Goal: Transaction & Acquisition: Book appointment/travel/reservation

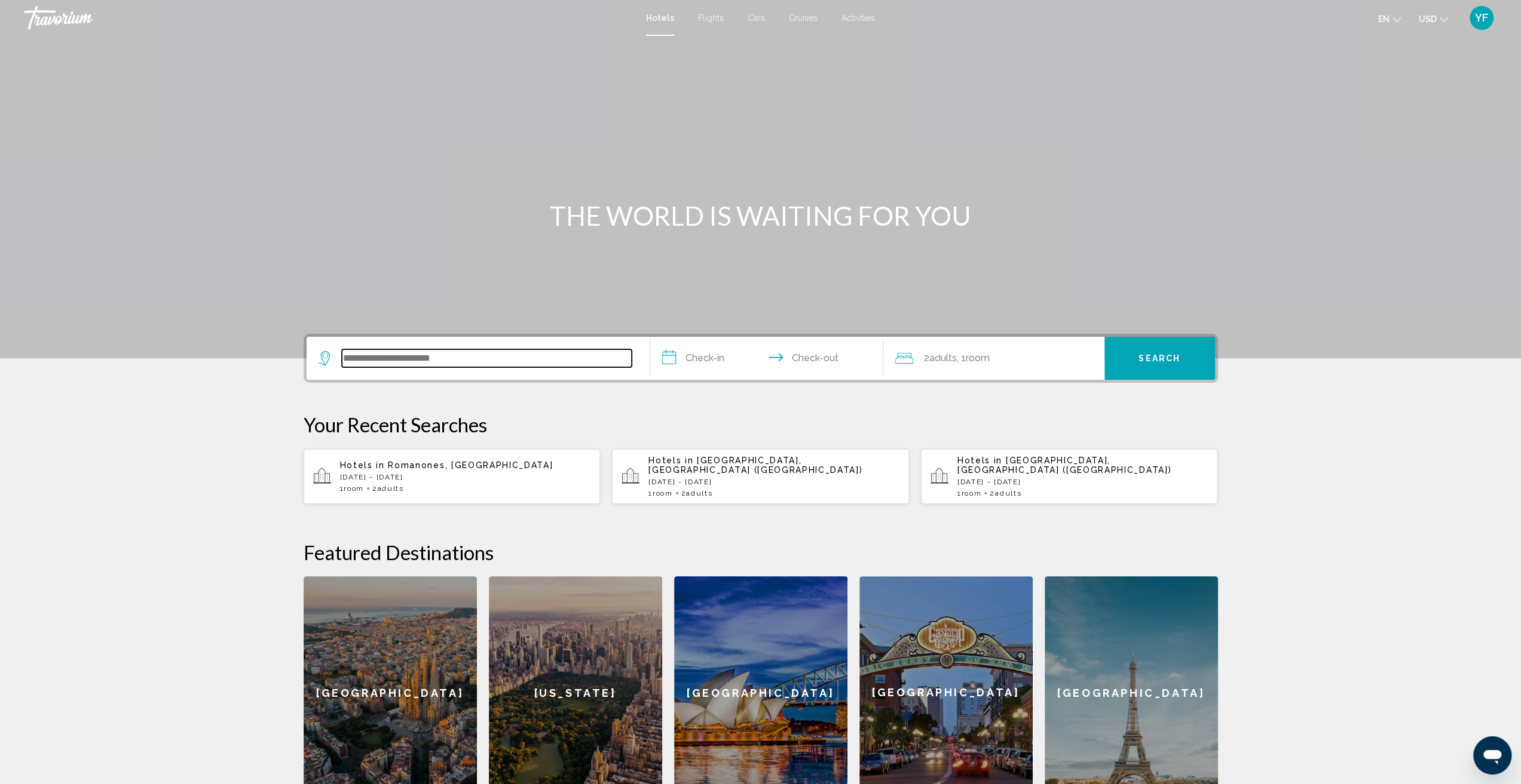
click at [373, 352] on input "Search widget" at bounding box center [486, 358] width 290 height 18
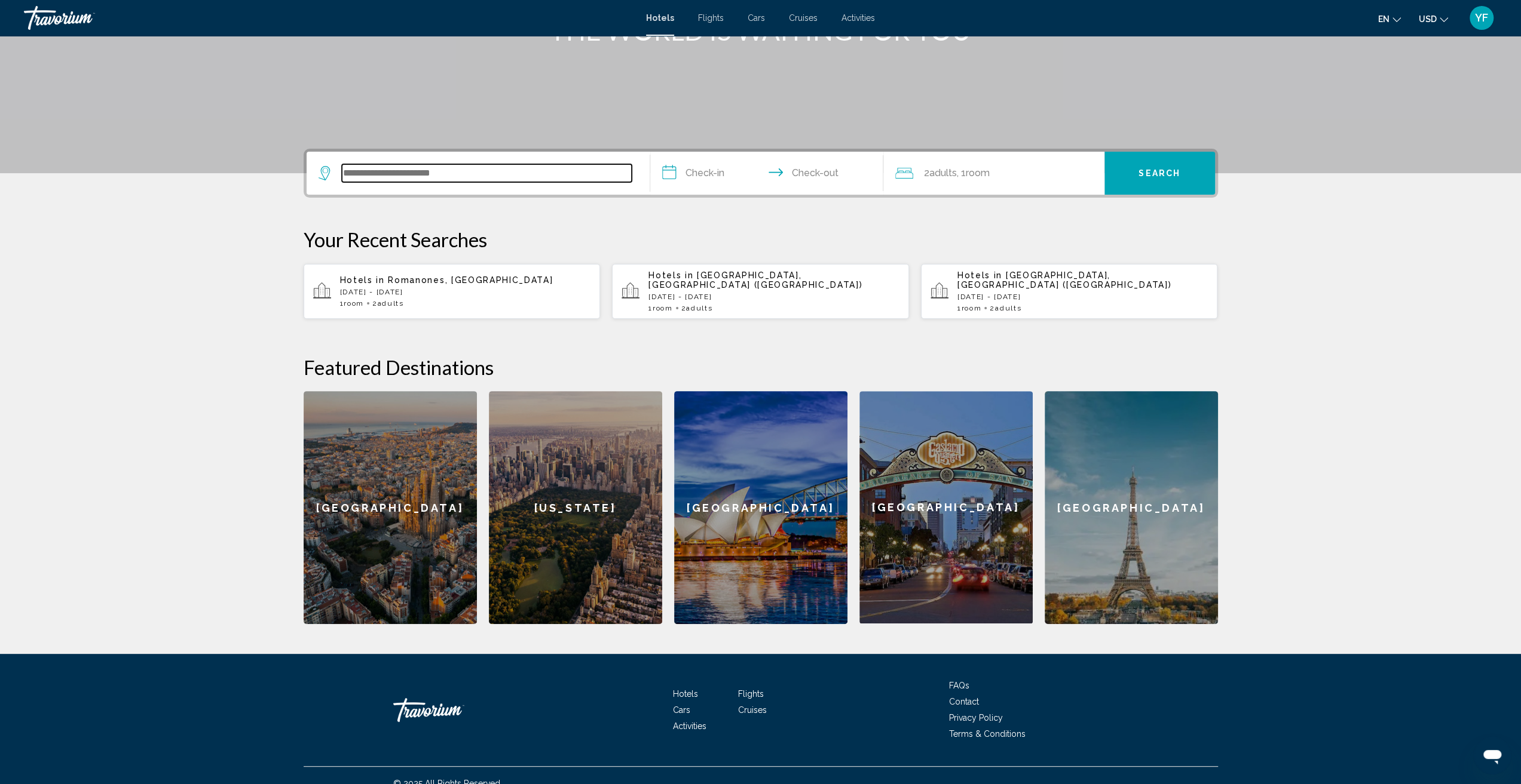
scroll to position [190, 0]
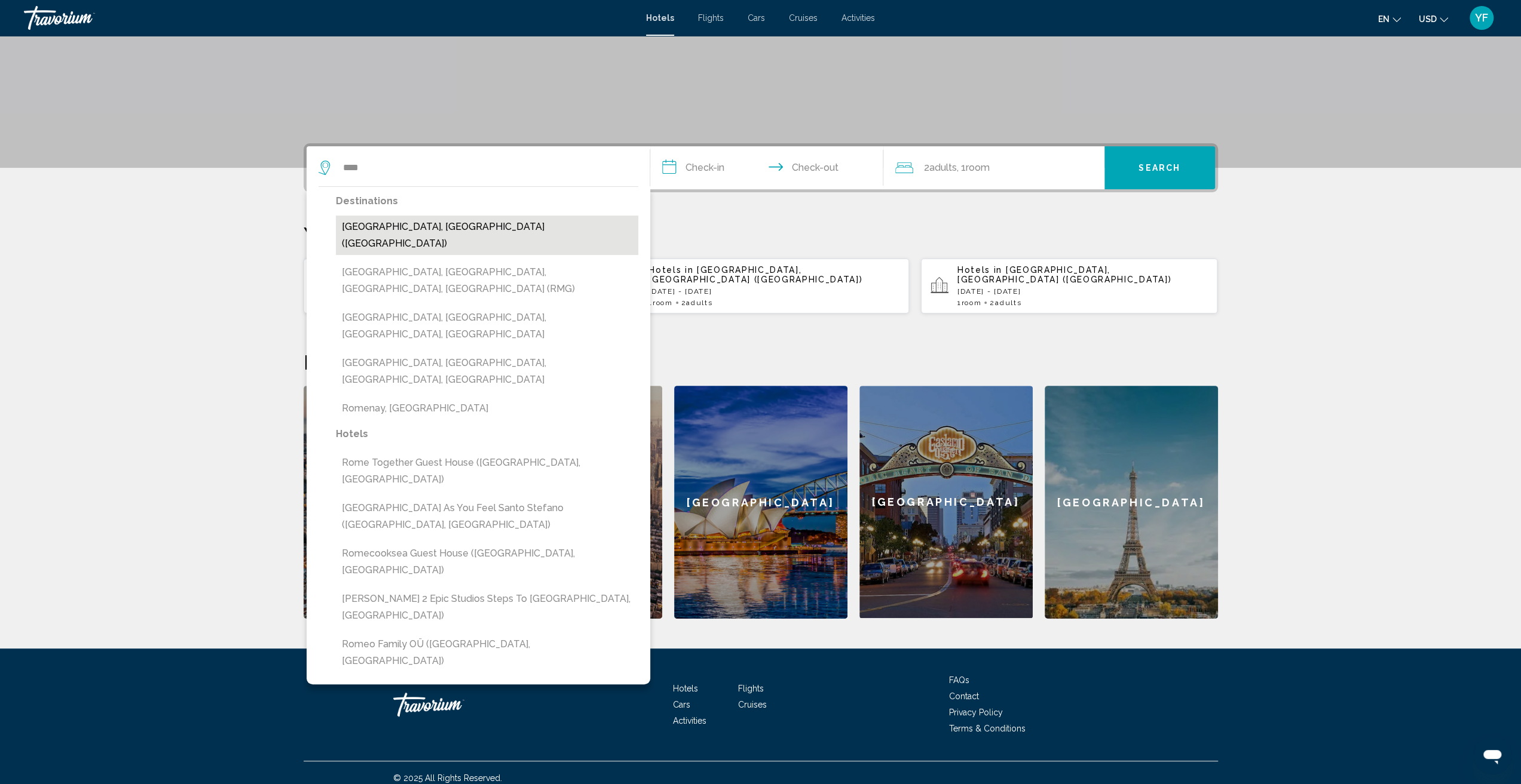
click at [381, 237] on button "[GEOGRAPHIC_DATA], [GEOGRAPHIC_DATA] ([GEOGRAPHIC_DATA])" at bounding box center [487, 235] width 302 height 39
type input "**********"
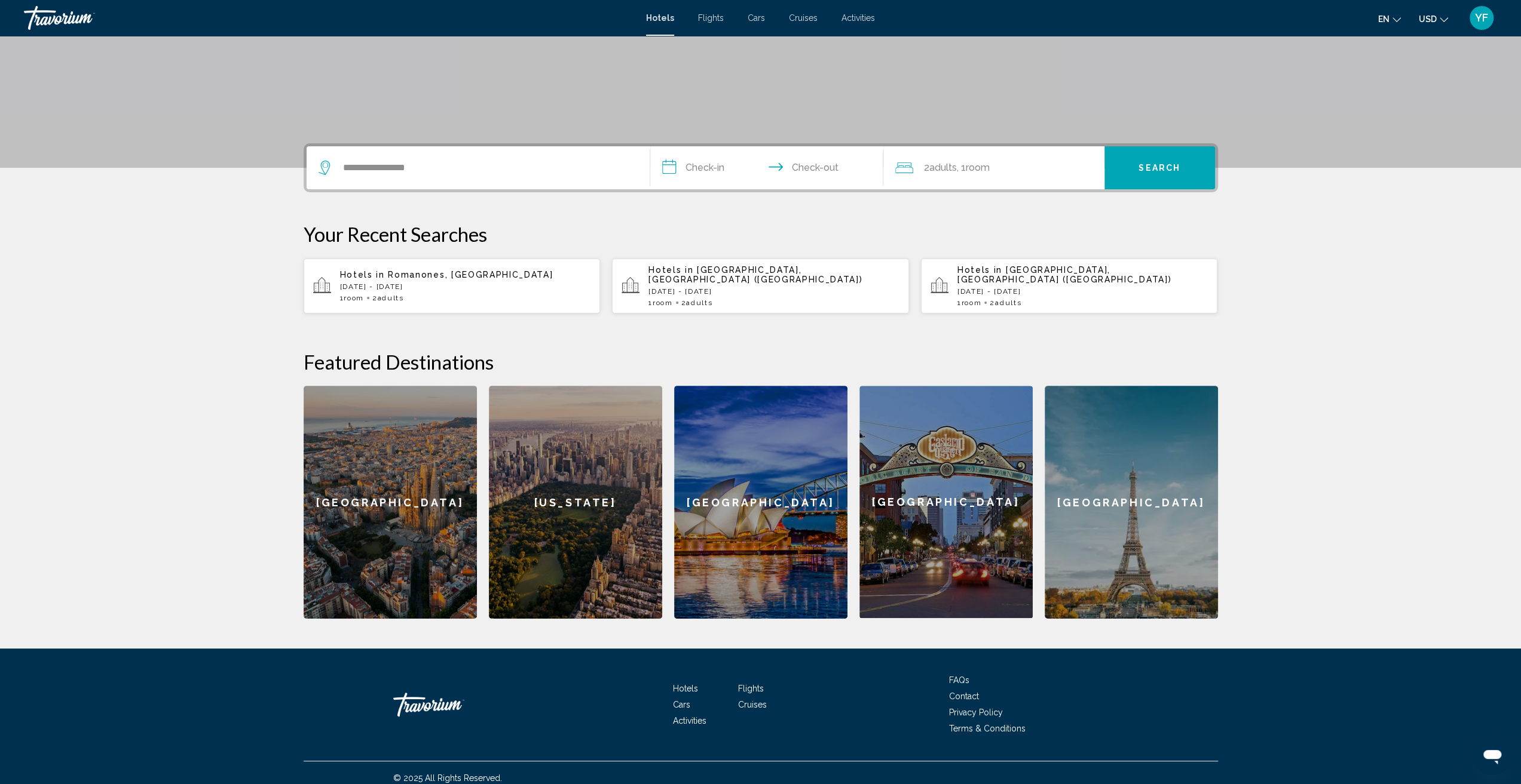
click at [700, 167] on input "**********" at bounding box center [769, 169] width 238 height 47
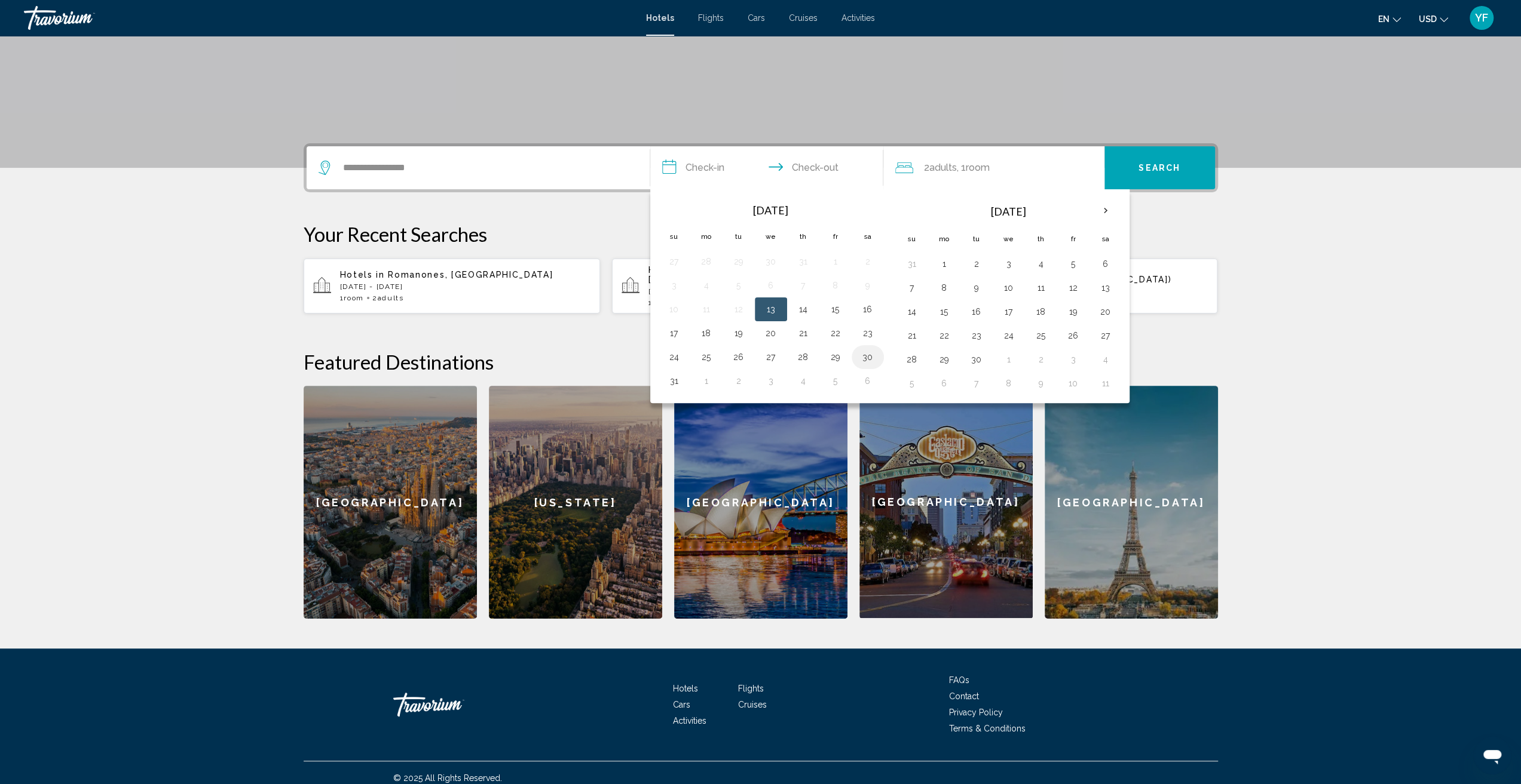
click at [865, 352] on button "30" at bounding box center [867, 357] width 19 height 16
click at [865, 357] on button "30" at bounding box center [867, 357] width 19 height 16
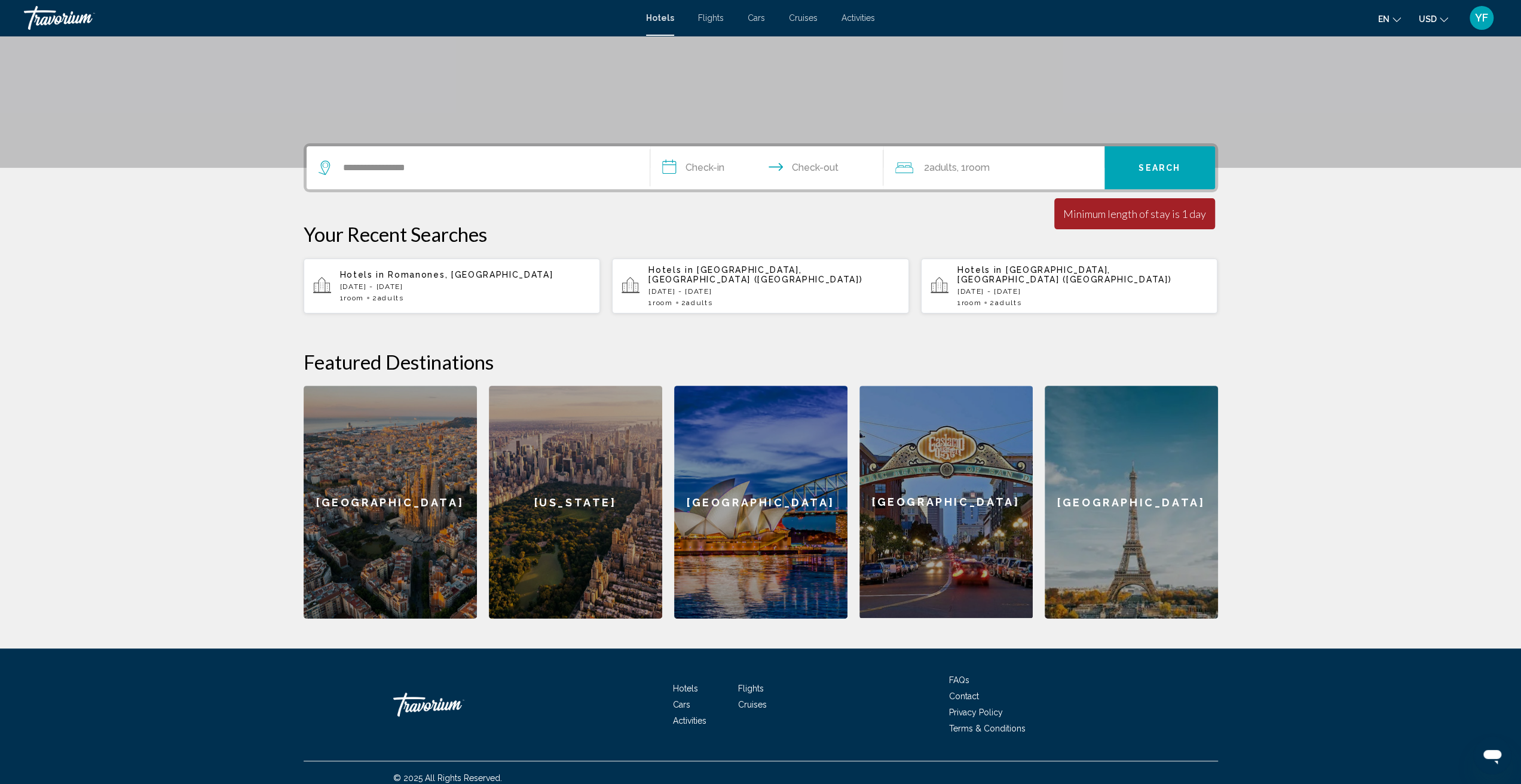
click at [700, 174] on input "**********" at bounding box center [769, 169] width 238 height 47
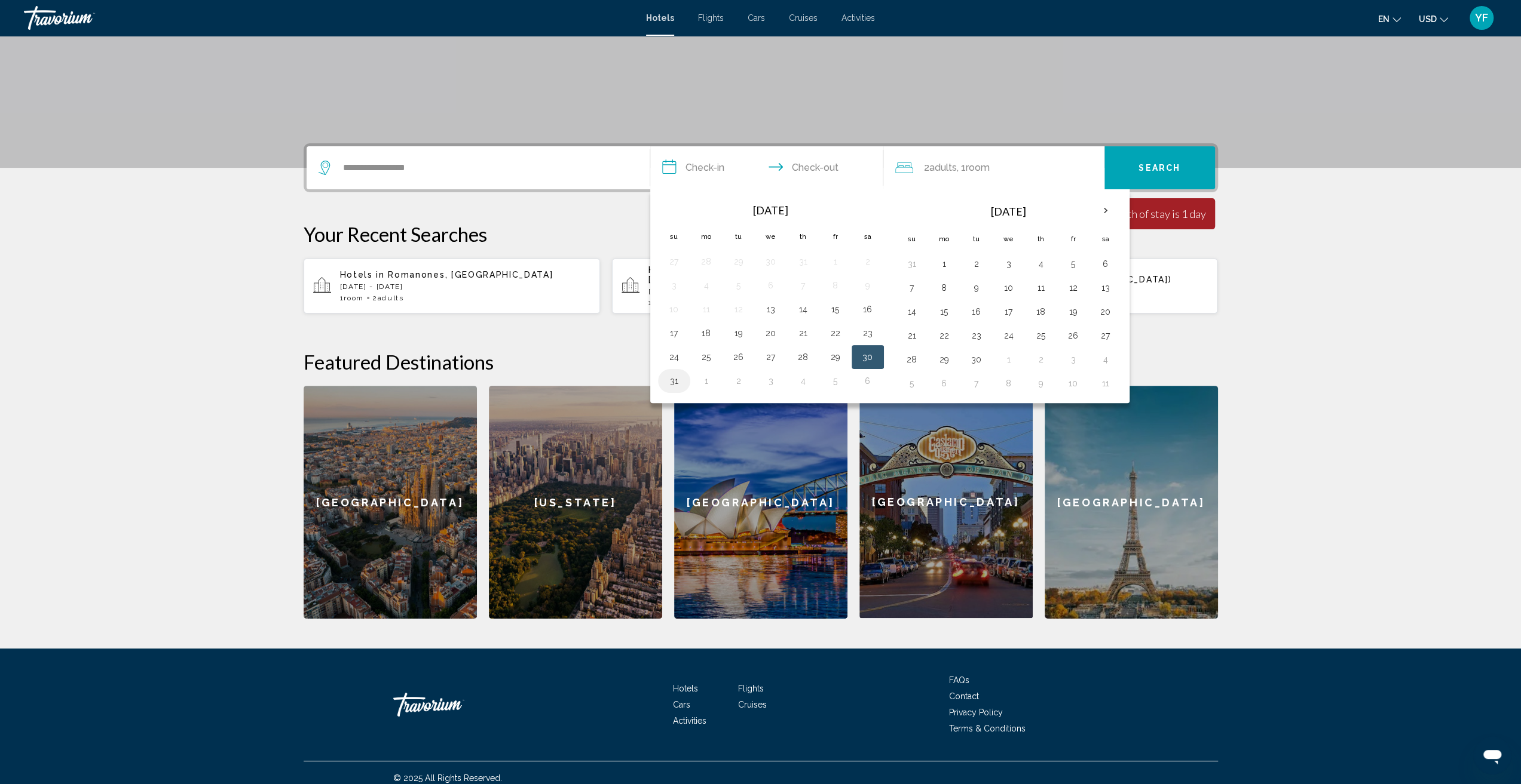
click at [675, 382] on button "31" at bounding box center [674, 381] width 19 height 16
click at [869, 357] on button "30" at bounding box center [867, 357] width 19 height 16
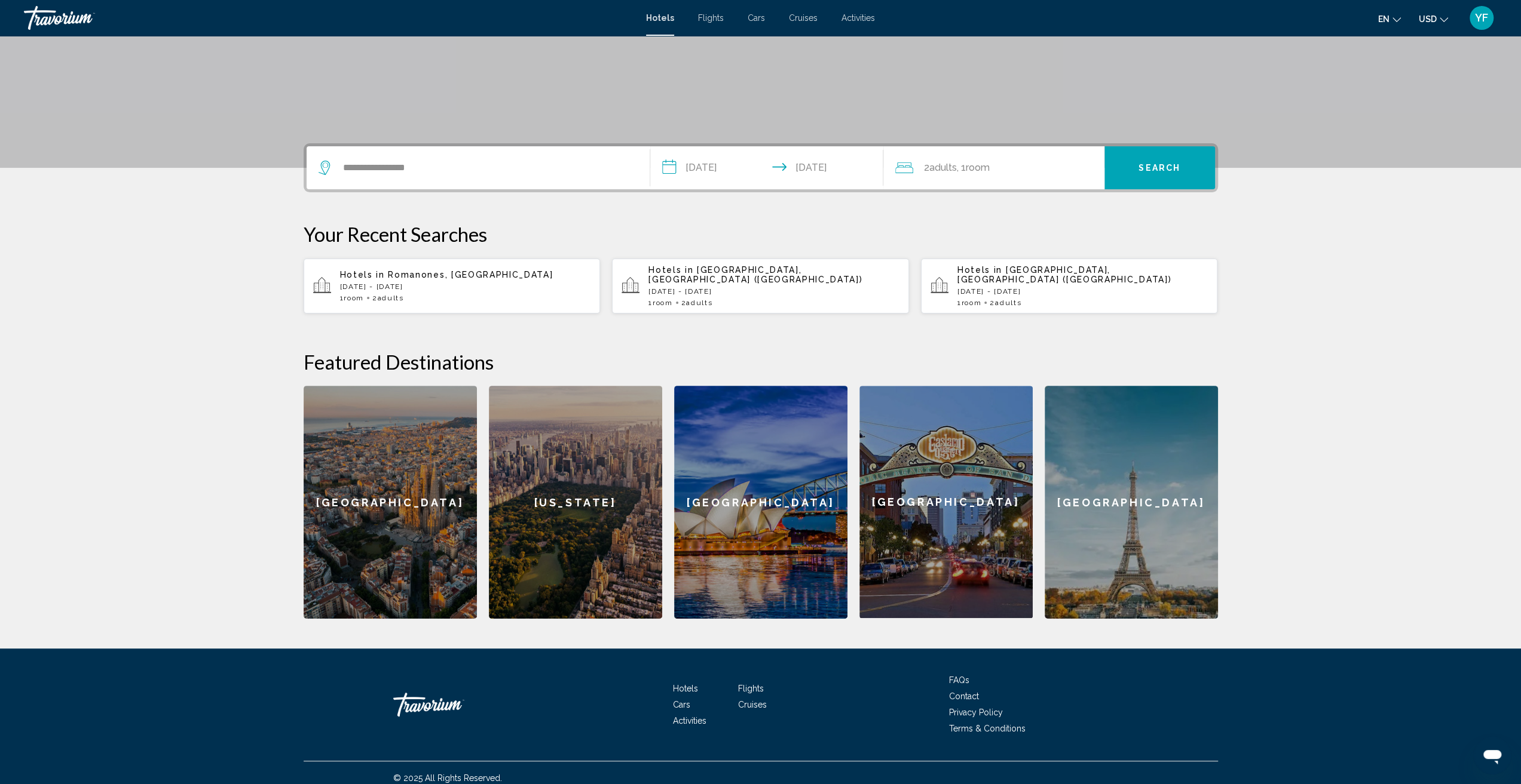
click at [830, 171] on input "**********" at bounding box center [769, 169] width 238 height 47
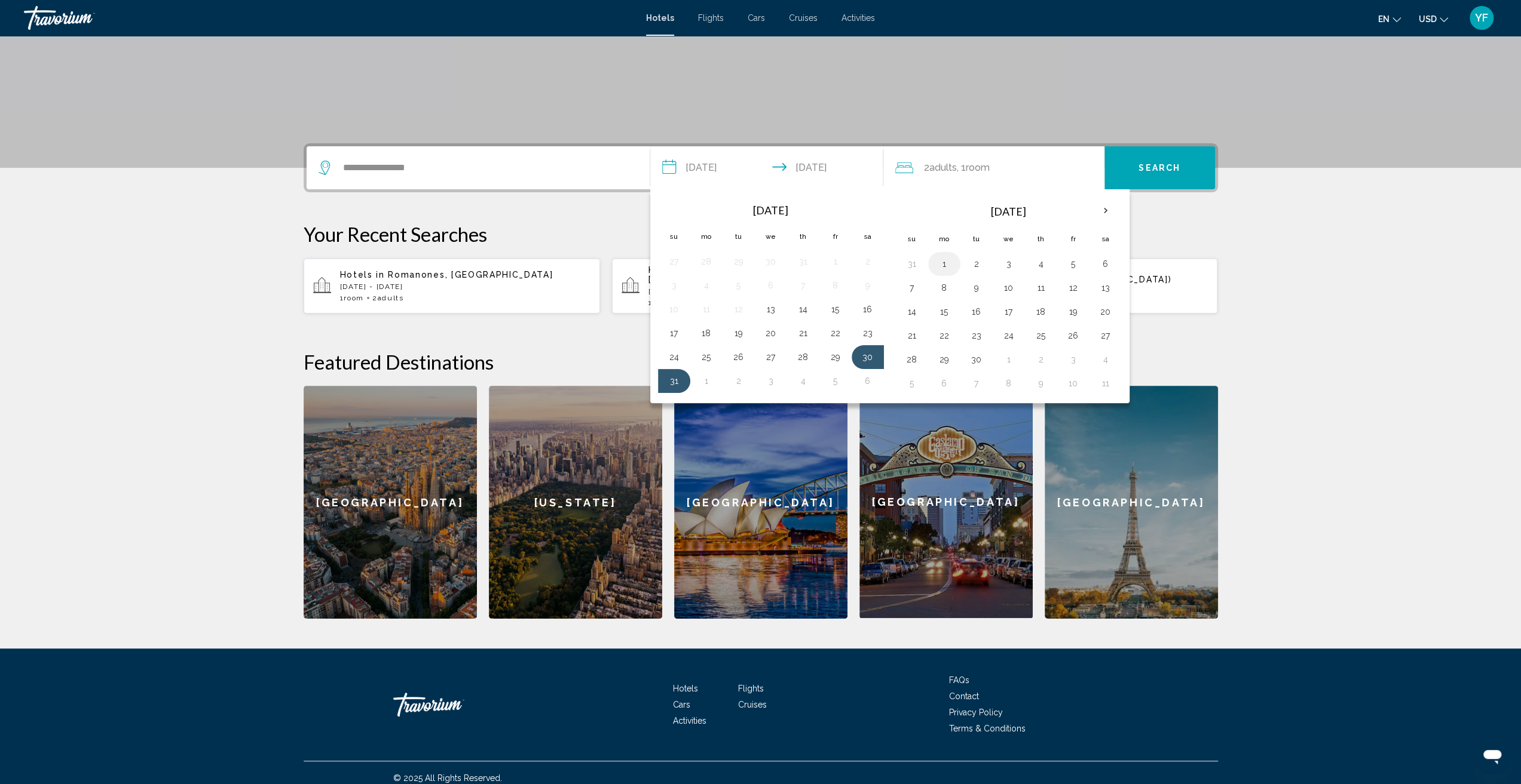
click at [936, 264] on button "1" at bounding box center [944, 263] width 19 height 16
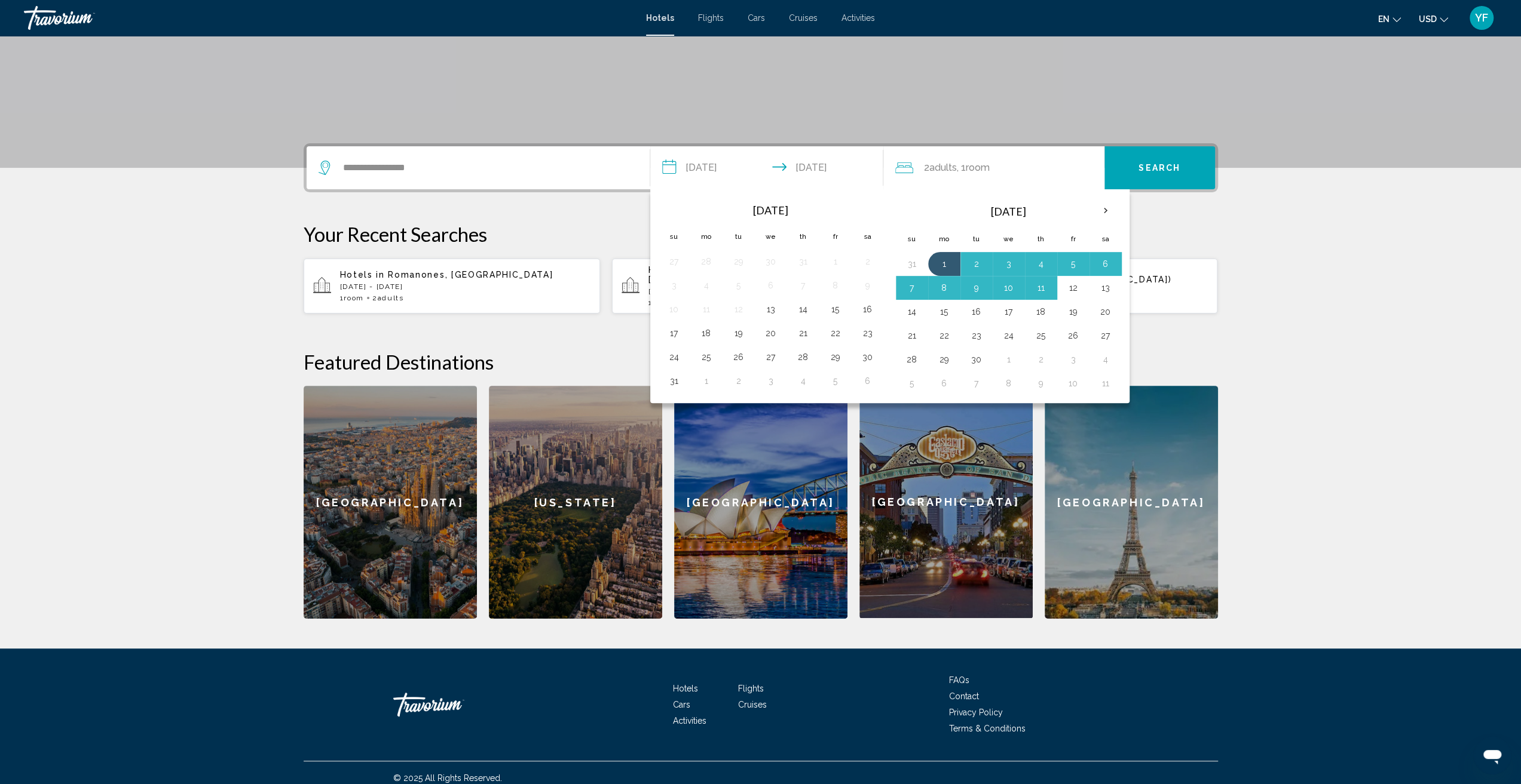
click at [1202, 238] on p "Your Recent Searches" at bounding box center [761, 234] width 915 height 24
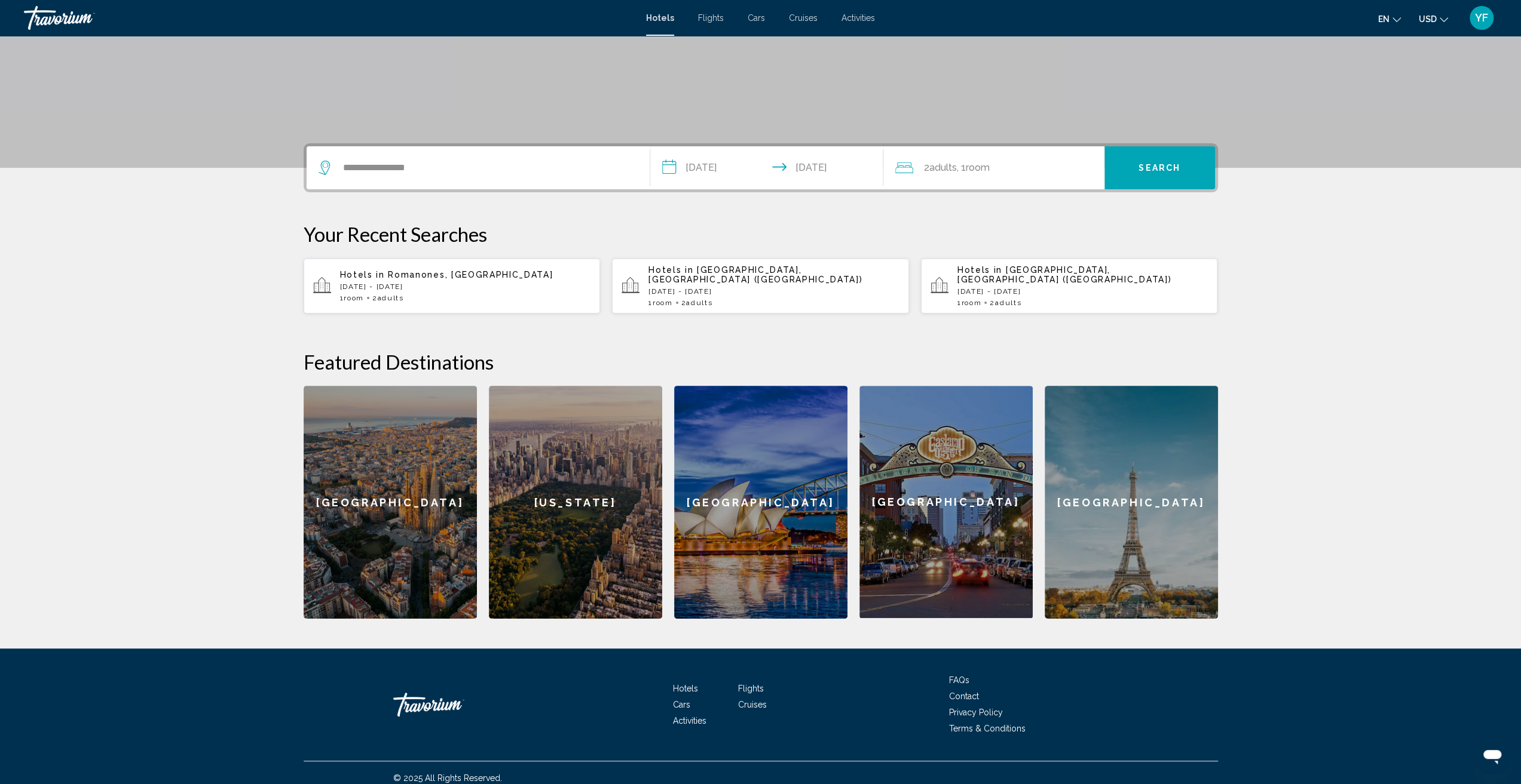
click at [817, 171] on input "**********" at bounding box center [769, 169] width 238 height 47
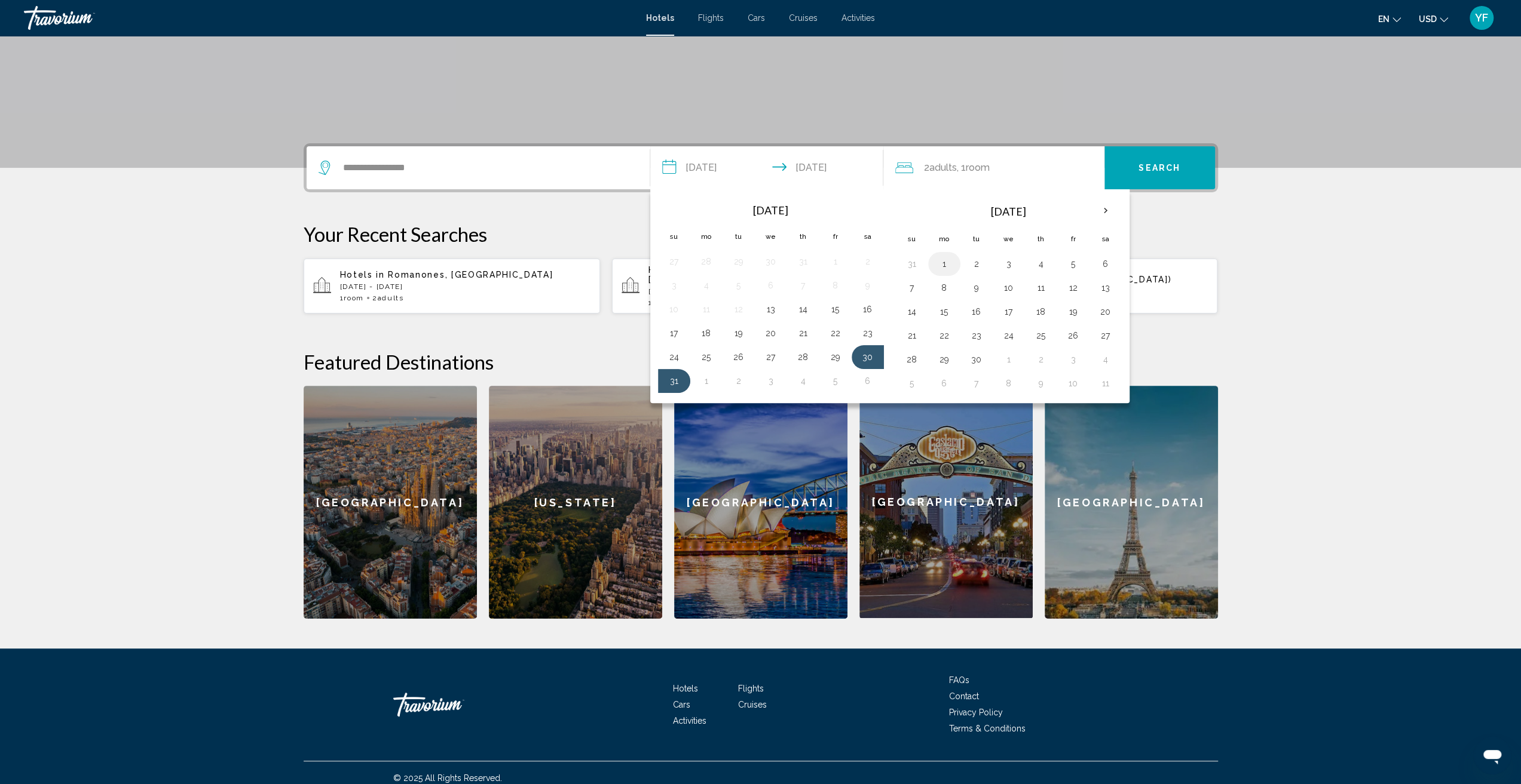
click at [935, 263] on button "1" at bounding box center [944, 263] width 19 height 16
click at [859, 359] on button "30" at bounding box center [867, 357] width 19 height 16
type input "**********"
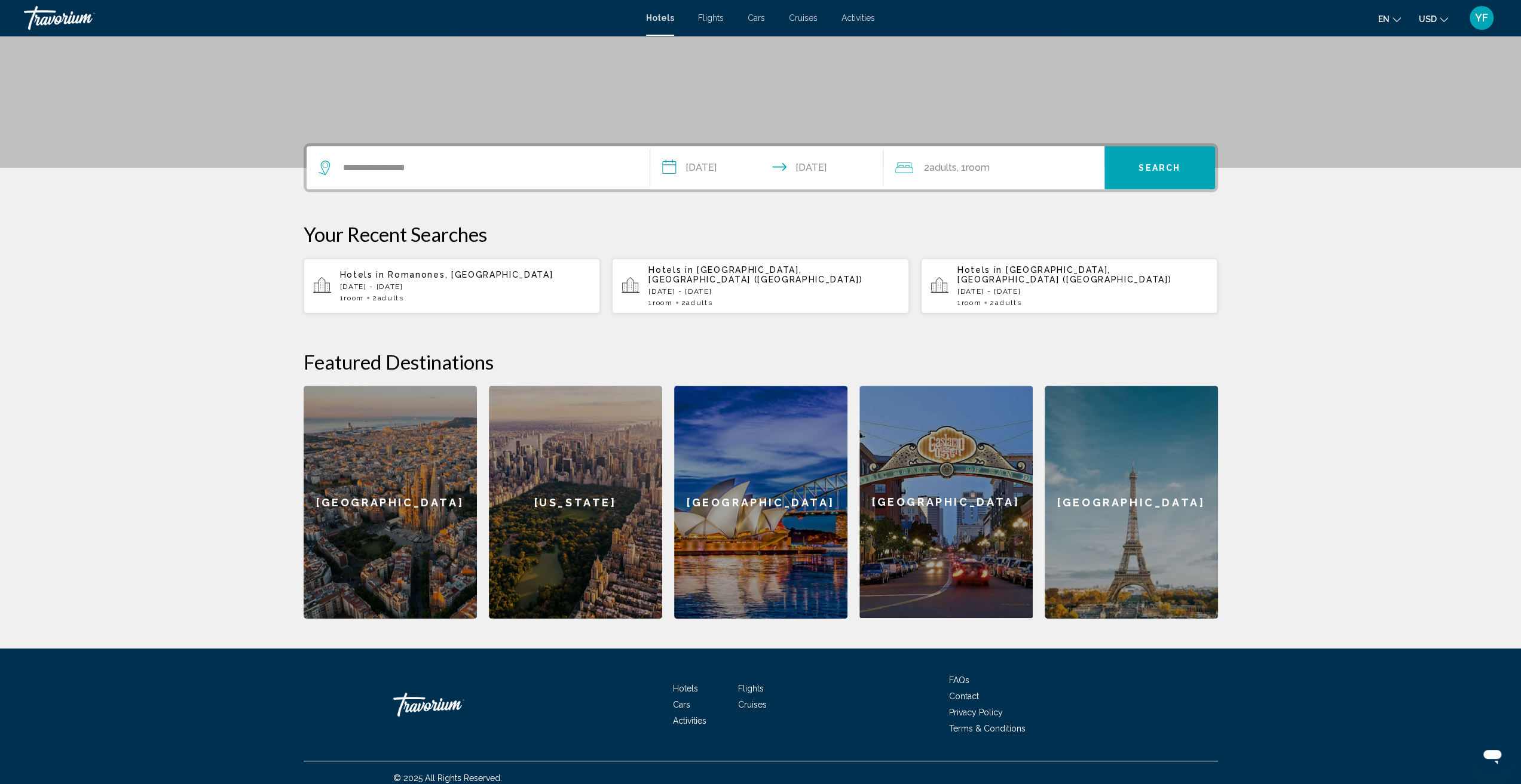
click at [751, 168] on input "**********" at bounding box center [769, 169] width 238 height 47
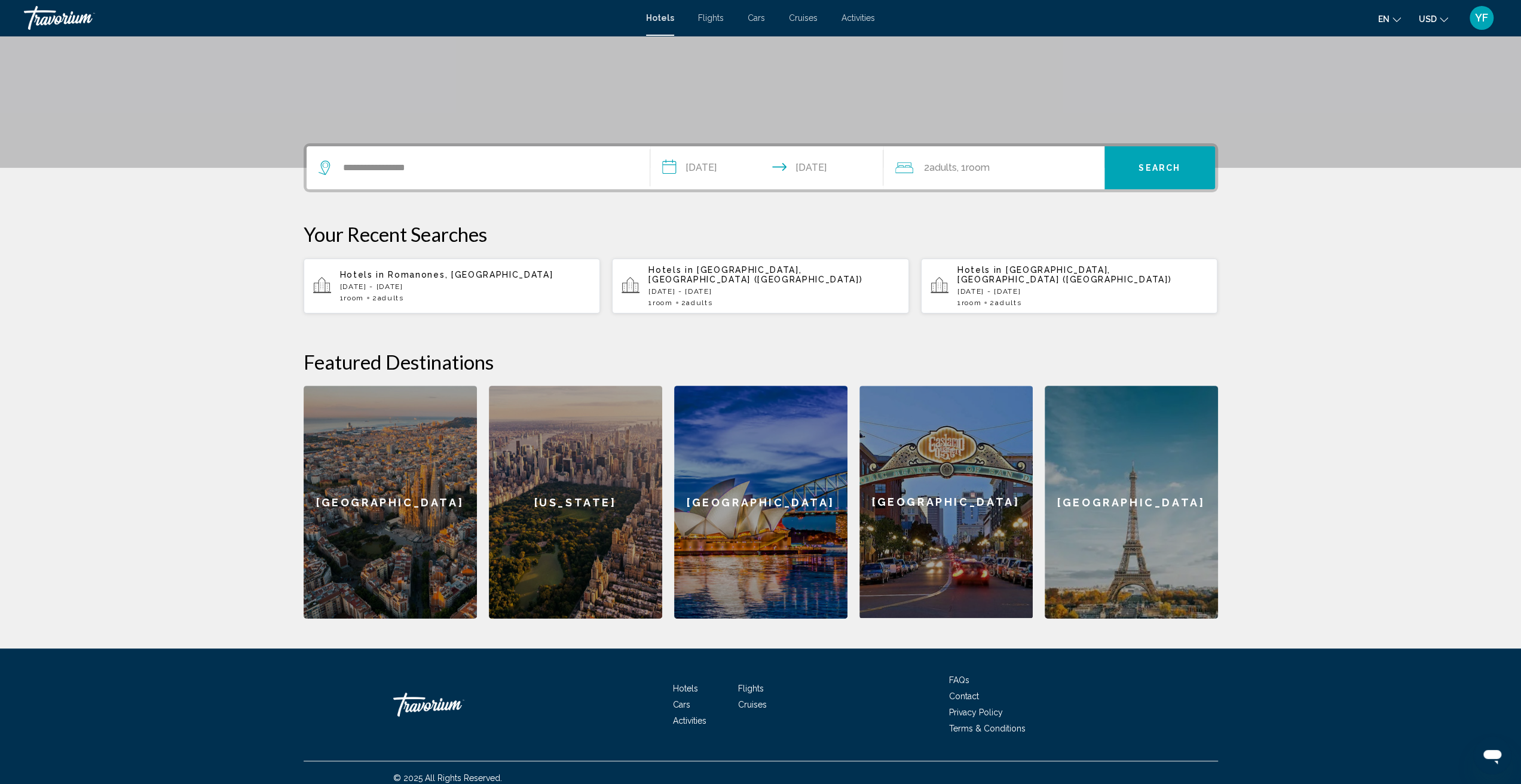
click at [1166, 174] on button "Search" at bounding box center [1160, 167] width 110 height 43
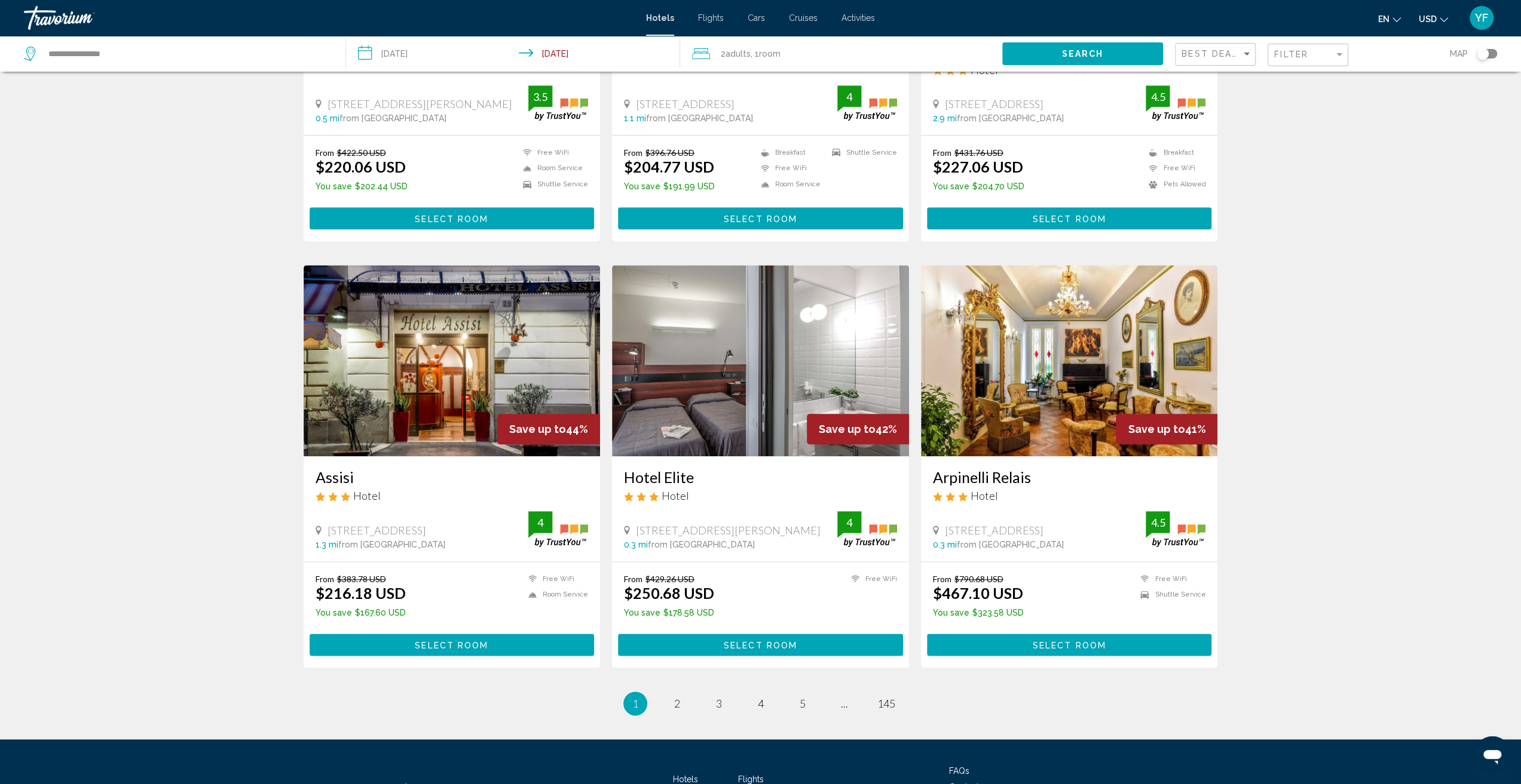
scroll to position [1245, 0]
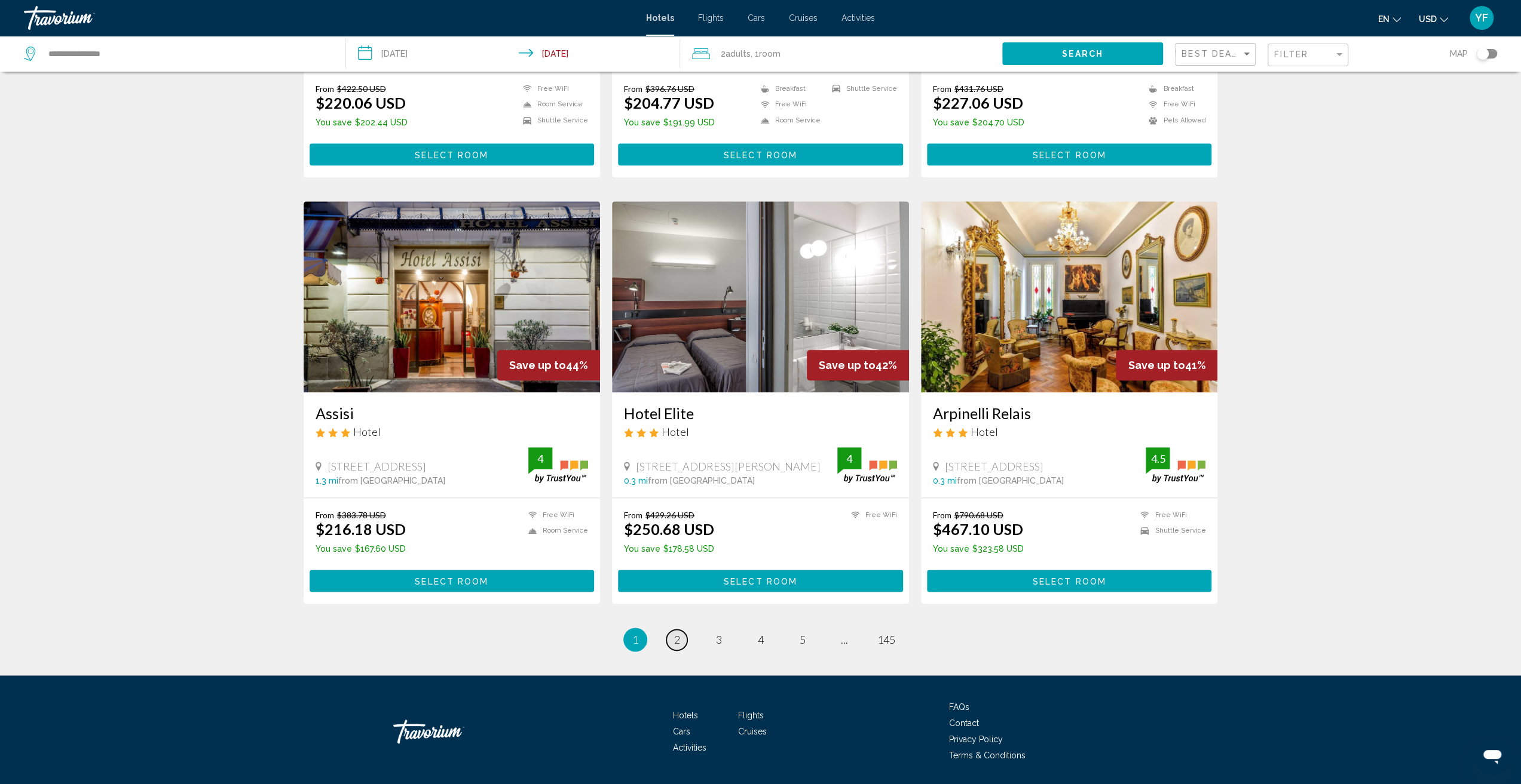
click at [671, 630] on link "page 2" at bounding box center [677, 640] width 21 height 21
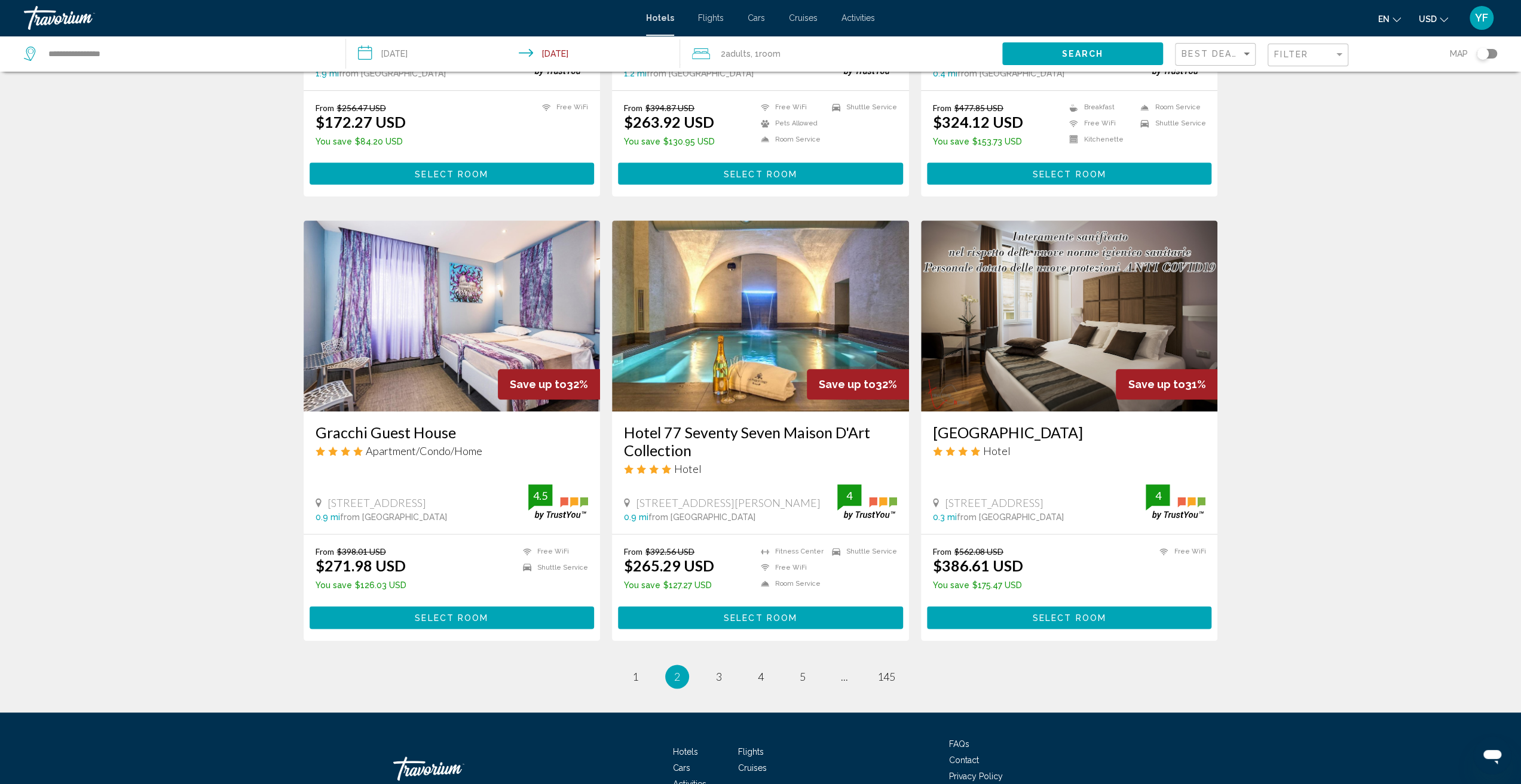
scroll to position [1143, 0]
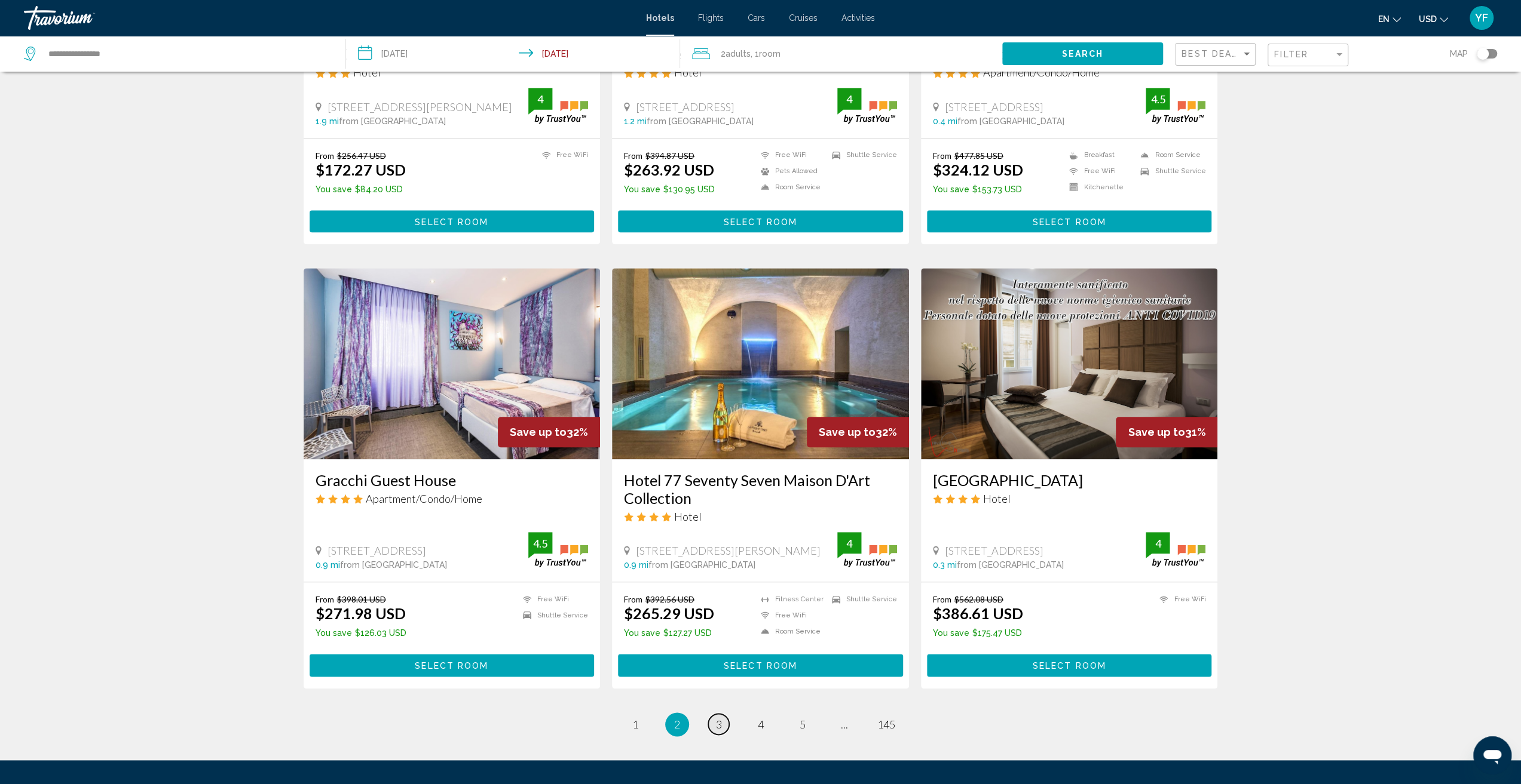
click at [721, 728] on span "3" at bounding box center [719, 724] width 6 height 13
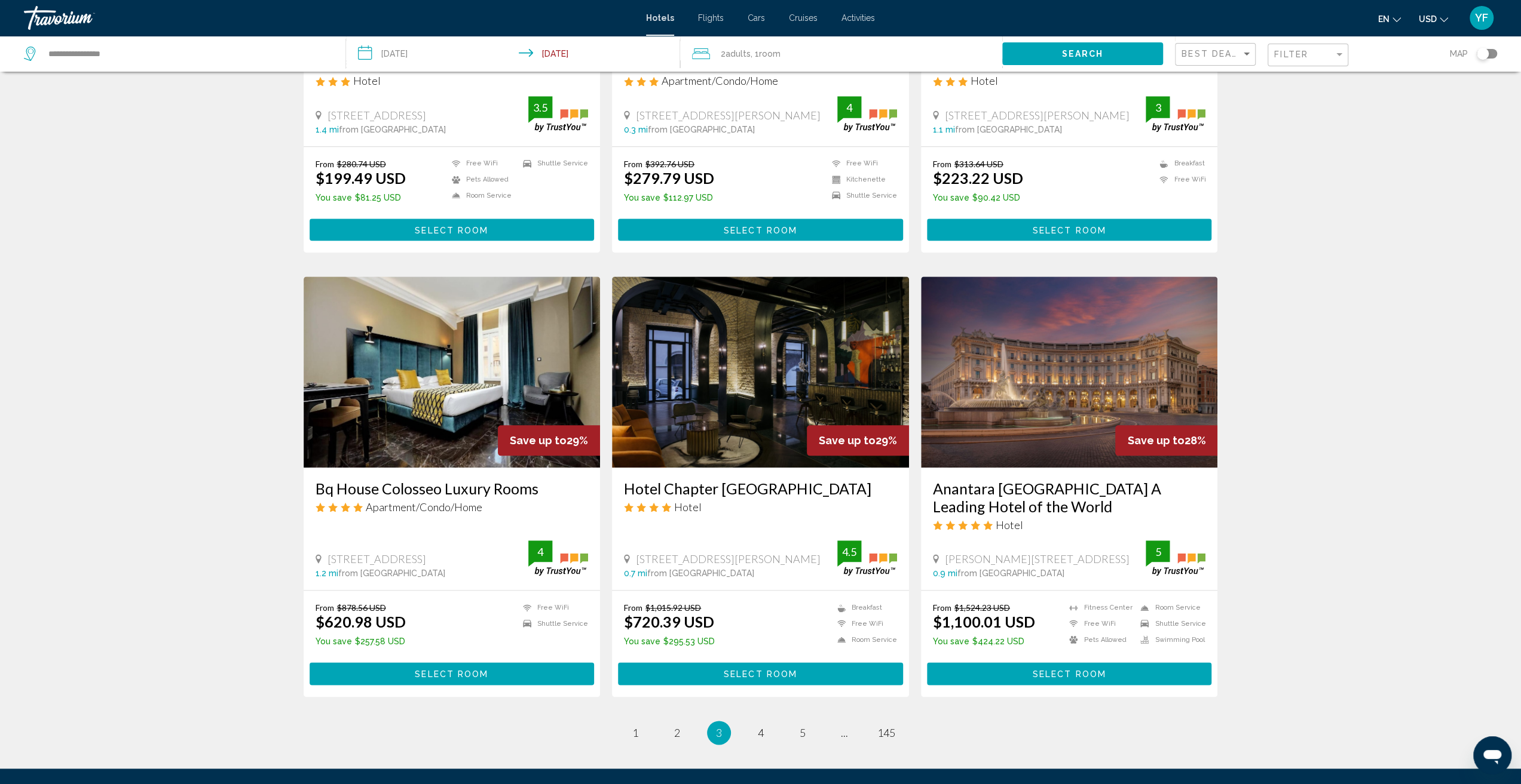
scroll to position [1194, 0]
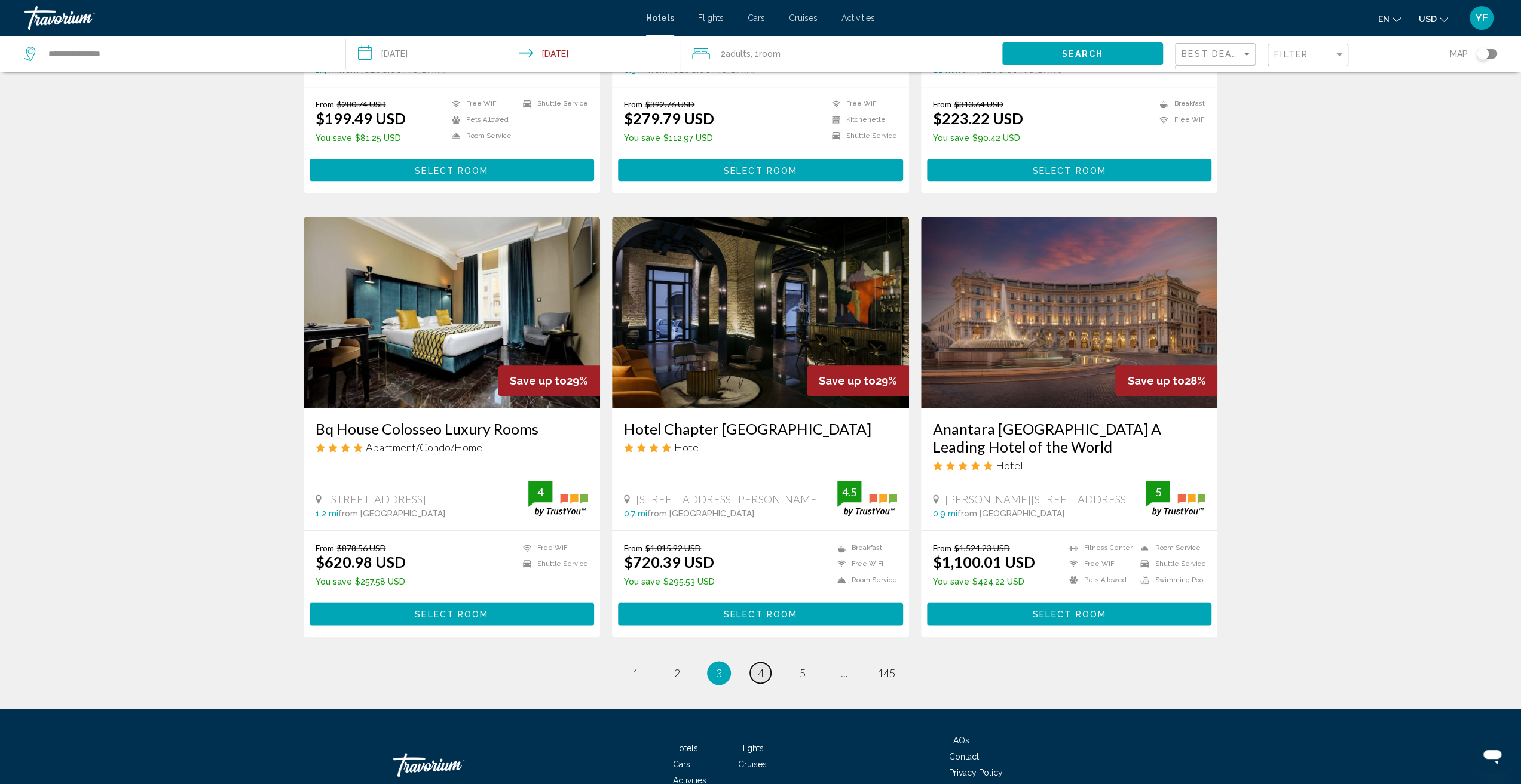
click at [758, 672] on span "4" at bounding box center [760, 673] width 6 height 13
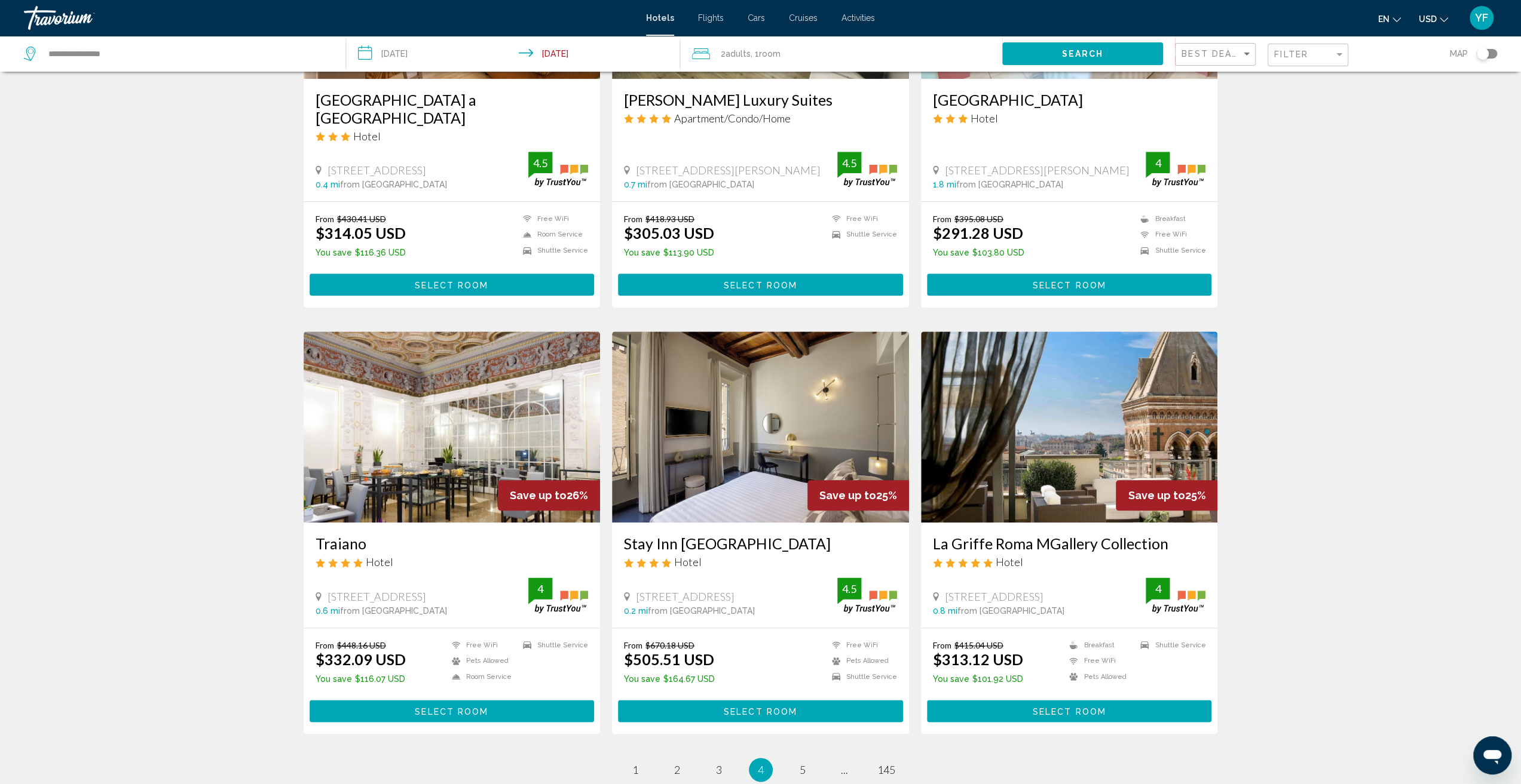
scroll to position [1135, 0]
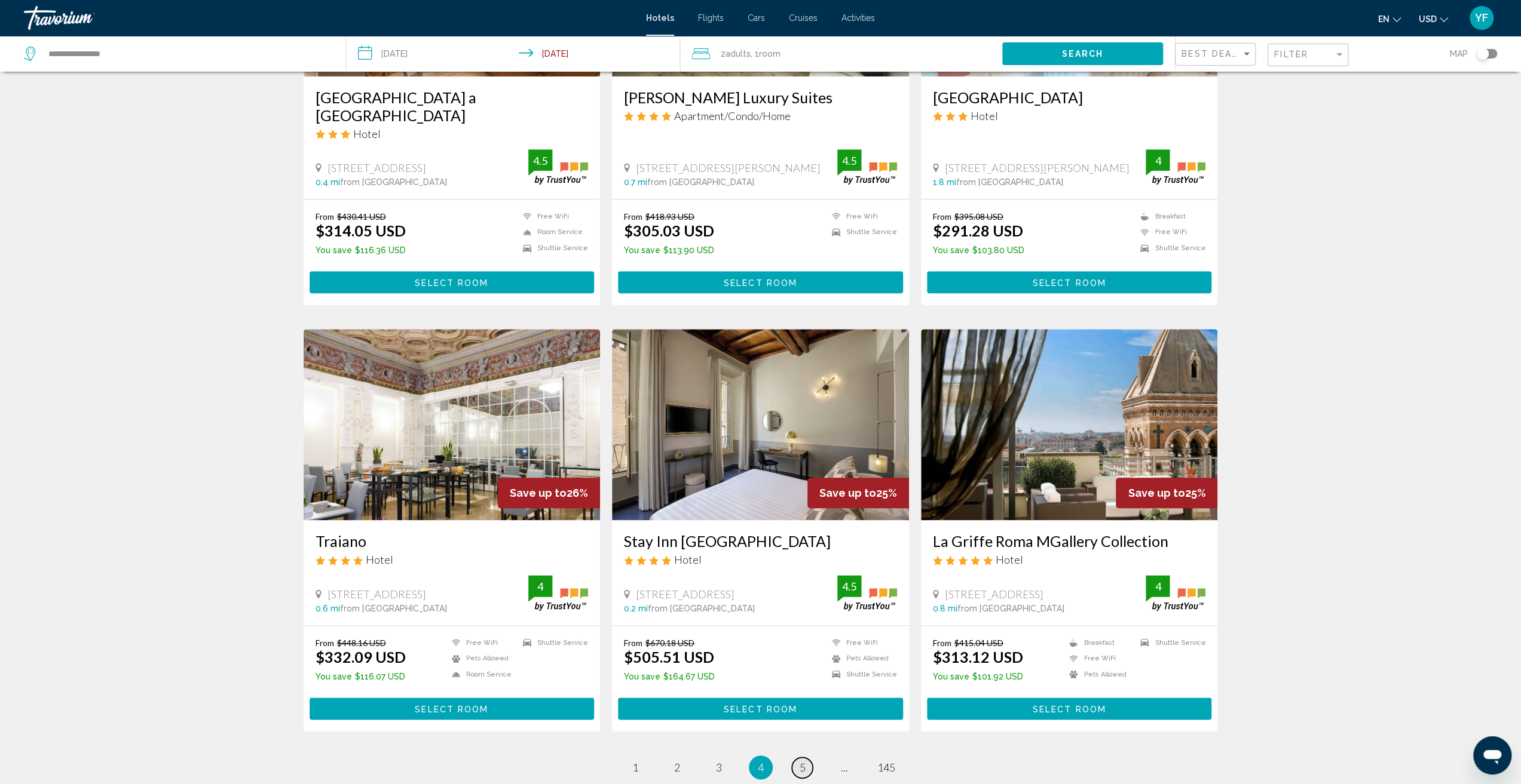
click at [796, 757] on link "page 5" at bounding box center [802, 768] width 21 height 21
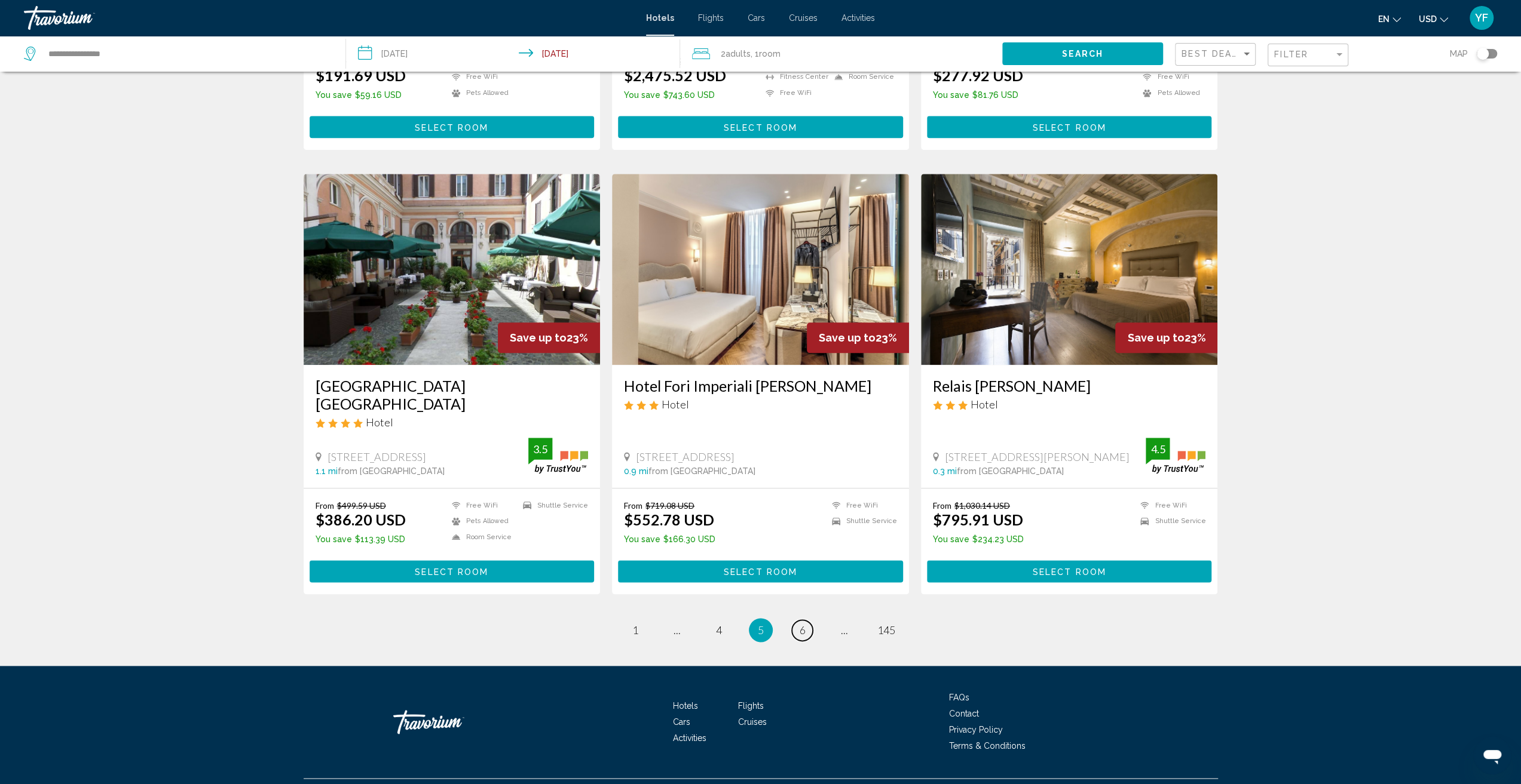
scroll to position [1227, 0]
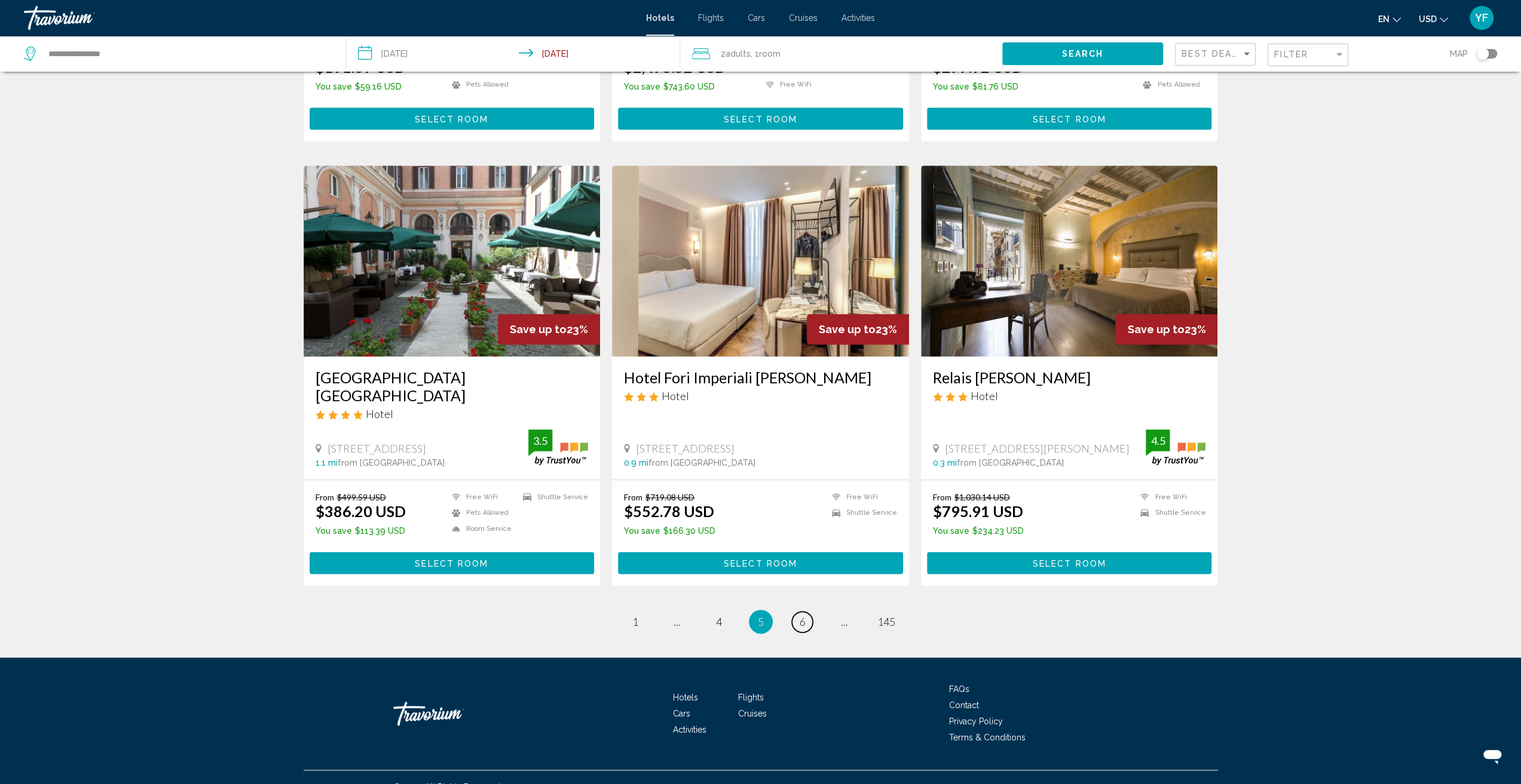
click at [805, 615] on span "6" at bounding box center [802, 622] width 6 height 13
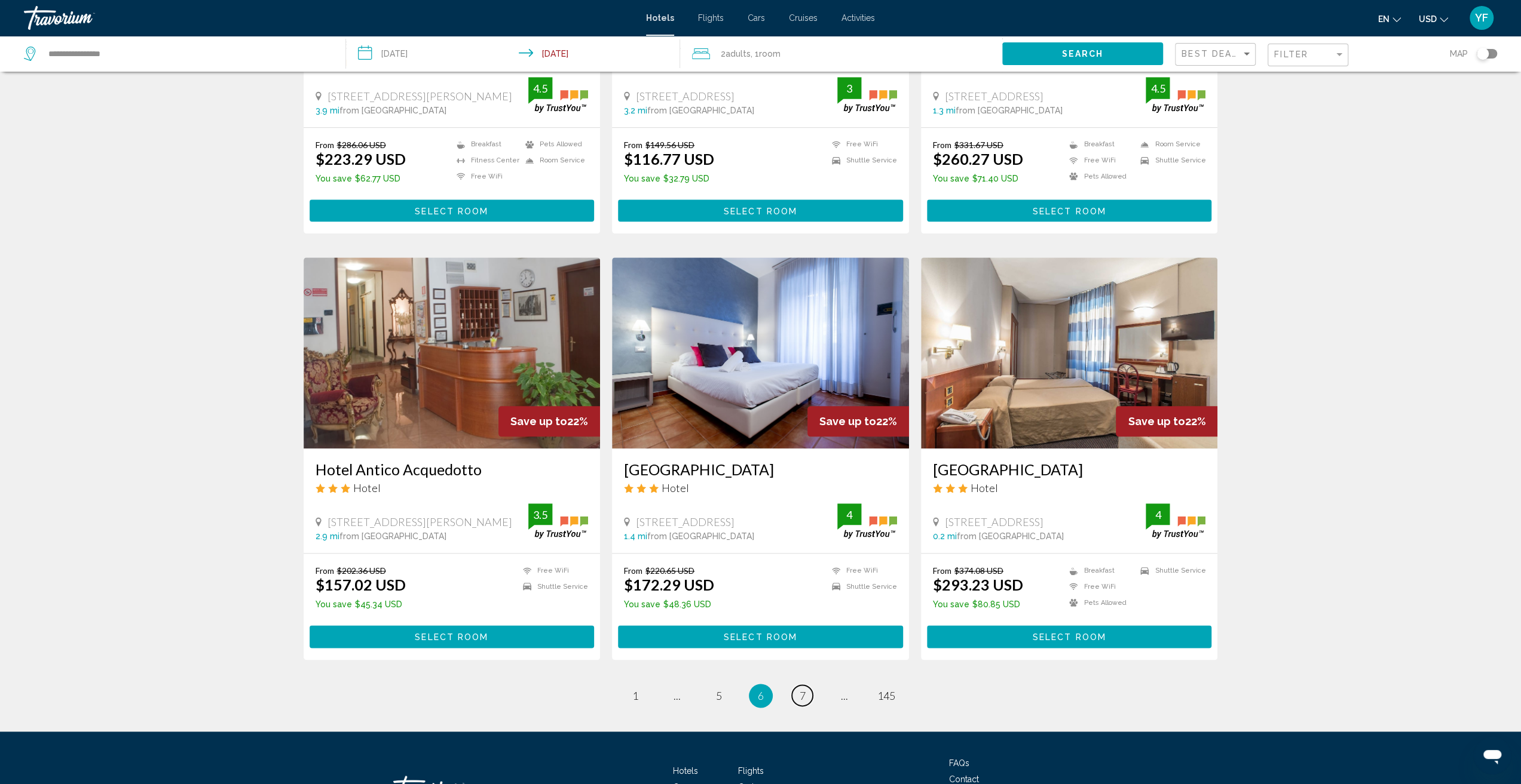
scroll to position [1194, 0]
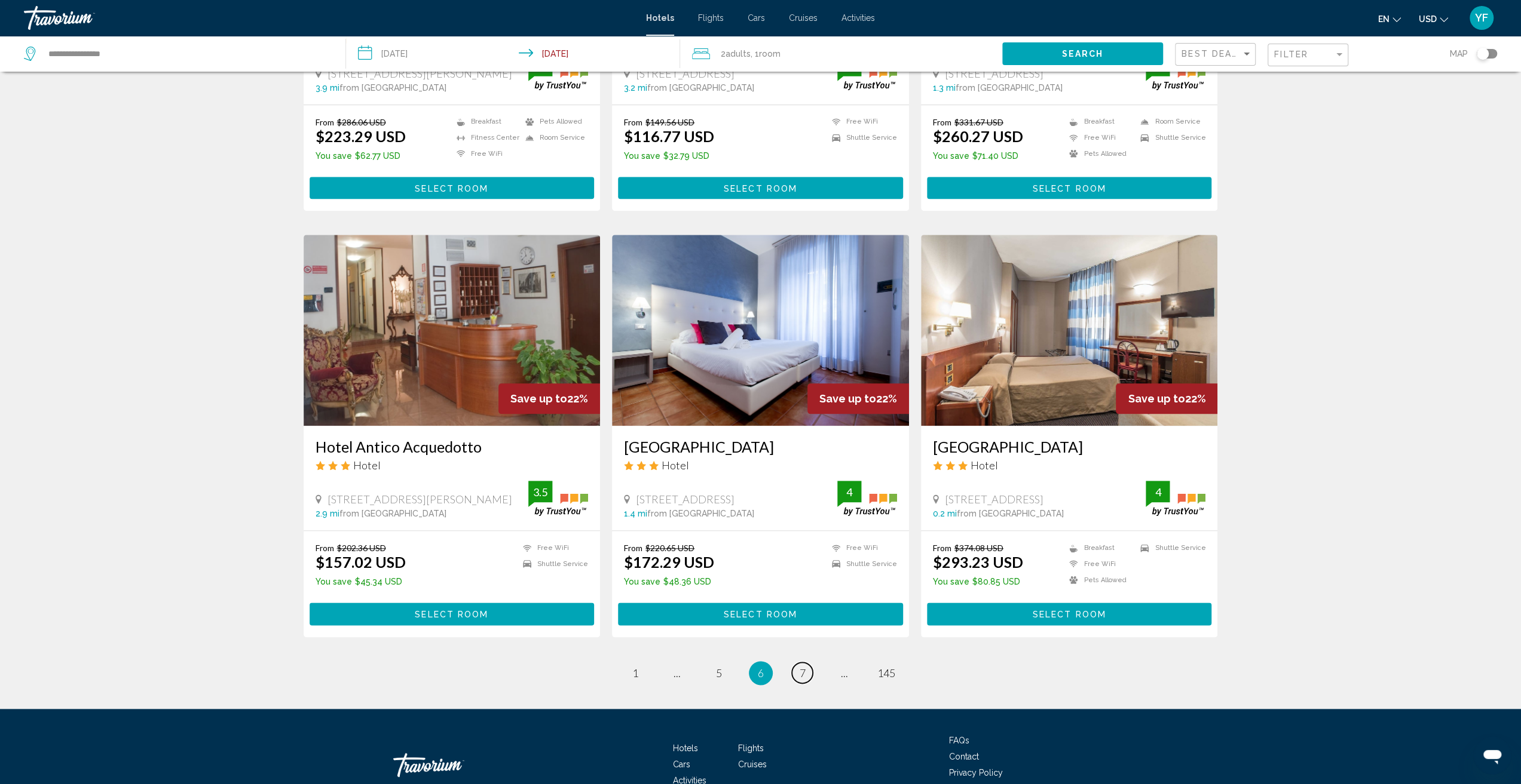
click at [808, 663] on link "page 7" at bounding box center [802, 673] width 21 height 21
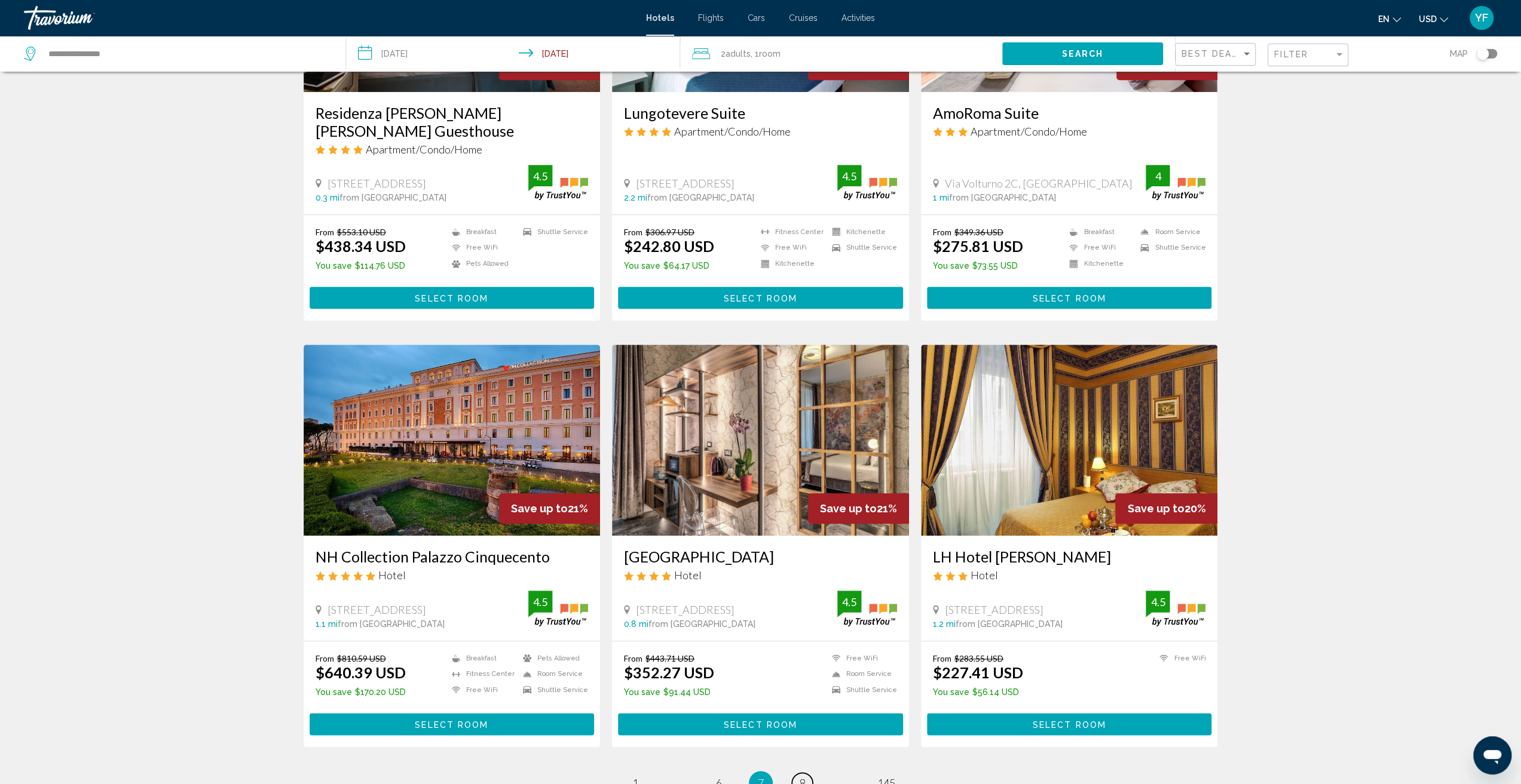
scroll to position [1194, 0]
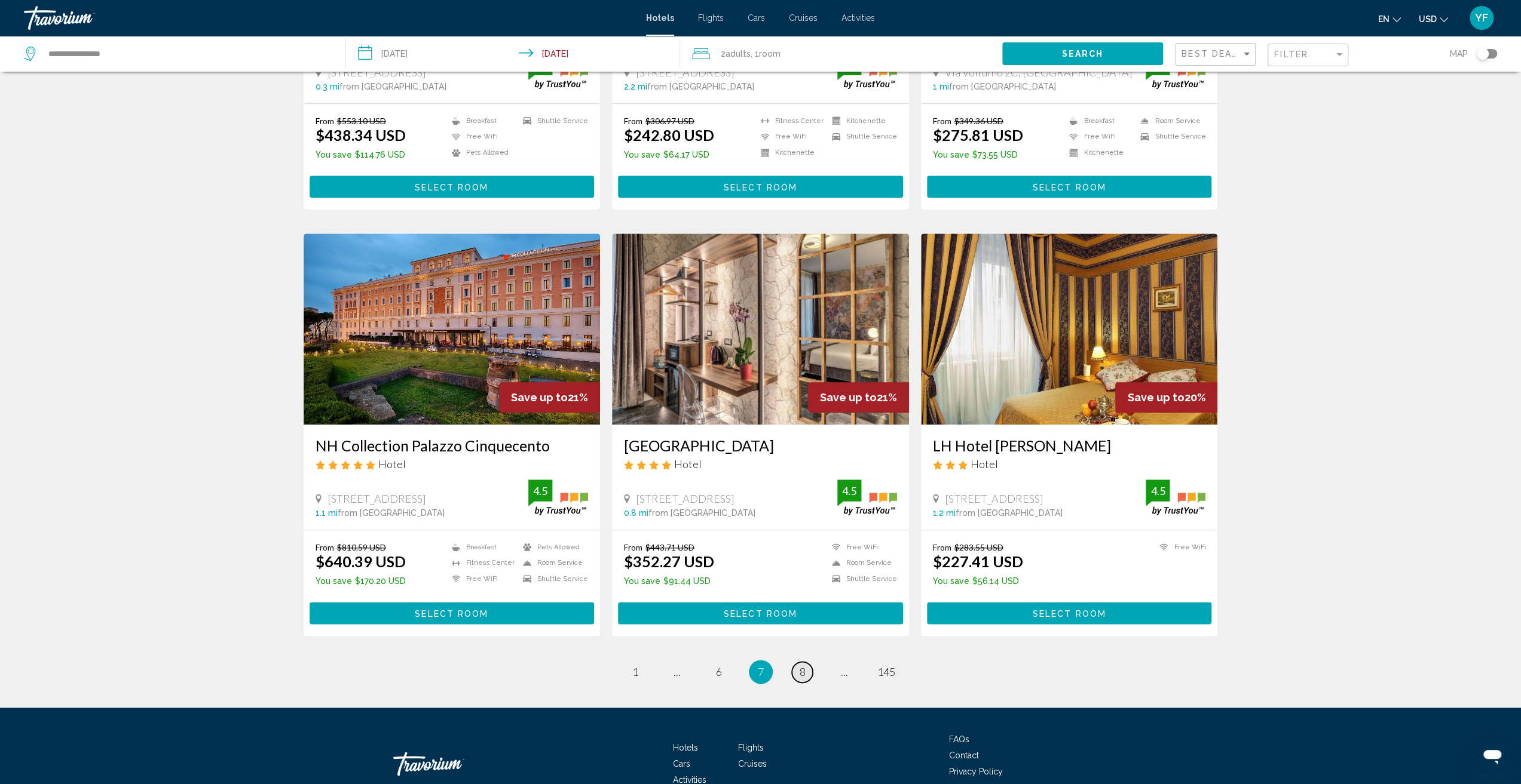
click at [801, 665] on span "8" at bounding box center [802, 672] width 6 height 13
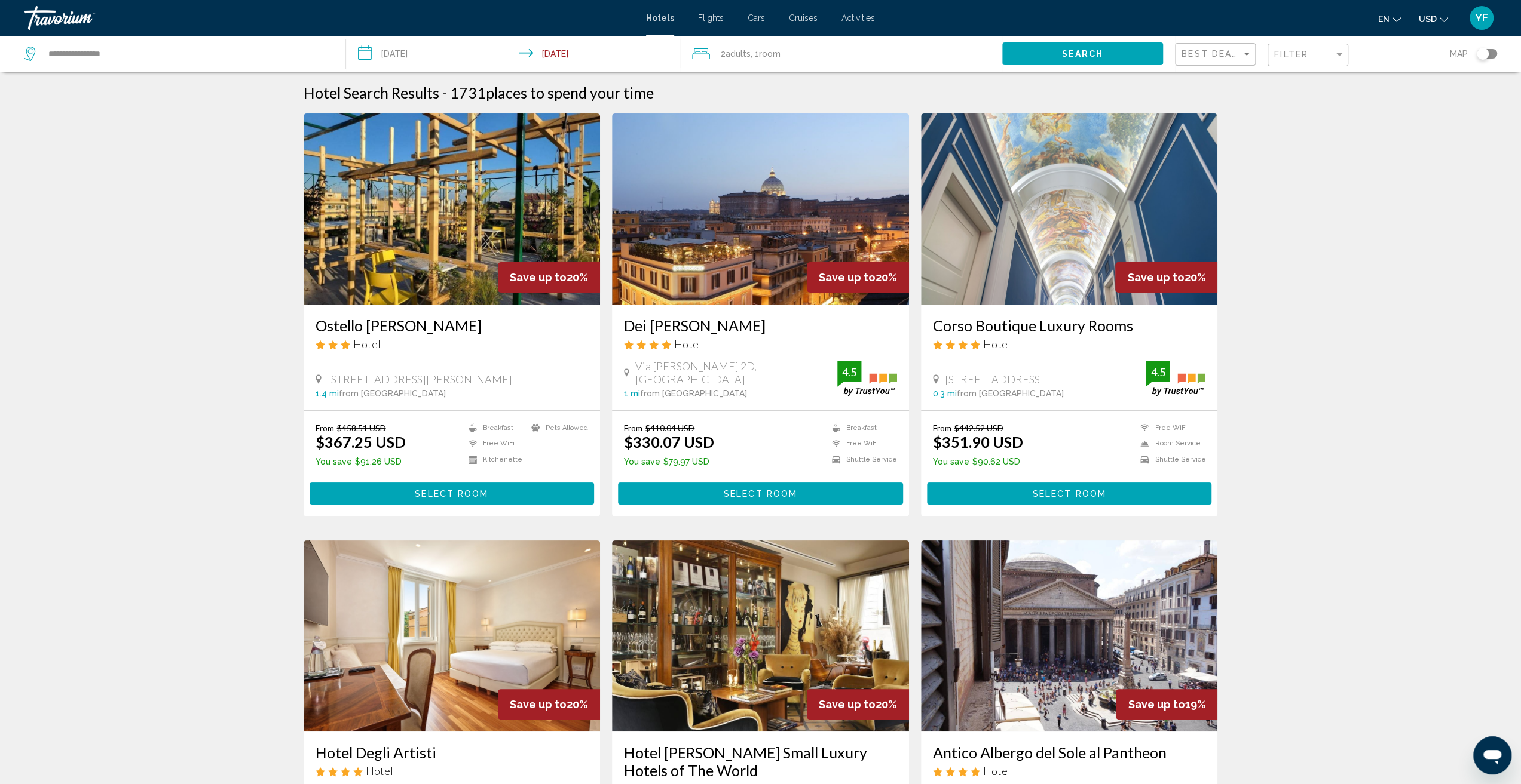
click at [1051, 215] on img "Main content" at bounding box center [1070, 209] width 297 height 191
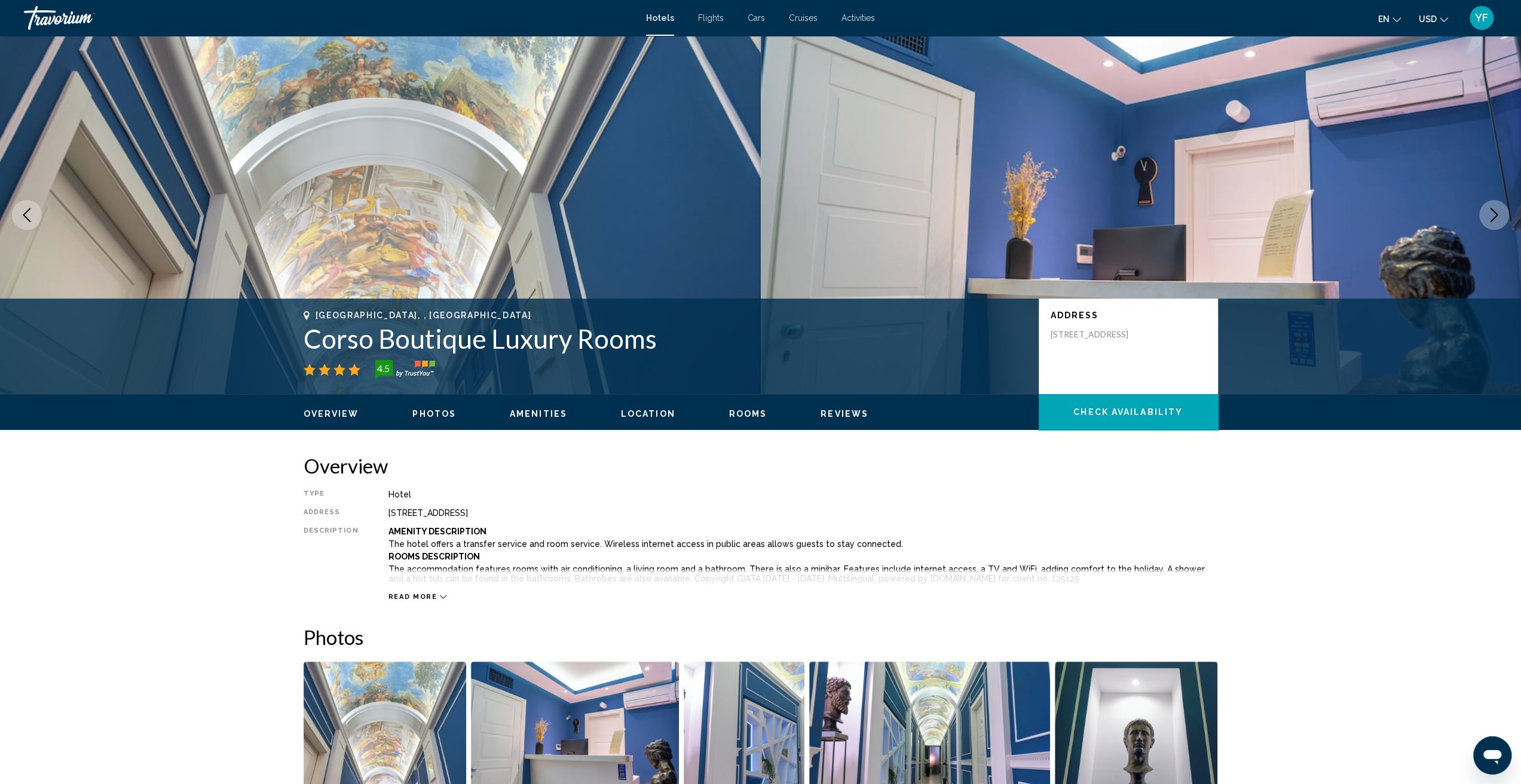
click at [439, 414] on span "Photos" at bounding box center [434, 414] width 43 height 10
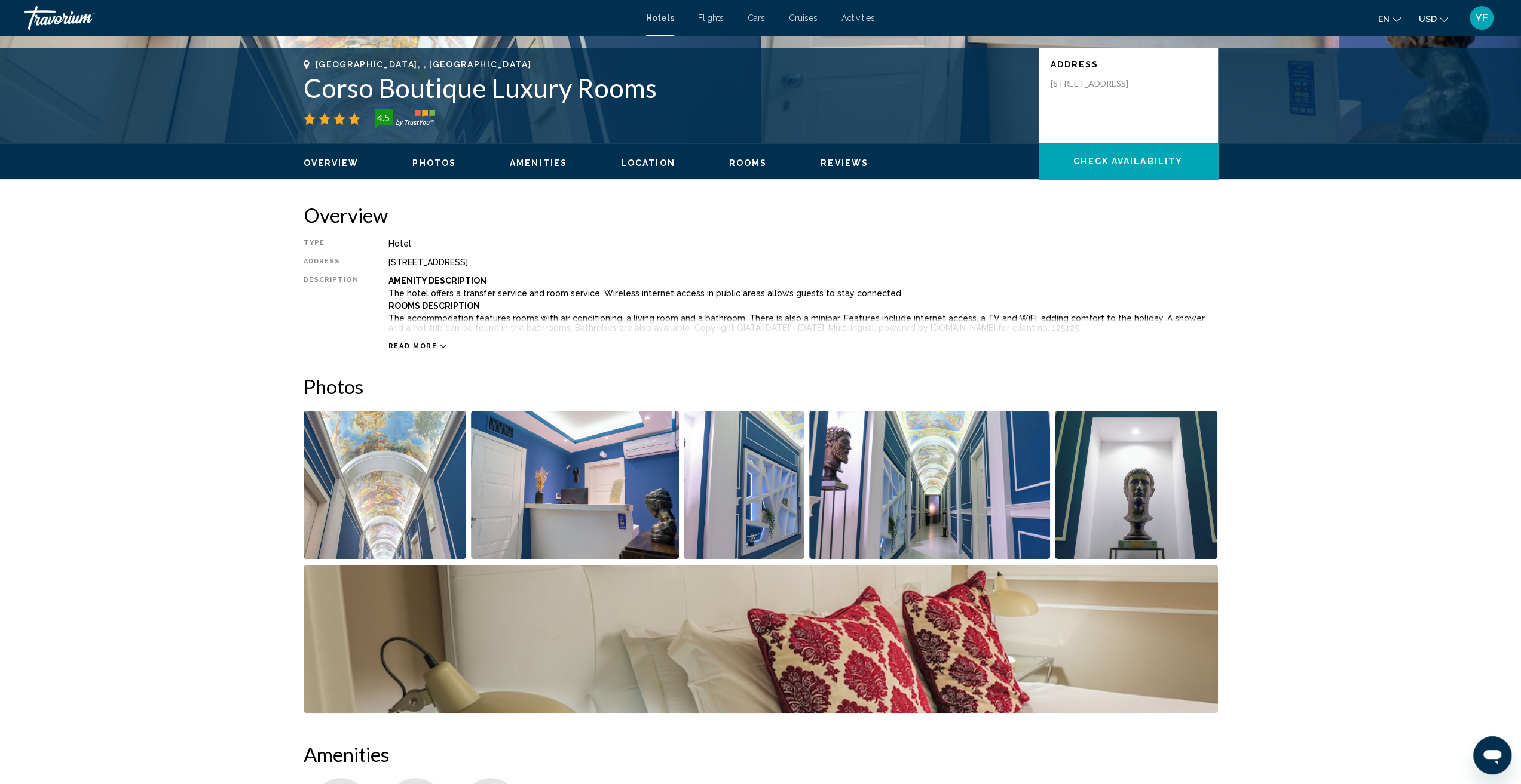
scroll to position [195, 0]
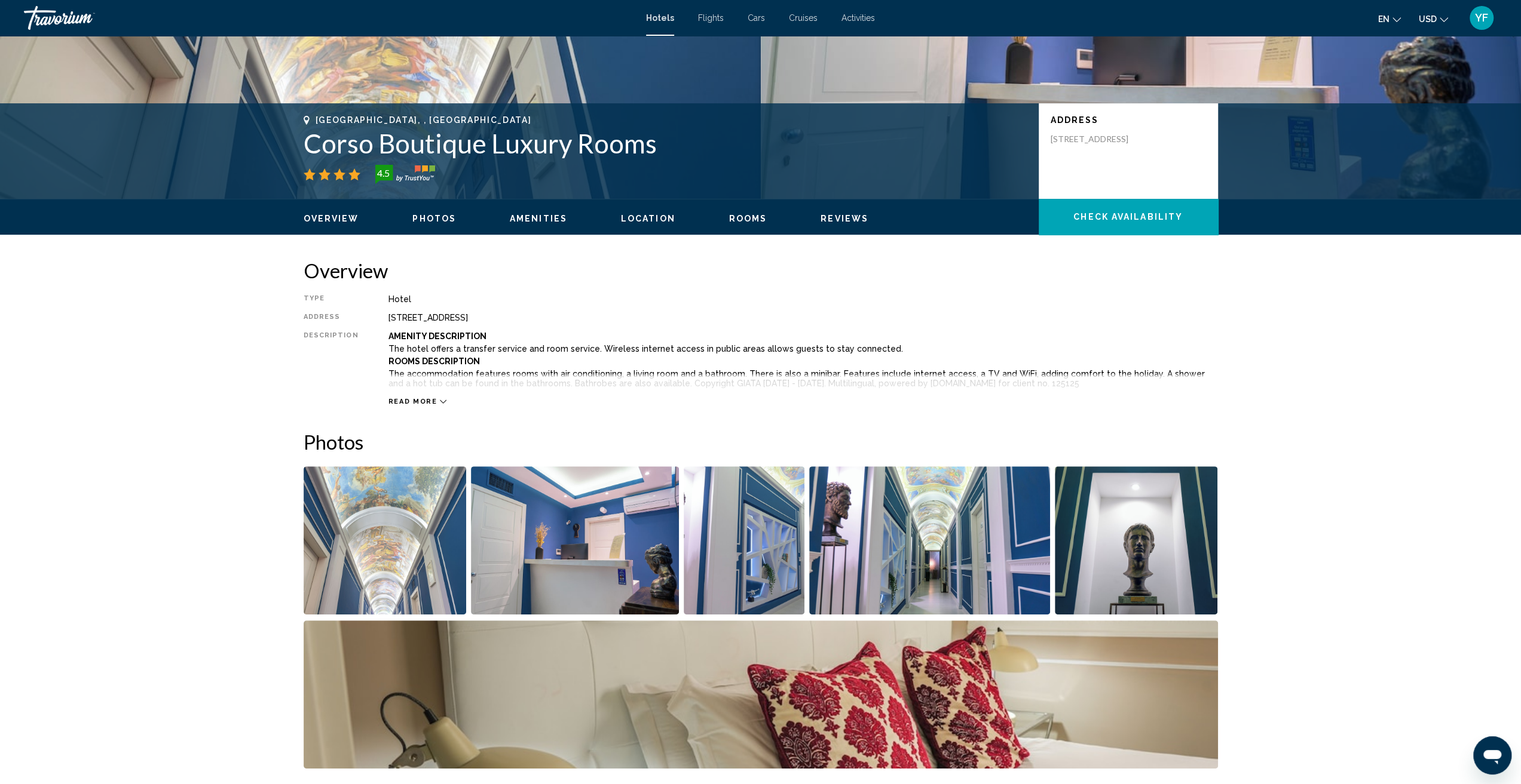
click at [428, 215] on span "Photos" at bounding box center [434, 219] width 43 height 10
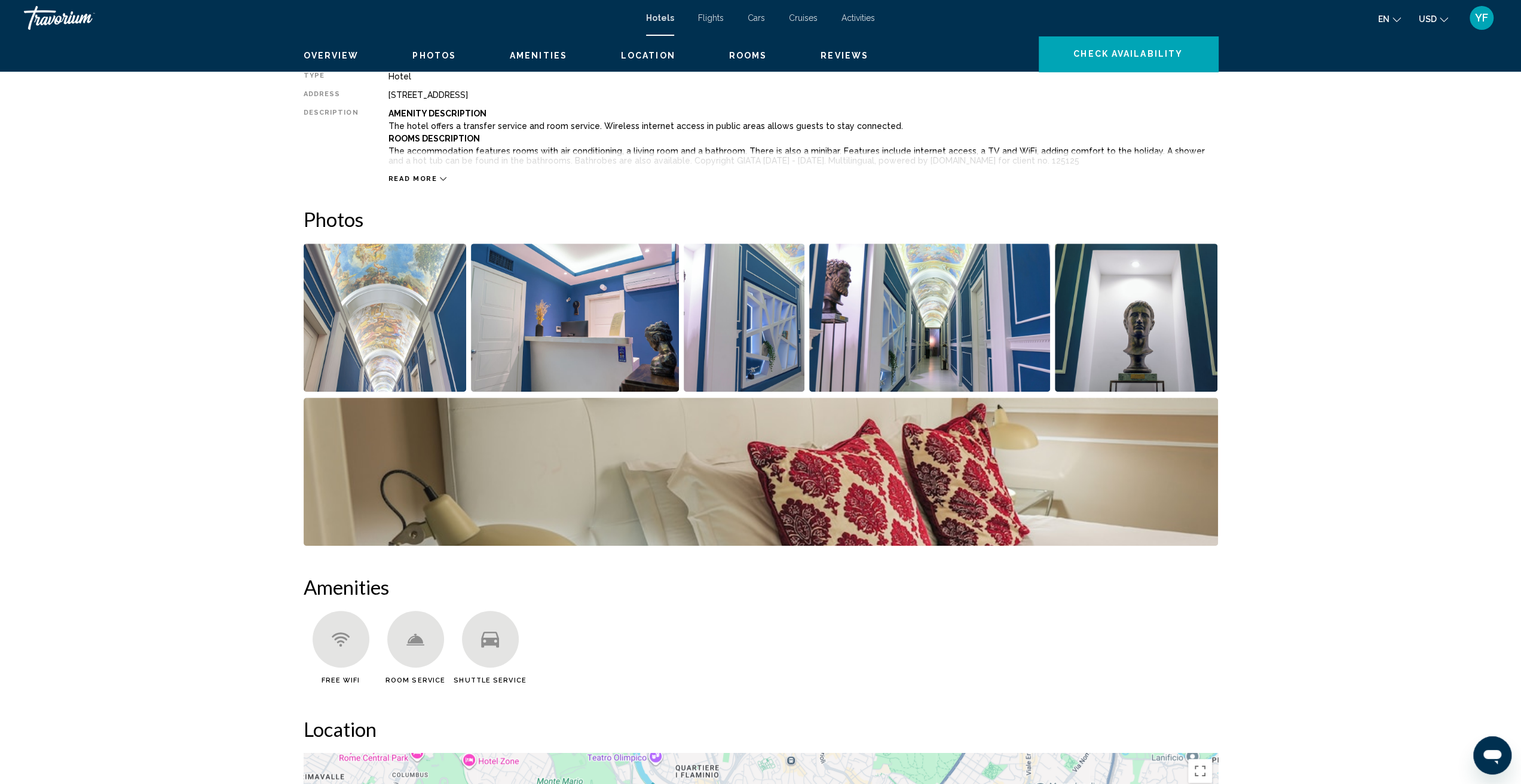
scroll to position [315, 0]
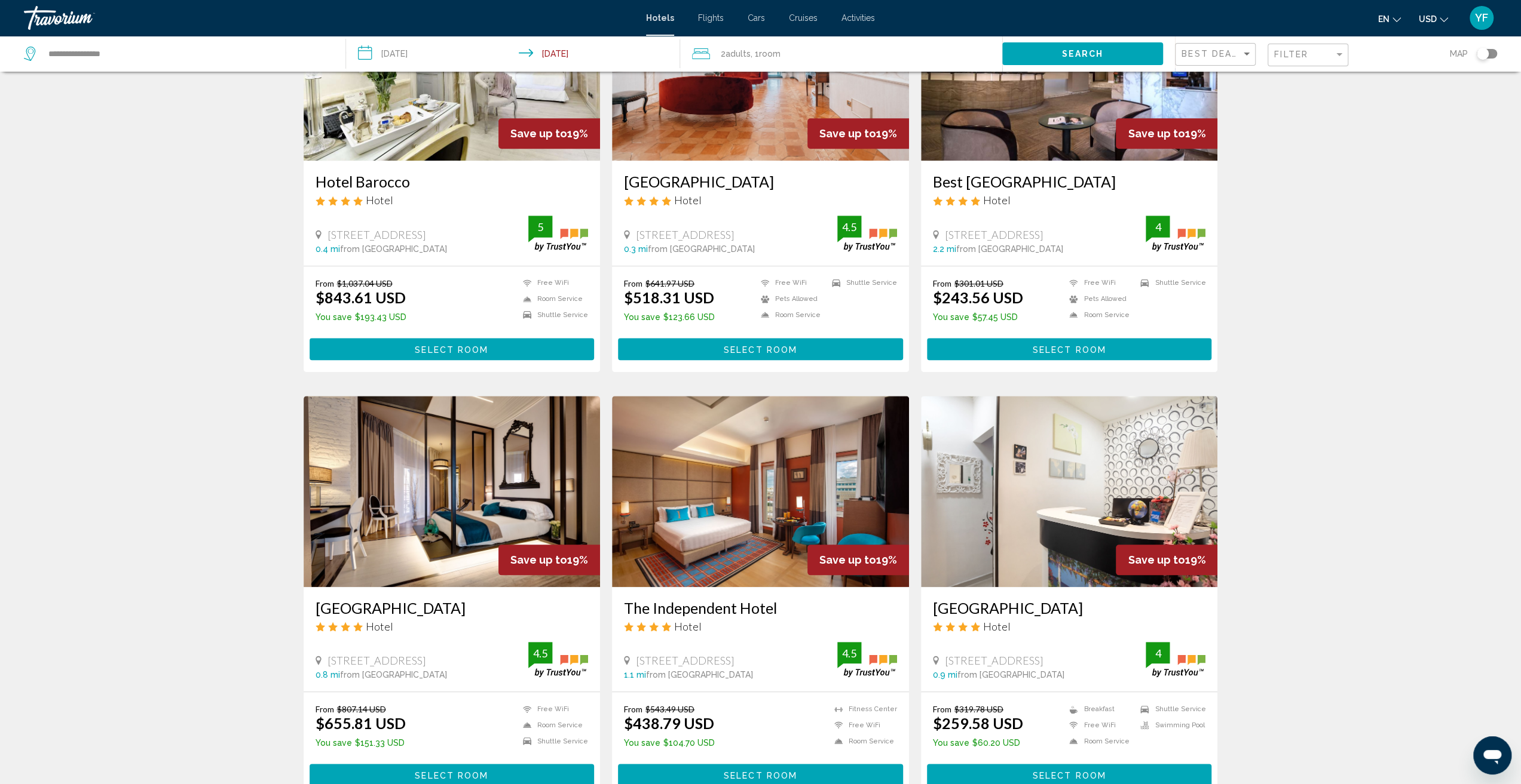
scroll to position [1075, 0]
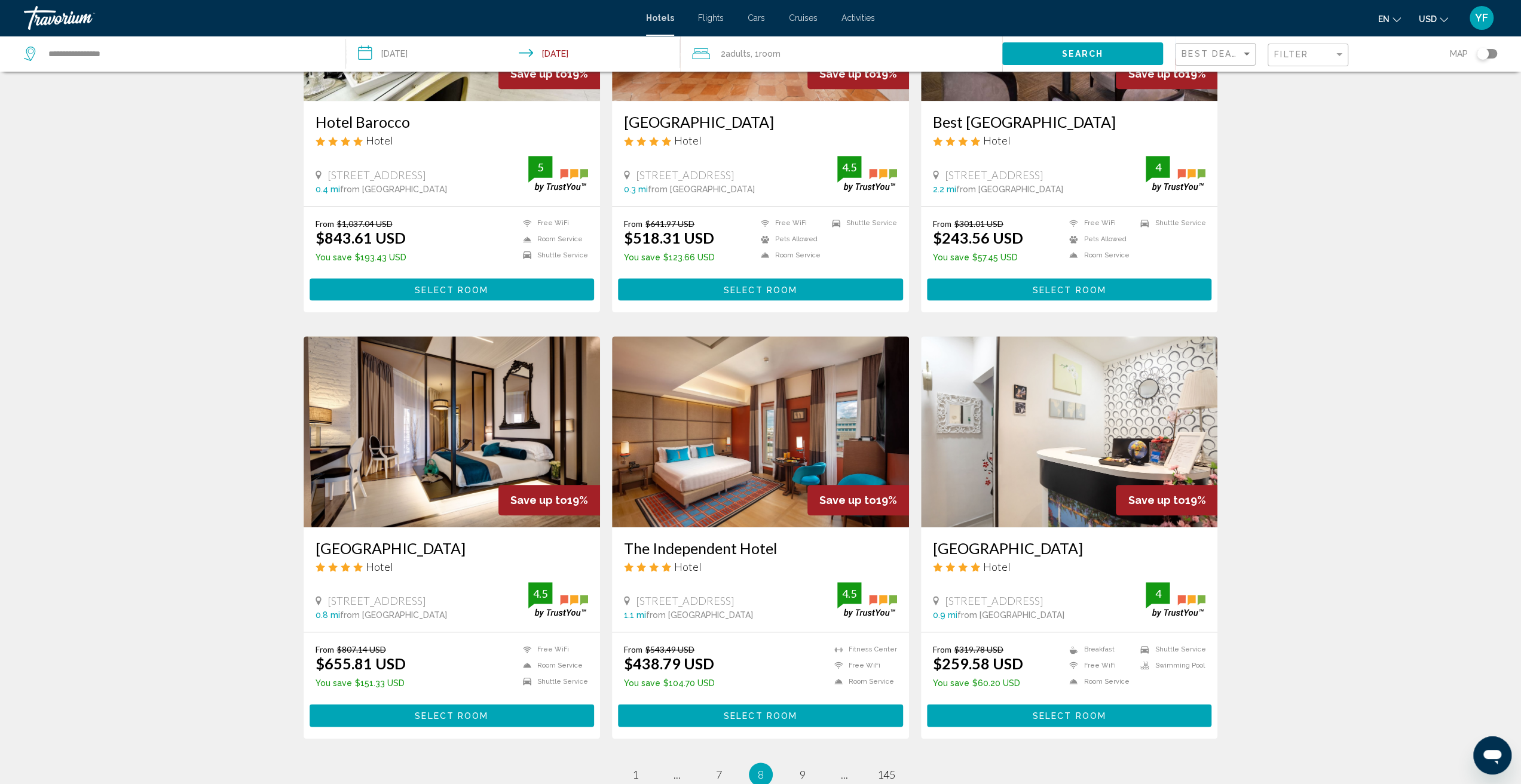
click at [1053, 408] on img "Main content" at bounding box center [1070, 431] width 297 height 191
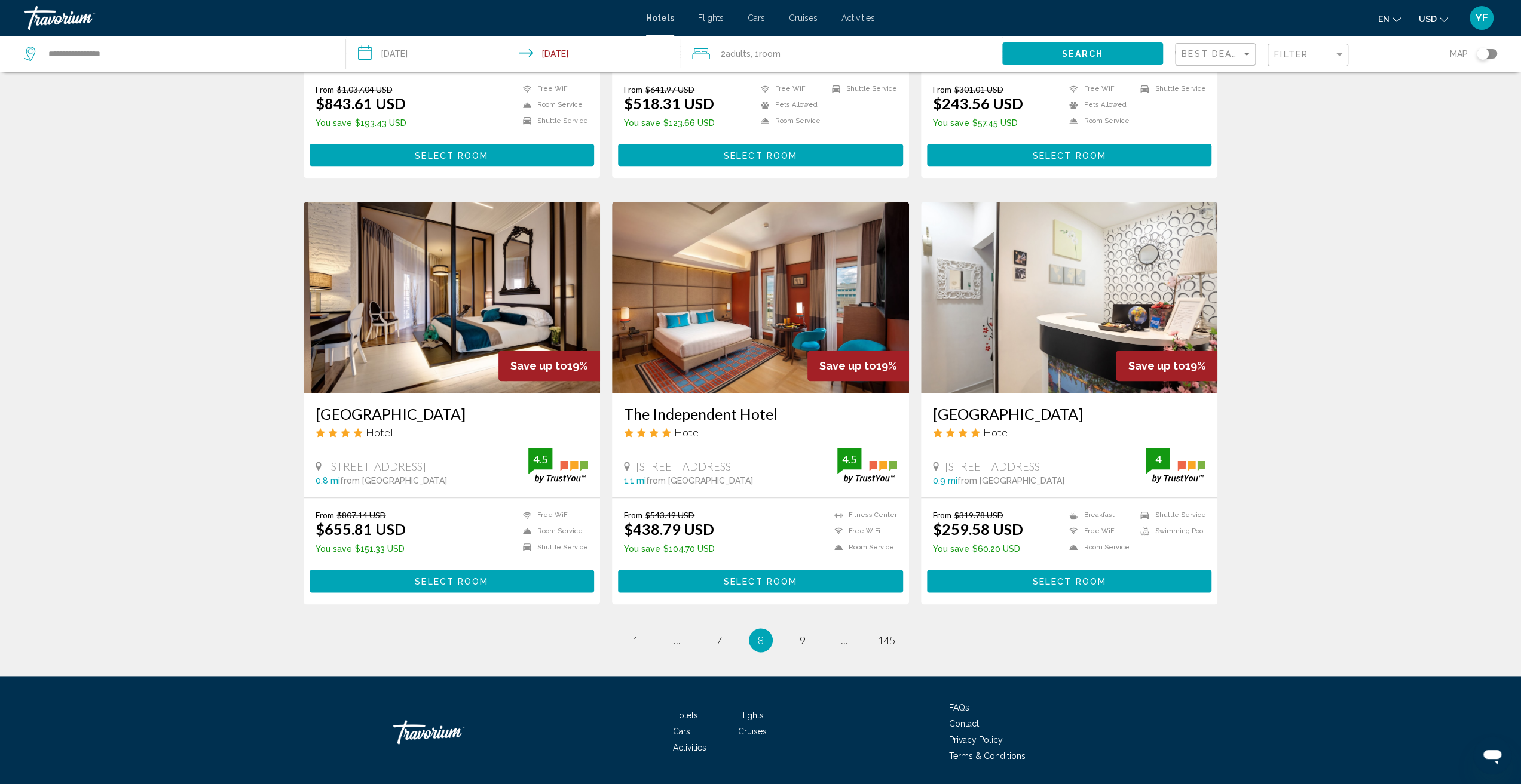
scroll to position [1245, 0]
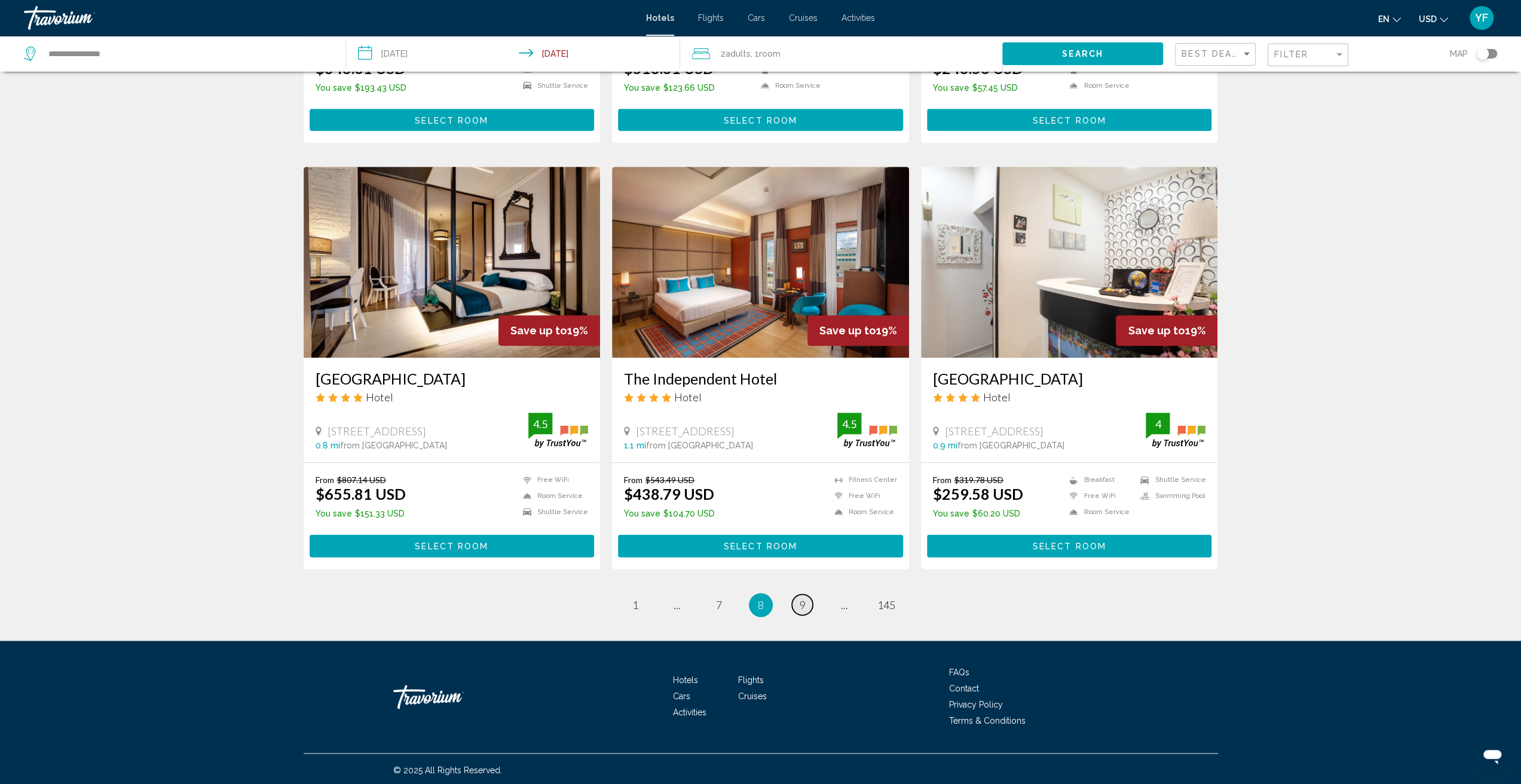
click at [804, 601] on span "9" at bounding box center [802, 605] width 6 height 13
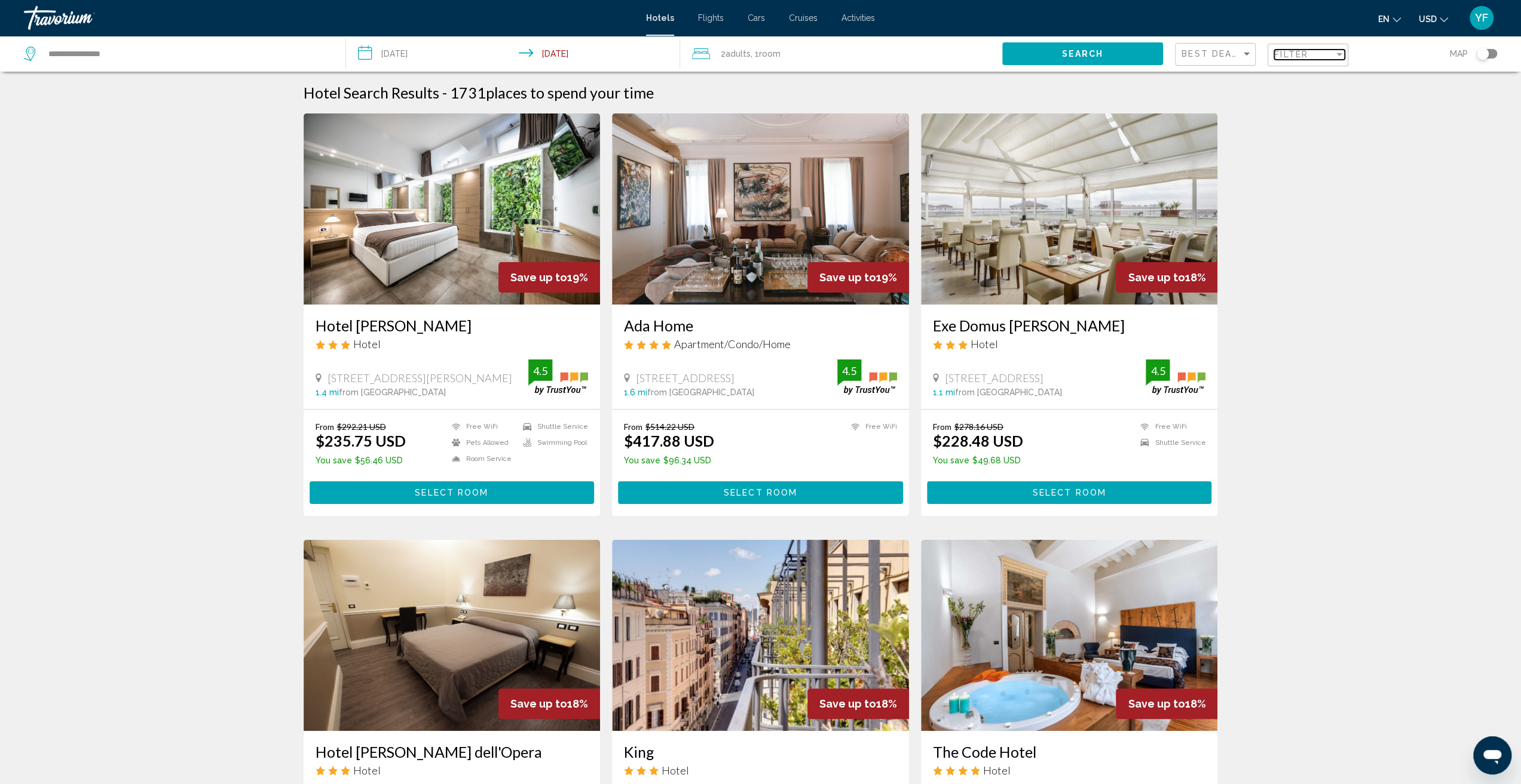
click at [1296, 58] on span "Filter" at bounding box center [1291, 54] width 34 height 10
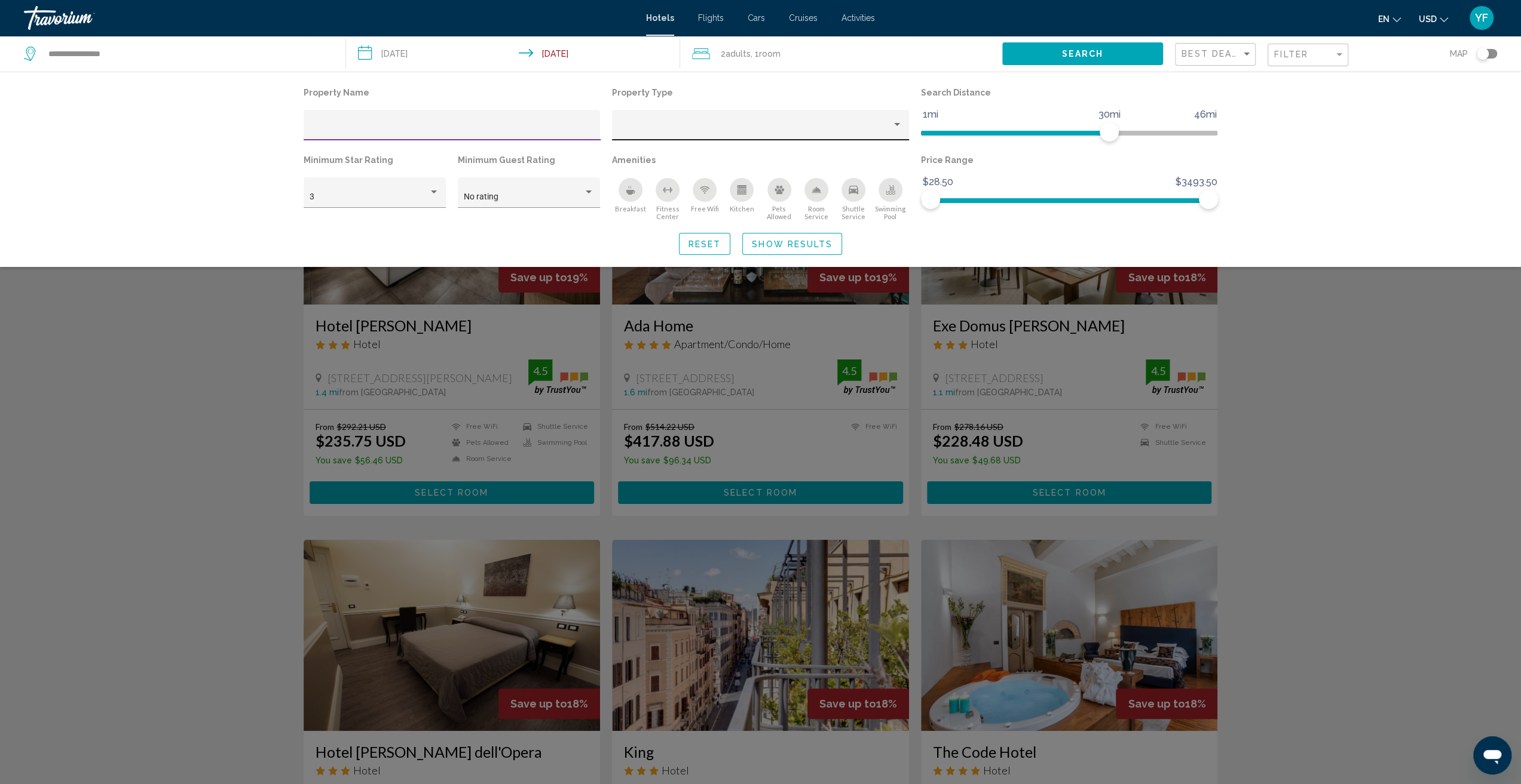
click at [902, 122] on div "Property type" at bounding box center [897, 125] width 11 height 10
click at [625, 129] on span "Hotel" at bounding box center [628, 129] width 20 height 10
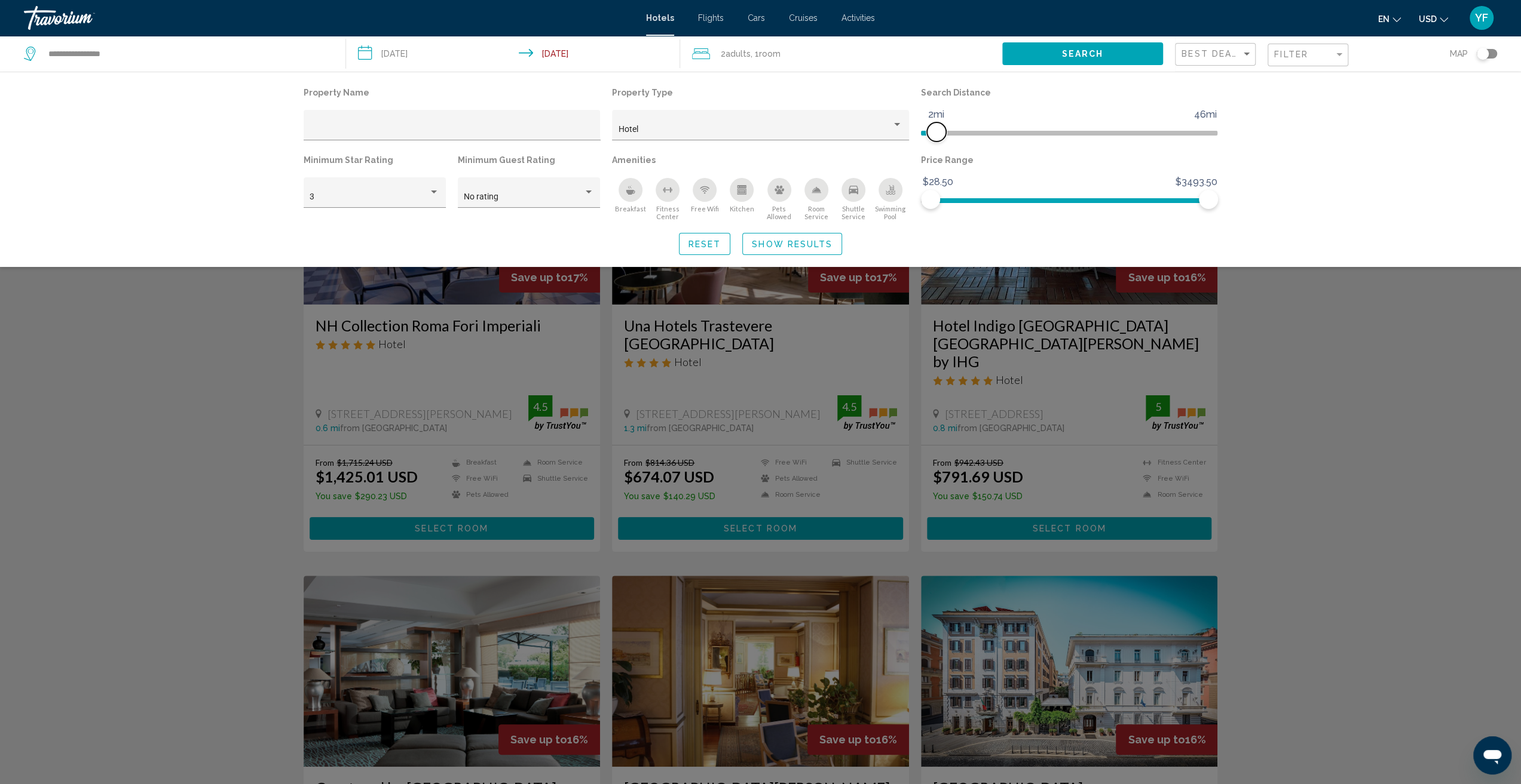
drag, startPoint x: 1108, startPoint y: 133, endPoint x: 935, endPoint y: 139, distance: 173.1
click at [935, 139] on span "Hotel Filters" at bounding box center [936, 131] width 19 height 19
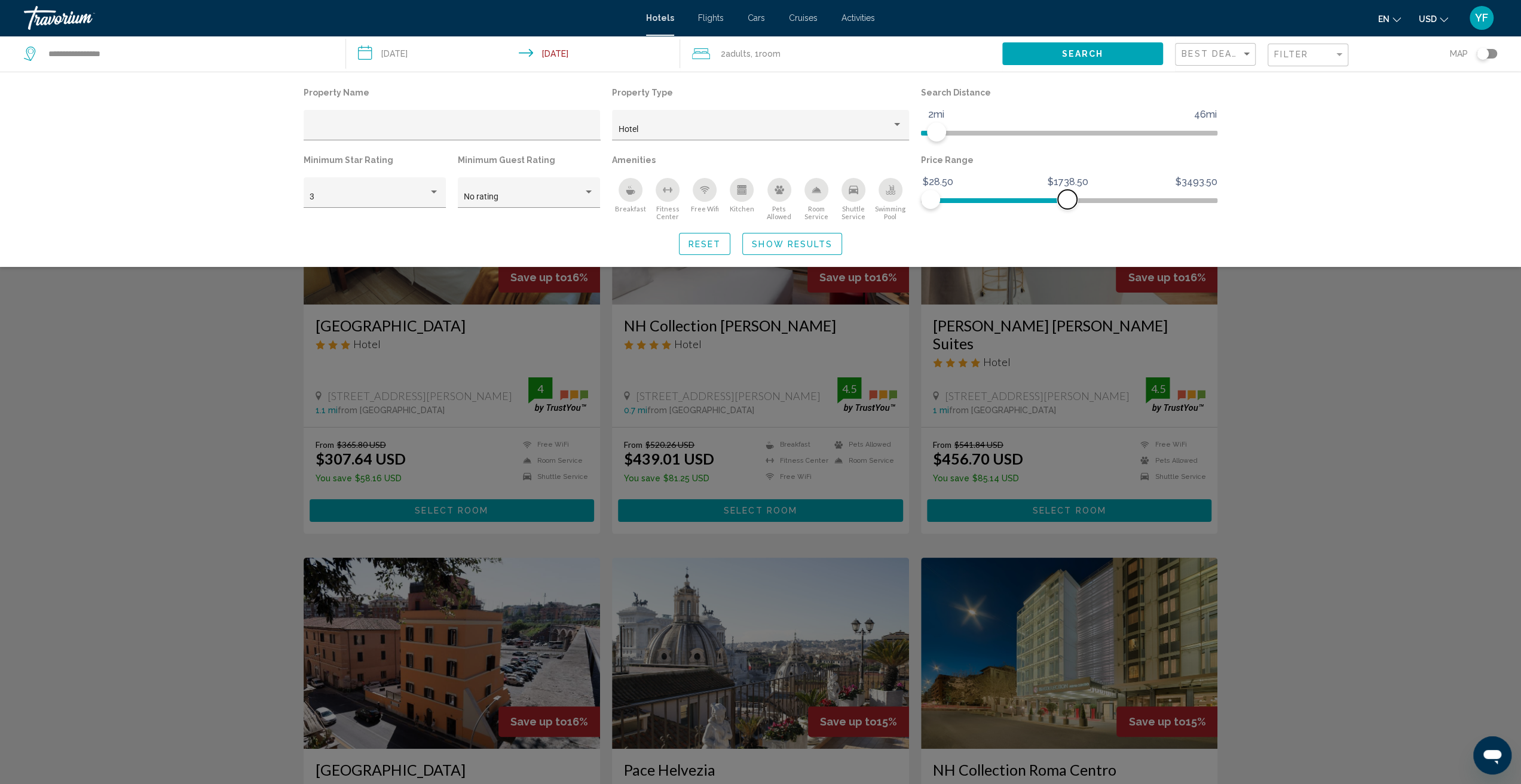
drag, startPoint x: 1206, startPoint y: 202, endPoint x: 1067, endPoint y: 211, distance: 139.3
click at [1067, 211] on div "Price Range $28.50 $3493.50 $28.50 $1738.50" at bounding box center [1070, 186] width 309 height 70
drag, startPoint x: 1065, startPoint y: 207, endPoint x: 973, endPoint y: 212, distance: 92.1
click at [973, 212] on div "Price Range $28.50 $3493.50 $28.50 $560.50 $28.50 - $560.50" at bounding box center [1070, 186] width 309 height 70
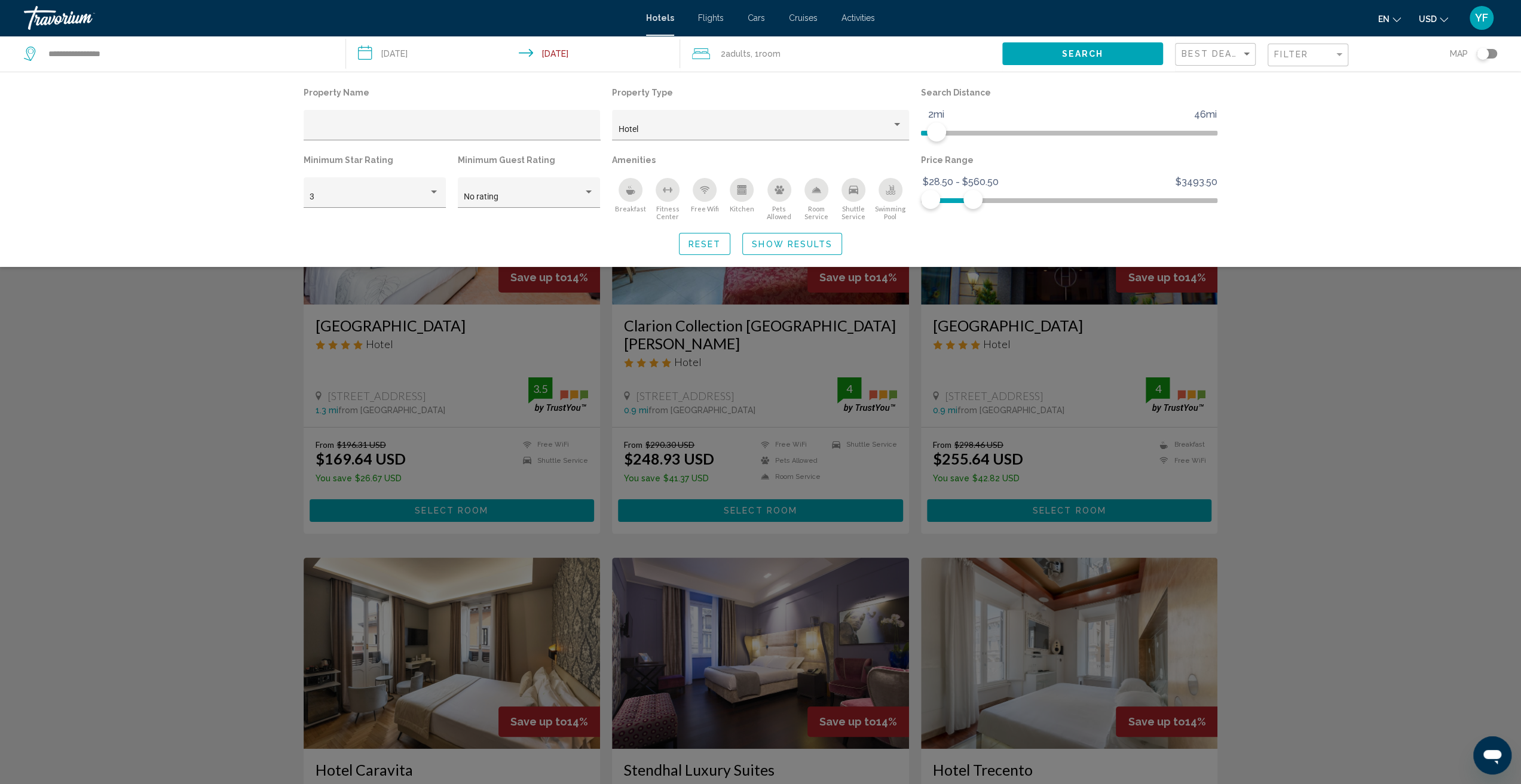
click at [1309, 447] on div "Search widget" at bounding box center [760, 481] width 1521 height 605
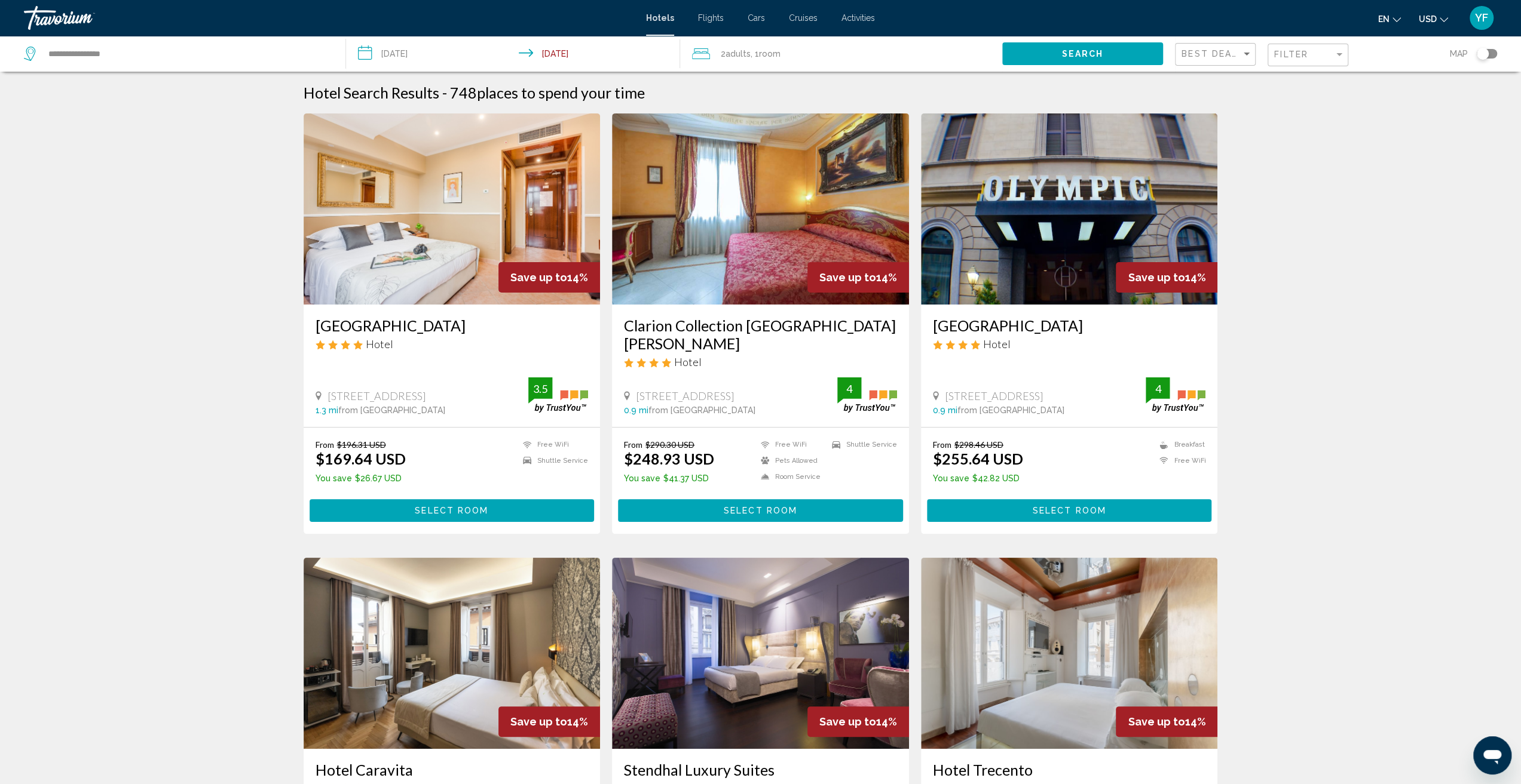
click at [1031, 201] on img "Main content" at bounding box center [1070, 209] width 297 height 191
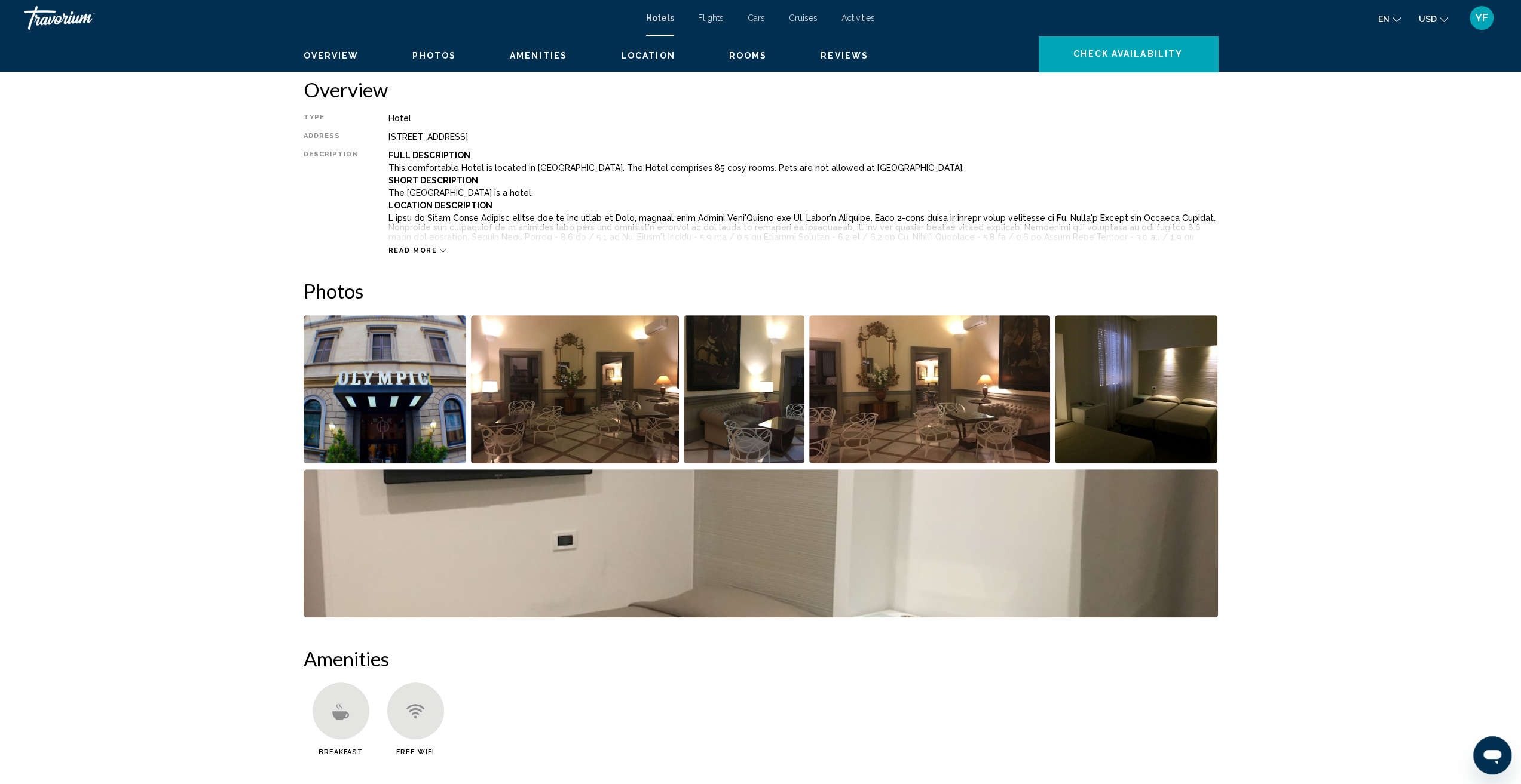
scroll to position [418, 0]
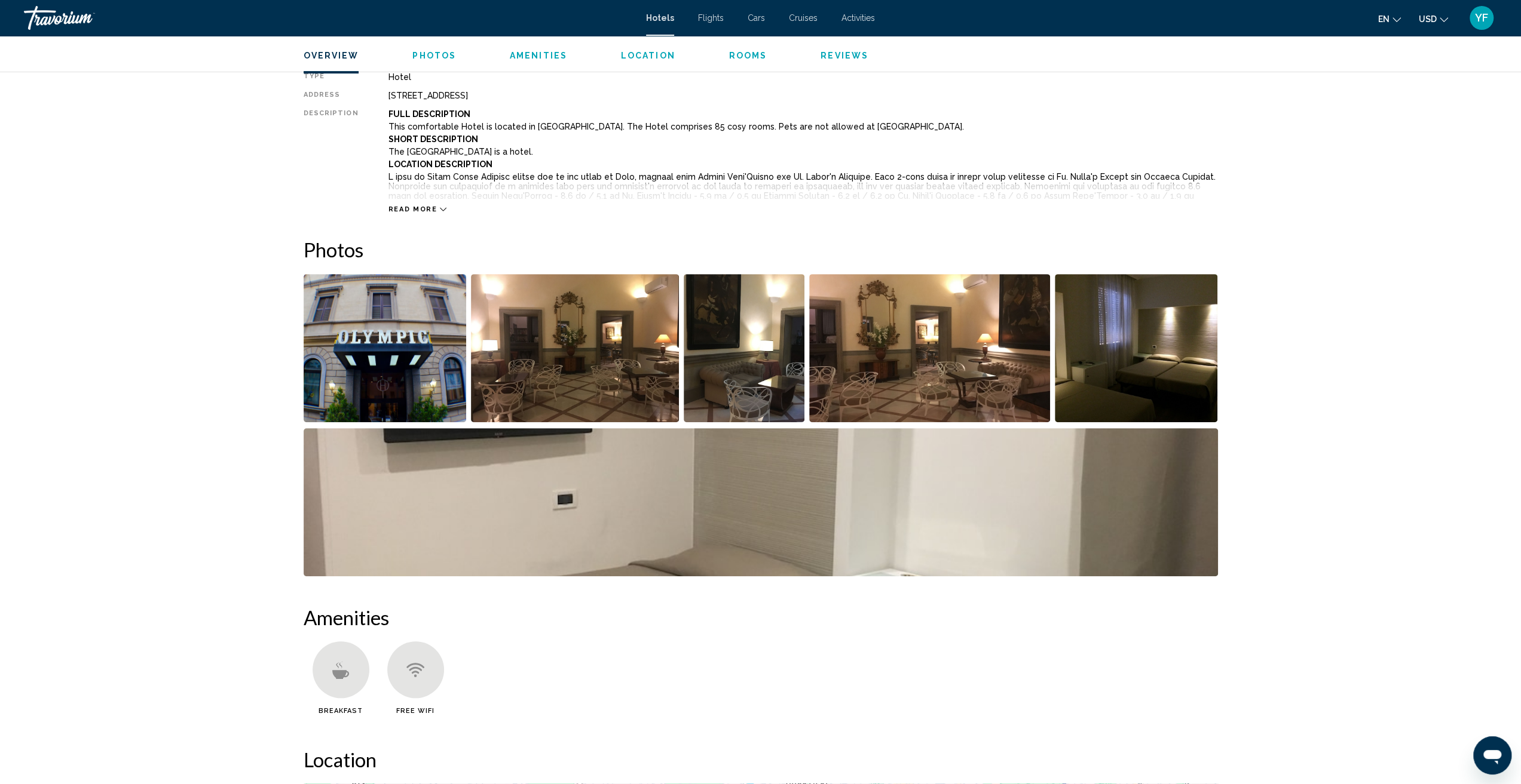
click at [753, 347] on img "Open full-screen image slider" at bounding box center [744, 349] width 122 height 148
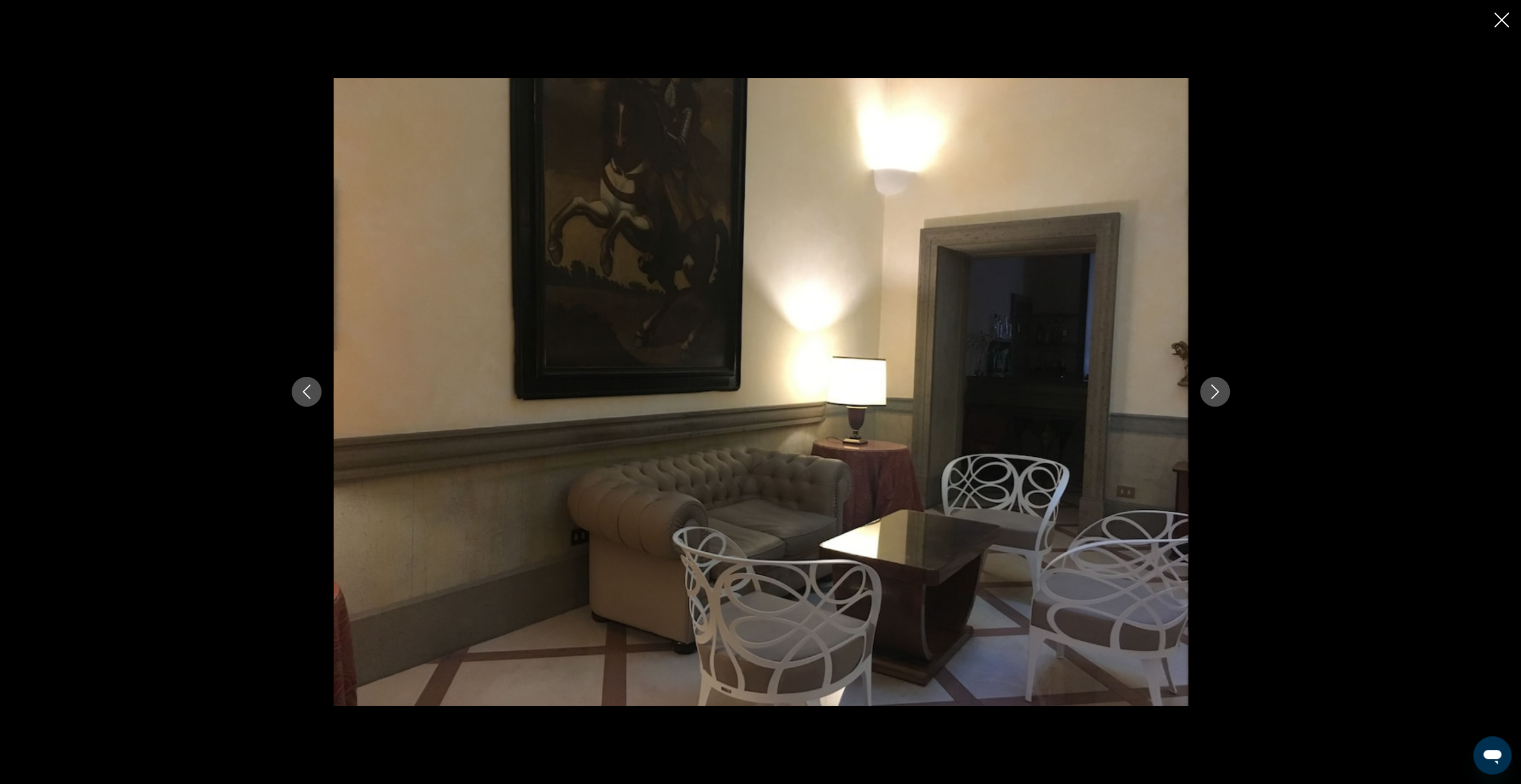
click at [1215, 393] on icon "Next image" at bounding box center [1215, 392] width 14 height 14
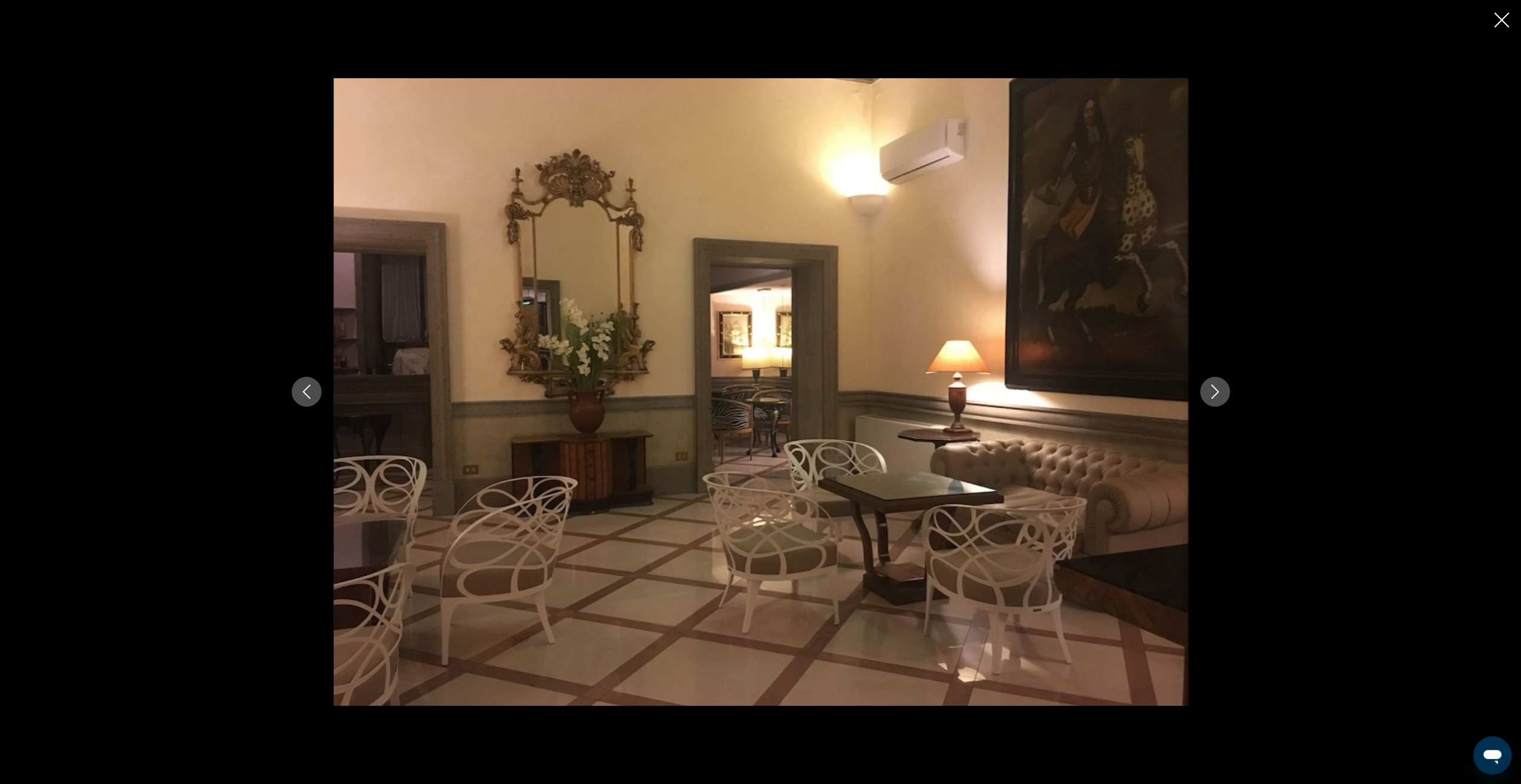
click at [1215, 393] on icon "Next image" at bounding box center [1215, 392] width 14 height 14
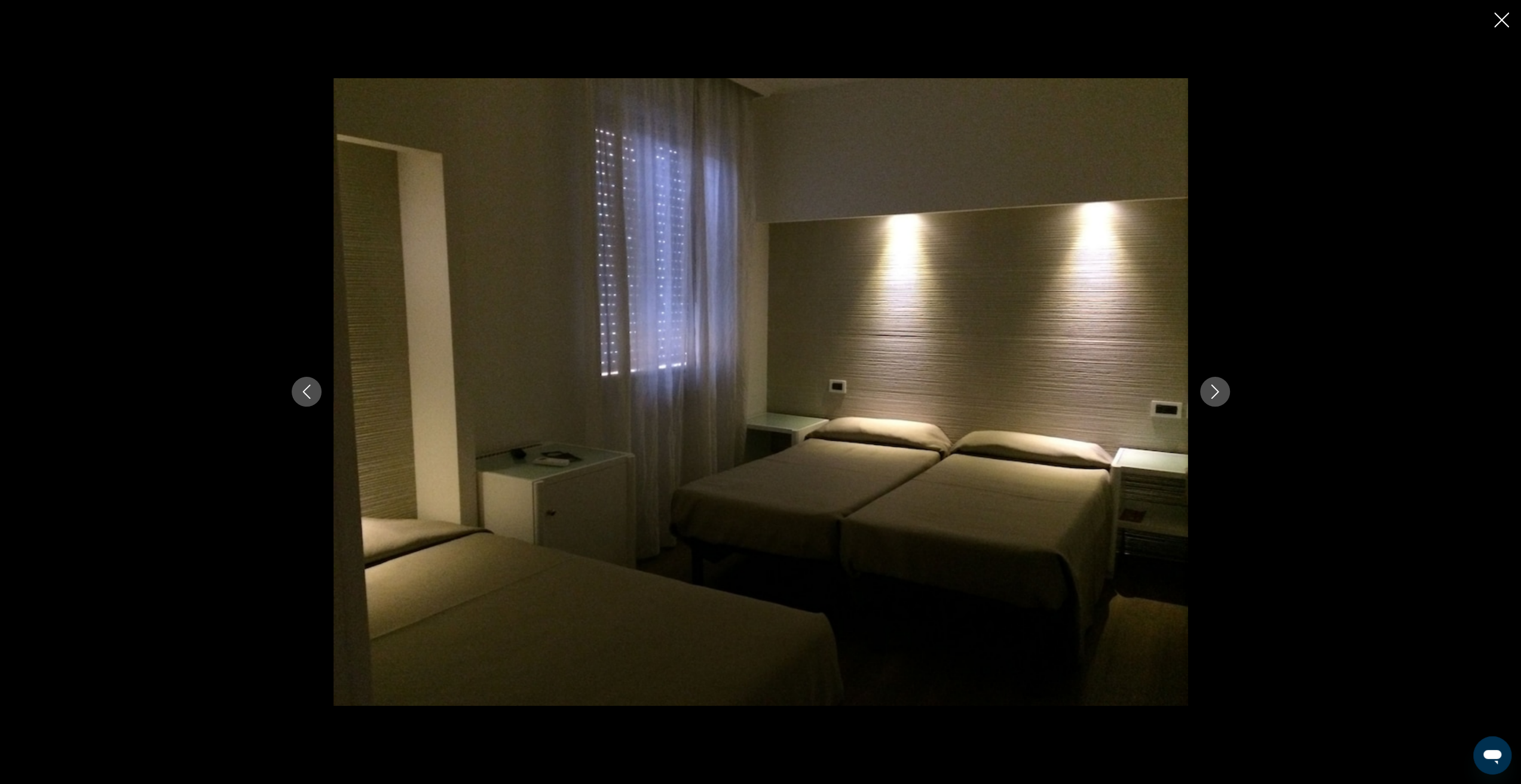
click at [1215, 393] on icon "Next image" at bounding box center [1215, 392] width 14 height 14
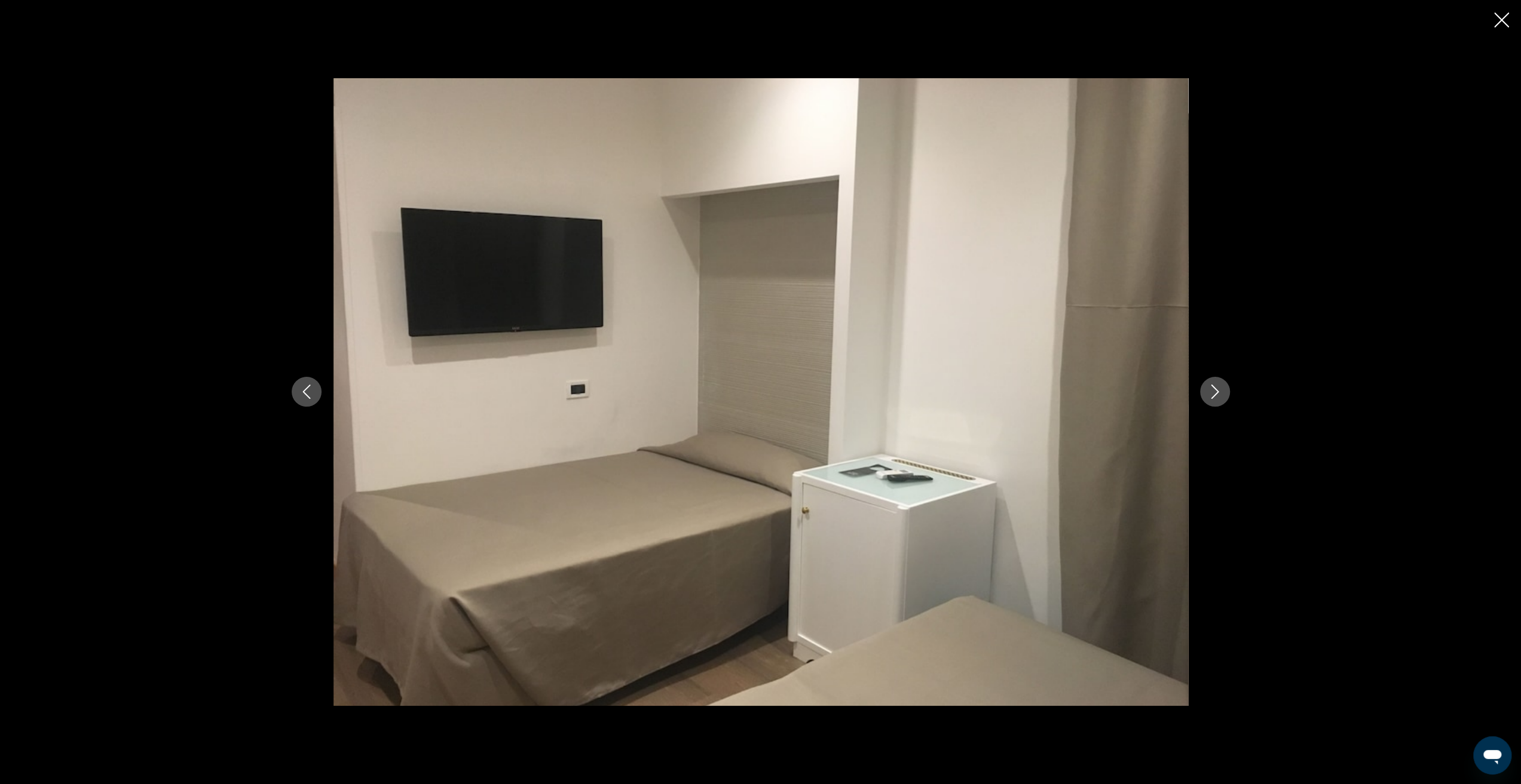
drag, startPoint x: 1509, startPoint y: 21, endPoint x: 1502, endPoint y: 23, distance: 7.3
click at [1509, 21] on div "Main content" at bounding box center [760, 392] width 1521 height 784
click at [1495, 24] on icon "Close slideshow" at bounding box center [1501, 20] width 15 height 15
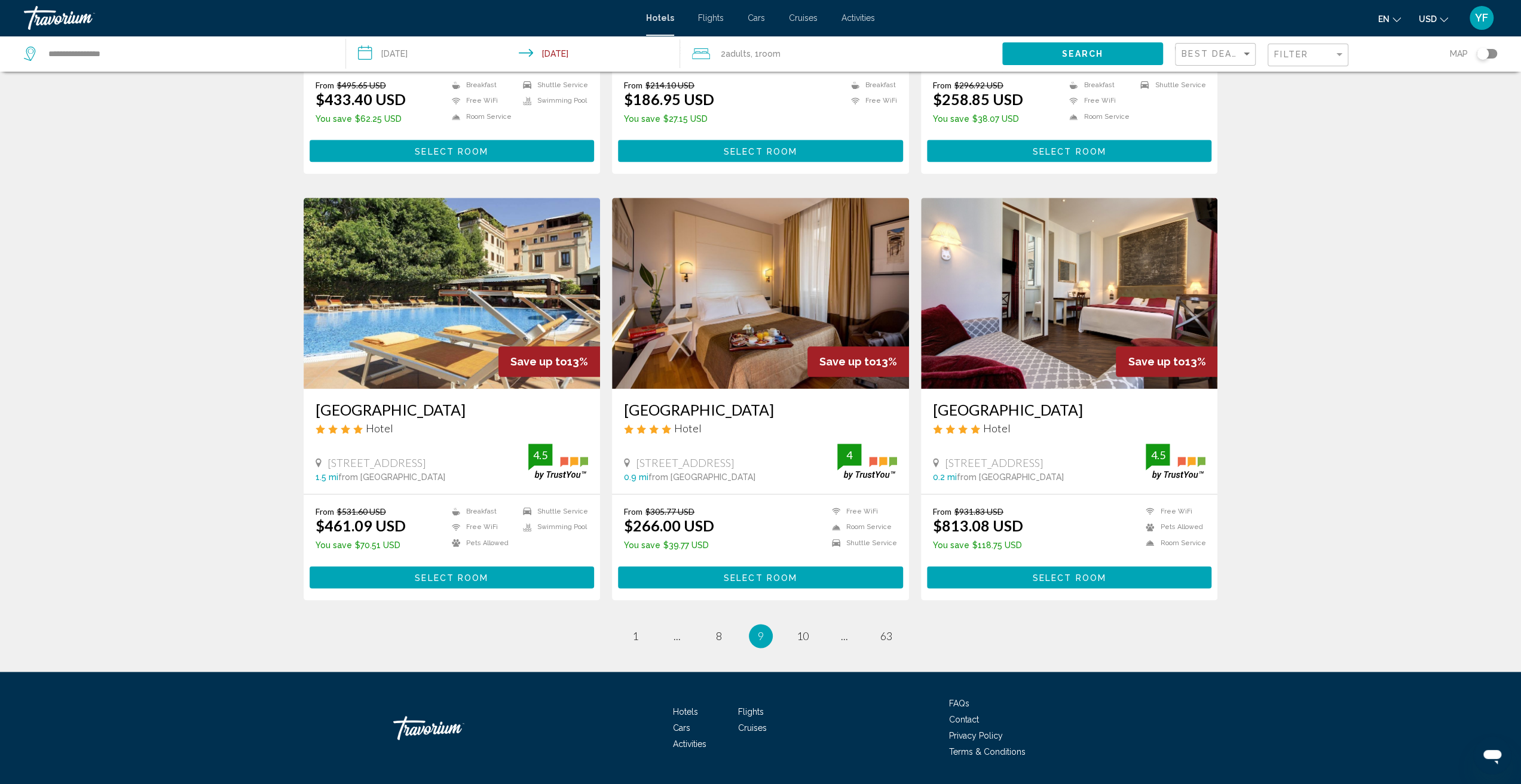
scroll to position [1245, 0]
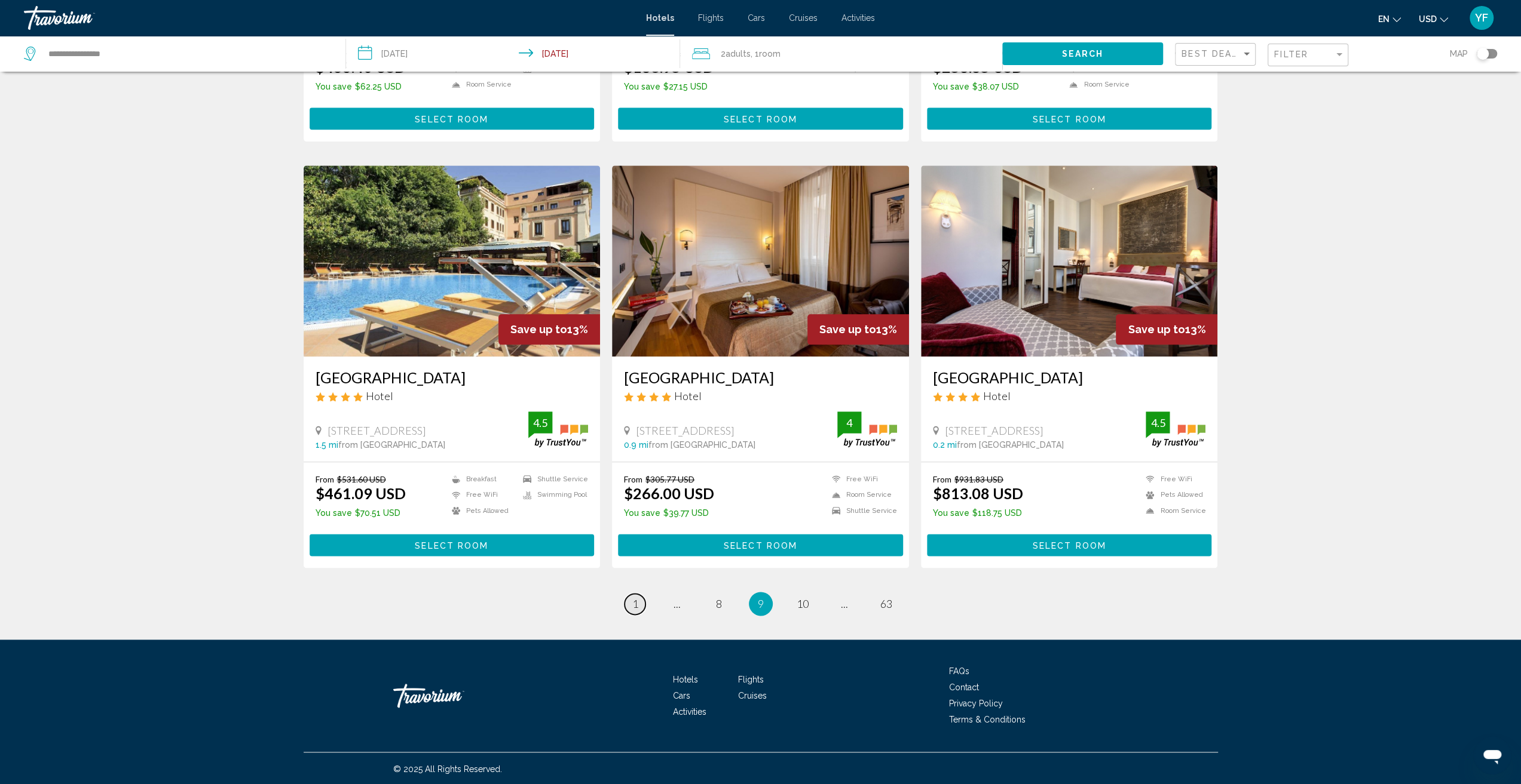
click at [633, 605] on span "1" at bounding box center [635, 604] width 6 height 13
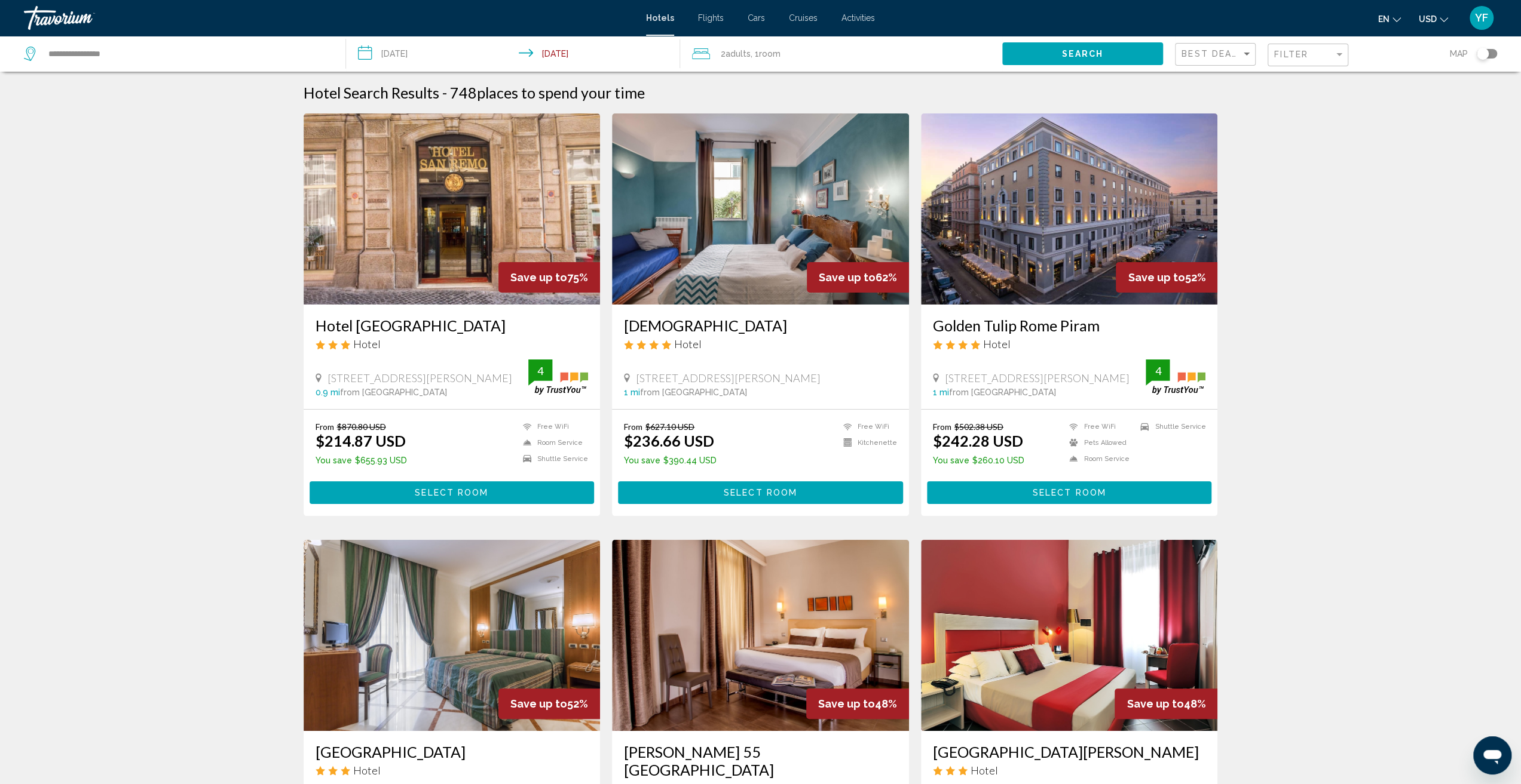
click at [478, 179] on img "Main content" at bounding box center [452, 209] width 297 height 191
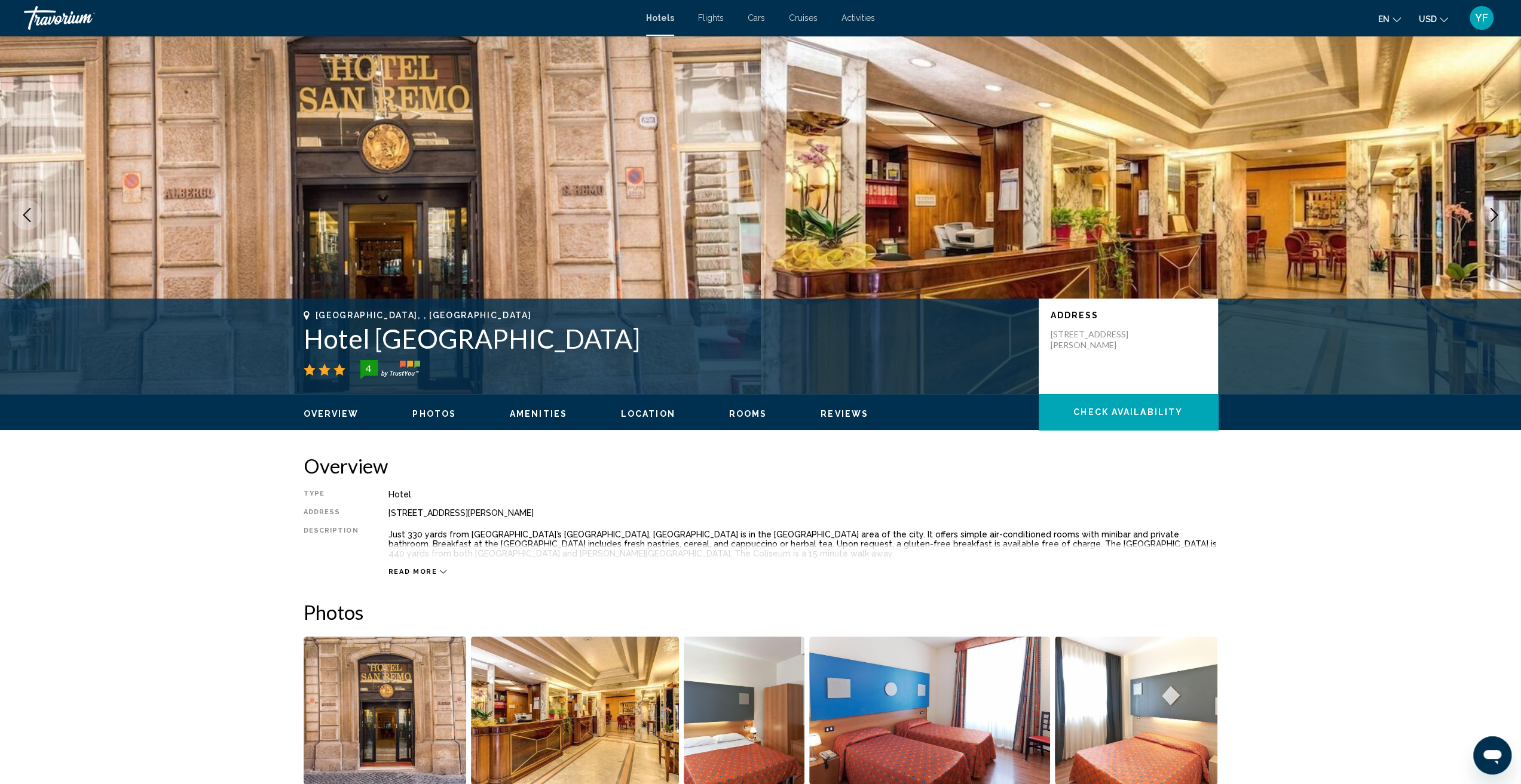
click at [1512, 222] on img "Main content" at bounding box center [1141, 215] width 761 height 359
click at [1496, 216] on icon "Next image" at bounding box center [1494, 215] width 14 height 14
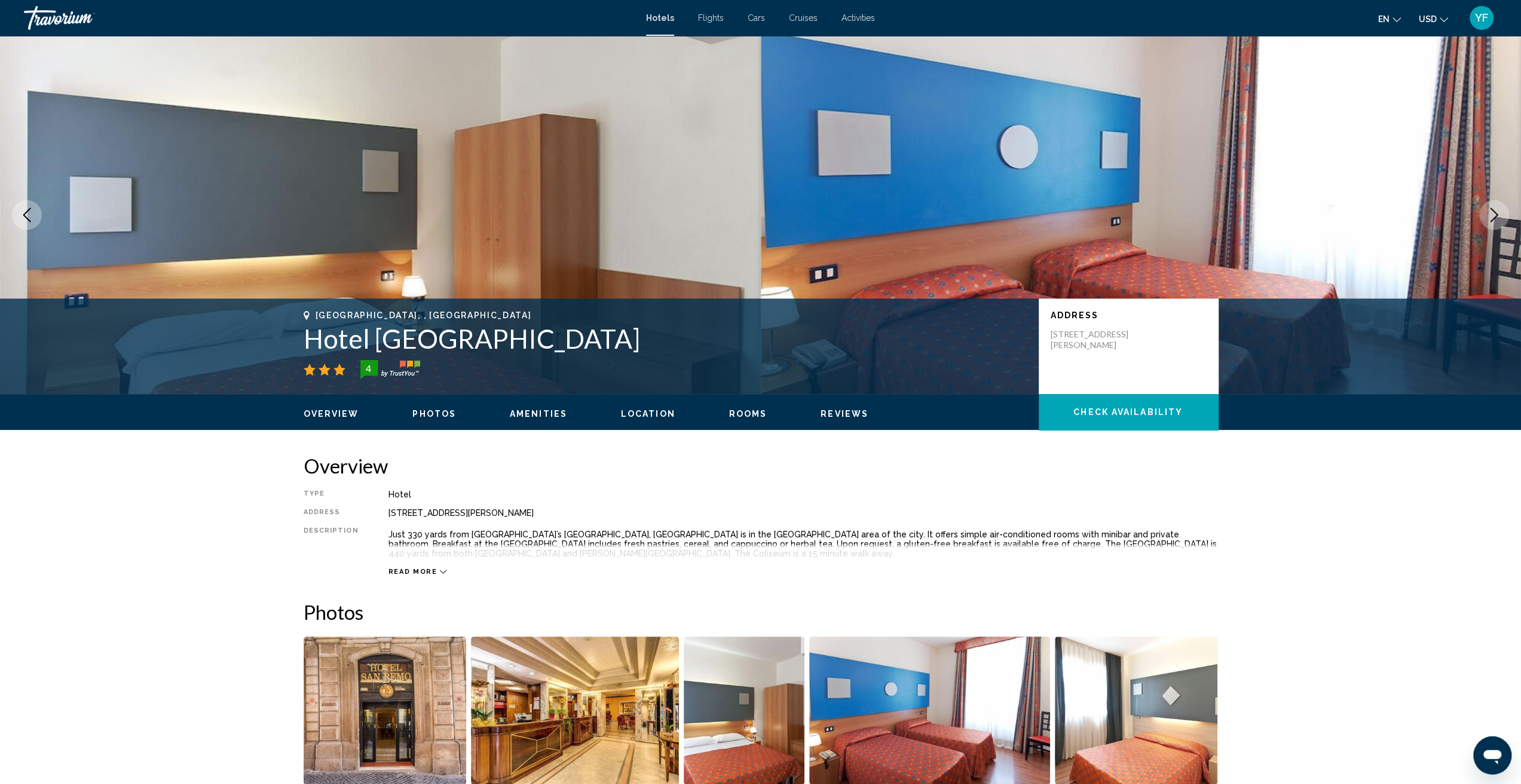
click at [1496, 217] on icon "Next image" at bounding box center [1495, 215] width 8 height 14
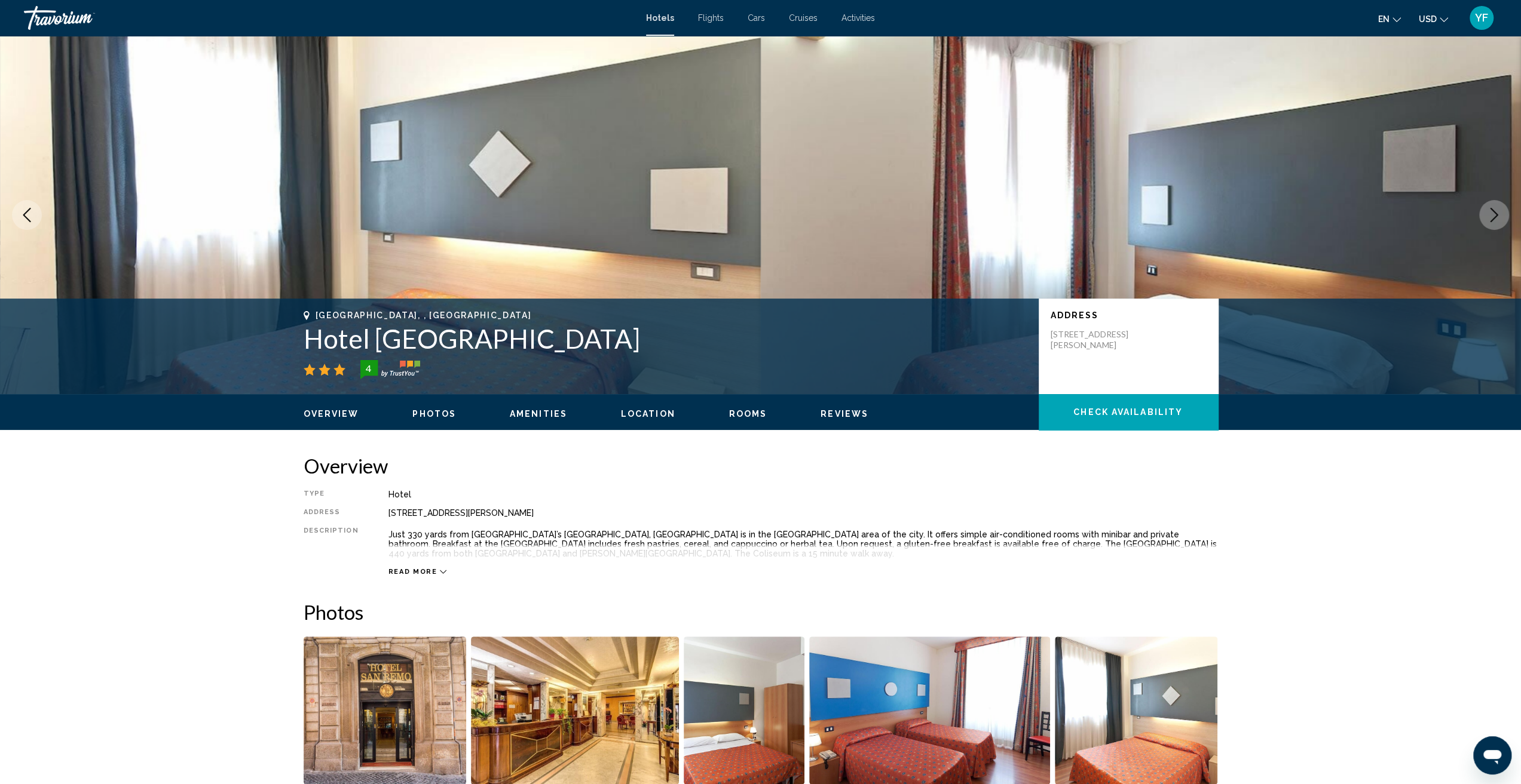
click at [1492, 217] on icon "Next image" at bounding box center [1494, 215] width 14 height 14
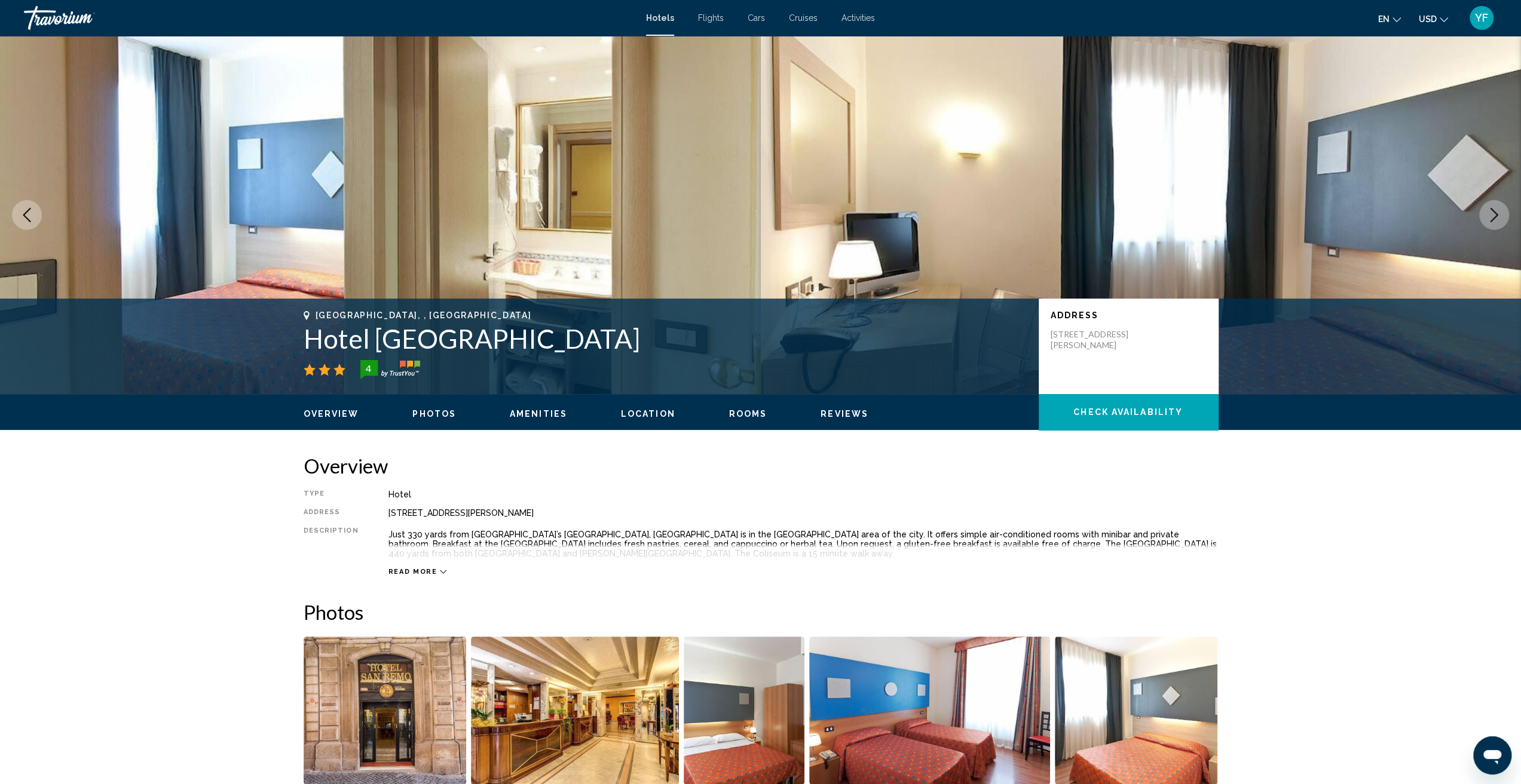
click at [1492, 217] on icon "Next image" at bounding box center [1494, 215] width 14 height 14
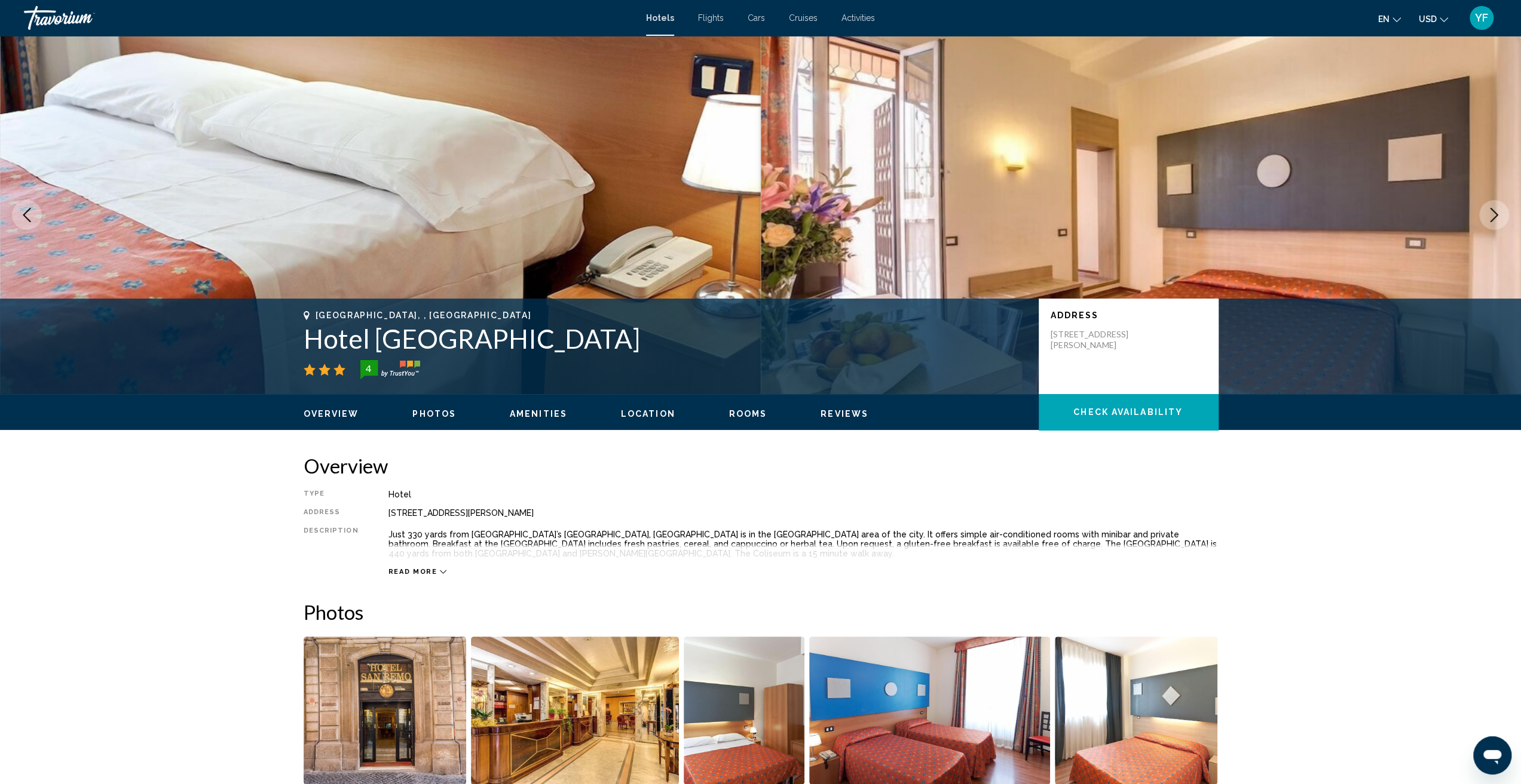
click at [1492, 217] on icon "Next image" at bounding box center [1494, 215] width 14 height 14
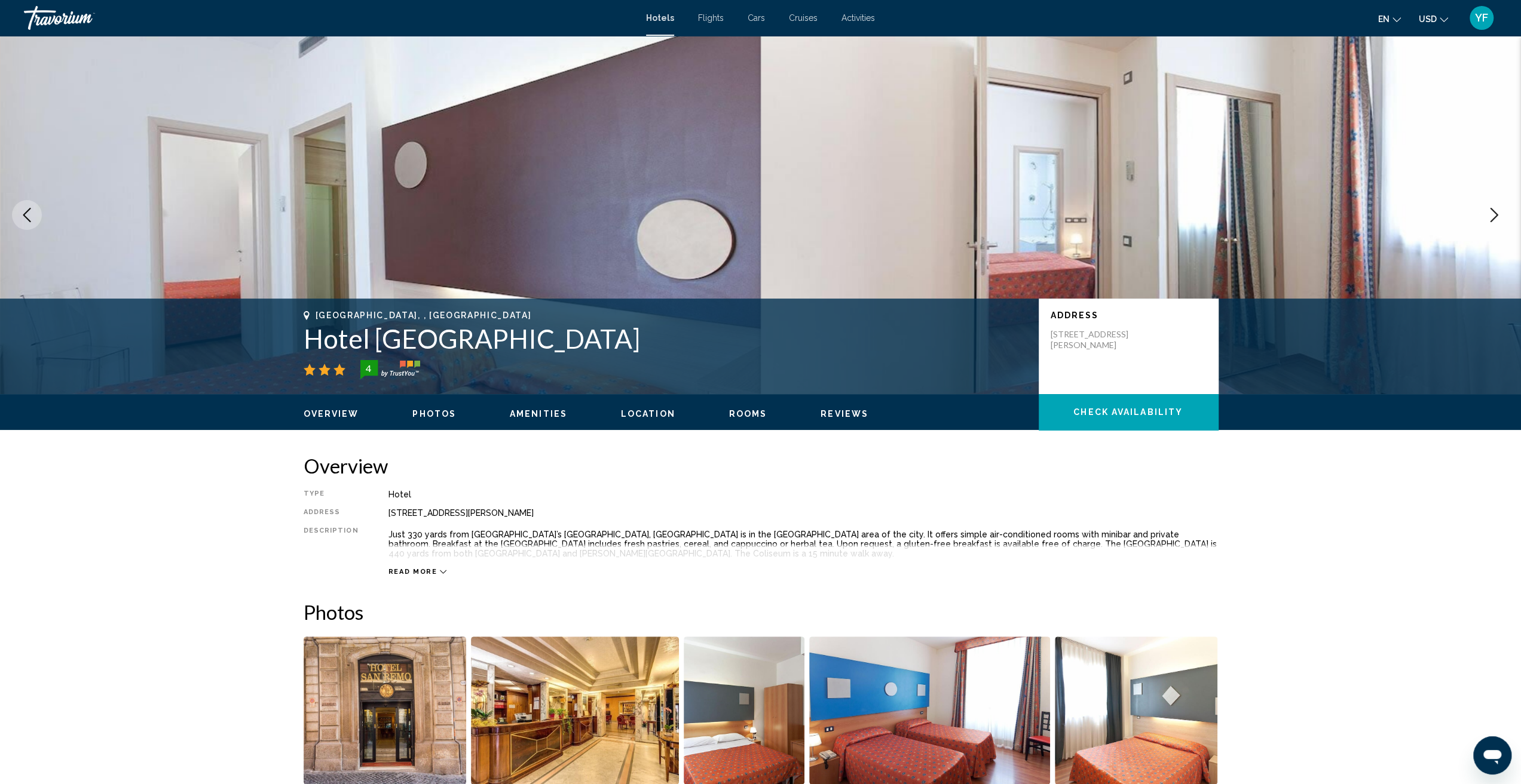
click at [1492, 217] on icon "Next image" at bounding box center [1494, 215] width 14 height 14
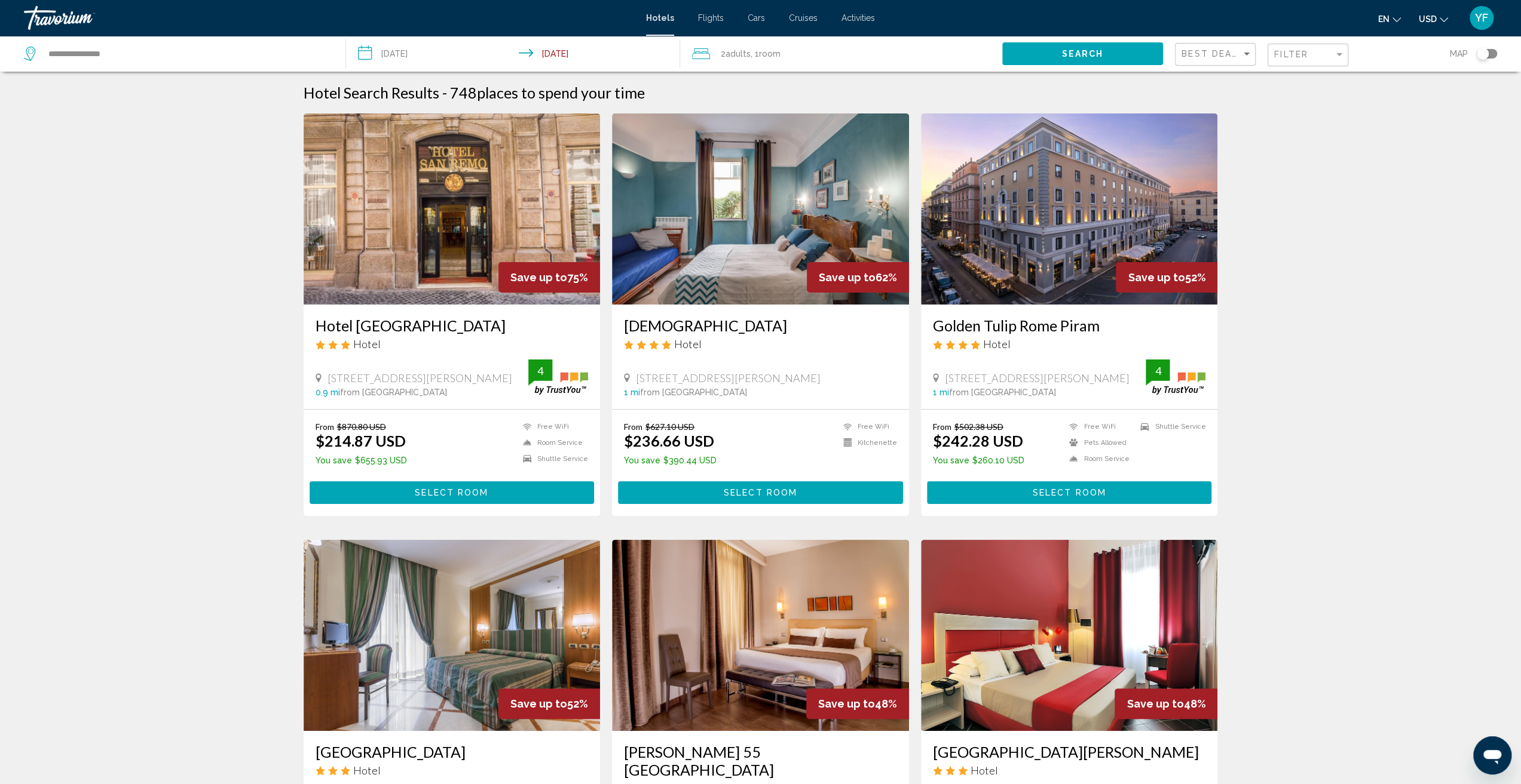
click at [1010, 217] on img "Main content" at bounding box center [1070, 209] width 297 height 191
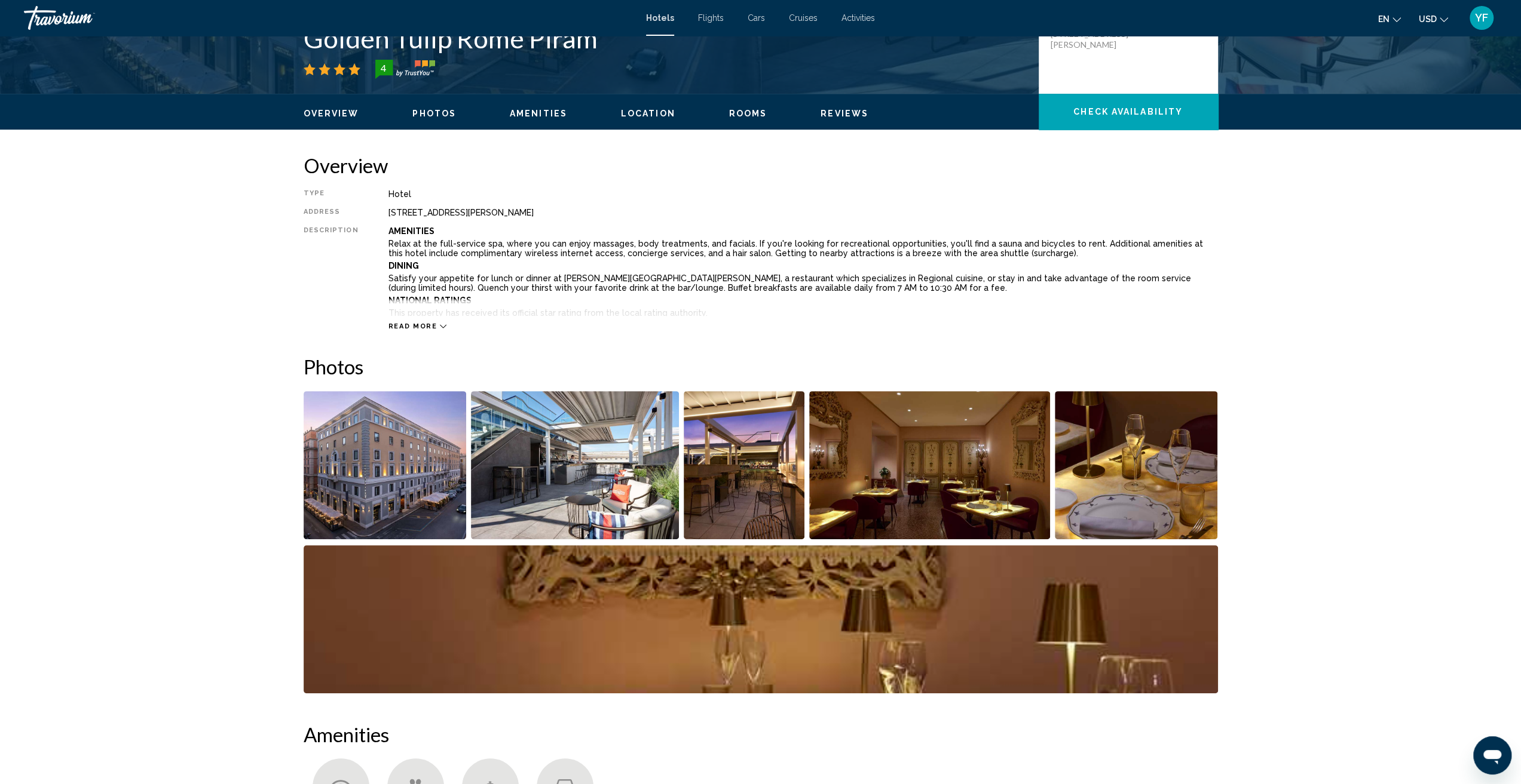
scroll to position [299, 0]
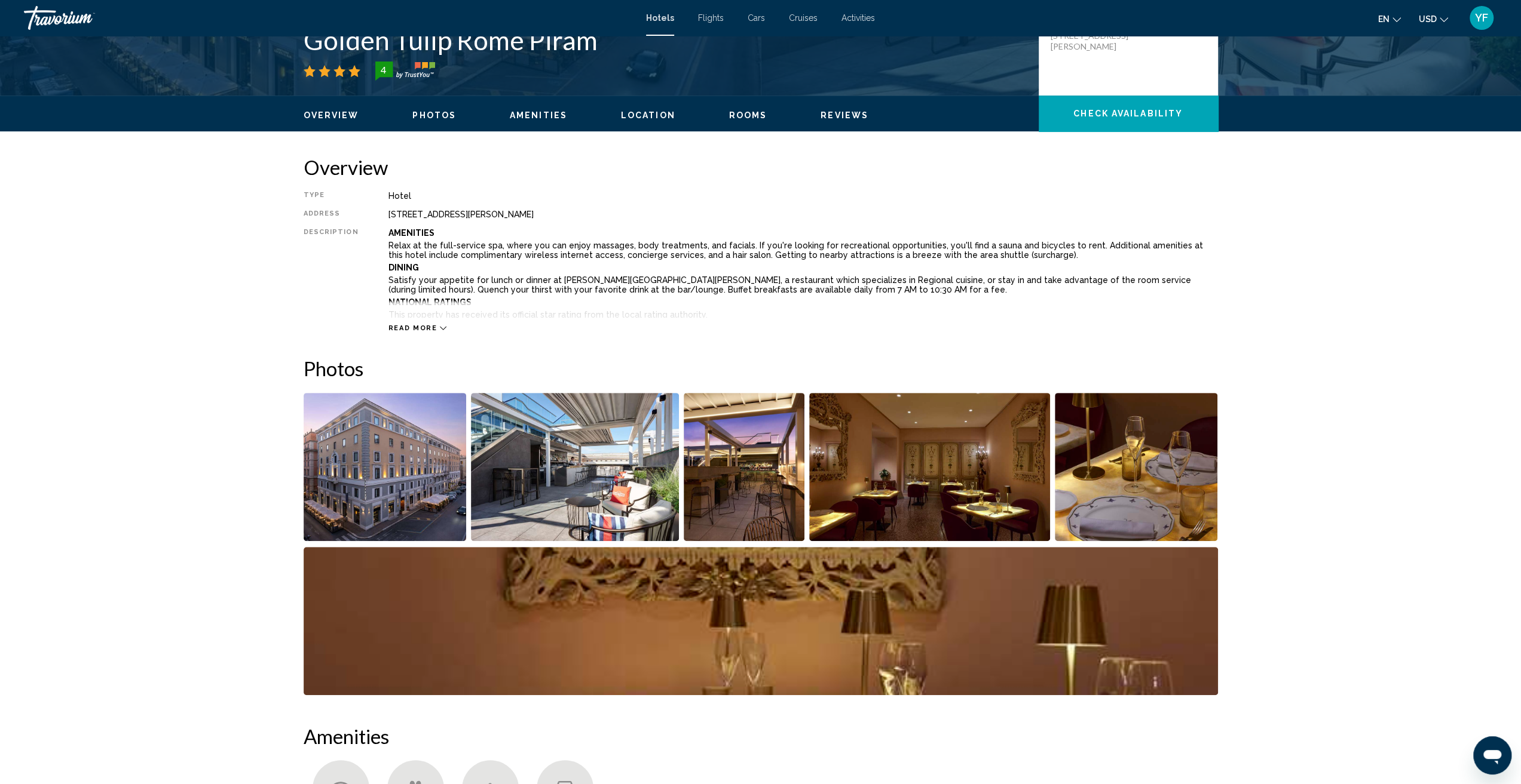
click at [739, 114] on span "Rooms" at bounding box center [748, 115] width 38 height 10
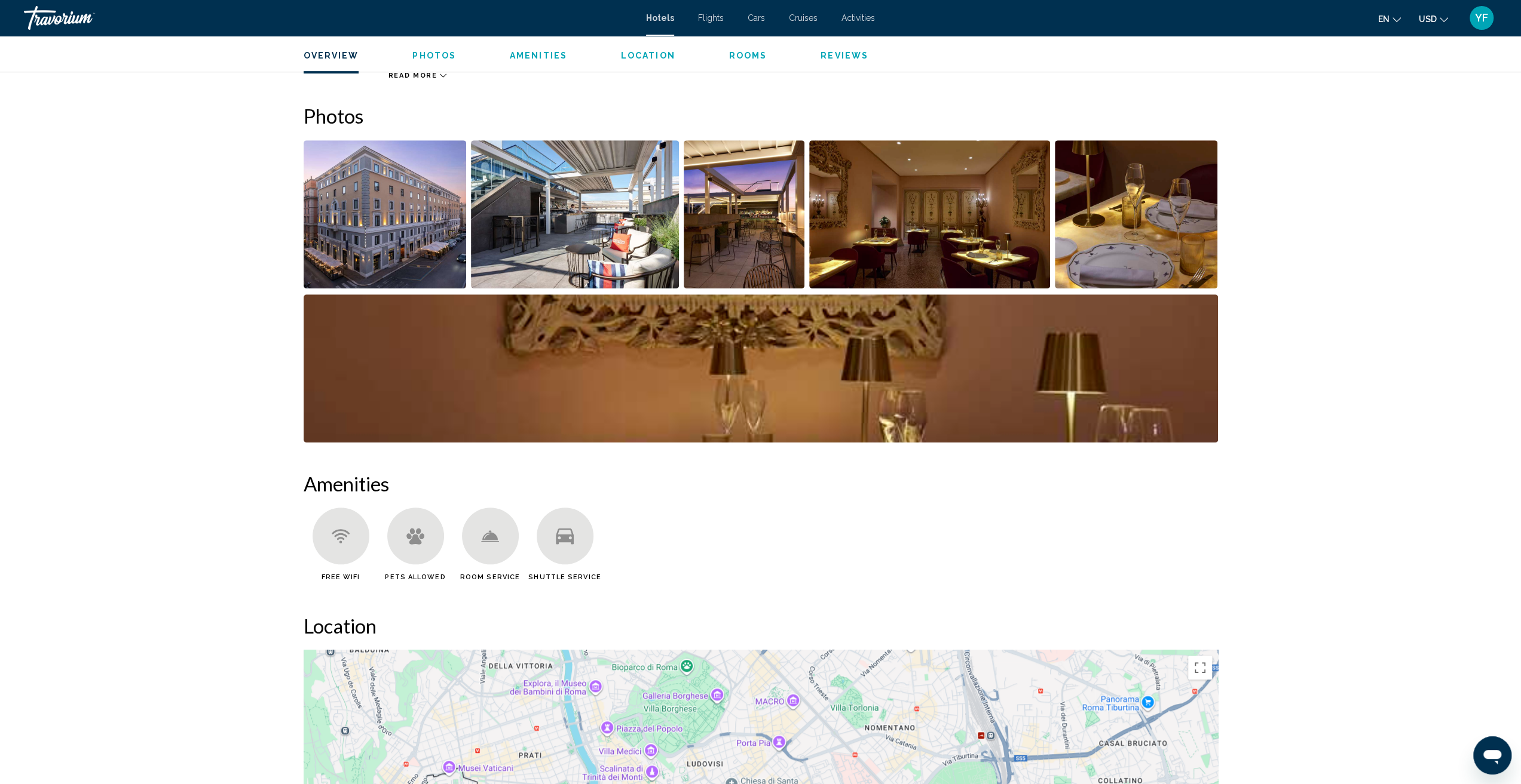
scroll to position [18, 0]
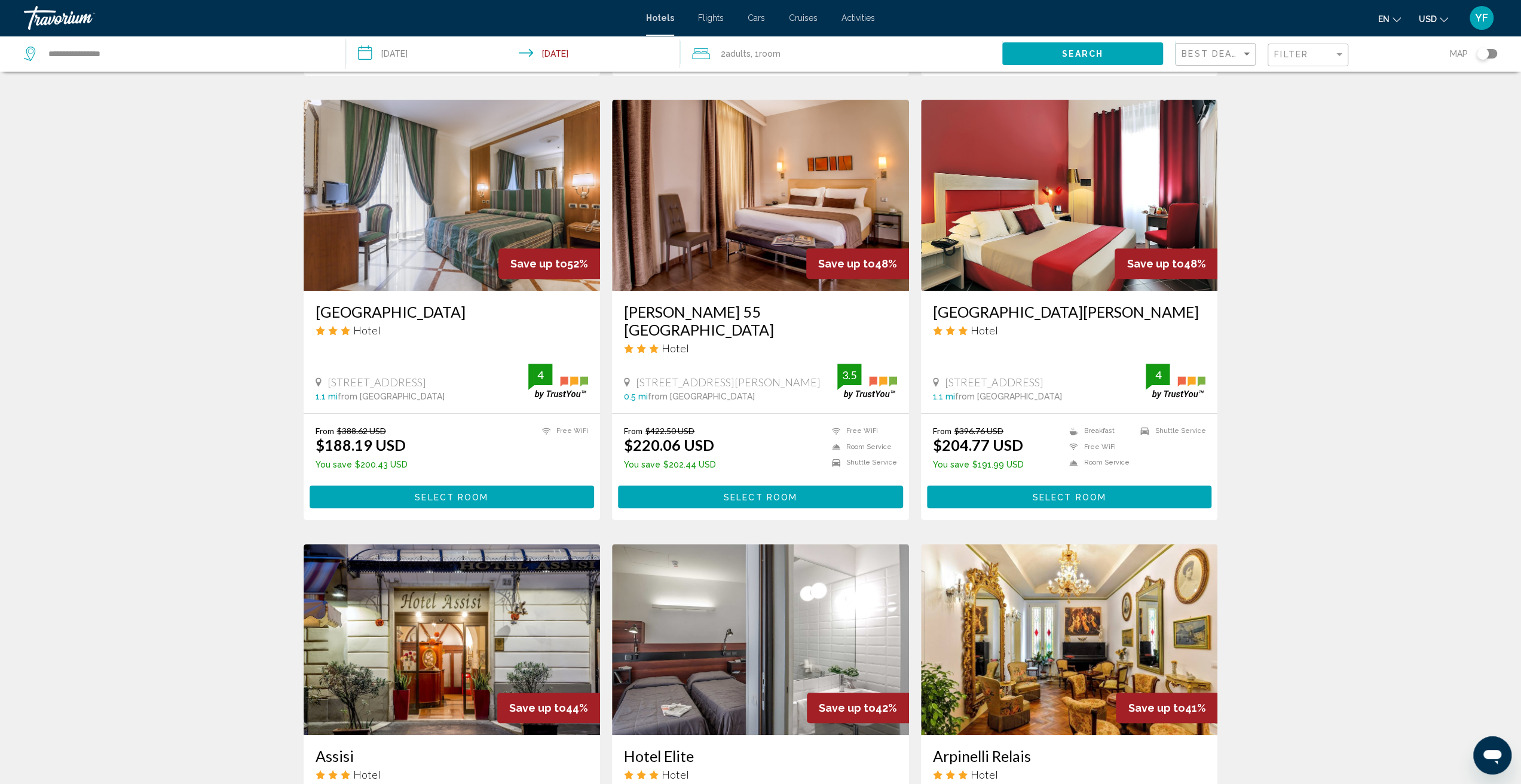
scroll to position [418, 0]
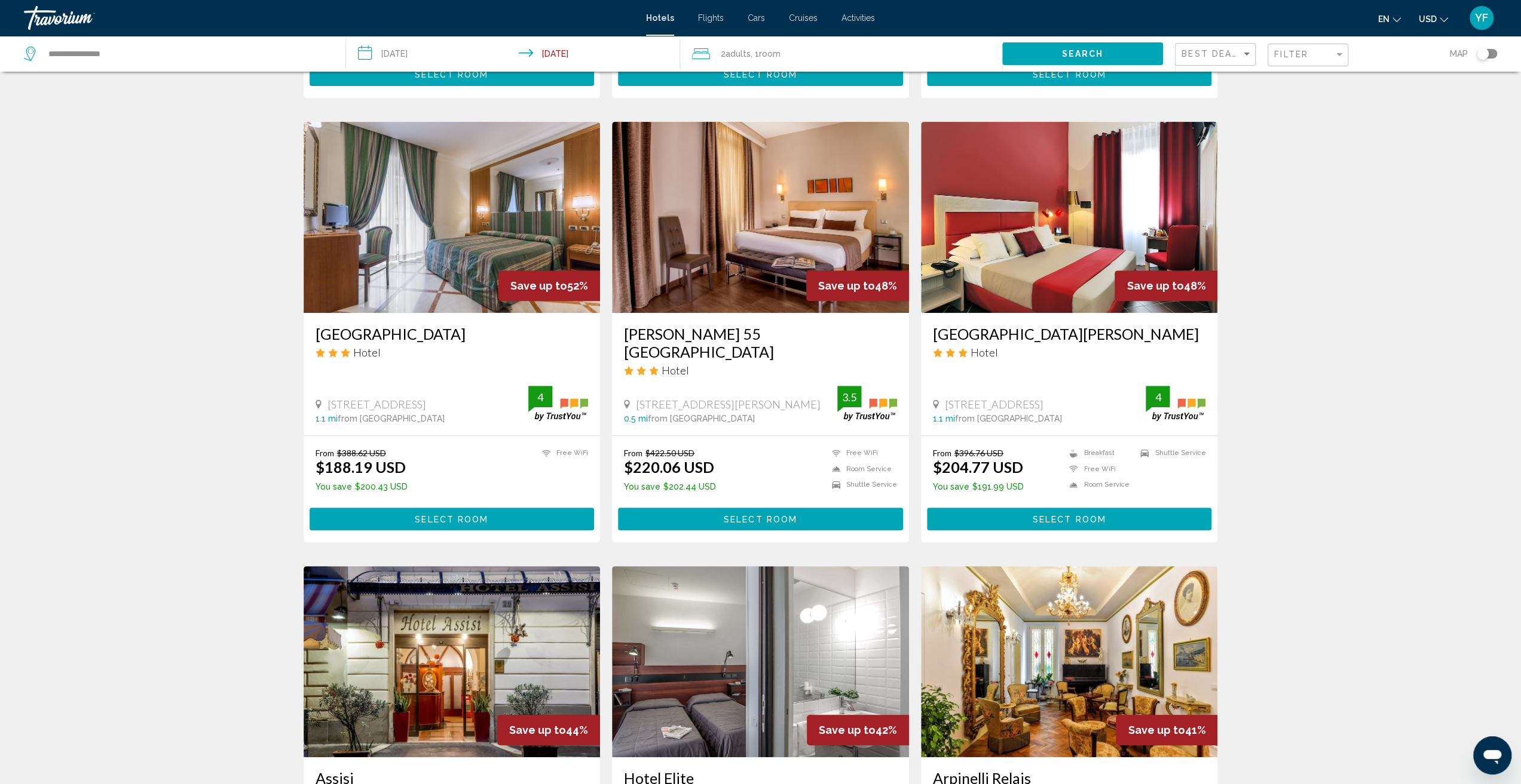
click at [746, 269] on img "Main content" at bounding box center [760, 217] width 297 height 191
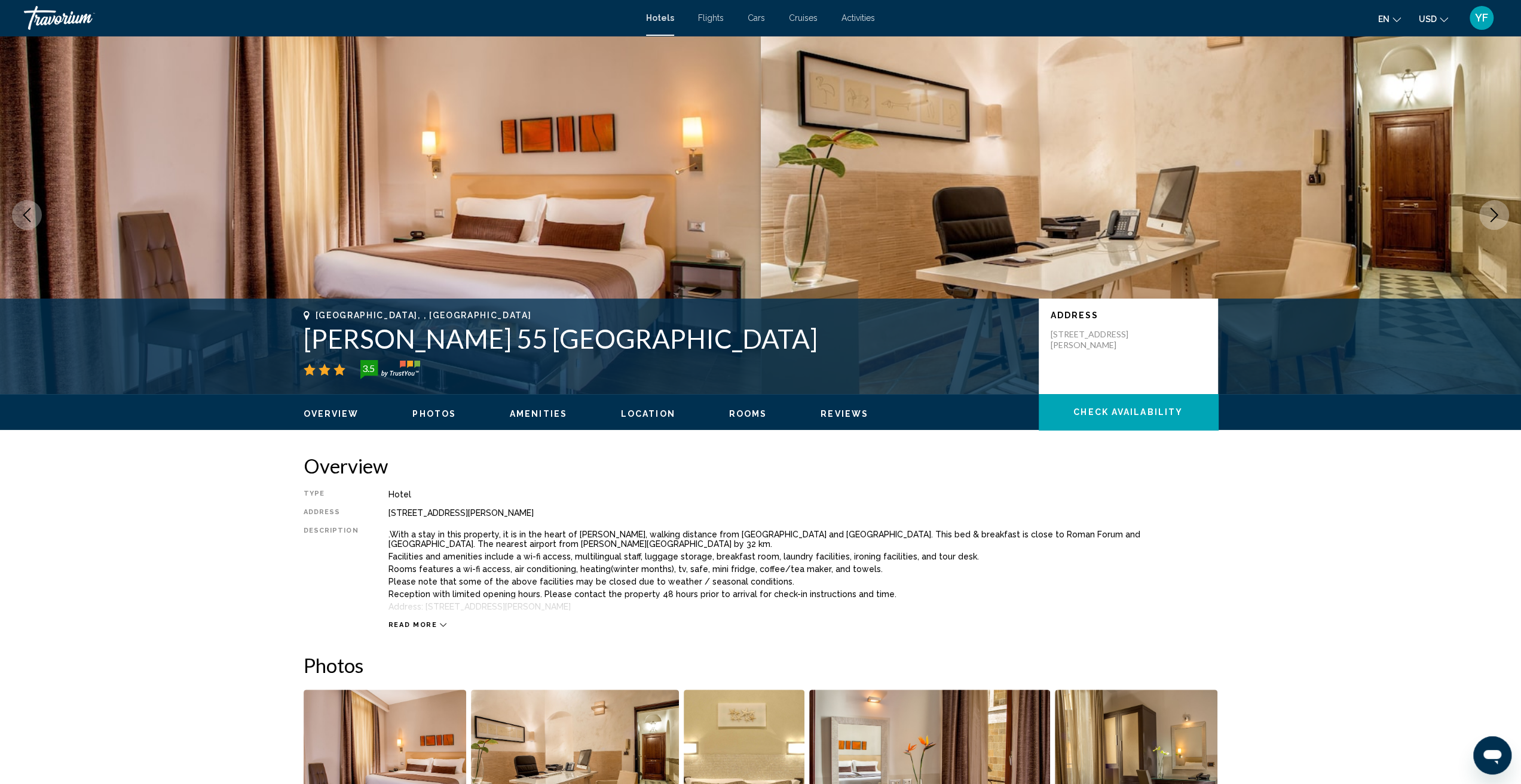
click at [1499, 215] on icon "Next image" at bounding box center [1494, 215] width 14 height 14
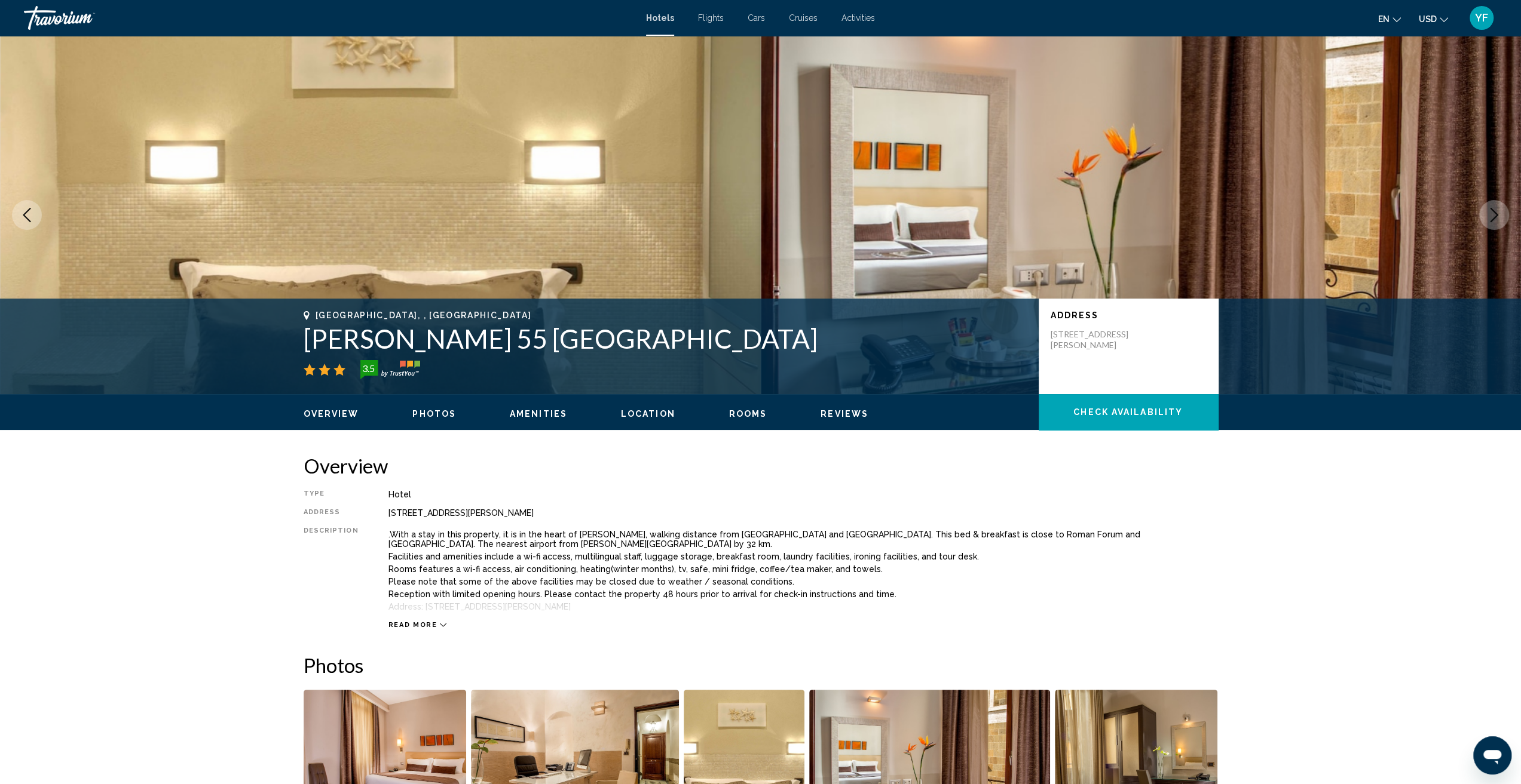
click at [1499, 215] on icon "Next image" at bounding box center [1494, 215] width 14 height 14
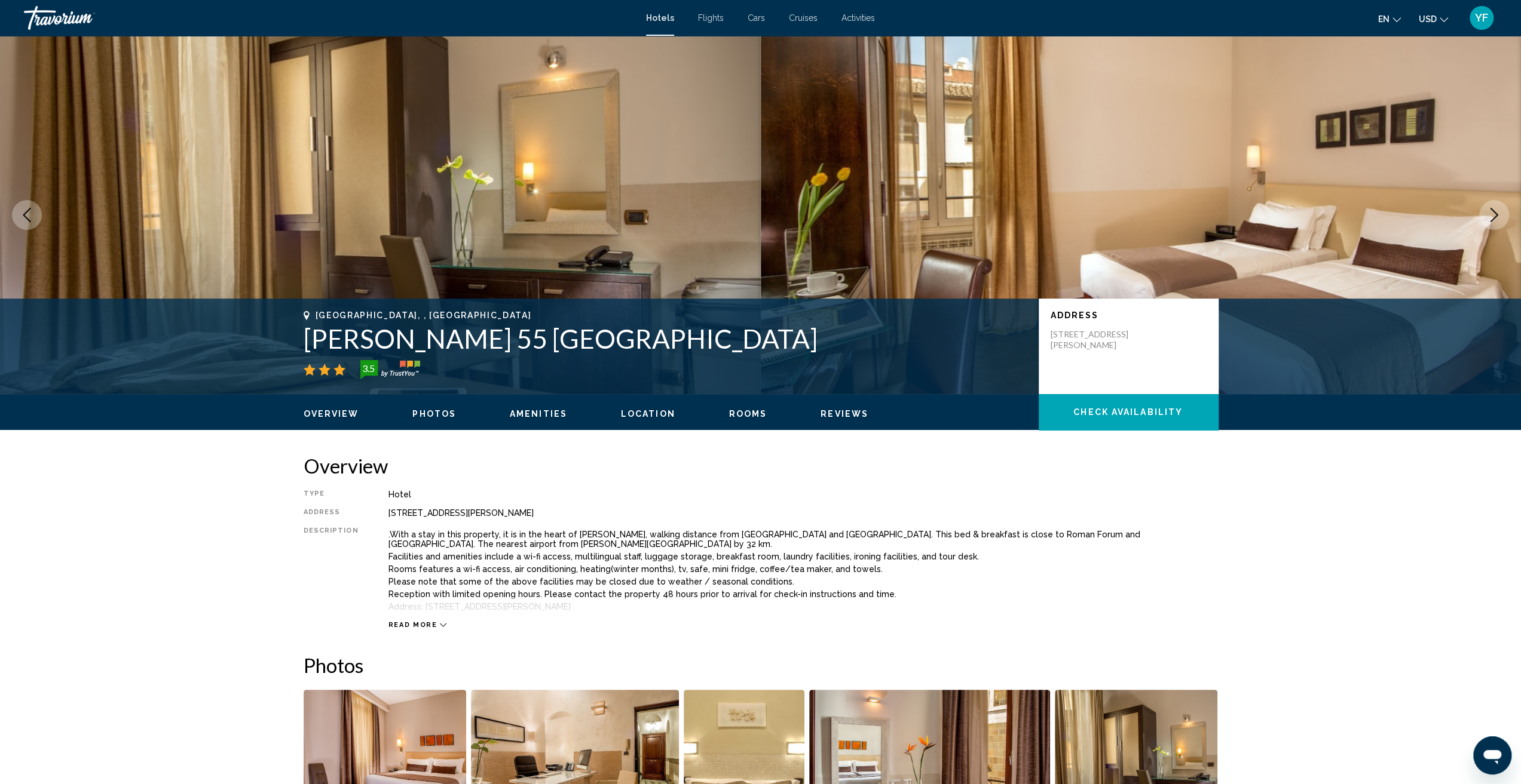
click at [1499, 215] on icon "Next image" at bounding box center [1494, 215] width 14 height 14
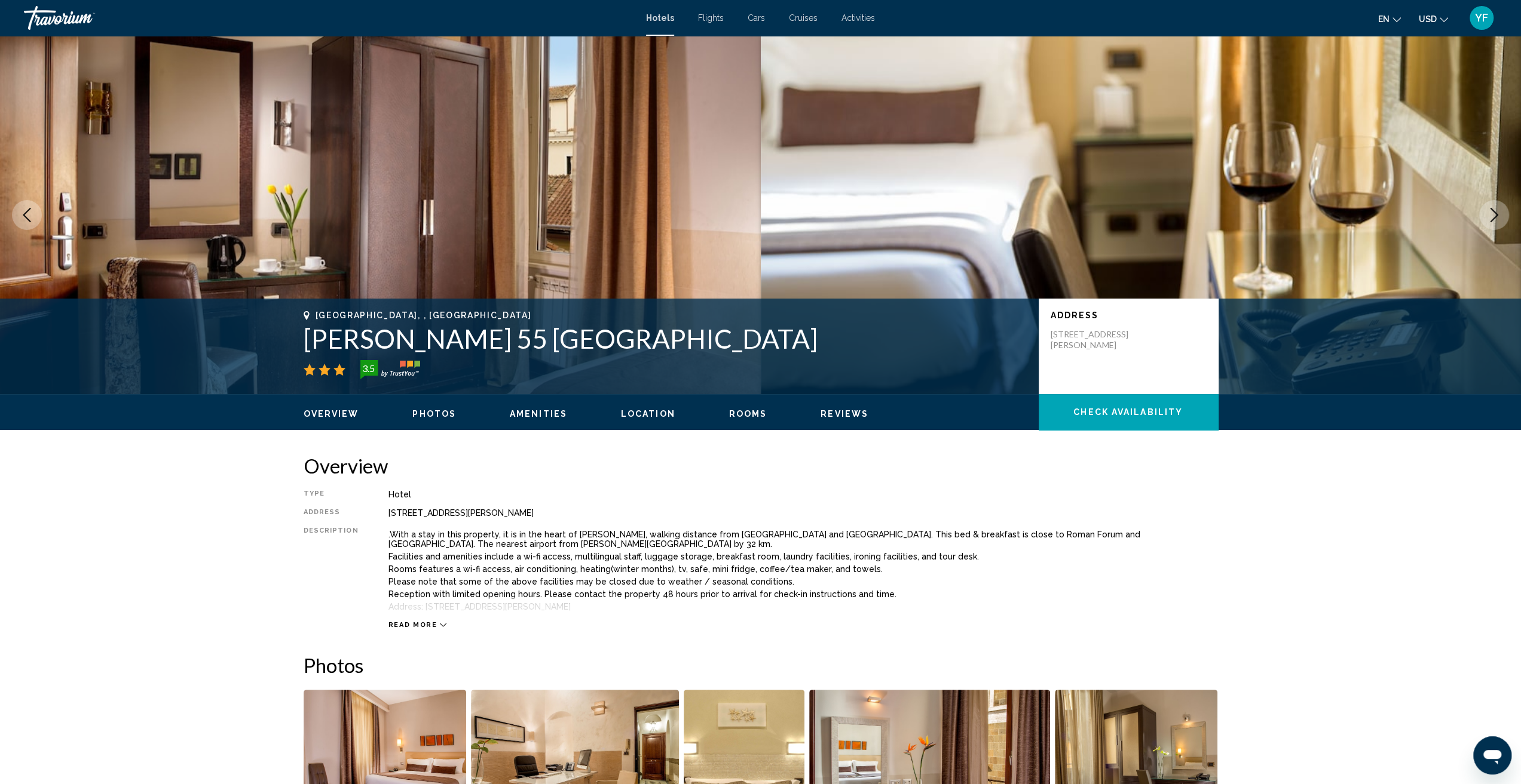
click at [1499, 215] on icon "Next image" at bounding box center [1494, 215] width 14 height 14
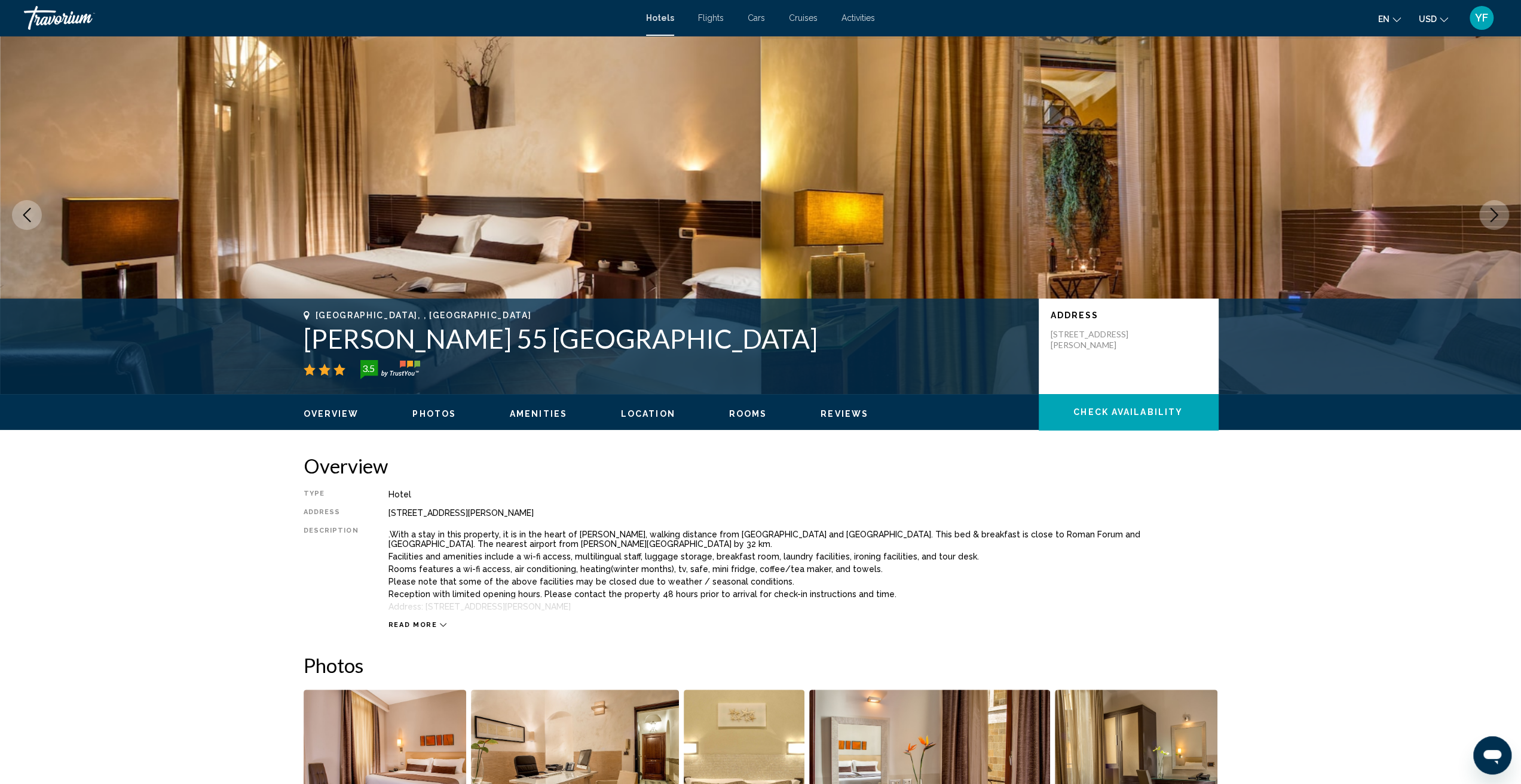
click at [1499, 215] on icon "Next image" at bounding box center [1494, 215] width 14 height 14
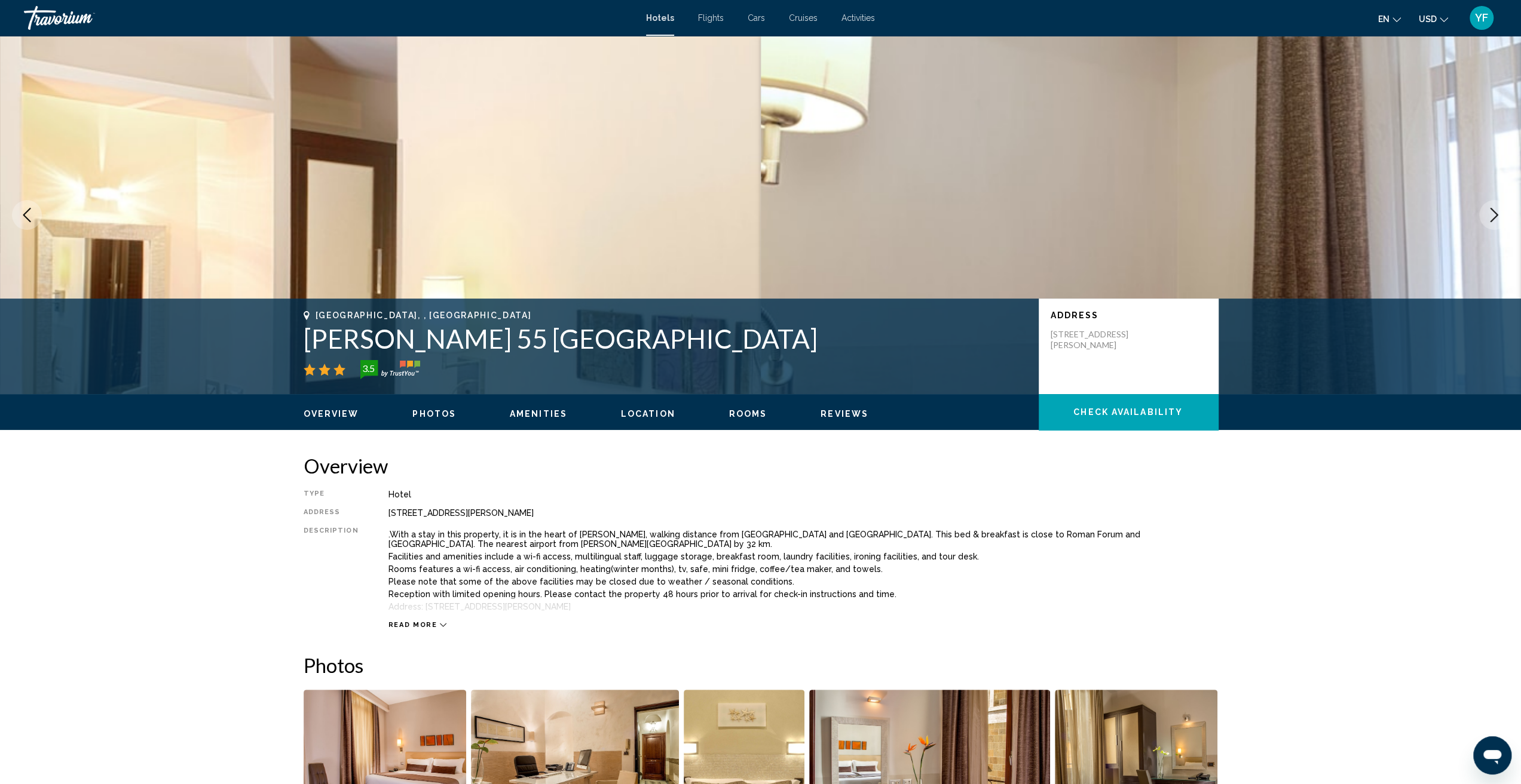
click at [1499, 215] on icon "Next image" at bounding box center [1494, 215] width 14 height 14
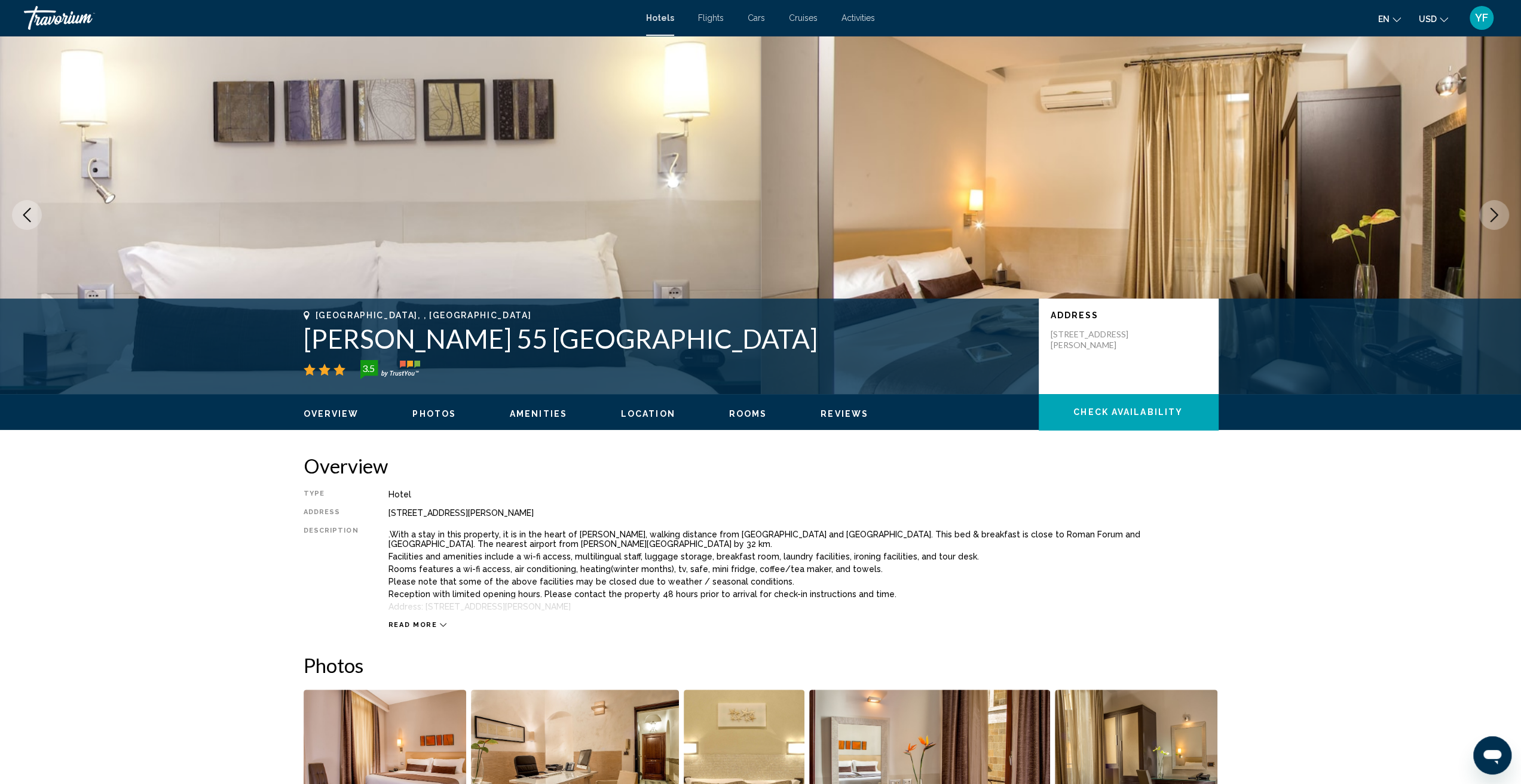
click at [1499, 215] on icon "Next image" at bounding box center [1494, 215] width 14 height 14
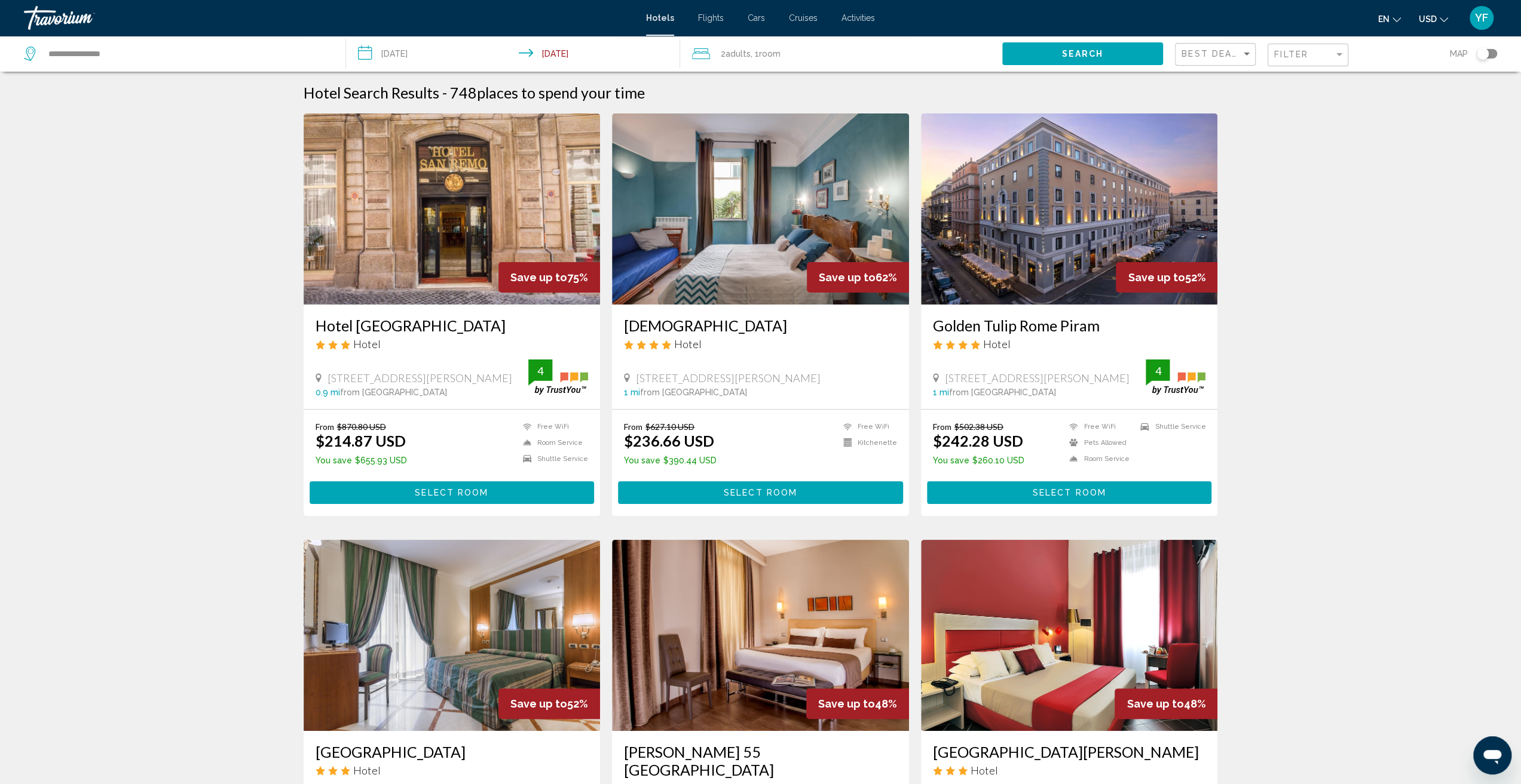
click at [400, 234] on img "Main content" at bounding box center [452, 209] width 297 height 191
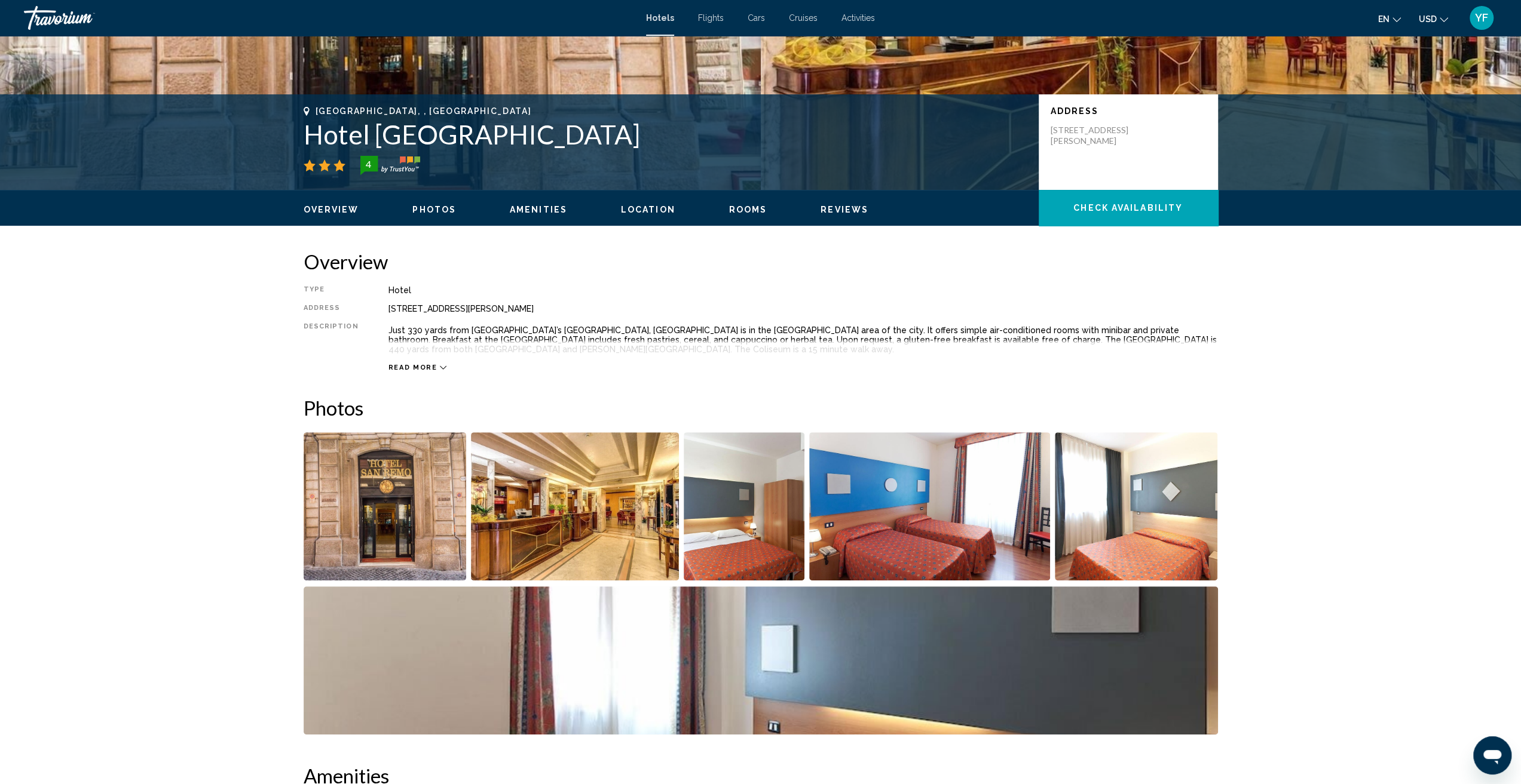
scroll to position [179, 0]
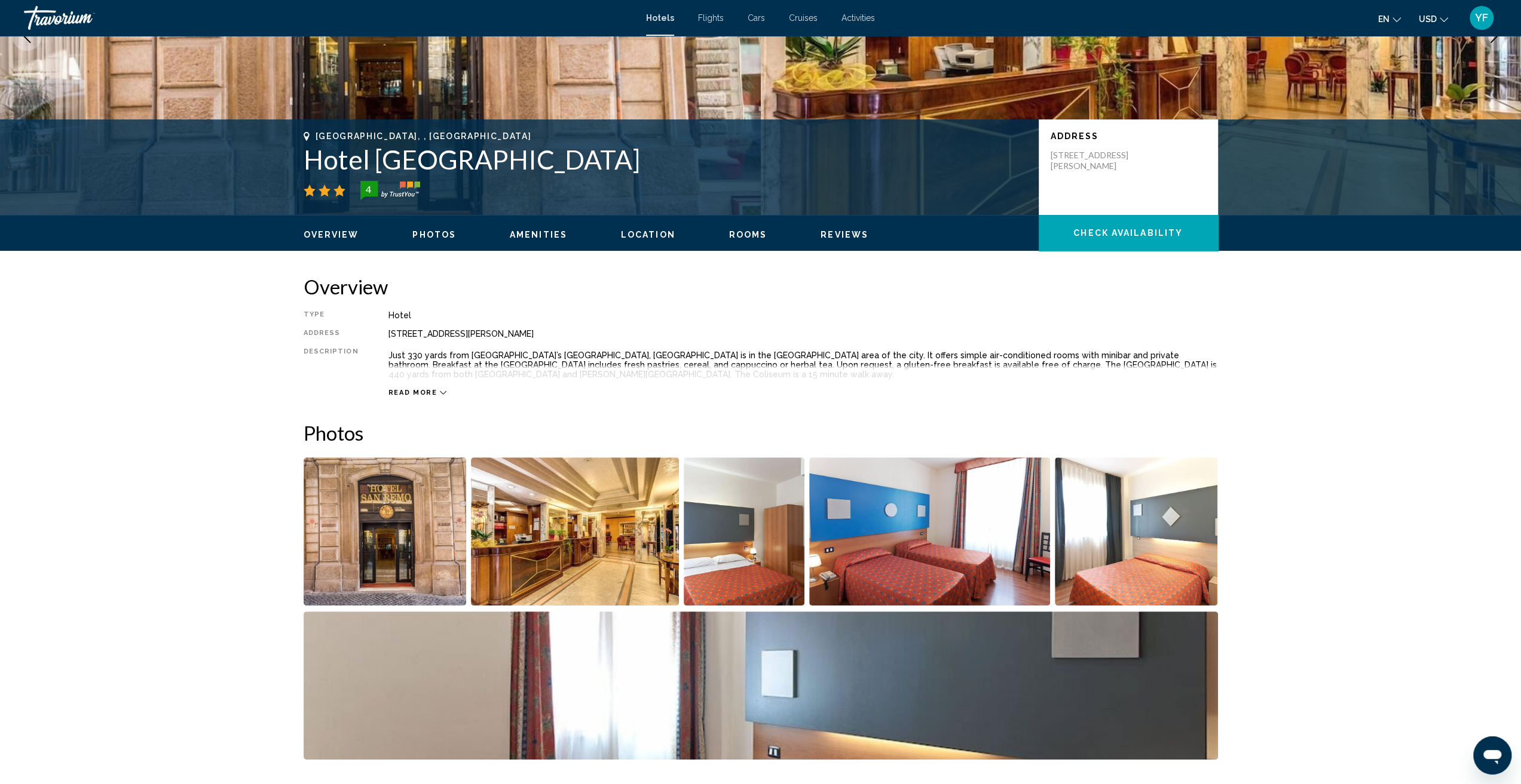
click at [435, 396] on div "Read more" at bounding box center [417, 393] width 58 height 8
click at [742, 236] on span "Rooms" at bounding box center [748, 234] width 38 height 10
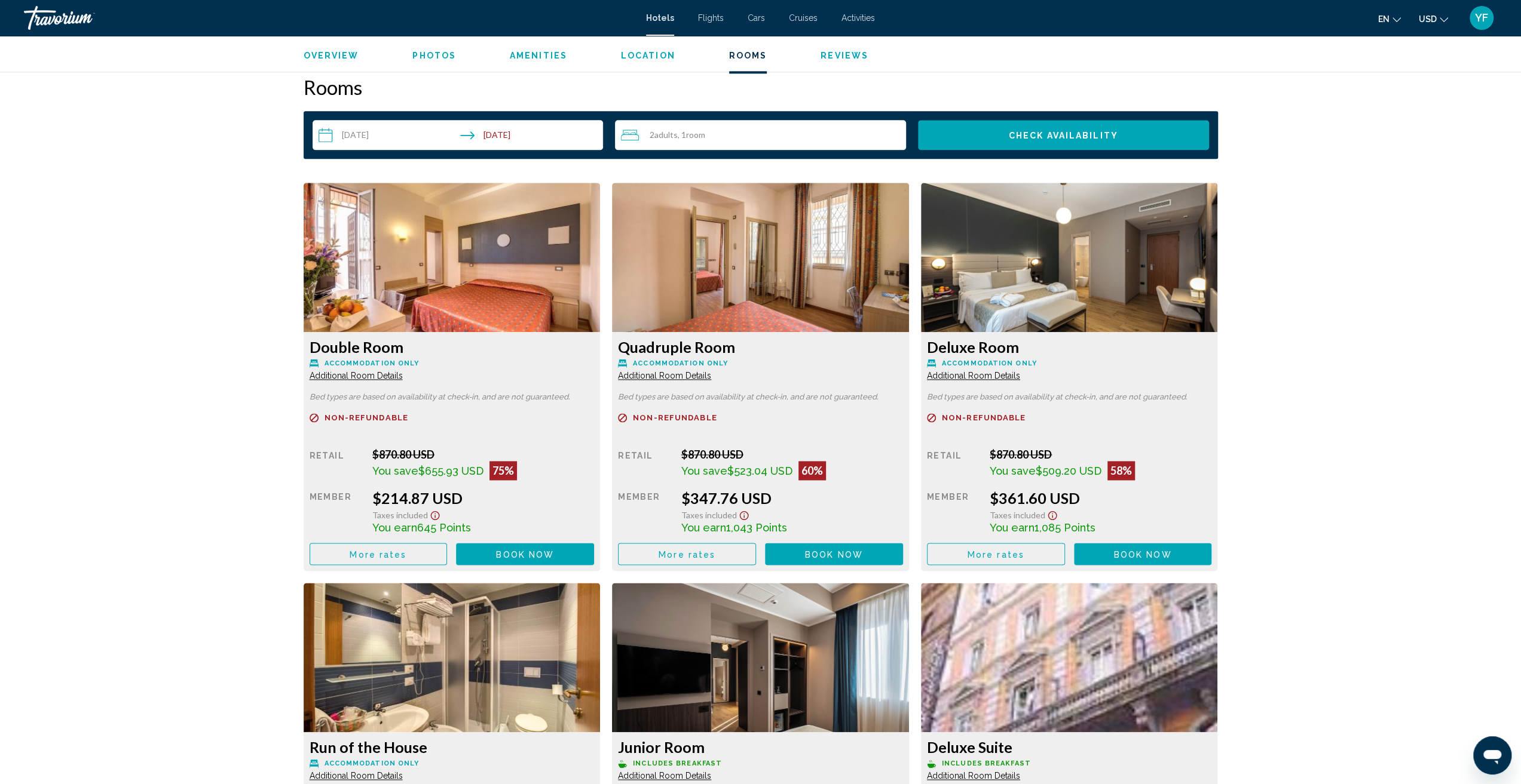
scroll to position [1457, 0]
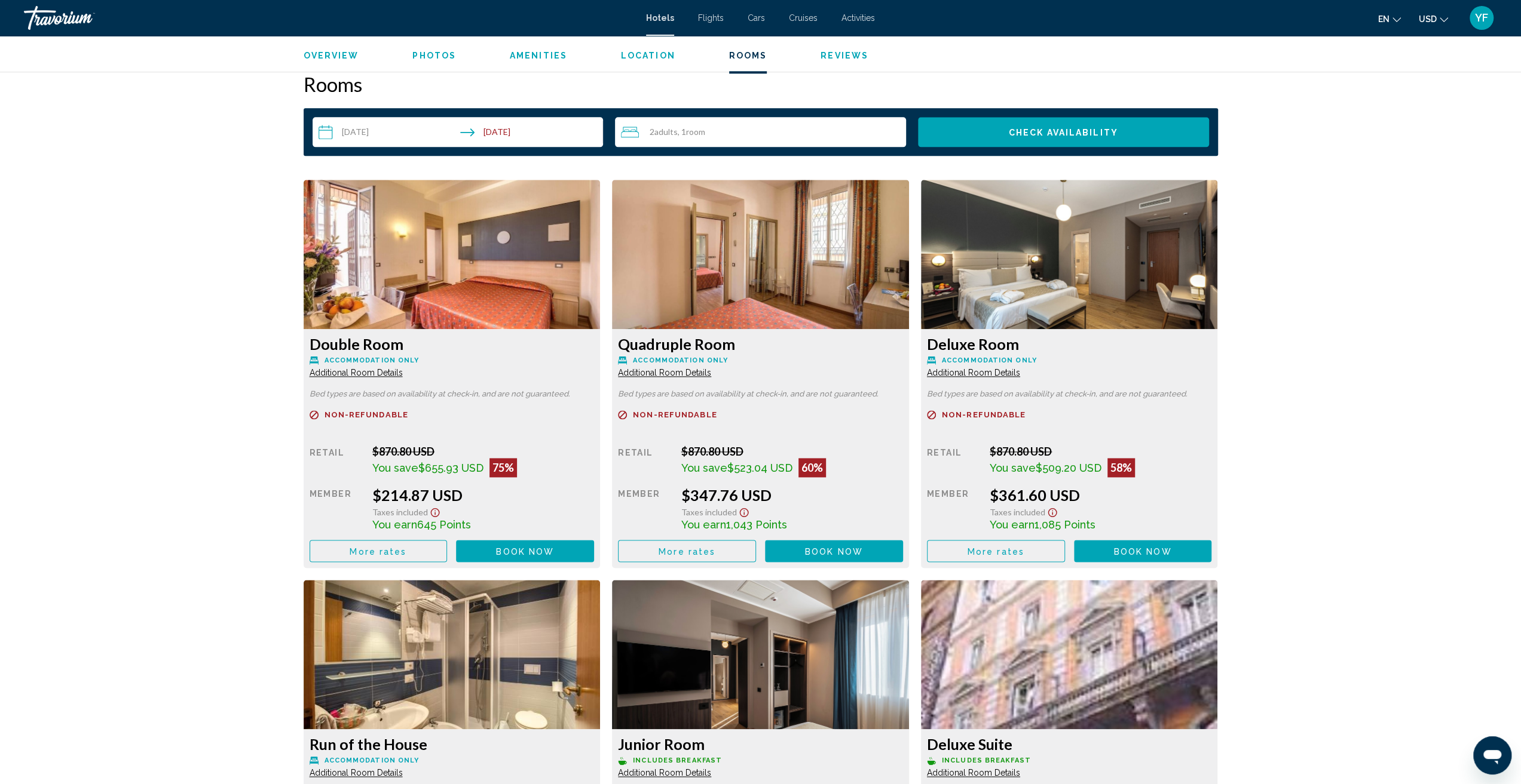
click at [497, 249] on img "Main content" at bounding box center [452, 254] width 297 height 149
click at [474, 282] on img "Main content" at bounding box center [452, 254] width 297 height 149
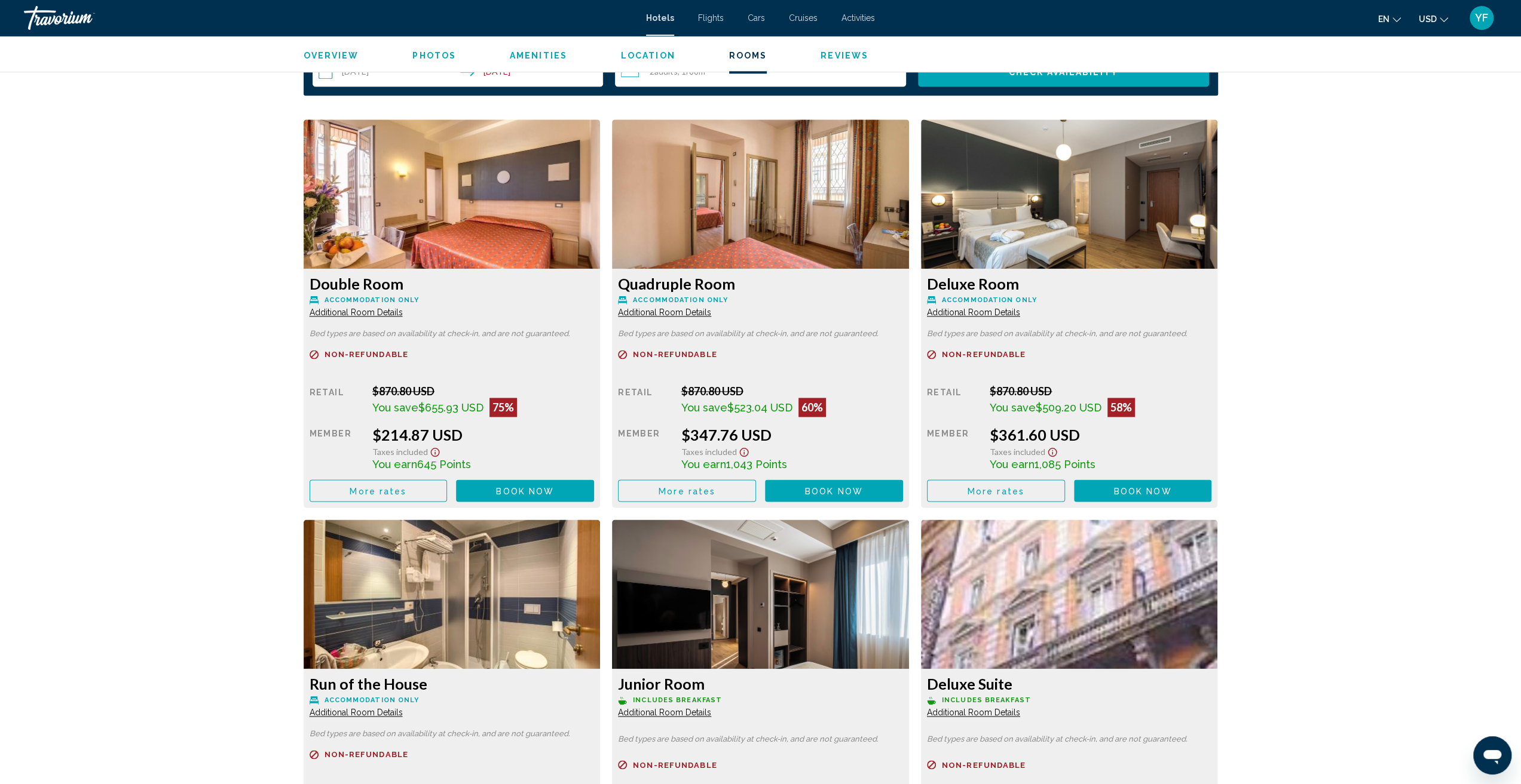
scroll to position [1517, 0]
click at [365, 313] on span "Additional Room Details" at bounding box center [356, 313] width 93 height 10
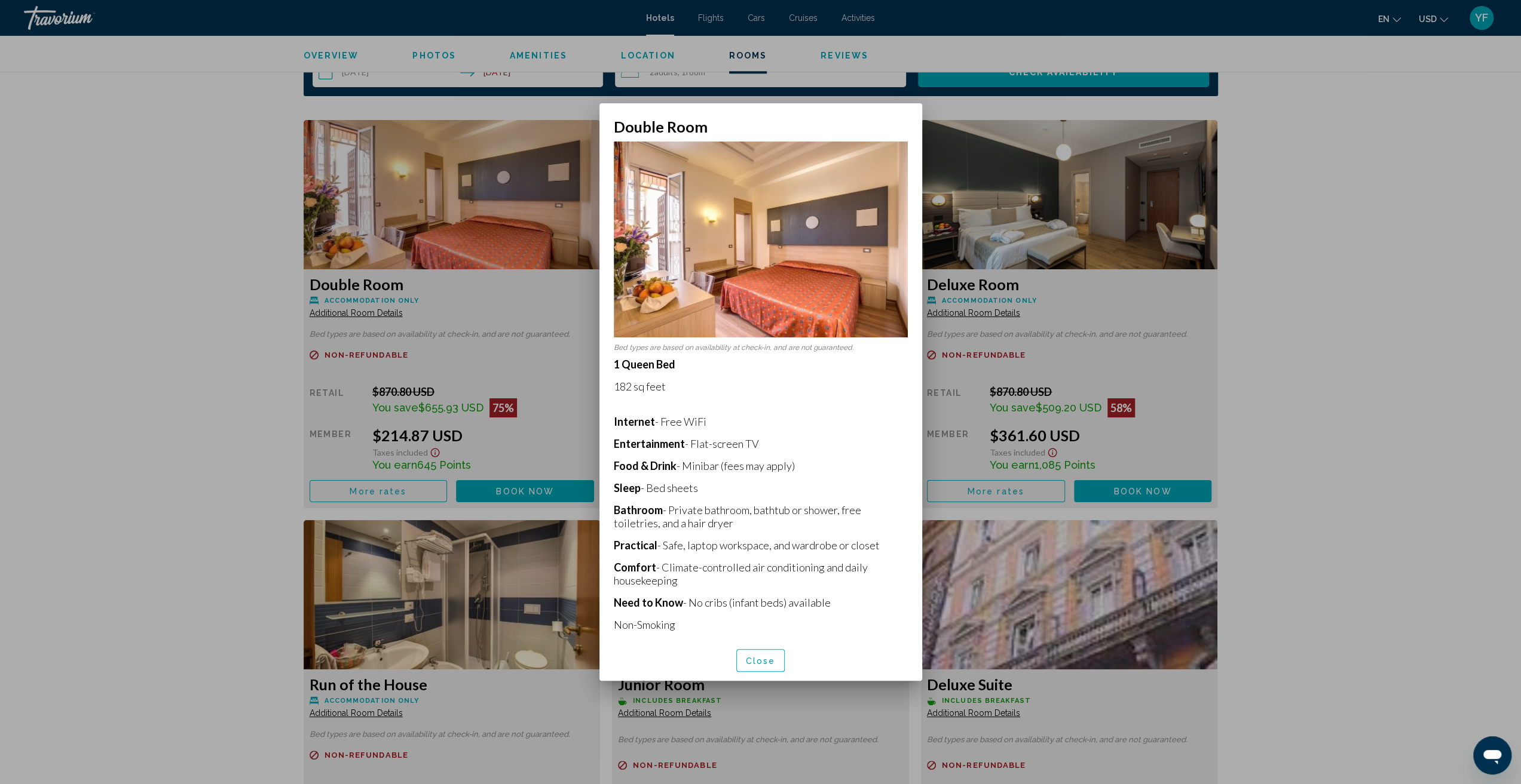
scroll to position [0, 0]
click at [267, 165] on div at bounding box center [760, 392] width 1521 height 784
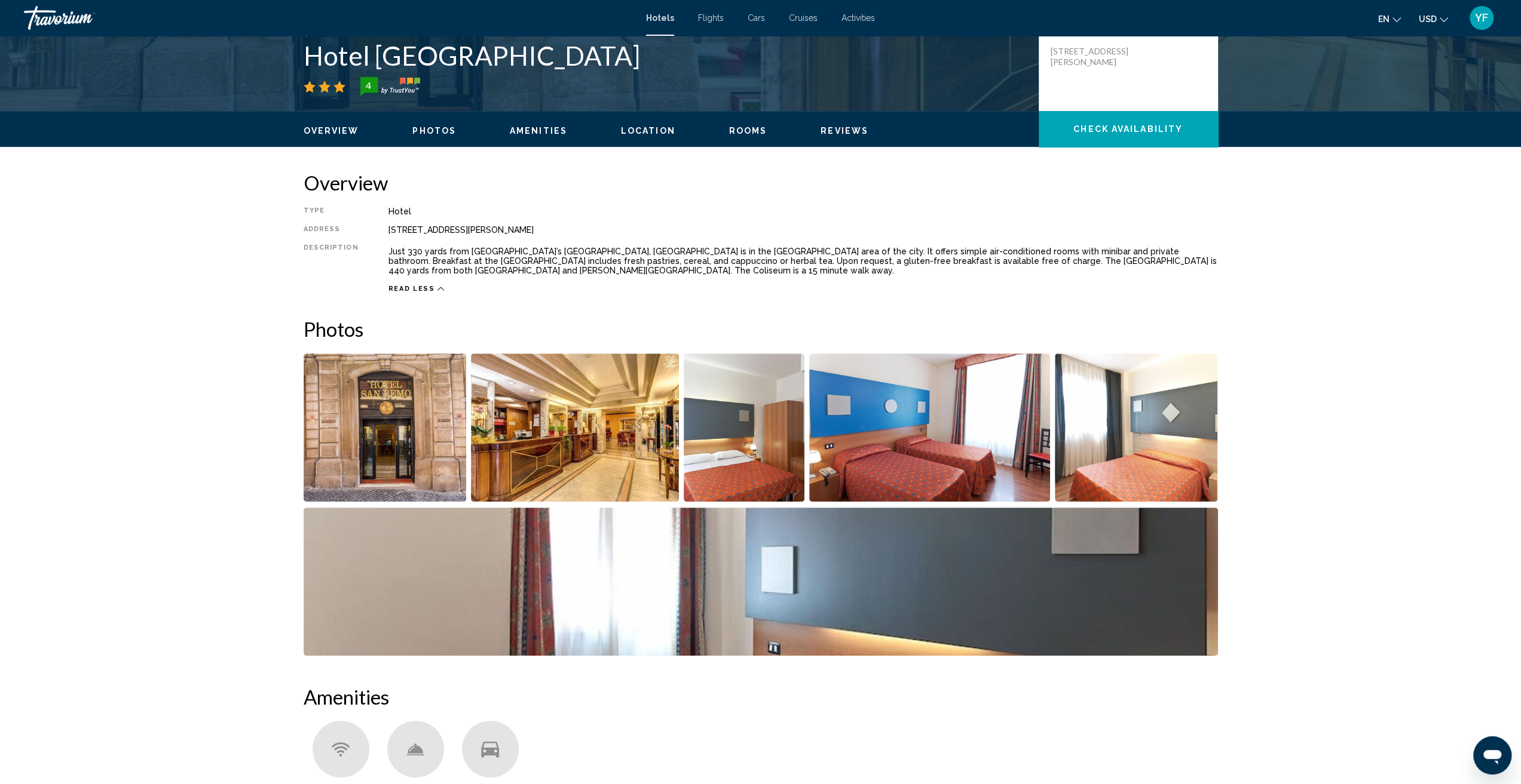
scroll to position [262, 0]
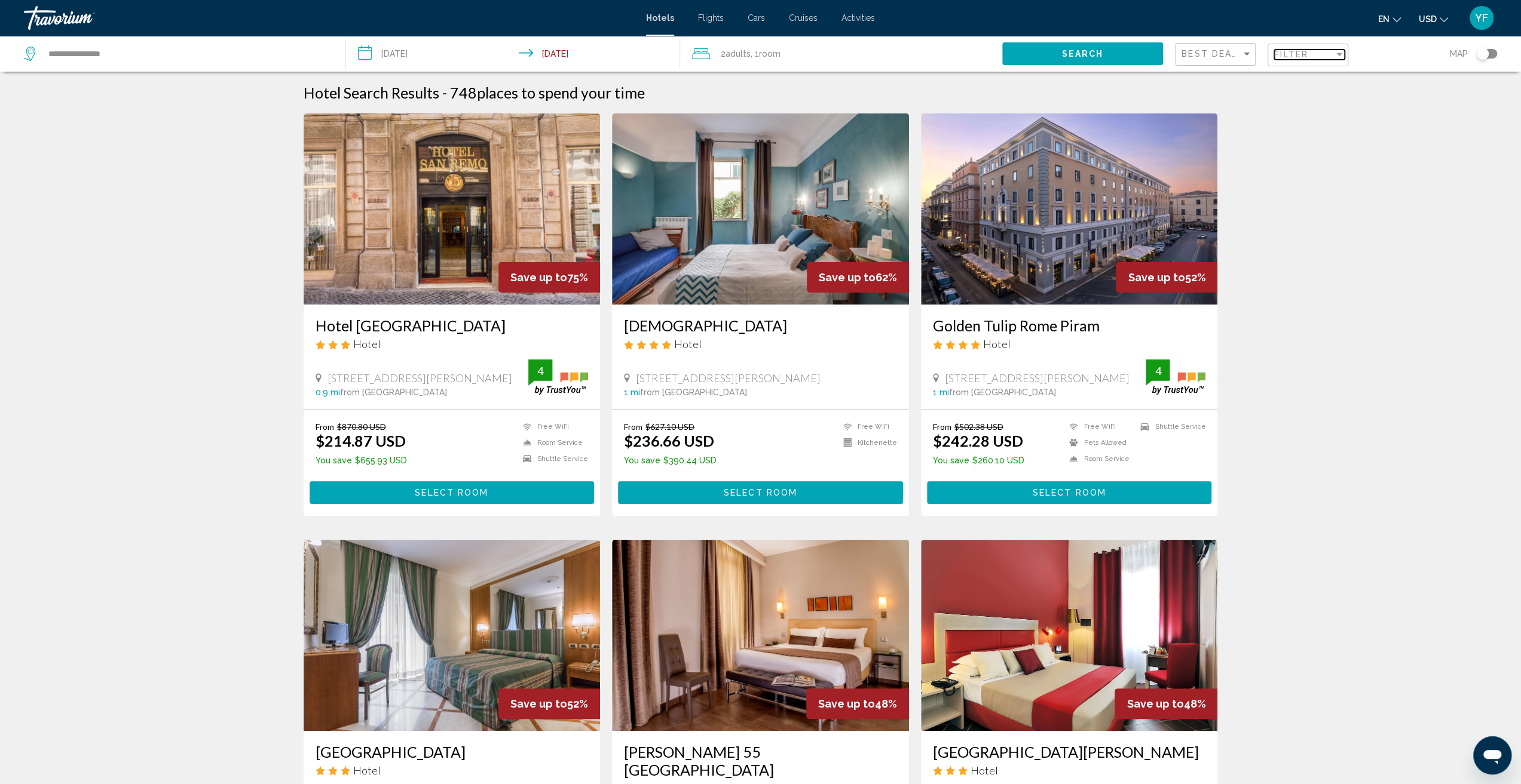
click at [1298, 51] on span "Filter" at bounding box center [1291, 54] width 34 height 10
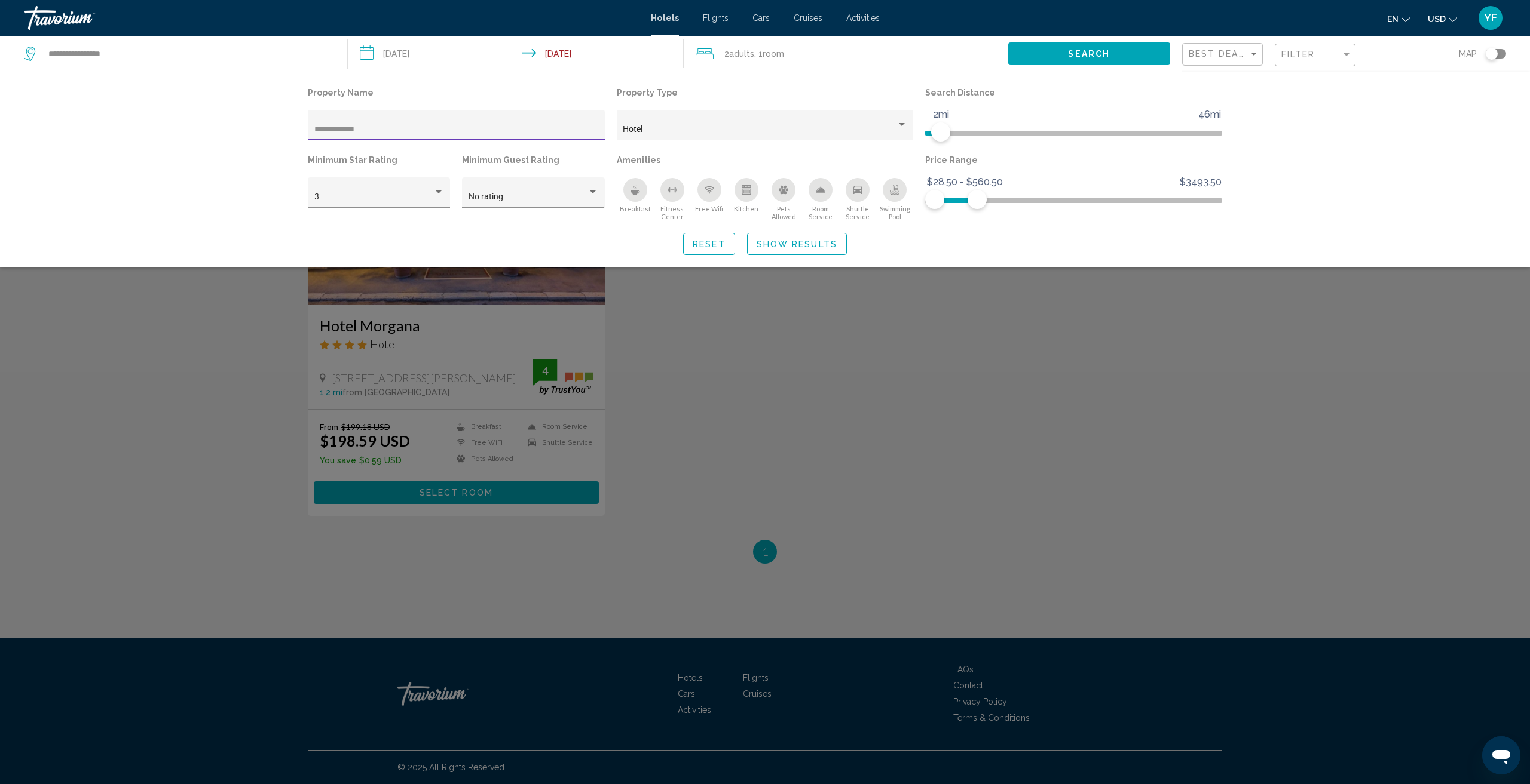
type input "**********"
click at [785, 361] on div "Search widget" at bounding box center [765, 481] width 1530 height 605
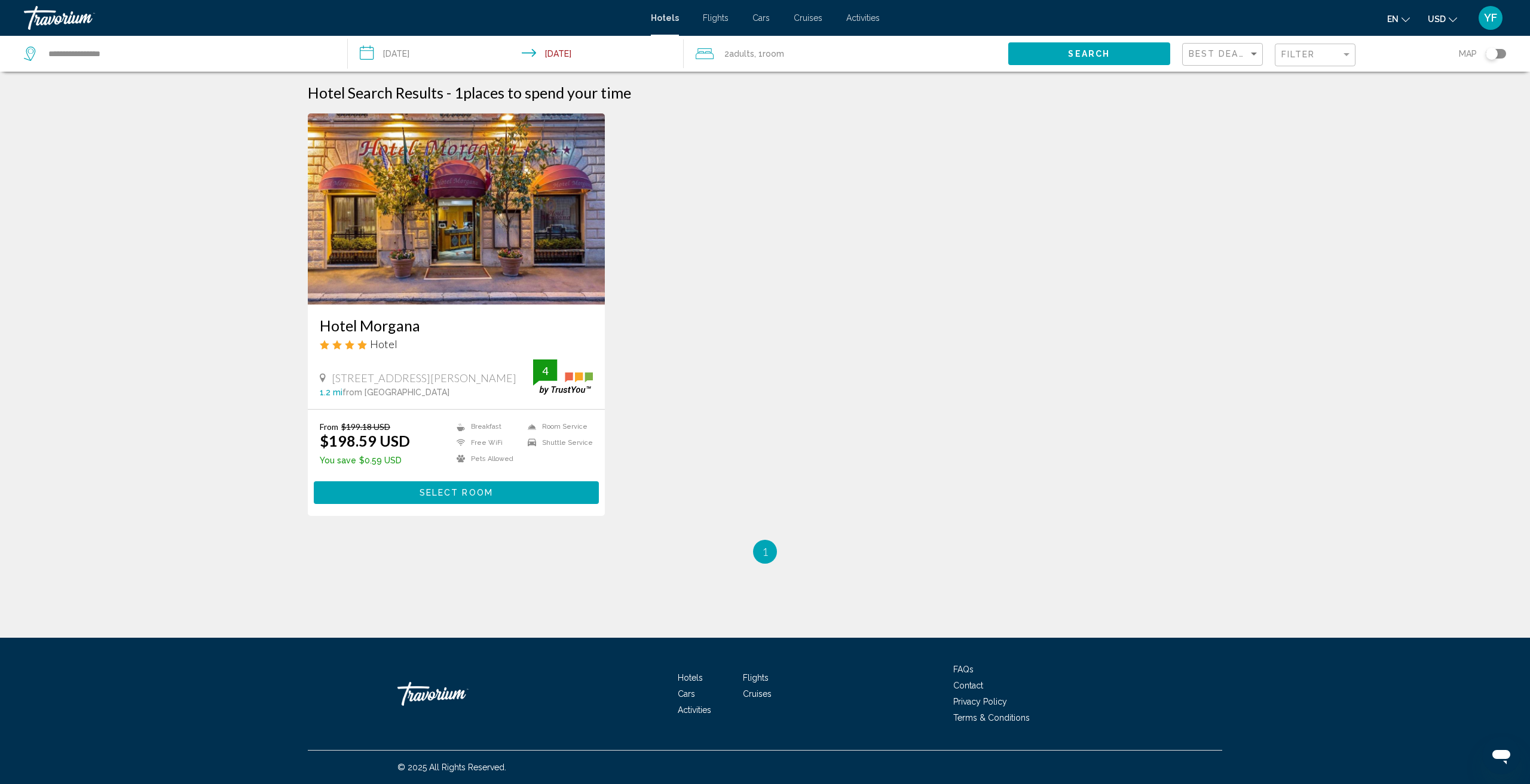
click at [462, 225] on img "Main content" at bounding box center [456, 209] width 297 height 191
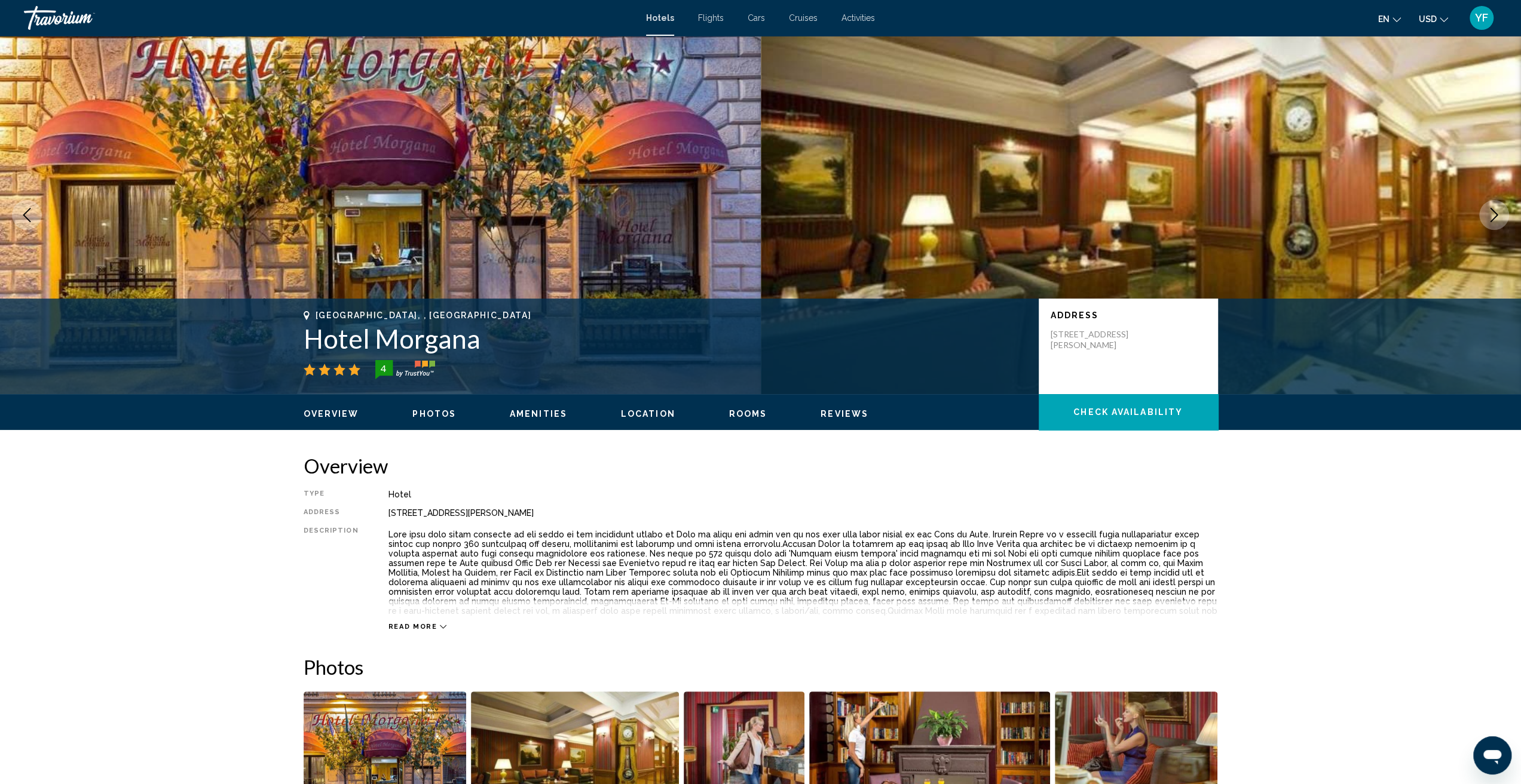
click at [424, 413] on span "Photos" at bounding box center [434, 414] width 43 height 10
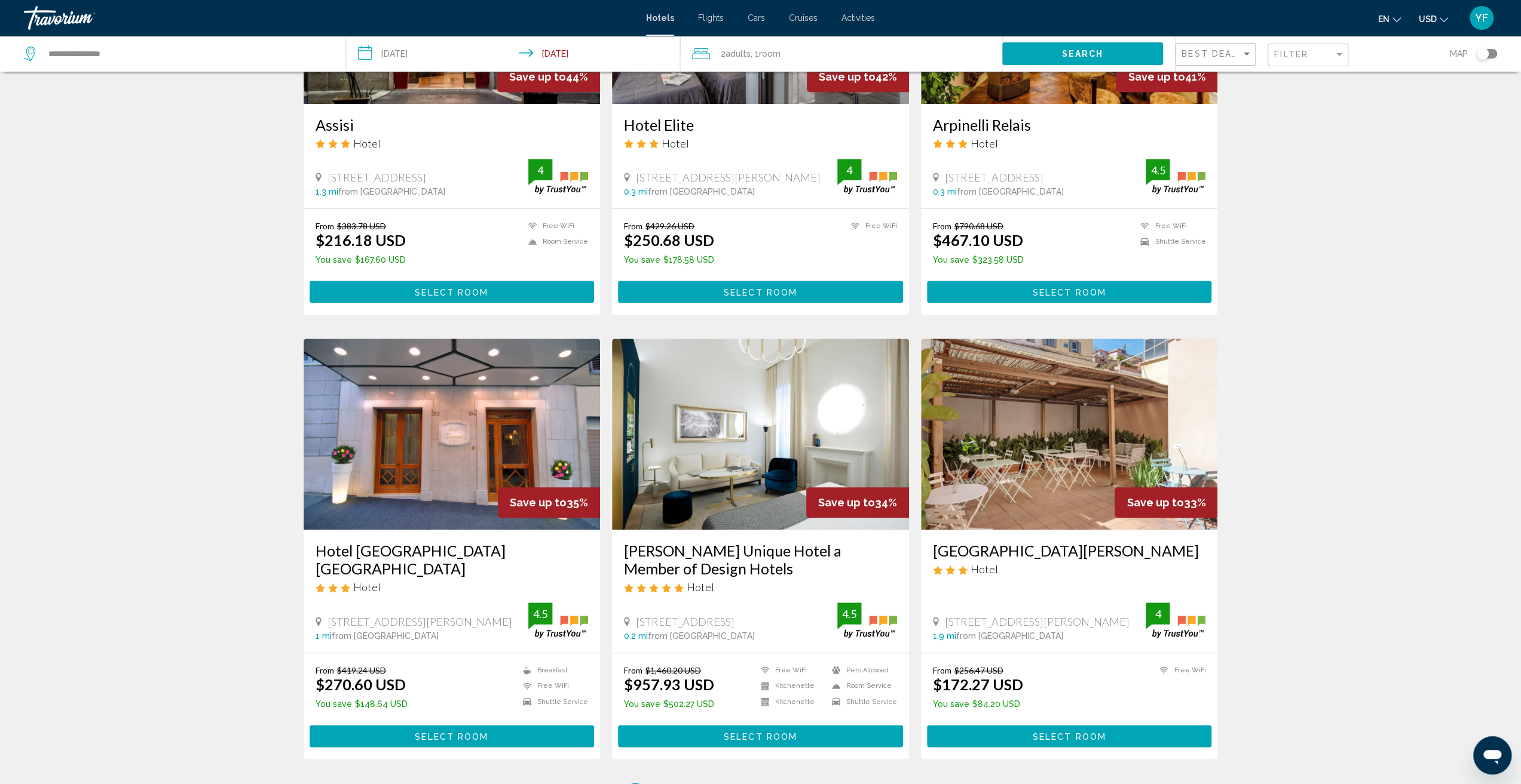
scroll to position [1075, 0]
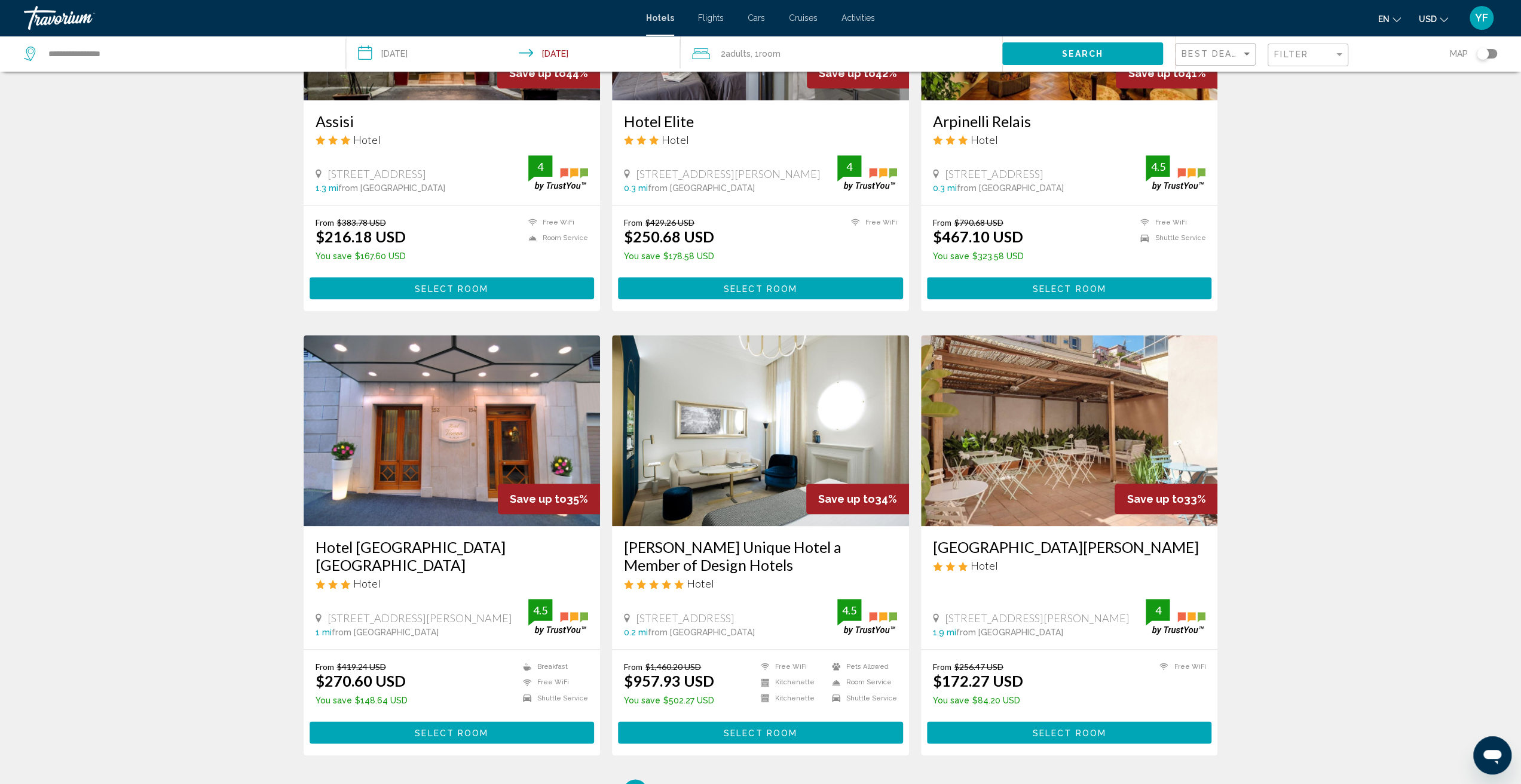
click at [455, 467] on img "Main content" at bounding box center [452, 430] width 297 height 191
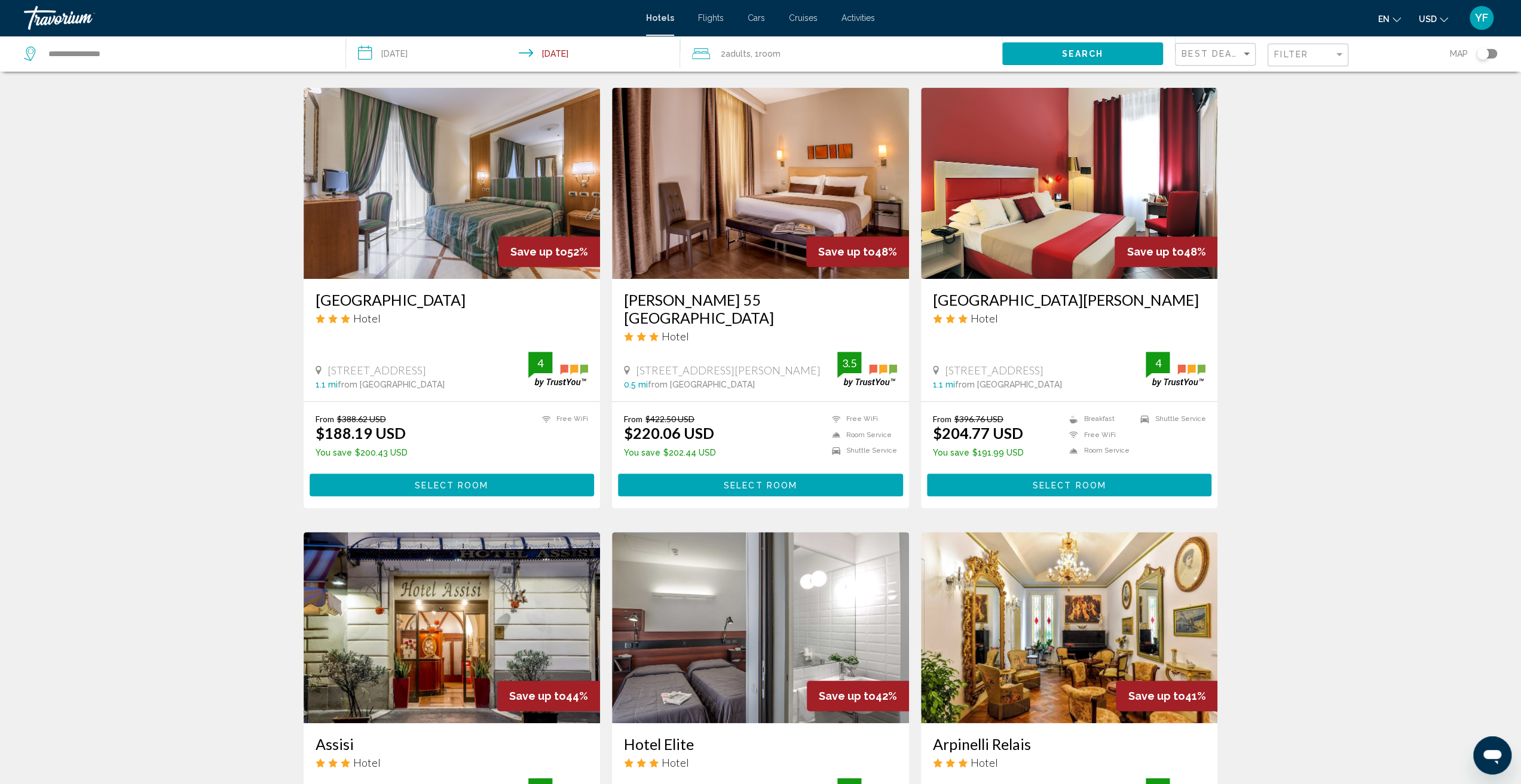
scroll to position [598, 0]
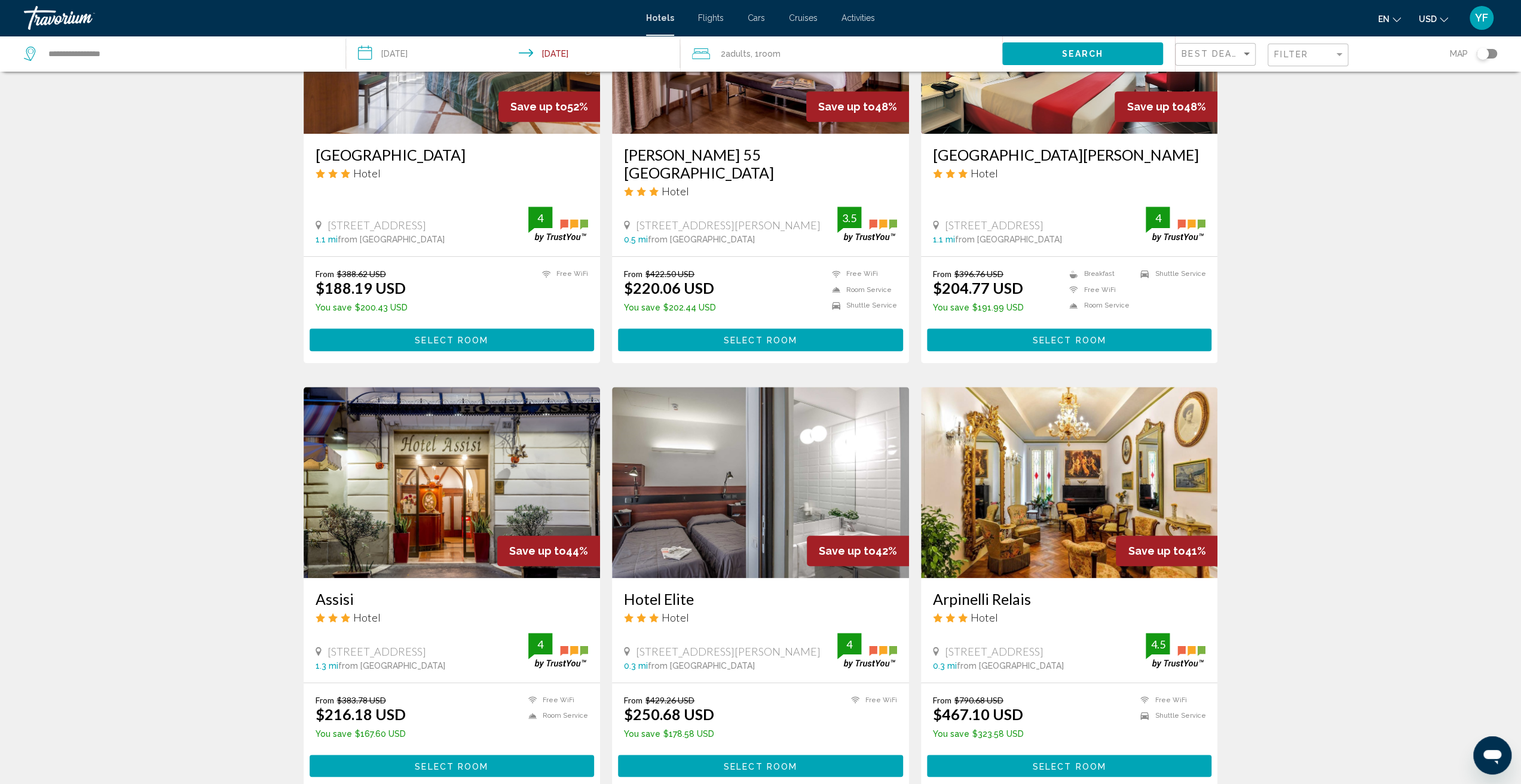
click at [344, 613] on icon "3 star Hotel" at bounding box center [346, 618] width 10 height 10
click at [399, 526] on img "Main content" at bounding box center [452, 482] width 297 height 191
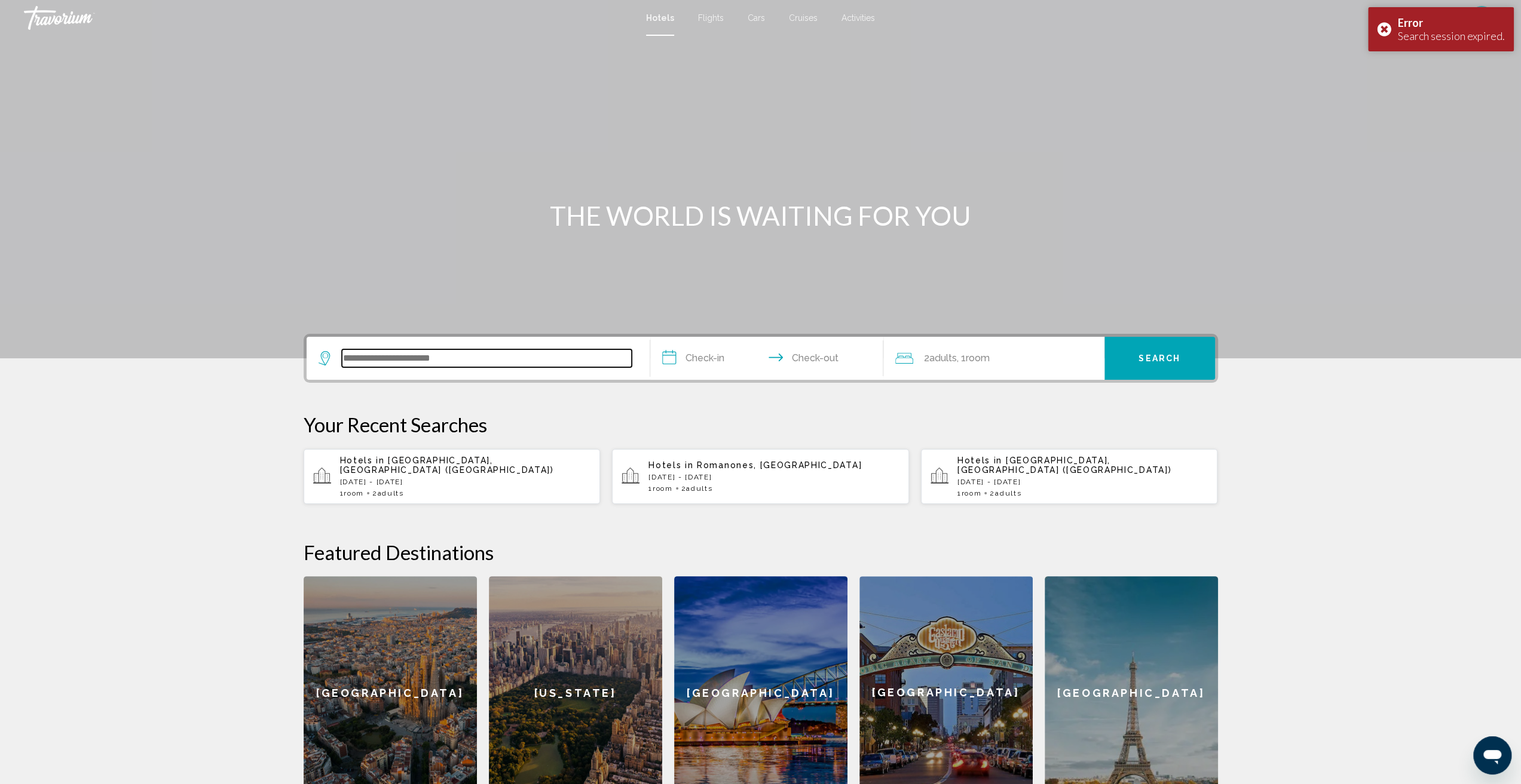
click at [472, 366] on input "Search widget" at bounding box center [486, 358] width 290 height 18
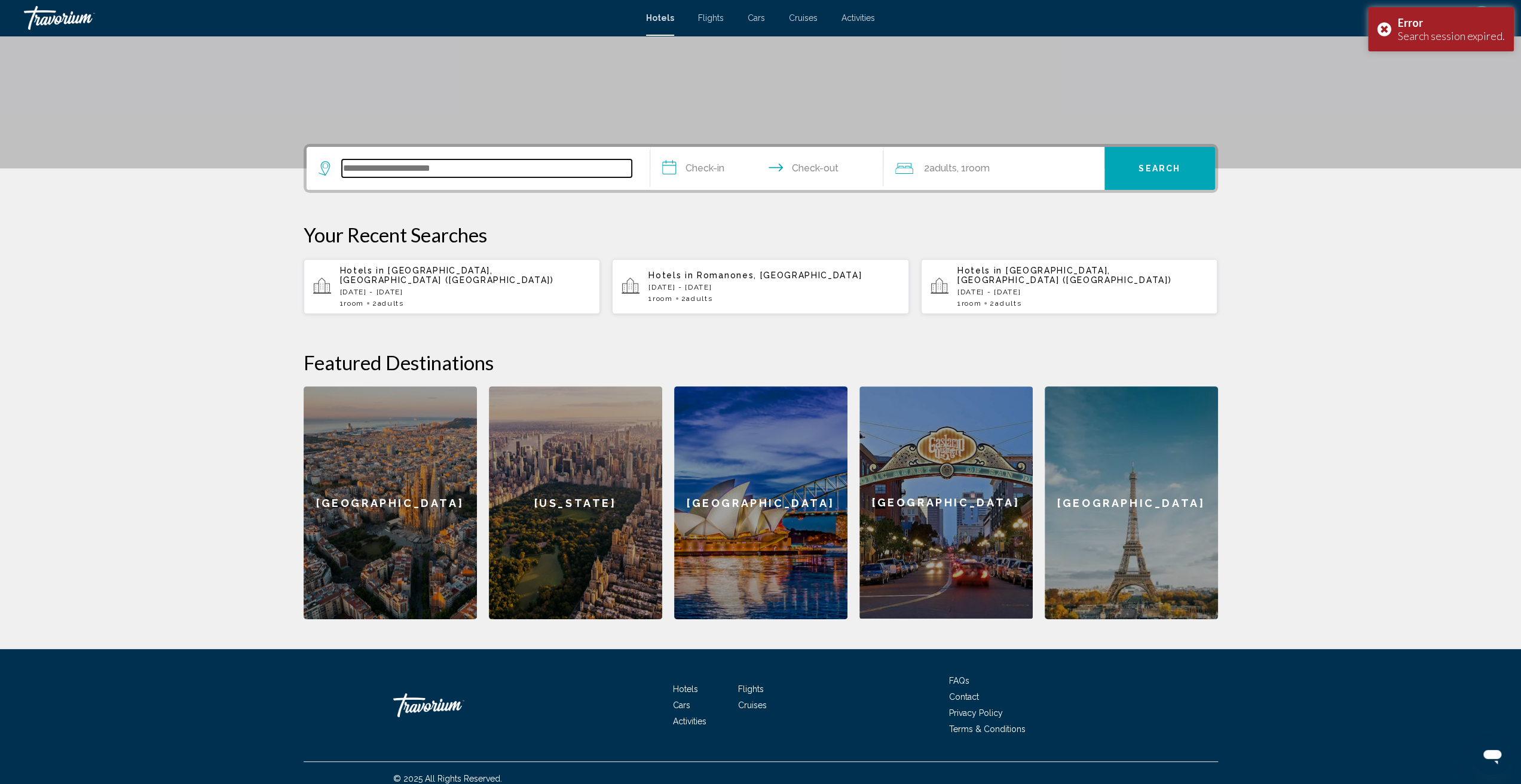
scroll to position [190, 0]
click at [439, 288] on p "[DATE] - [DATE]" at bounding box center [466, 292] width 251 height 9
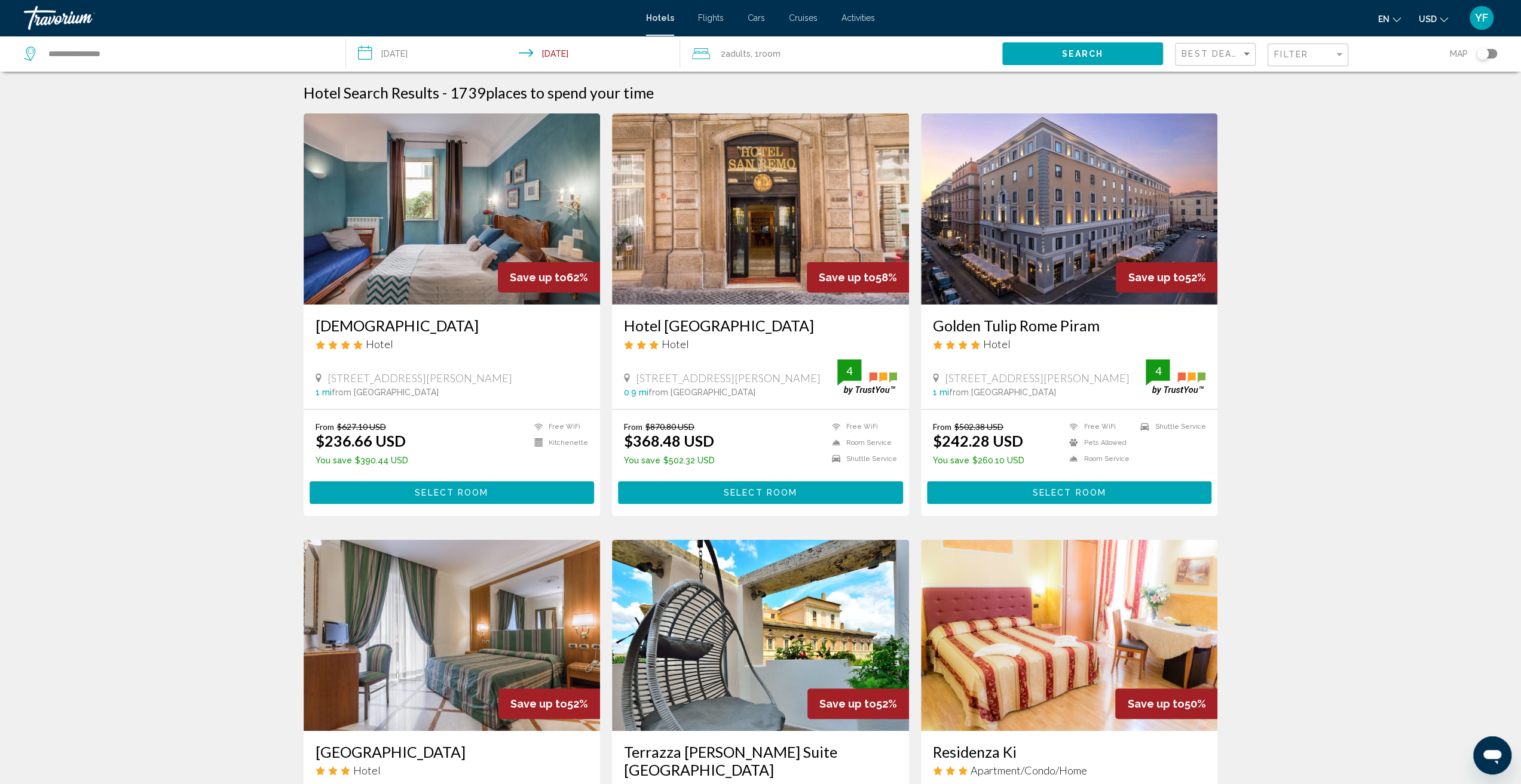
click at [435, 212] on img "Main content" at bounding box center [452, 209] width 297 height 191
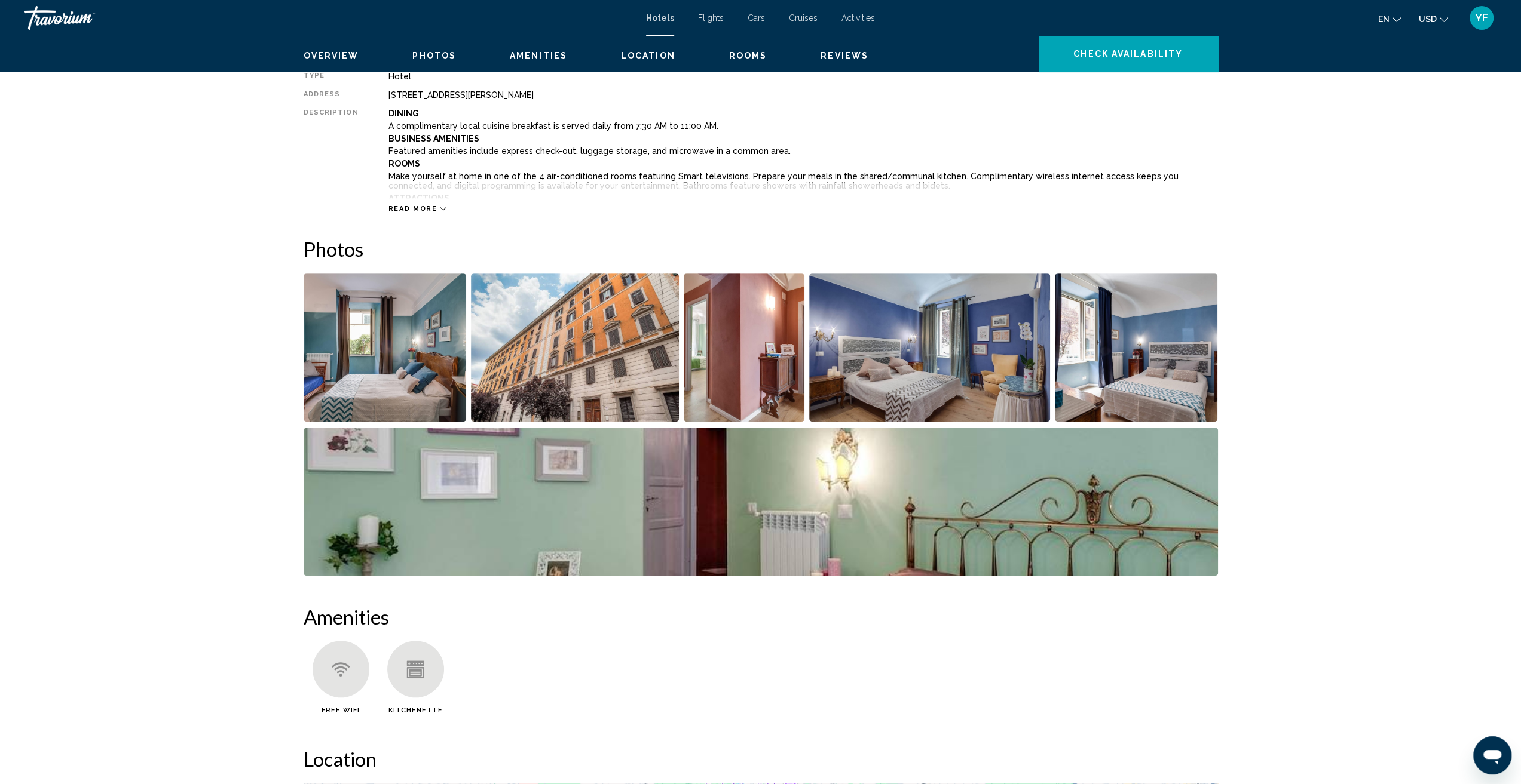
scroll to position [299, 0]
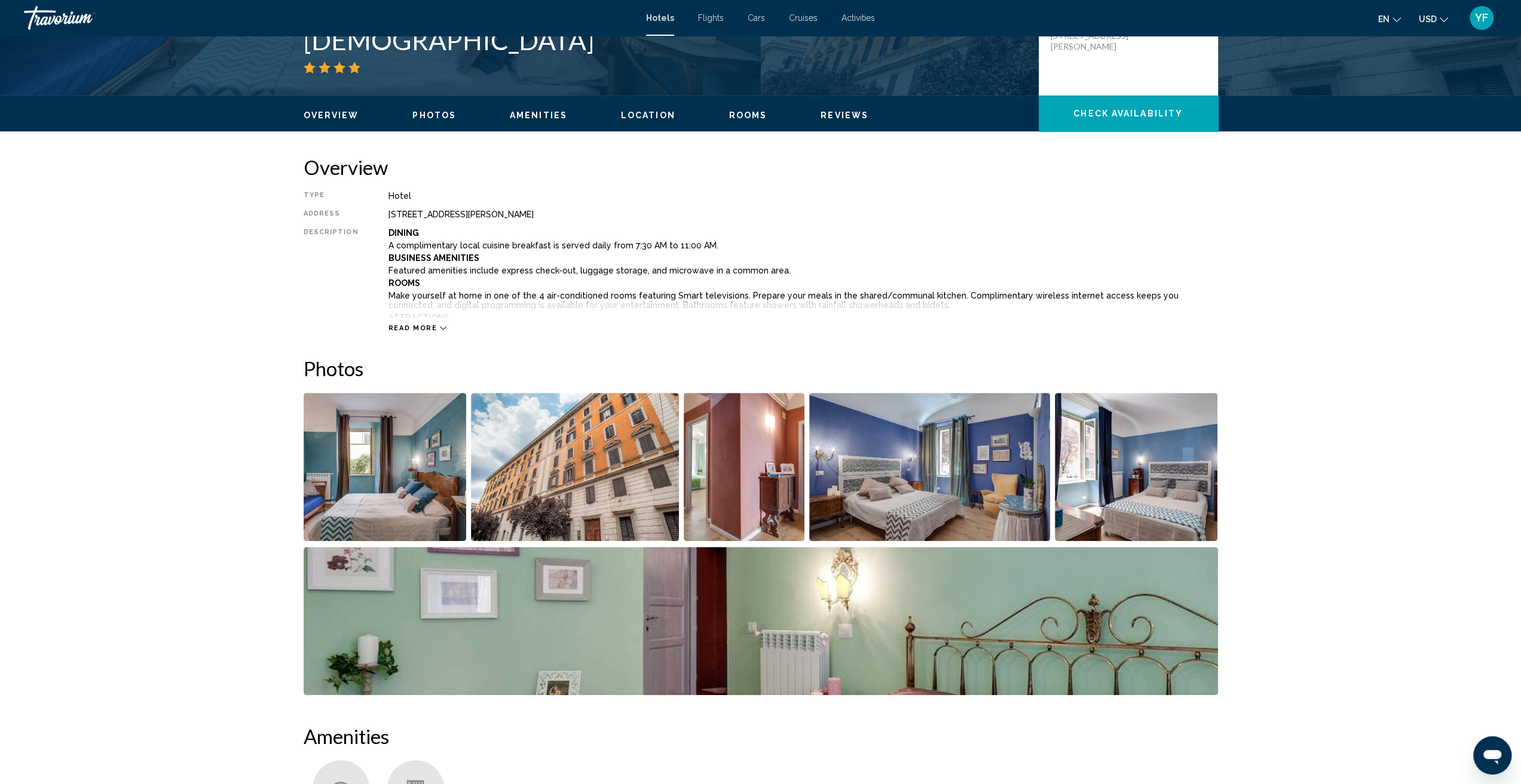
click at [742, 113] on span "Rooms" at bounding box center [748, 115] width 38 height 10
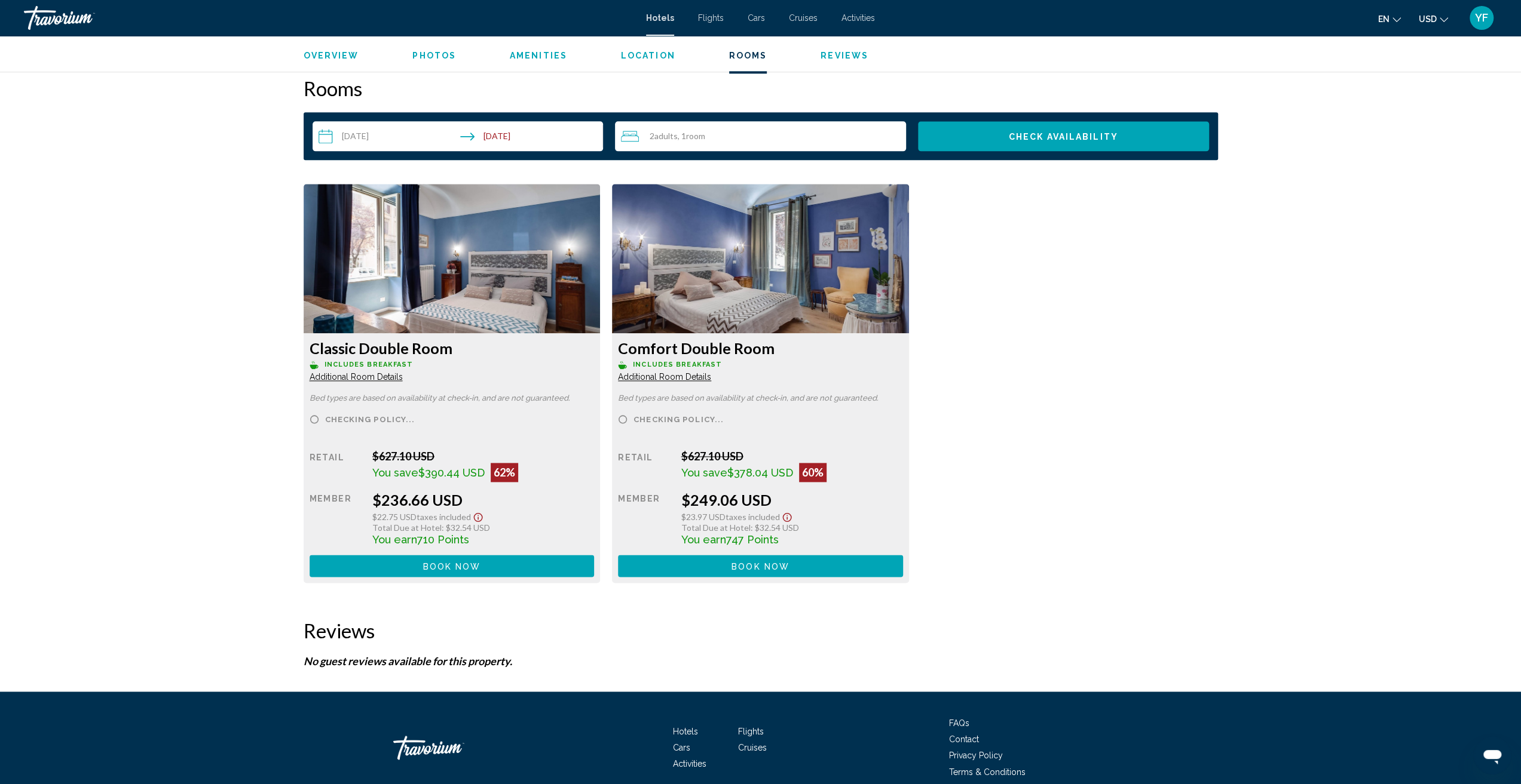
scroll to position [1512, 0]
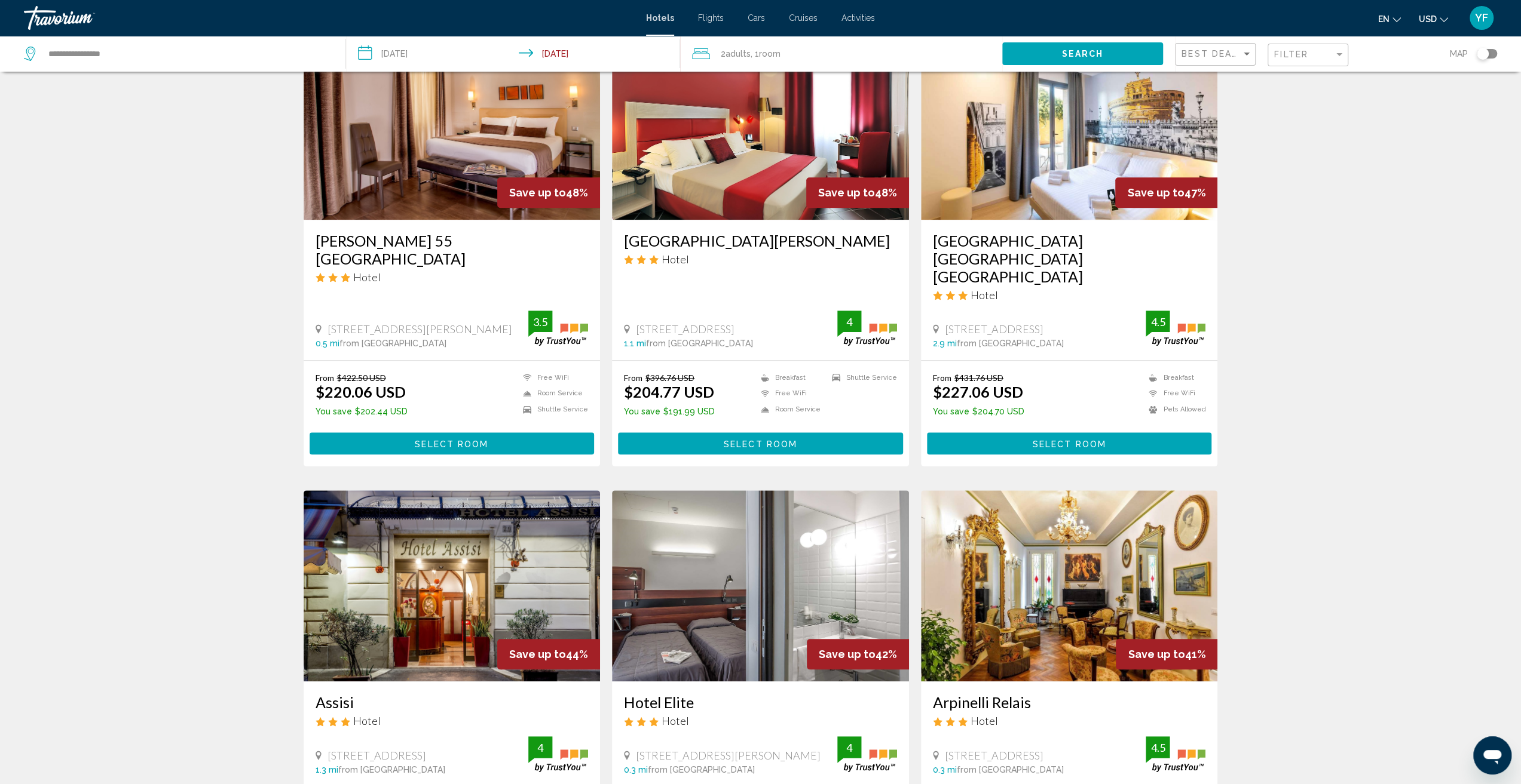
scroll to position [896, 0]
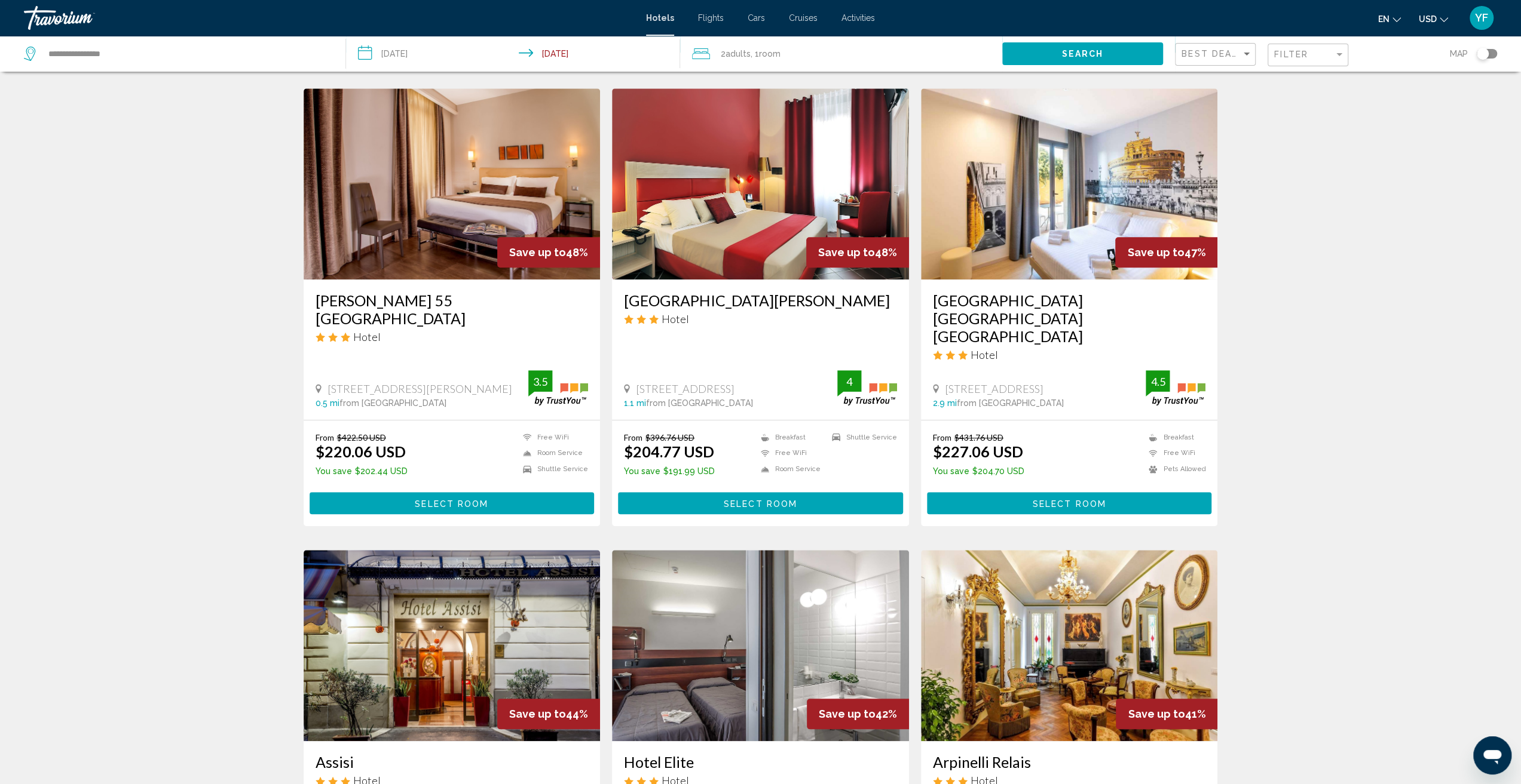
click at [1033, 236] on img "Main content" at bounding box center [1070, 184] width 297 height 191
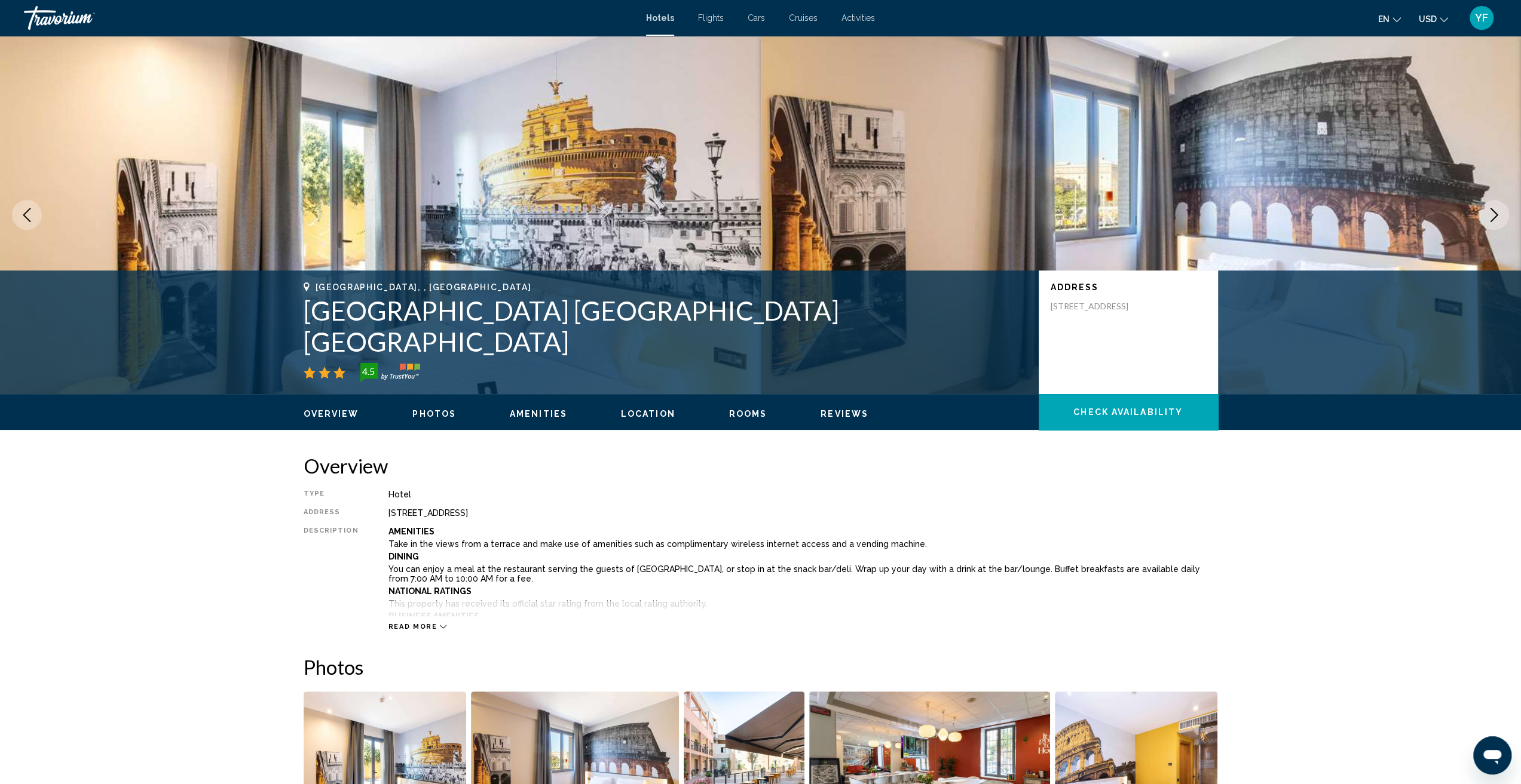
click at [435, 414] on span "Photos" at bounding box center [434, 414] width 43 height 10
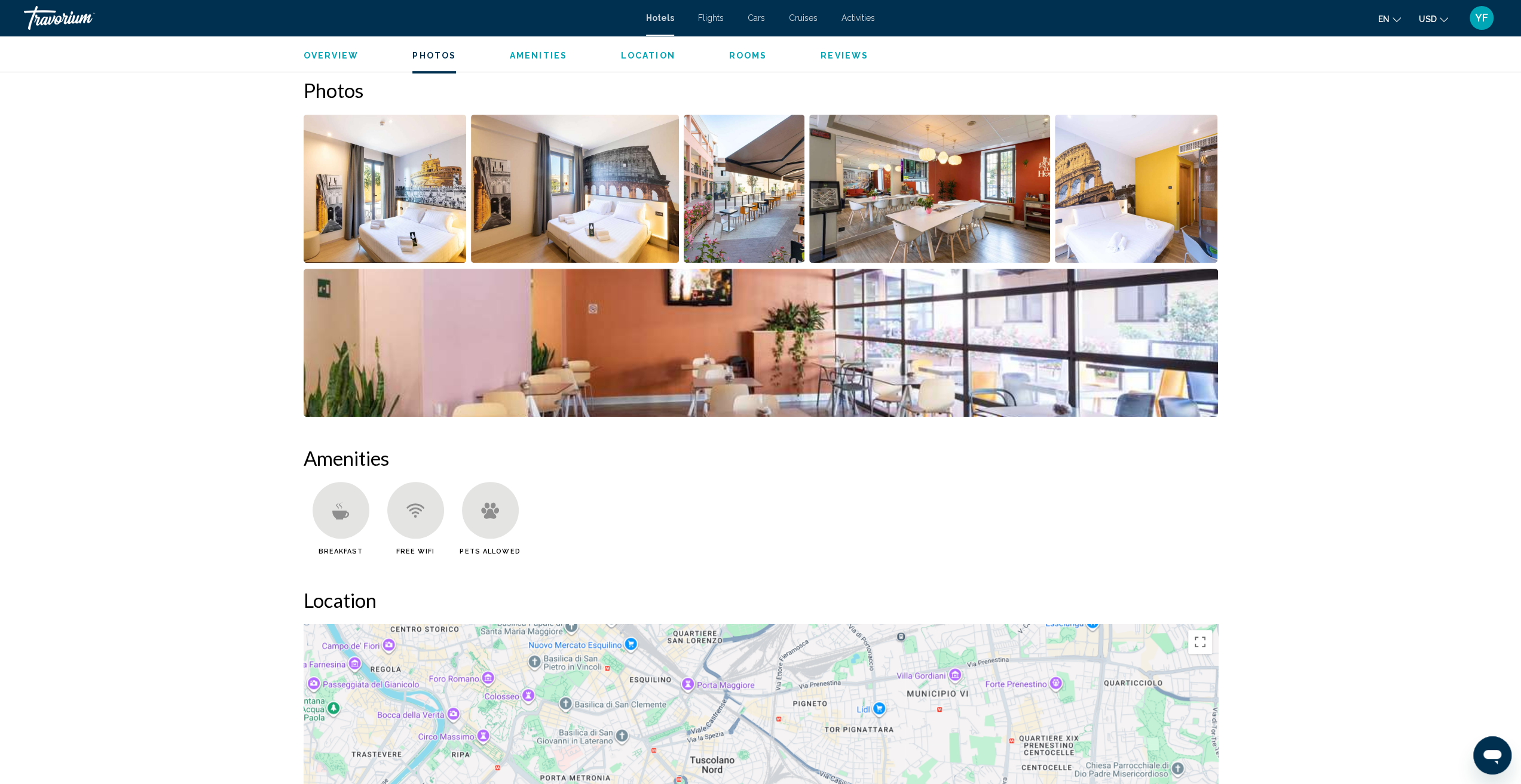
scroll to position [584, 0]
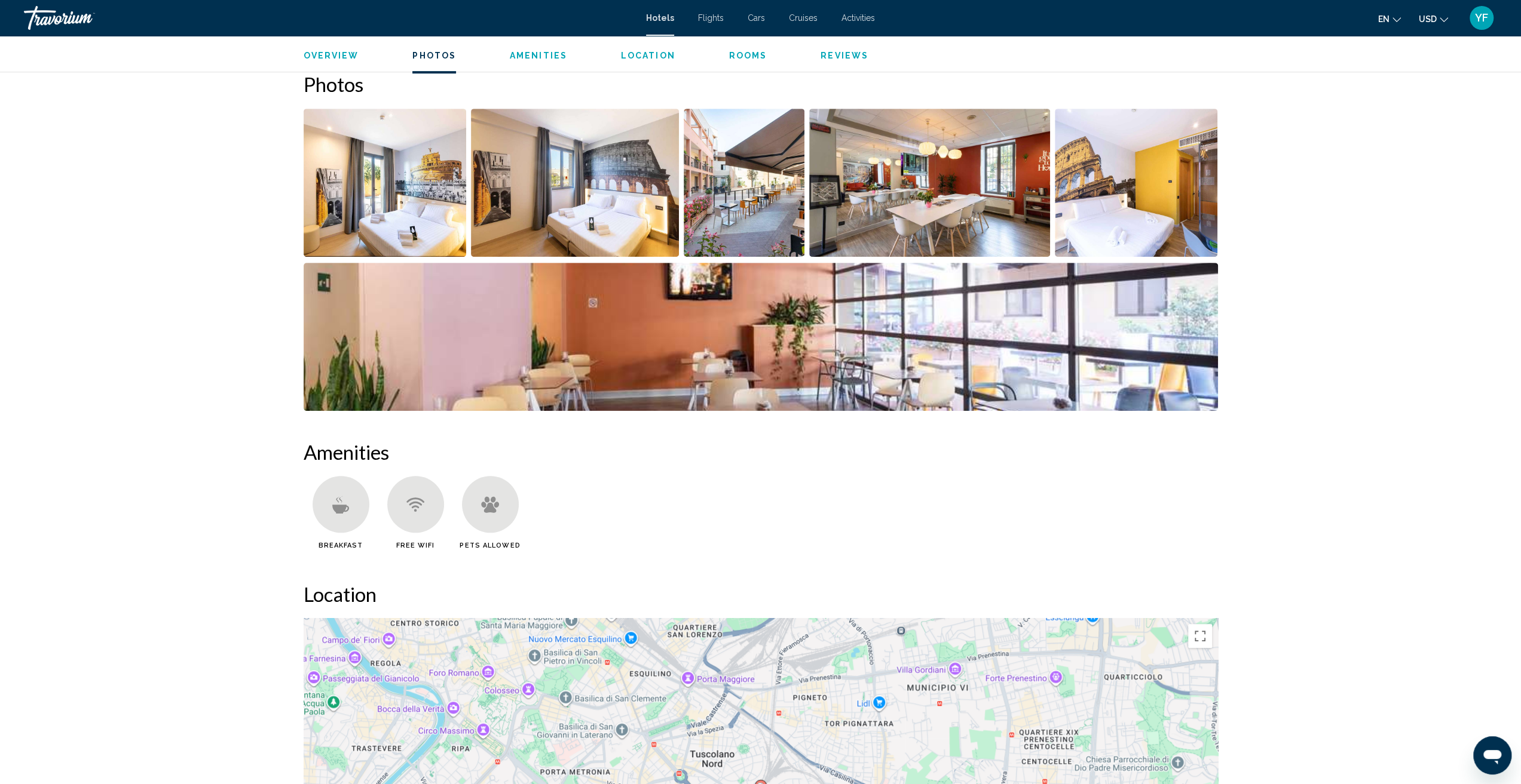
click at [424, 209] on img "Open full-screen image slider" at bounding box center [385, 183] width 163 height 148
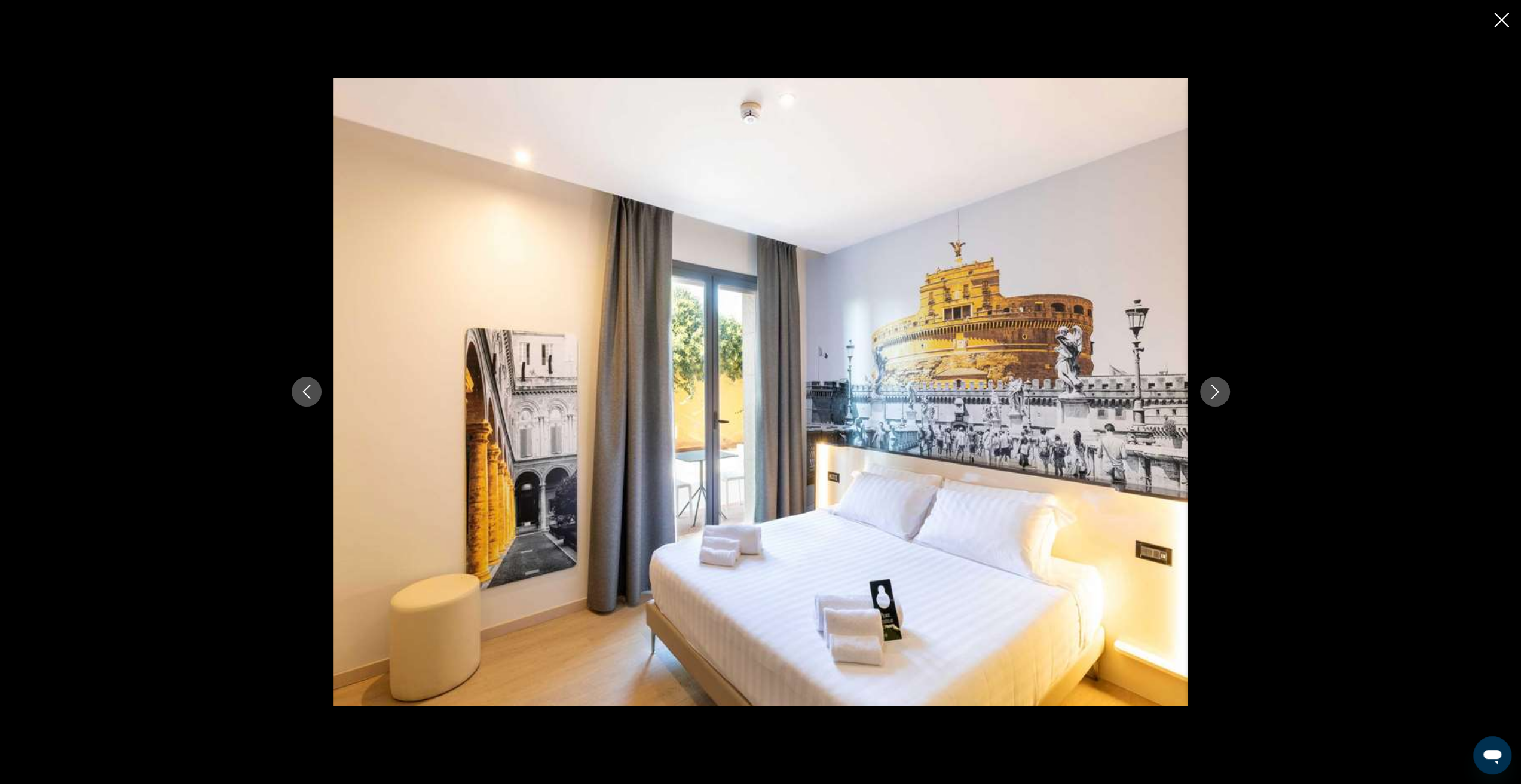
click at [1214, 393] on icon "Next image" at bounding box center [1215, 392] width 14 height 14
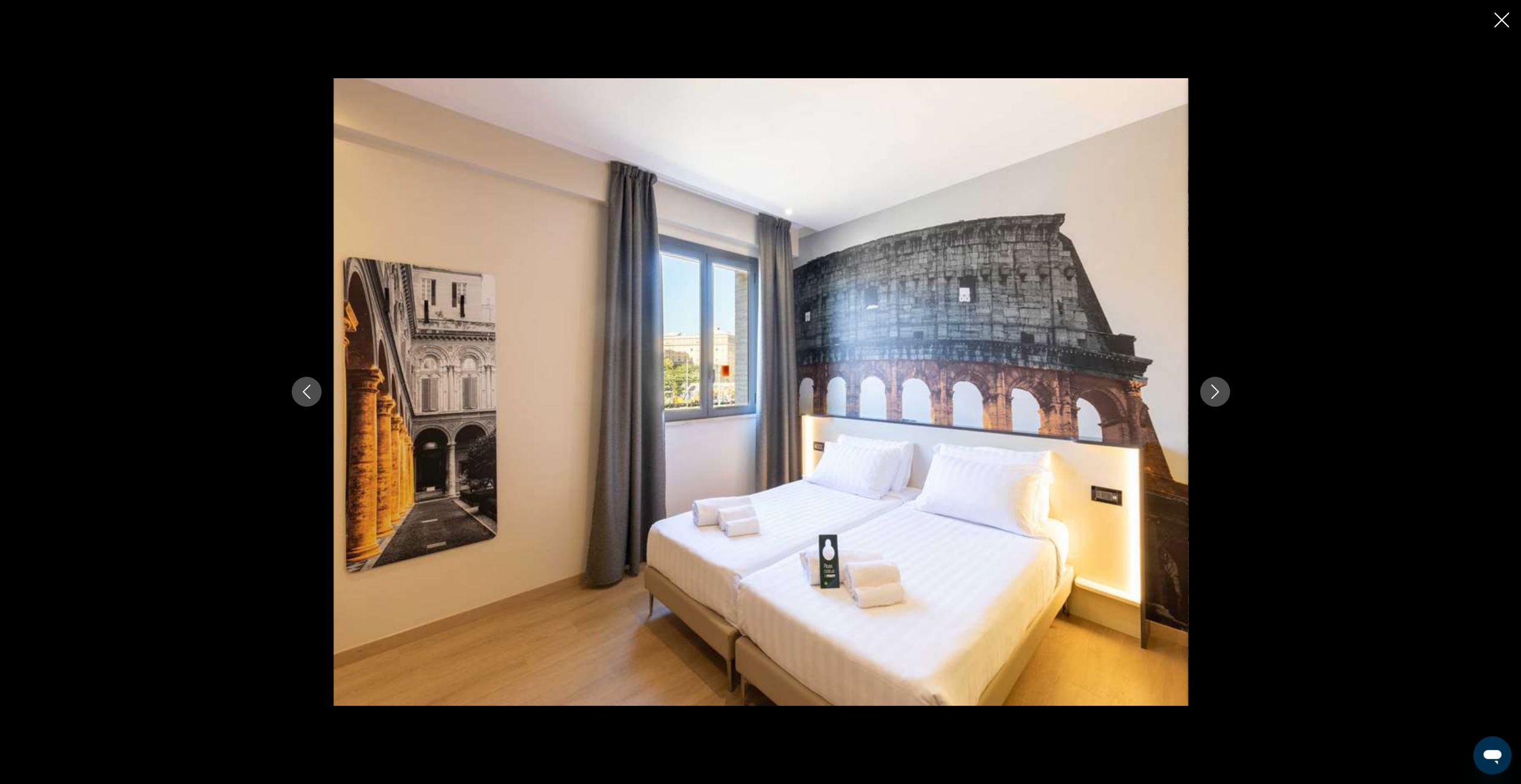
click at [1214, 399] on icon "Next image" at bounding box center [1215, 392] width 14 height 14
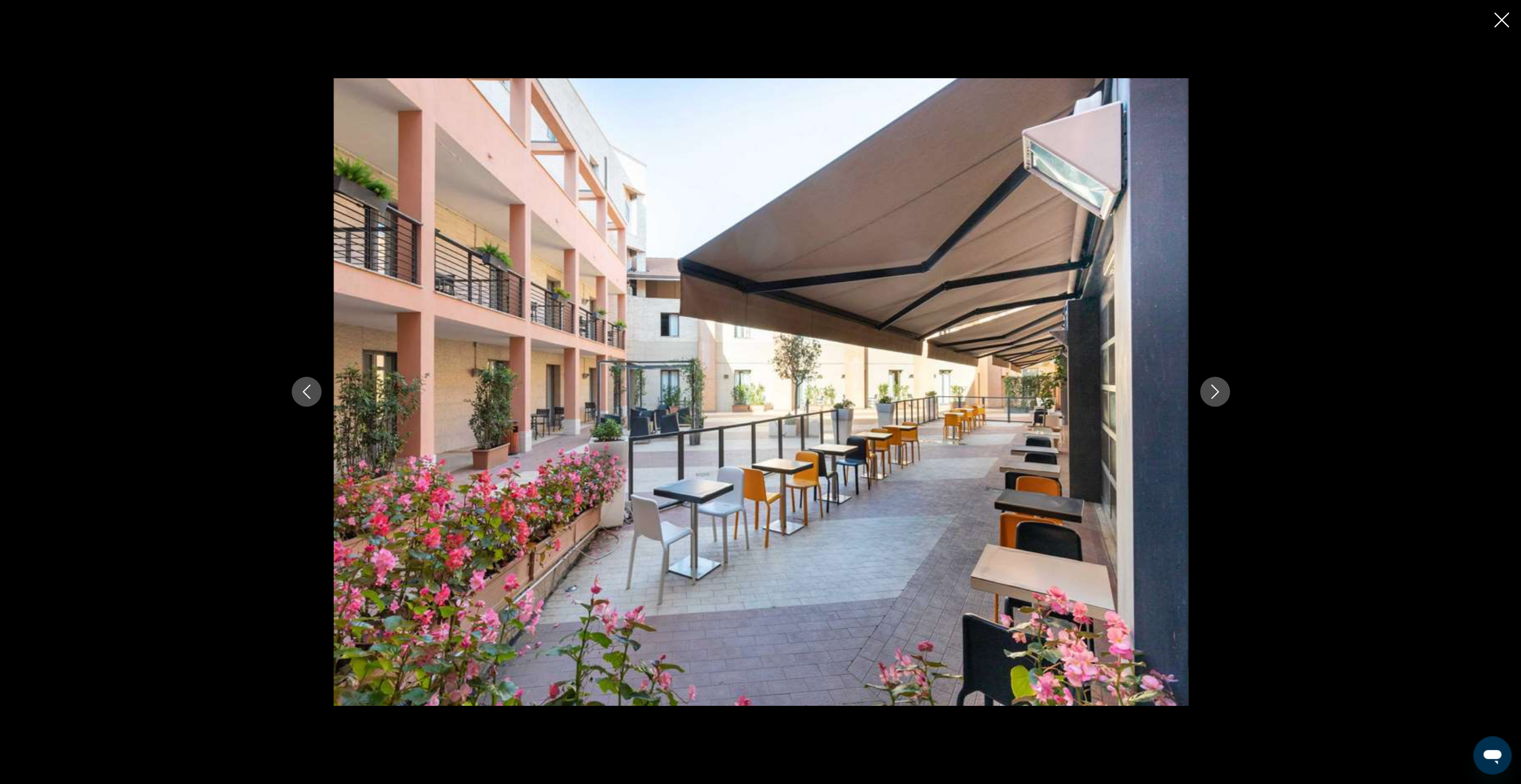
click at [1214, 399] on icon "Next image" at bounding box center [1215, 392] width 14 height 14
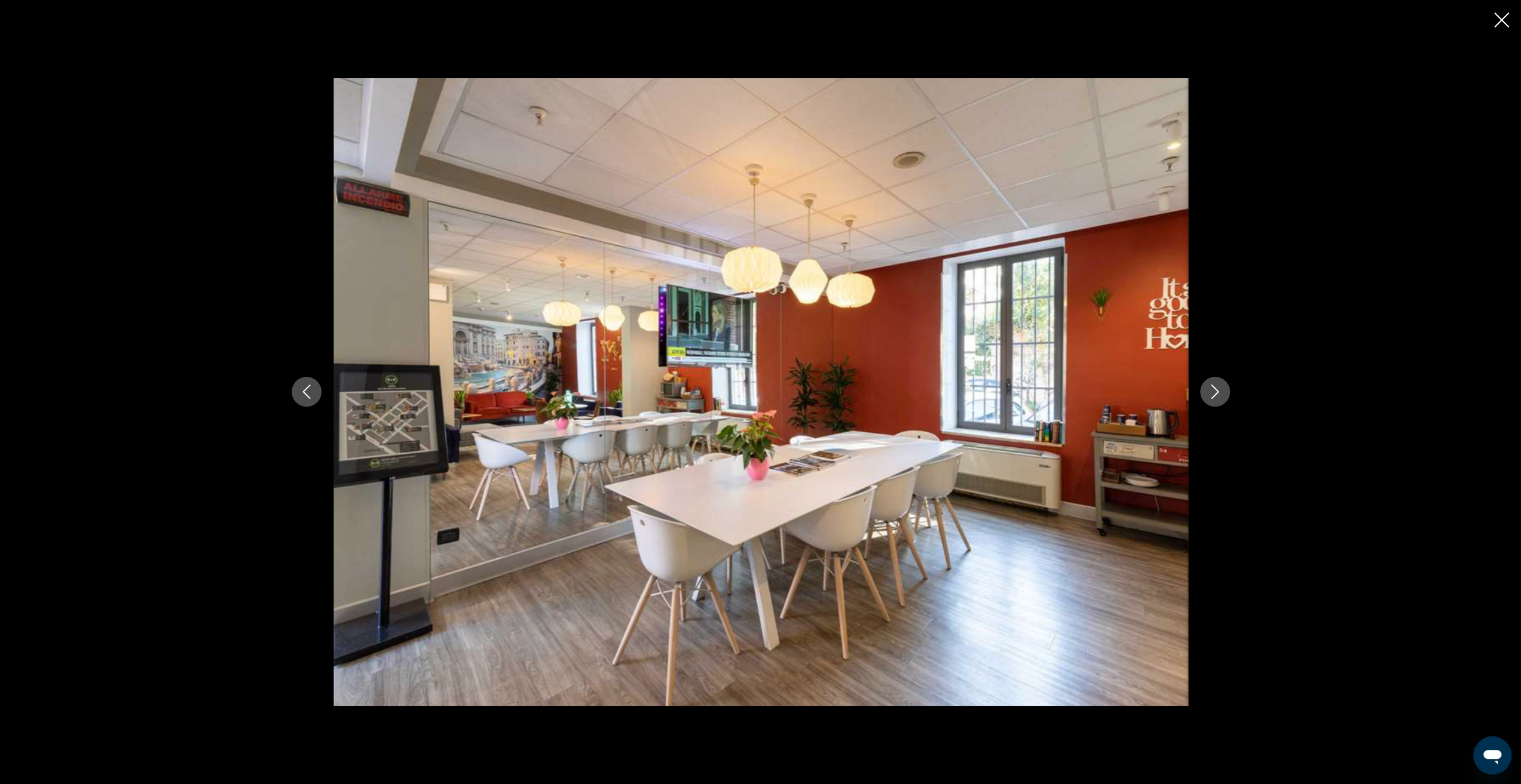
click at [1214, 399] on icon "Next image" at bounding box center [1215, 392] width 14 height 14
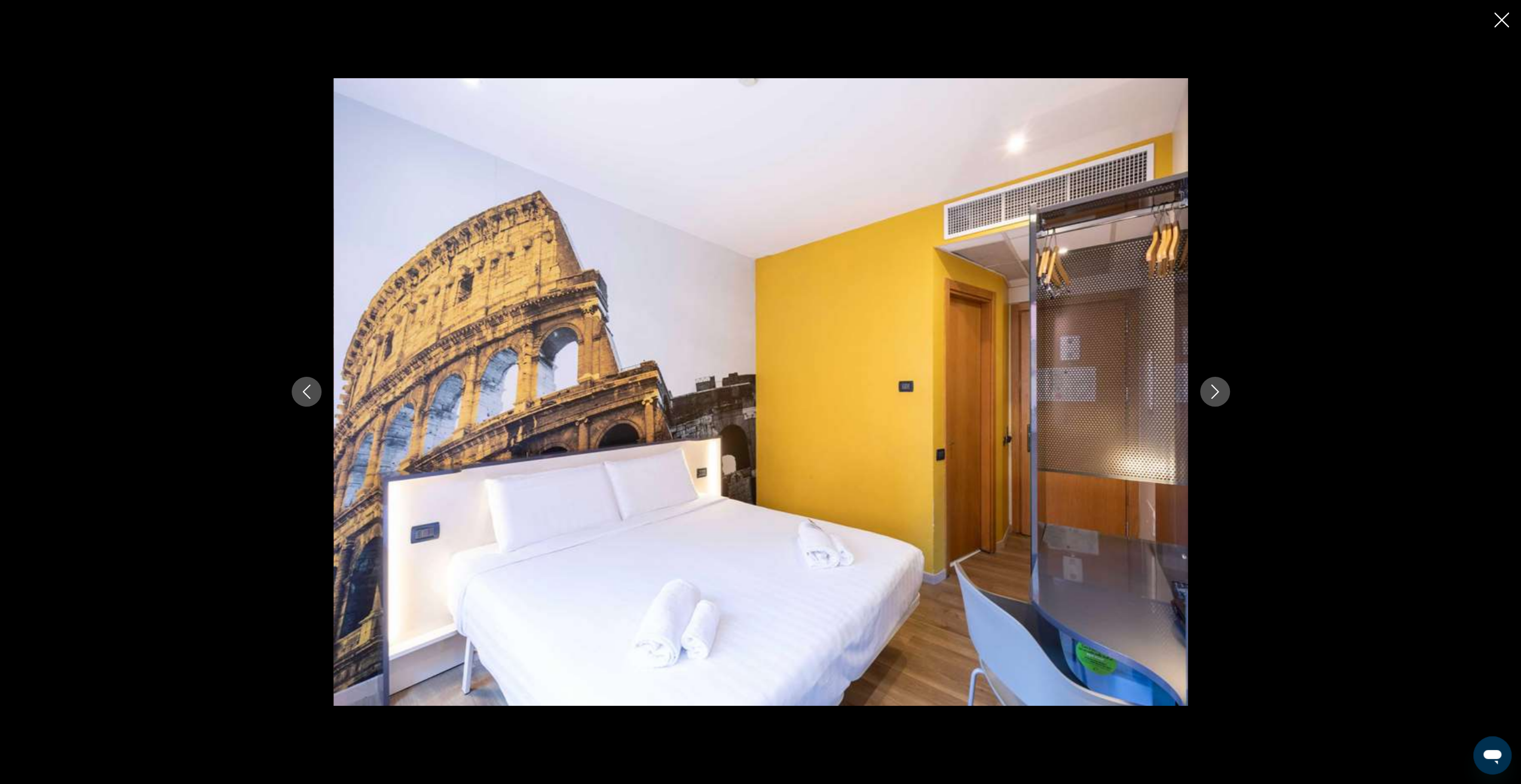
click at [1214, 399] on icon "Next image" at bounding box center [1215, 392] width 14 height 14
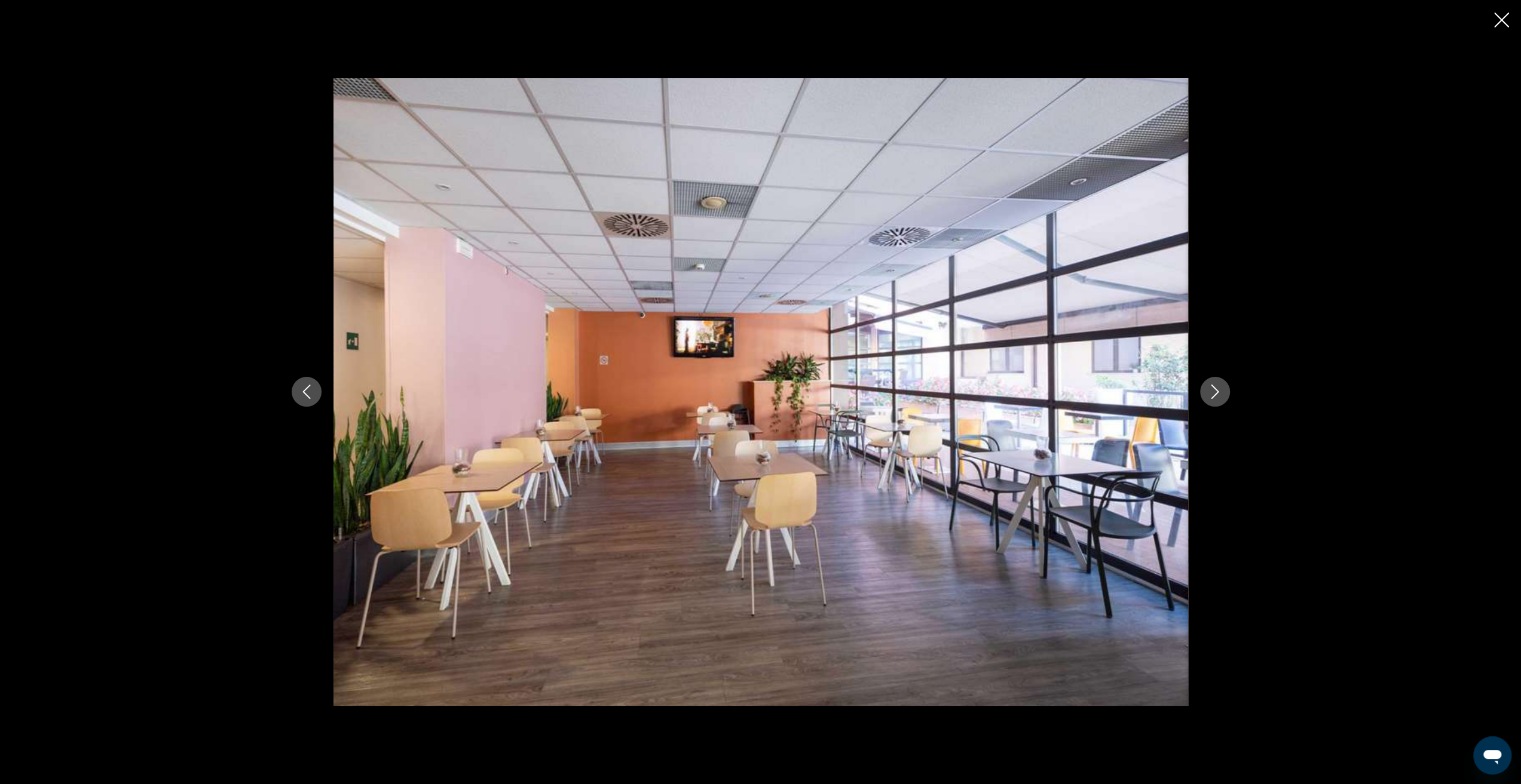
click at [1214, 399] on icon "Next image" at bounding box center [1215, 392] width 14 height 14
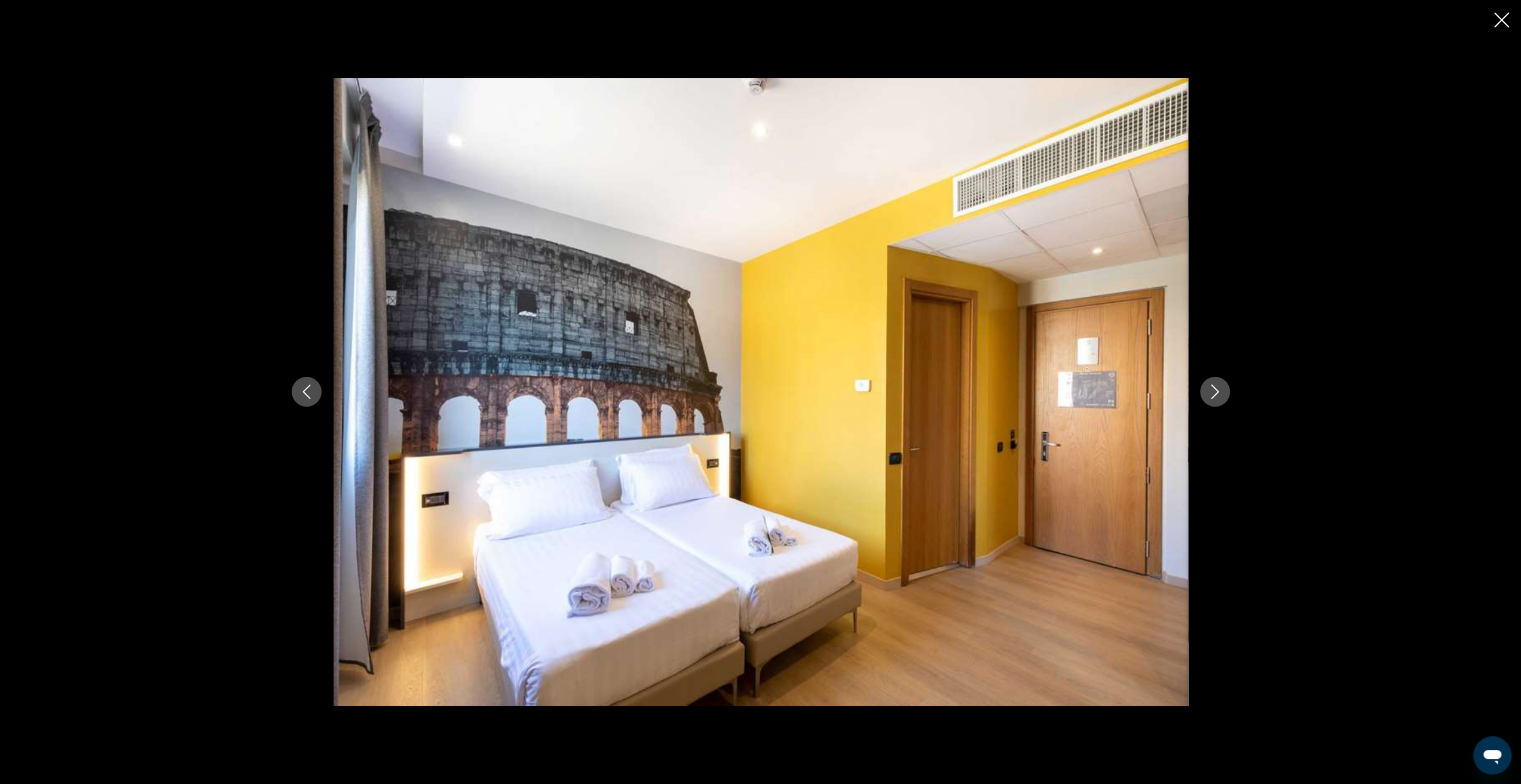
click at [1214, 399] on icon "Next image" at bounding box center [1215, 392] width 14 height 14
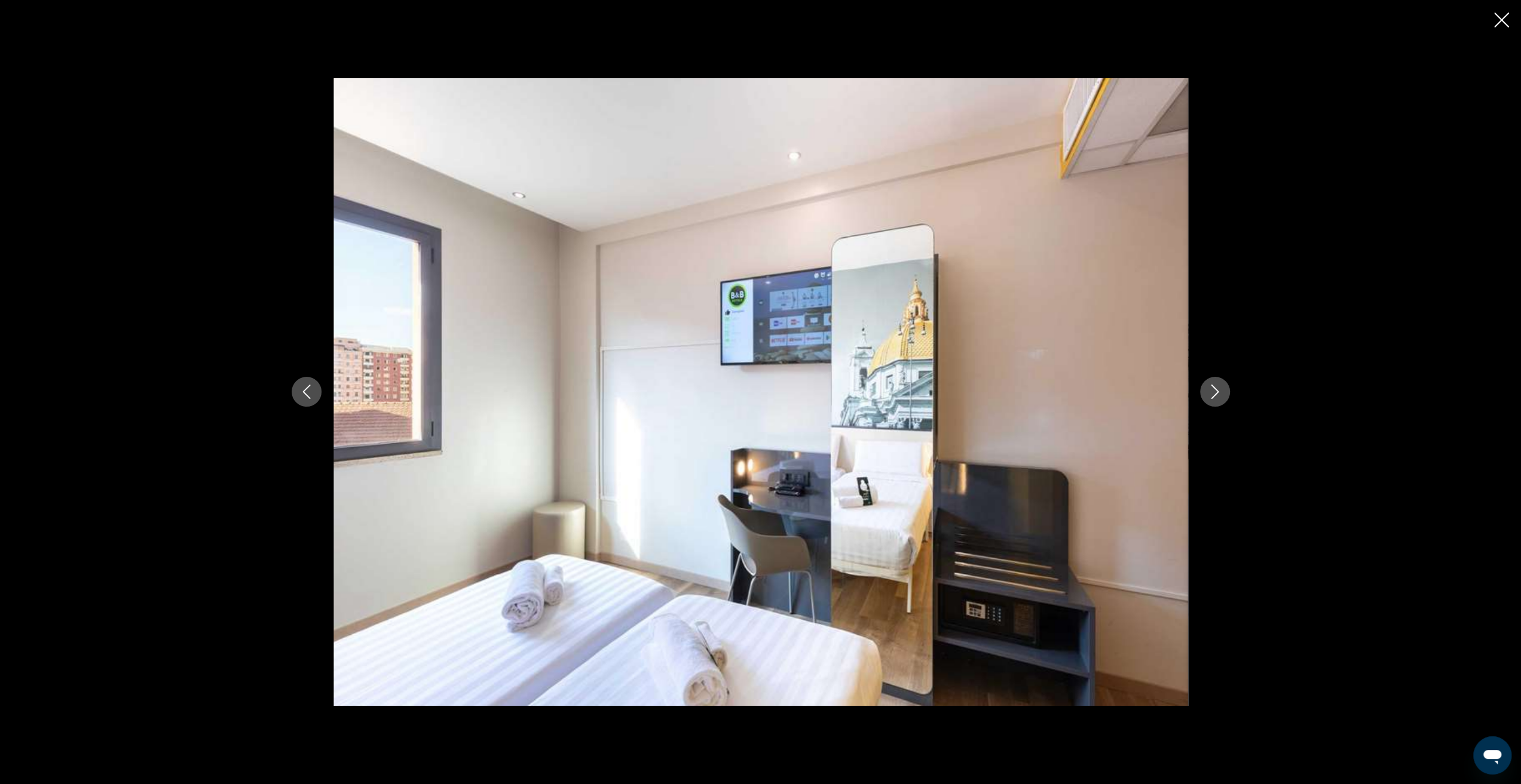
click at [1214, 399] on icon "Next image" at bounding box center [1215, 392] width 14 height 14
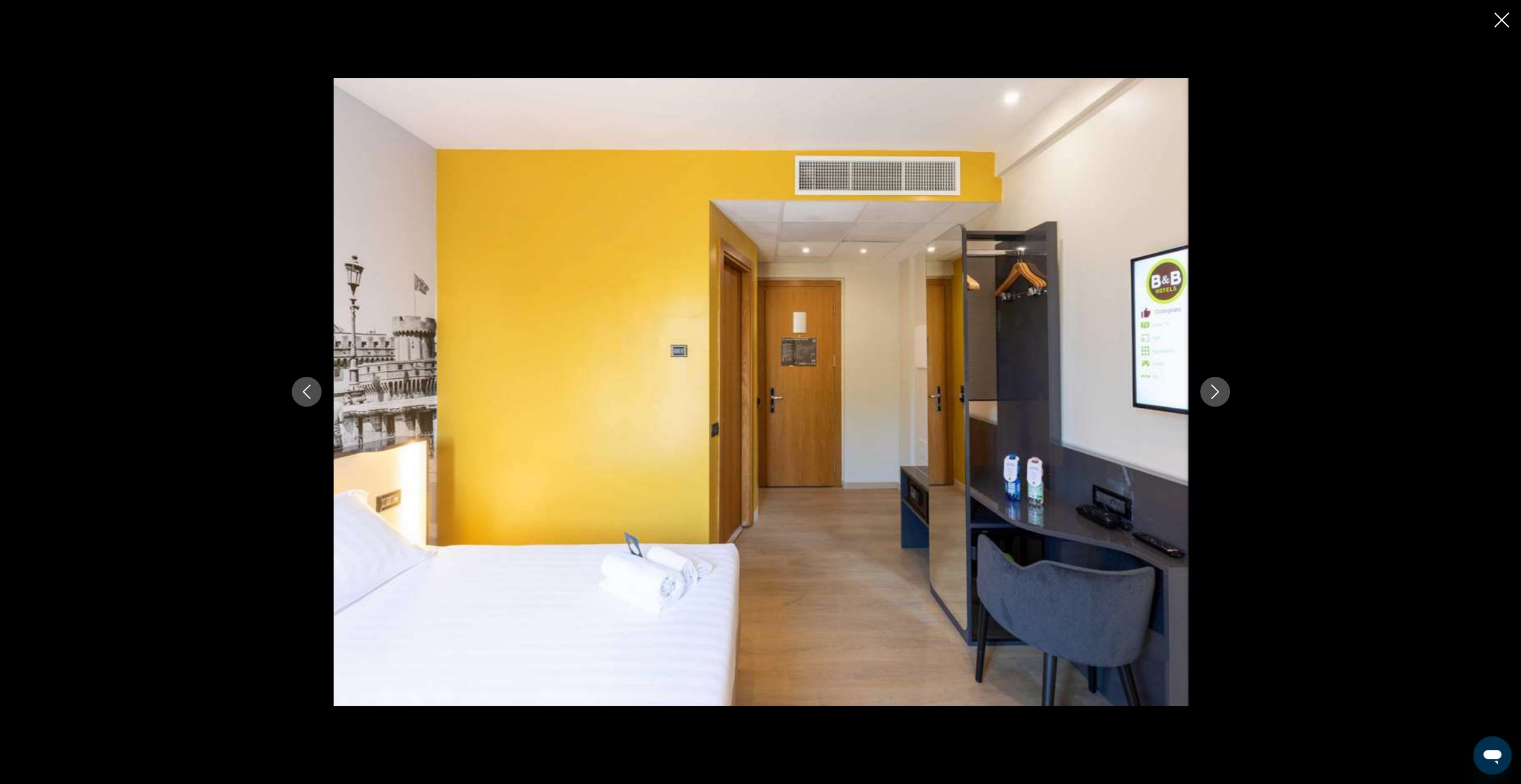
click at [1214, 399] on icon "Next image" at bounding box center [1215, 392] width 14 height 14
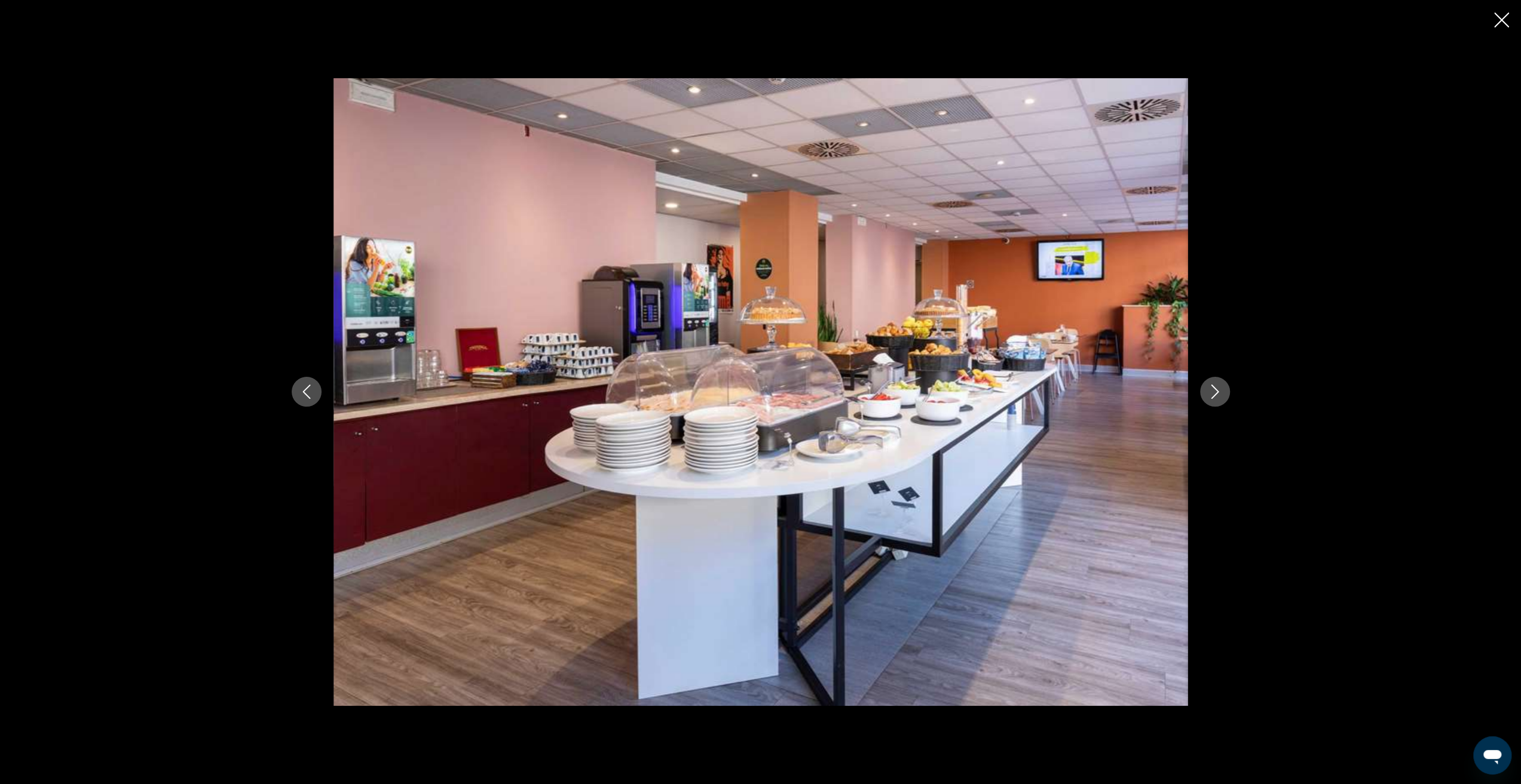
click at [1214, 399] on icon "Next image" at bounding box center [1215, 392] width 14 height 14
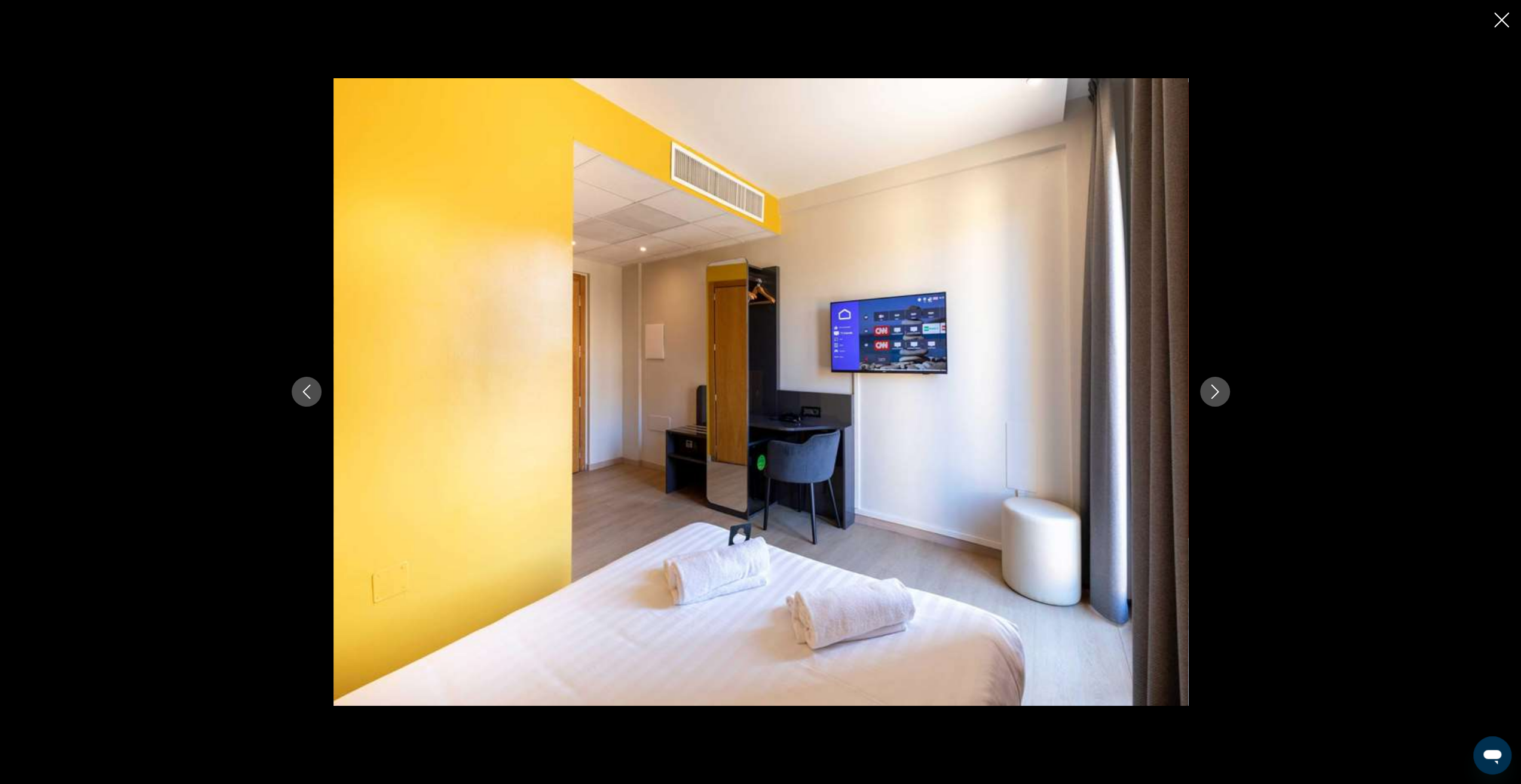
click at [1214, 399] on icon "Next image" at bounding box center [1215, 392] width 14 height 14
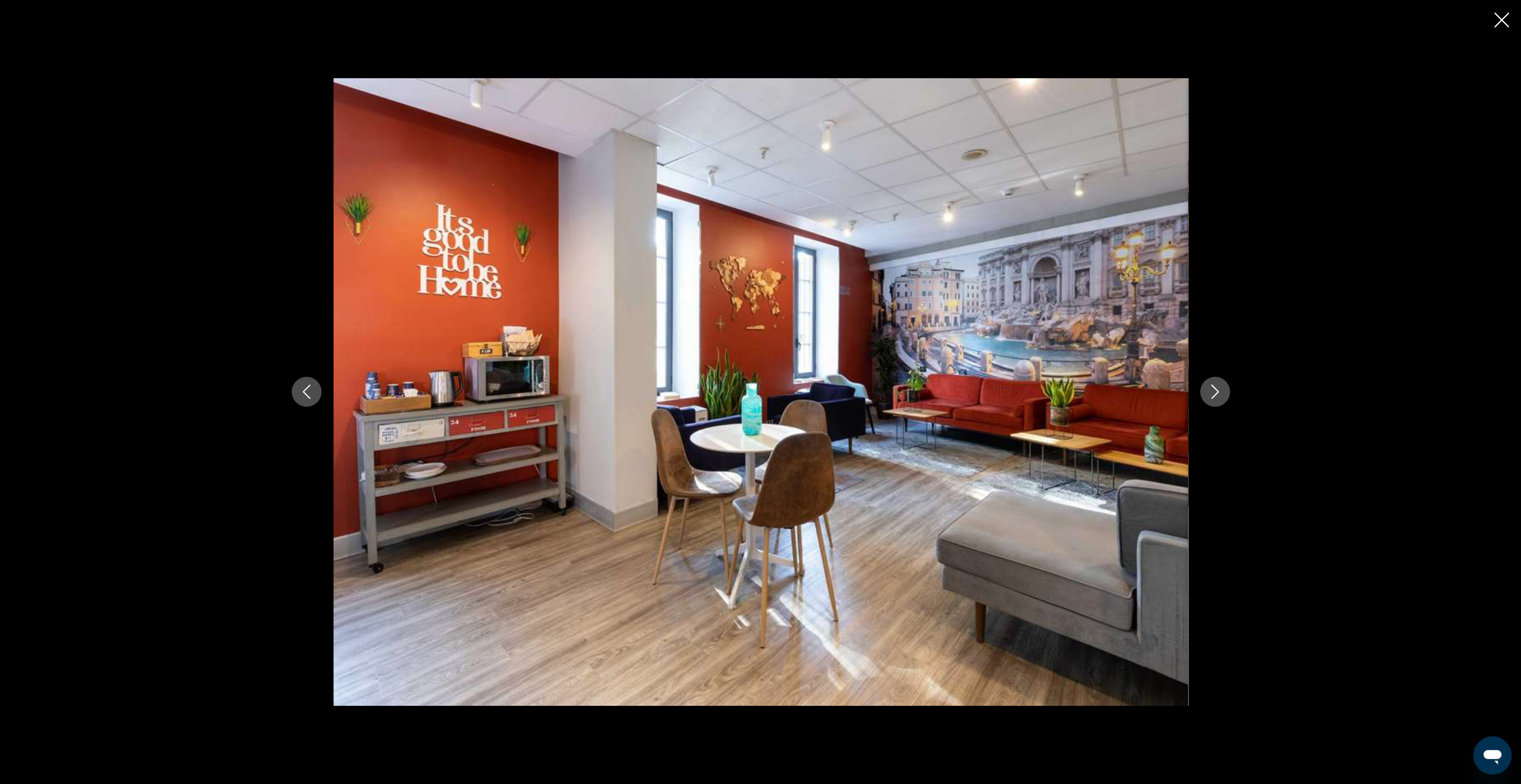
click at [1214, 399] on icon "Next image" at bounding box center [1215, 392] width 14 height 14
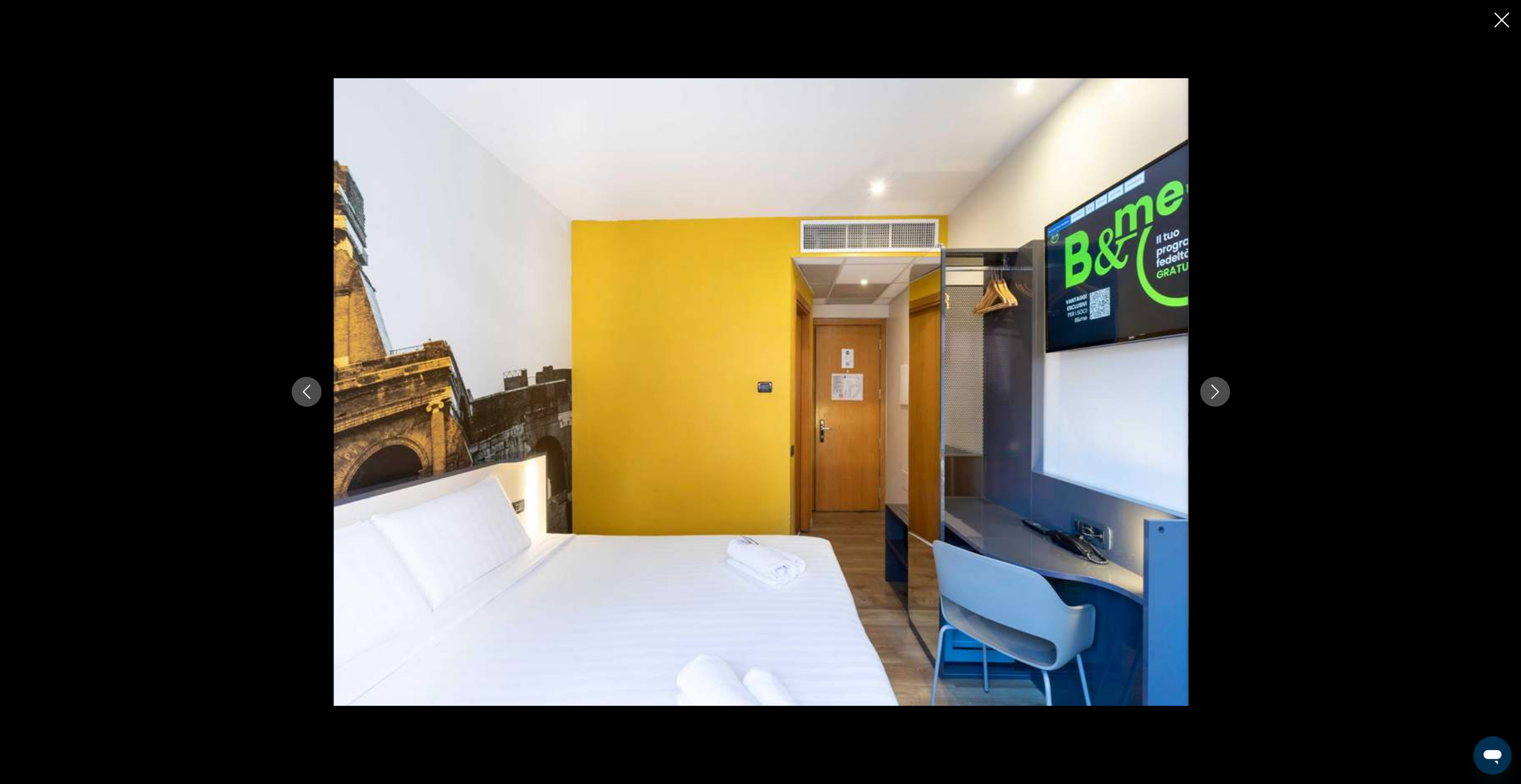
click at [1494, 18] on icon "Close slideshow" at bounding box center [1501, 20] width 15 height 15
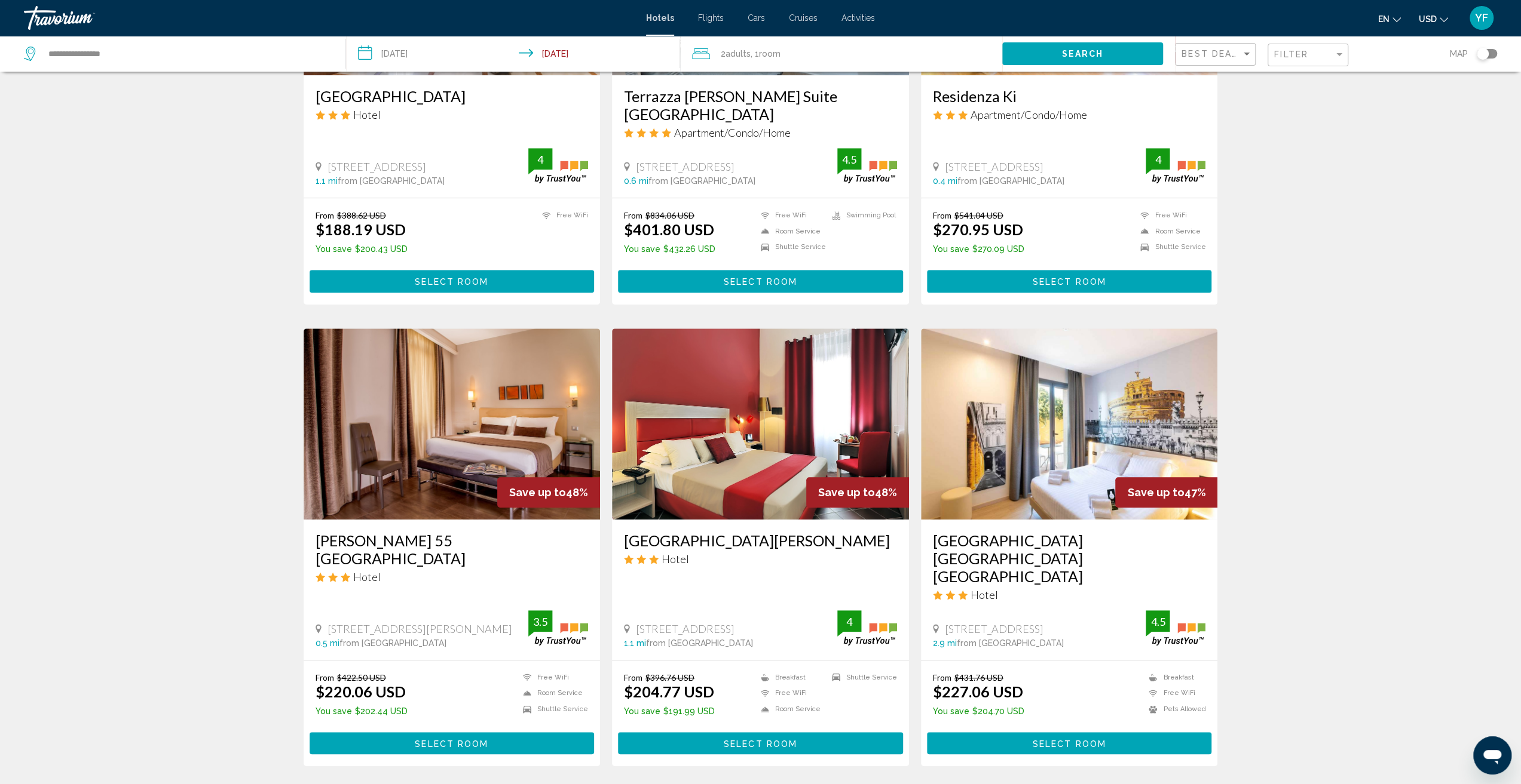
scroll to position [657, 0]
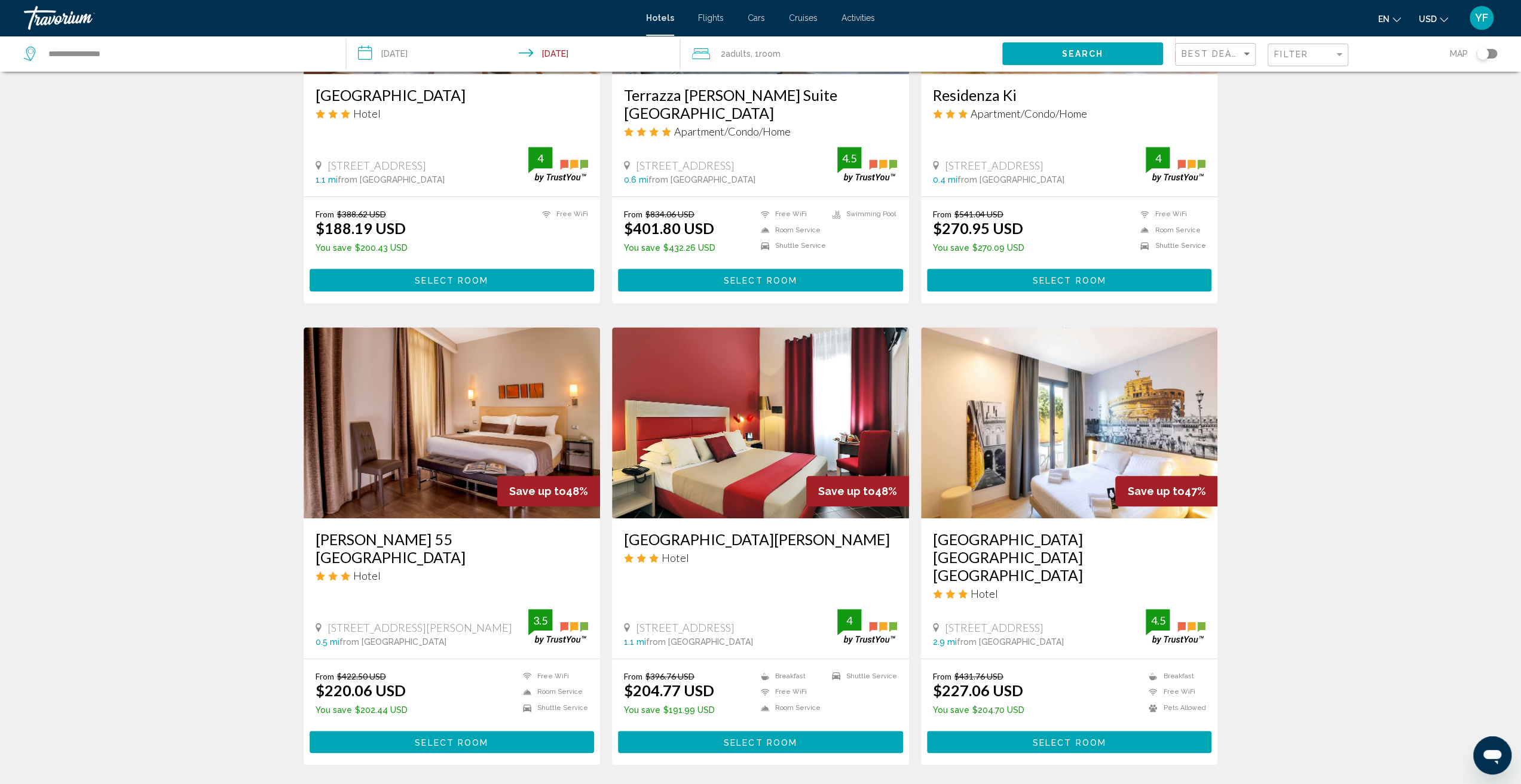
click at [471, 380] on img "Main content" at bounding box center [452, 422] width 297 height 191
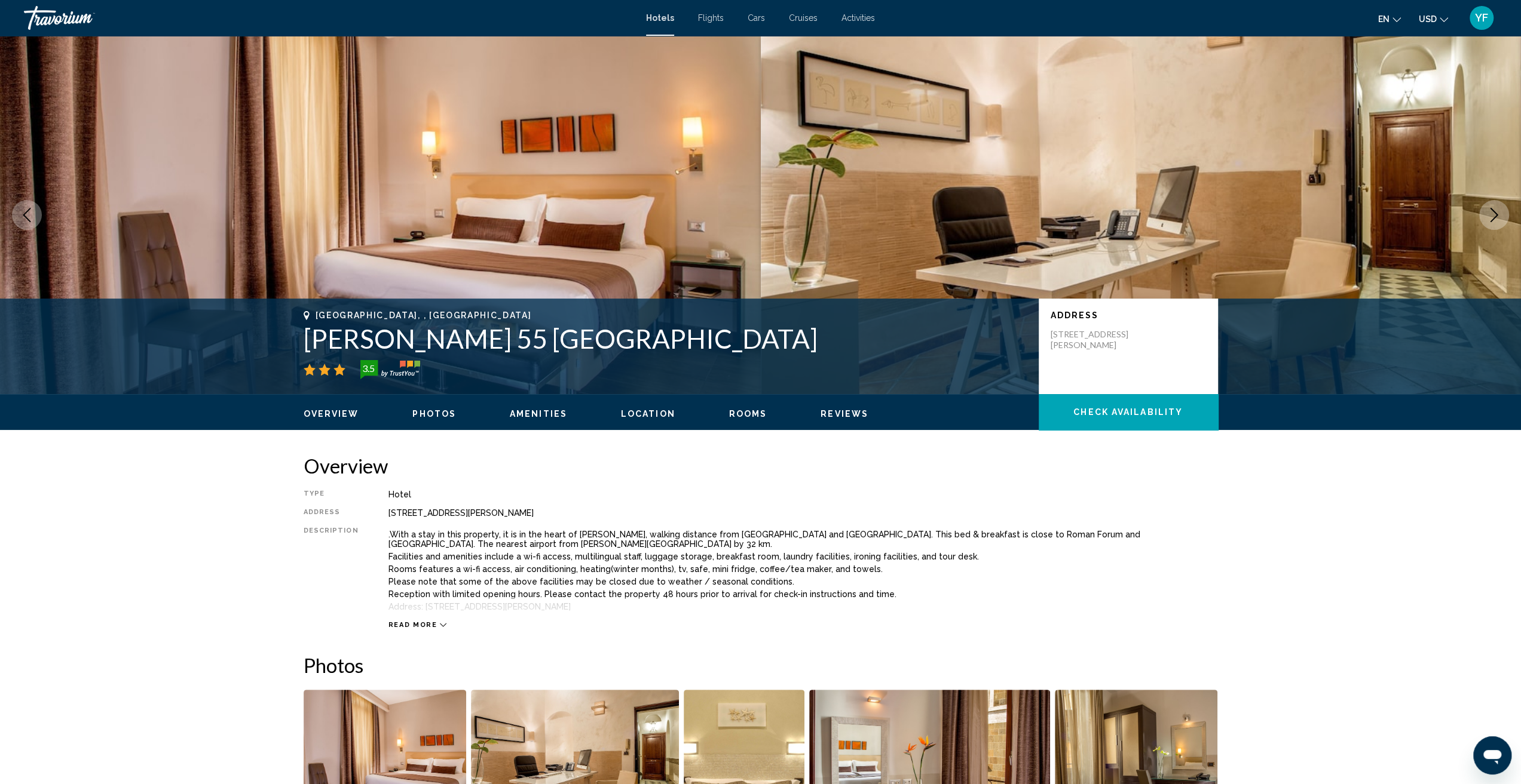
click at [1499, 215] on icon "Next image" at bounding box center [1494, 215] width 14 height 14
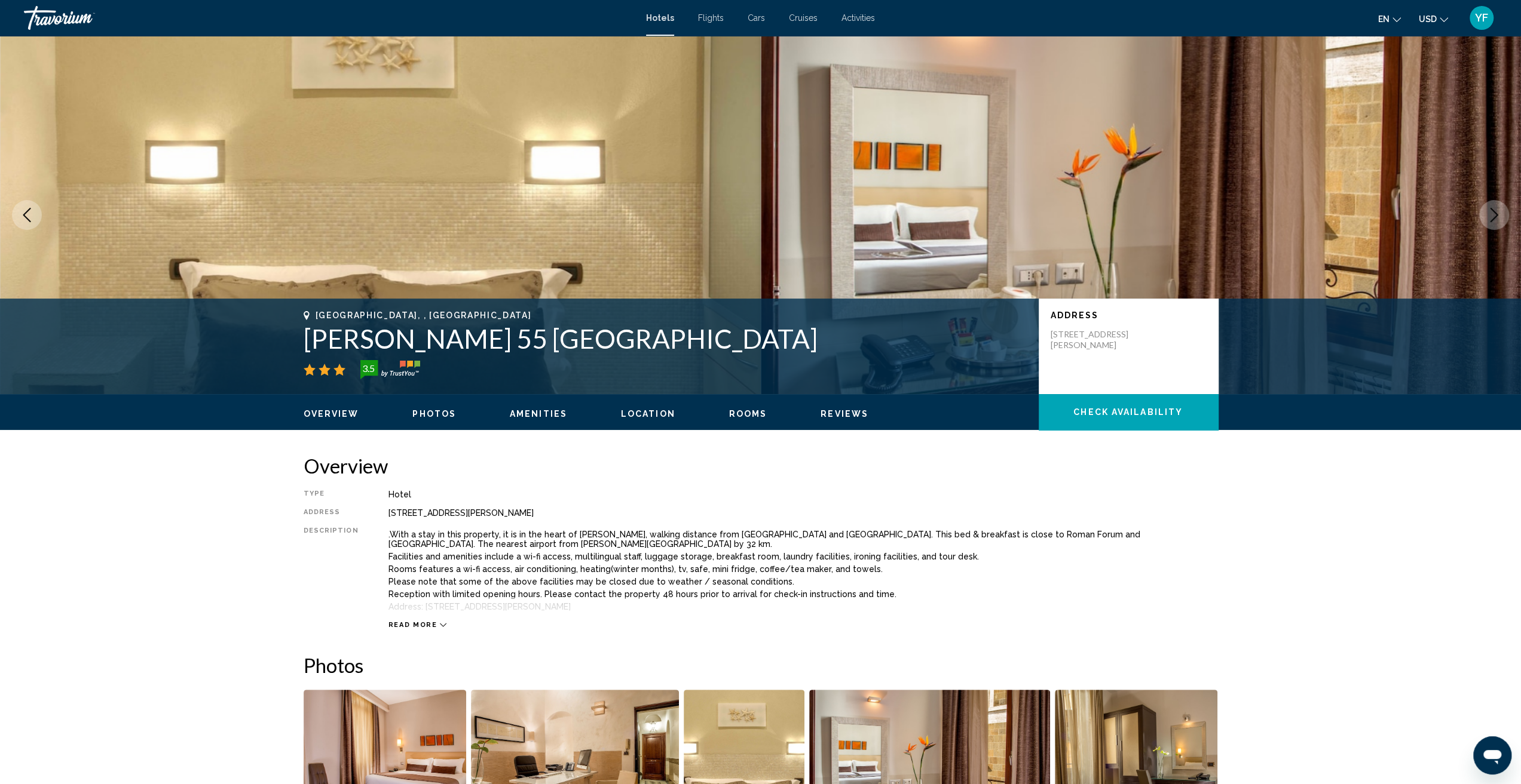
click at [1497, 217] on icon "Next image" at bounding box center [1494, 215] width 14 height 14
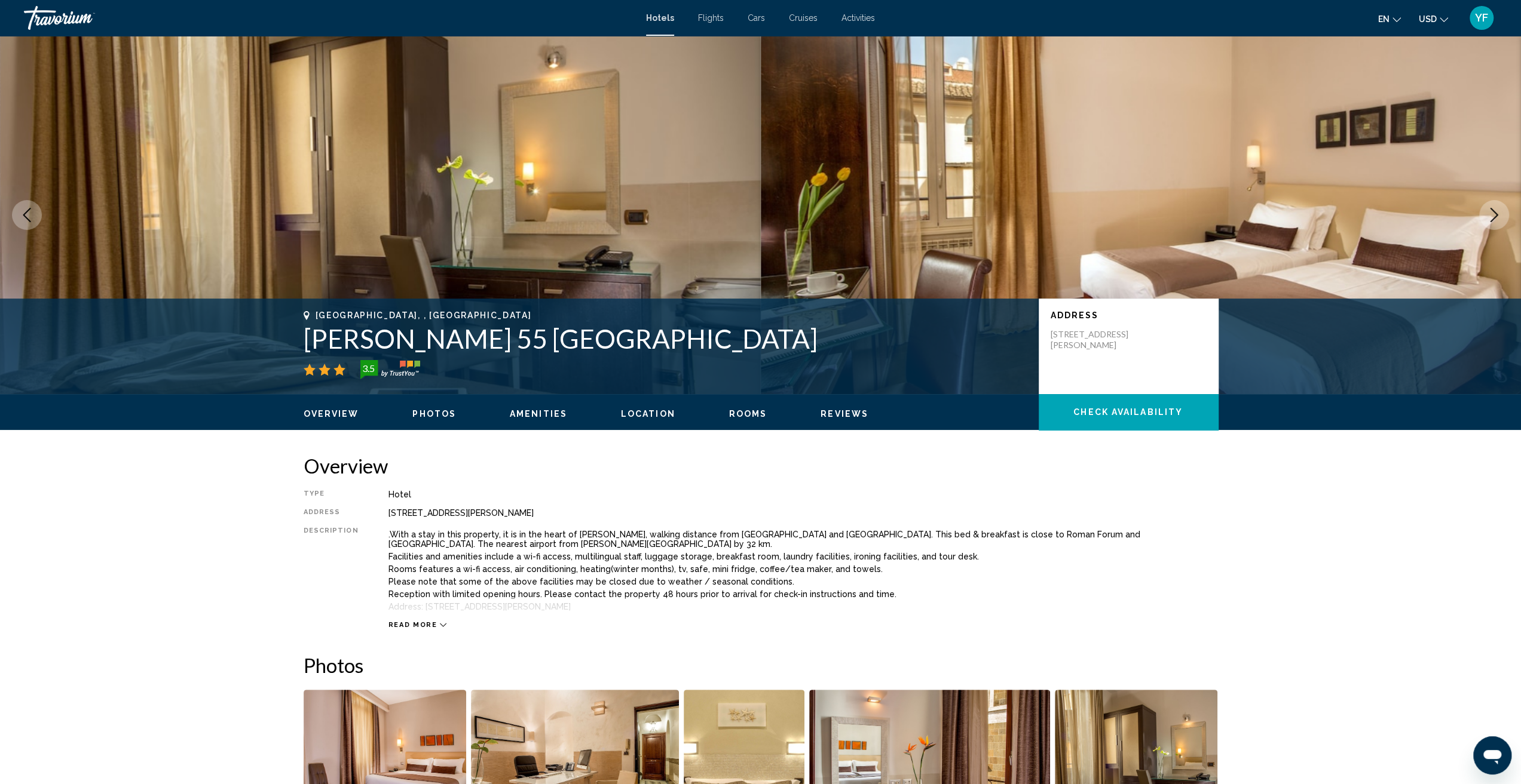
click at [1497, 217] on icon "Next image" at bounding box center [1494, 215] width 14 height 14
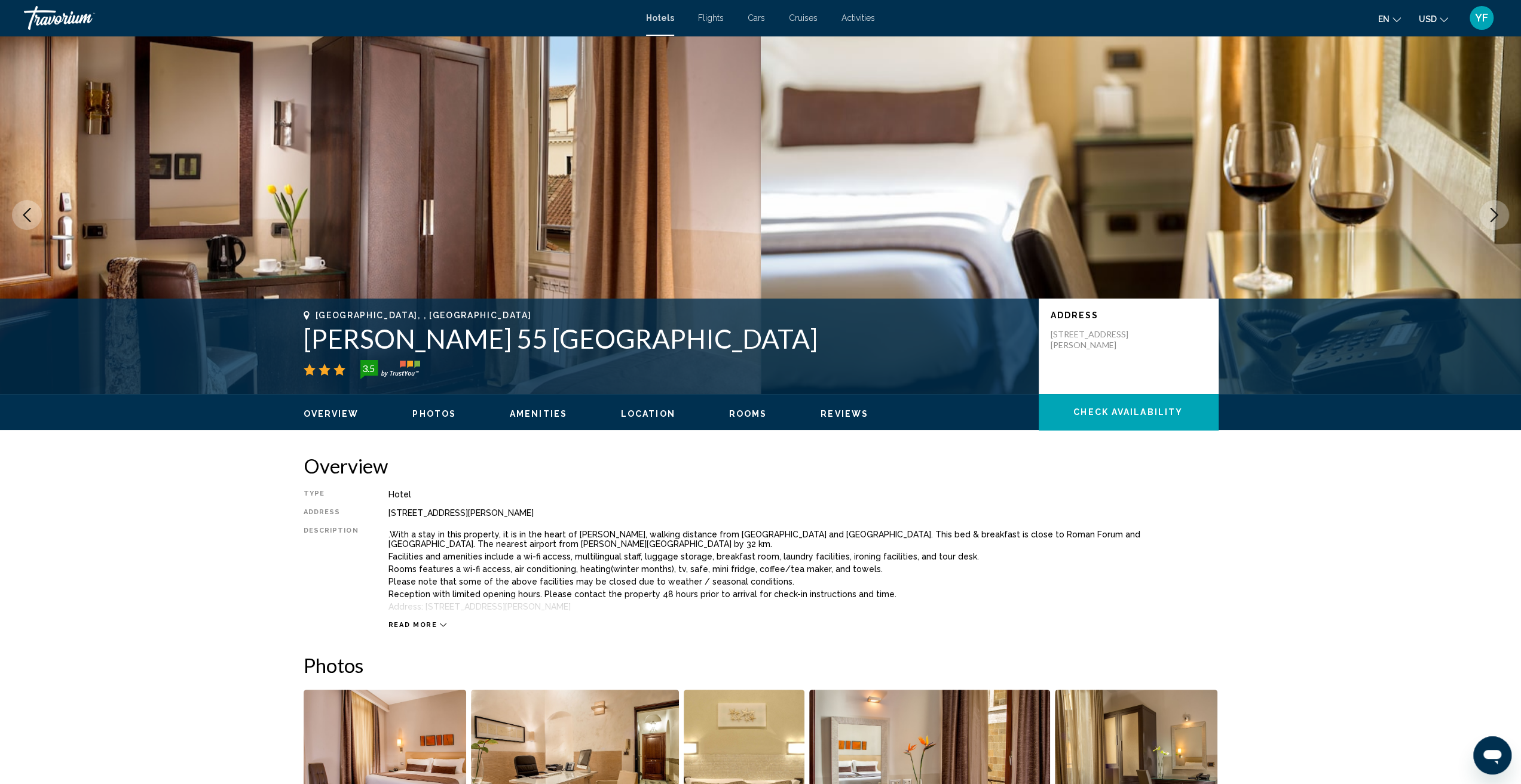
click at [1497, 217] on icon "Next image" at bounding box center [1494, 215] width 14 height 14
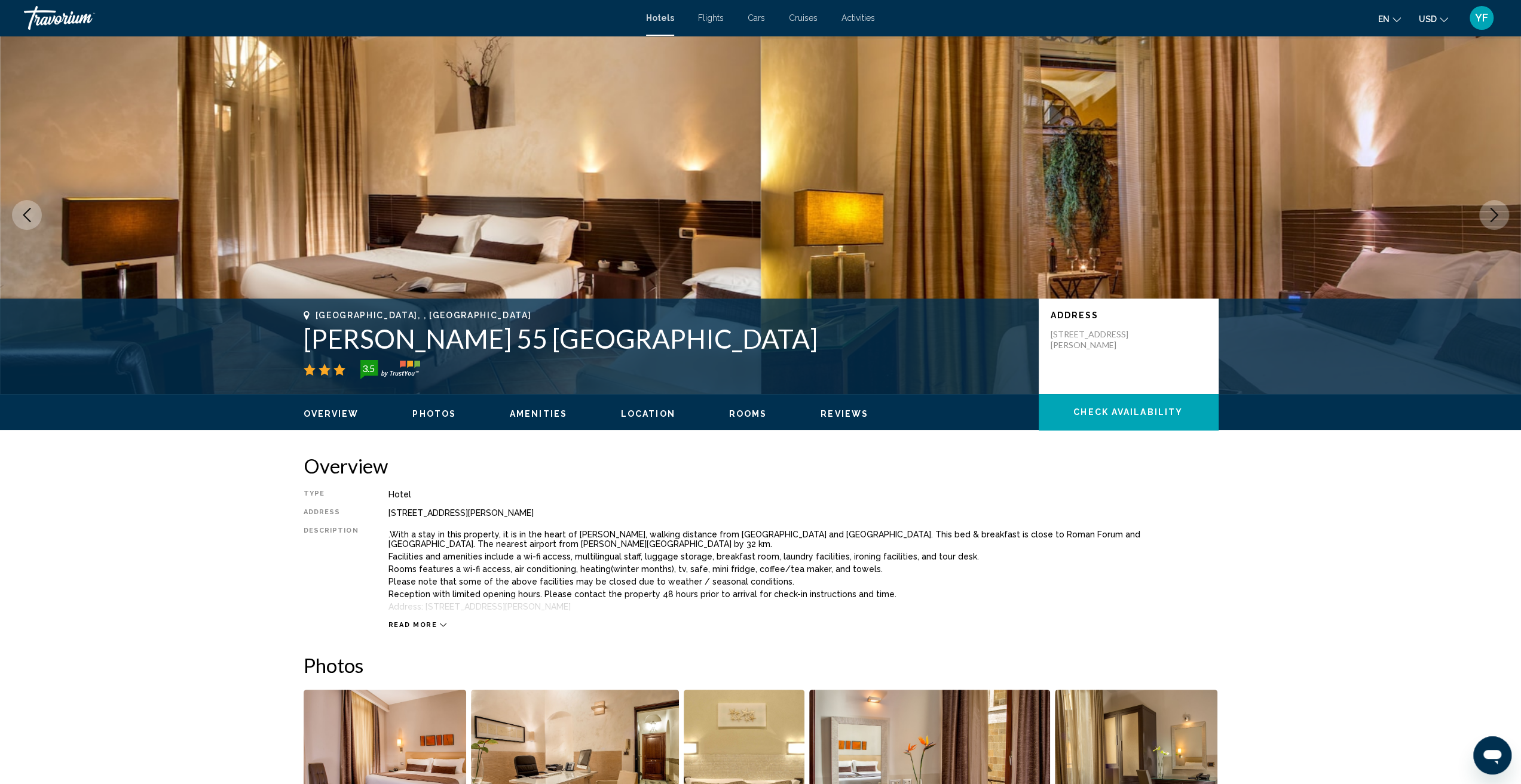
click at [1497, 217] on icon "Next image" at bounding box center [1494, 215] width 14 height 14
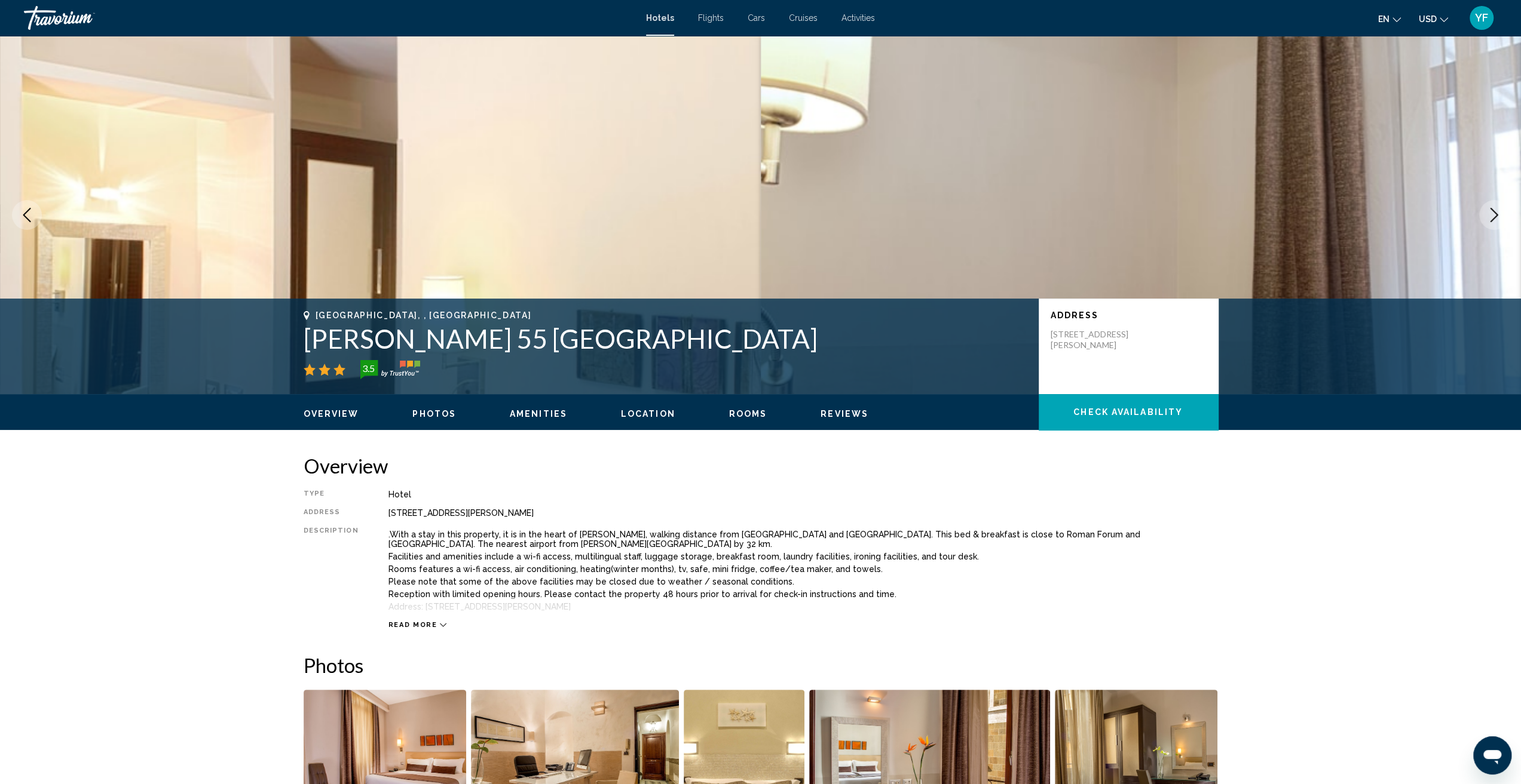
click at [1497, 217] on icon "Next image" at bounding box center [1494, 215] width 14 height 14
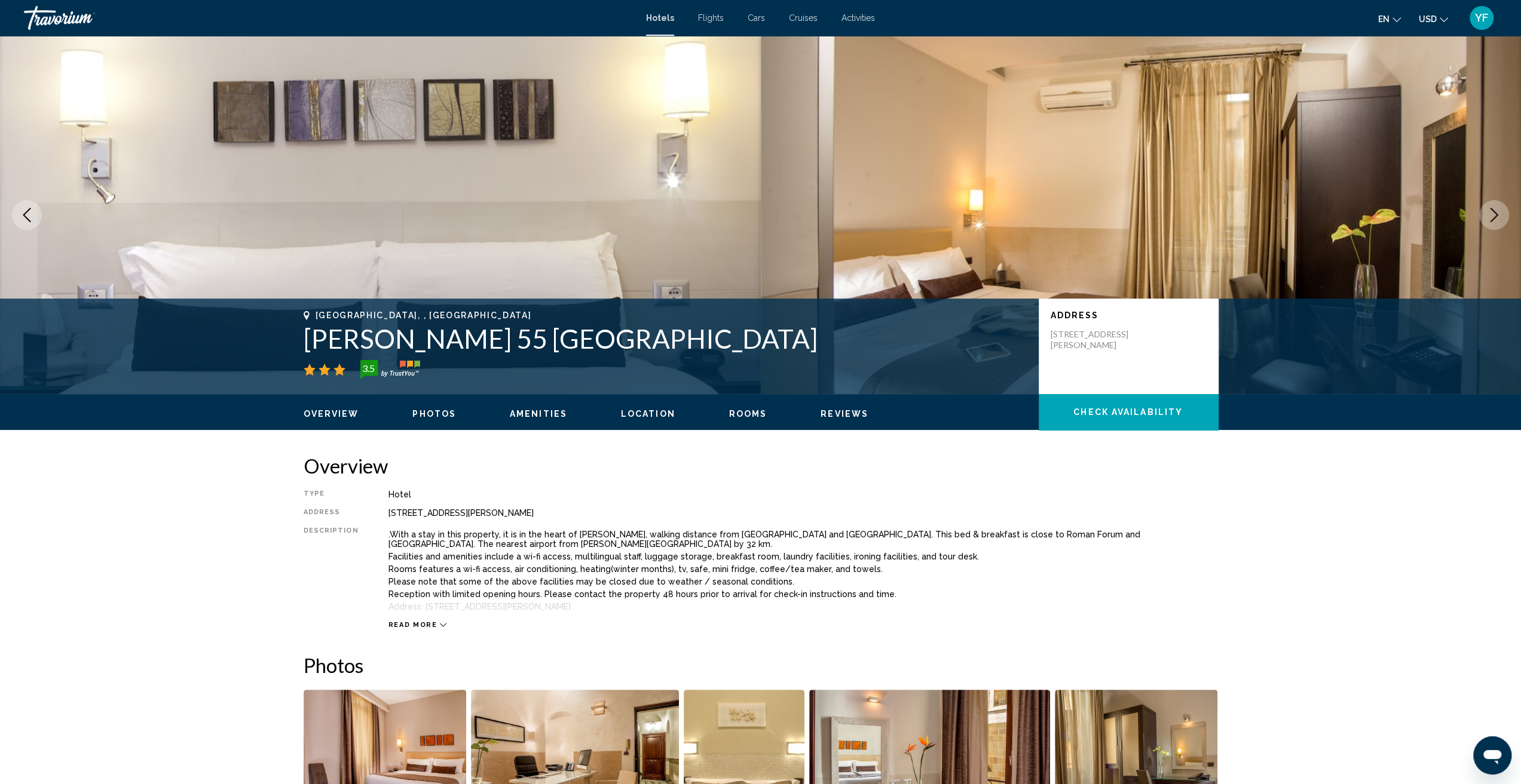
click at [1497, 217] on icon "Next image" at bounding box center [1494, 215] width 14 height 14
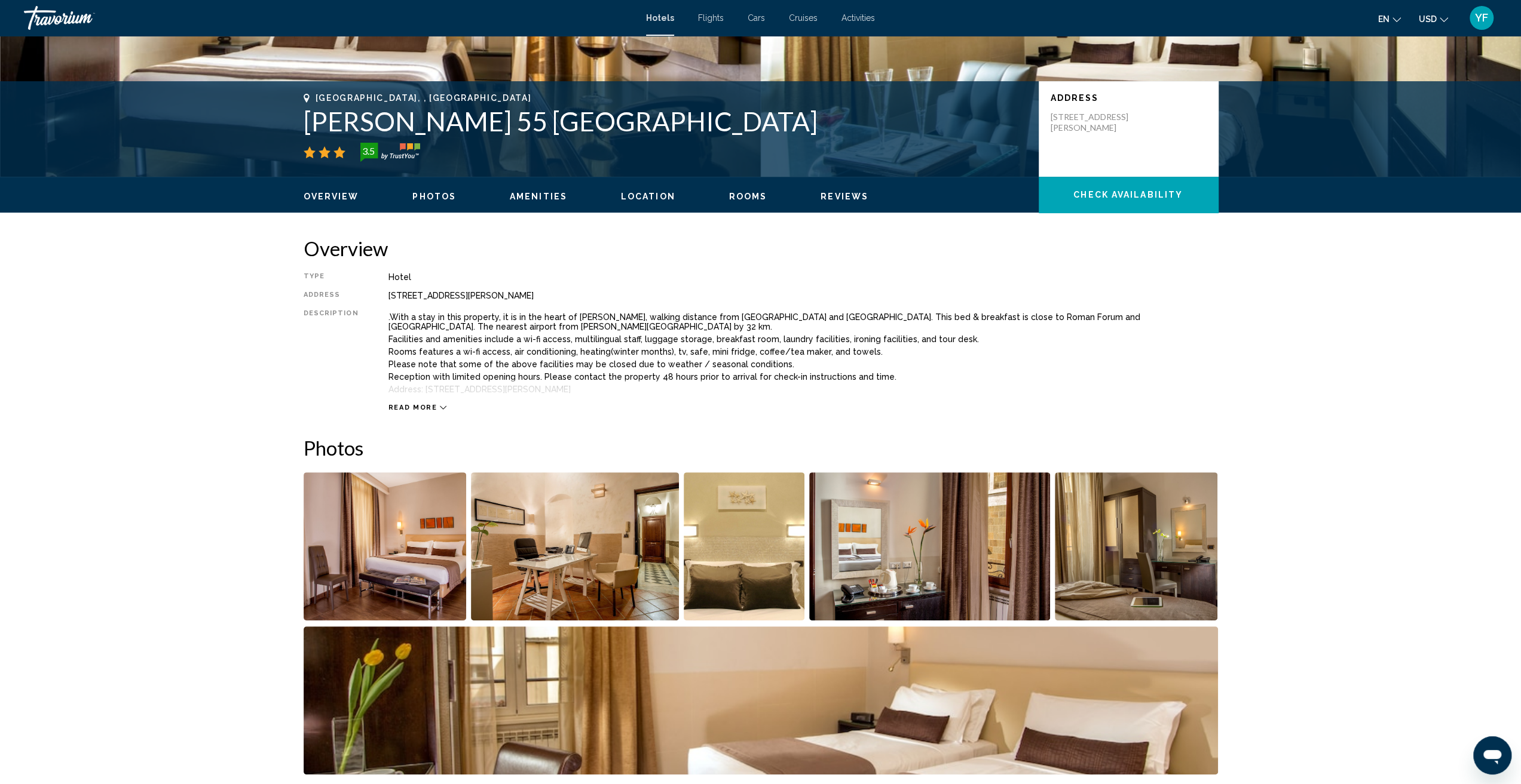
scroll to position [239, 0]
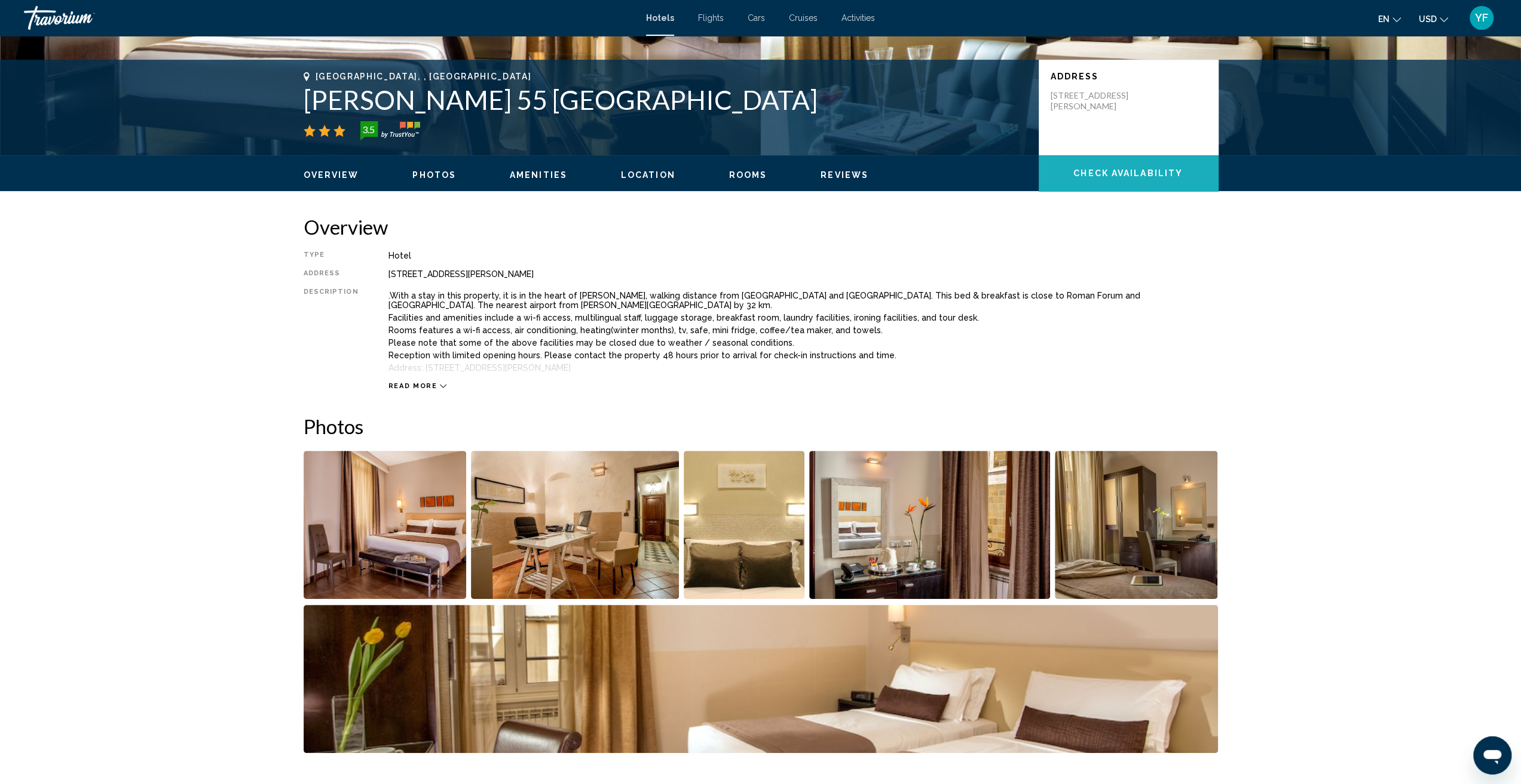
click at [1100, 169] on span "Check Availability" at bounding box center [1128, 173] width 109 height 10
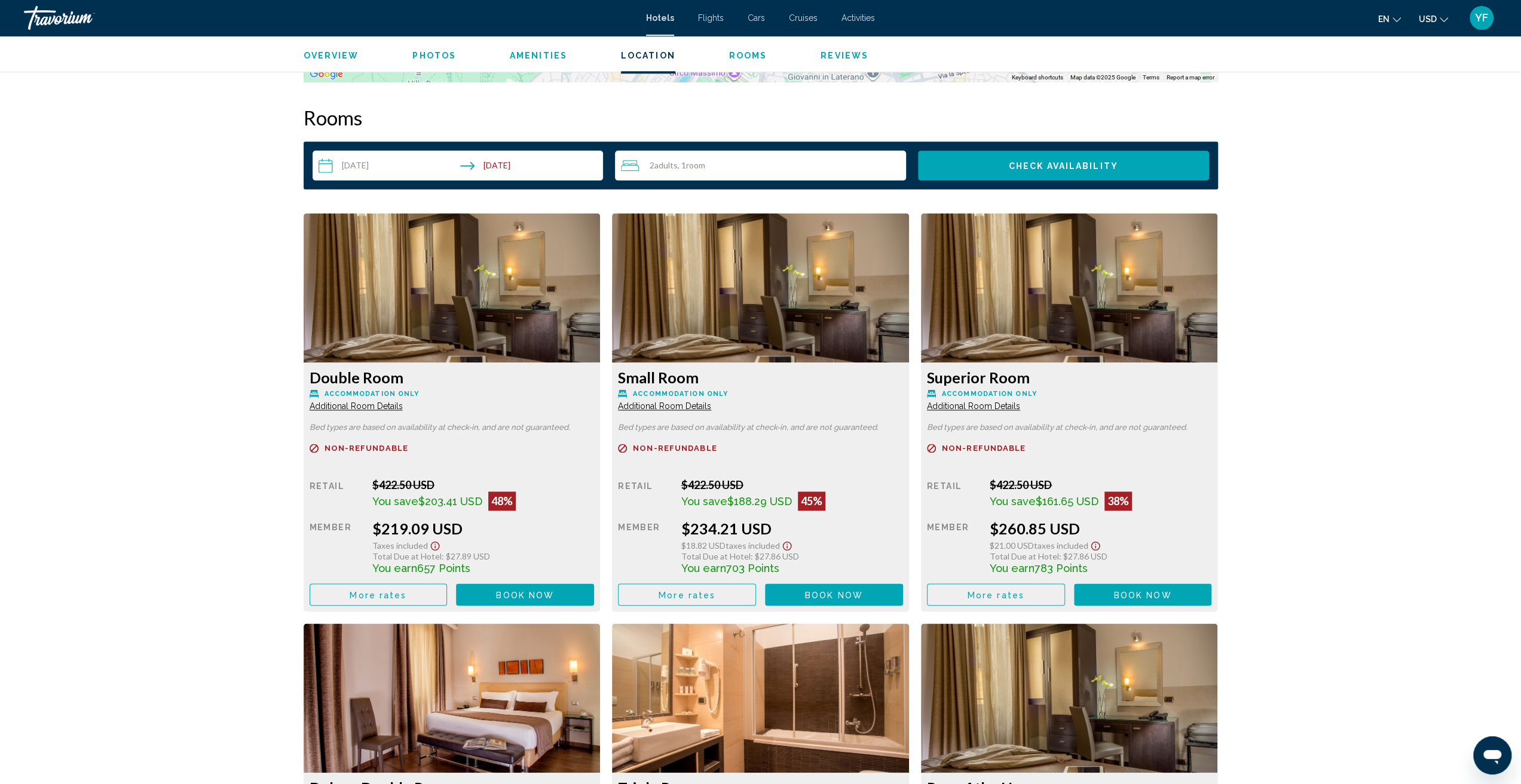
scroll to position [1450, 0]
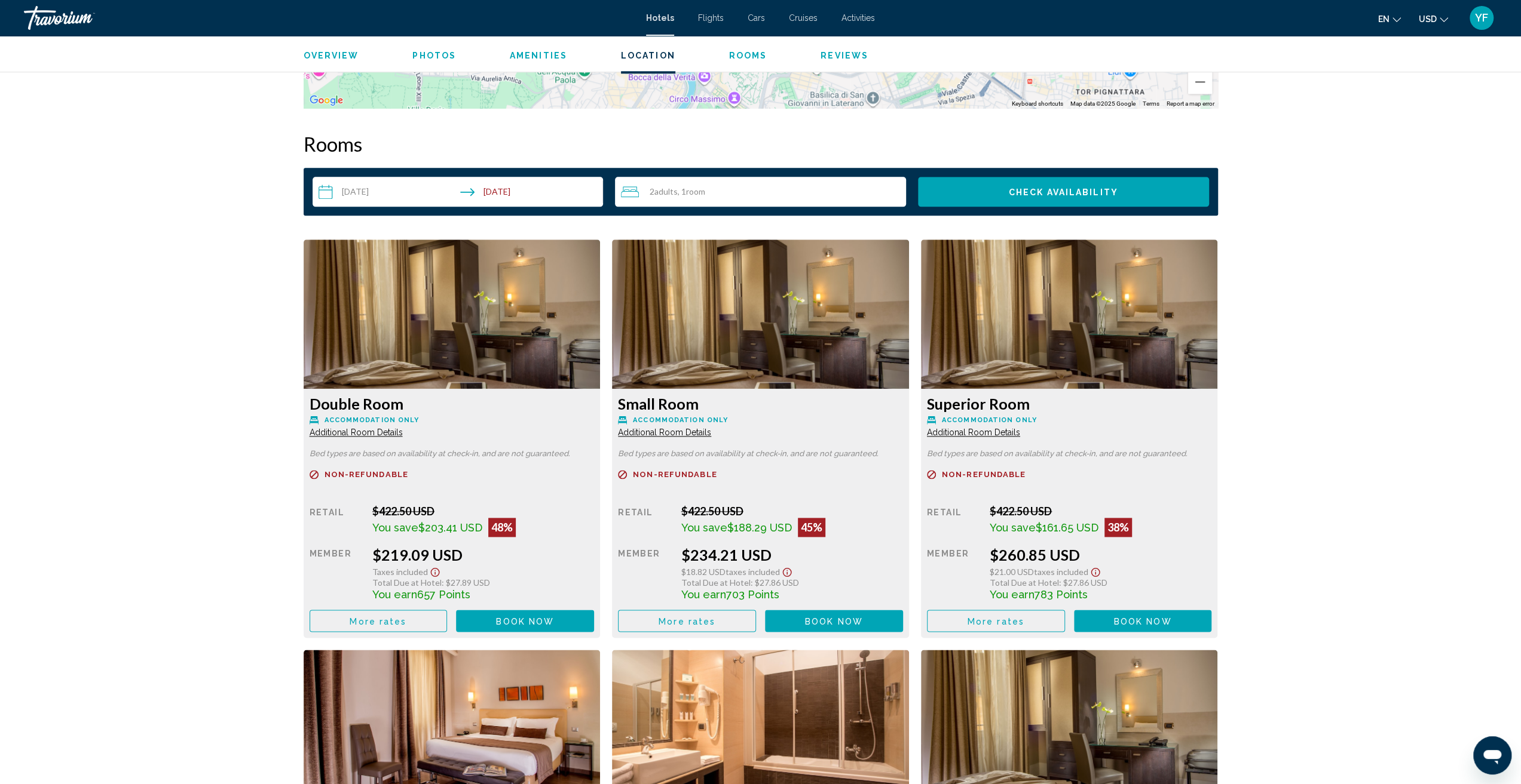
click at [404, 315] on img "Main content" at bounding box center [452, 314] width 297 height 149
click at [455, 327] on img "Main content" at bounding box center [452, 314] width 297 height 149
click at [466, 303] on img "Main content" at bounding box center [452, 314] width 297 height 149
click at [371, 624] on span "More rates" at bounding box center [378, 621] width 57 height 10
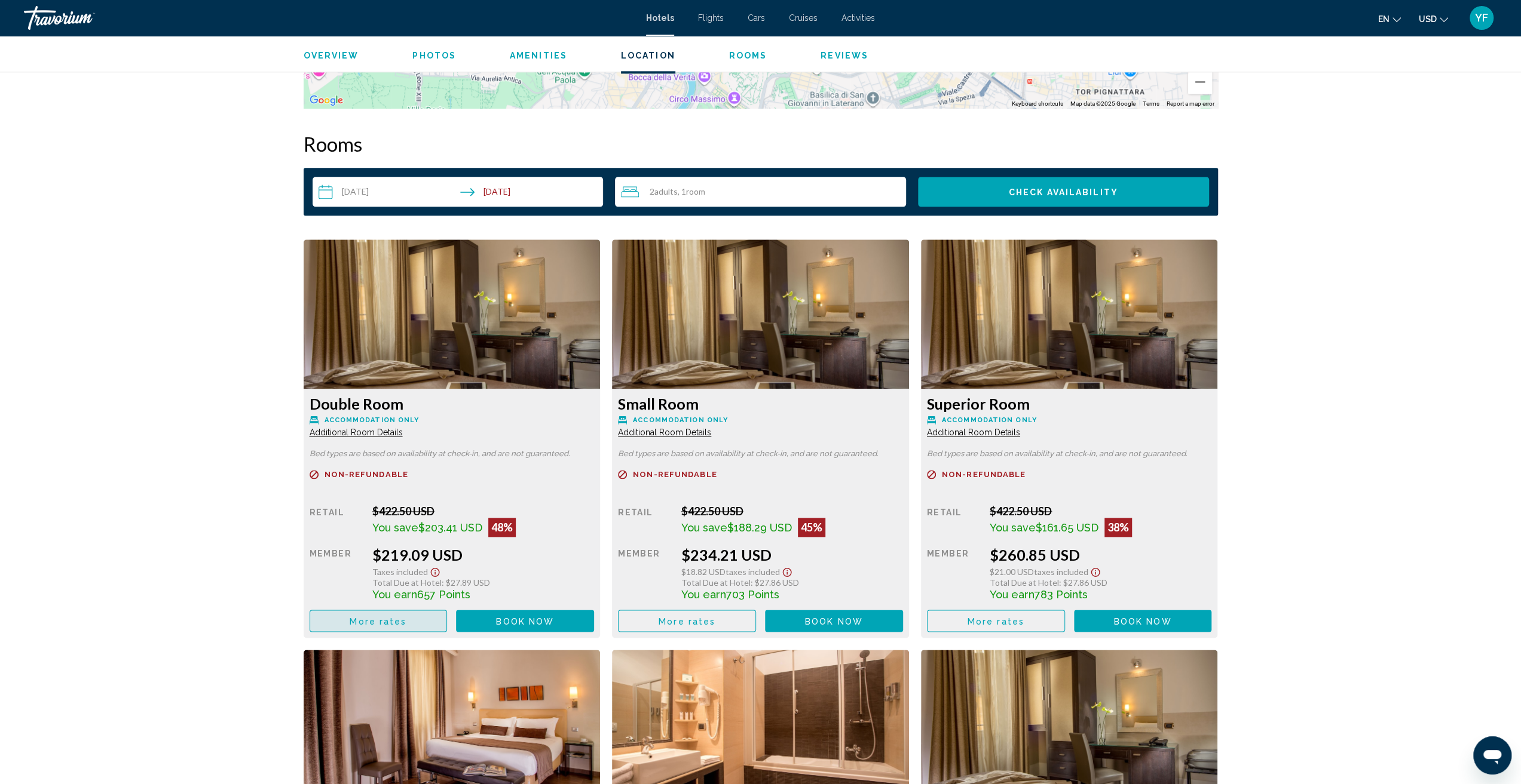
scroll to position [0, 0]
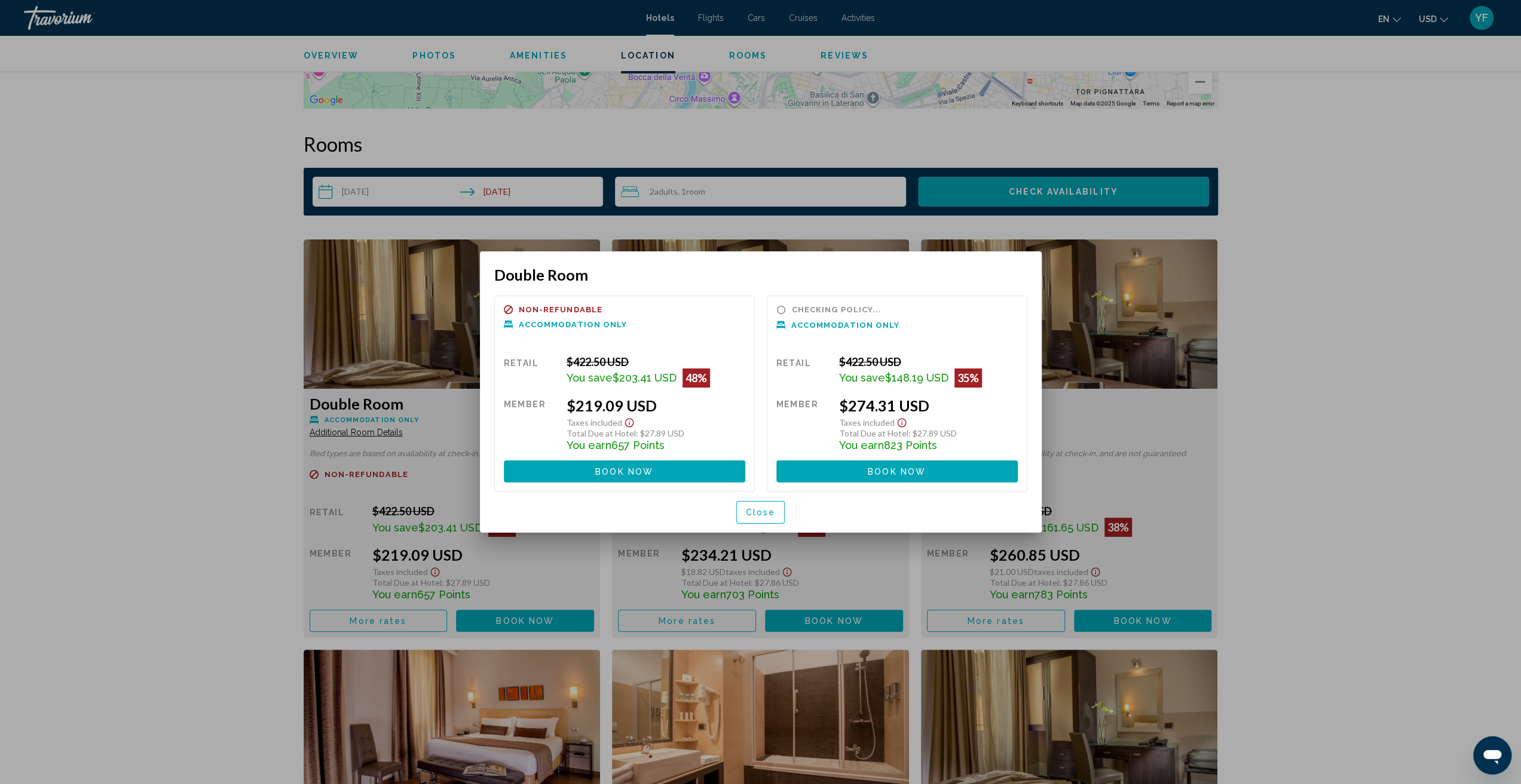
click at [764, 516] on span "Close" at bounding box center [760, 513] width 30 height 10
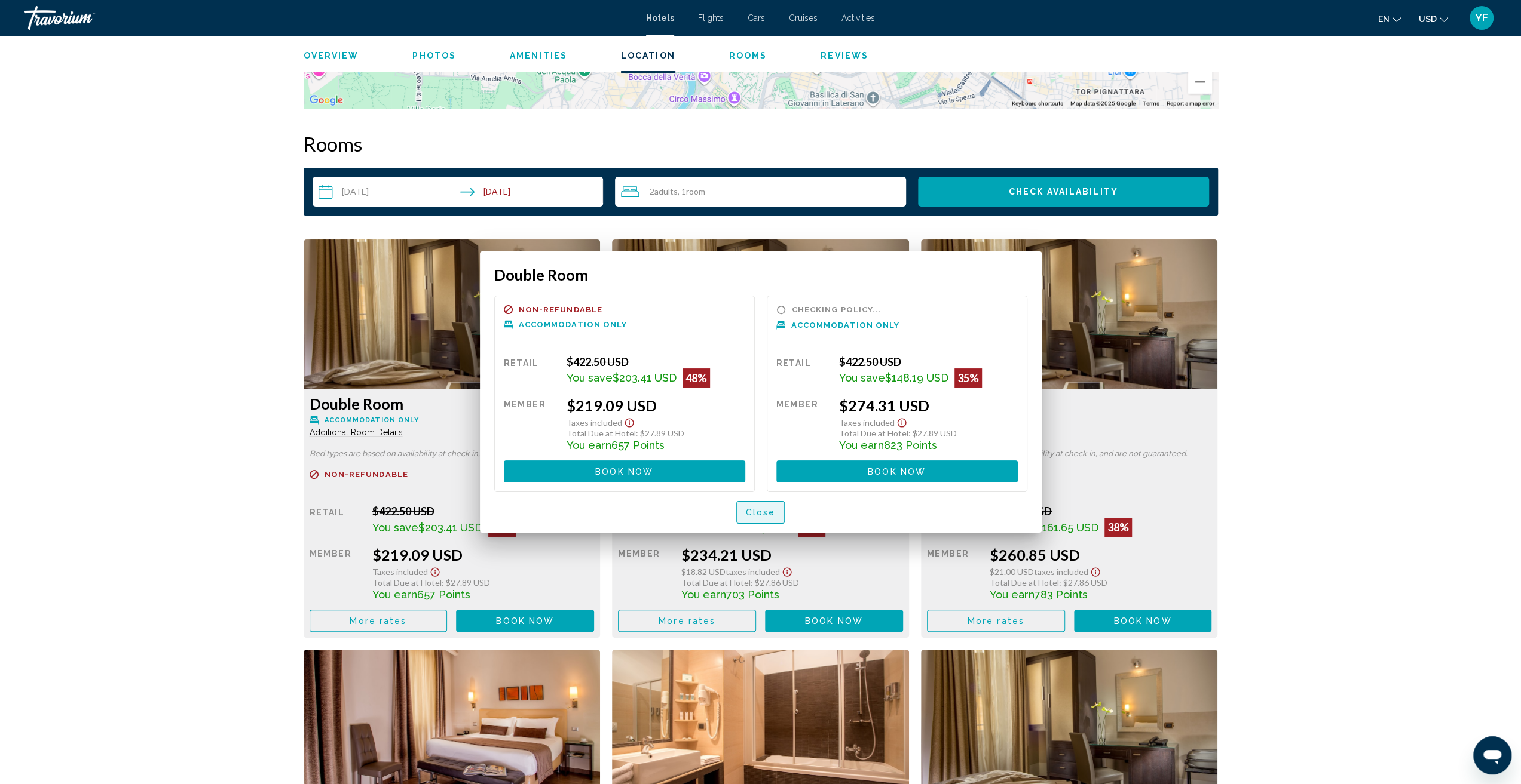
scroll to position [1450, 0]
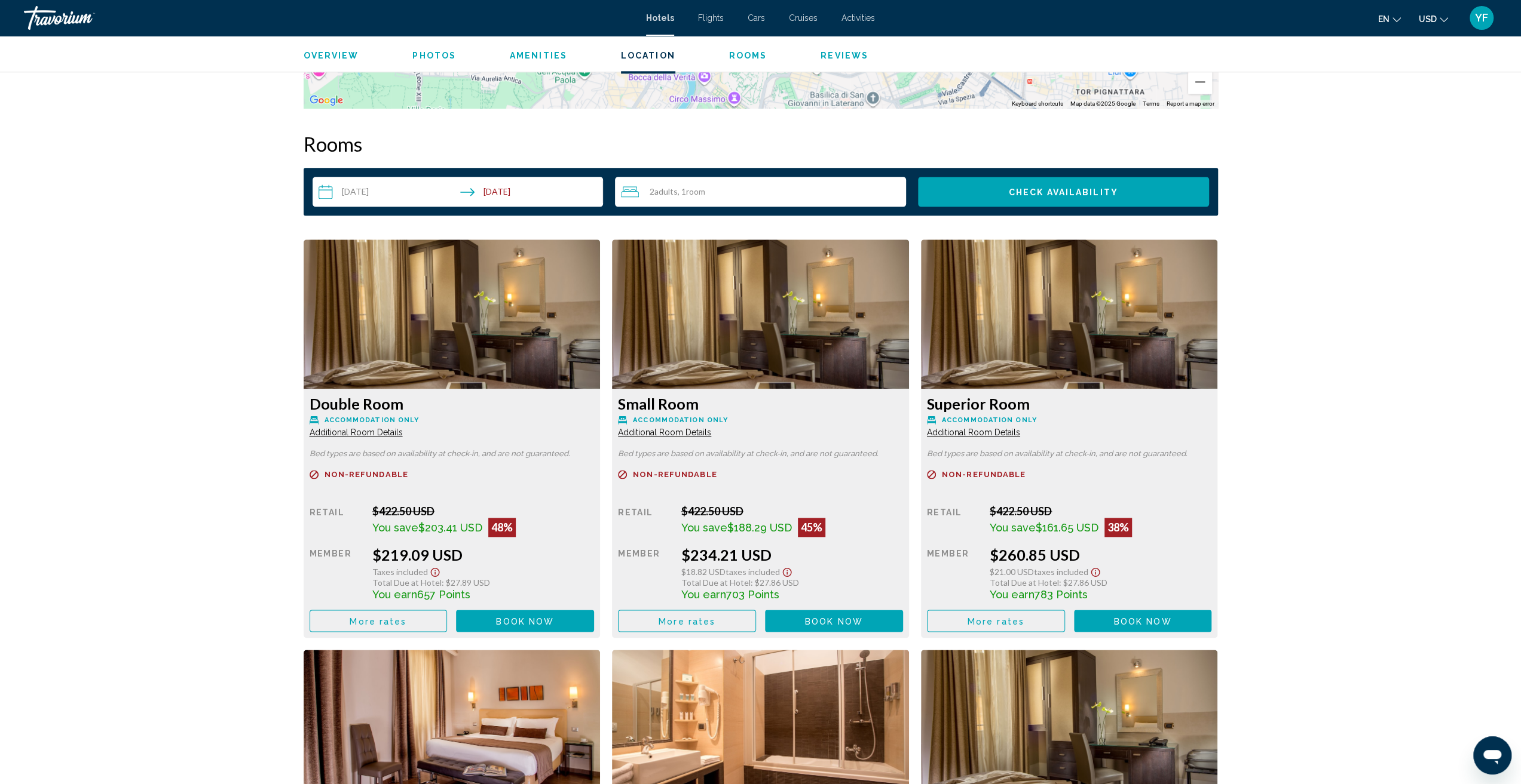
click at [512, 322] on img "Main content" at bounding box center [452, 314] width 297 height 149
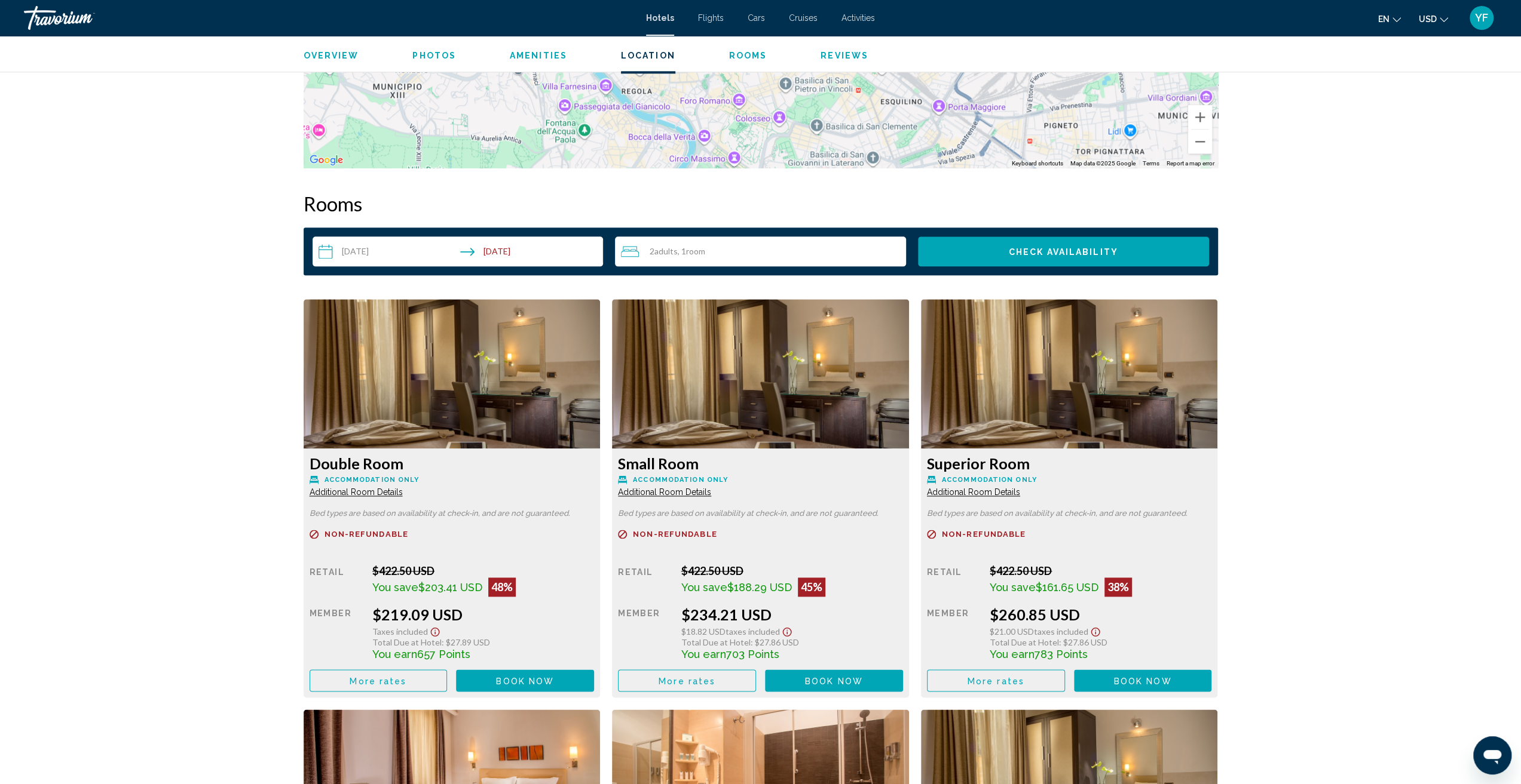
scroll to position [1391, 0]
click at [365, 494] on span "Additional Room Details" at bounding box center [356, 492] width 93 height 10
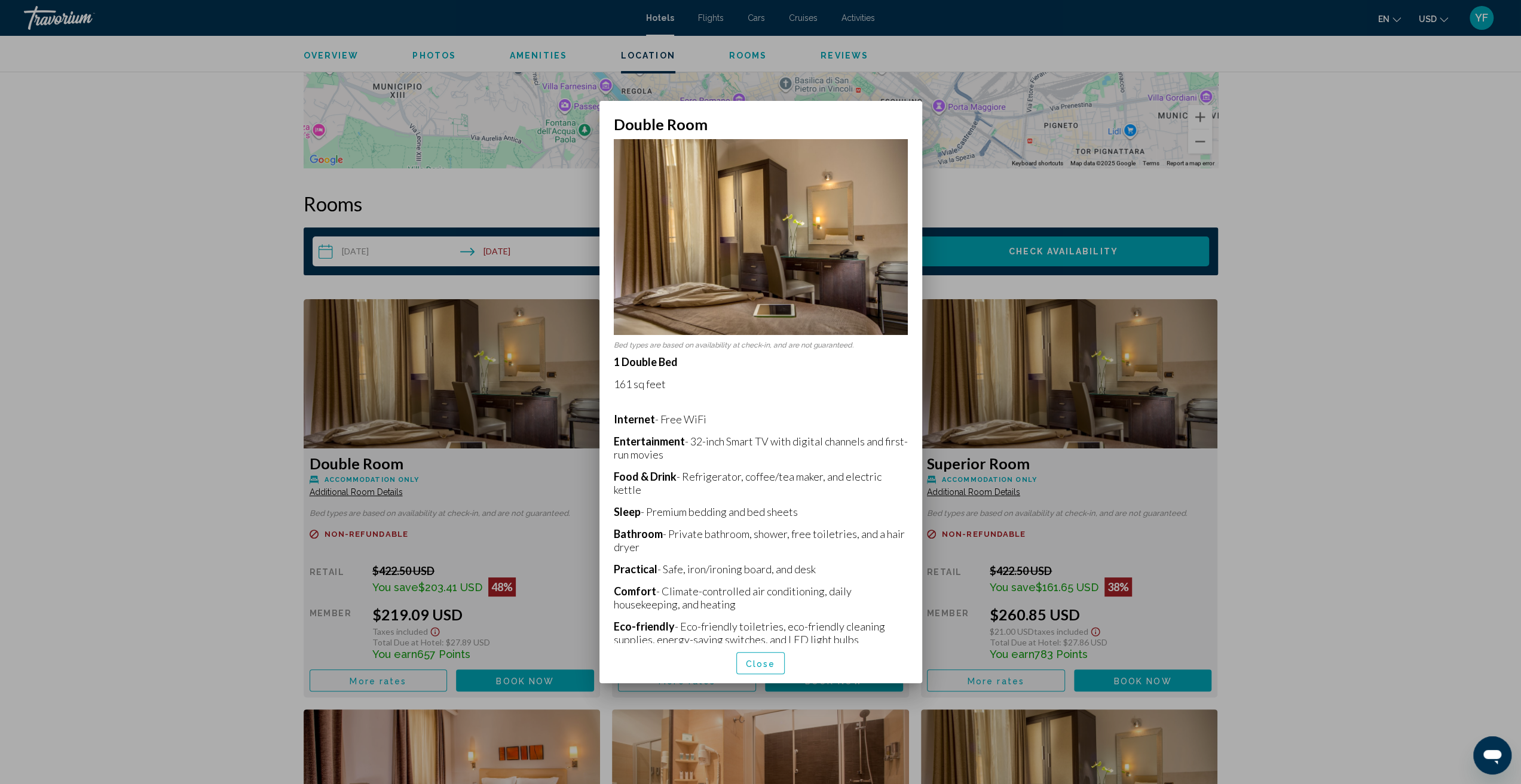
scroll to position [0, 0]
click at [760, 666] on span "Close" at bounding box center [760, 663] width 30 height 10
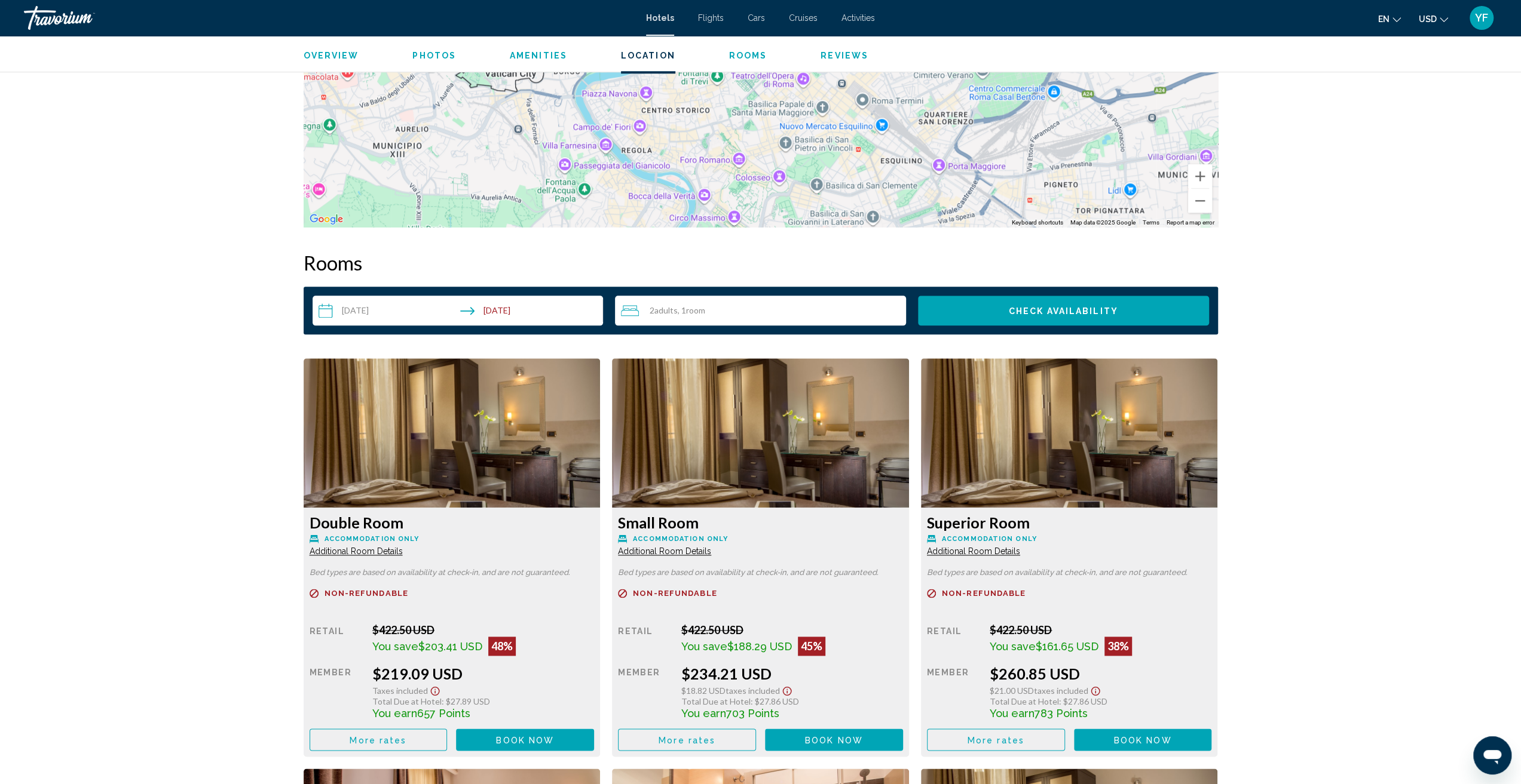
scroll to position [1331, 0]
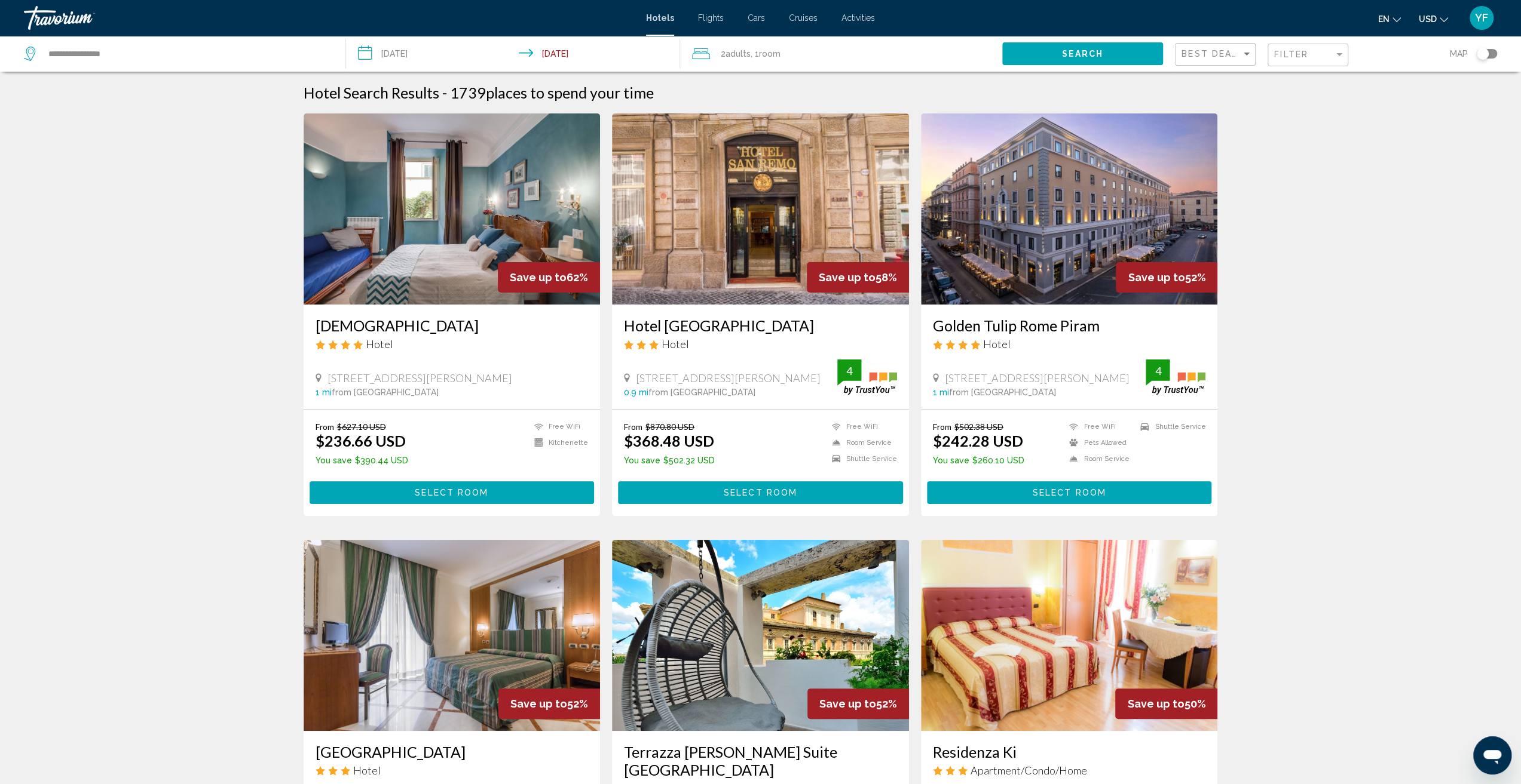
click at [689, 202] on img "Main content" at bounding box center [760, 209] width 297 height 191
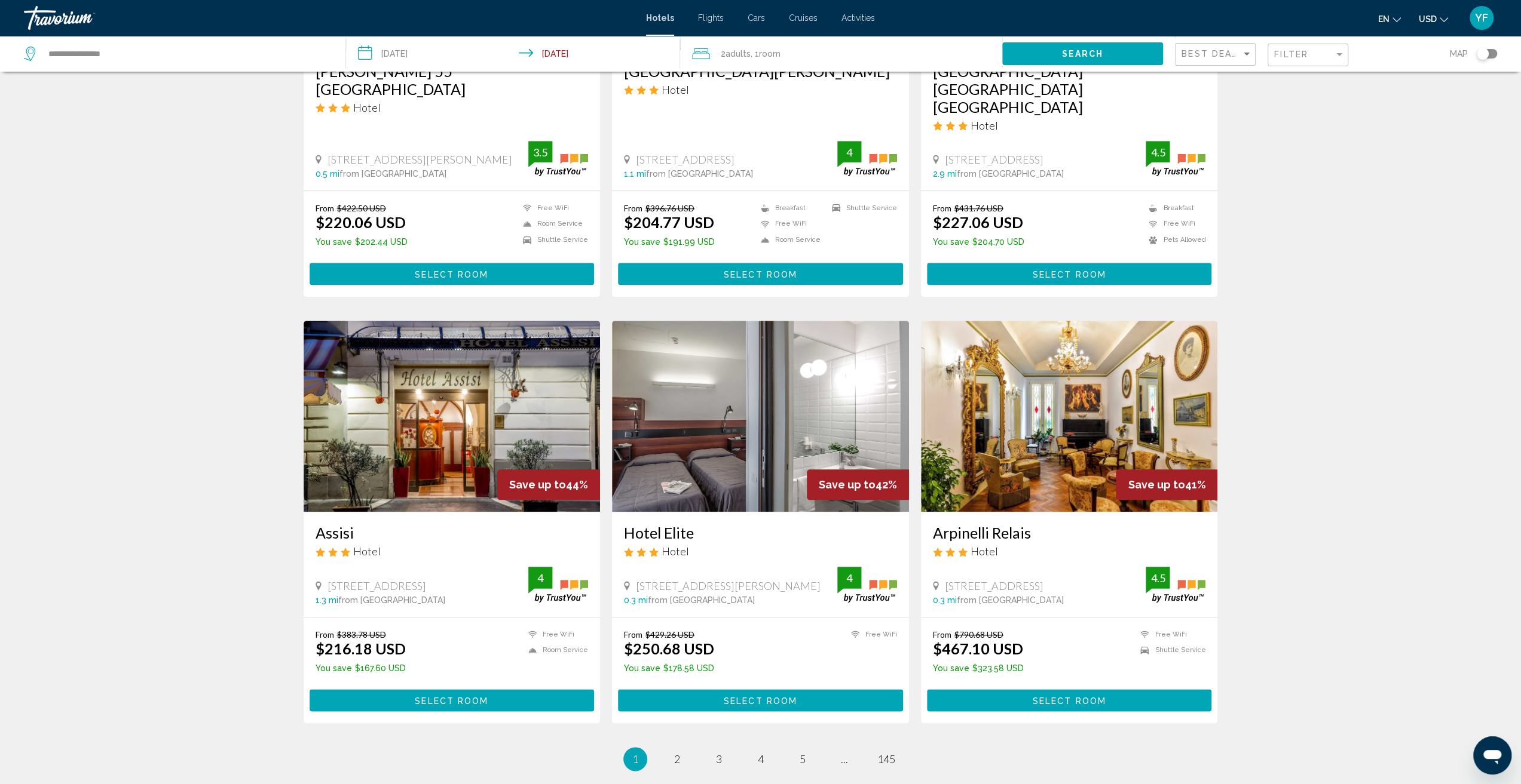
scroll to position [1135, 0]
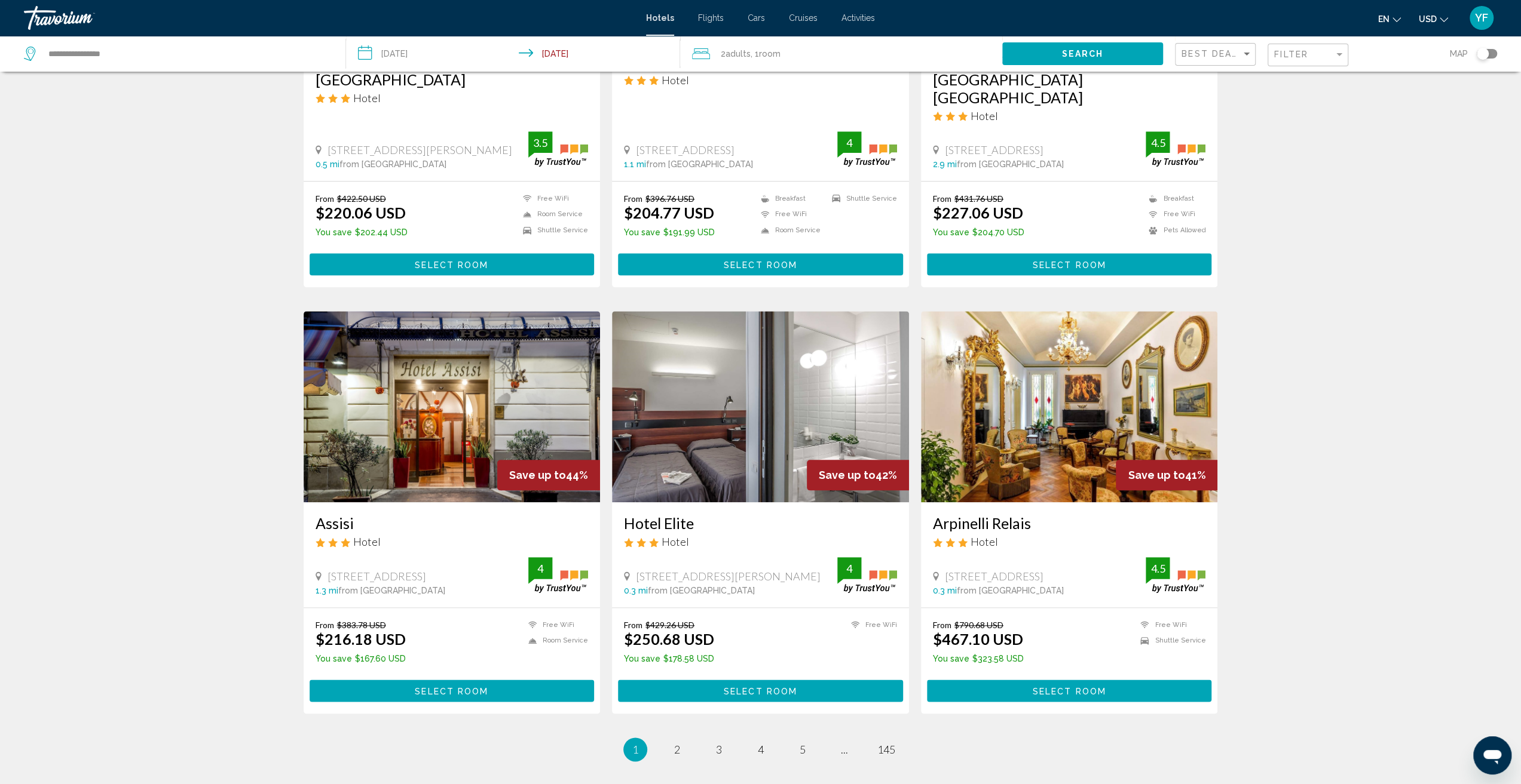
click at [683, 376] on img "Main content" at bounding box center [760, 406] width 297 height 191
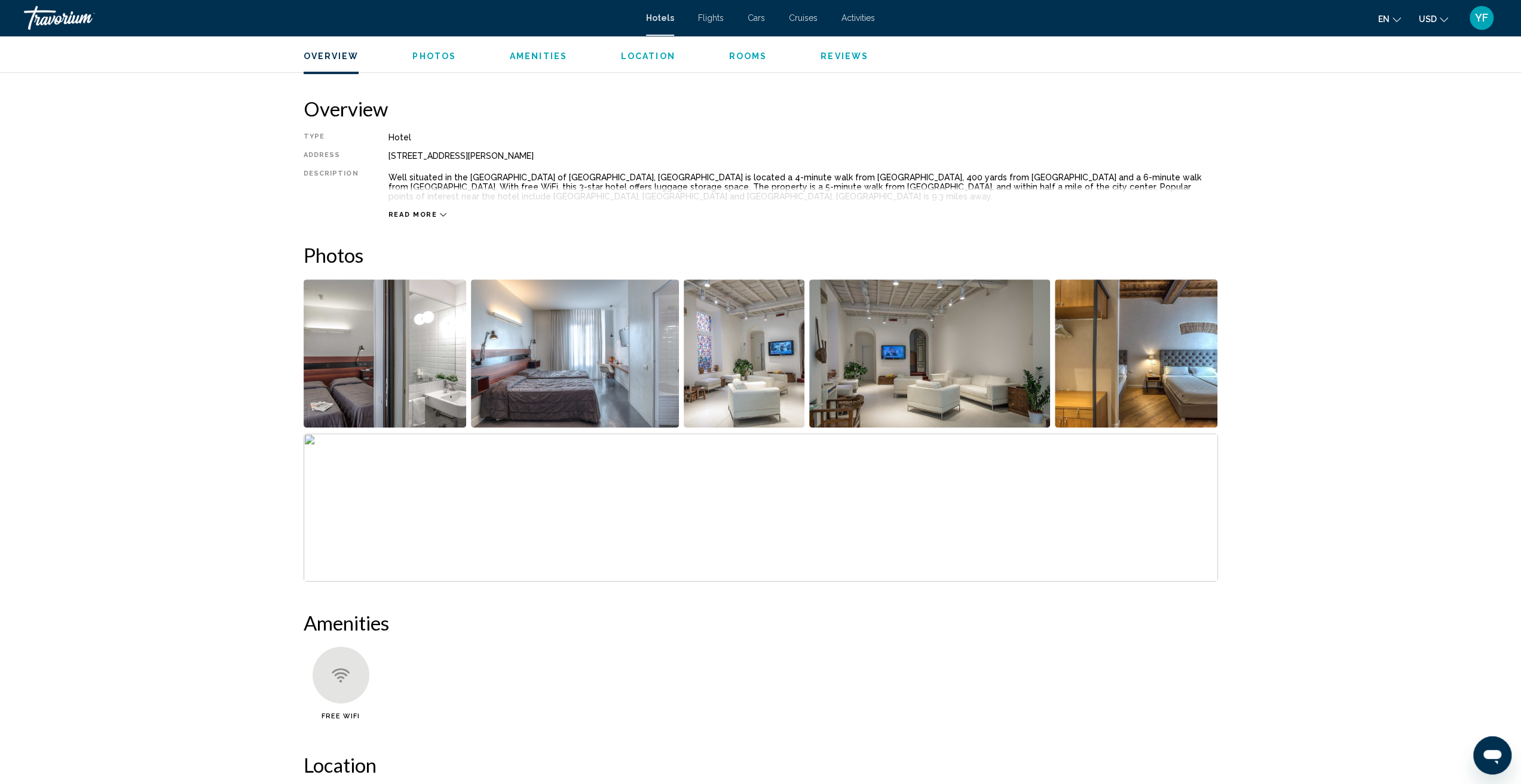
scroll to position [359, 0]
click at [752, 368] on img "Open full-screen image slider" at bounding box center [744, 353] width 122 height 148
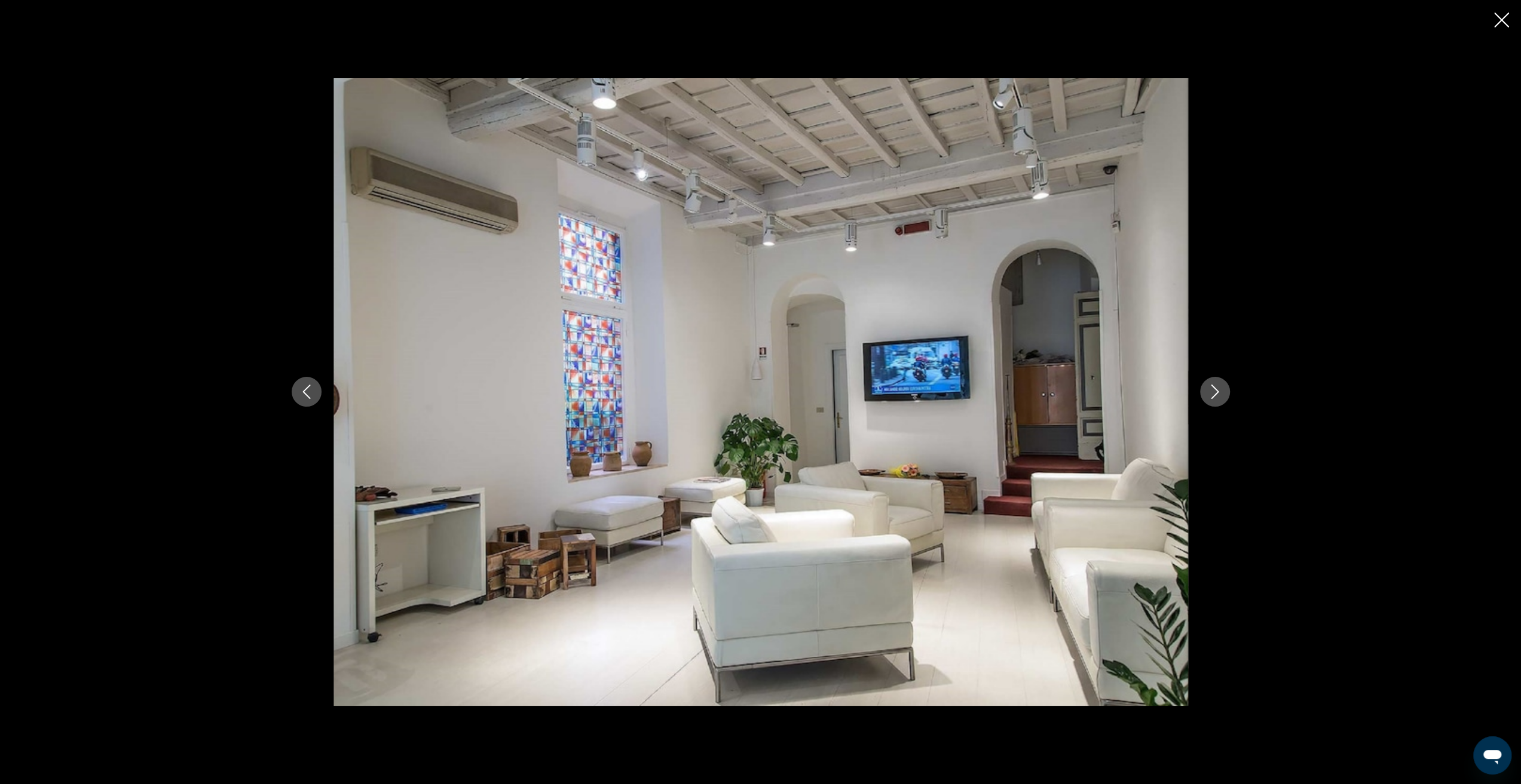
click at [1214, 394] on icon "Next image" at bounding box center [1215, 392] width 14 height 14
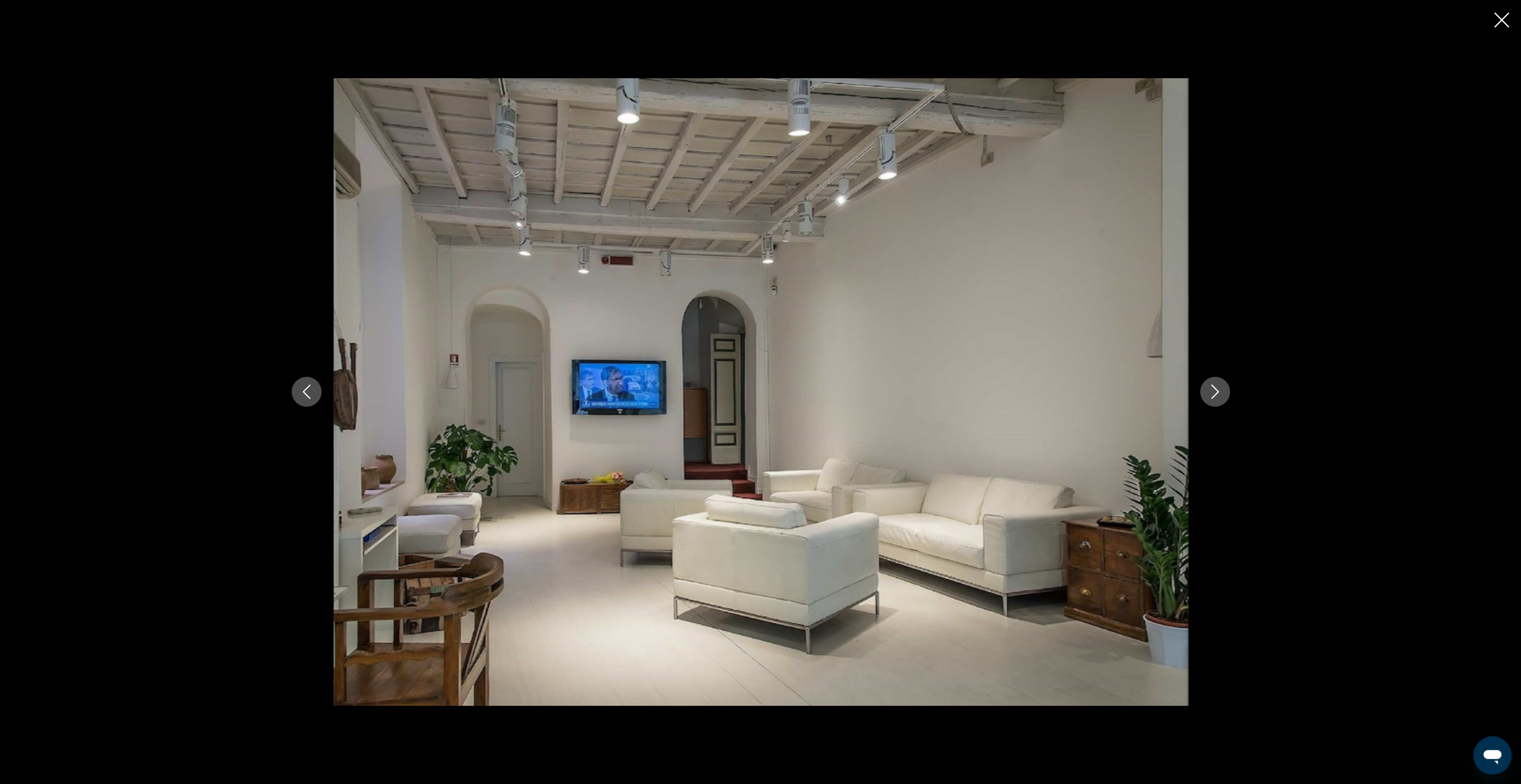
click at [1214, 394] on icon "Next image" at bounding box center [1215, 392] width 14 height 14
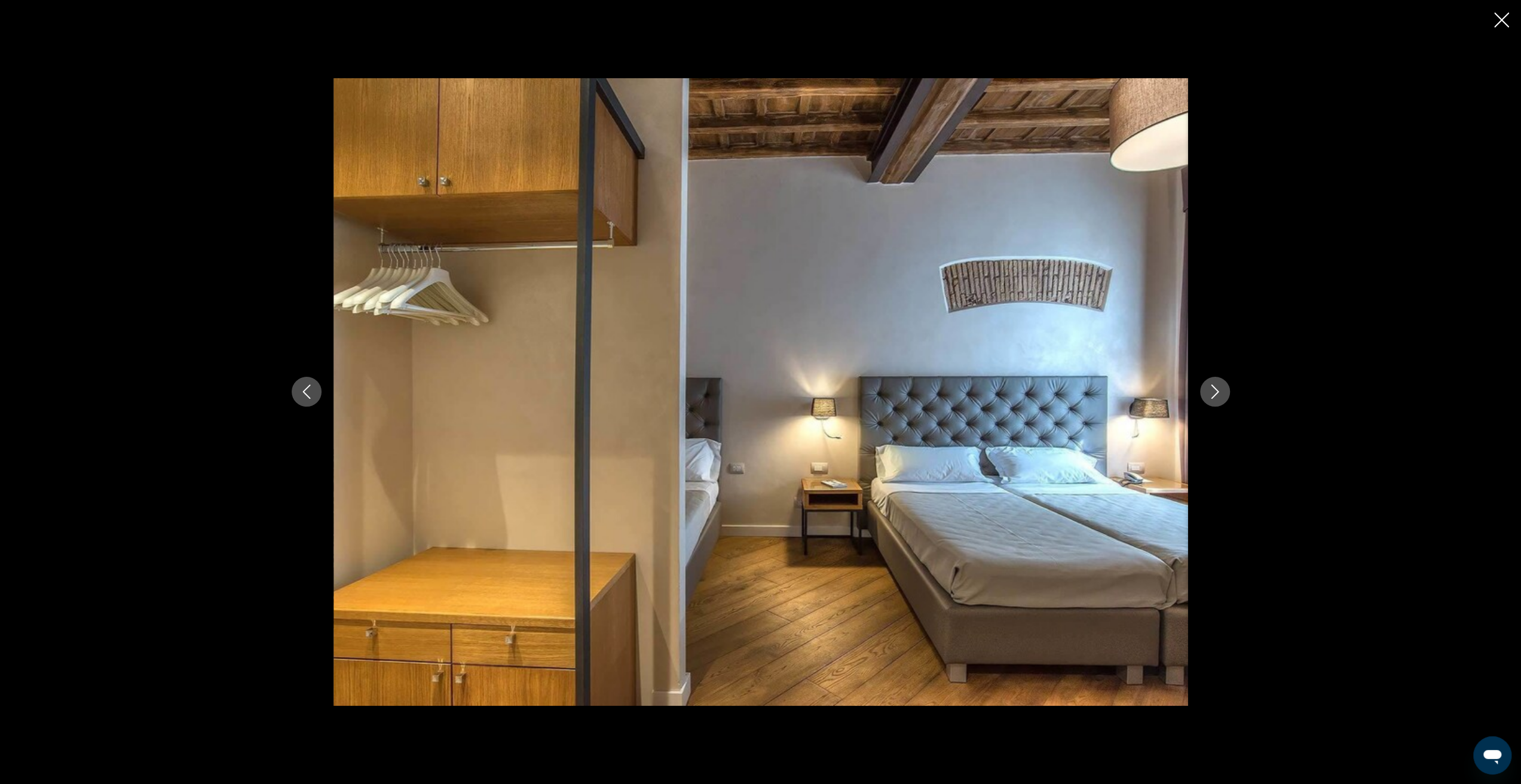
click at [1214, 394] on icon "Next image" at bounding box center [1215, 392] width 14 height 14
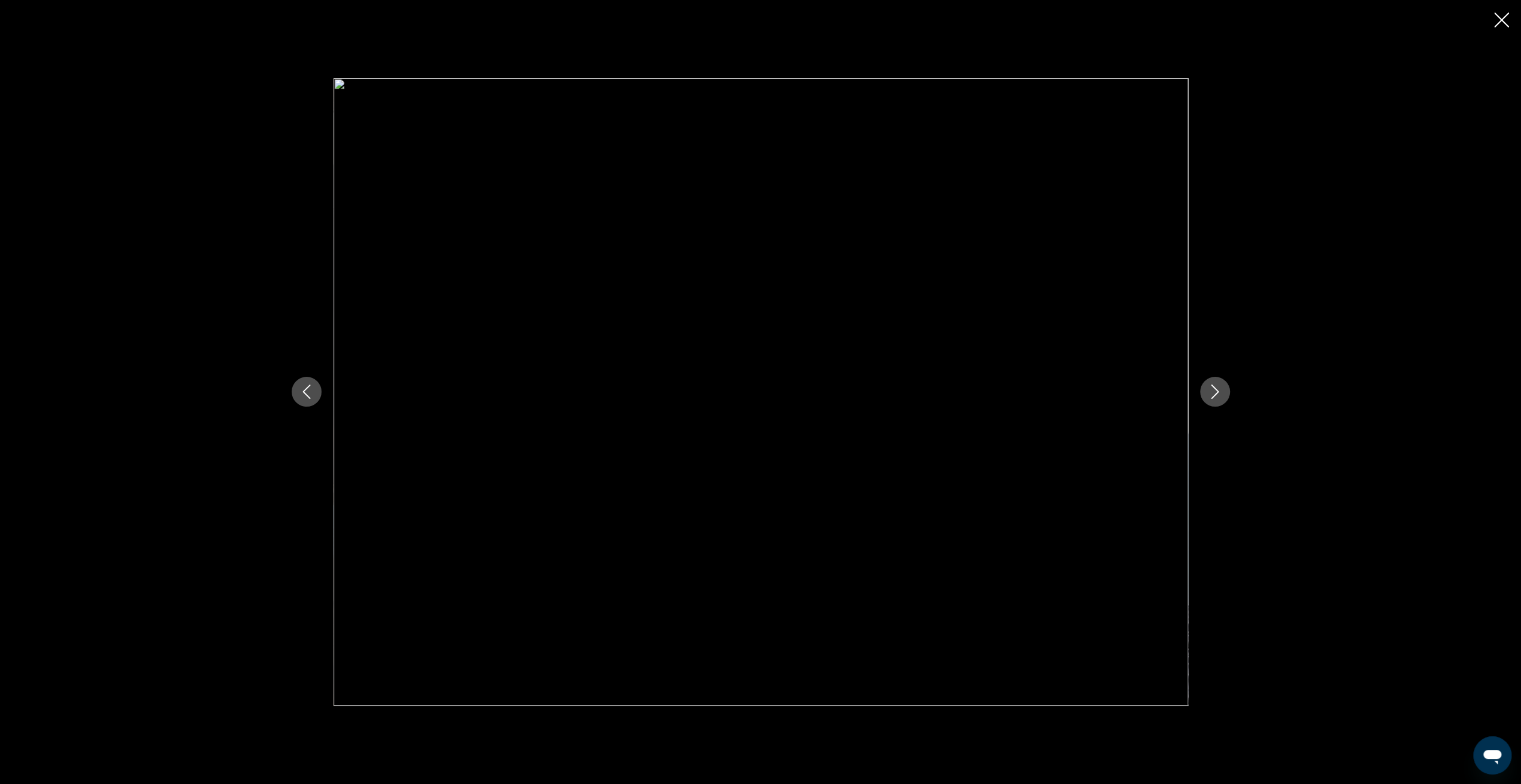
click at [1214, 394] on icon "Next image" at bounding box center [1215, 392] width 14 height 14
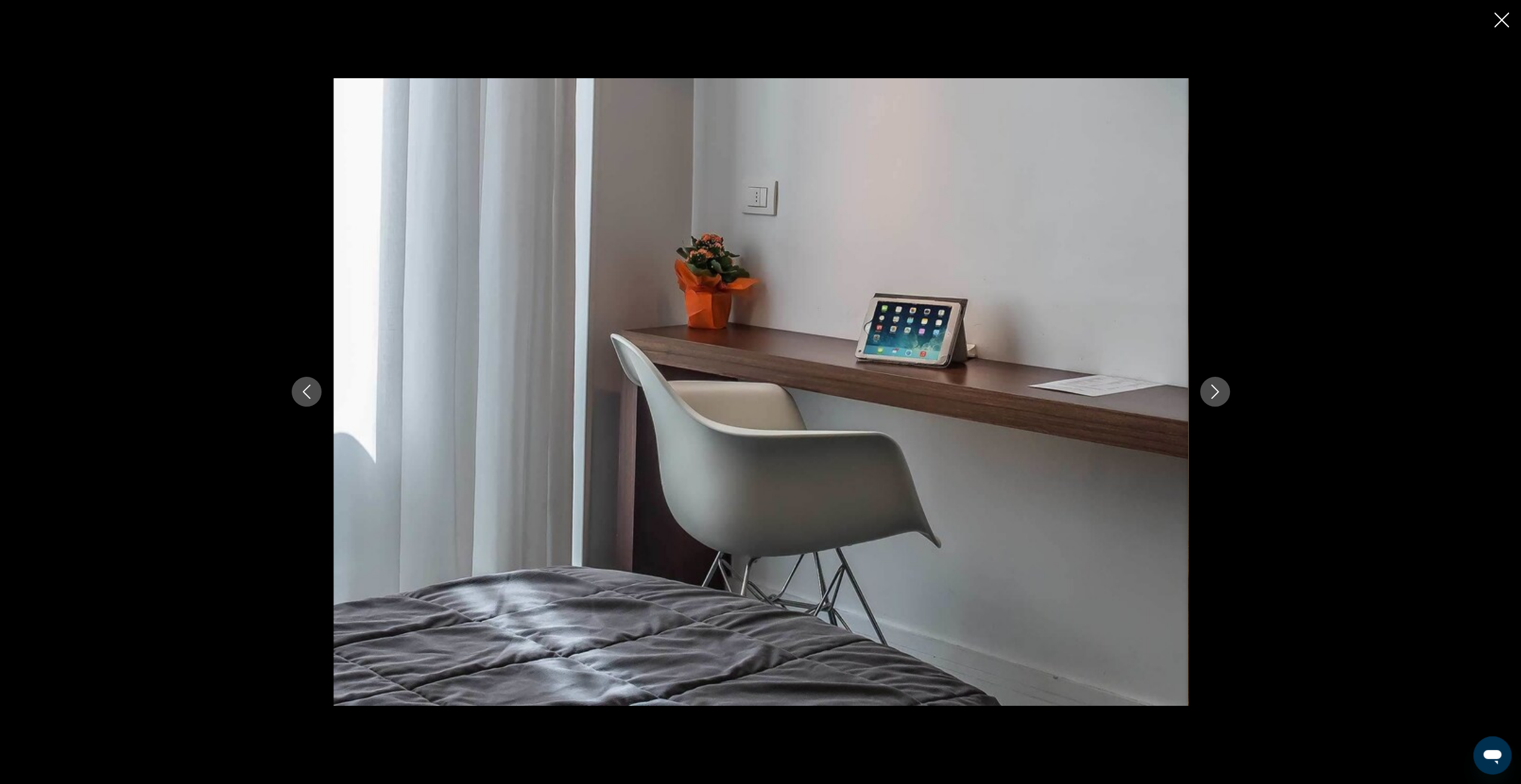
click at [1508, 26] on icon "Close slideshow" at bounding box center [1501, 20] width 15 height 15
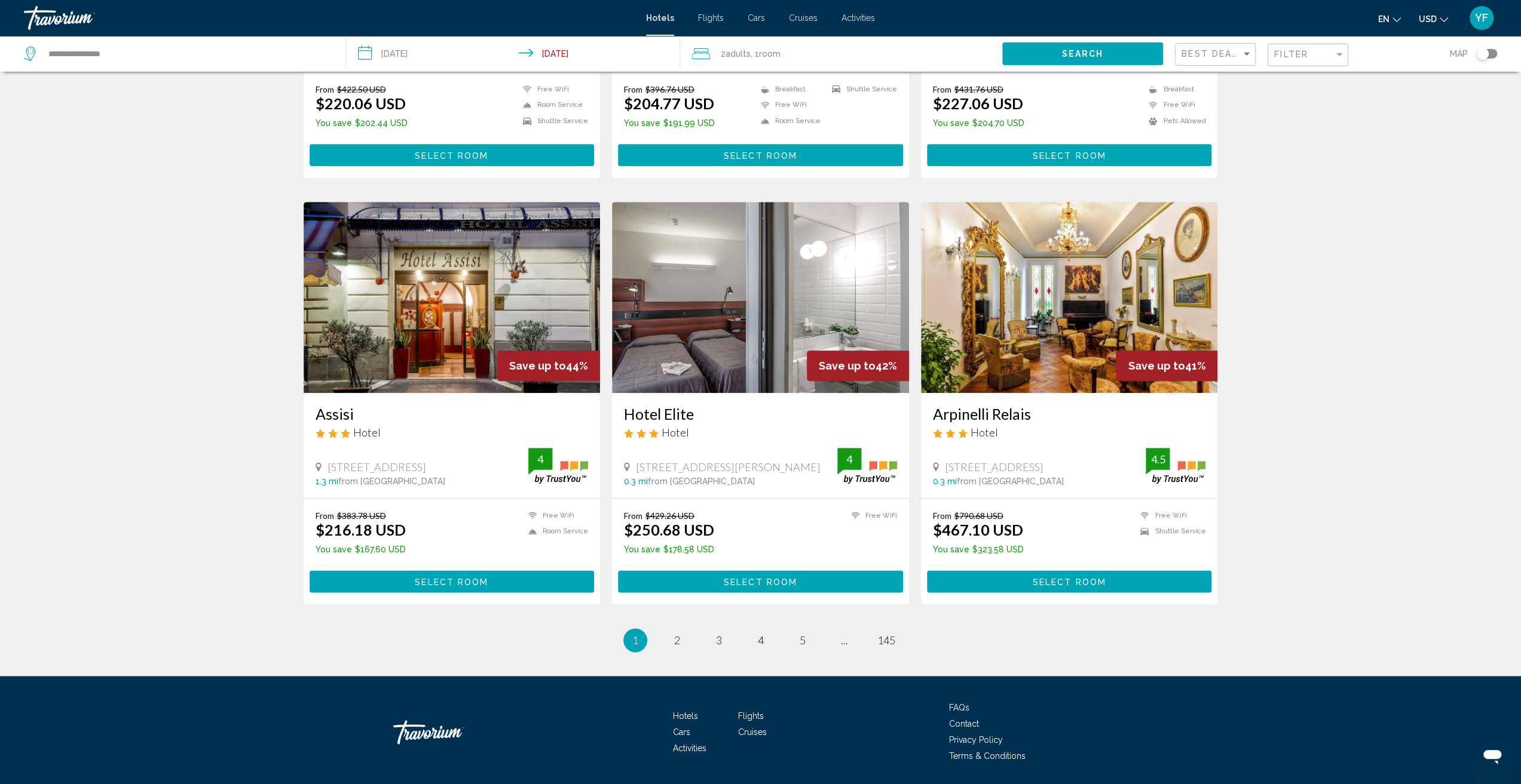
scroll to position [1245, 0]
click at [678, 633] on span "2" at bounding box center [677, 640] width 6 height 13
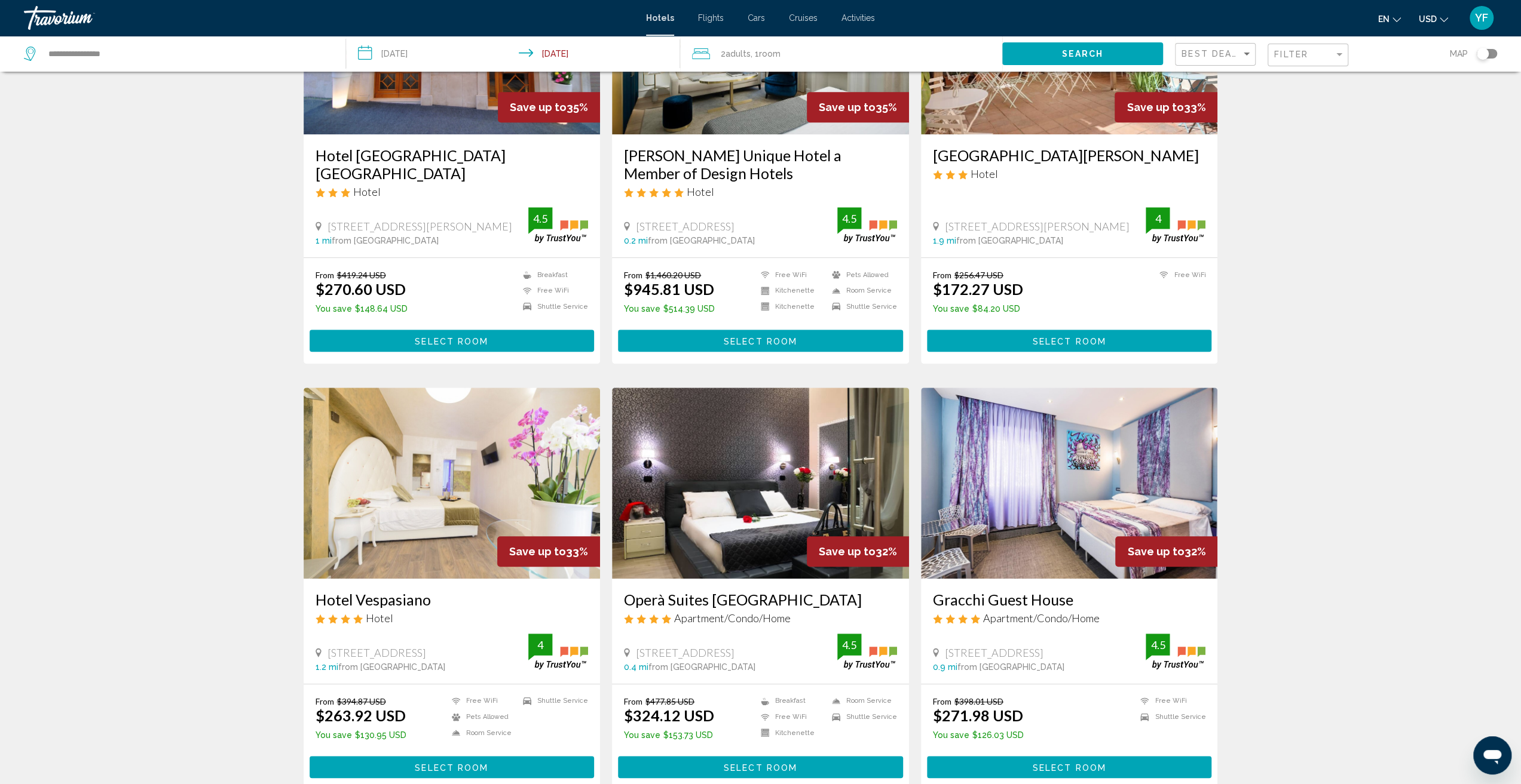
scroll to position [657, 0]
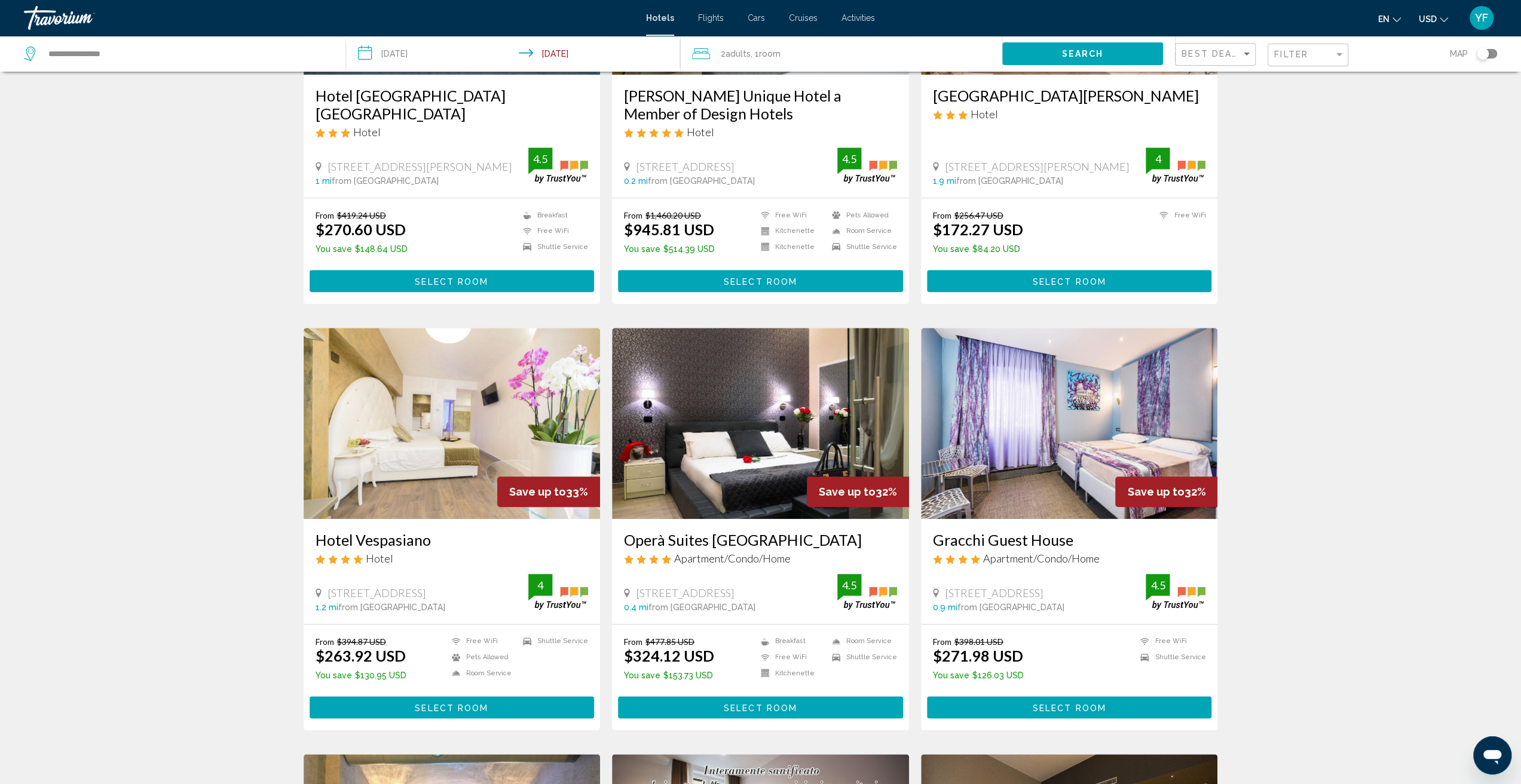
click at [397, 399] on img "Main content" at bounding box center [452, 423] width 297 height 191
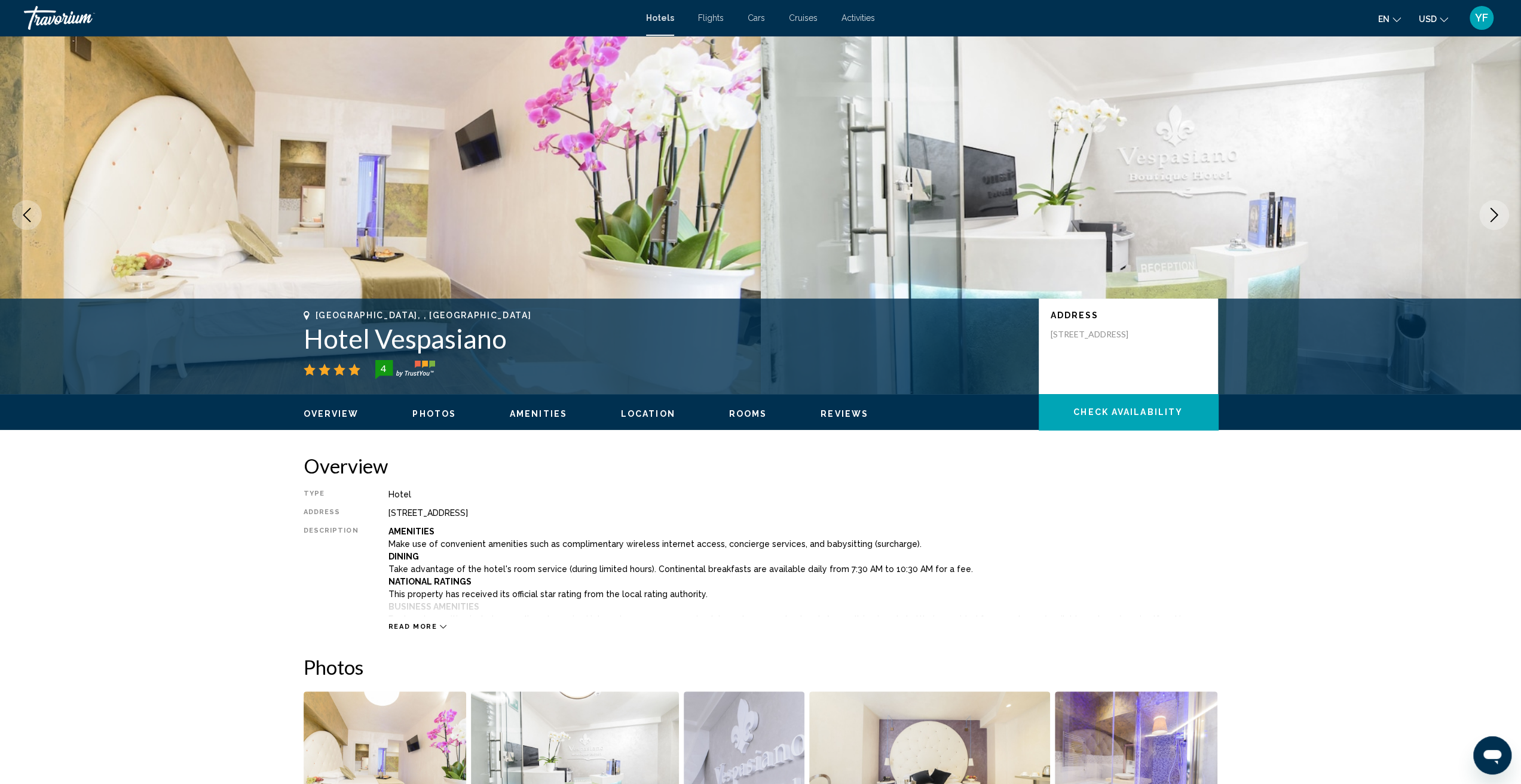
click at [1491, 217] on icon "Next image" at bounding box center [1494, 215] width 14 height 14
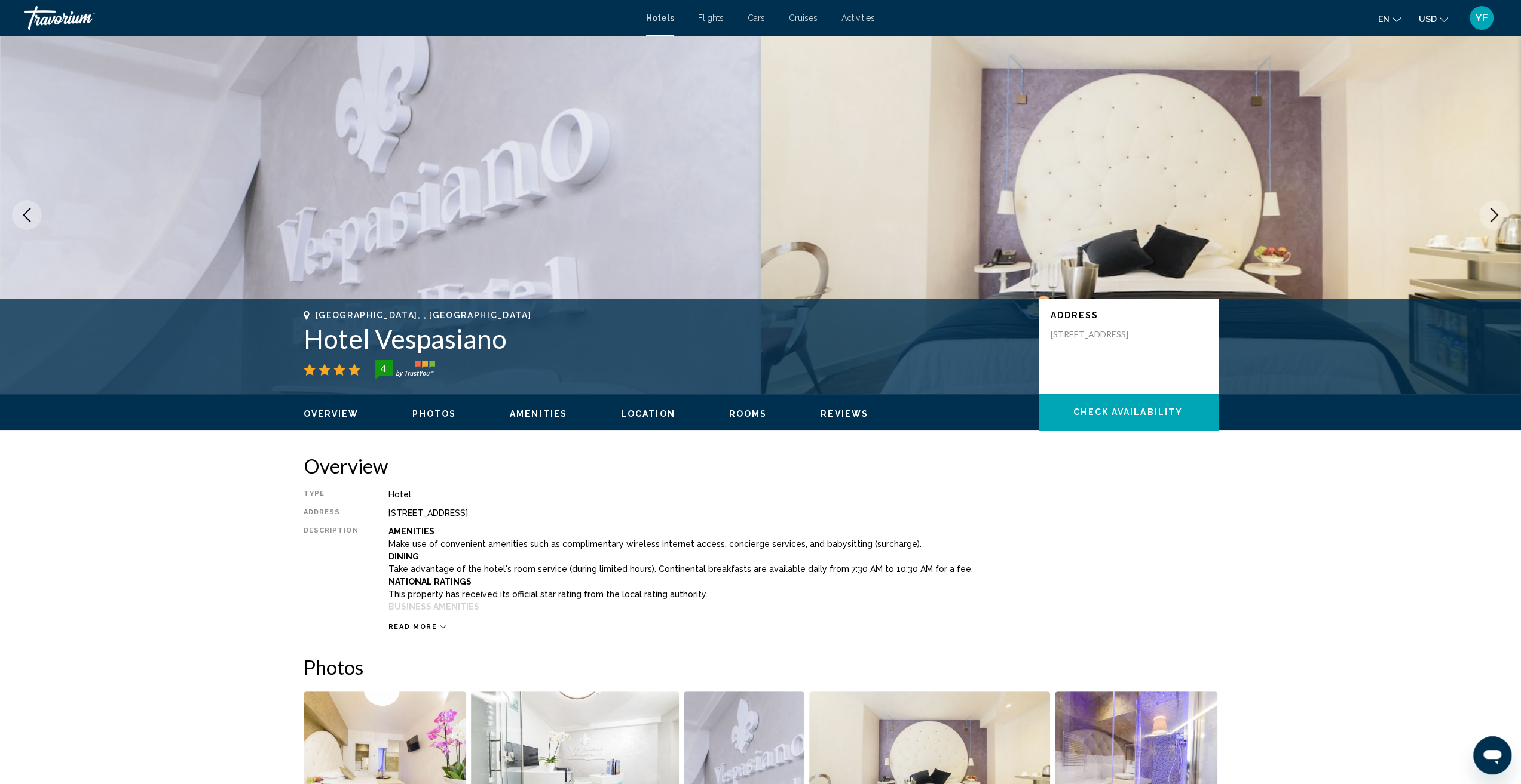
click at [1491, 217] on icon "Next image" at bounding box center [1494, 215] width 14 height 14
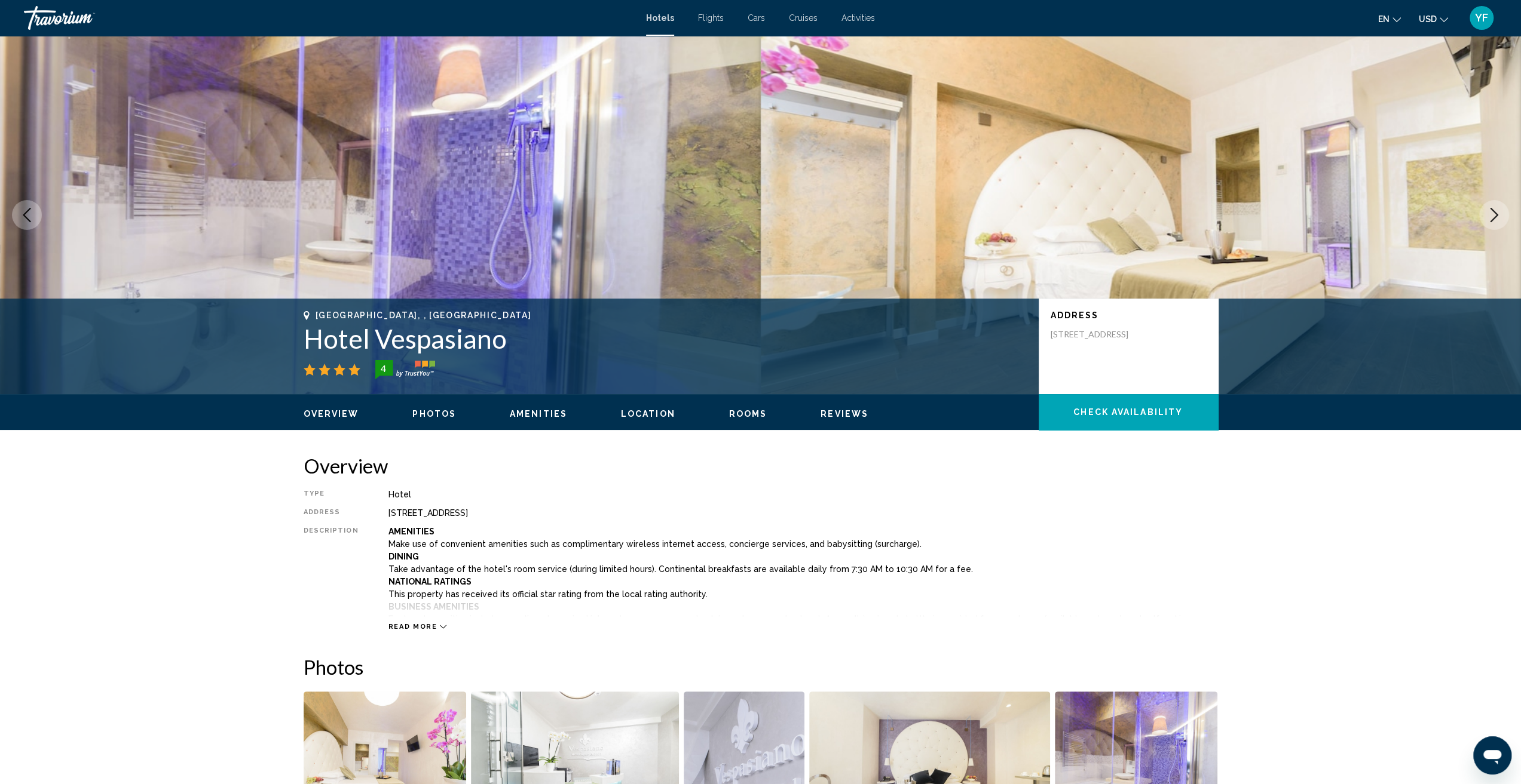
click at [1491, 217] on icon "Next image" at bounding box center [1494, 215] width 14 height 14
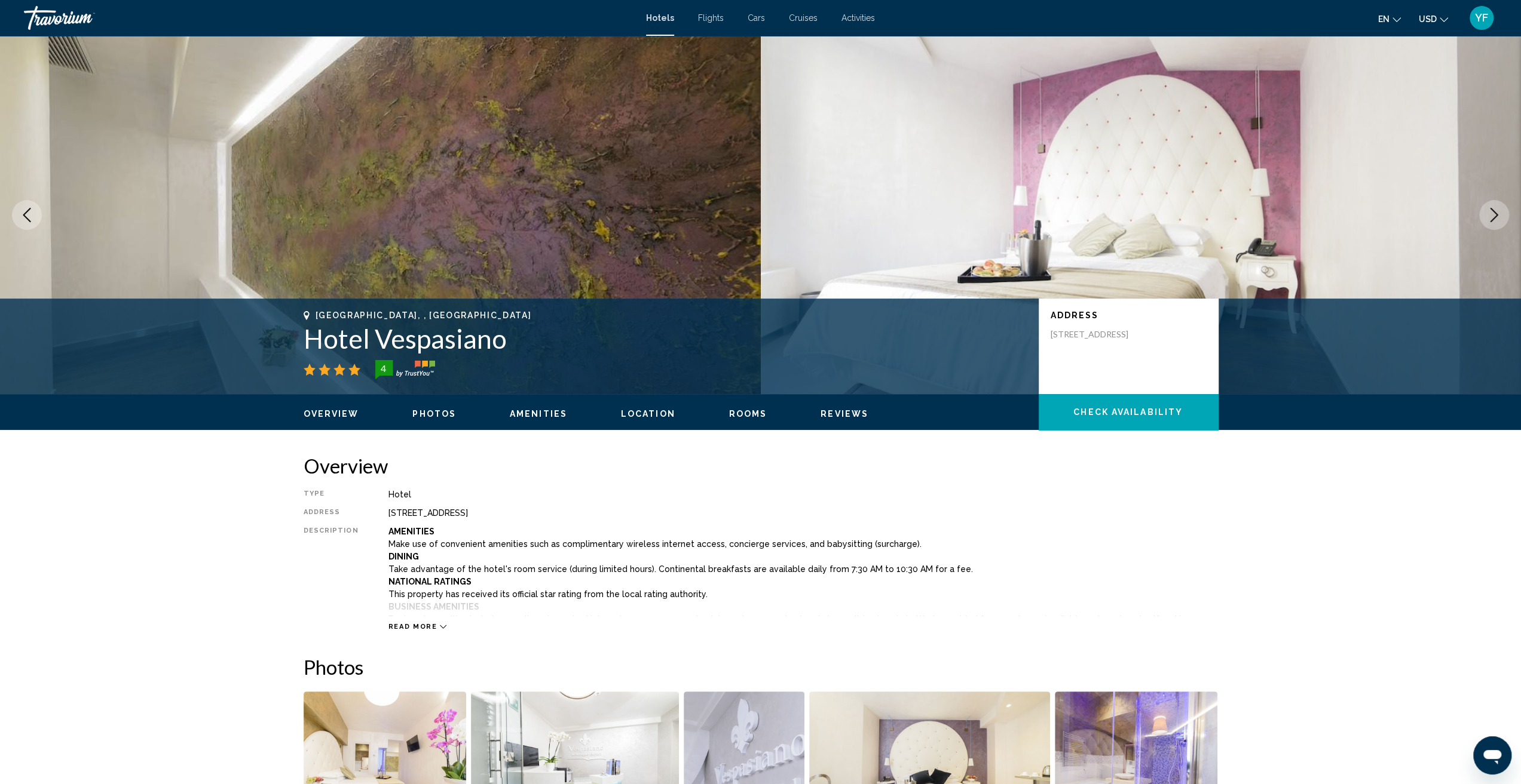
click at [1491, 217] on icon "Next image" at bounding box center [1494, 215] width 14 height 14
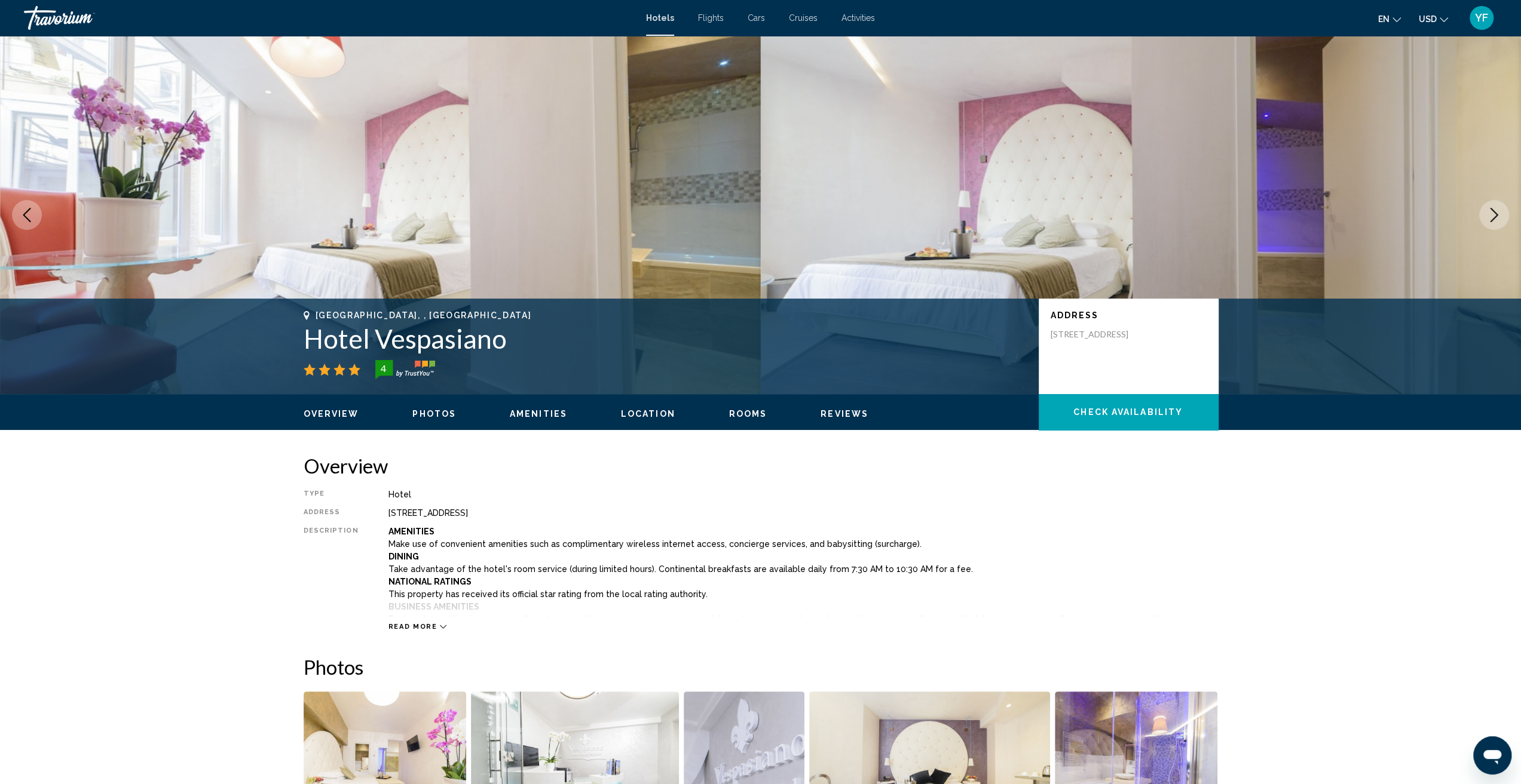
click at [1491, 217] on icon "Next image" at bounding box center [1494, 215] width 14 height 14
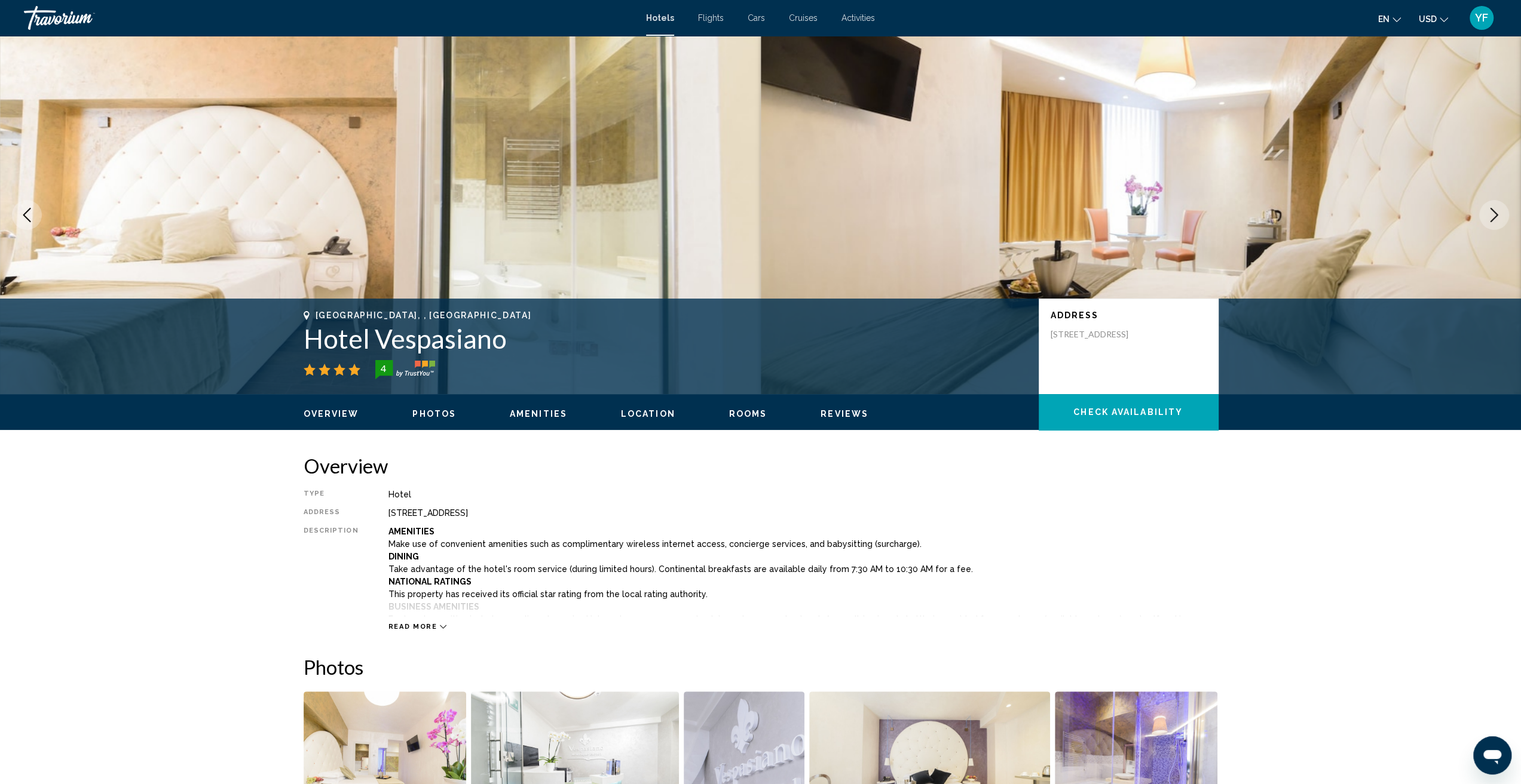
click at [1491, 217] on icon "Next image" at bounding box center [1494, 215] width 14 height 14
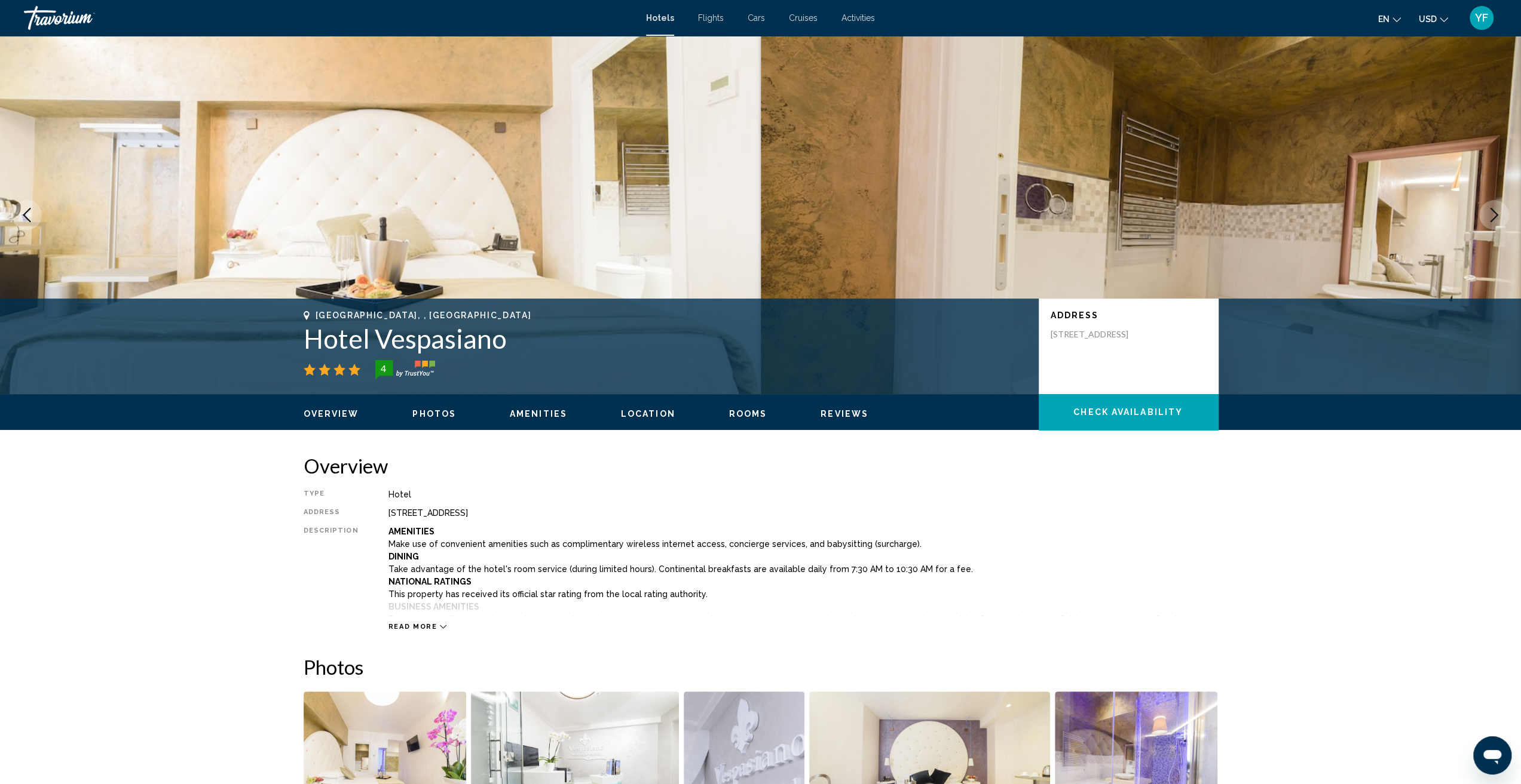
click at [1491, 217] on icon "Next image" at bounding box center [1494, 215] width 14 height 14
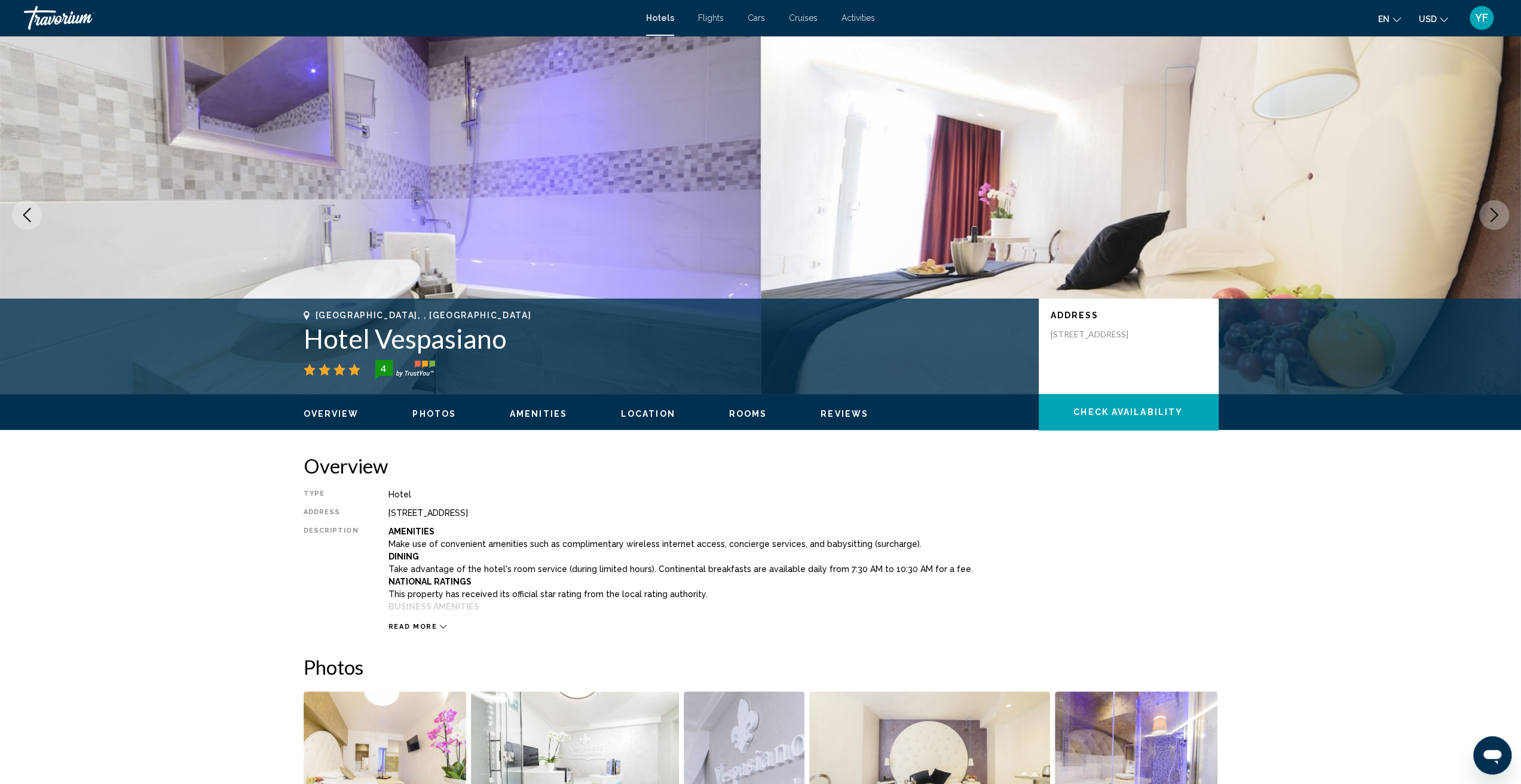
click at [1491, 217] on icon "Next image" at bounding box center [1494, 215] width 14 height 14
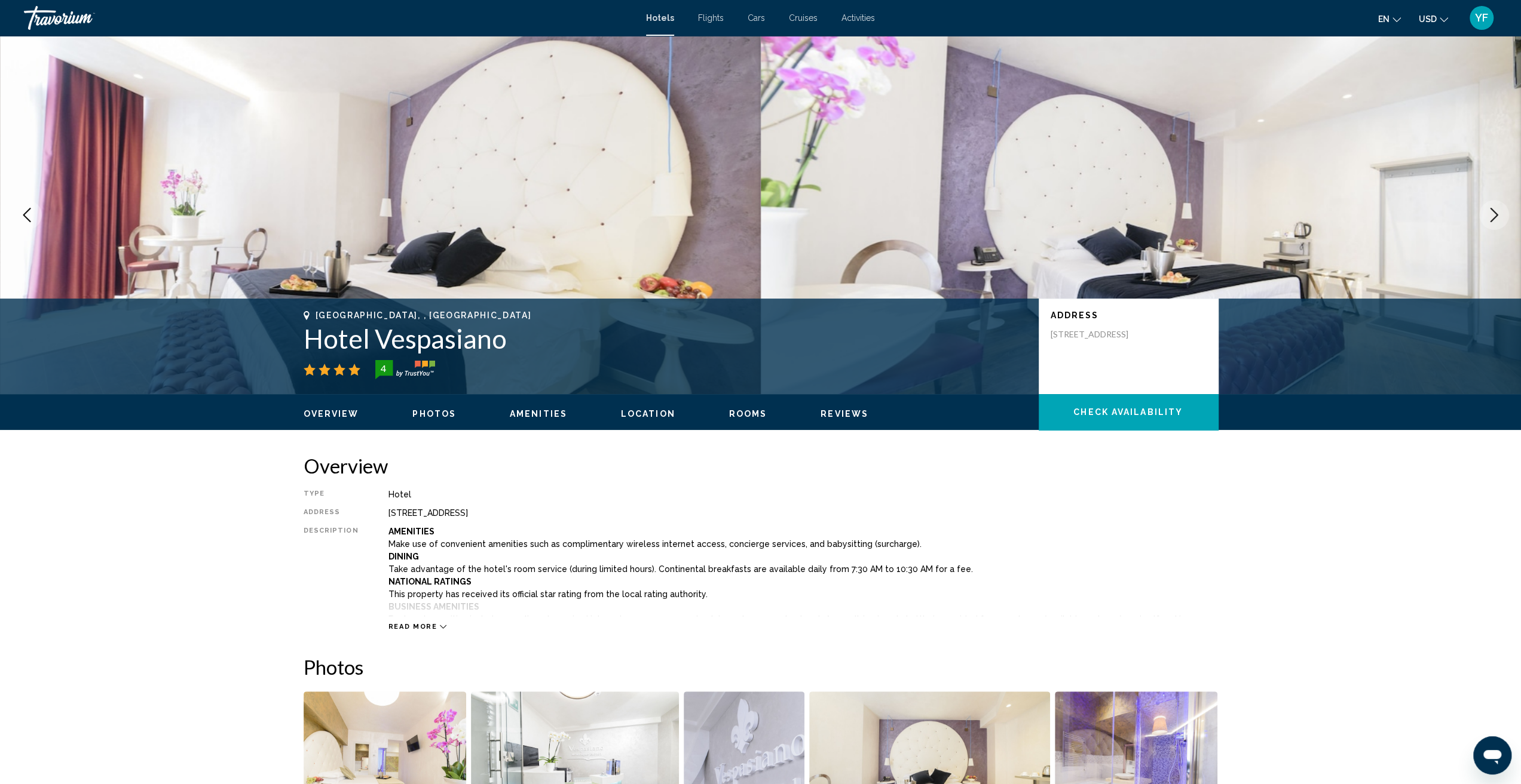
click at [1491, 217] on icon "Next image" at bounding box center [1494, 215] width 14 height 14
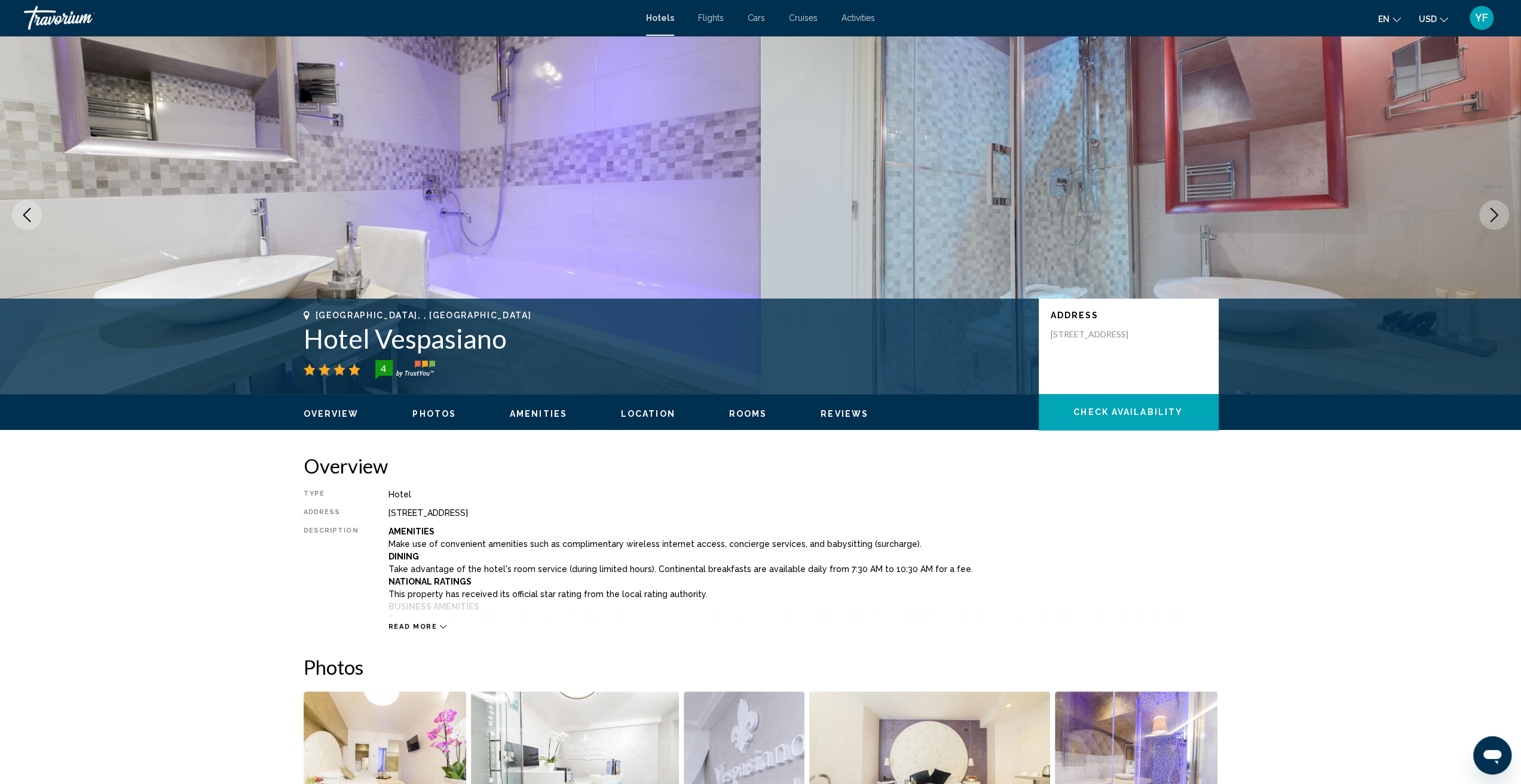
click at [1491, 217] on icon "Next image" at bounding box center [1494, 215] width 14 height 14
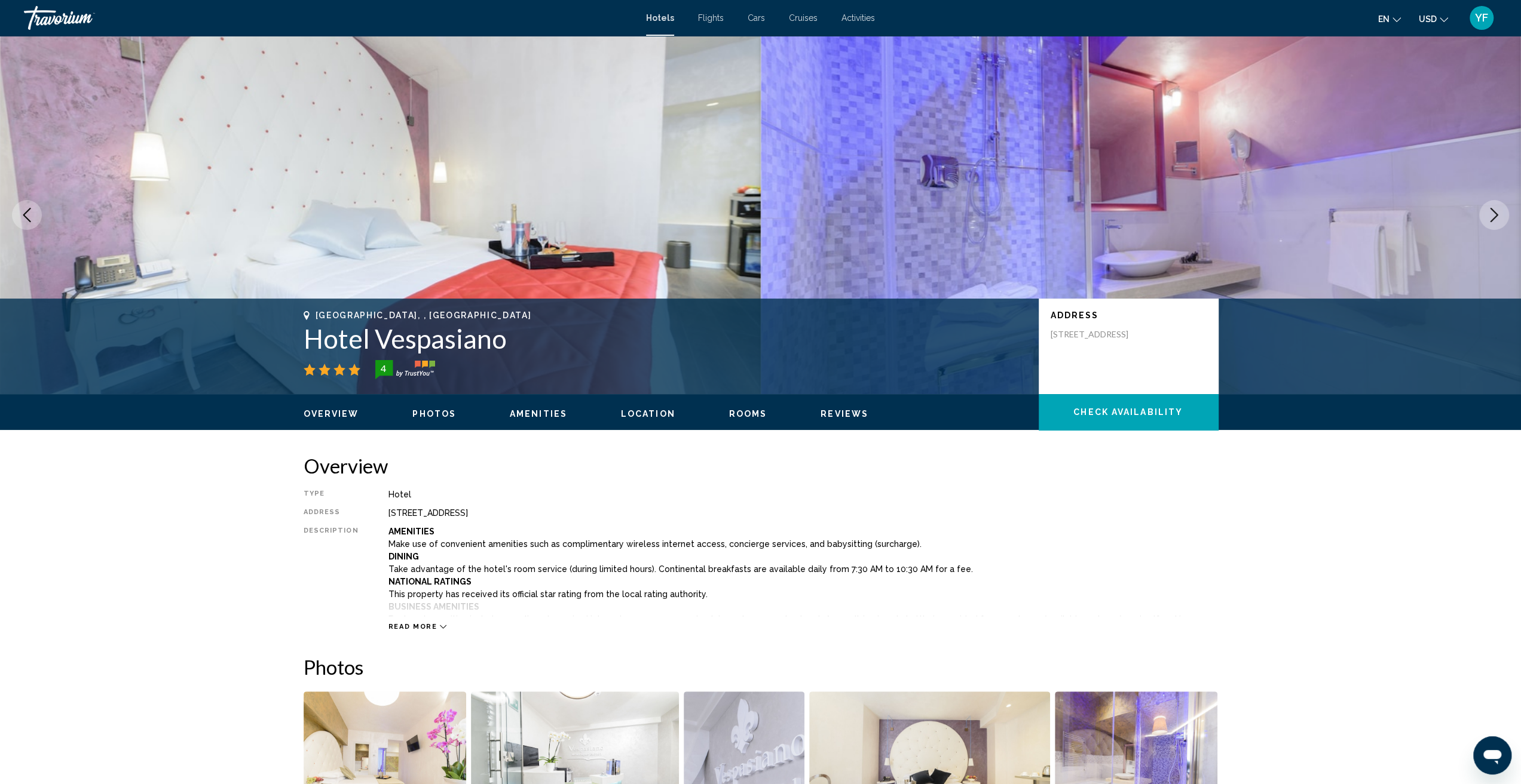
click at [1491, 217] on icon "Next image" at bounding box center [1494, 215] width 14 height 14
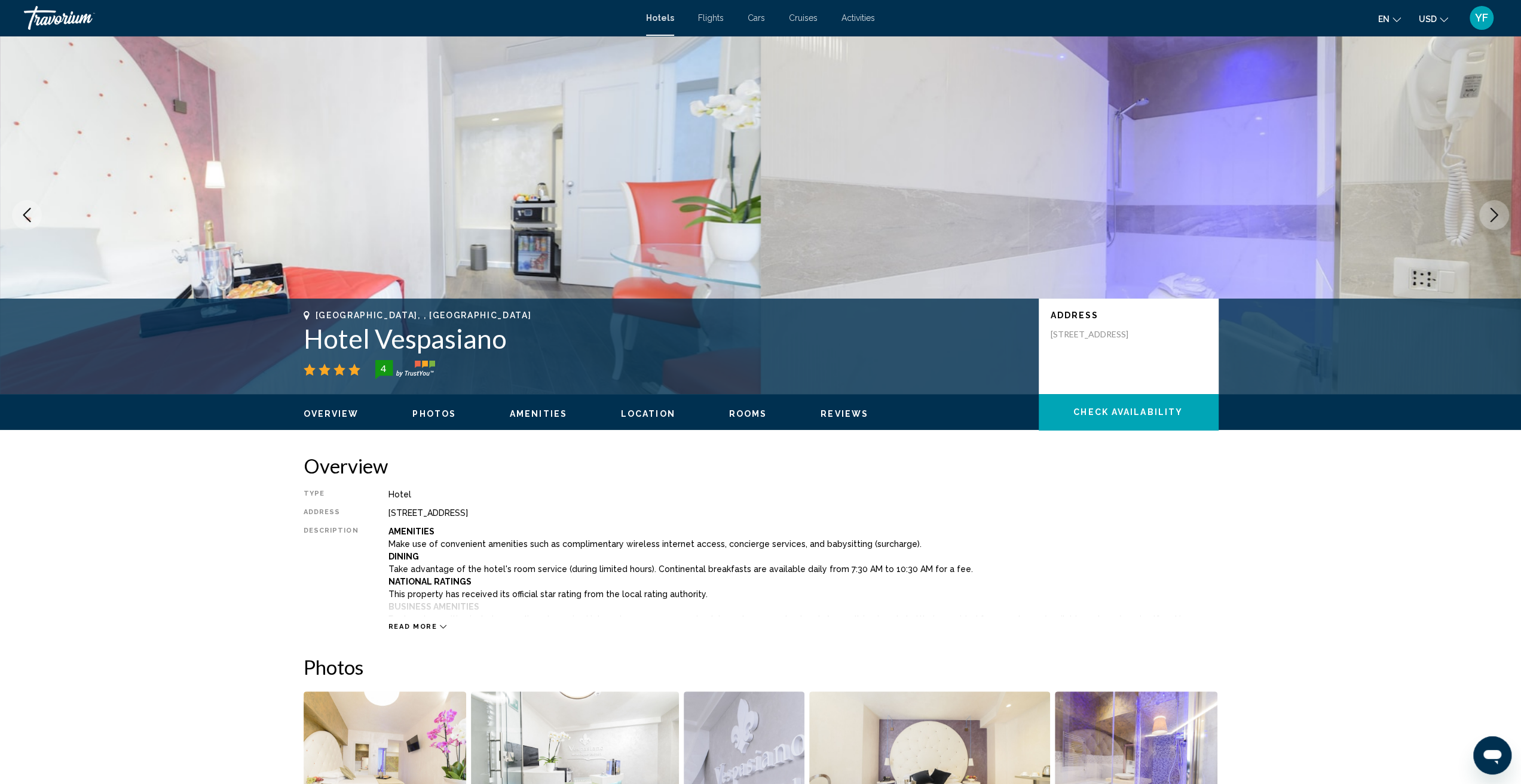
click at [1491, 217] on icon "Next image" at bounding box center [1494, 215] width 14 height 14
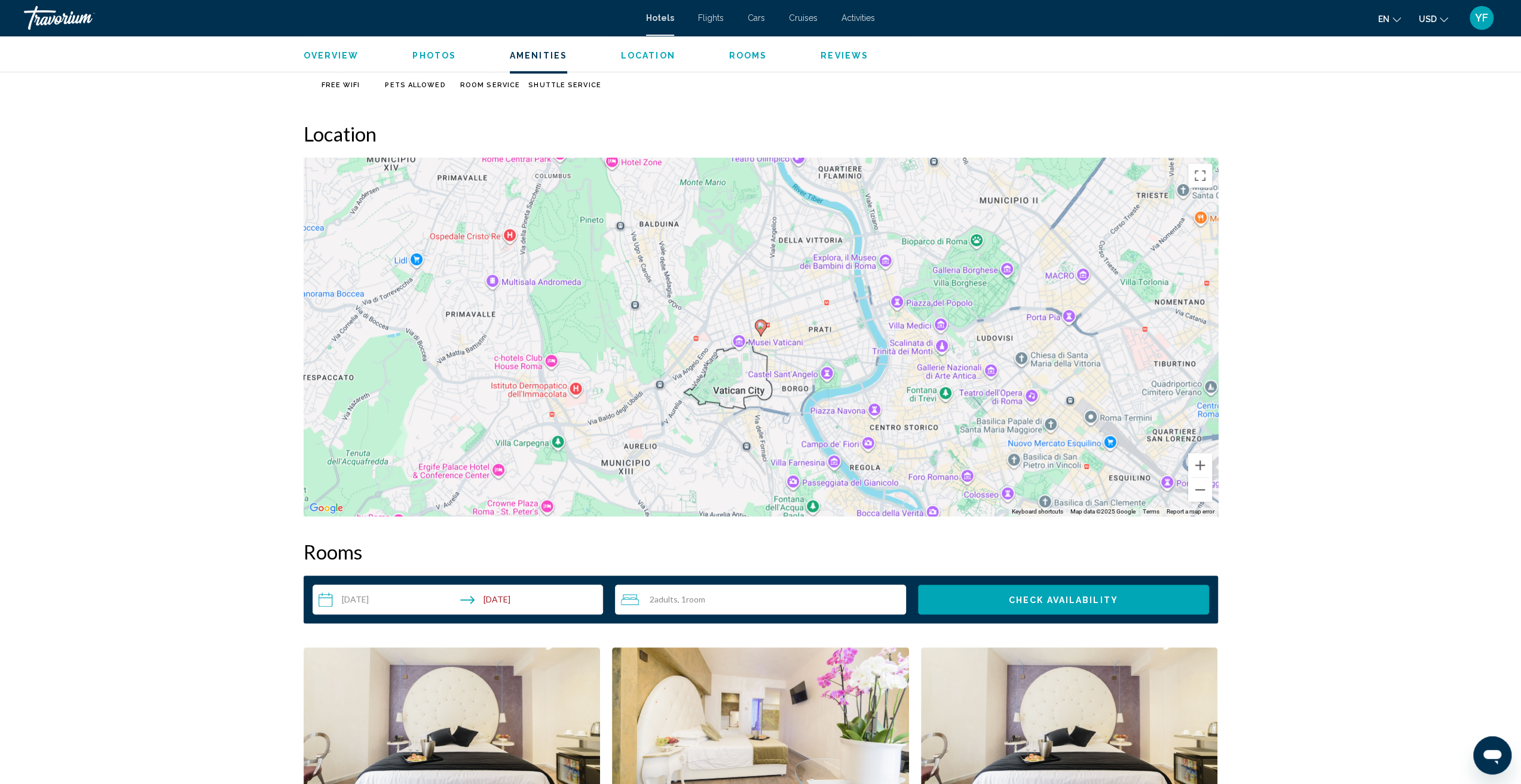
scroll to position [1075, 0]
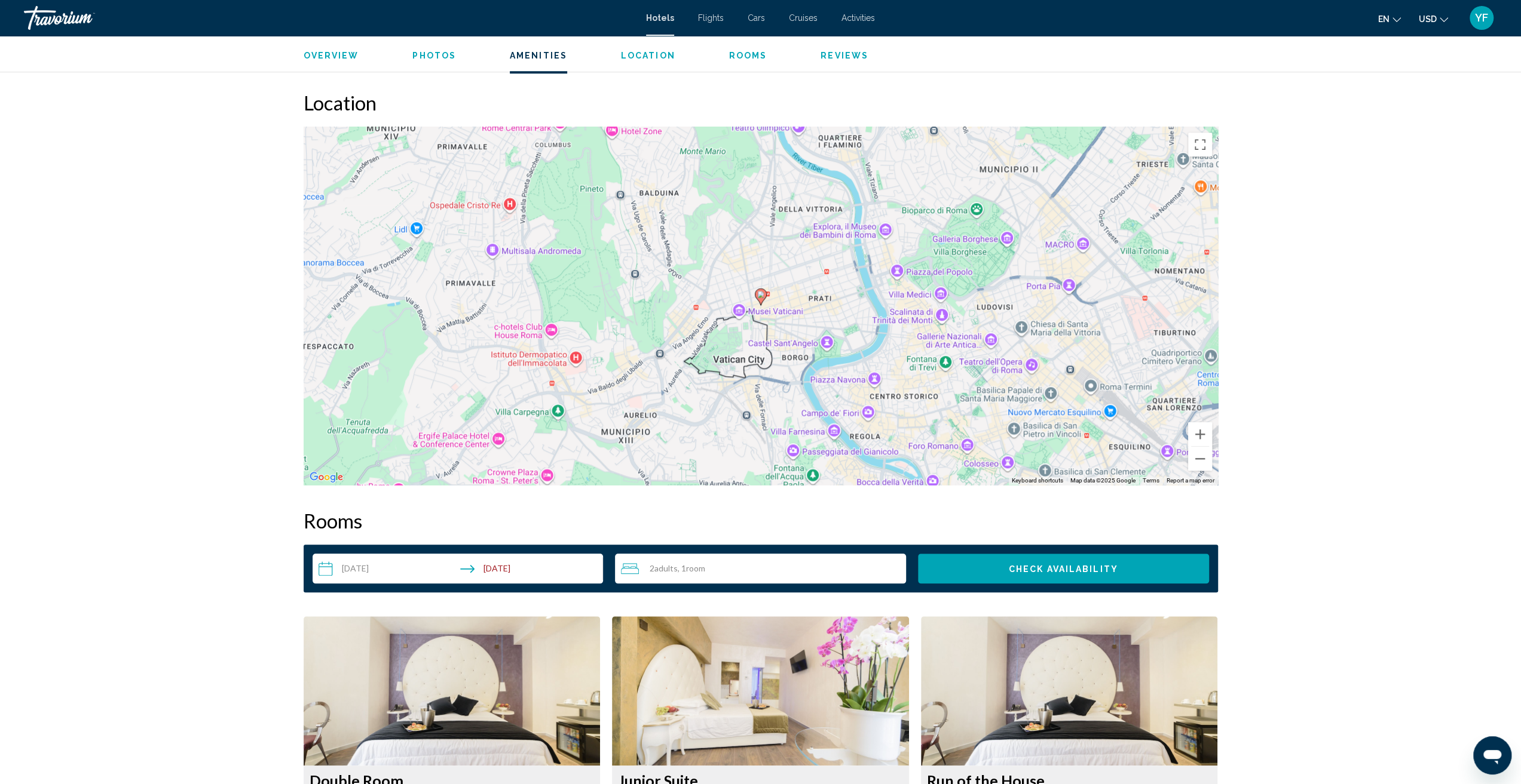
click at [1118, 561] on button "Check Availability" at bounding box center [1063, 568] width 291 height 30
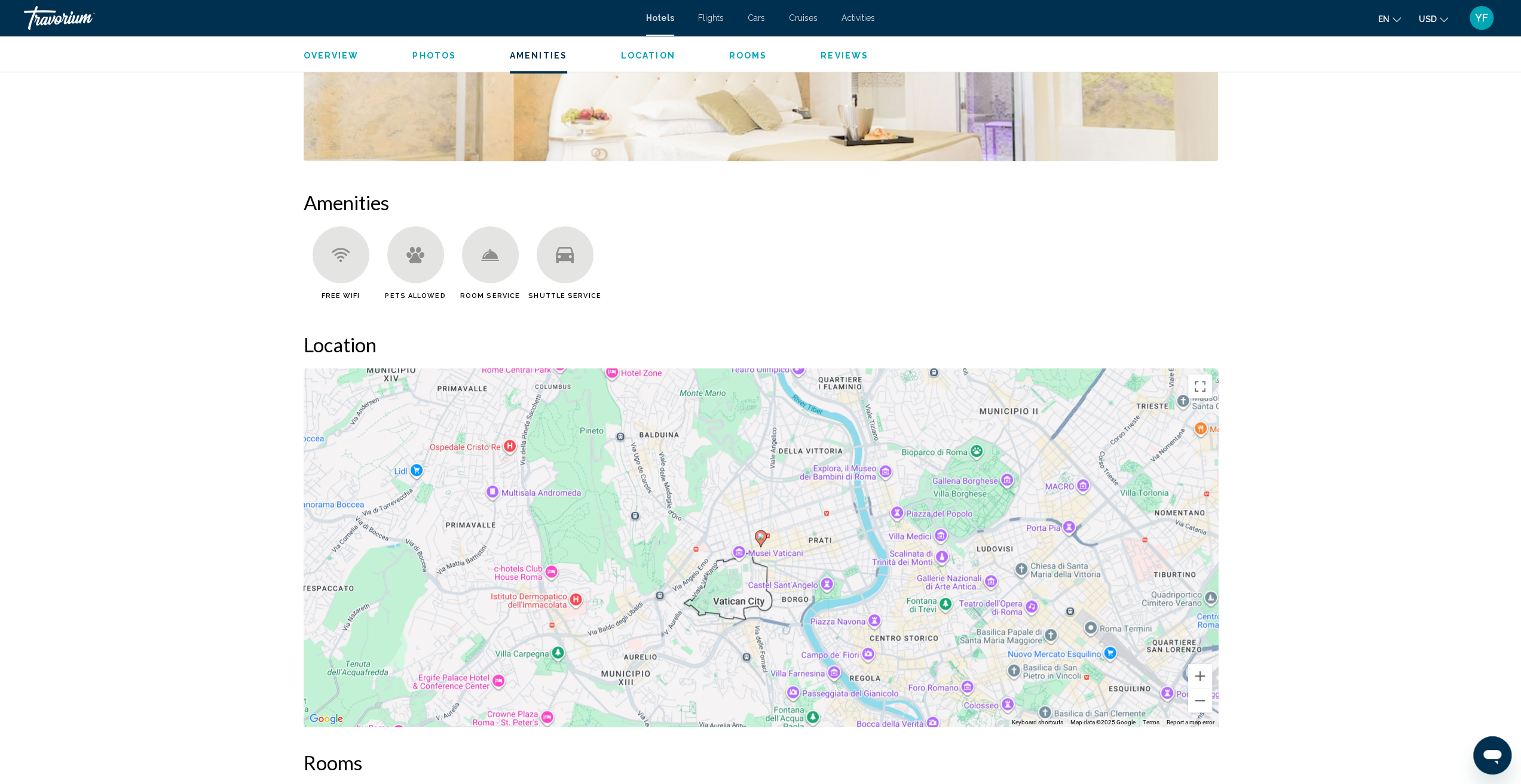
scroll to position [955, 0]
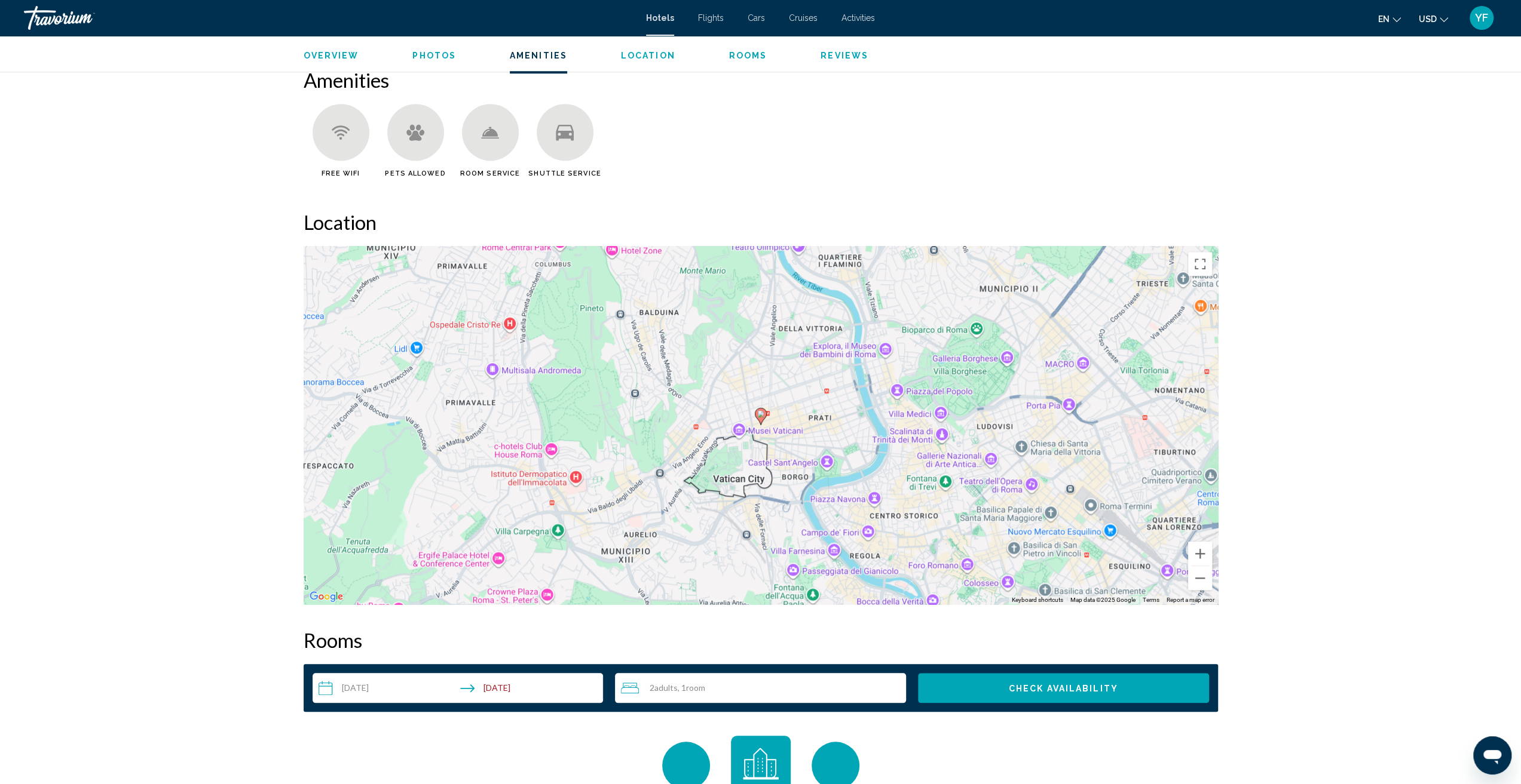
click at [1005, 699] on button "Check Availability" at bounding box center [1063, 687] width 291 height 30
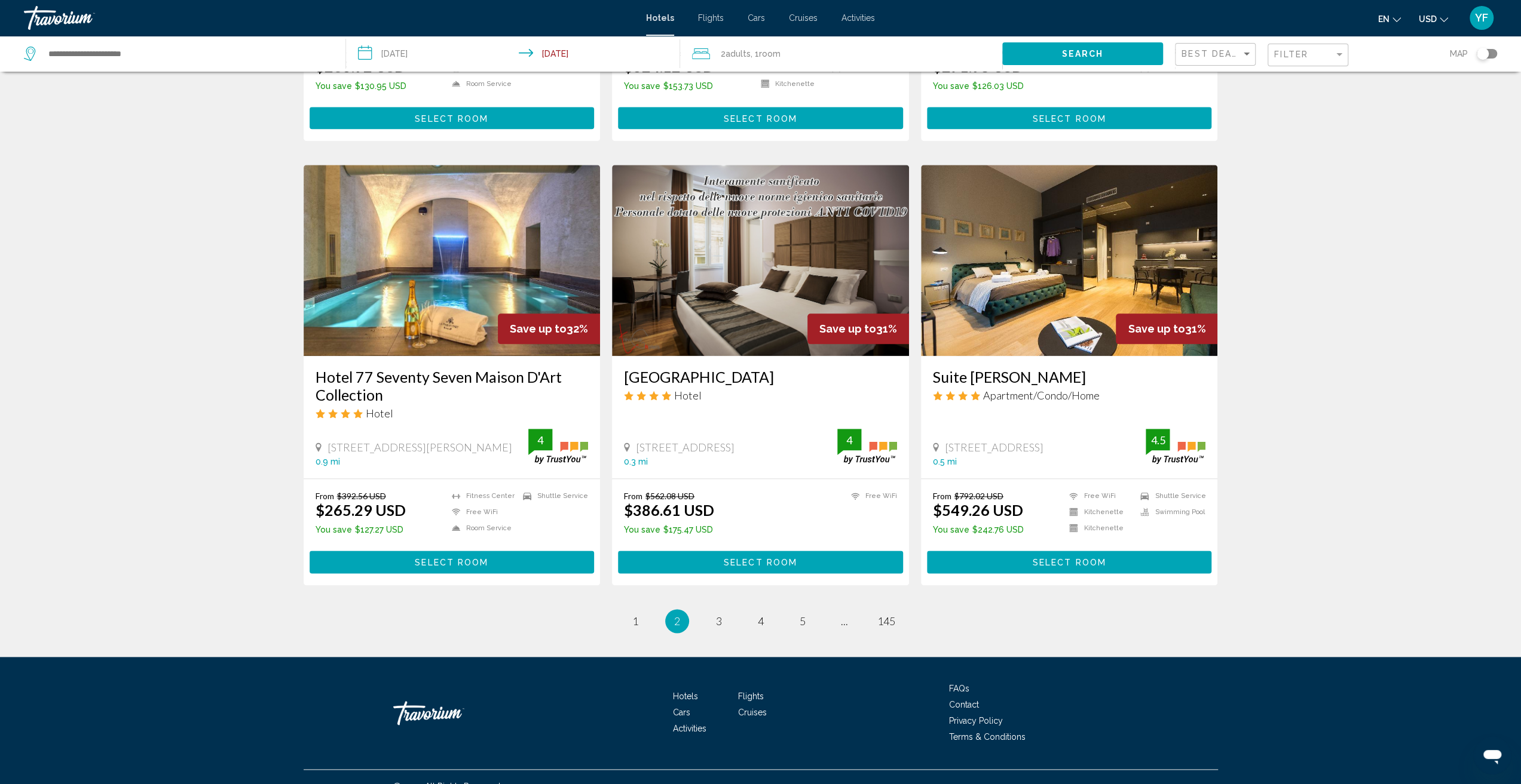
scroll to position [1263, 0]
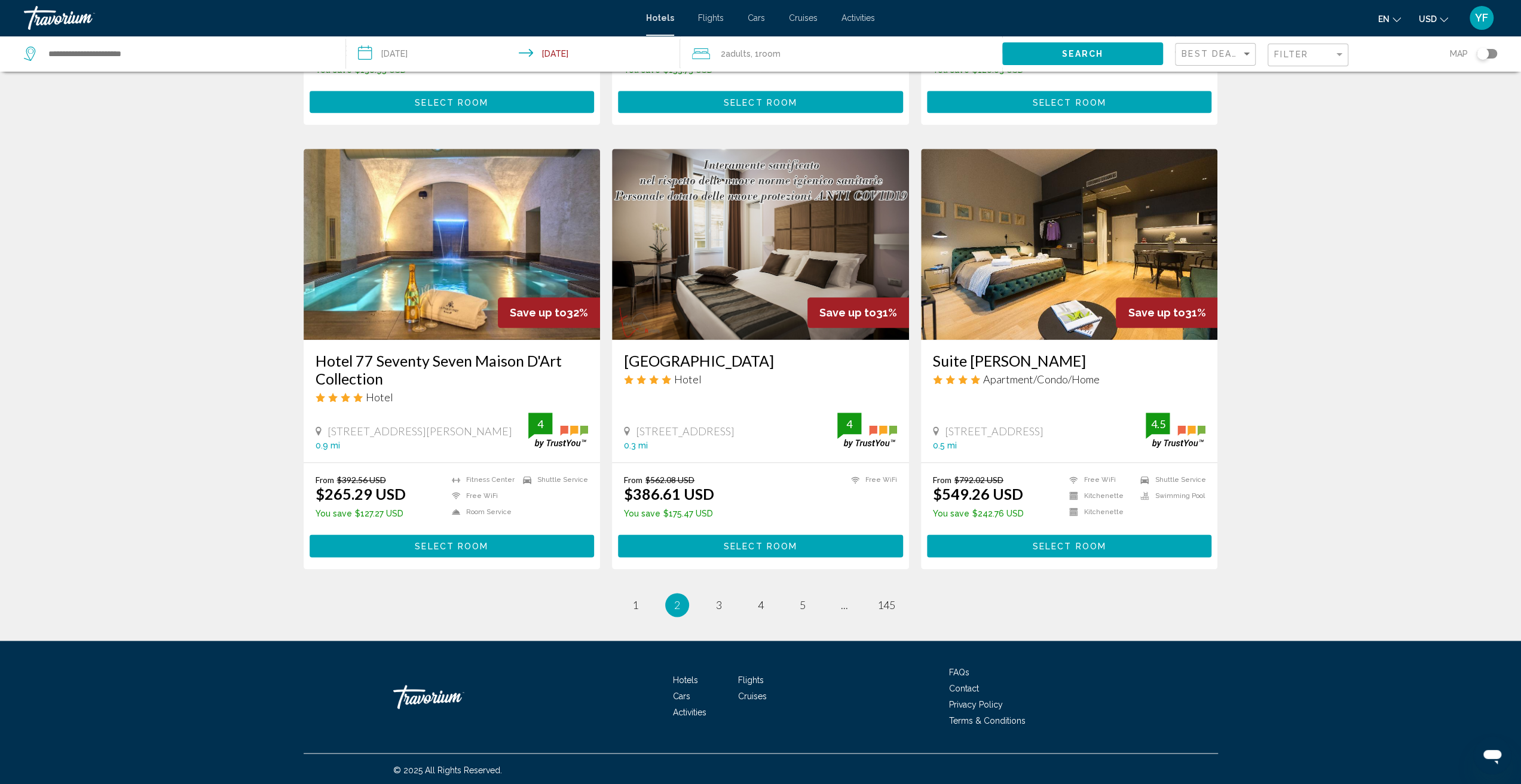
click at [464, 261] on img "Main content" at bounding box center [452, 244] width 297 height 191
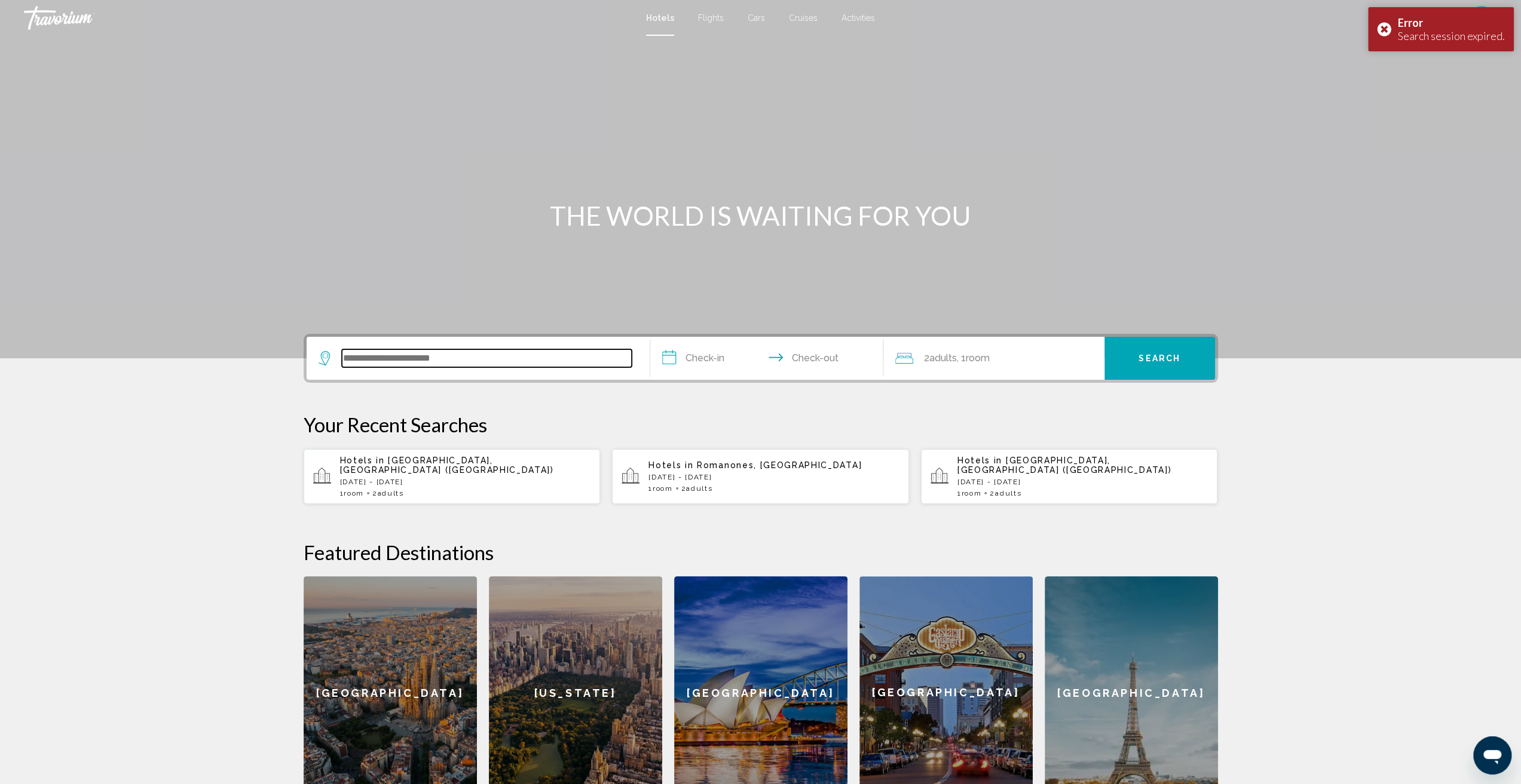
click at [499, 356] on input "Search widget" at bounding box center [486, 358] width 290 height 18
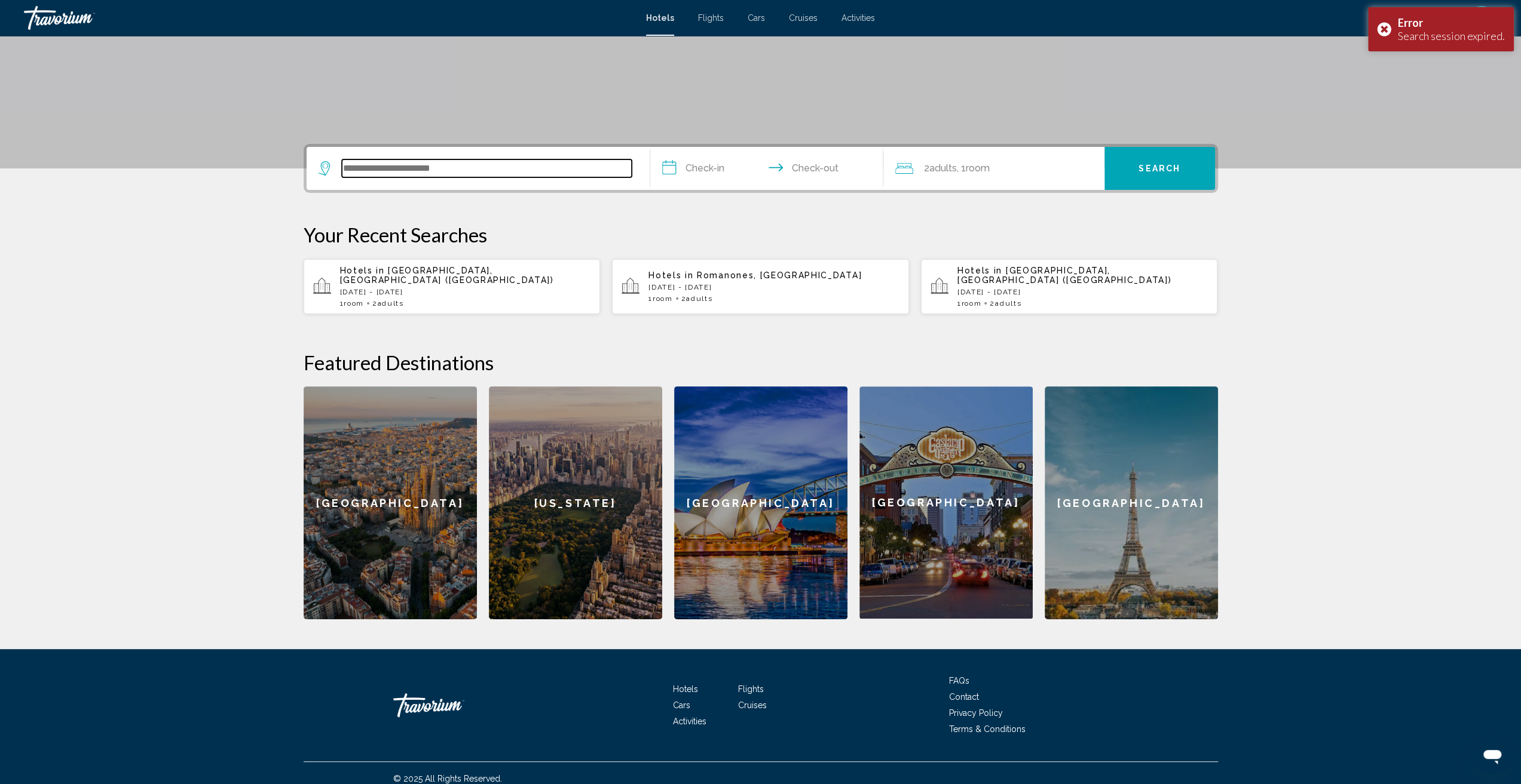
scroll to position [190, 0]
click at [457, 288] on p "[DATE] - [DATE]" at bounding box center [466, 292] width 251 height 9
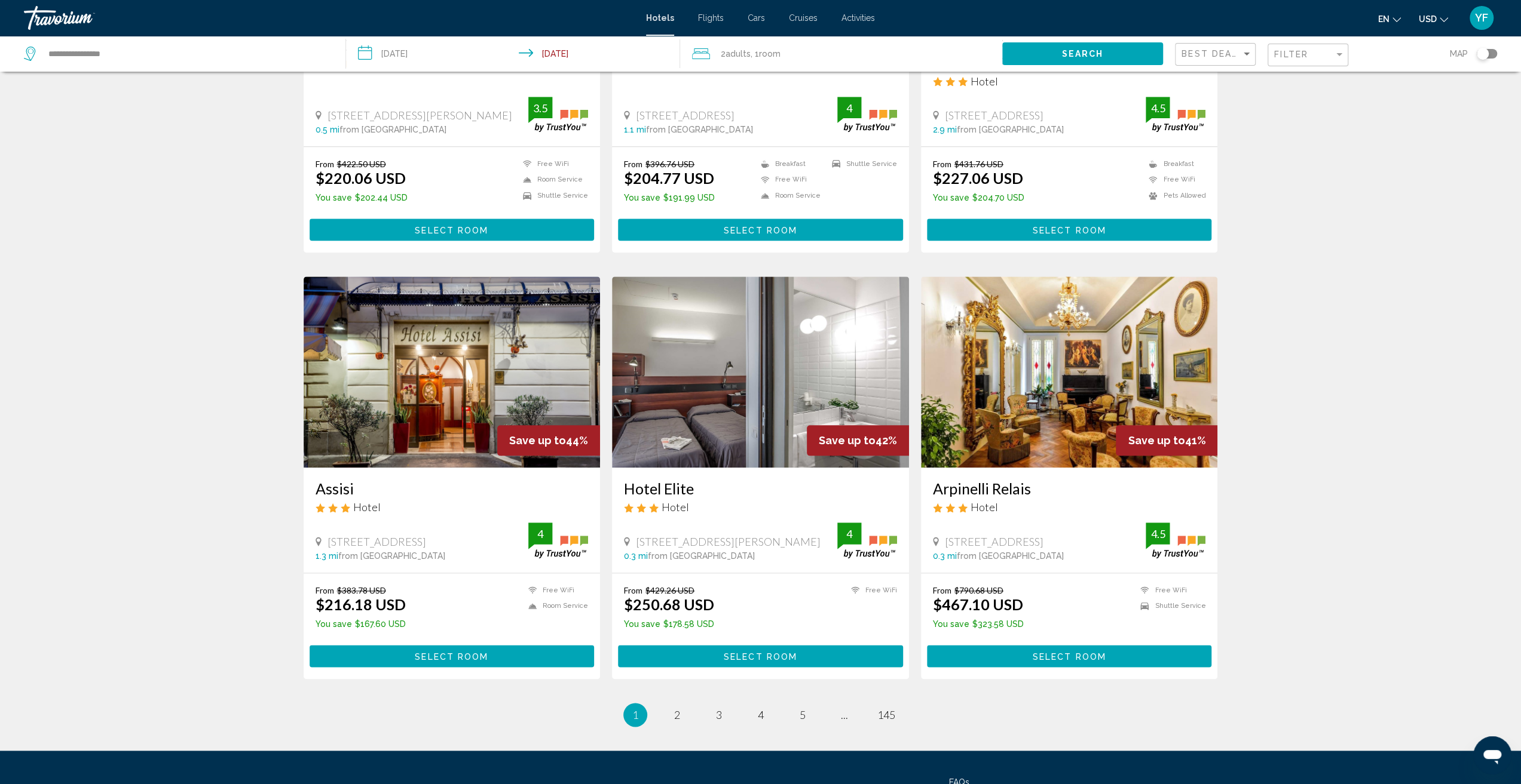
scroll to position [1245, 0]
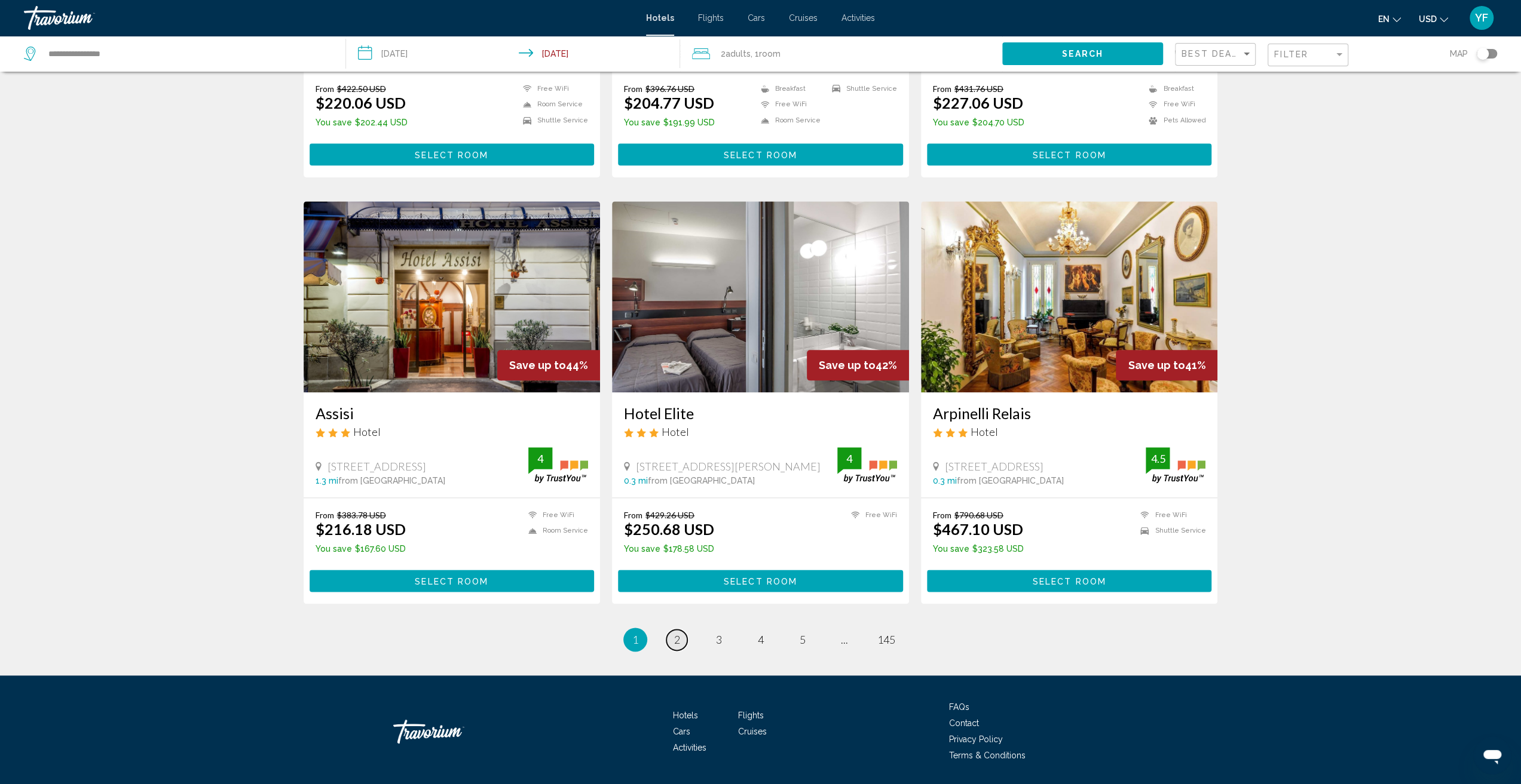
click at [673, 630] on link "page 2" at bounding box center [677, 640] width 21 height 21
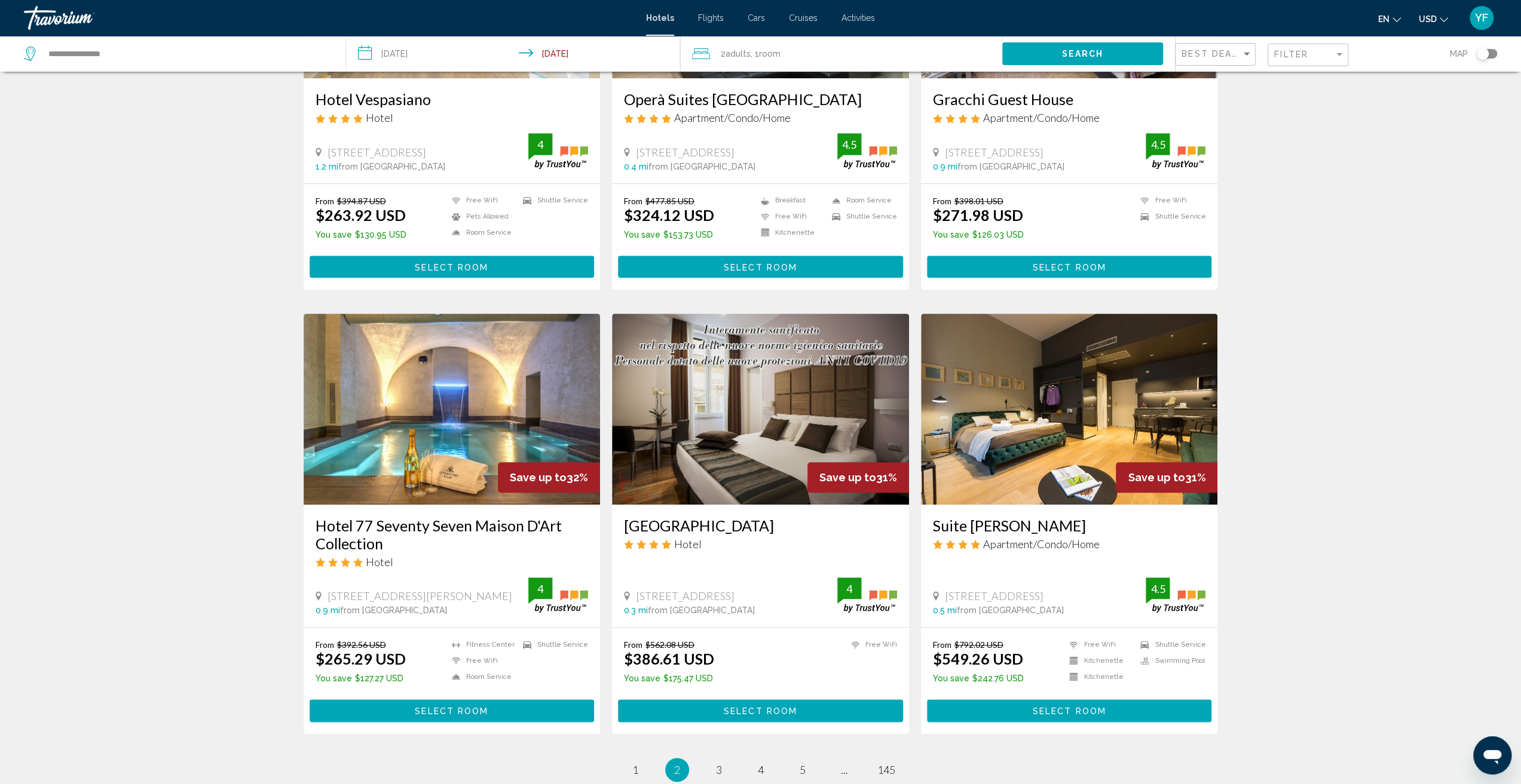
scroll to position [1135, 0]
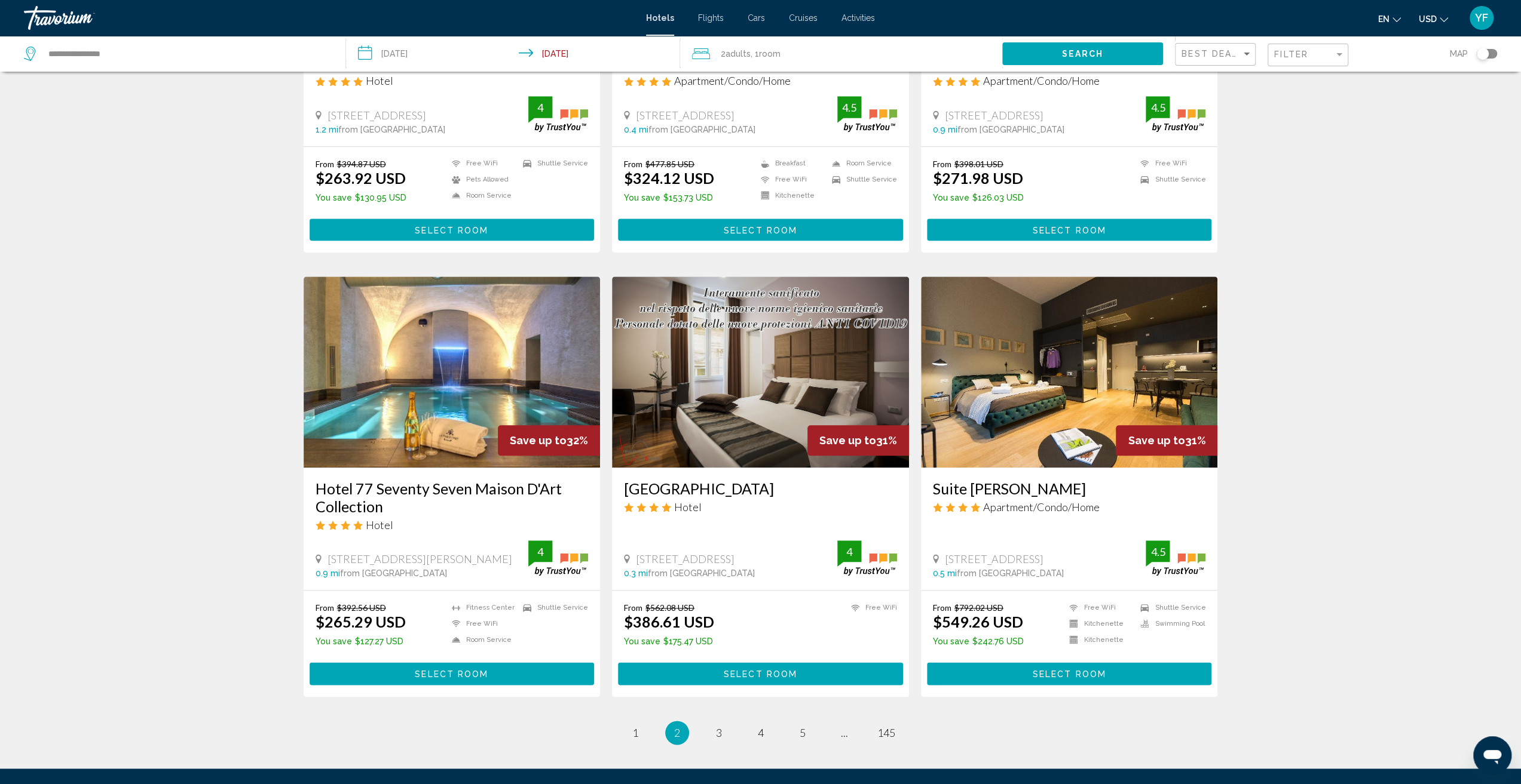
click at [466, 385] on img "Main content" at bounding box center [452, 372] width 297 height 191
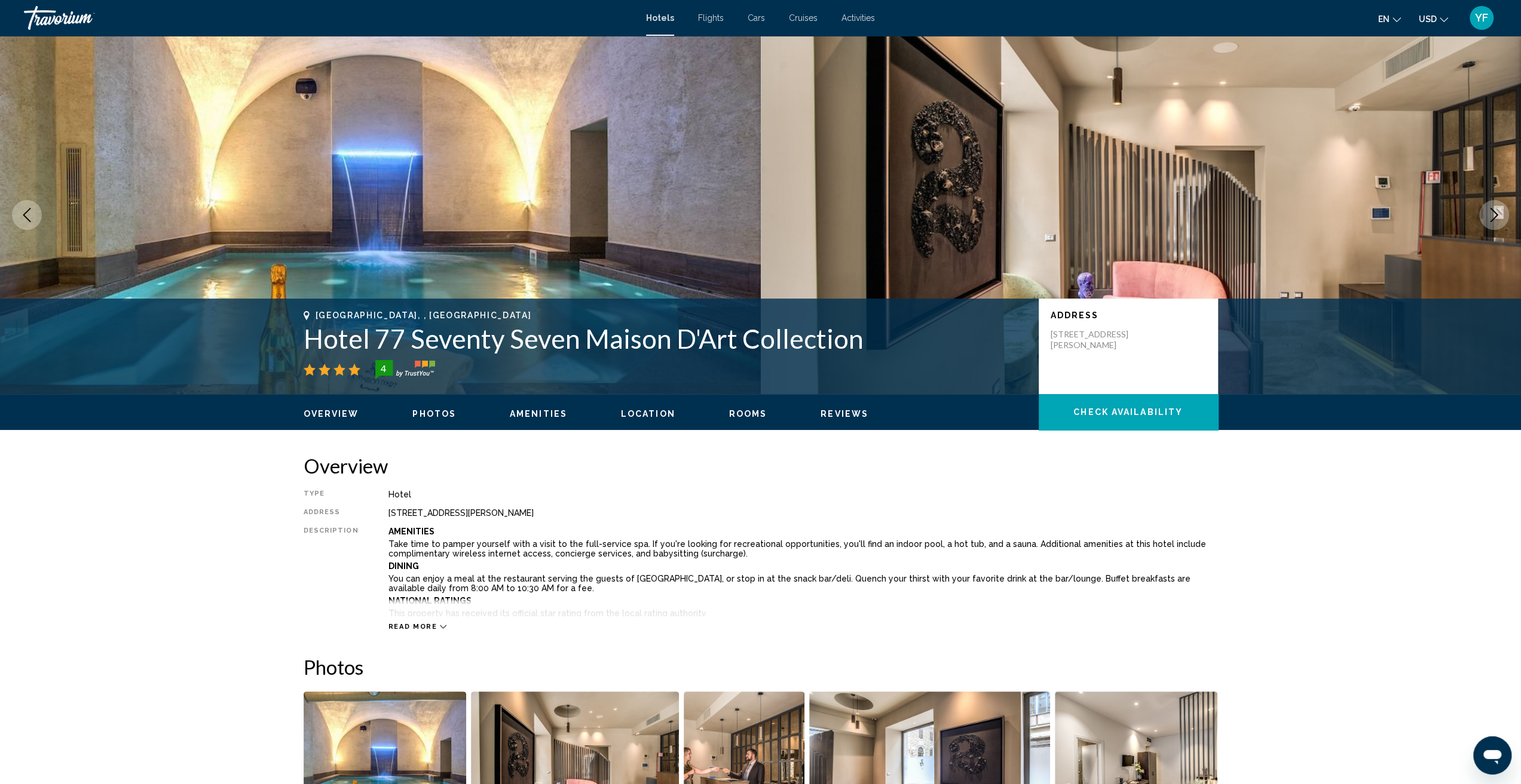
click at [440, 418] on span "Photos" at bounding box center [434, 414] width 43 height 10
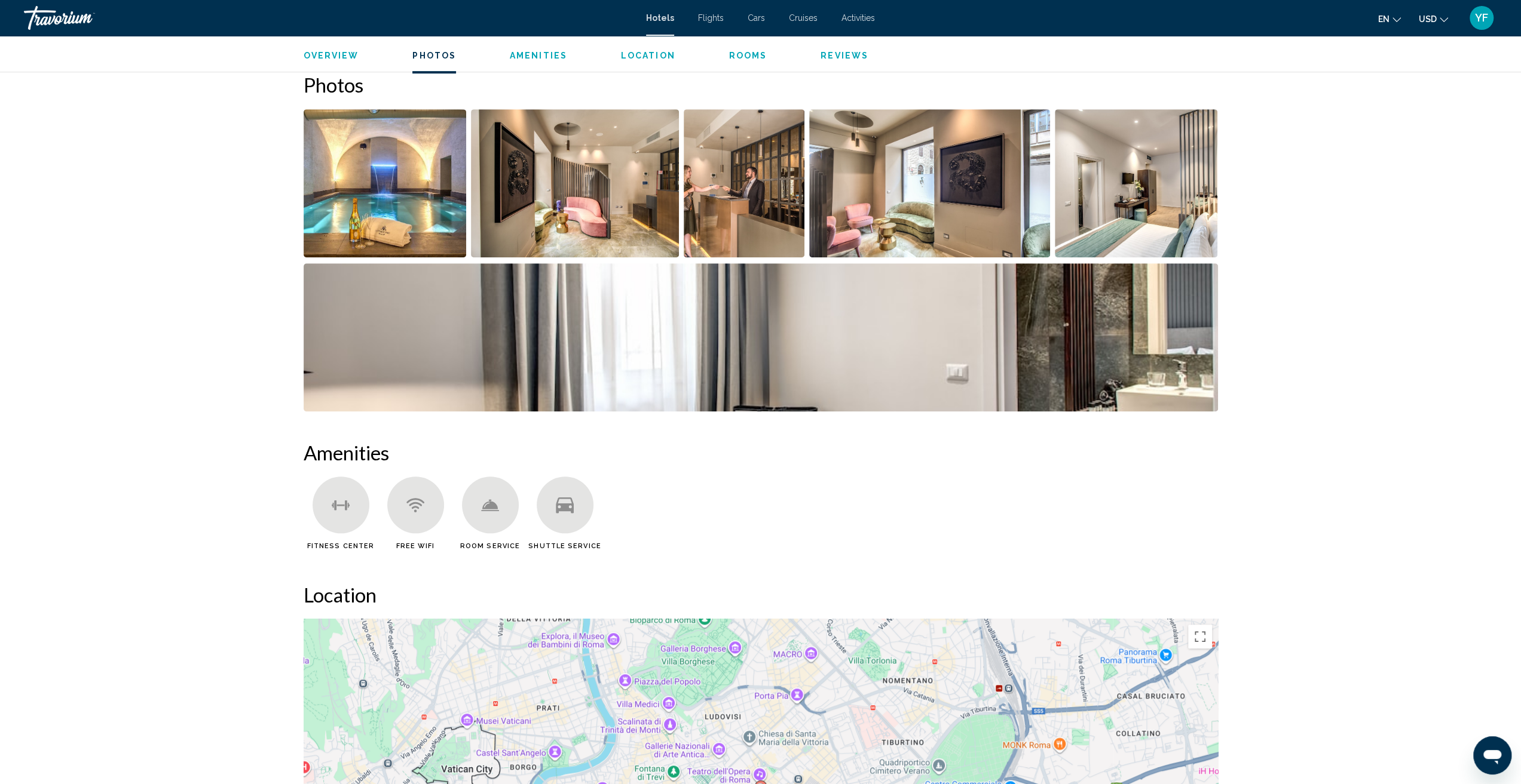
scroll to position [584, 0]
click at [1121, 346] on img "Open full-screen image slider" at bounding box center [761, 337] width 915 height 148
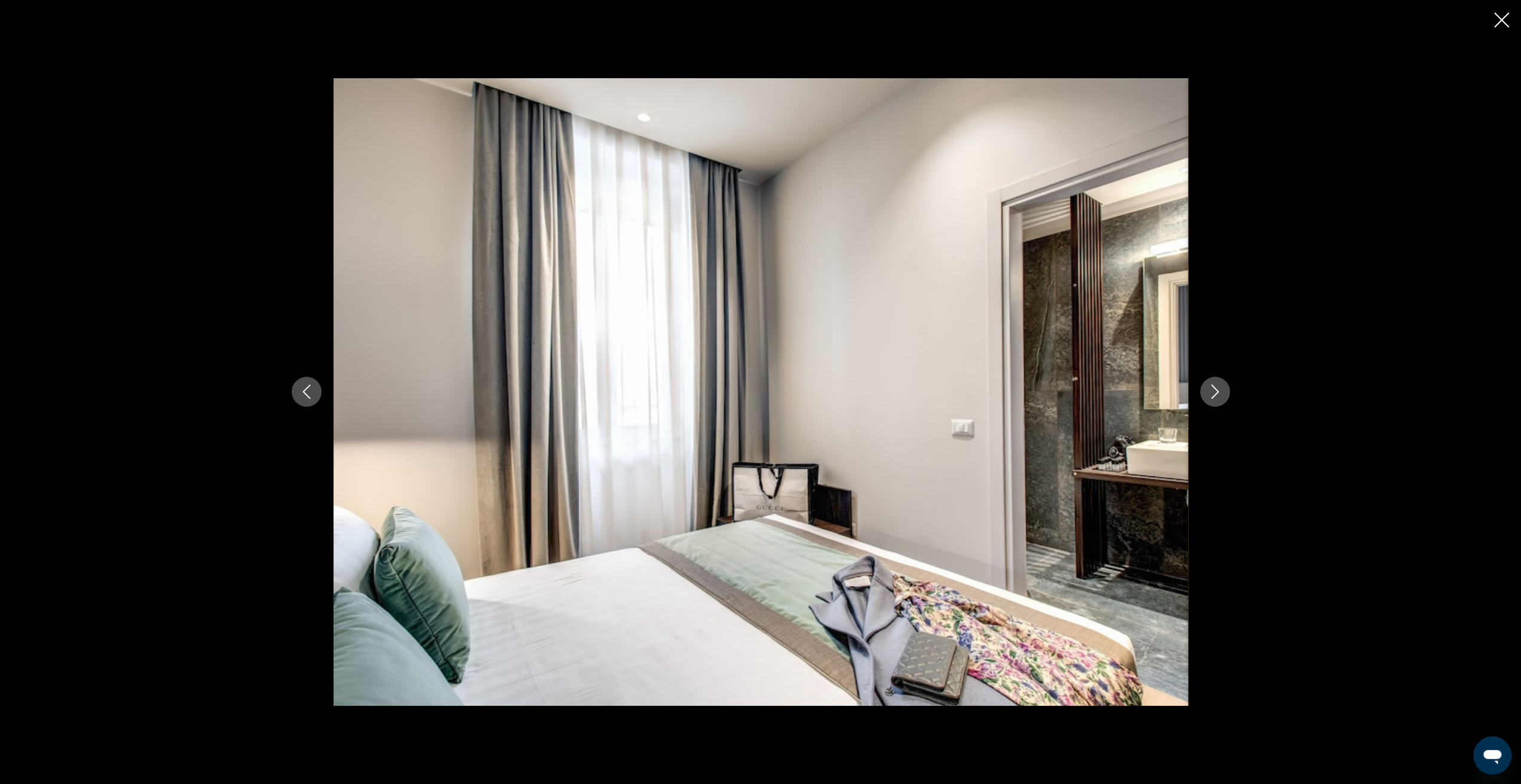
click at [1219, 388] on icon "Next image" at bounding box center [1215, 392] width 14 height 14
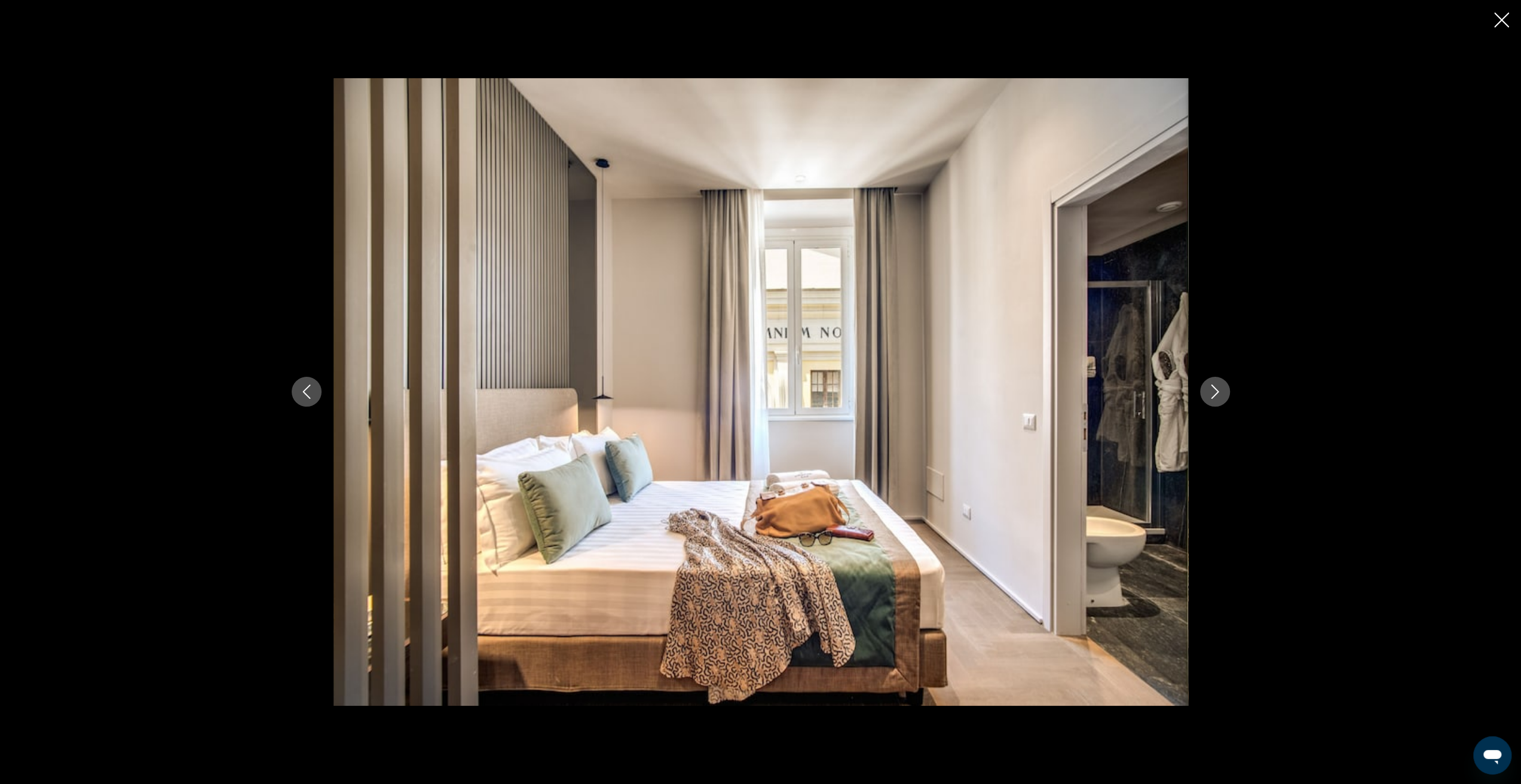
click at [1215, 393] on icon "Next image" at bounding box center [1215, 392] width 14 height 14
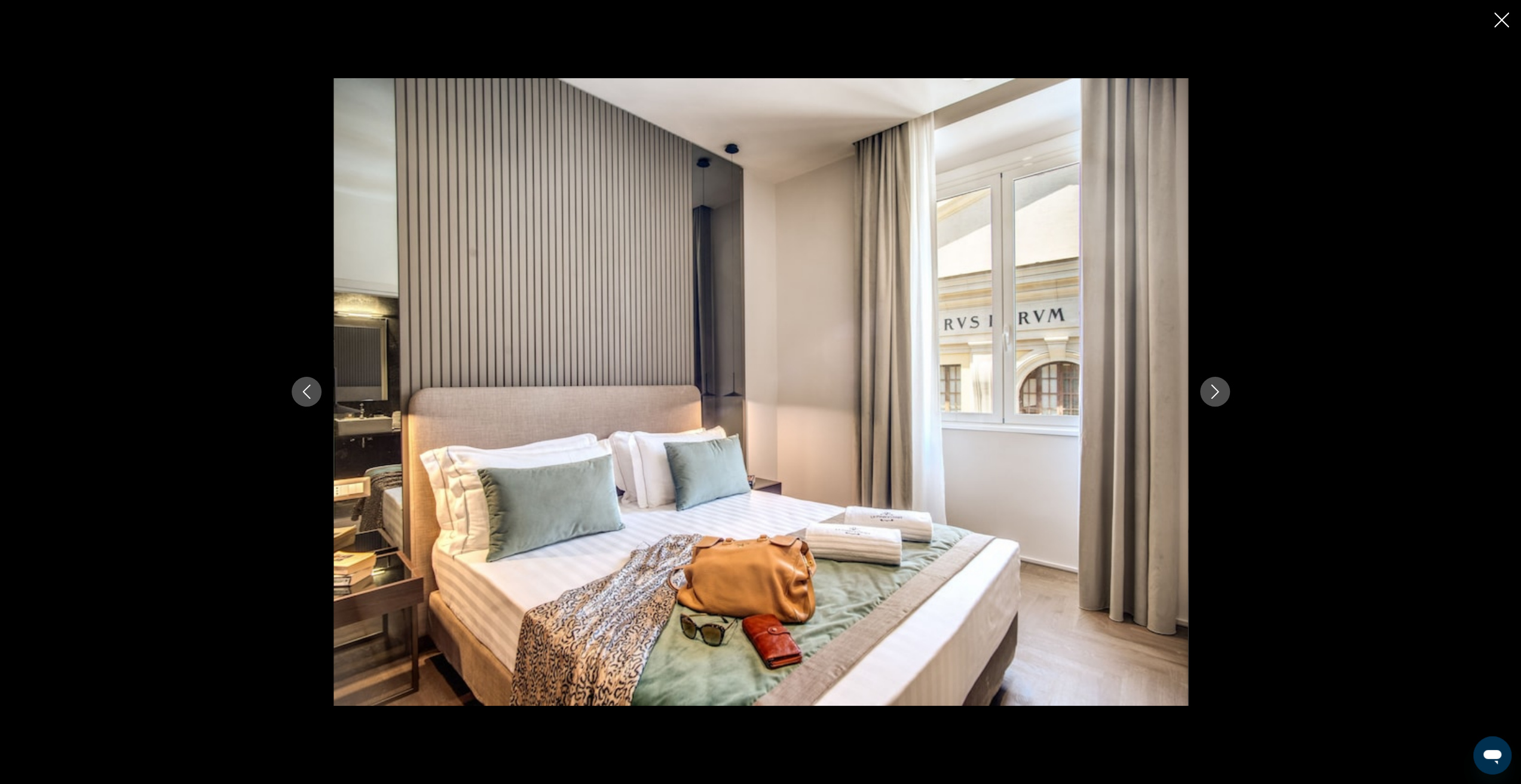
click at [1215, 393] on icon "Next image" at bounding box center [1215, 392] width 14 height 14
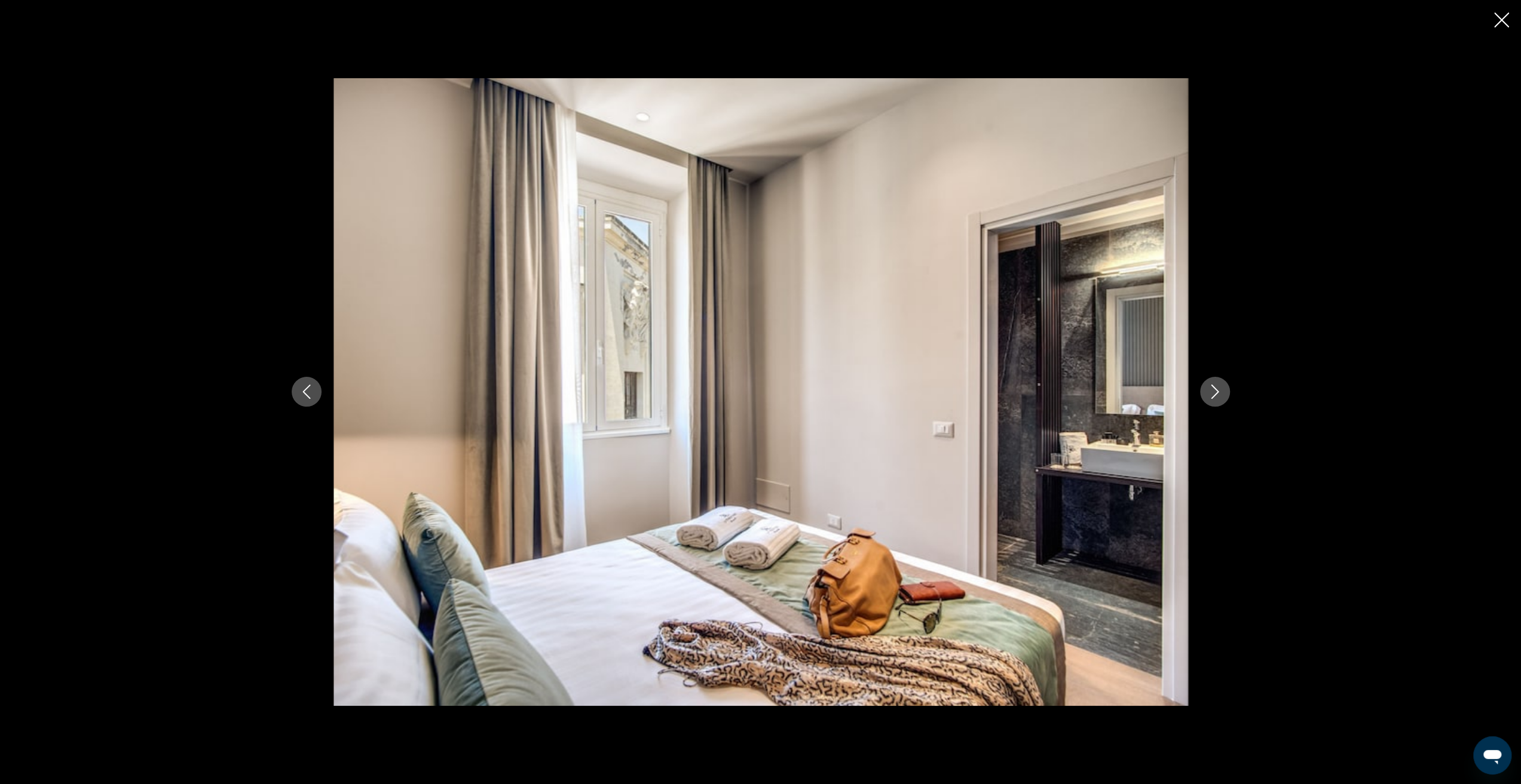
click at [1215, 393] on icon "Next image" at bounding box center [1215, 392] width 14 height 14
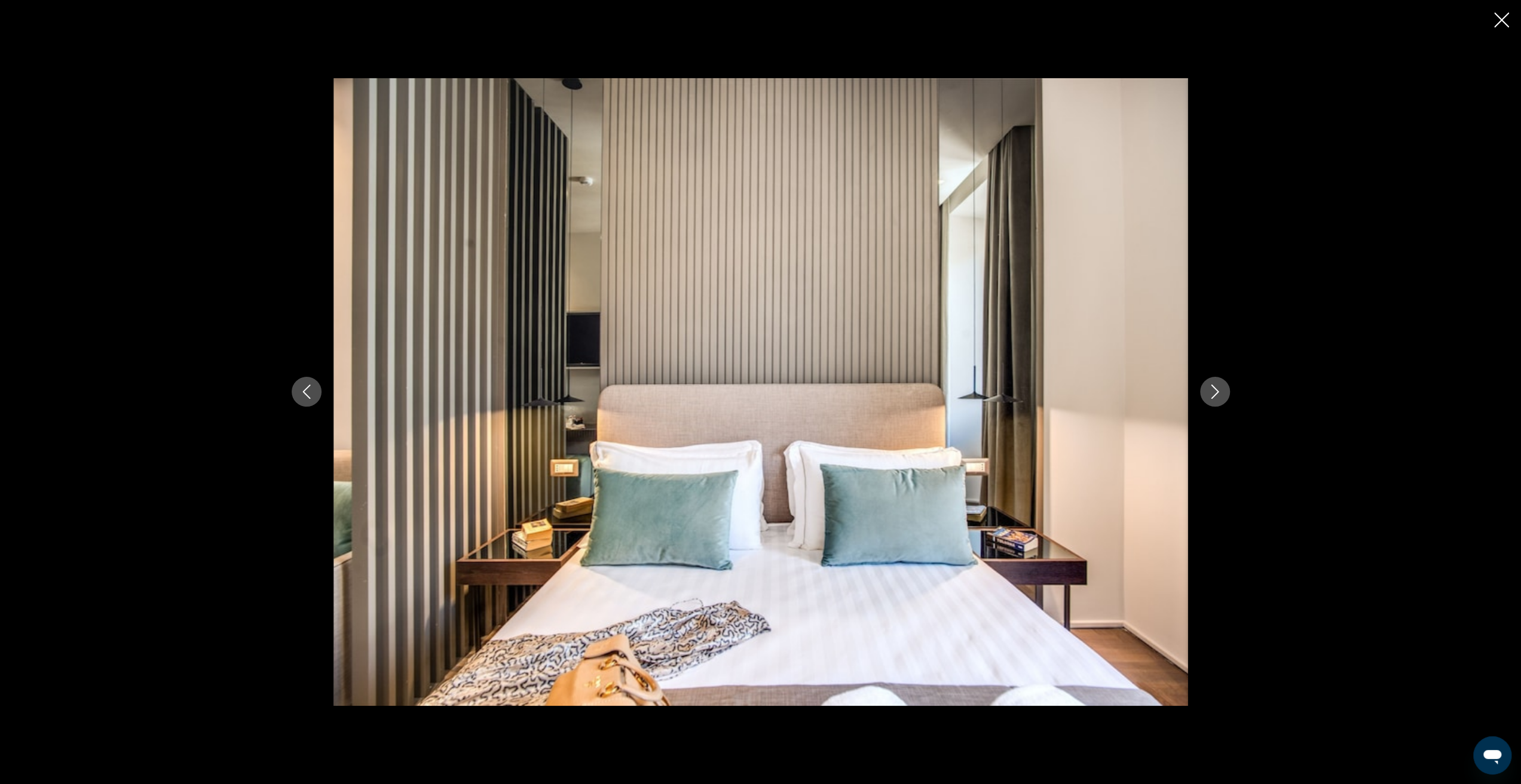
click at [1215, 393] on icon "Next image" at bounding box center [1215, 392] width 14 height 14
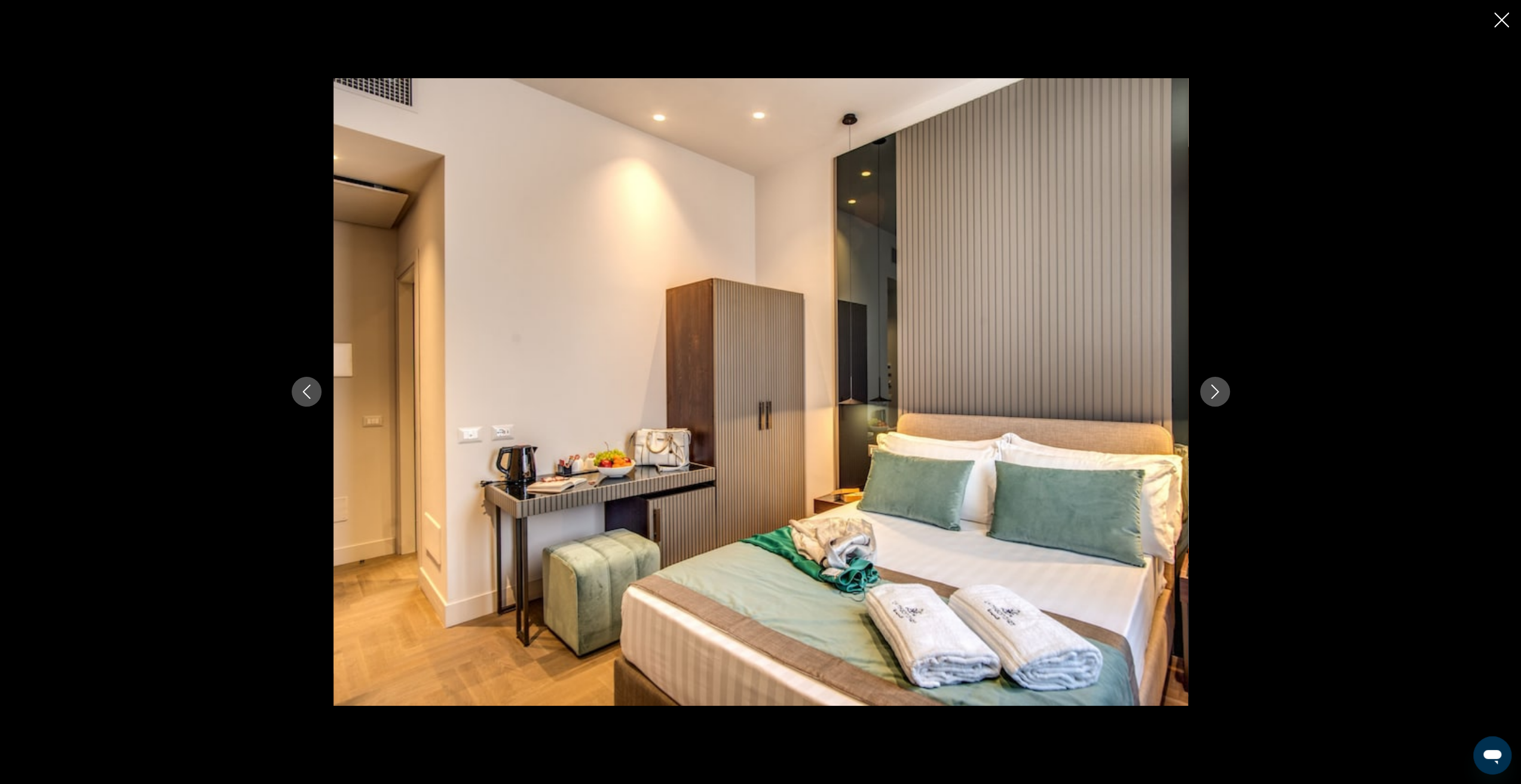
click at [1215, 393] on icon "Next image" at bounding box center [1215, 392] width 14 height 14
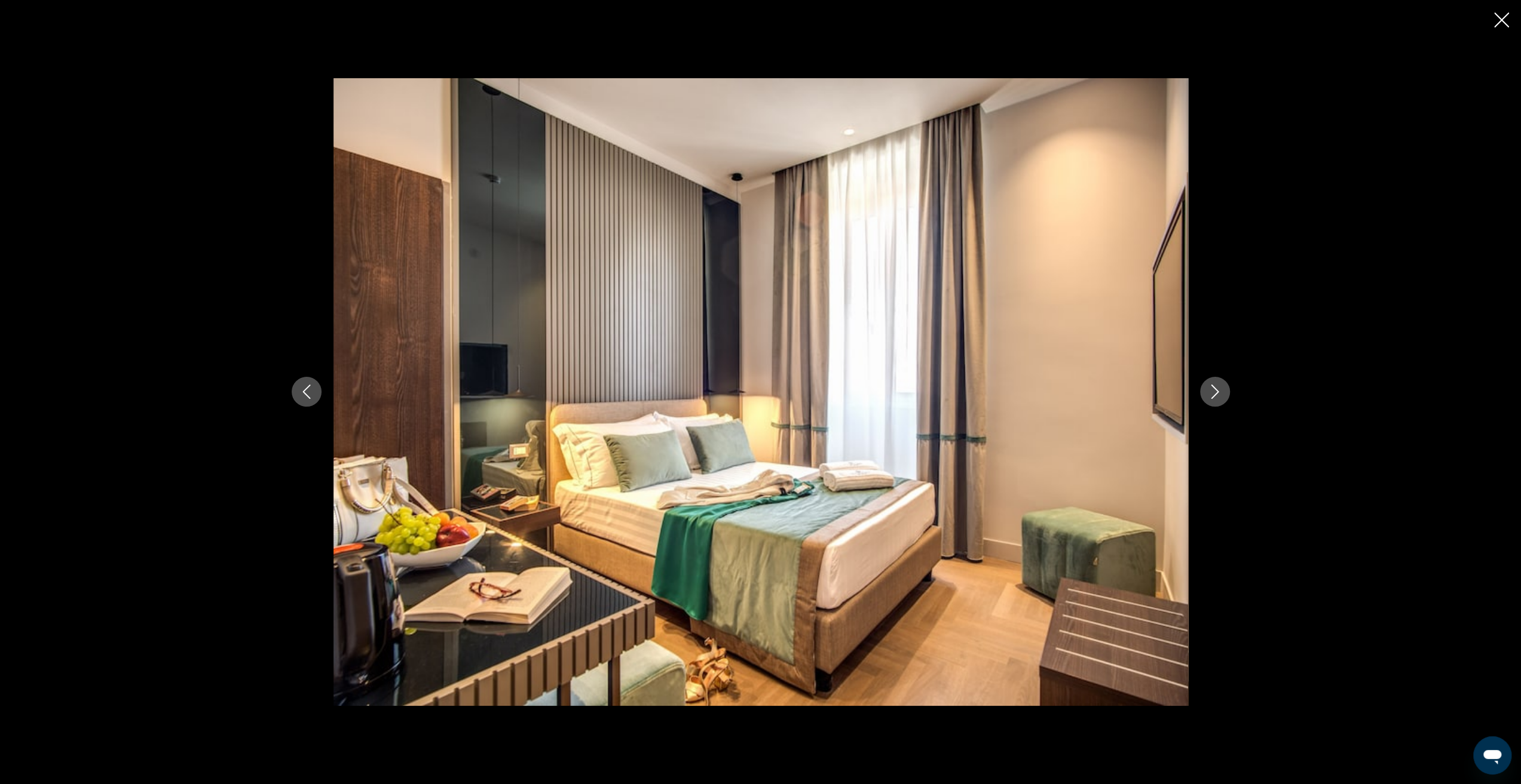
click at [1215, 393] on icon "Next image" at bounding box center [1215, 392] width 14 height 14
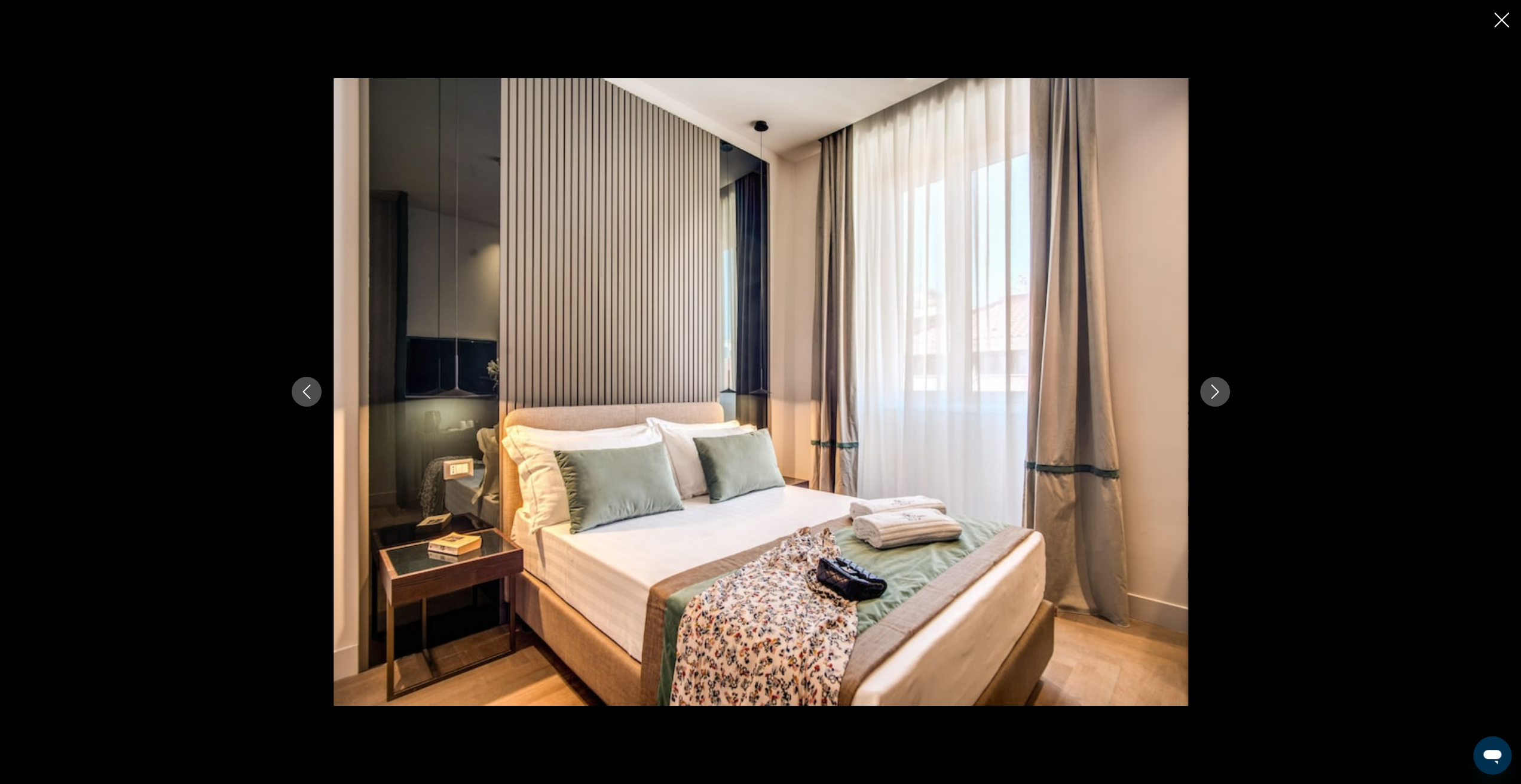
click at [1215, 393] on icon "Next image" at bounding box center [1215, 392] width 14 height 14
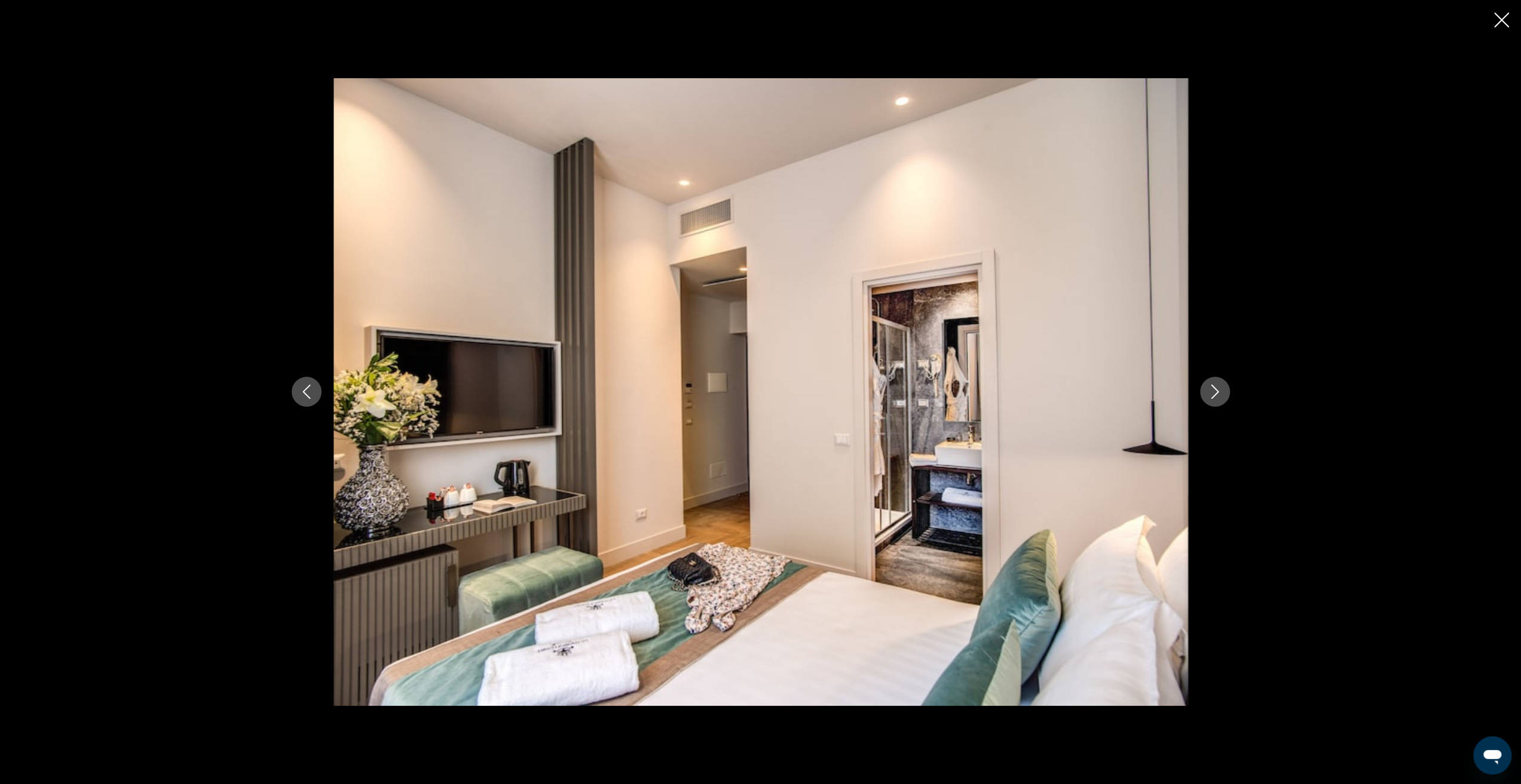
click at [1215, 393] on icon "Next image" at bounding box center [1215, 392] width 14 height 14
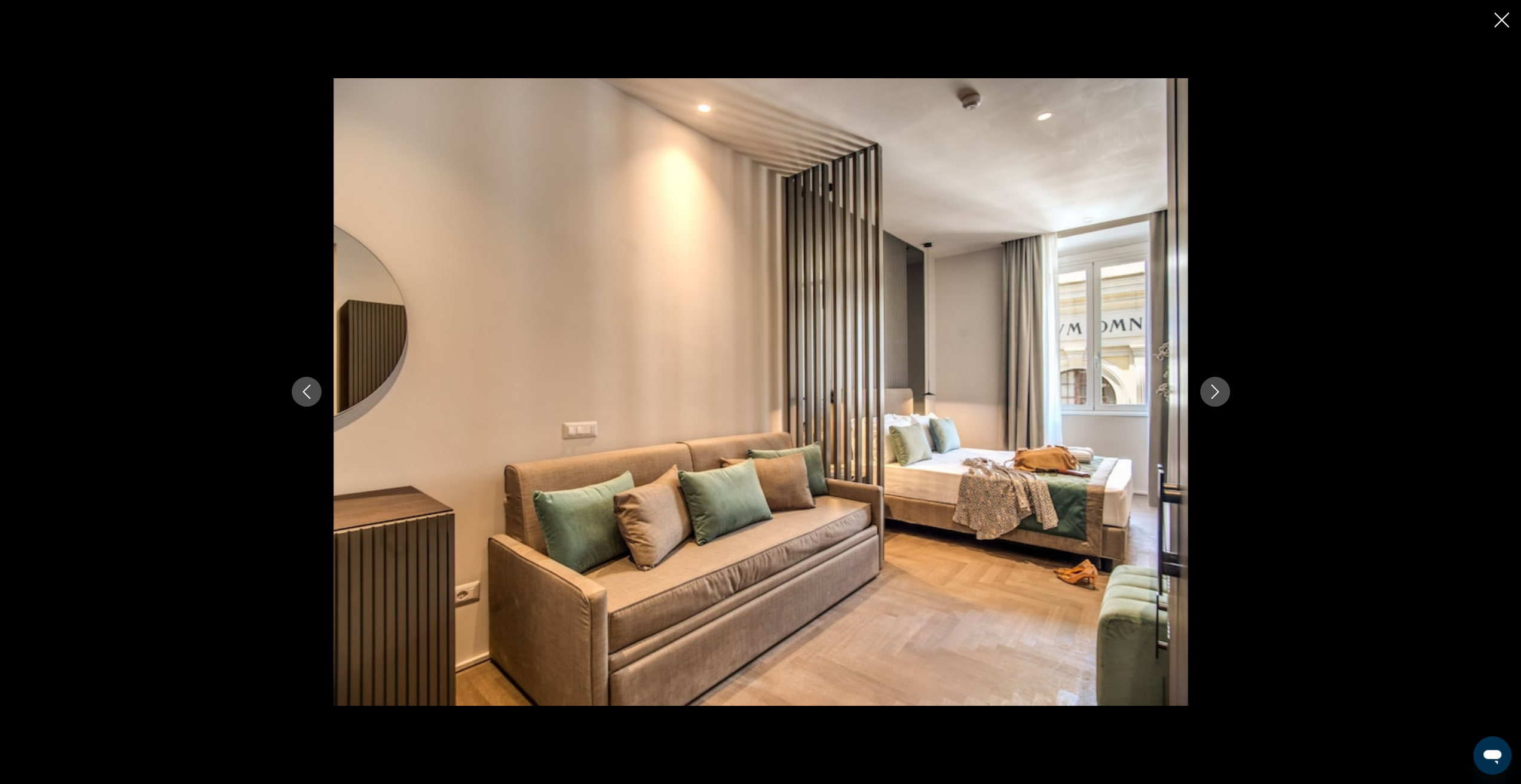
click at [1215, 393] on icon "Next image" at bounding box center [1215, 392] width 14 height 14
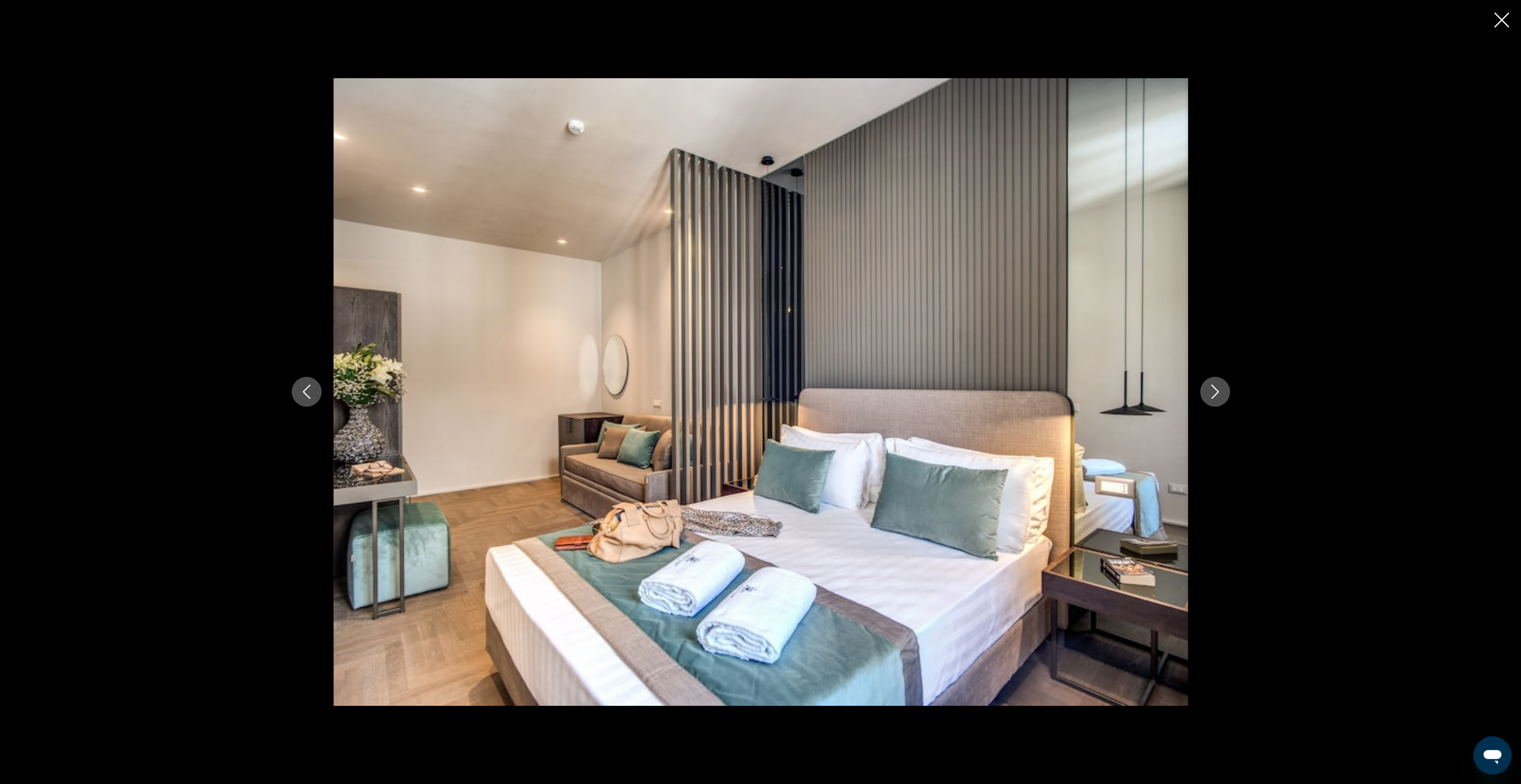
click at [1215, 393] on icon "Next image" at bounding box center [1215, 392] width 14 height 14
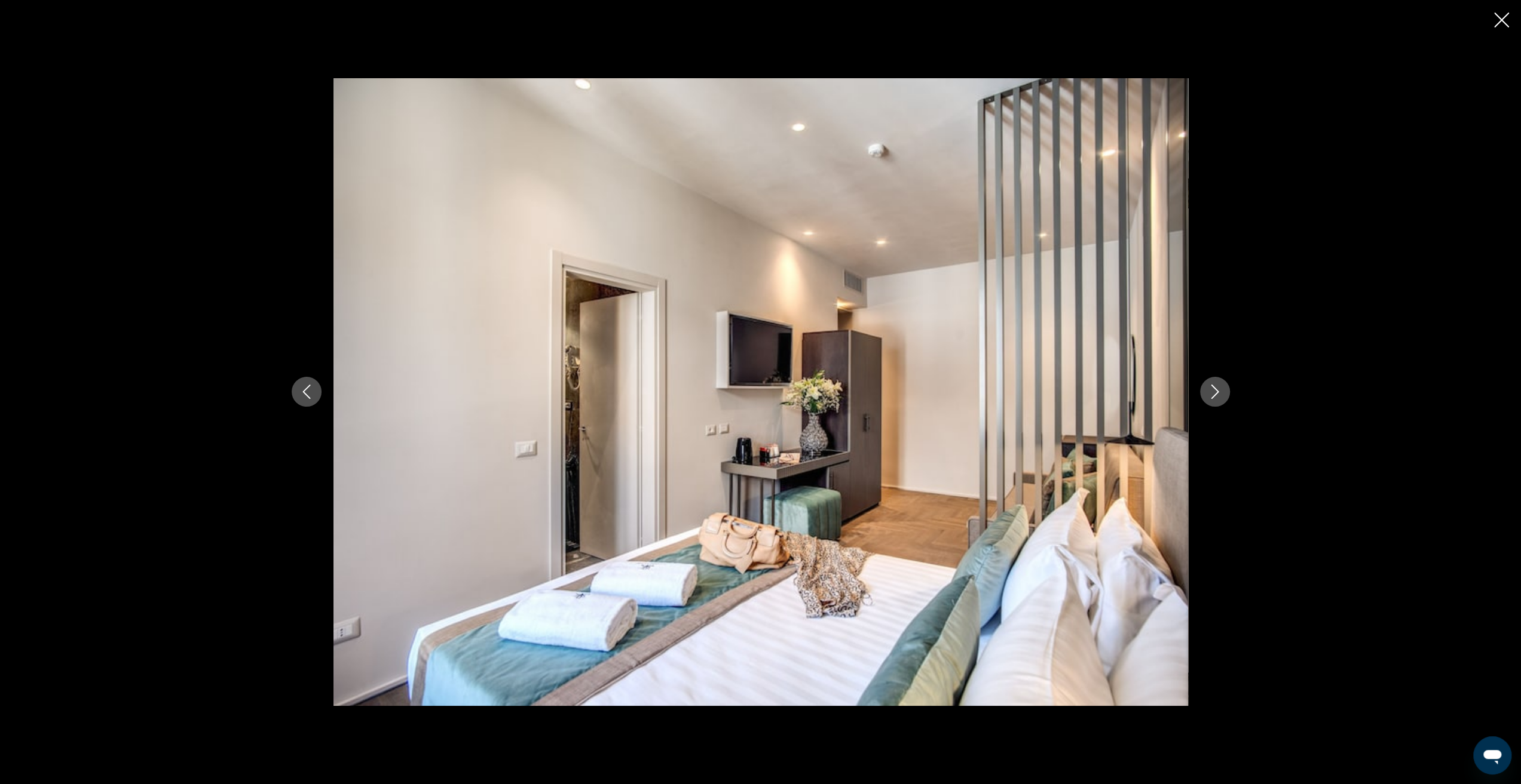
click at [1215, 393] on icon "Next image" at bounding box center [1215, 392] width 14 height 14
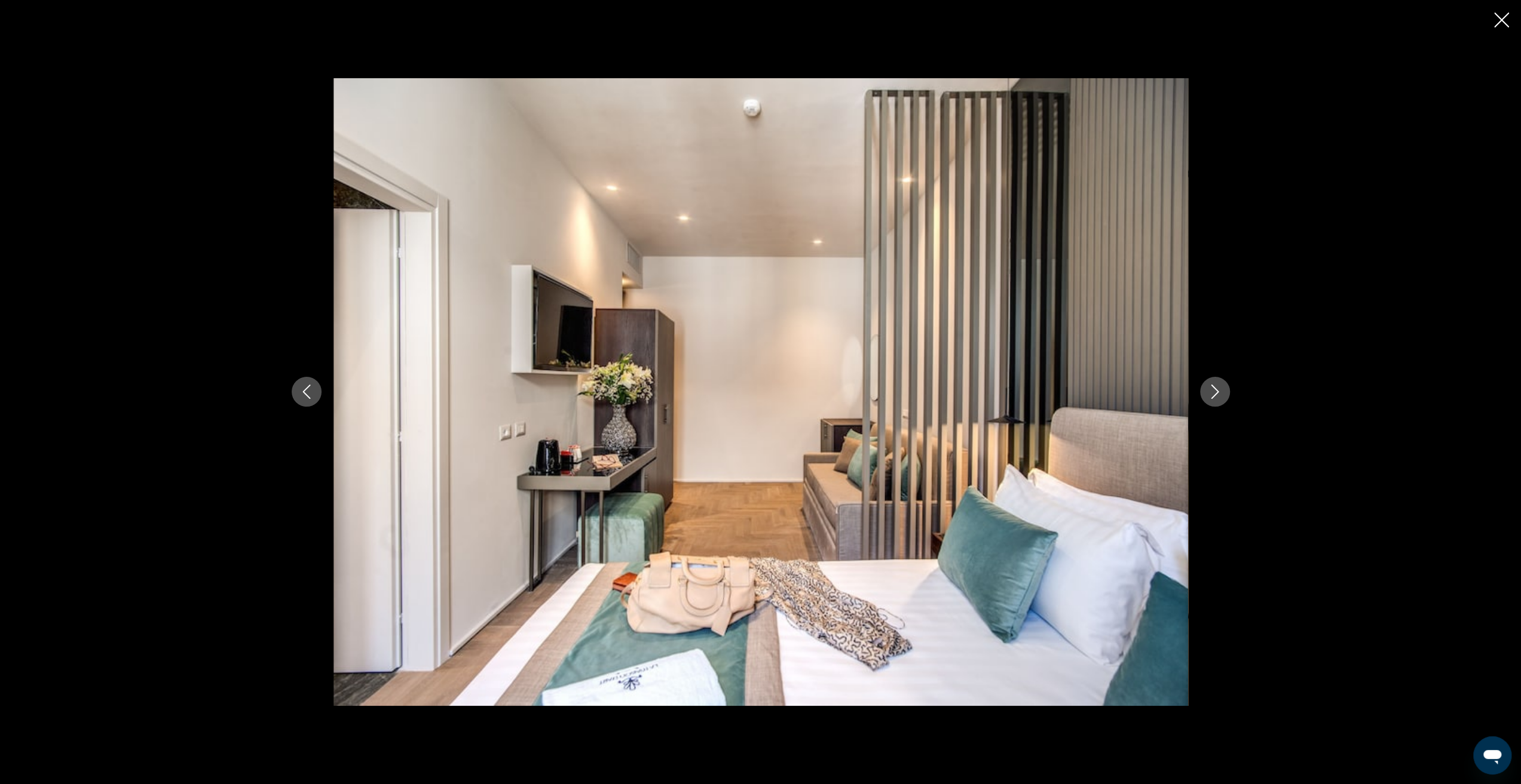
click at [1215, 393] on icon "Next image" at bounding box center [1215, 392] width 14 height 14
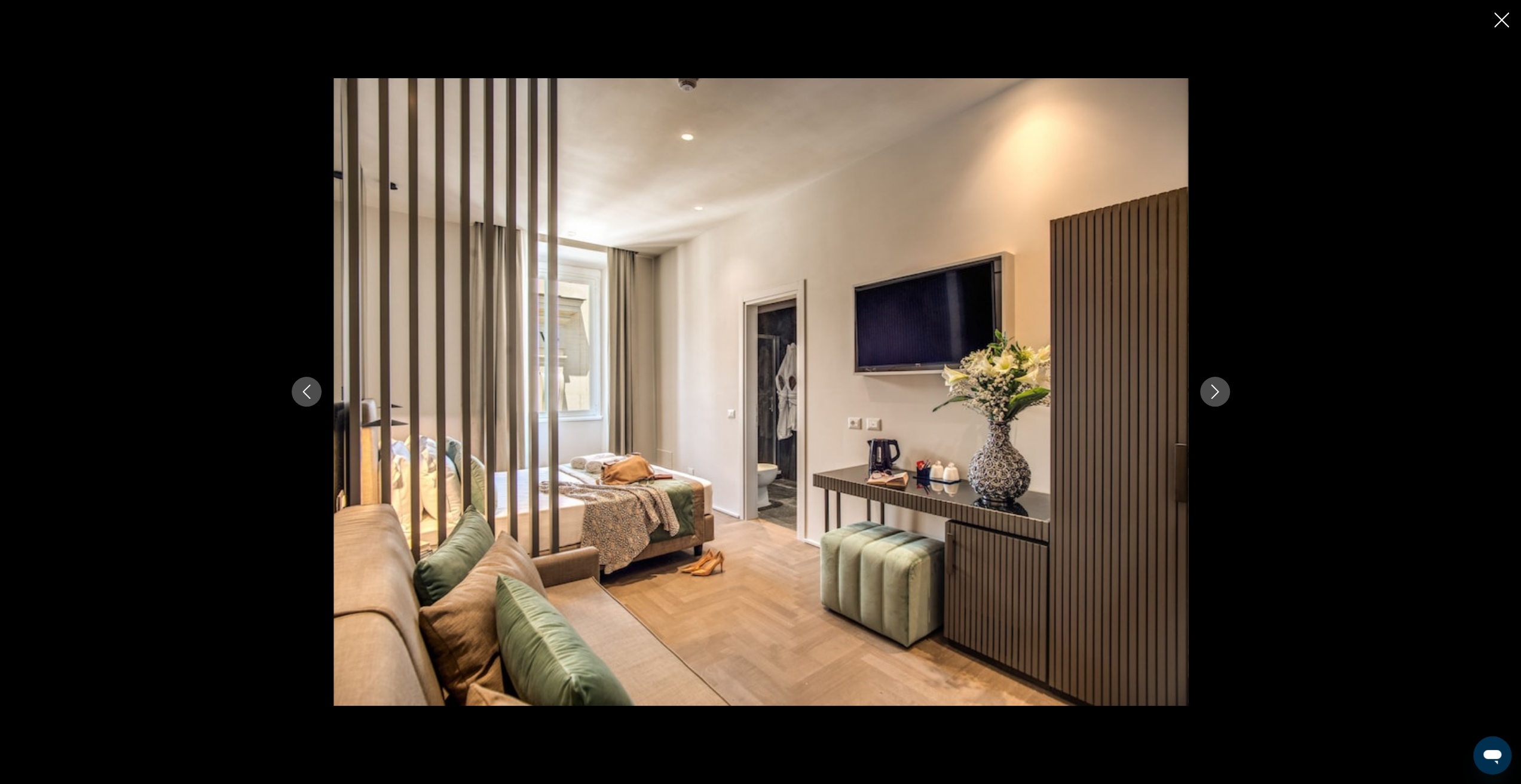
click at [1215, 393] on icon "Next image" at bounding box center [1215, 392] width 14 height 14
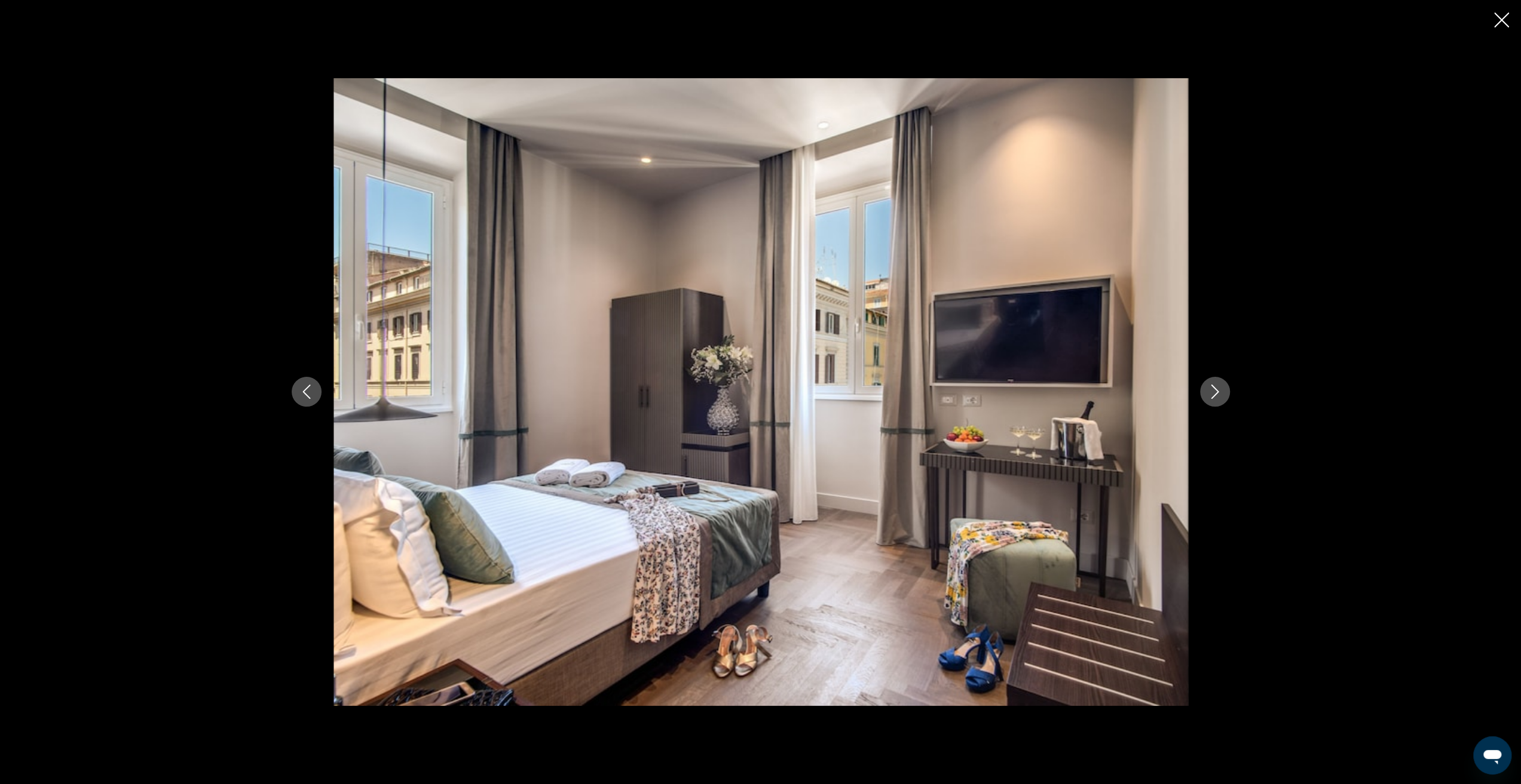
click at [1215, 393] on icon "Next image" at bounding box center [1215, 392] width 14 height 14
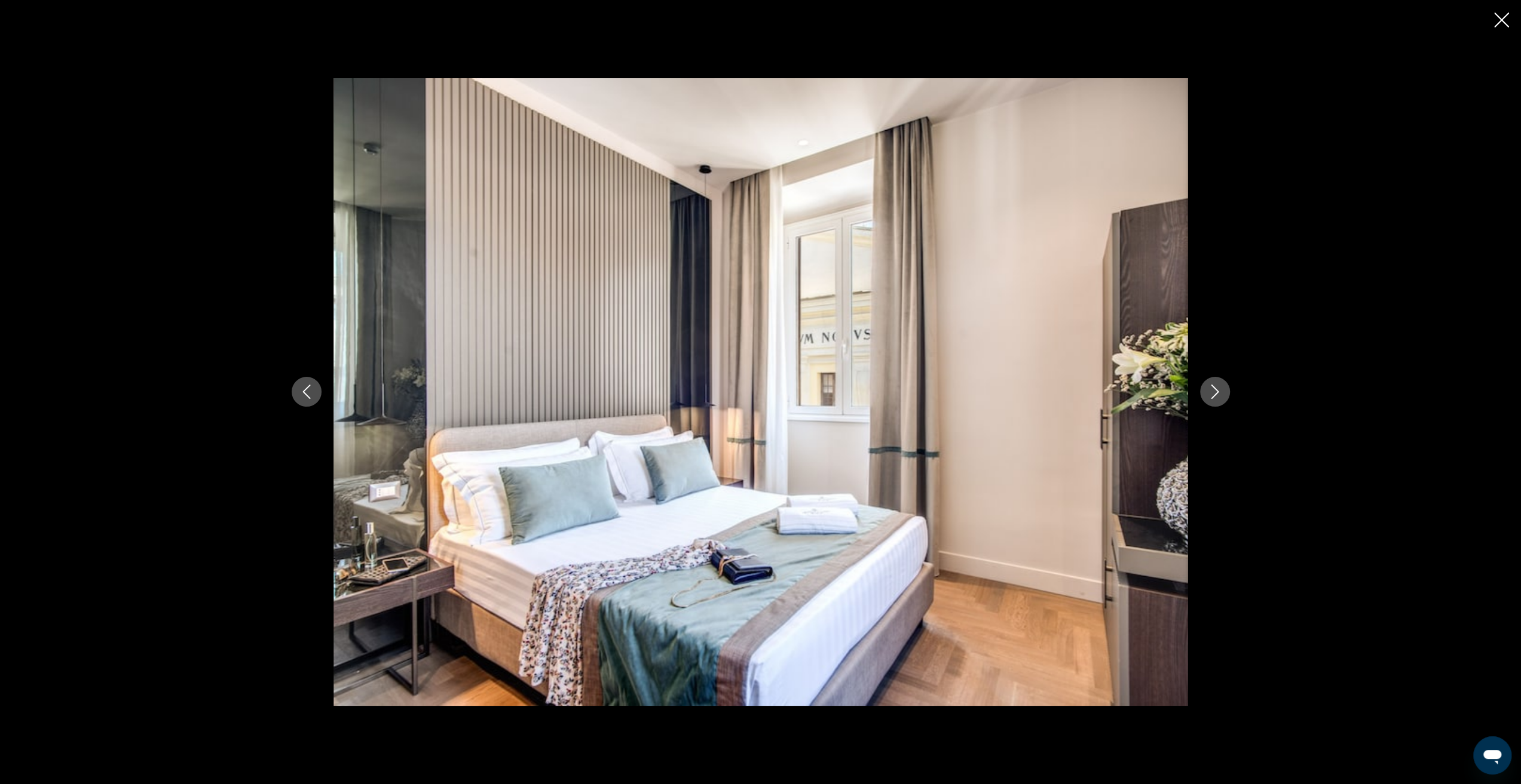
click at [1215, 393] on icon "Next image" at bounding box center [1215, 392] width 14 height 14
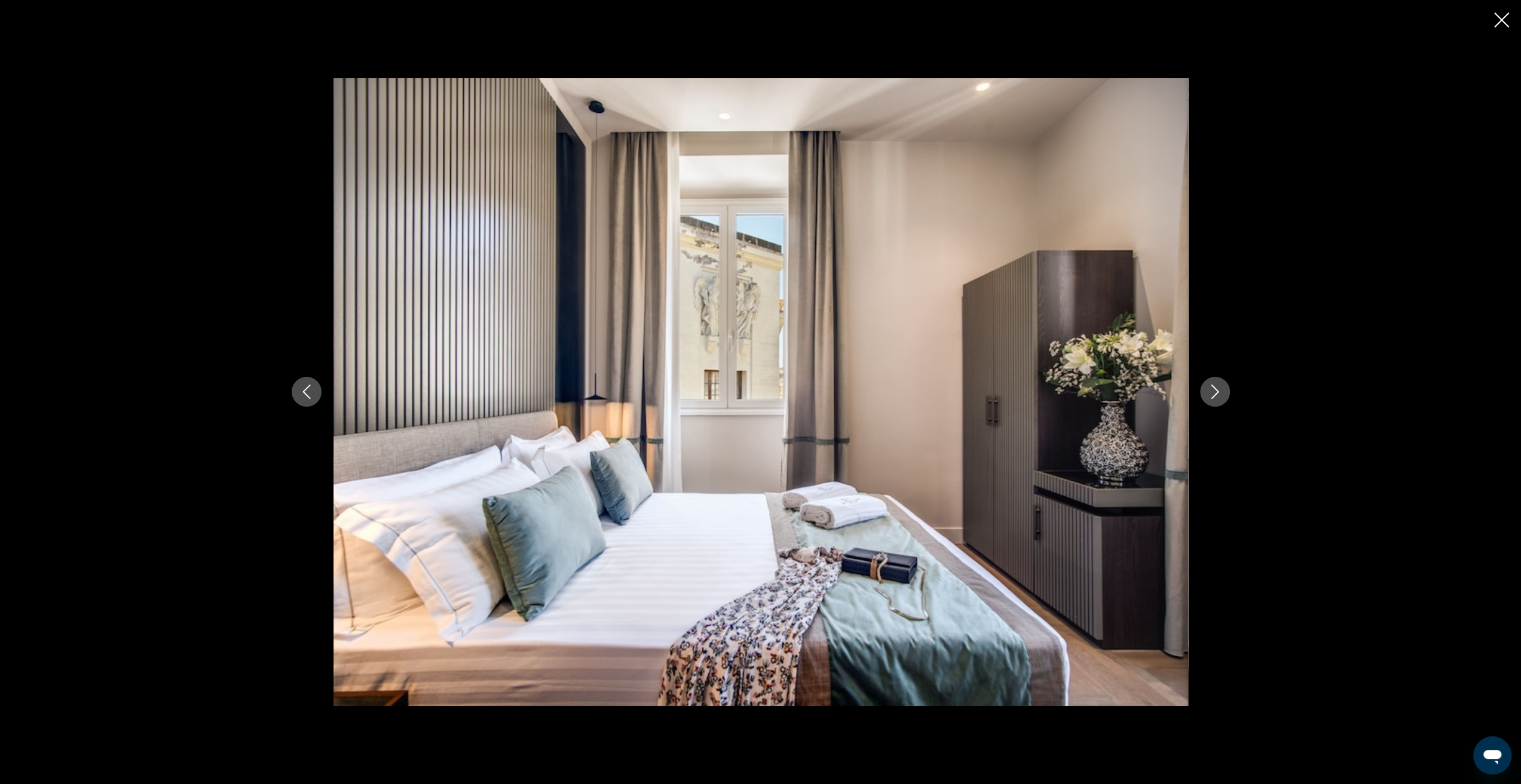
click at [1215, 393] on icon "Next image" at bounding box center [1215, 392] width 14 height 14
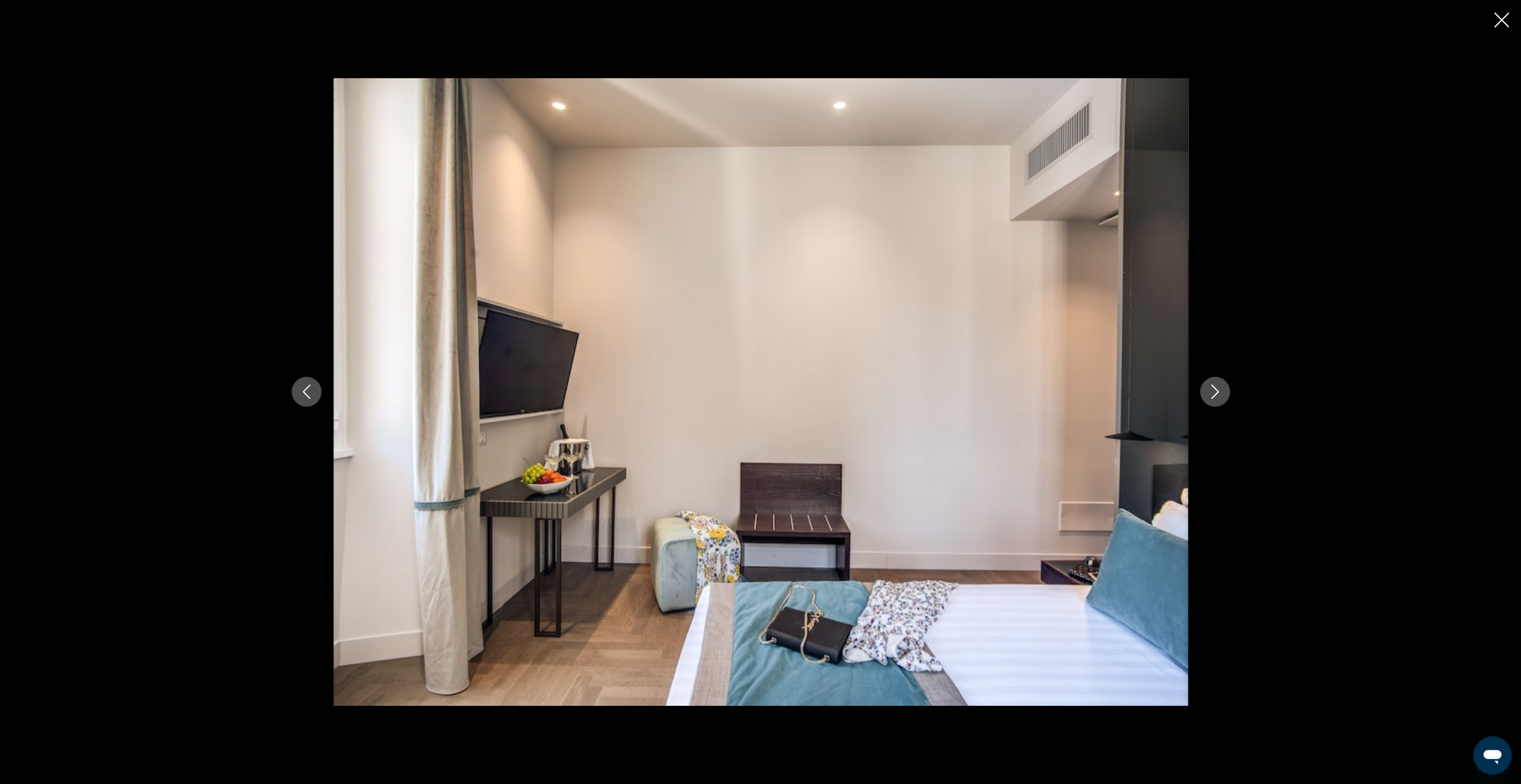
click at [1215, 393] on icon "Next image" at bounding box center [1215, 392] width 14 height 14
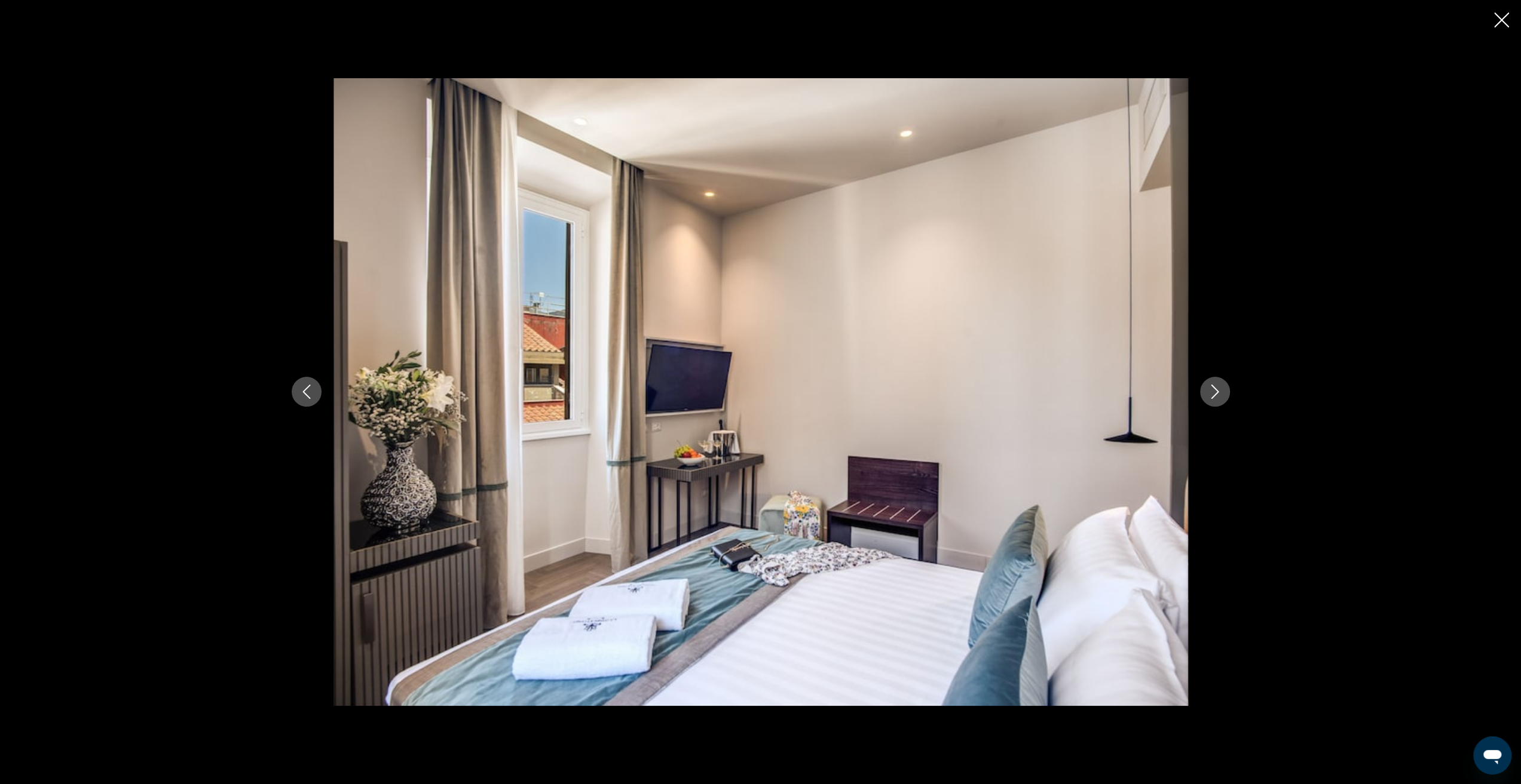
click at [1215, 393] on icon "Next image" at bounding box center [1215, 392] width 14 height 14
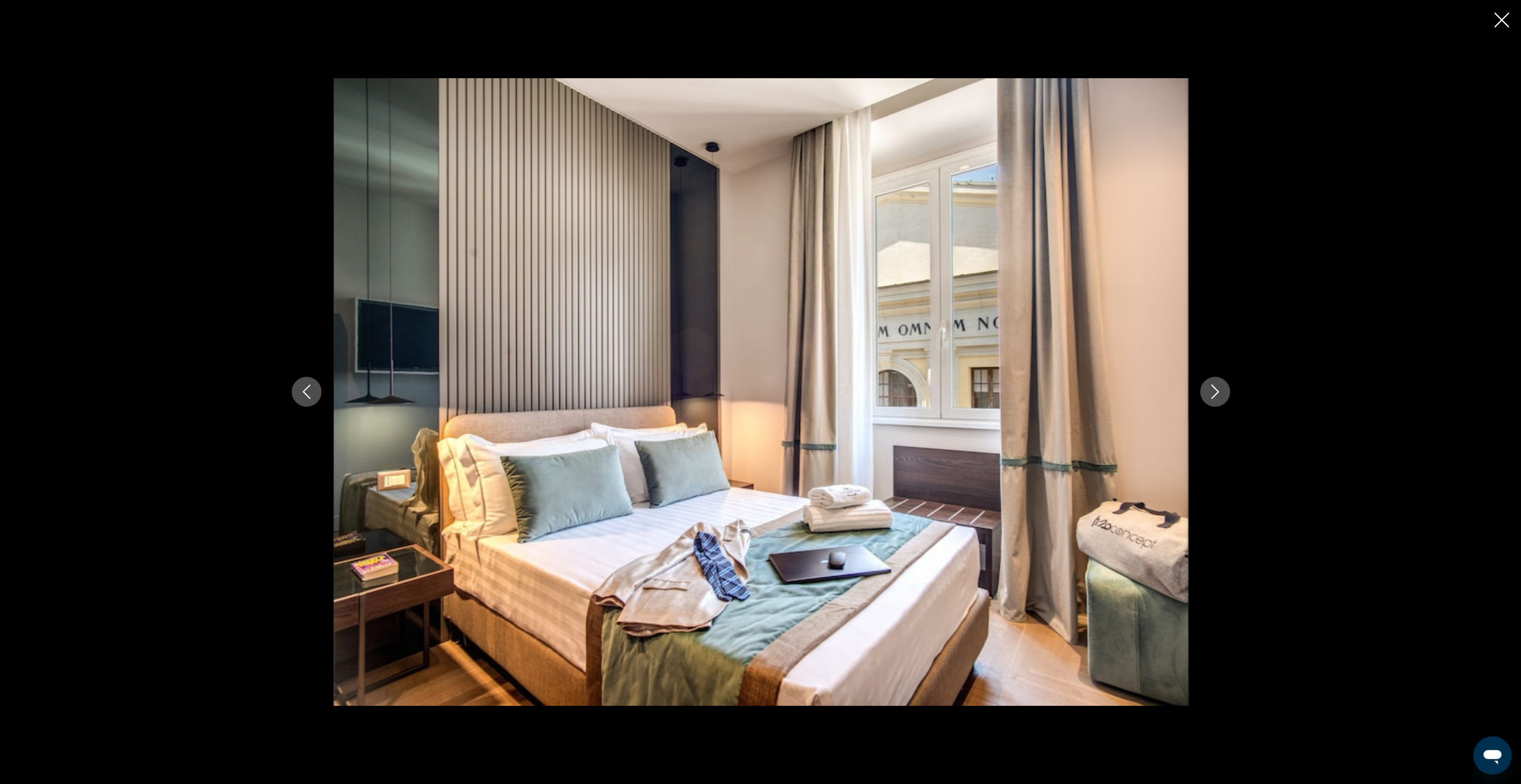
click at [1215, 393] on icon "Next image" at bounding box center [1215, 392] width 14 height 14
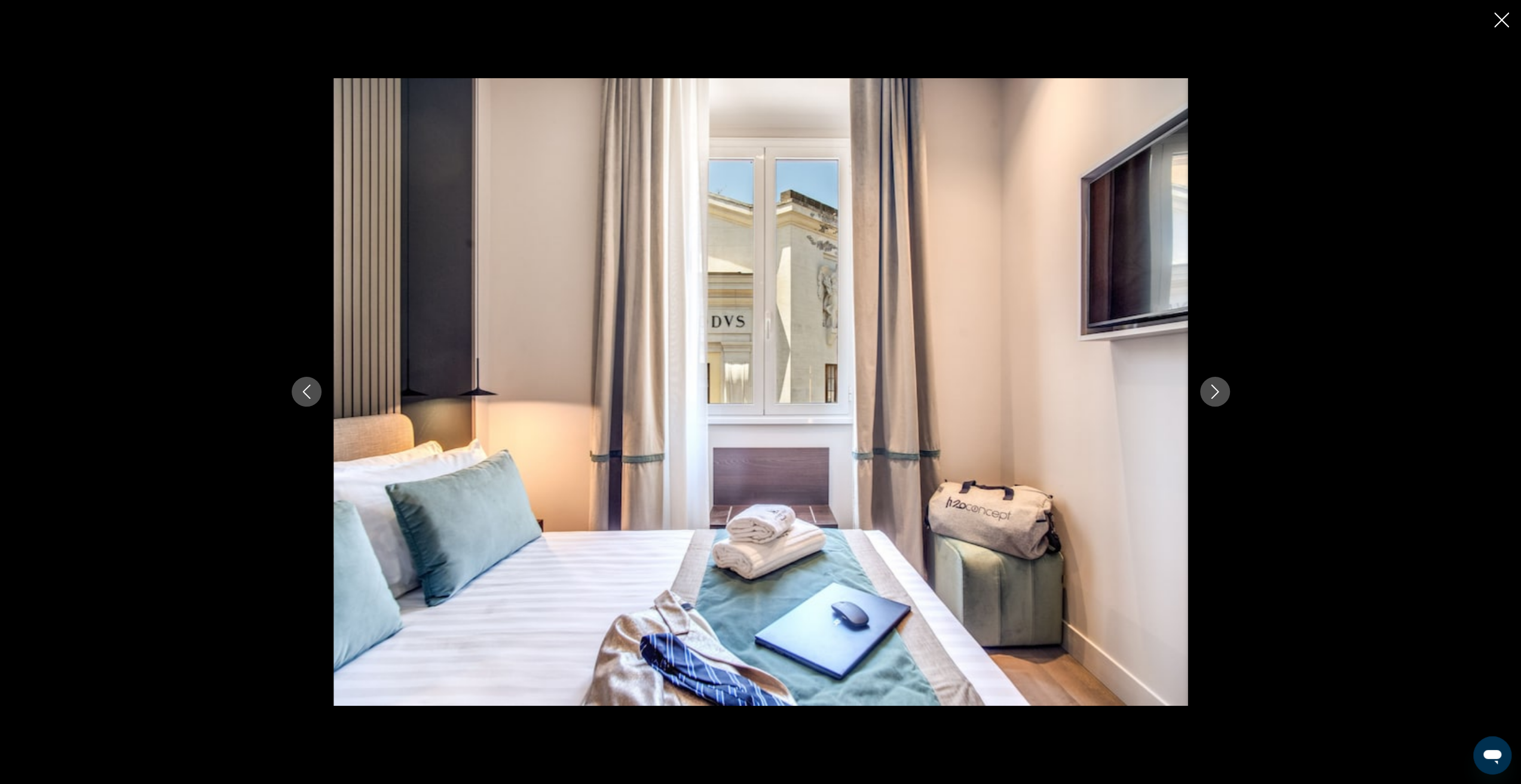
click at [1215, 393] on icon "Next image" at bounding box center [1215, 392] width 14 height 14
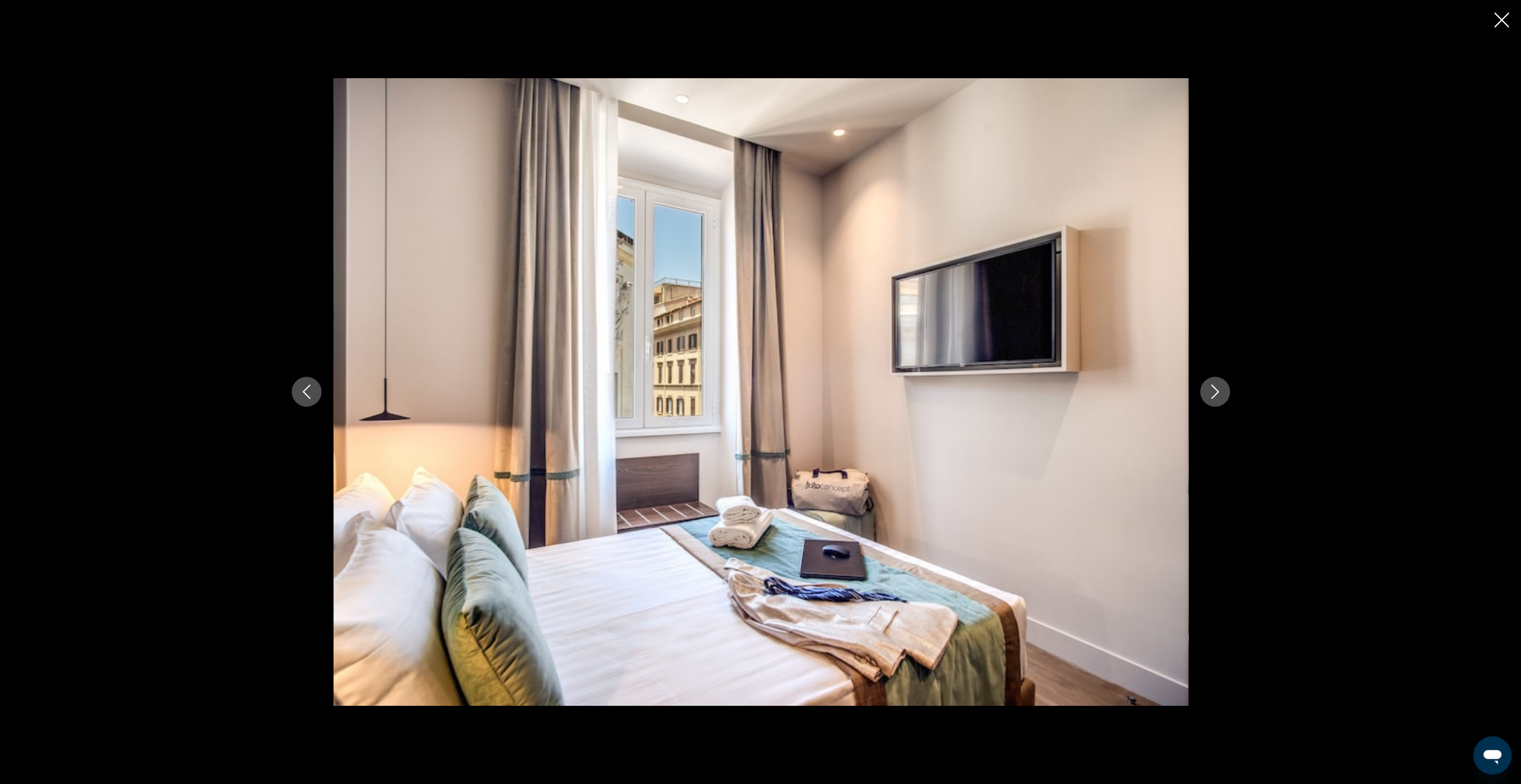
click at [1215, 393] on icon "Next image" at bounding box center [1215, 392] width 14 height 14
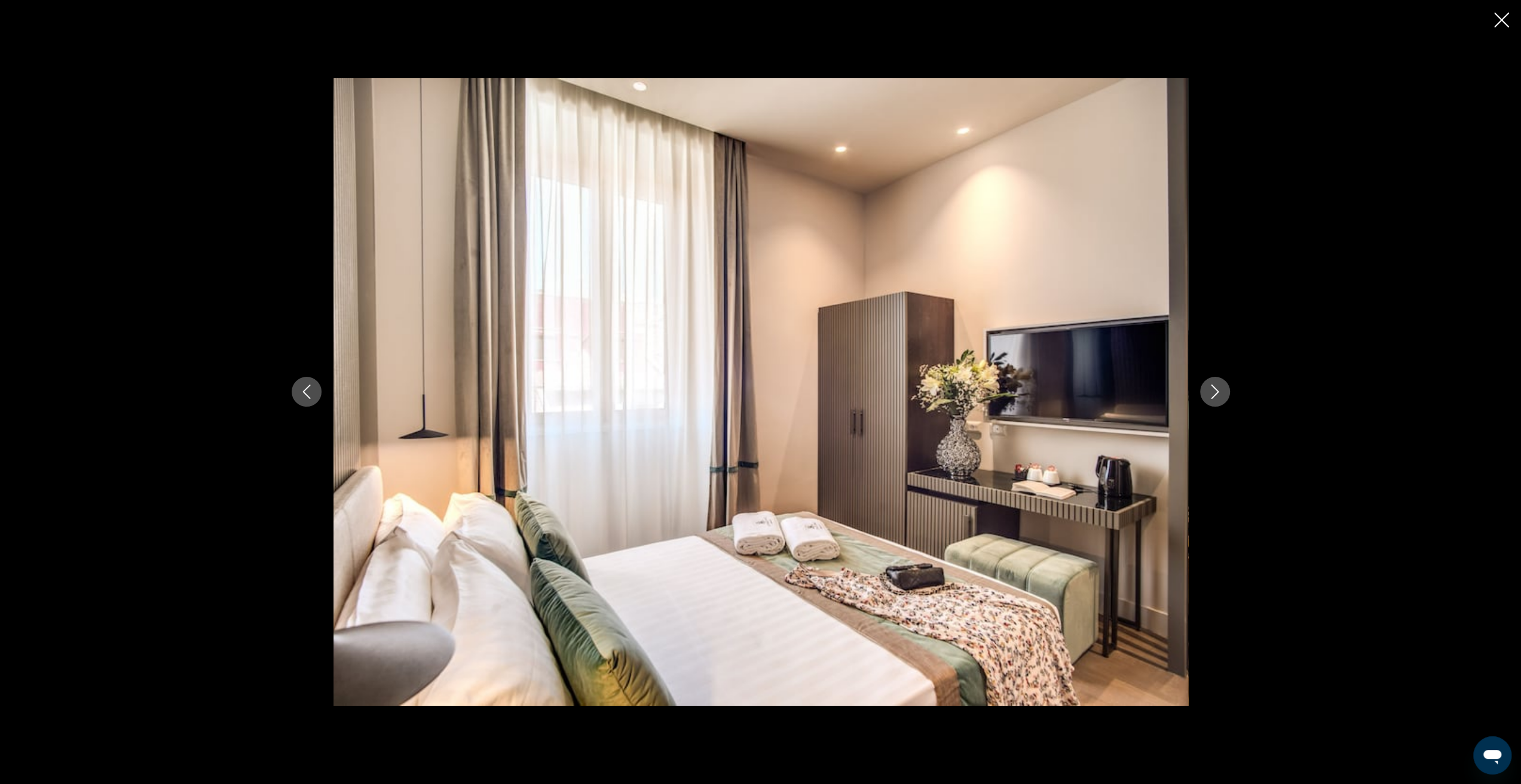
click at [1215, 393] on icon "Next image" at bounding box center [1215, 392] width 14 height 14
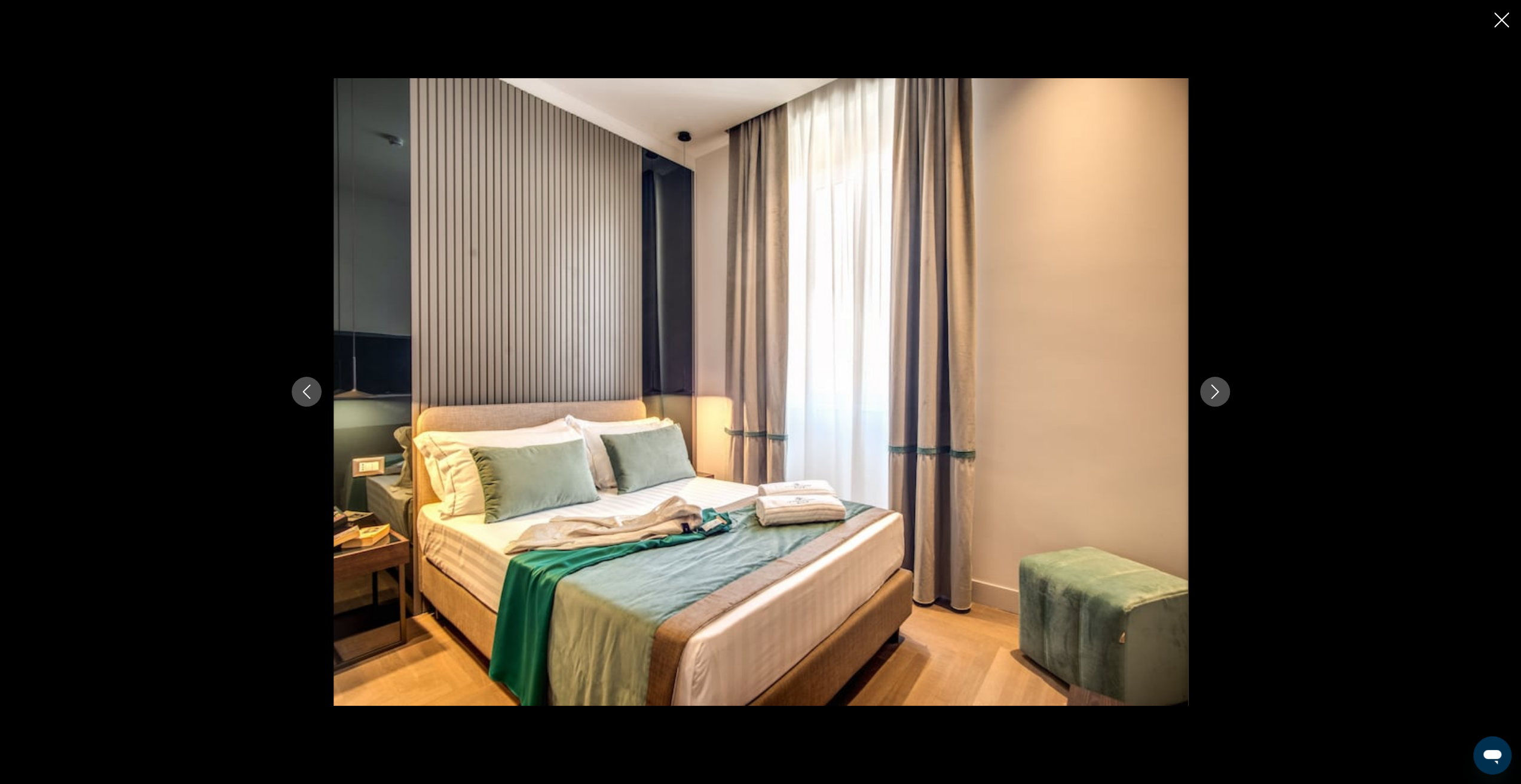
click at [1214, 393] on icon "Next image" at bounding box center [1215, 392] width 14 height 14
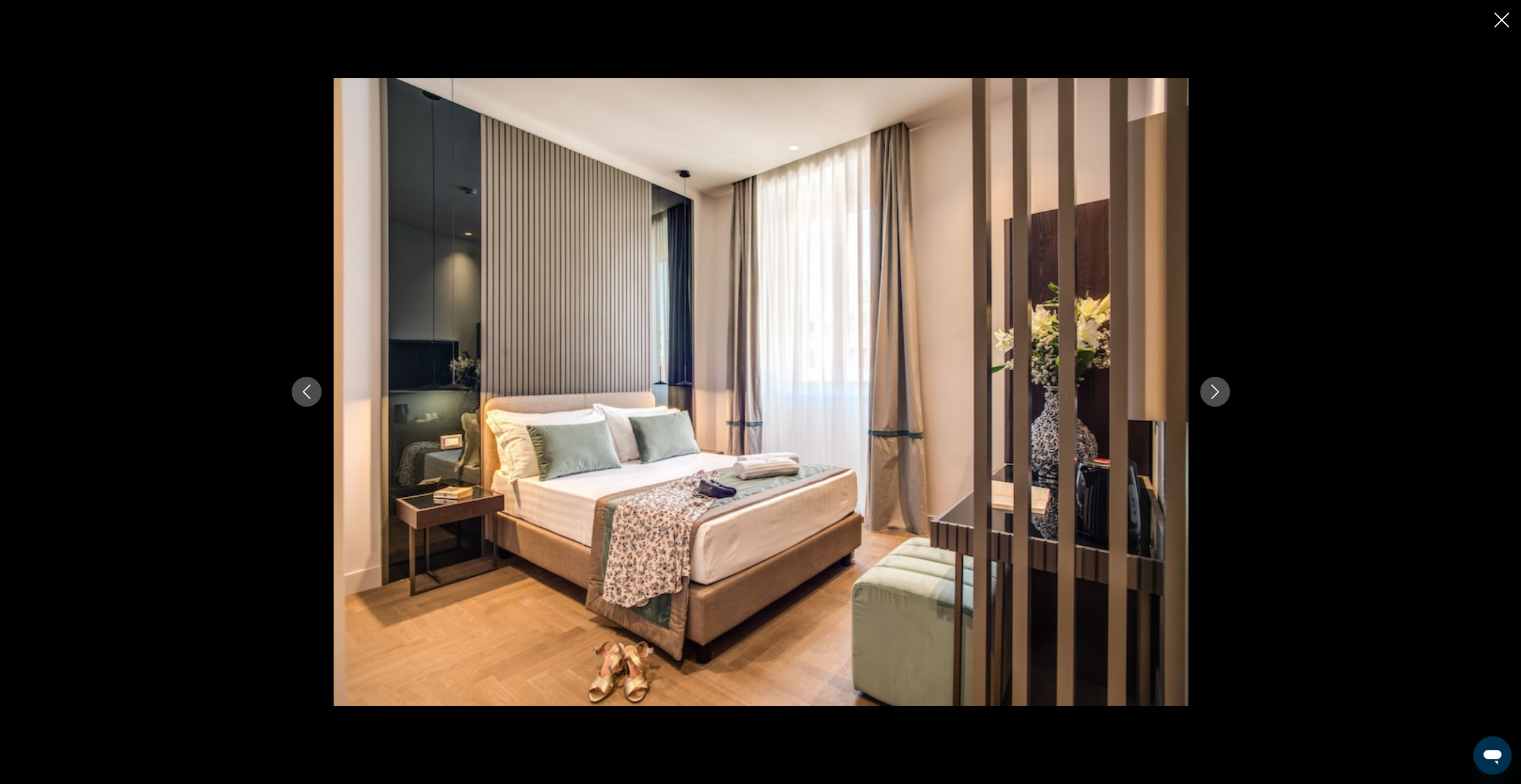
click at [1214, 393] on icon "Next image" at bounding box center [1215, 392] width 14 height 14
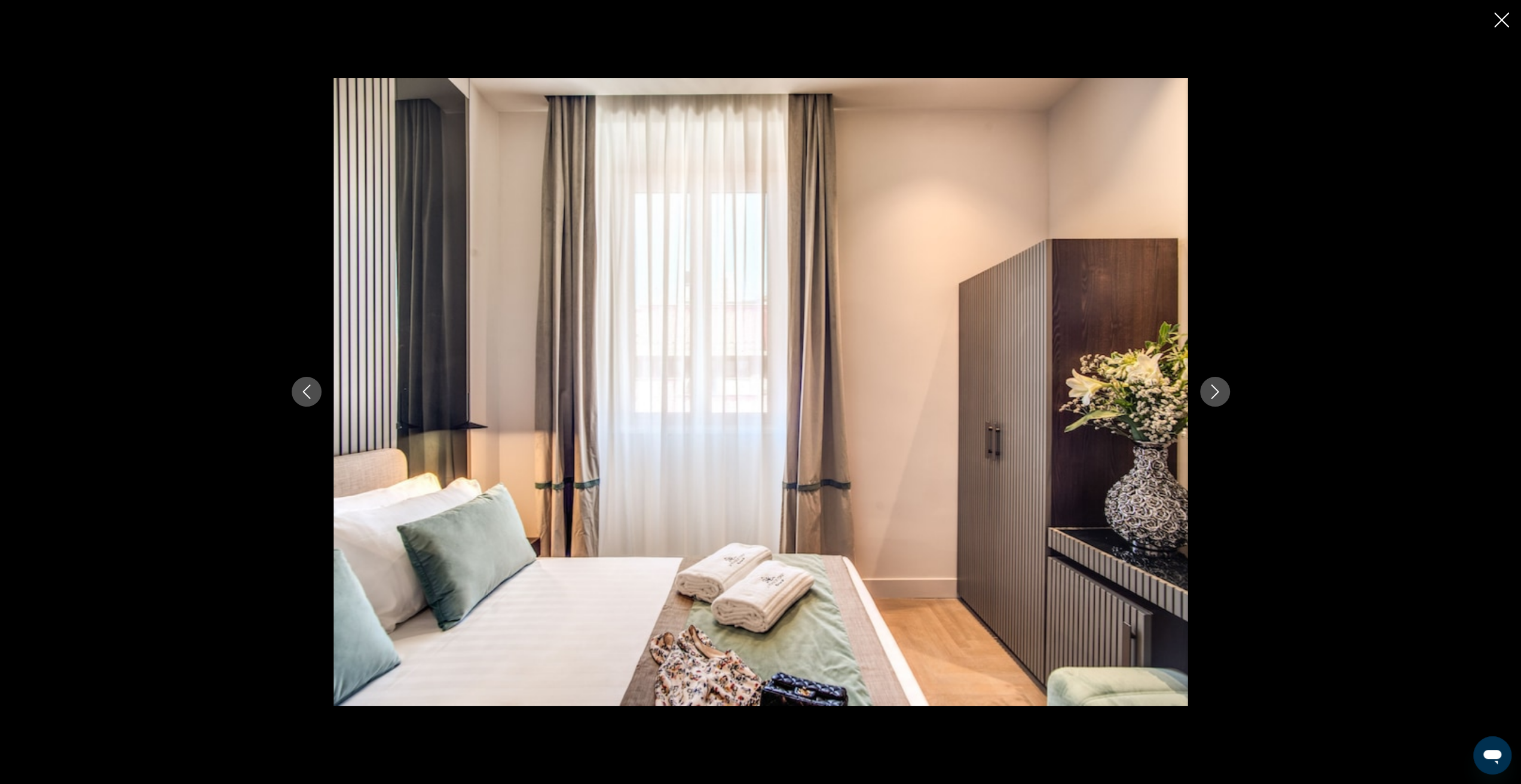
click at [1214, 393] on icon "Next image" at bounding box center [1215, 392] width 14 height 14
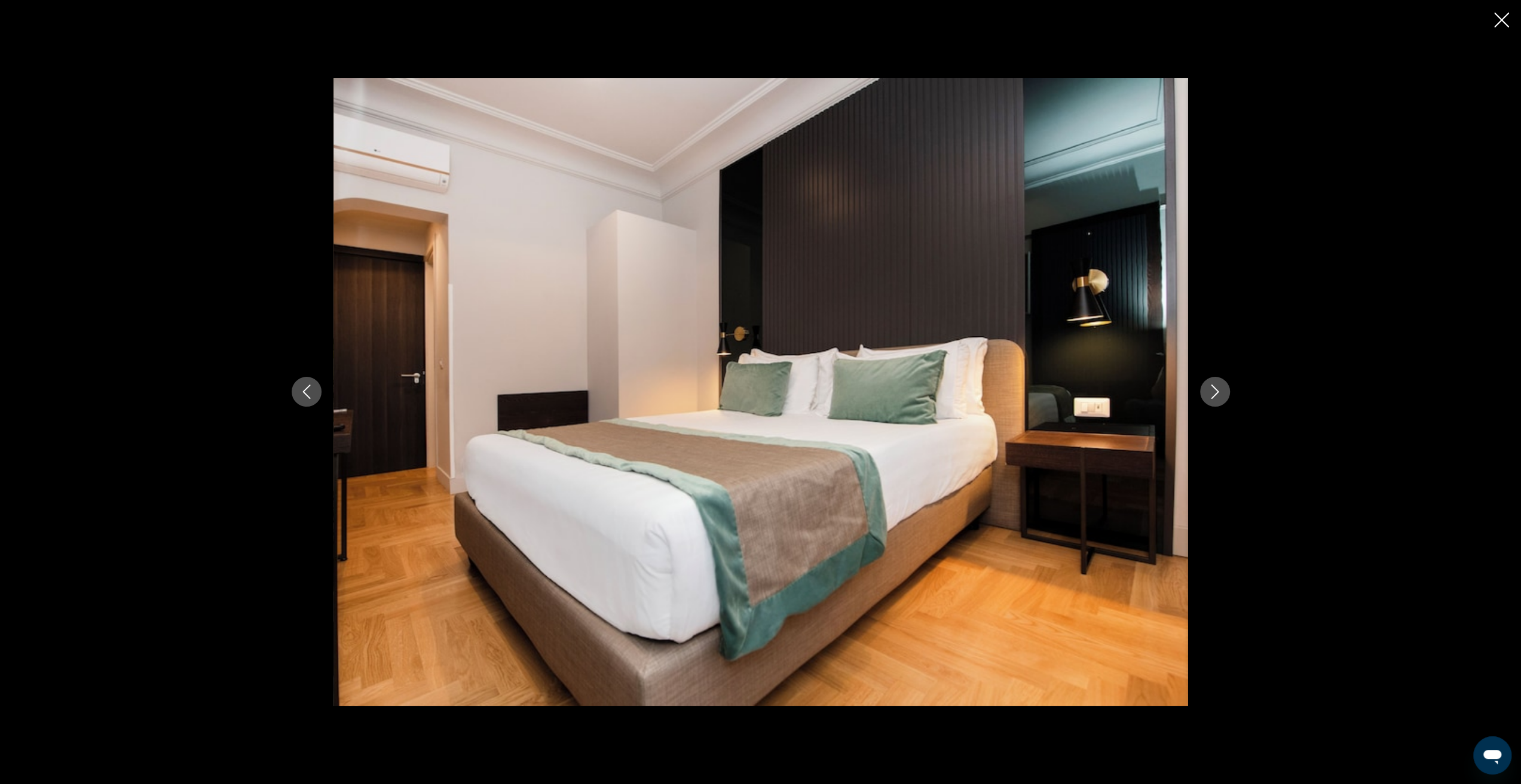
click at [1214, 393] on icon "Next image" at bounding box center [1215, 392] width 14 height 14
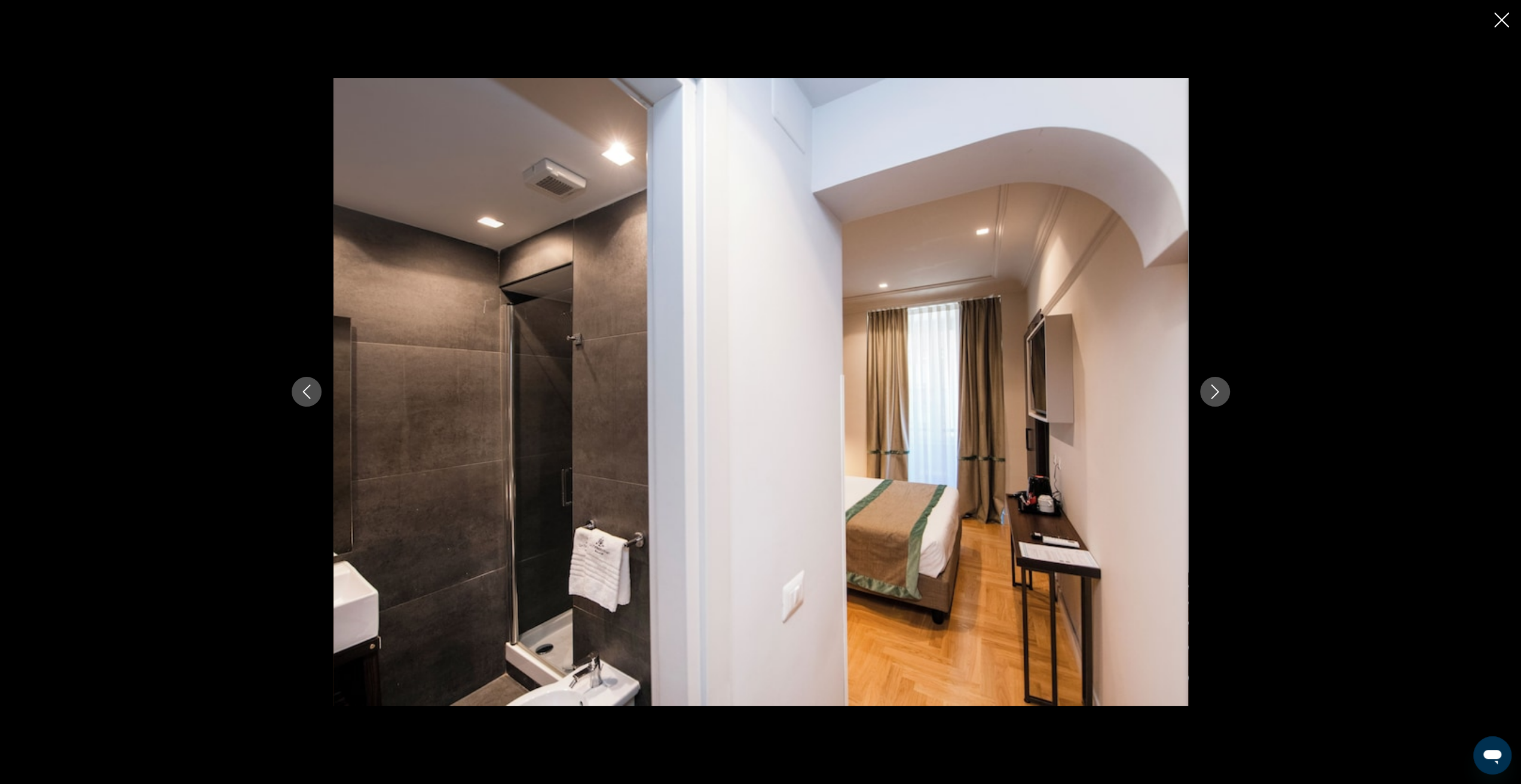
click at [1214, 393] on icon "Next image" at bounding box center [1215, 392] width 14 height 14
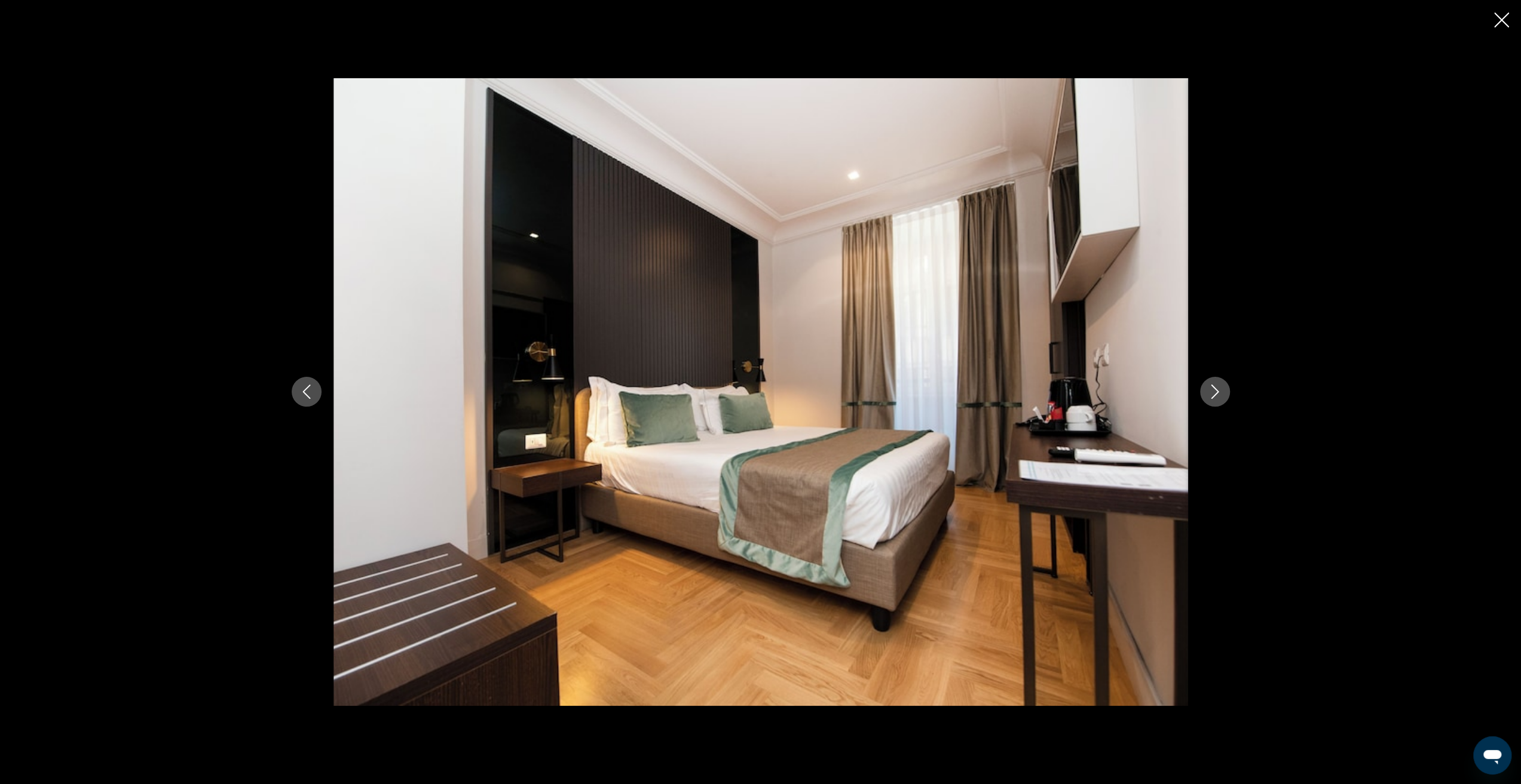
click at [1214, 393] on icon "Next image" at bounding box center [1215, 392] width 14 height 14
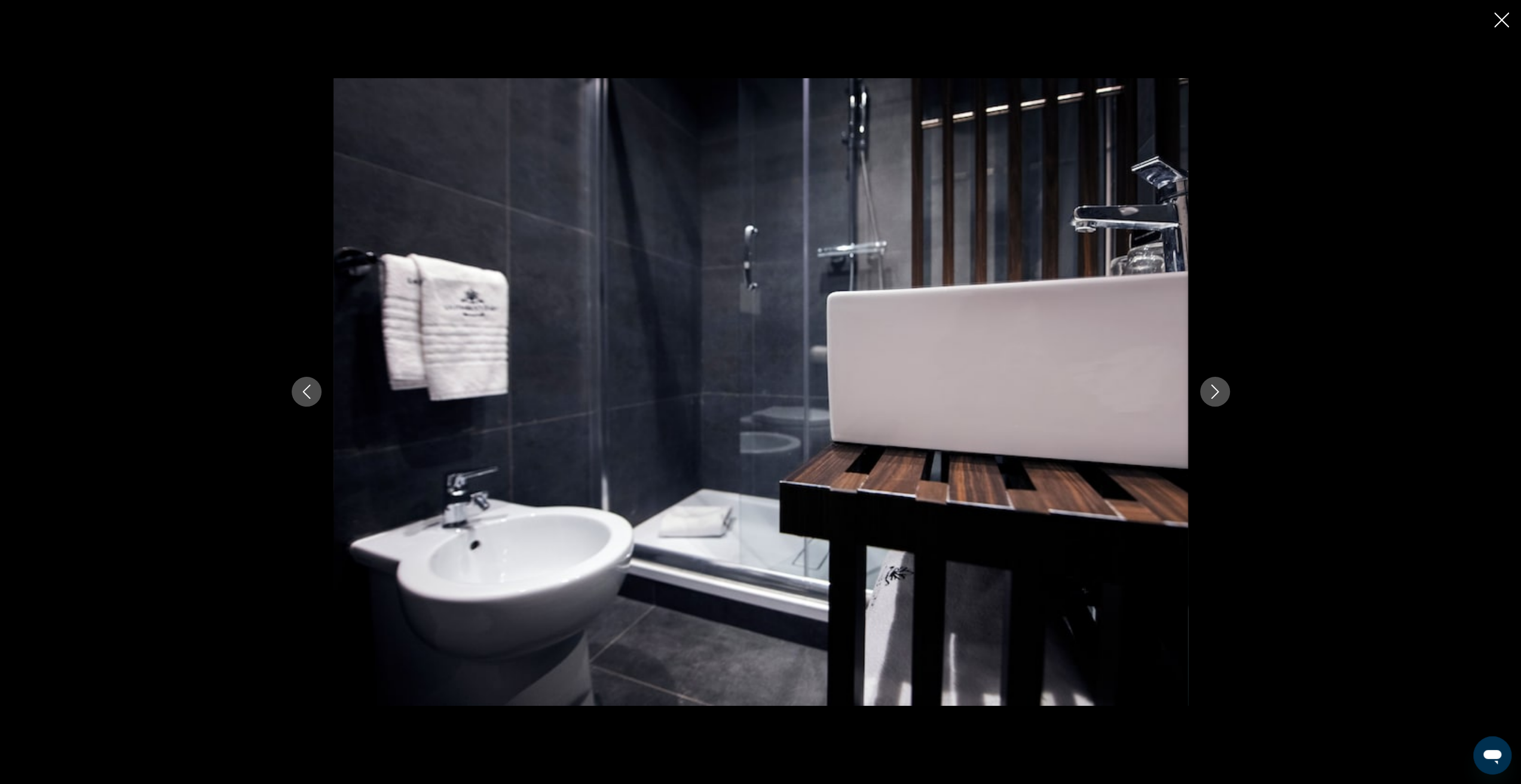
click at [1214, 393] on icon "Next image" at bounding box center [1215, 392] width 14 height 14
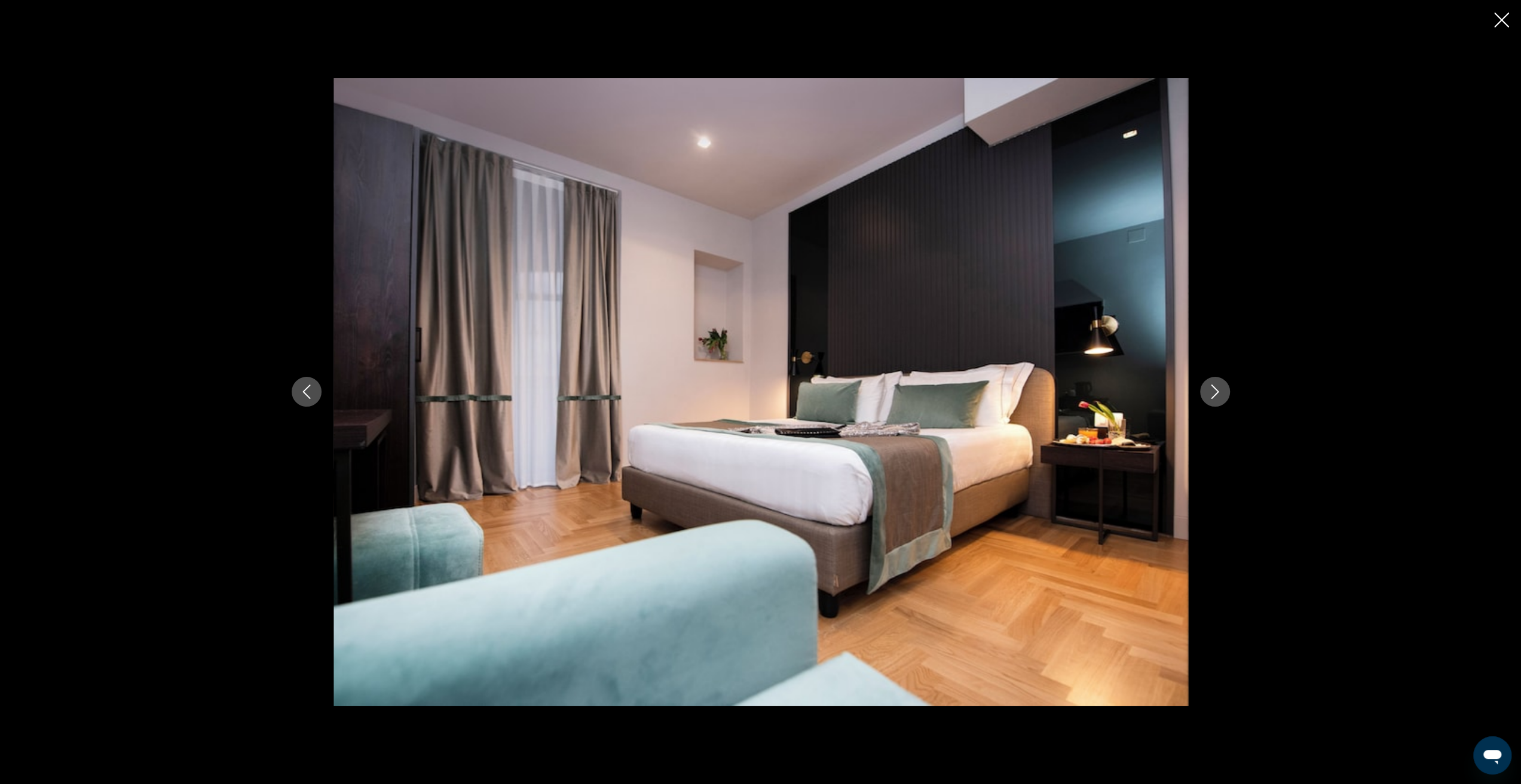
click at [320, 395] on button "Previous image" at bounding box center [306, 391] width 30 height 30
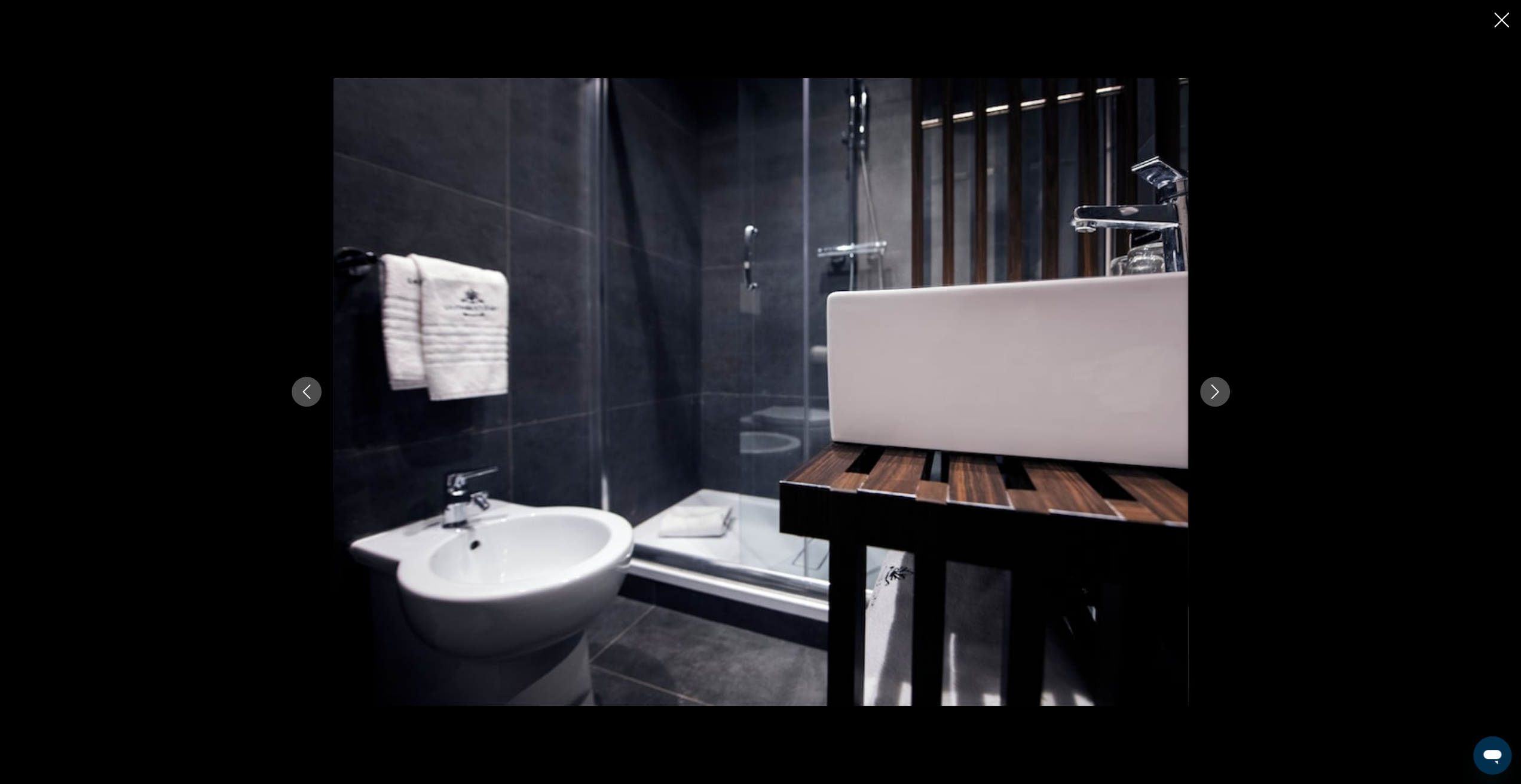
click at [1224, 393] on button "Next image" at bounding box center [1215, 391] width 30 height 30
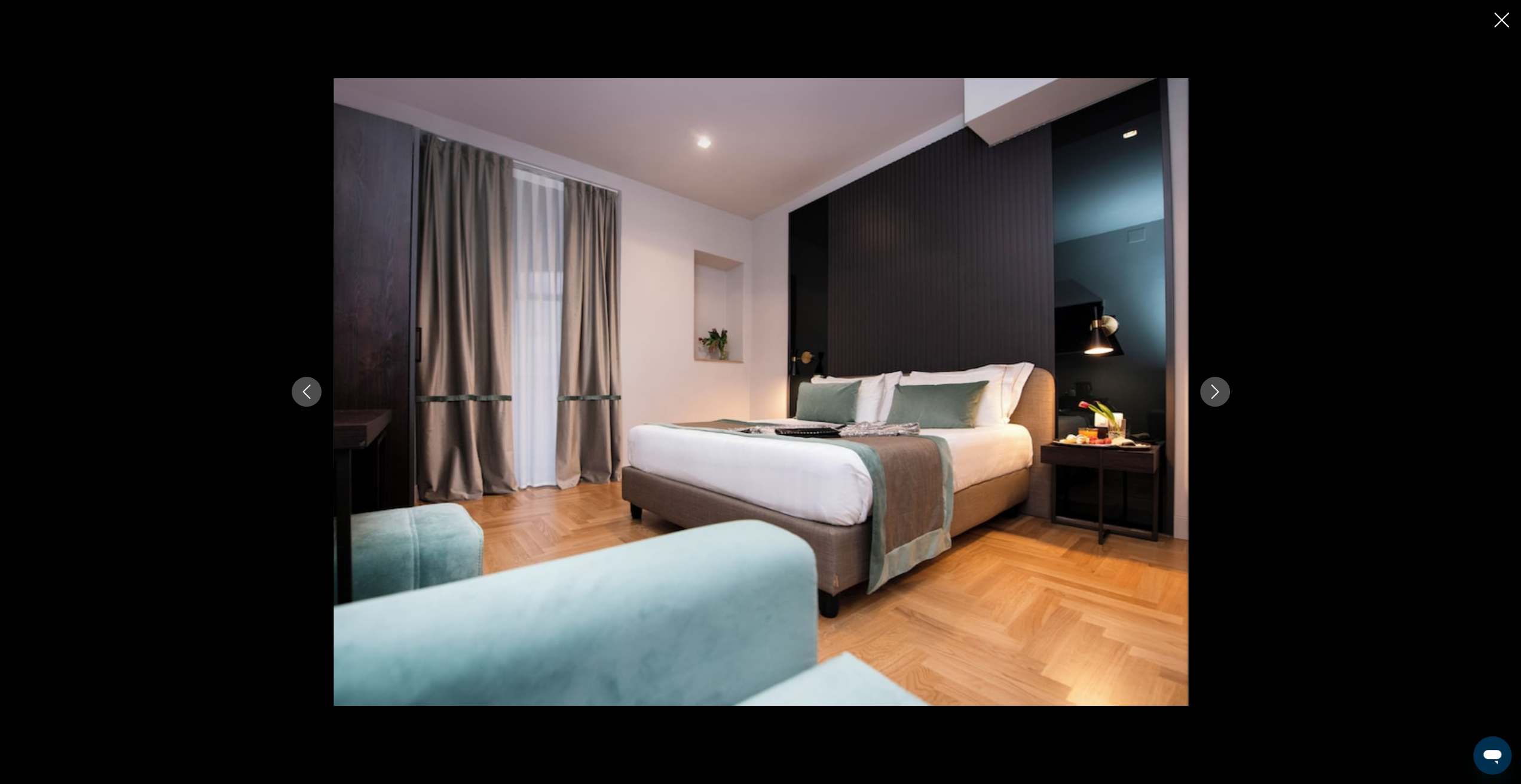
click at [1224, 393] on button "Next image" at bounding box center [1215, 391] width 30 height 30
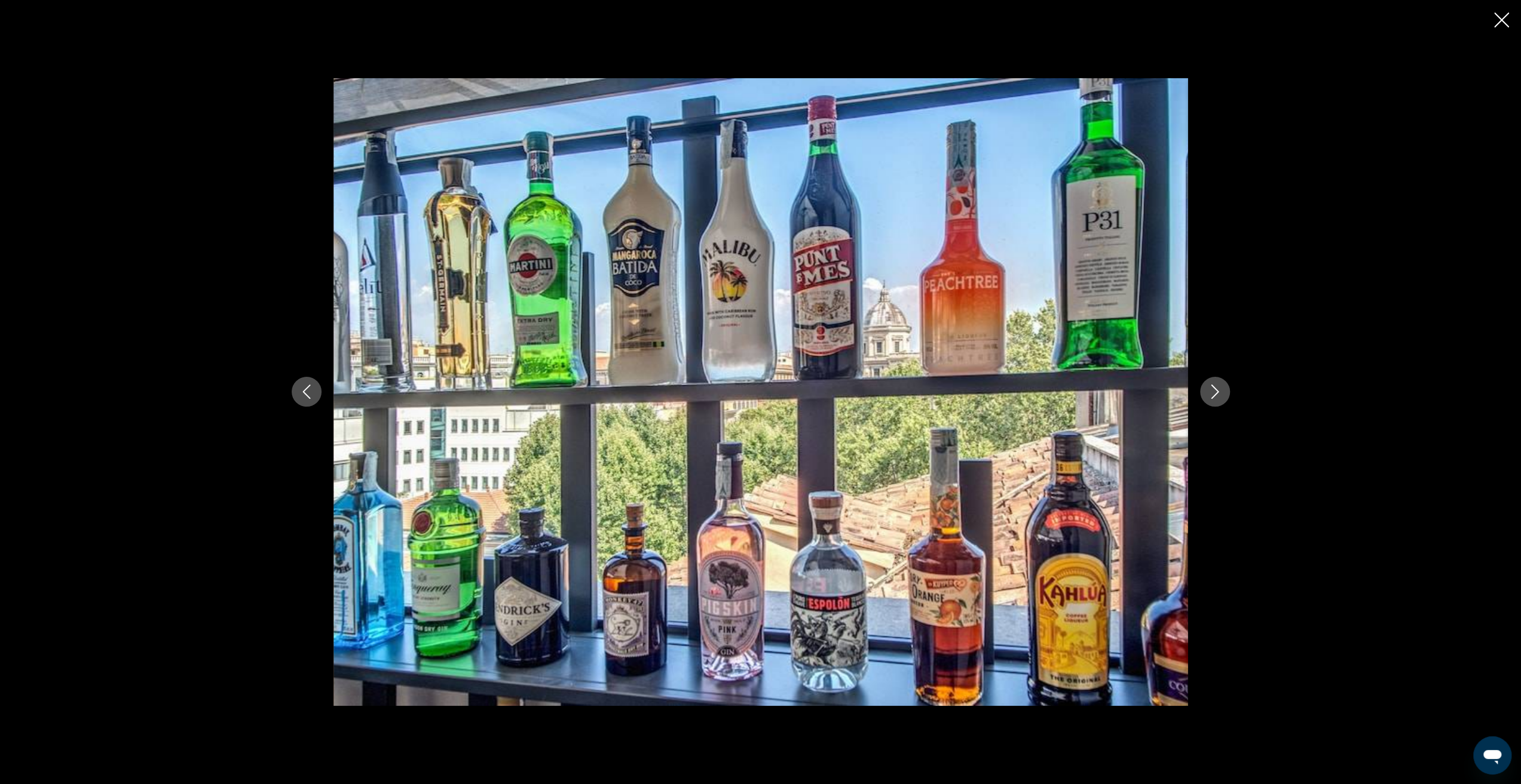
click at [1224, 393] on button "Next image" at bounding box center [1215, 391] width 30 height 30
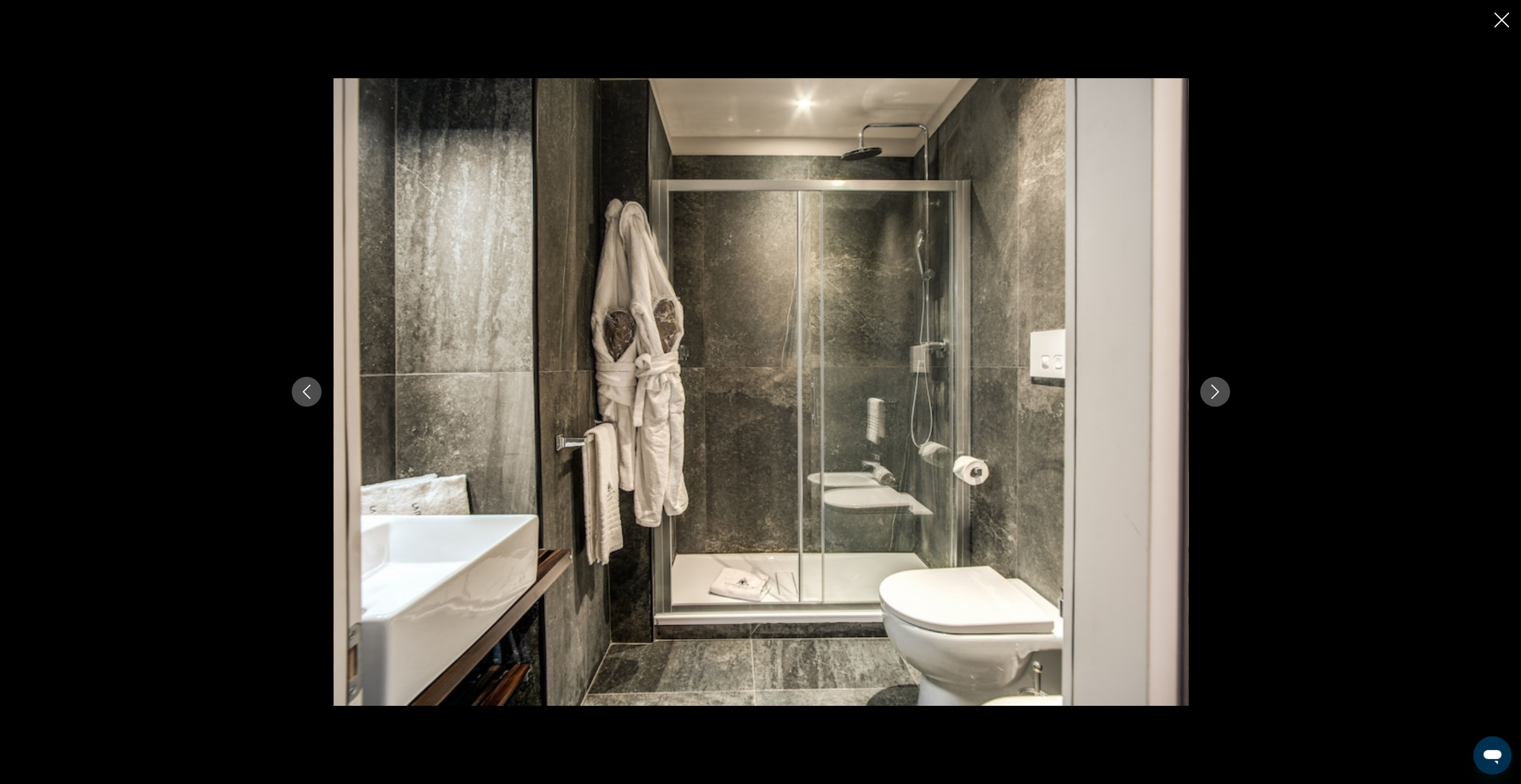
click at [1224, 393] on button "Next image" at bounding box center [1215, 391] width 30 height 30
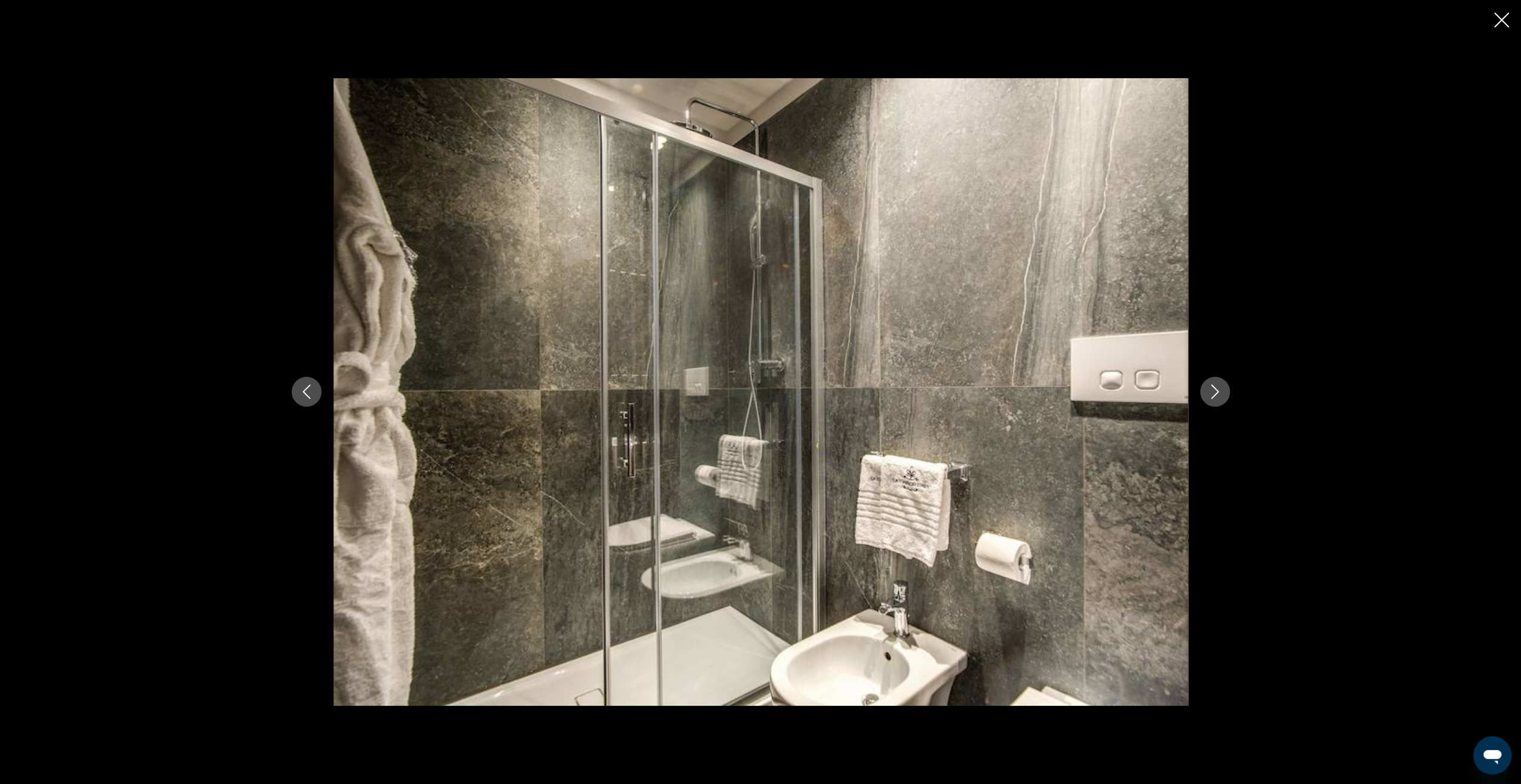
click at [1224, 393] on button "Next image" at bounding box center [1215, 391] width 30 height 30
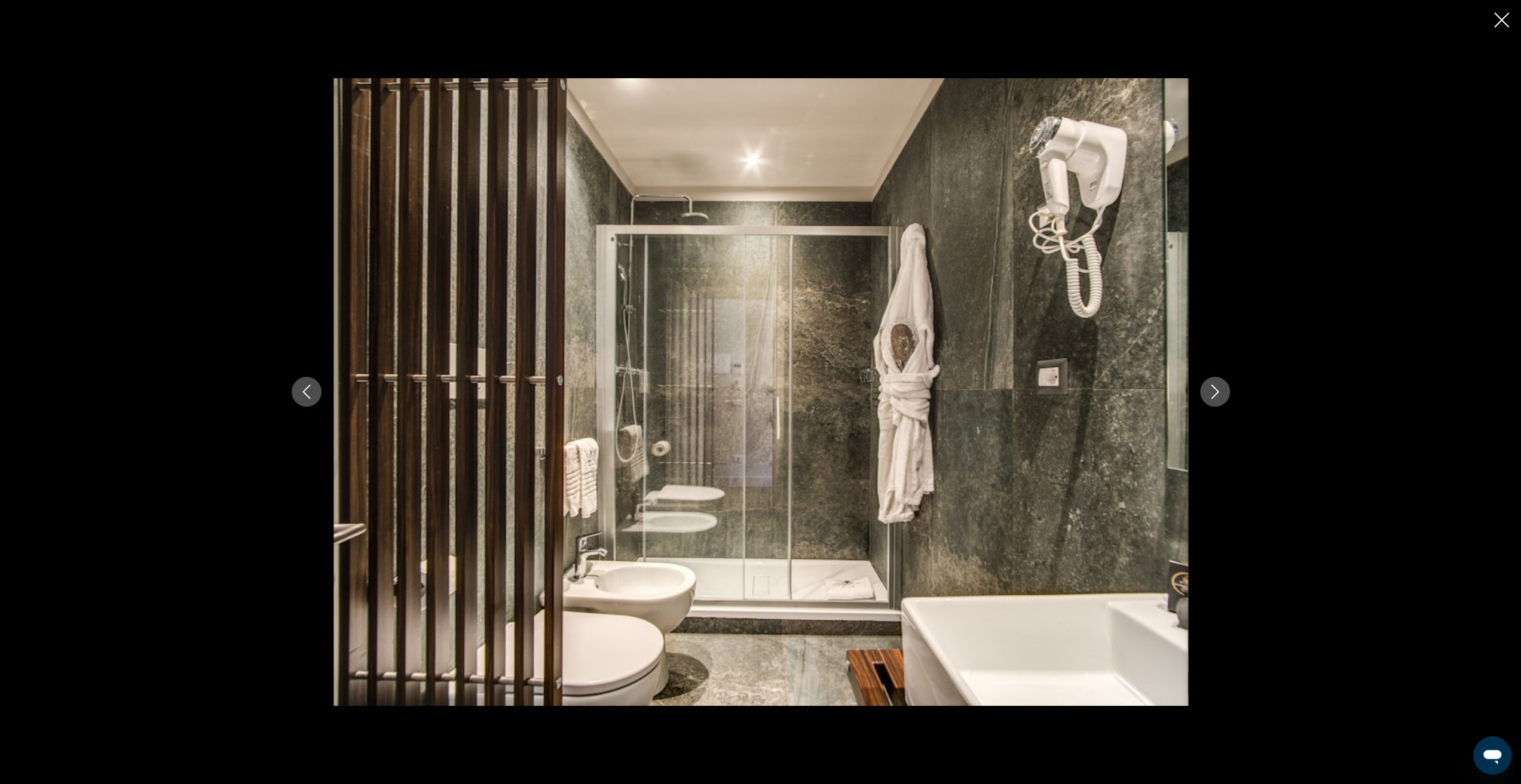
click at [1221, 393] on icon "Next image" at bounding box center [1215, 392] width 14 height 14
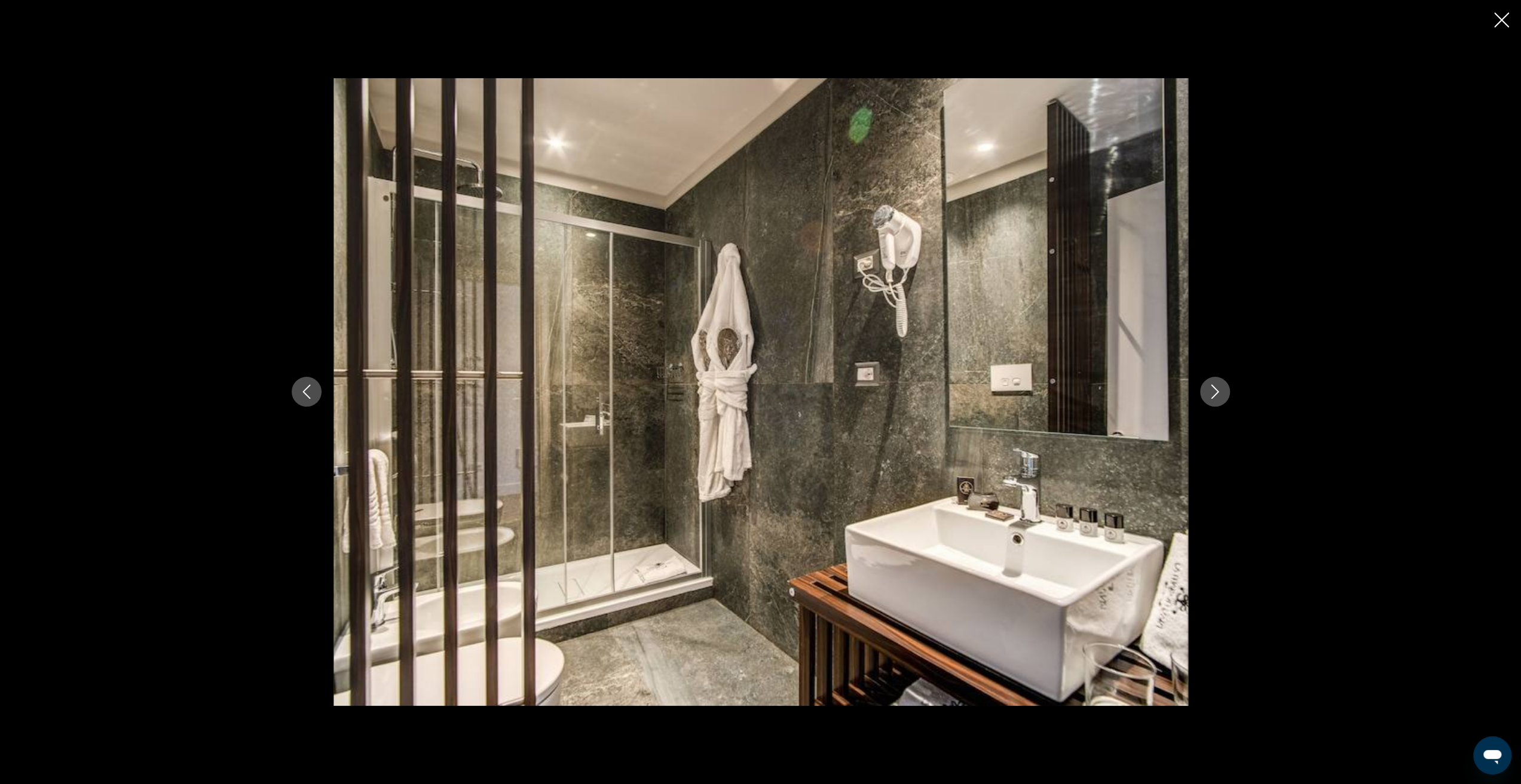
click at [1503, 28] on button "Close slideshow" at bounding box center [1501, 21] width 15 height 18
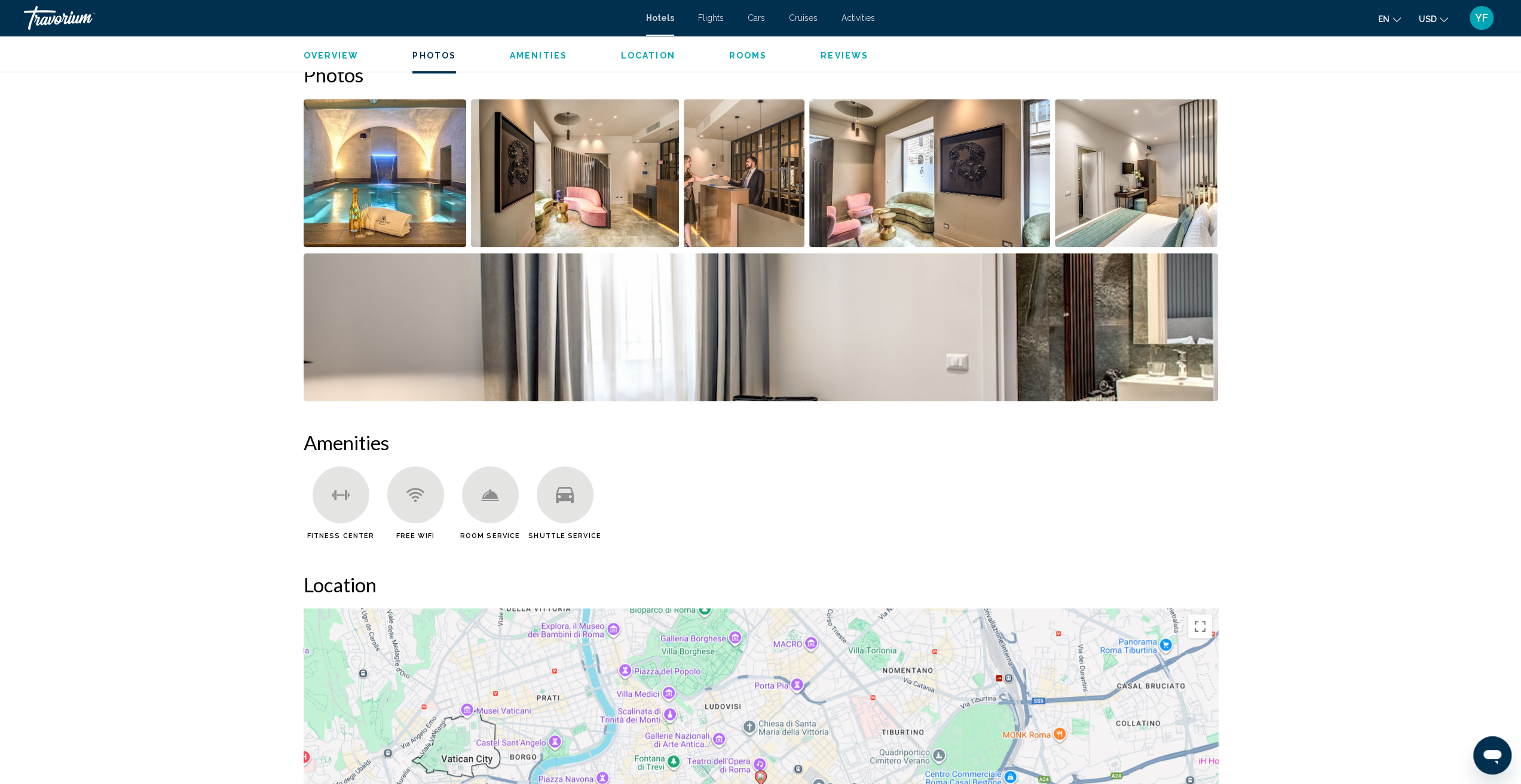
scroll to position [179, 0]
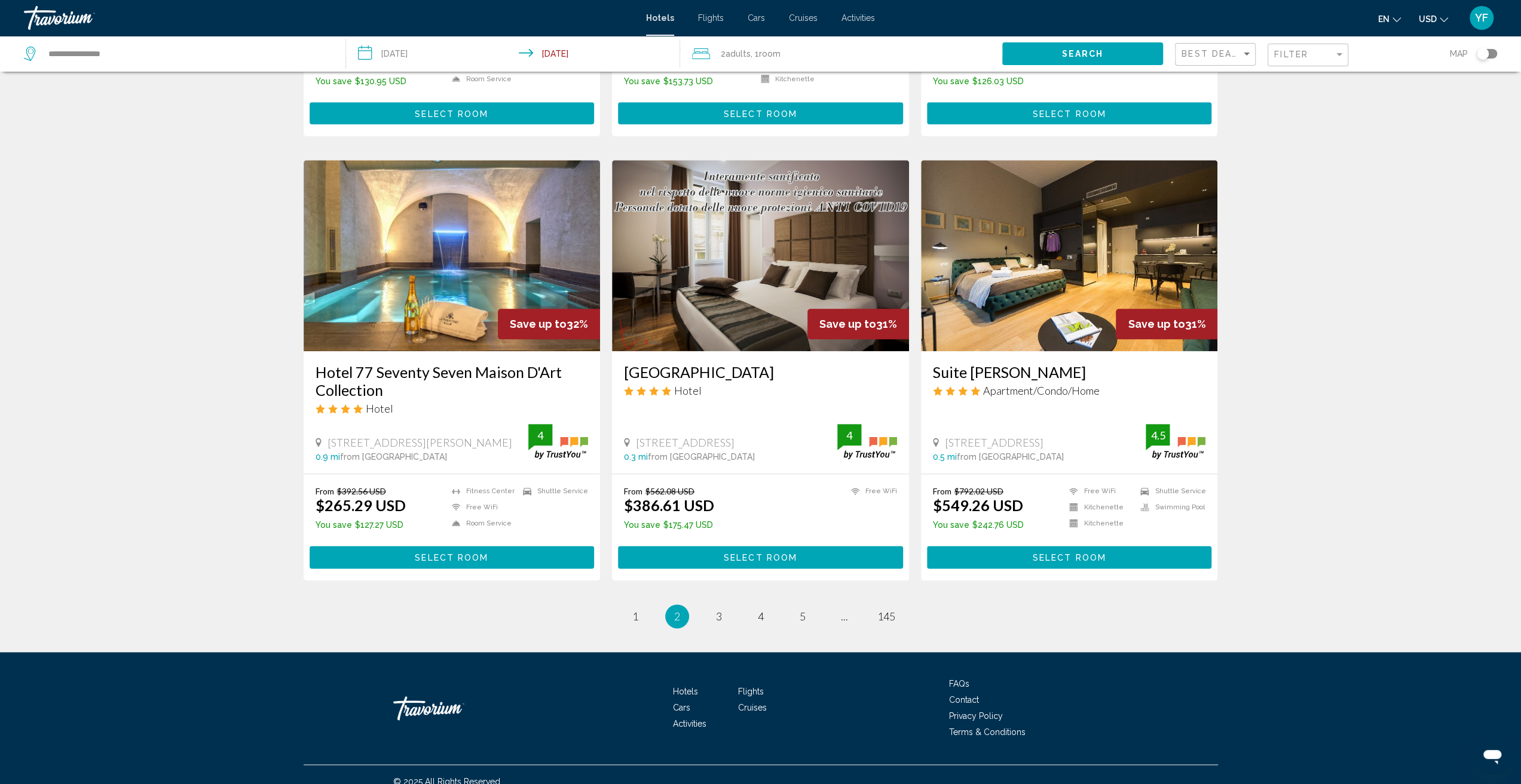
scroll to position [1254, 0]
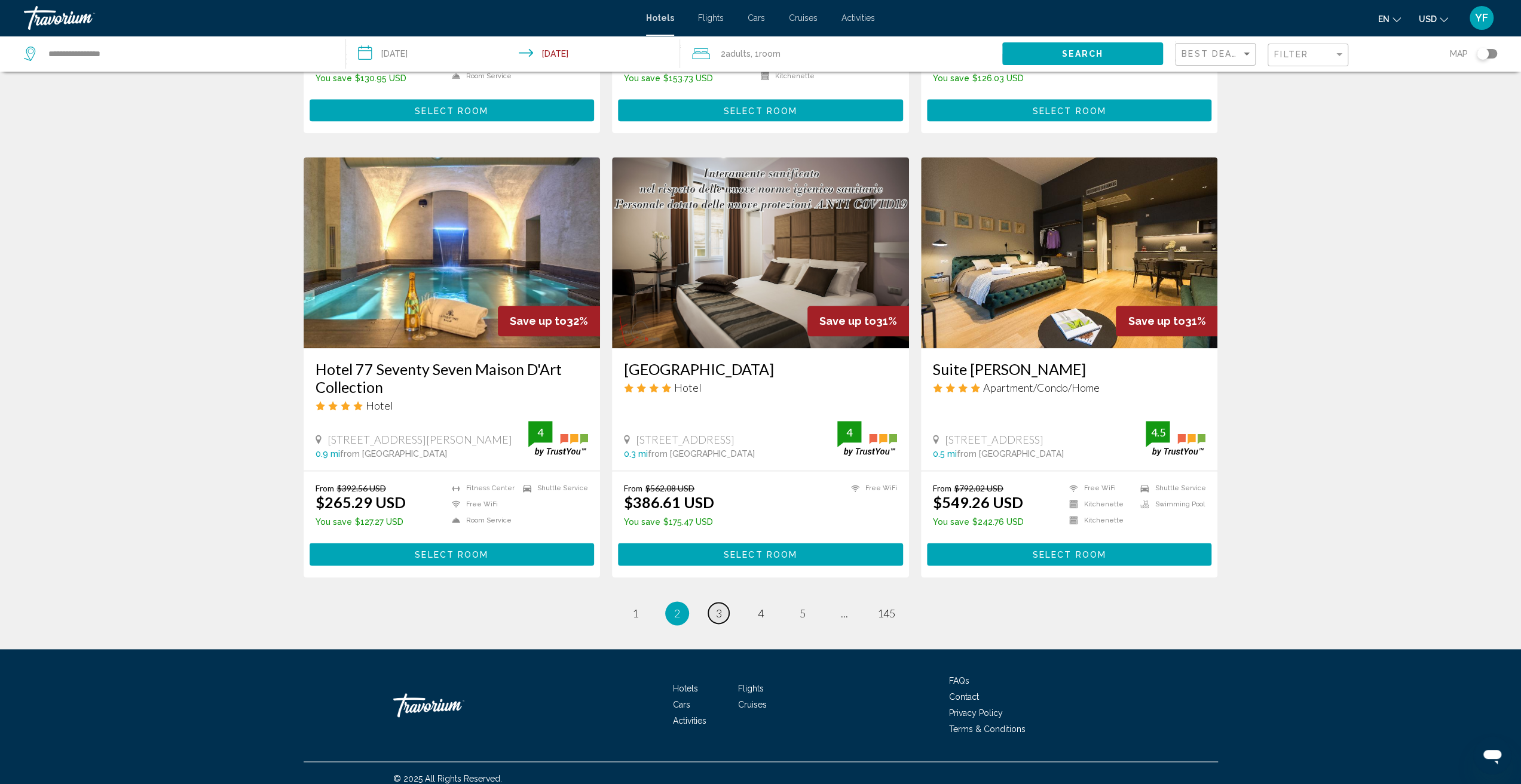
click at [719, 607] on span "3" at bounding box center [719, 613] width 6 height 13
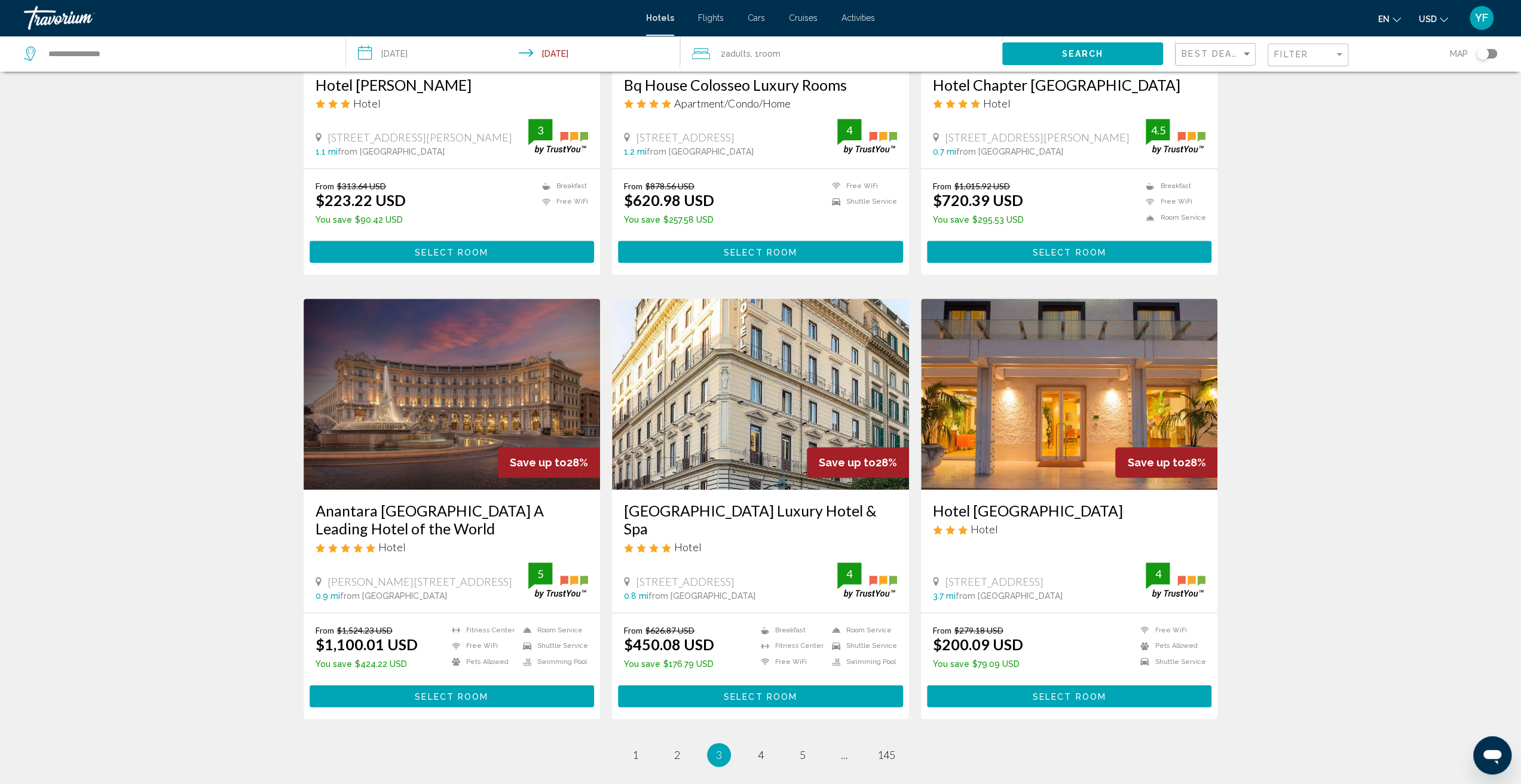
scroll to position [1135, 0]
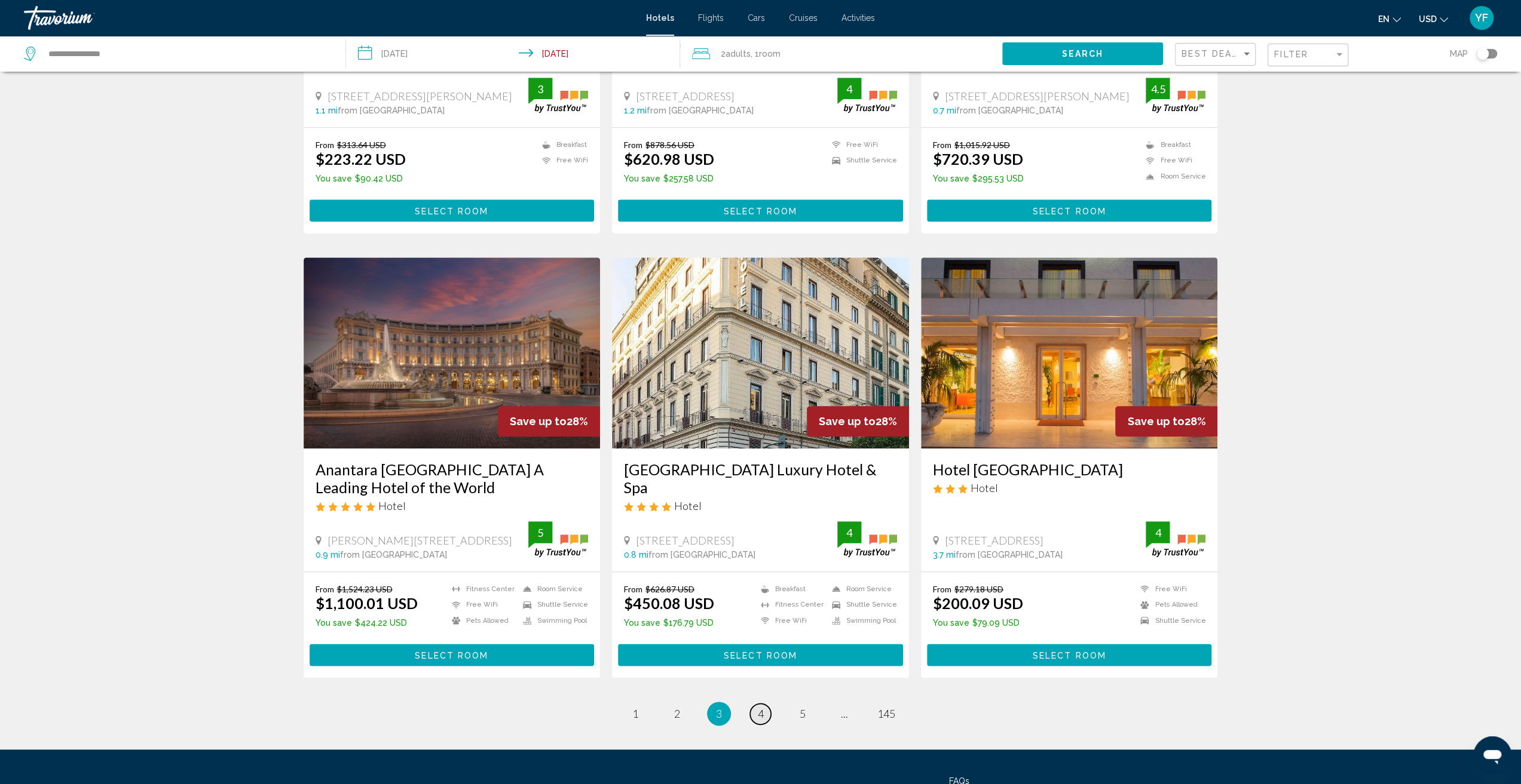
click at [759, 714] on span "4" at bounding box center [760, 714] width 6 height 13
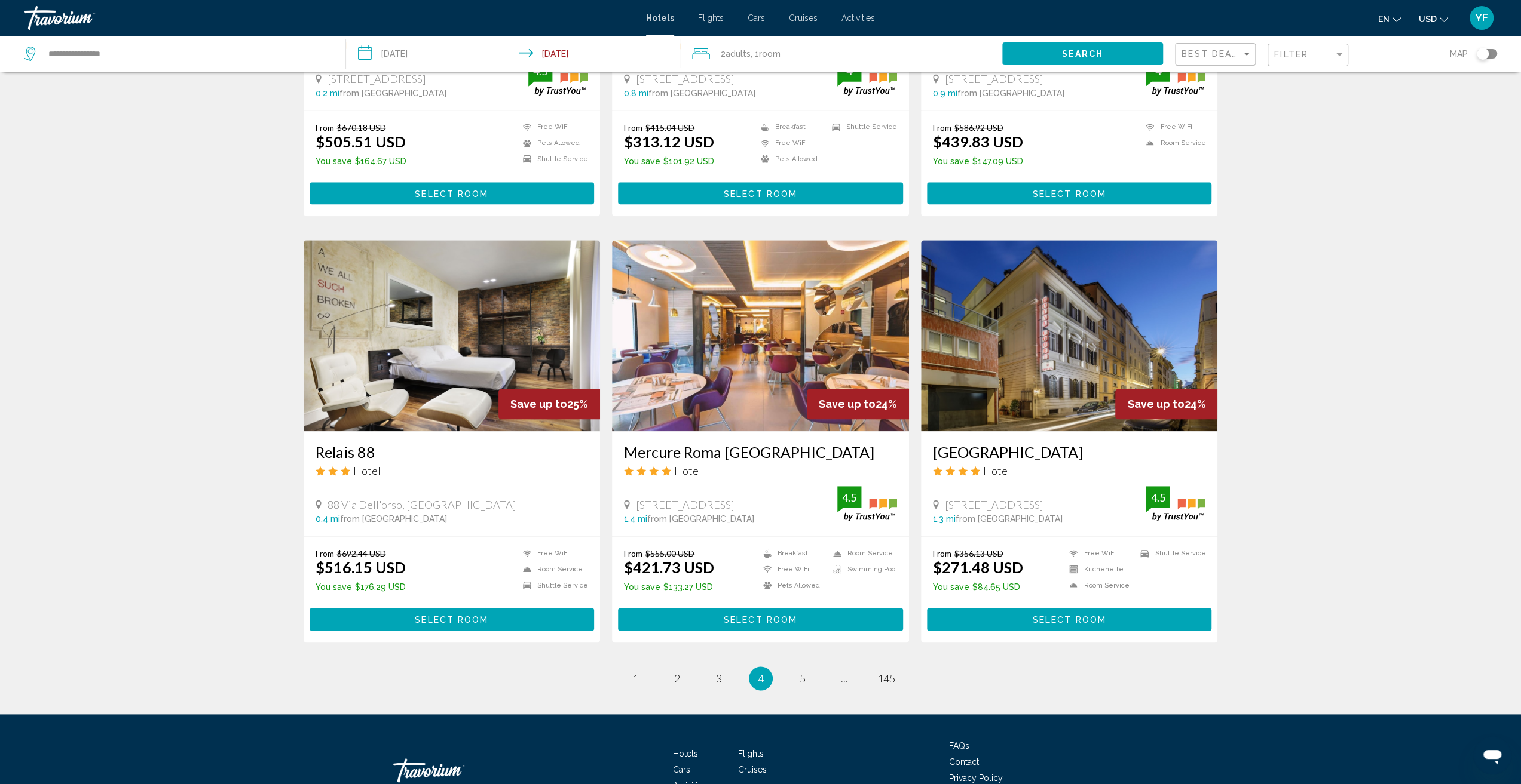
scroll to position [1194, 0]
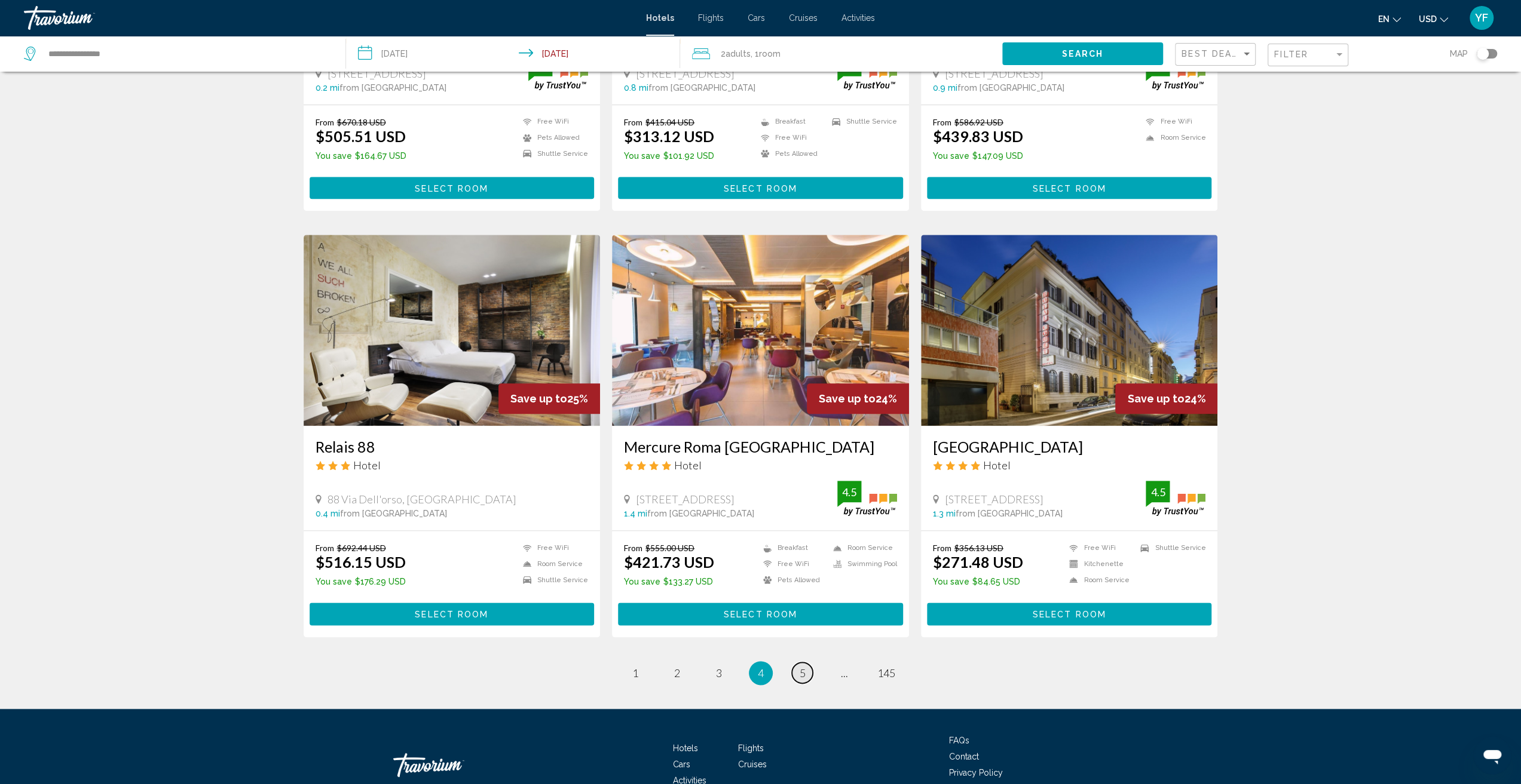
click at [796, 663] on link "page 5" at bounding box center [802, 673] width 21 height 21
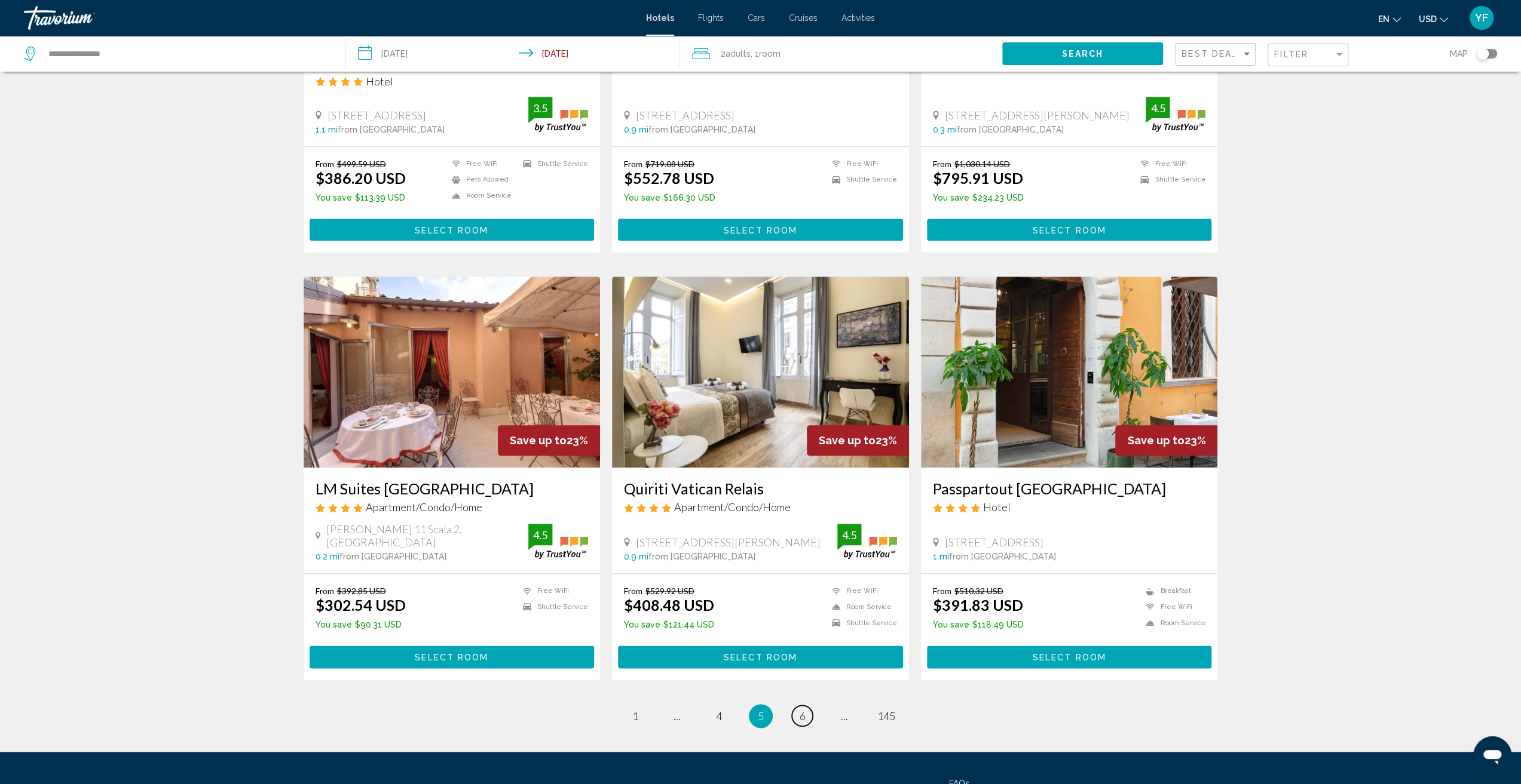
scroll to position [1135, 0]
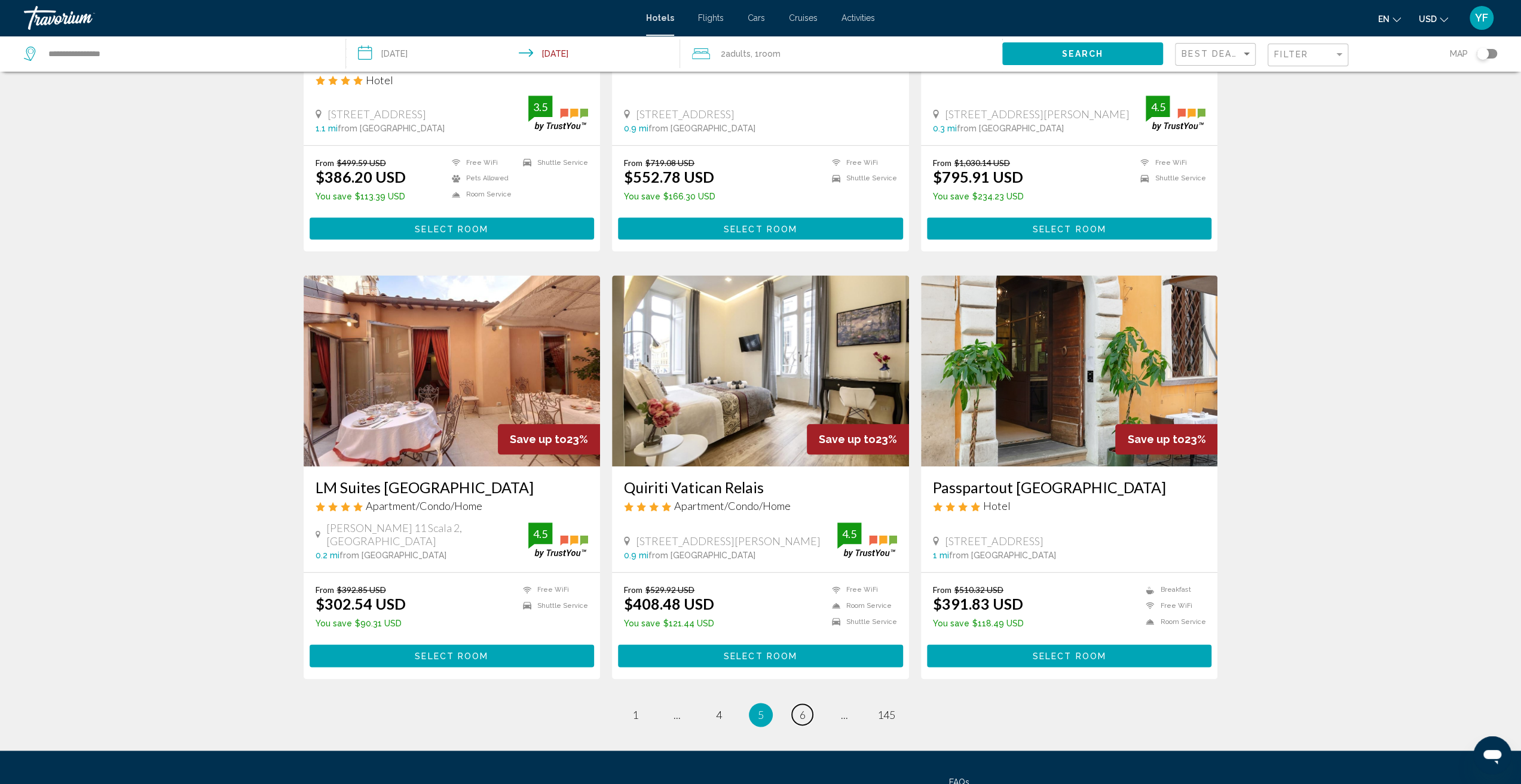
drag, startPoint x: 807, startPoint y: 687, endPoint x: 814, endPoint y: 701, distance: 15.7
click at [807, 704] on link "page 6" at bounding box center [802, 714] width 21 height 21
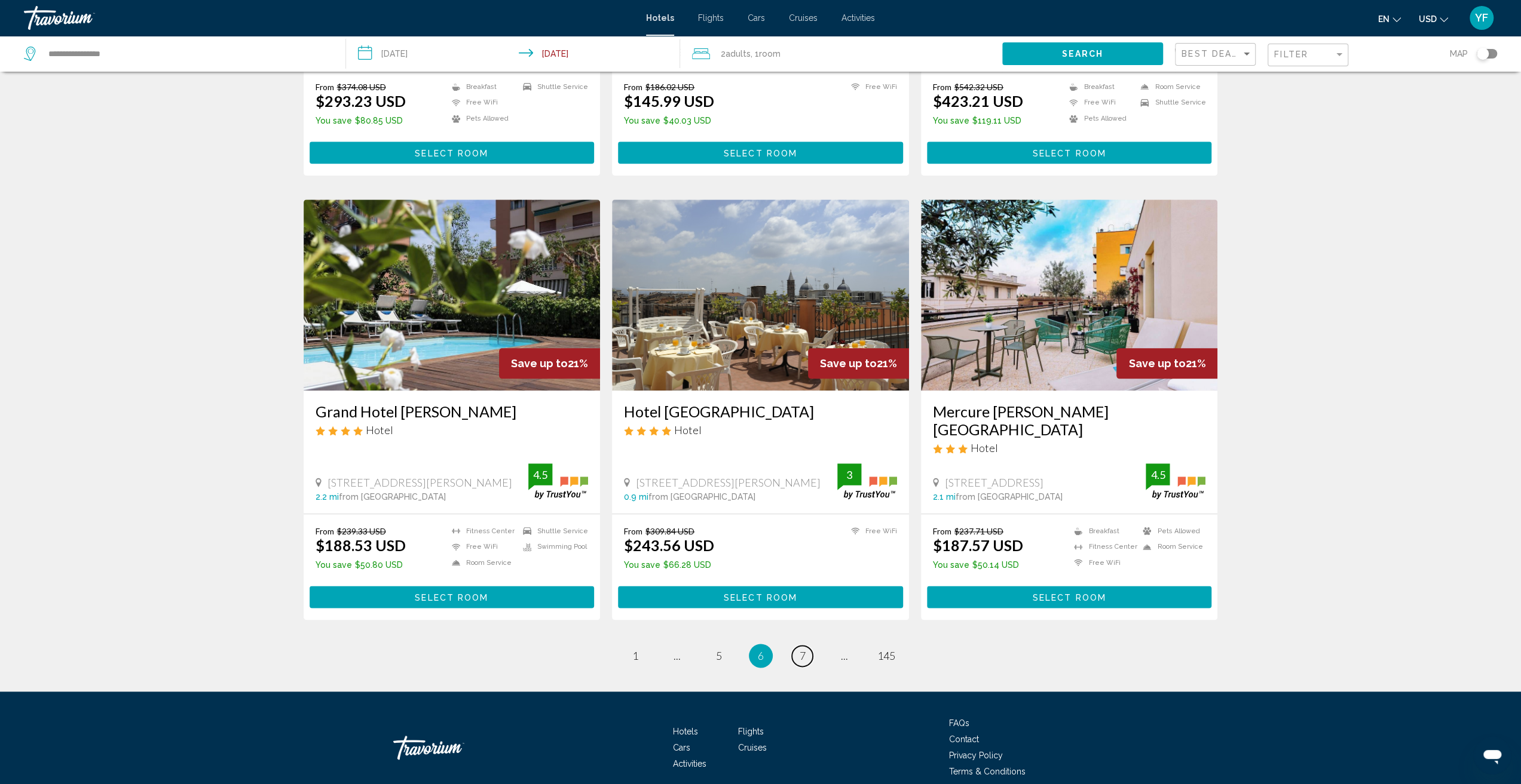
scroll to position [1194, 0]
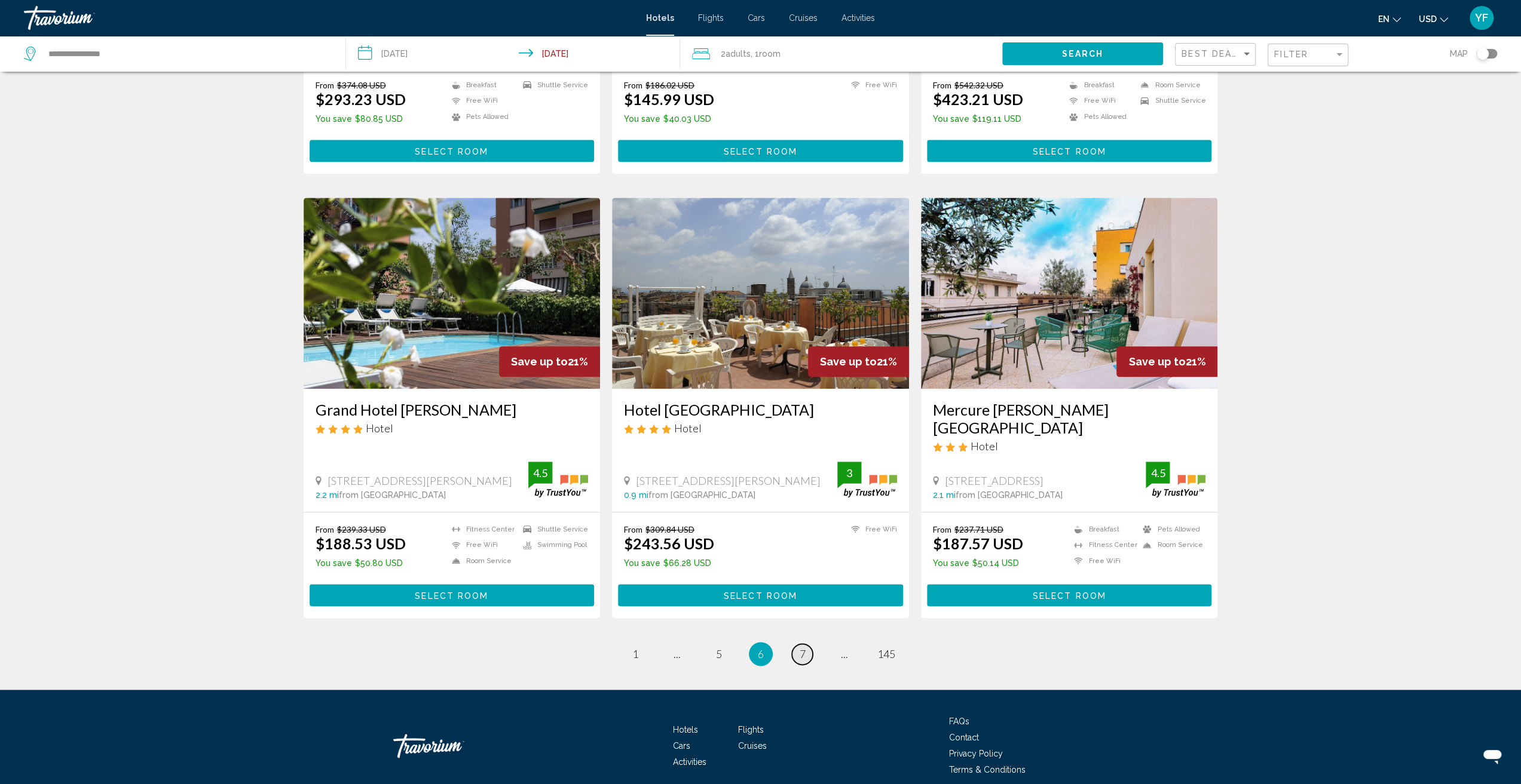
click at [806, 644] on link "page 7" at bounding box center [802, 655] width 21 height 21
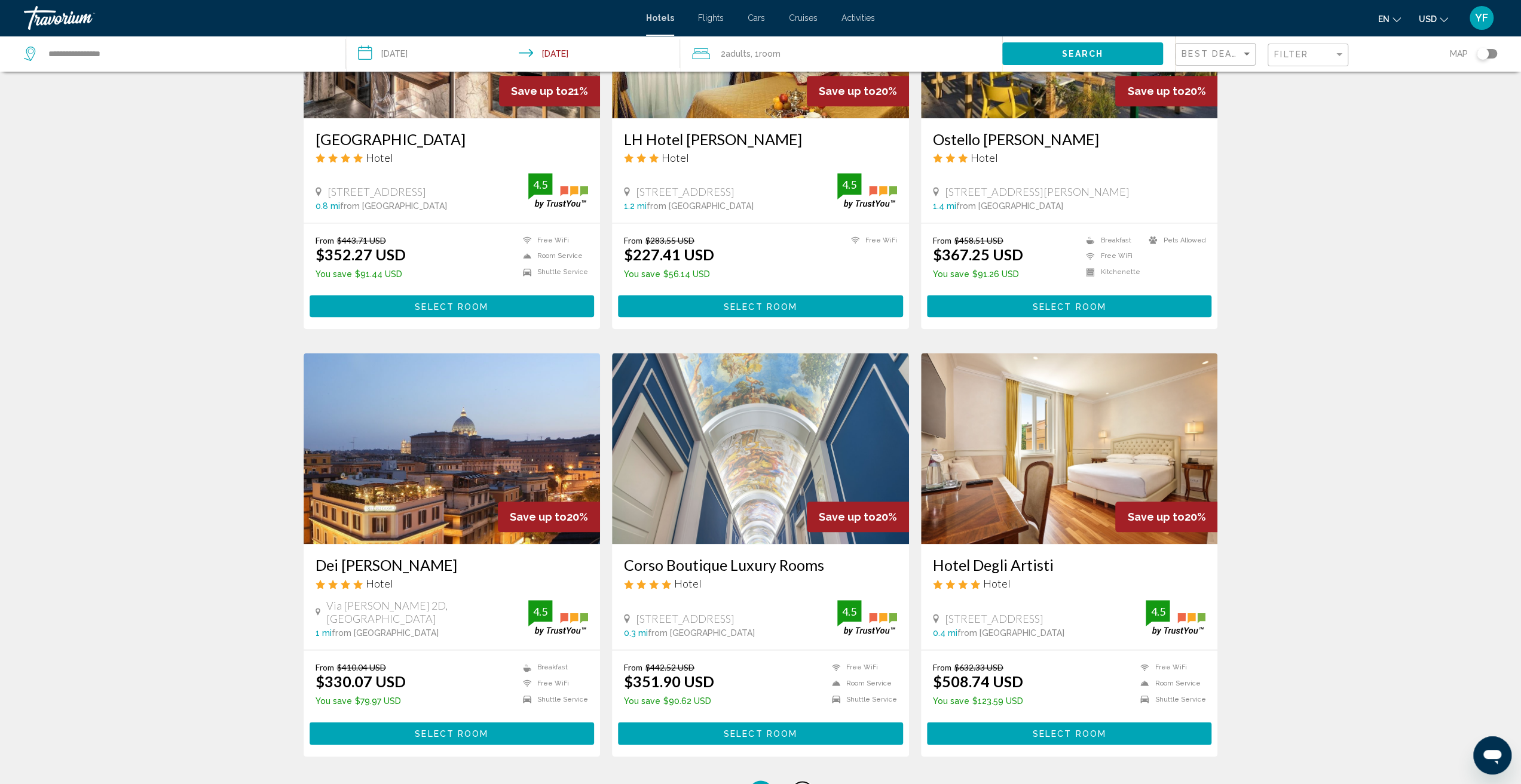
scroll to position [1227, 0]
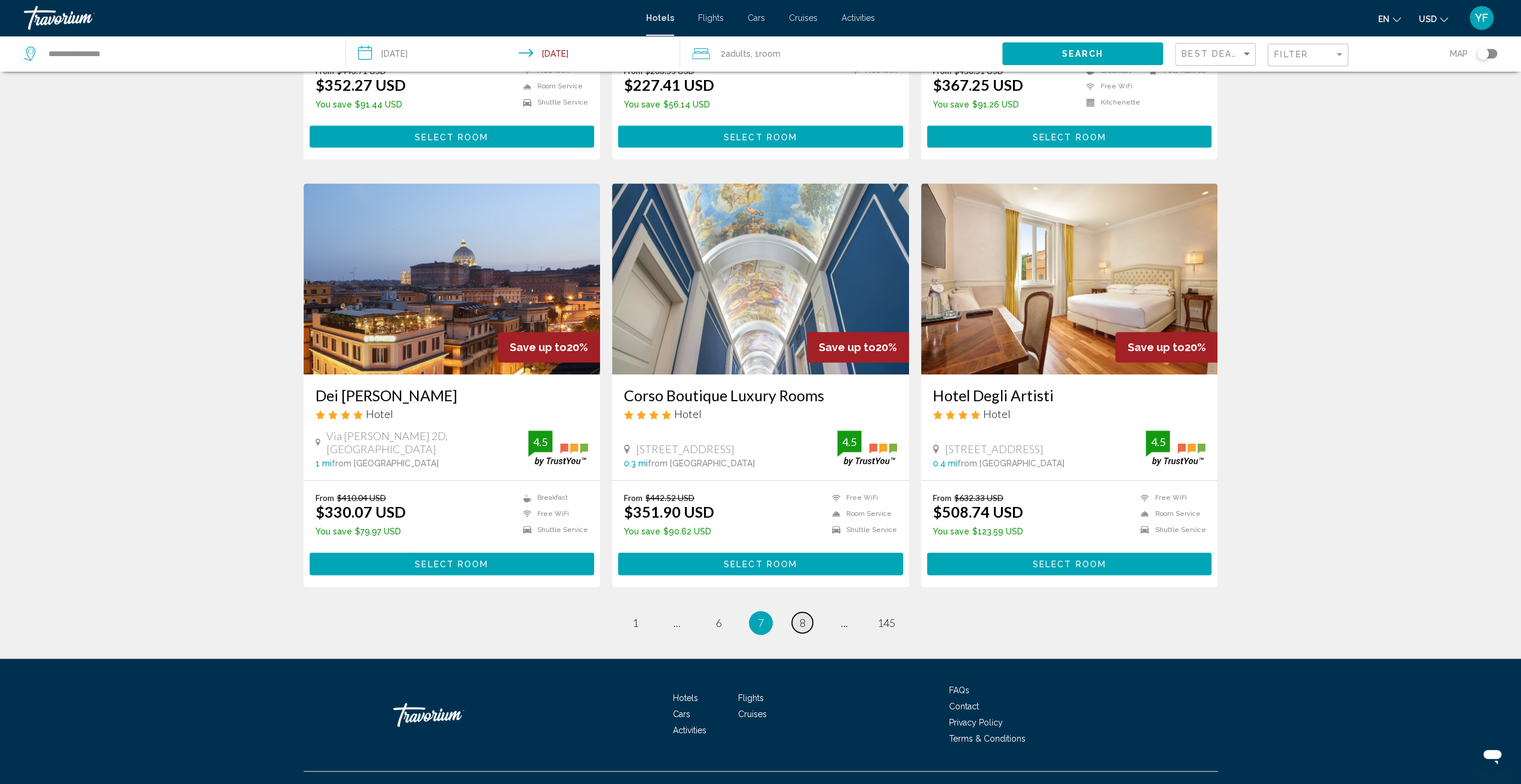
click at [800, 617] on span "8" at bounding box center [802, 623] width 6 height 13
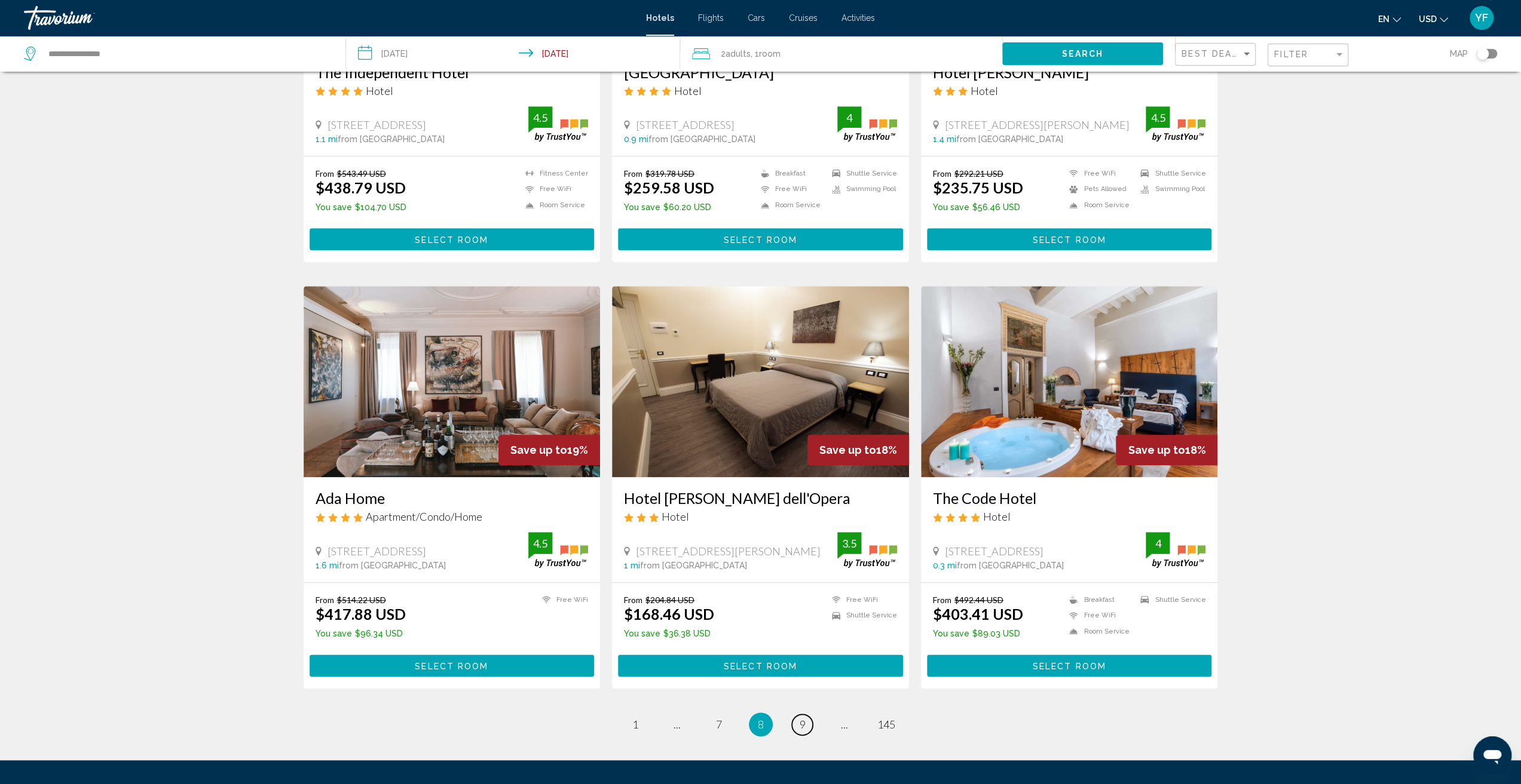
scroll to position [1135, 0]
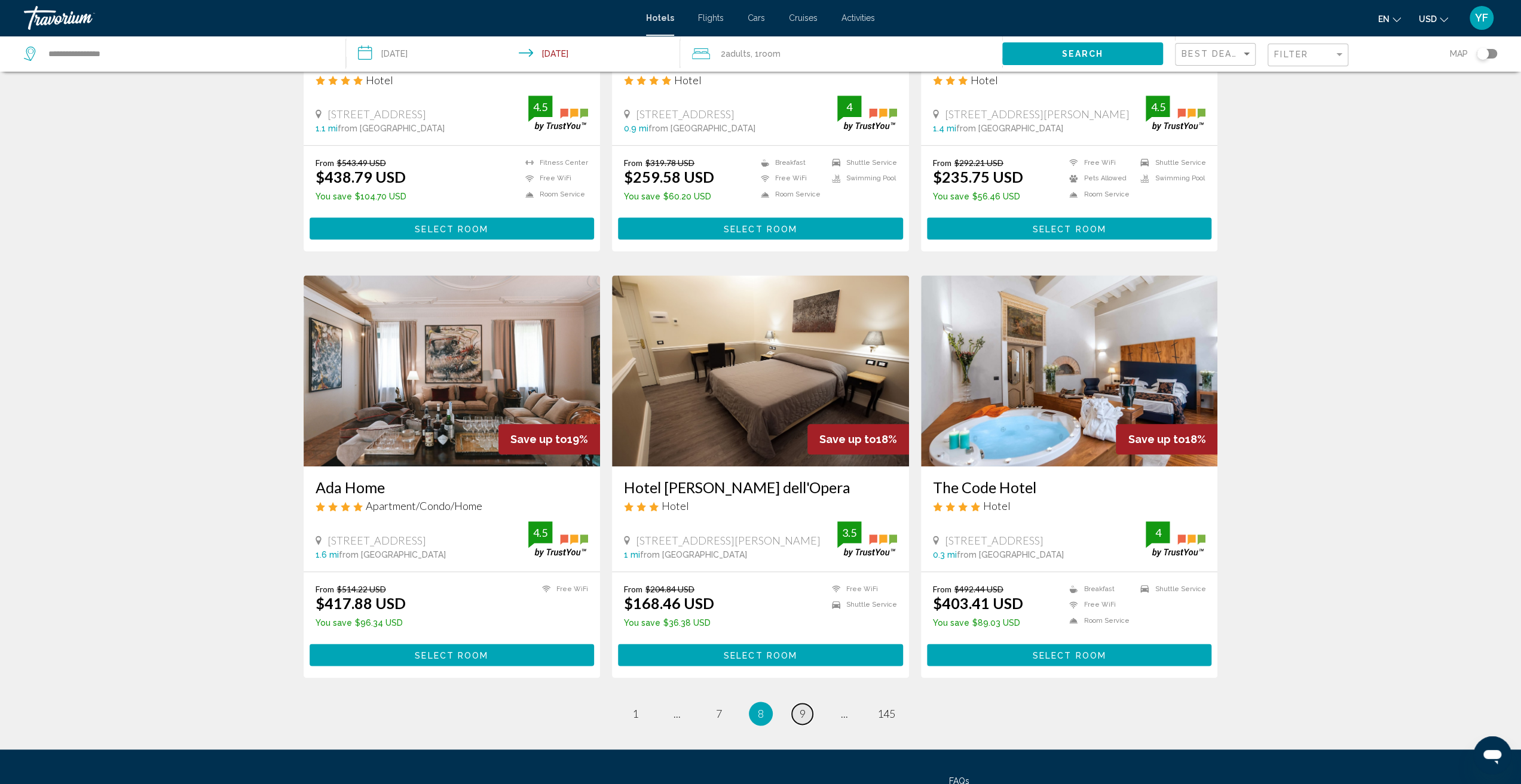
click at [807, 714] on link "page 9" at bounding box center [802, 714] width 21 height 21
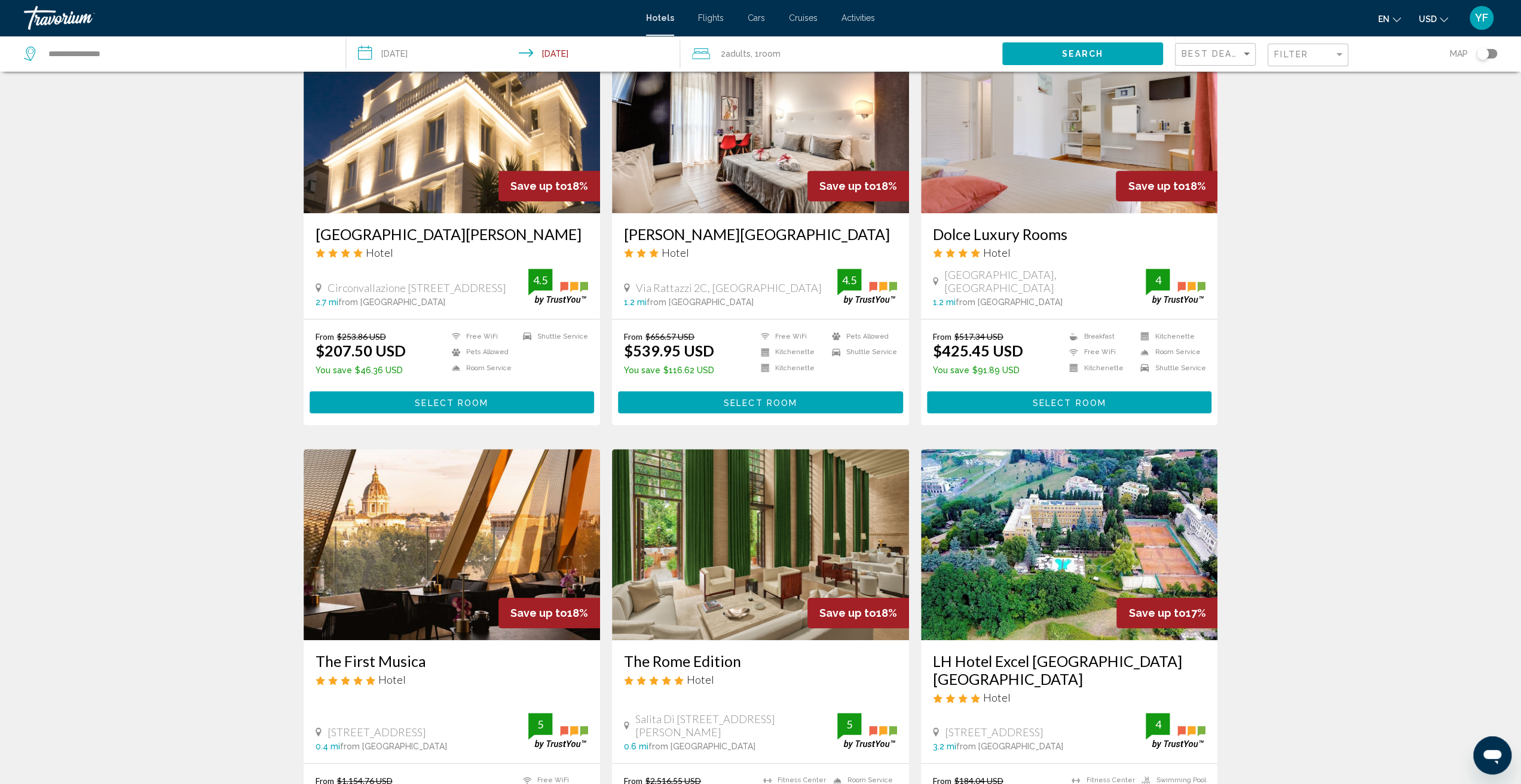
scroll to position [538, 0]
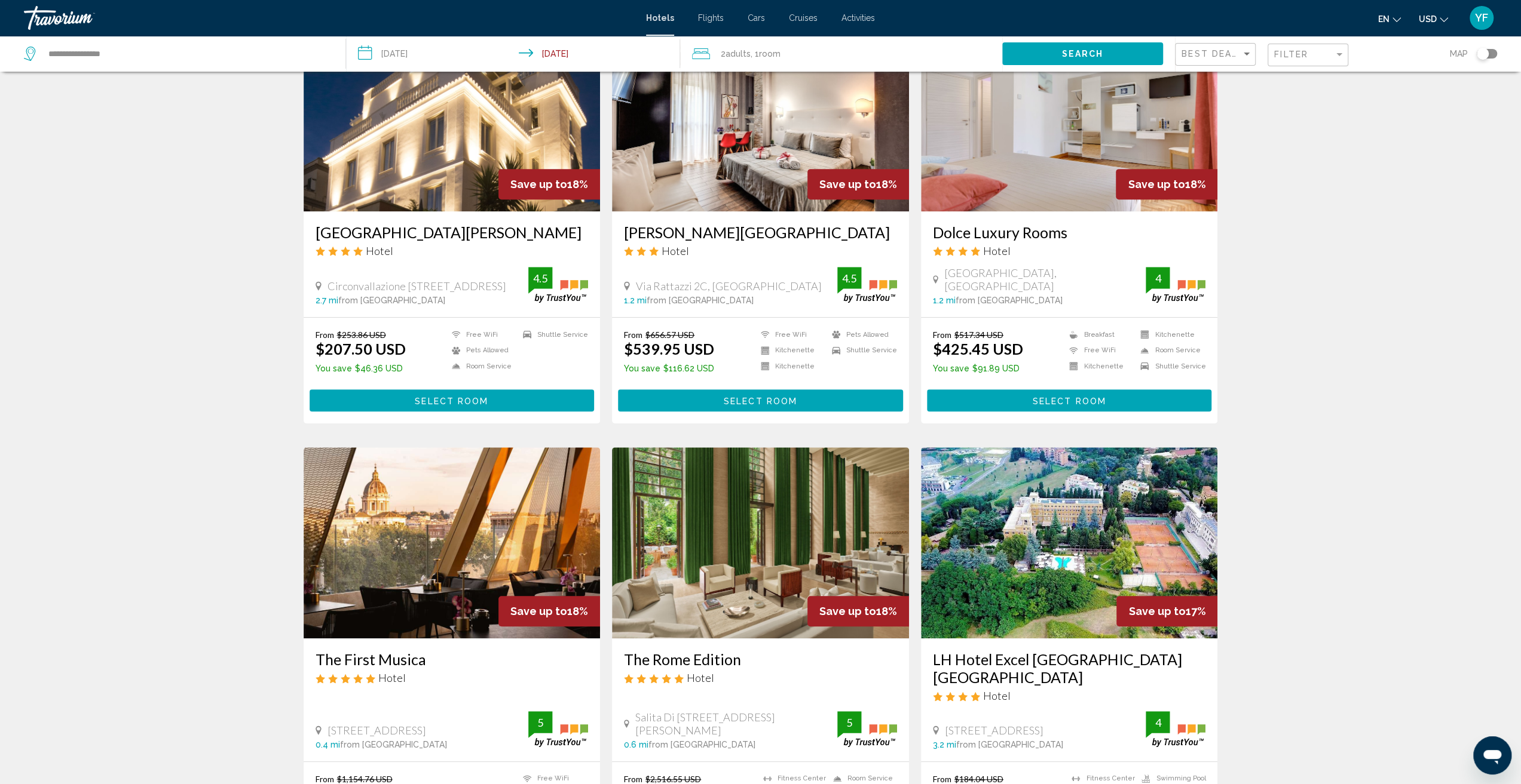
click at [442, 187] on img "Main content" at bounding box center [452, 116] width 297 height 191
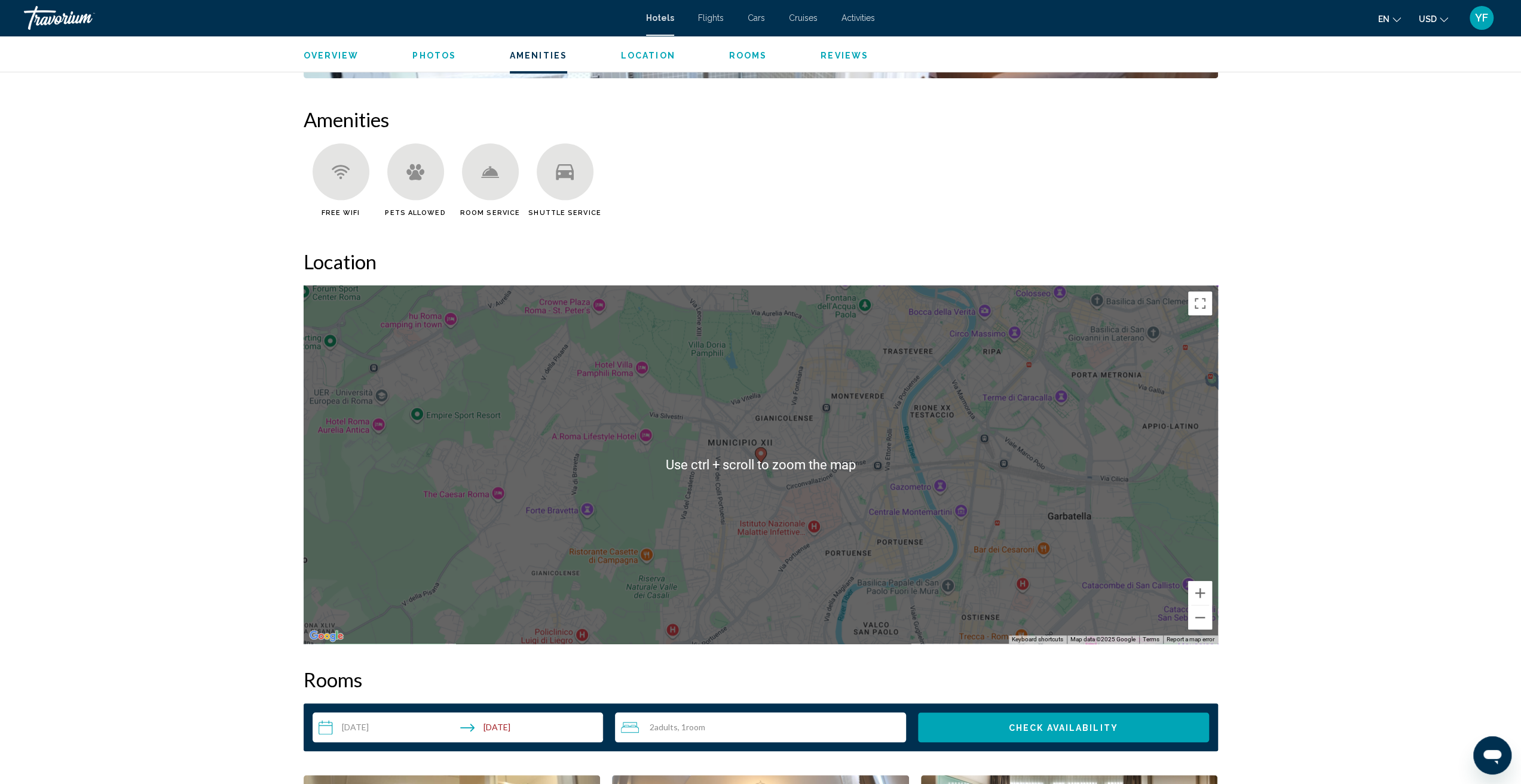
scroll to position [1015, 0]
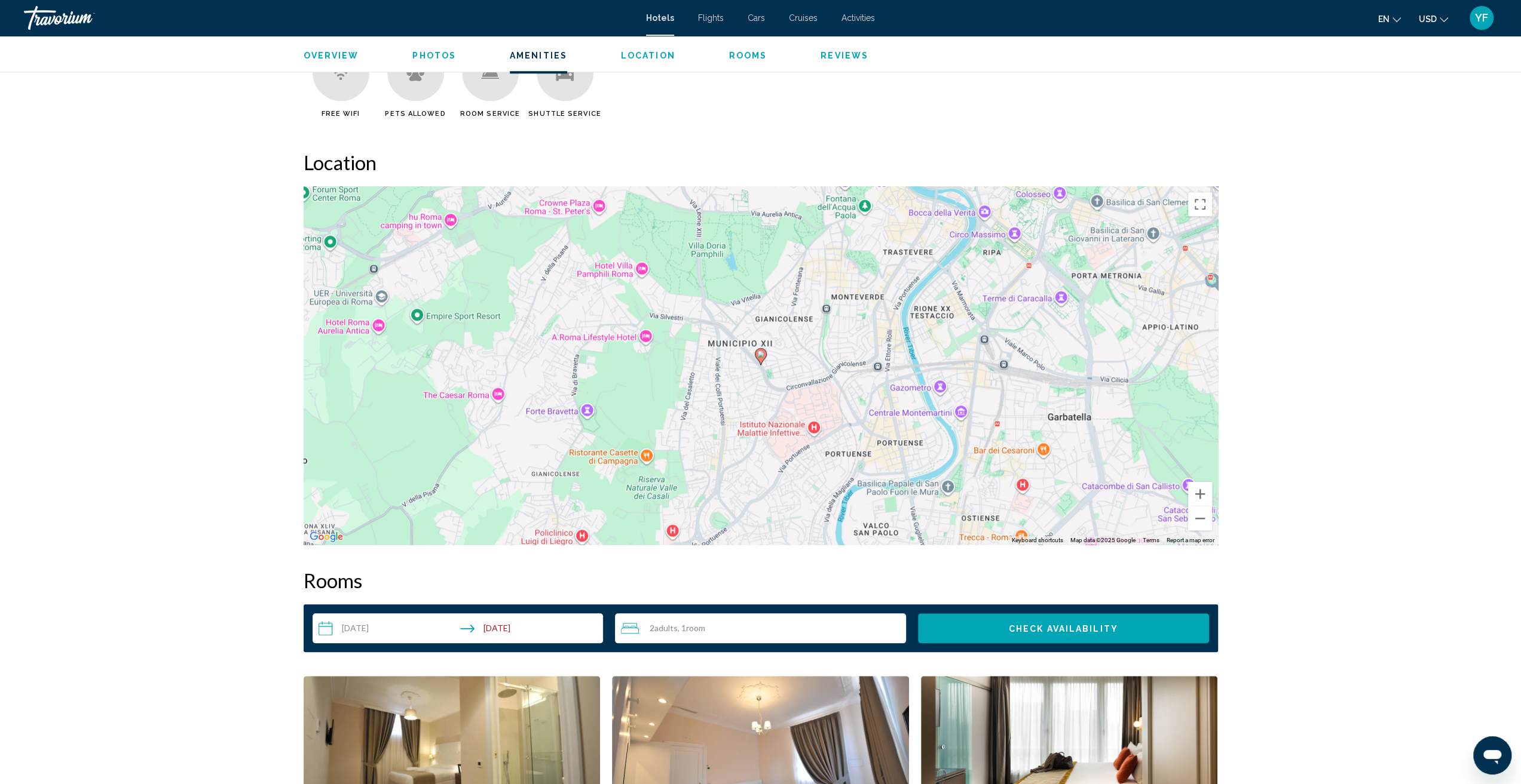
click at [1047, 628] on span "Check Availability" at bounding box center [1064, 629] width 109 height 10
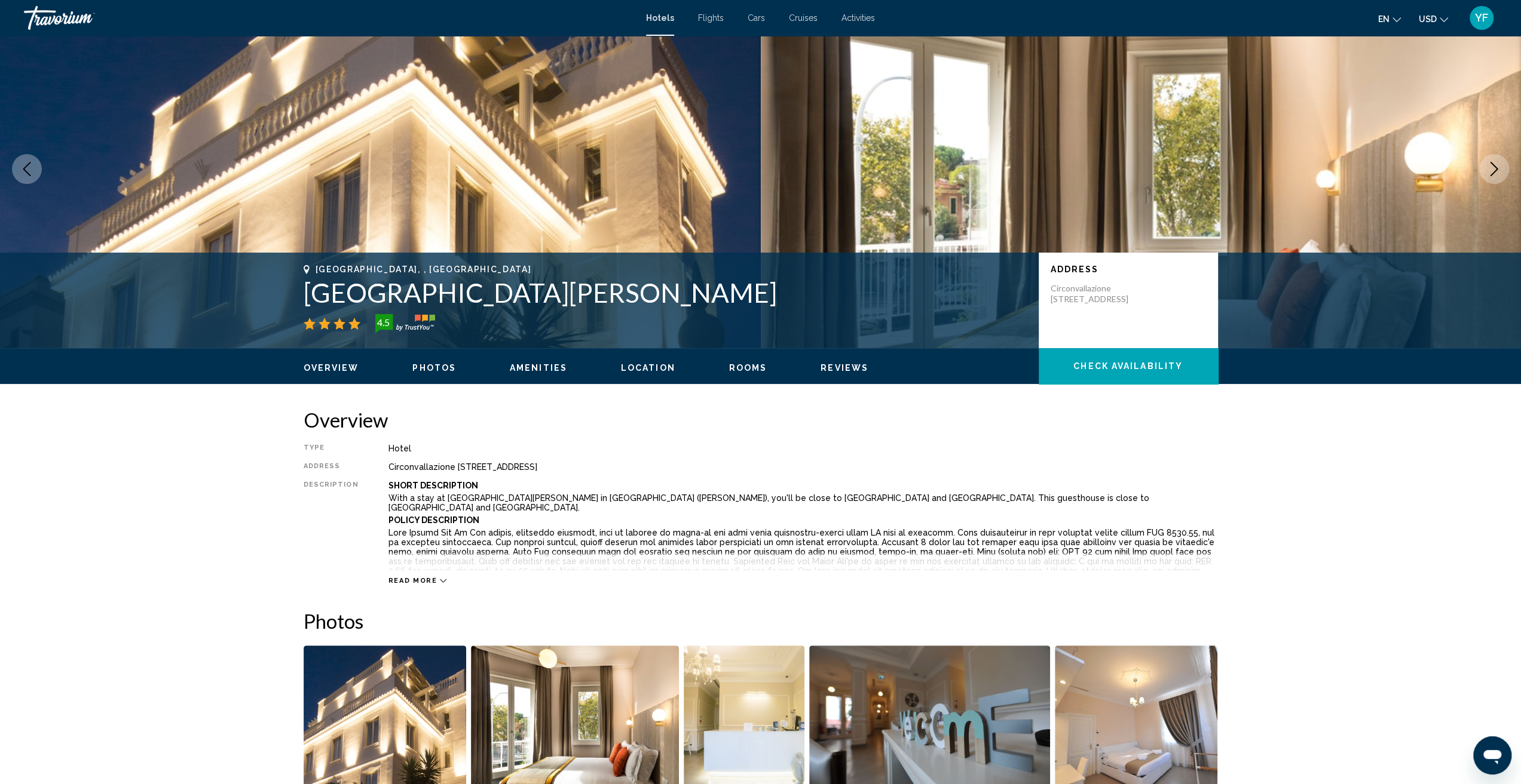
scroll to position [19, 0]
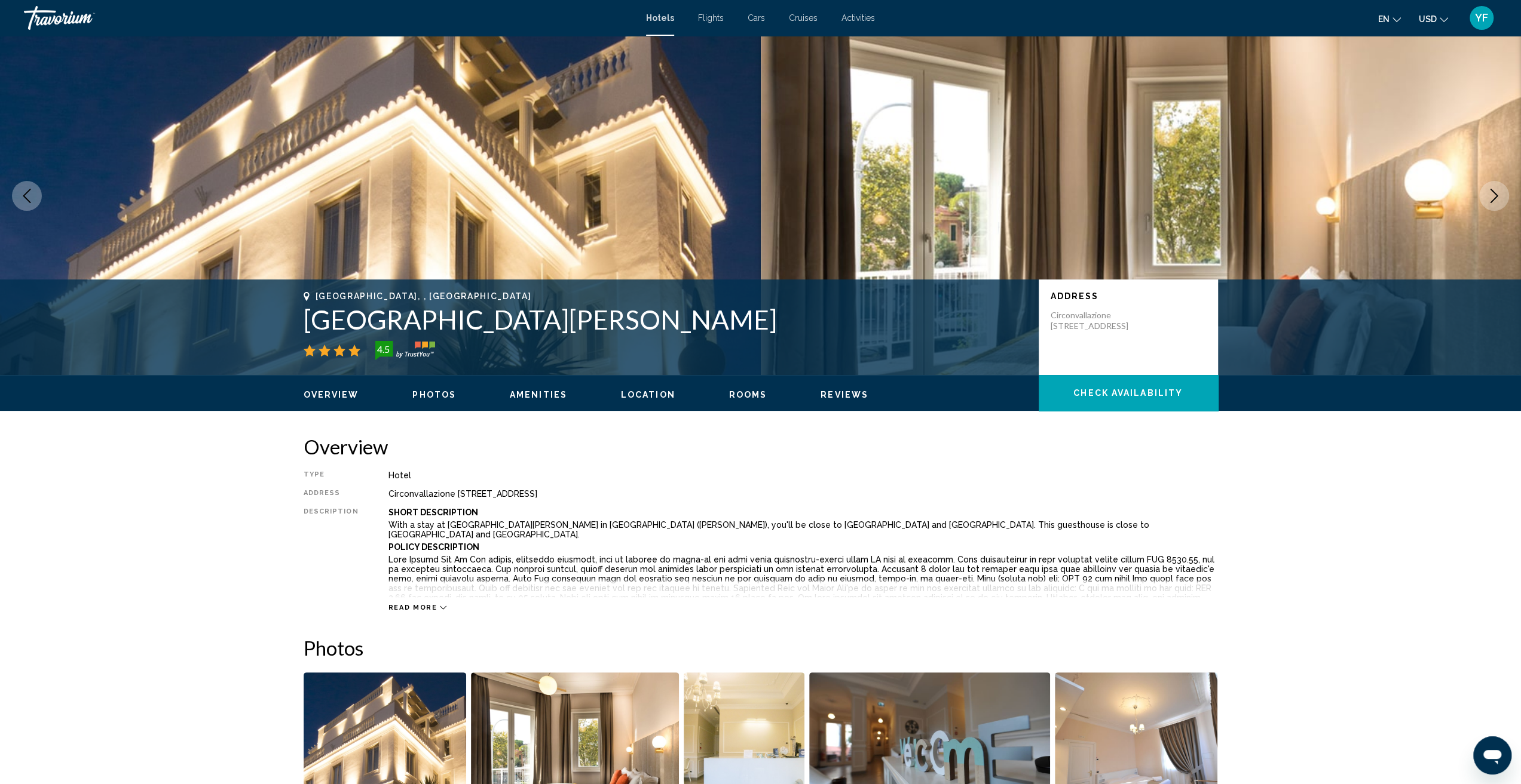
click at [1156, 400] on button "Check Availability" at bounding box center [1128, 393] width 179 height 36
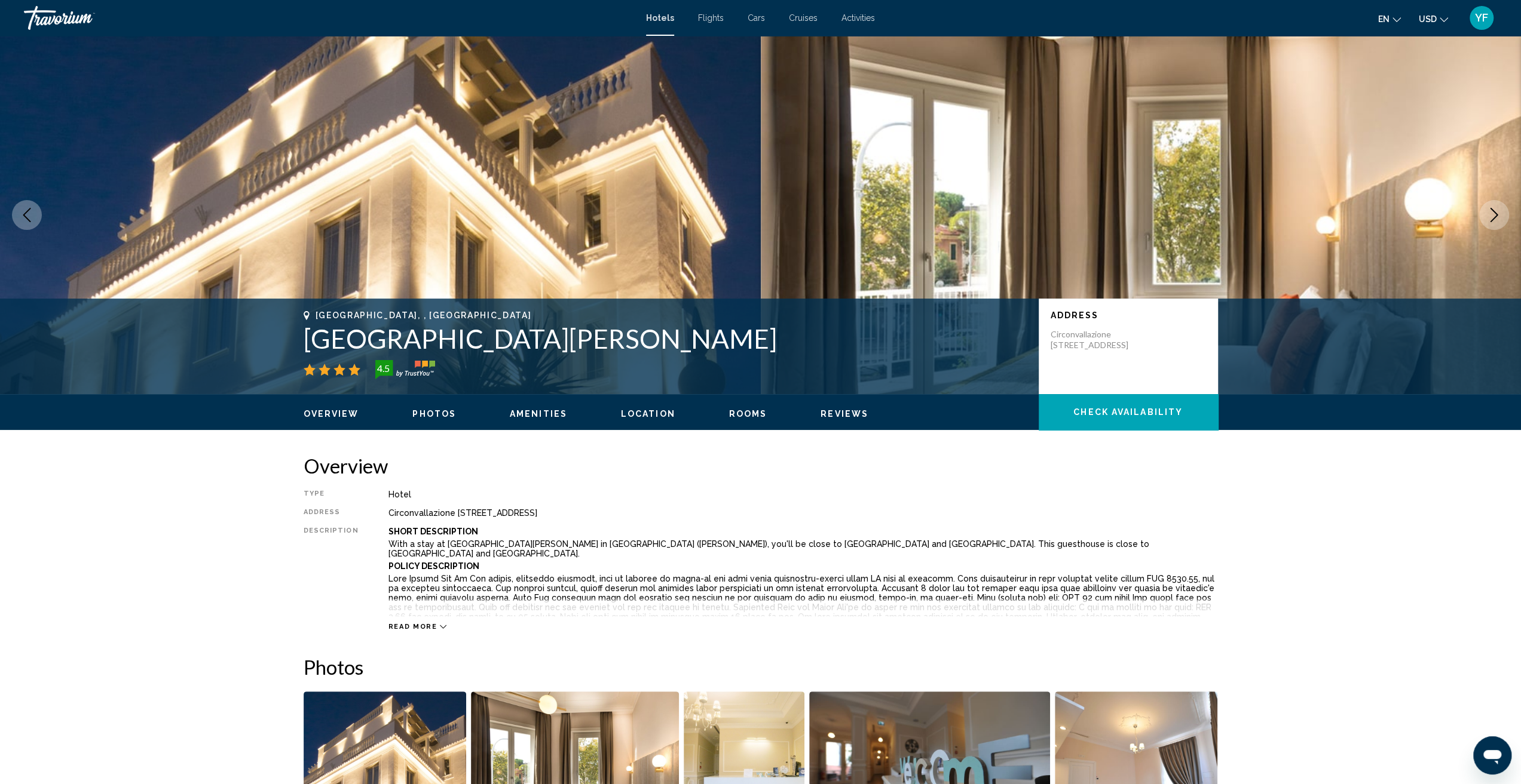
scroll to position [0, 0]
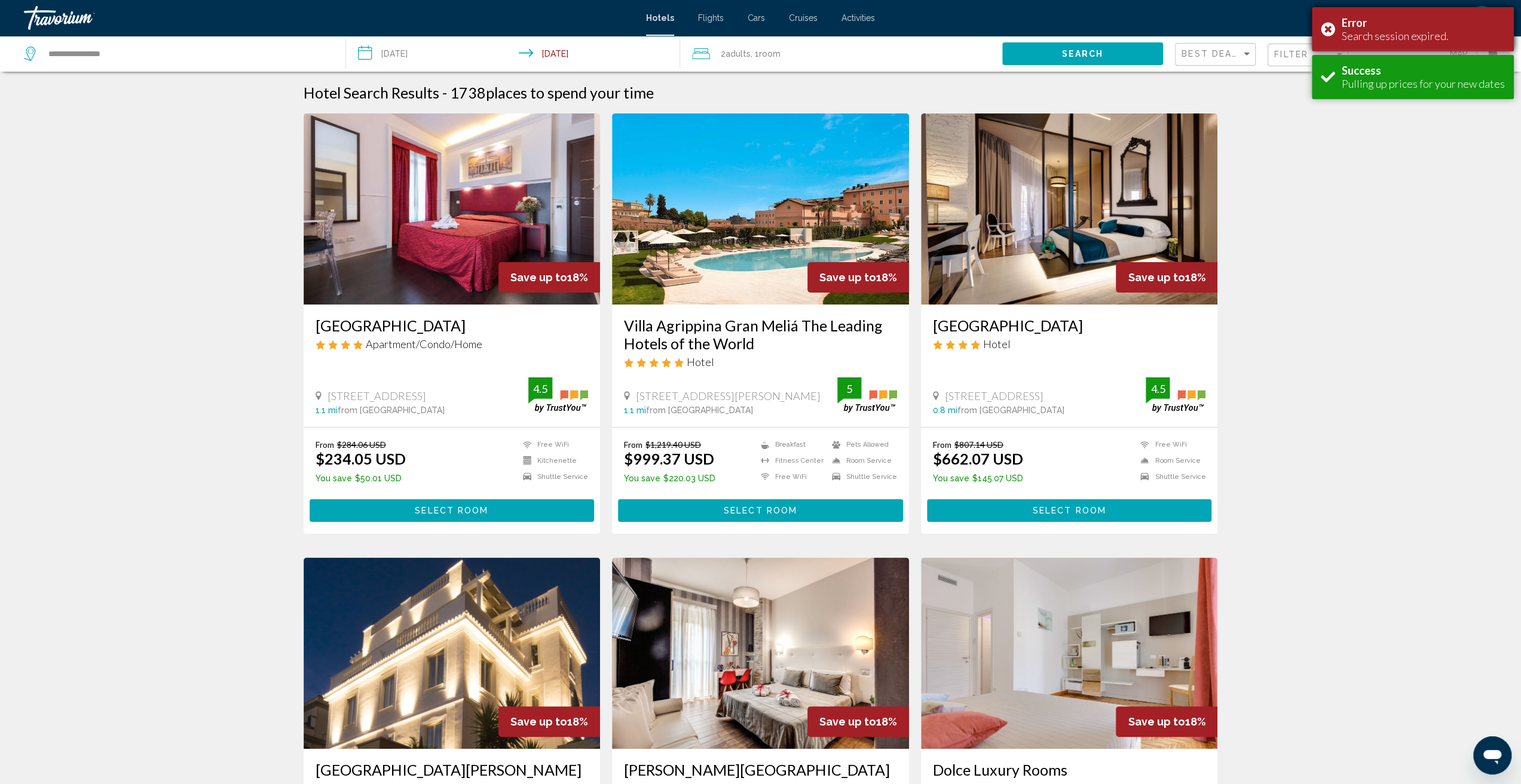
click at [1324, 30] on div "Error Search session expired." at bounding box center [1413, 29] width 202 height 44
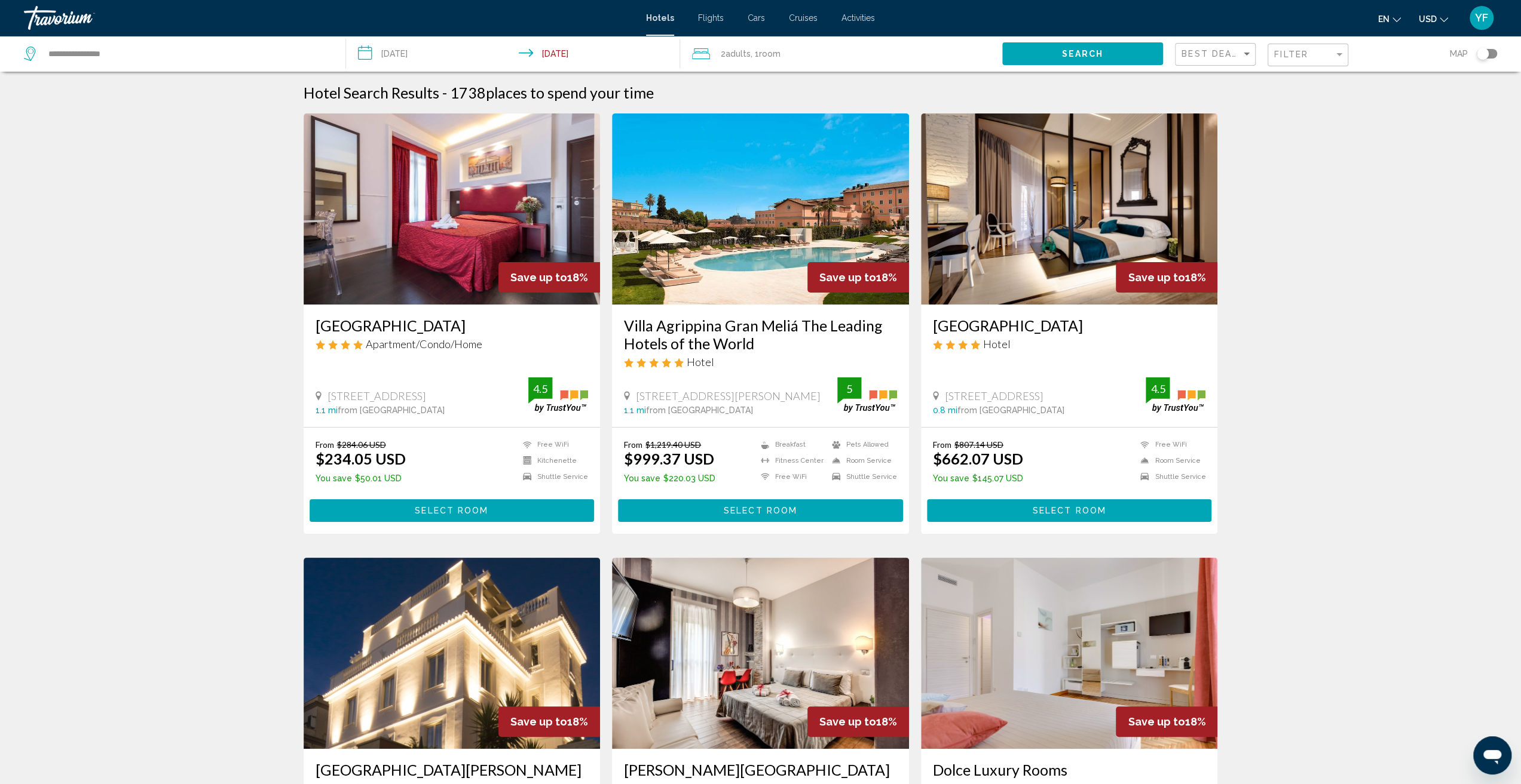
click at [1295, 62] on div "Filter" at bounding box center [1309, 55] width 70 height 22
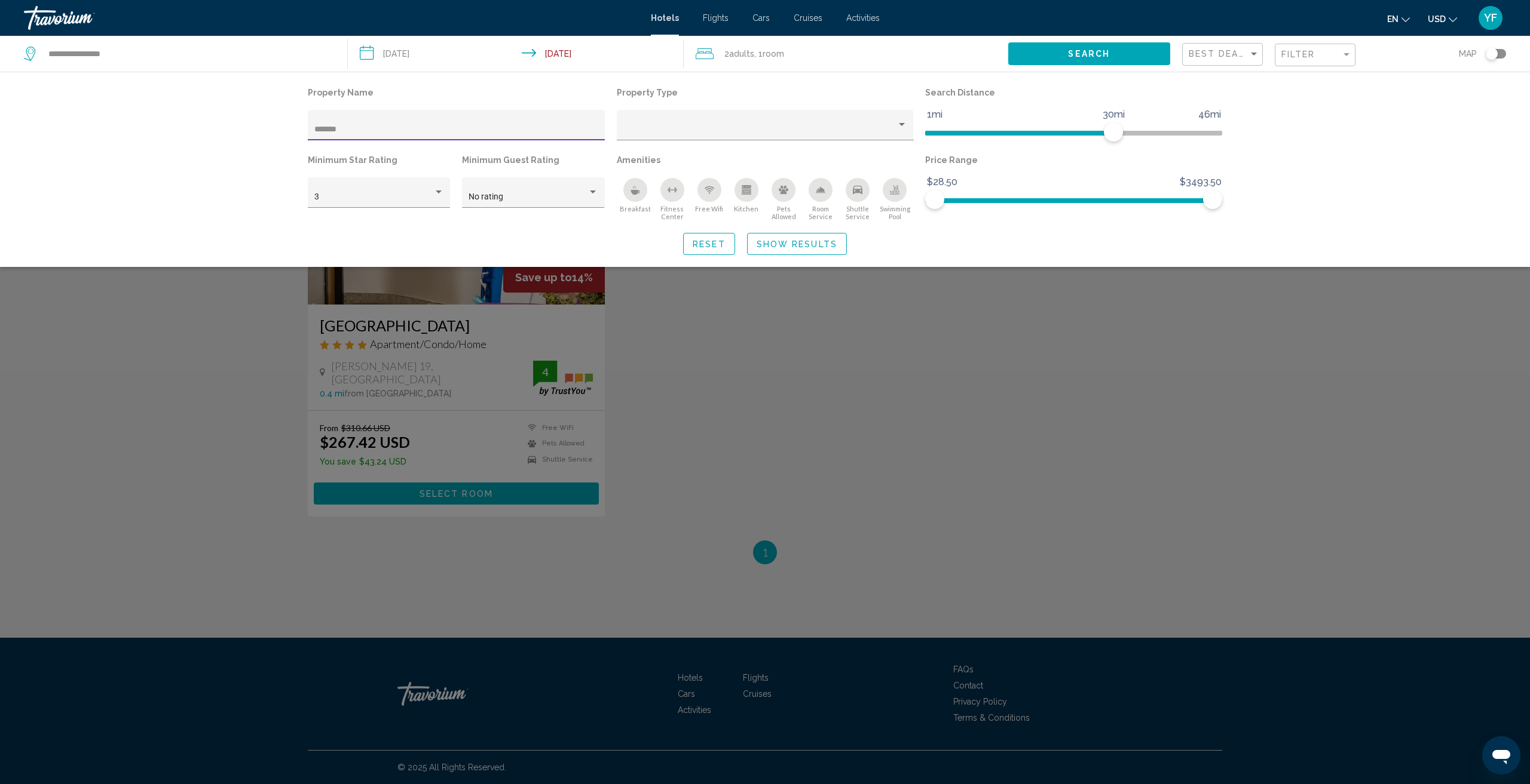
type input "*******"
click at [445, 496] on div "Search widget" at bounding box center [765, 481] width 1530 height 605
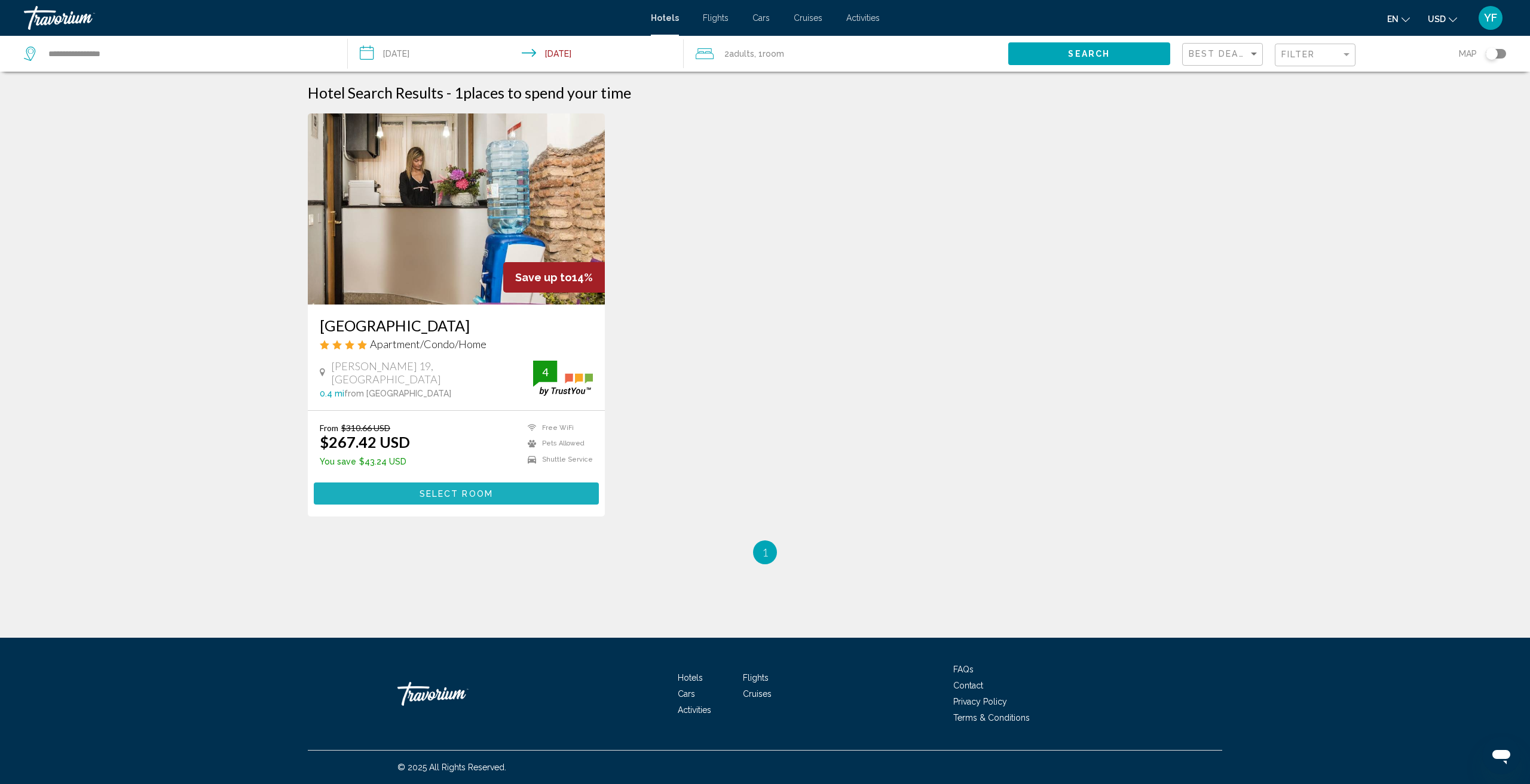
click at [483, 493] on span "Select Room" at bounding box center [457, 494] width 74 height 10
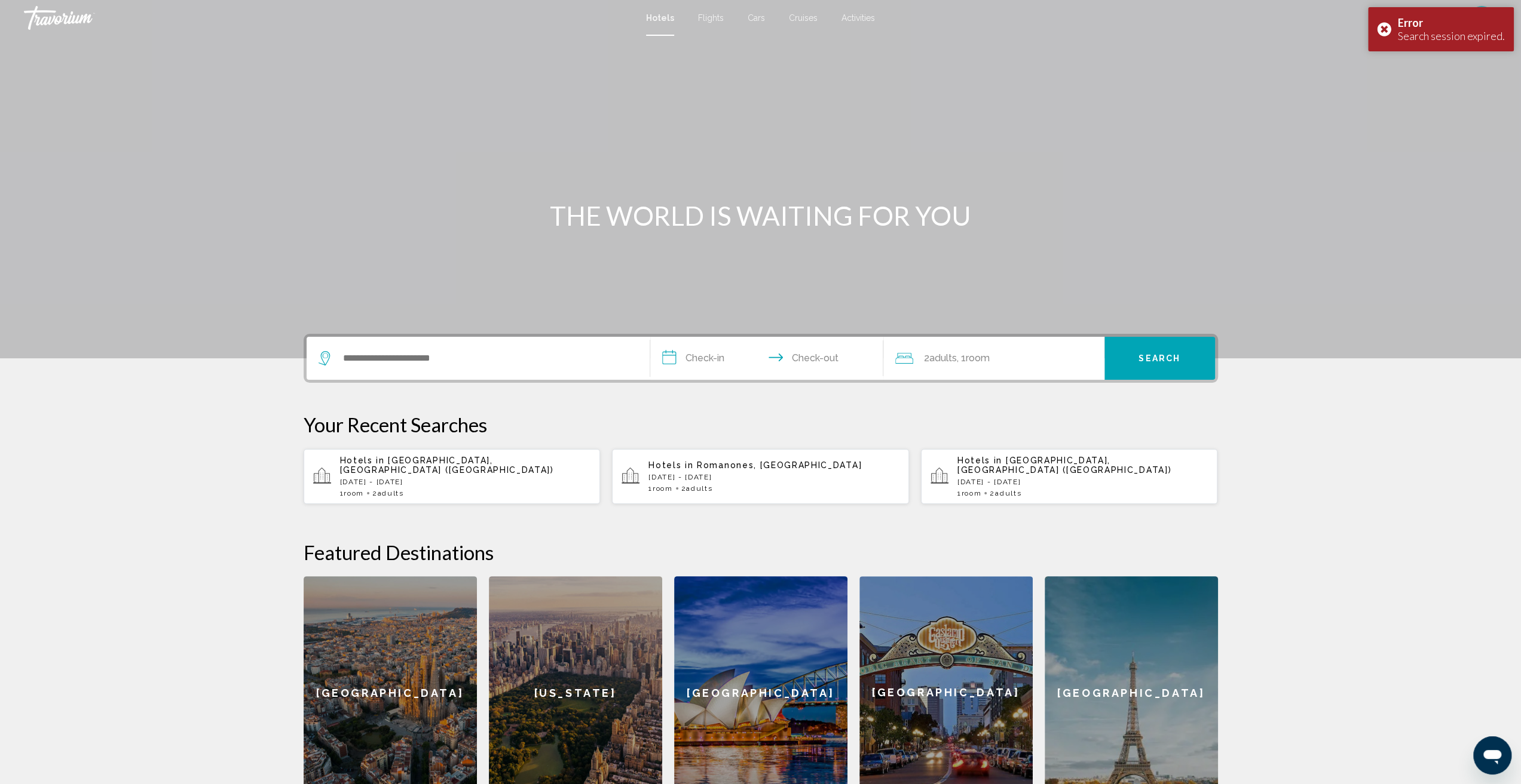
click at [520, 367] on div "Search widget" at bounding box center [478, 358] width 319 height 43
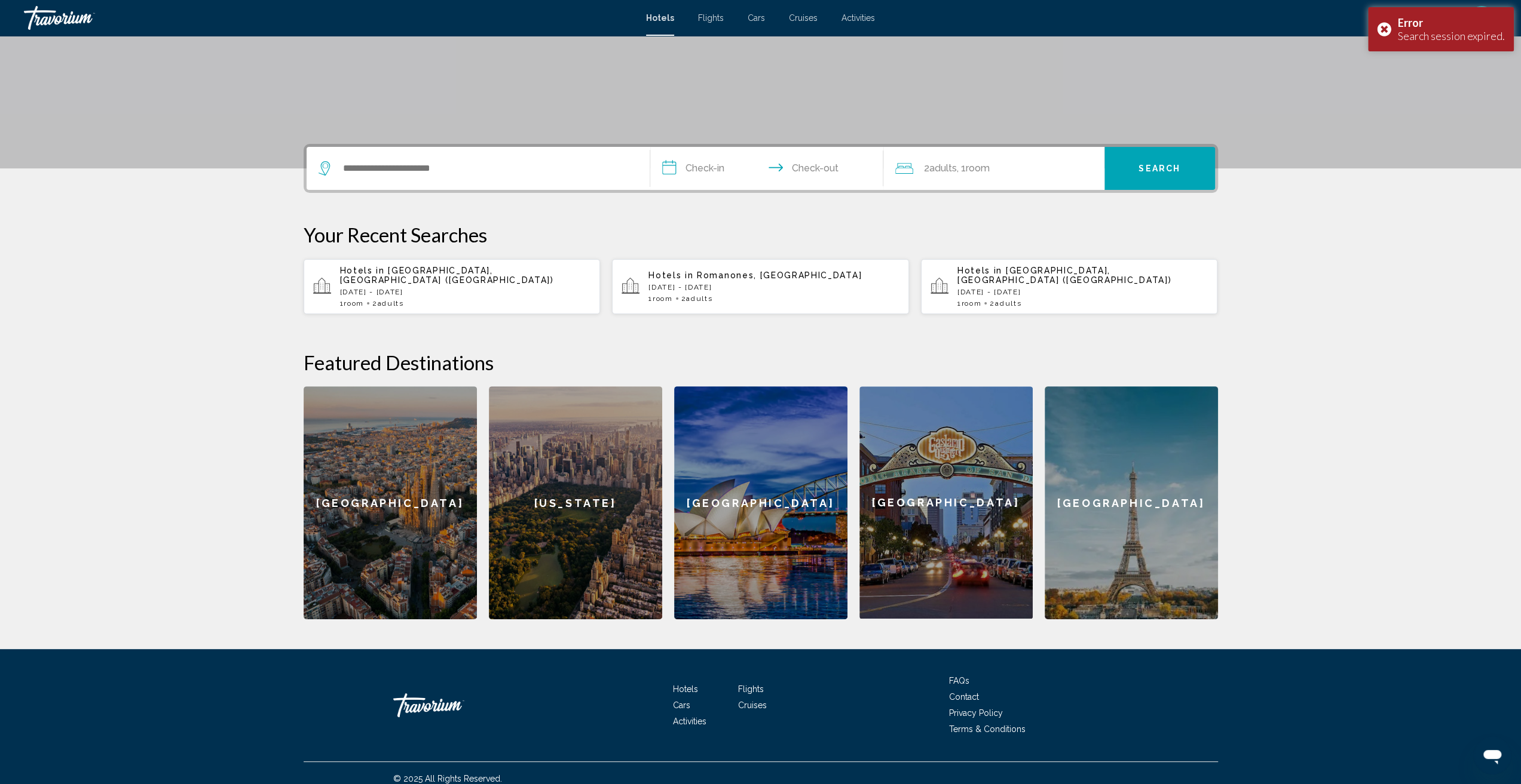
scroll to position [190, 0]
click at [420, 288] on p "[DATE] - [DATE]" at bounding box center [466, 292] width 251 height 9
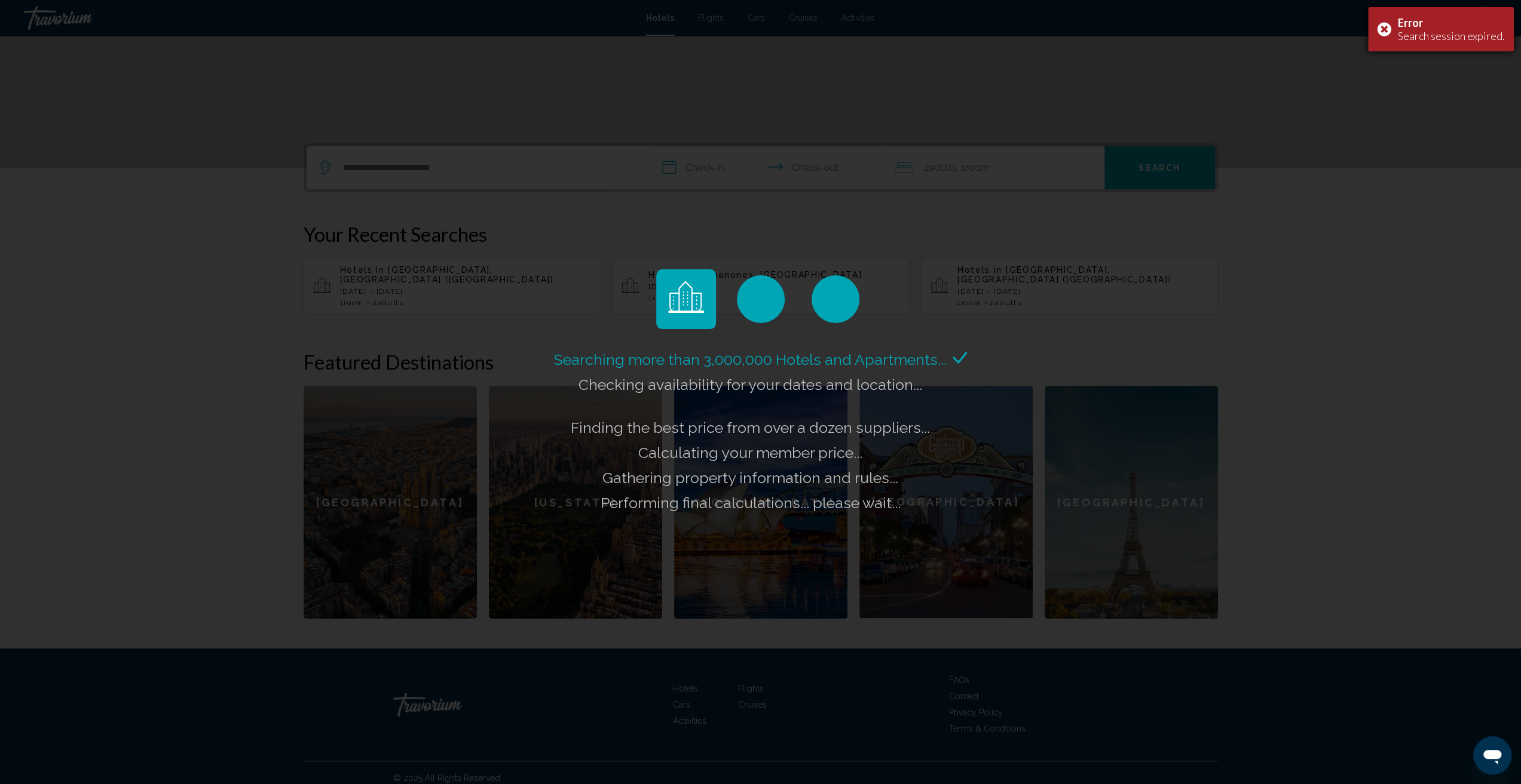
click at [1384, 30] on div "Error Search session expired." at bounding box center [1441, 29] width 146 height 44
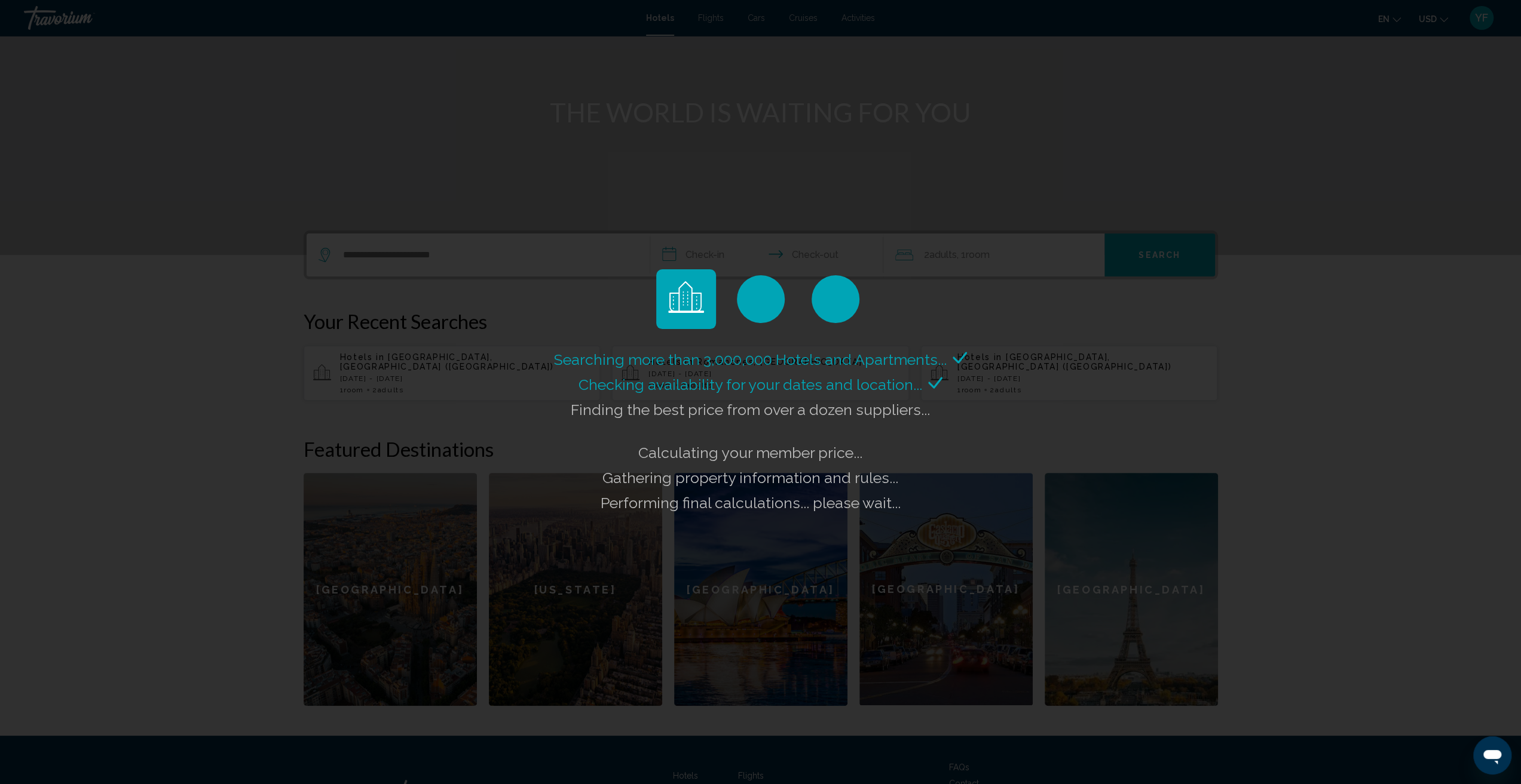
scroll to position [11, 0]
